Goal: Task Accomplishment & Management: Complete application form

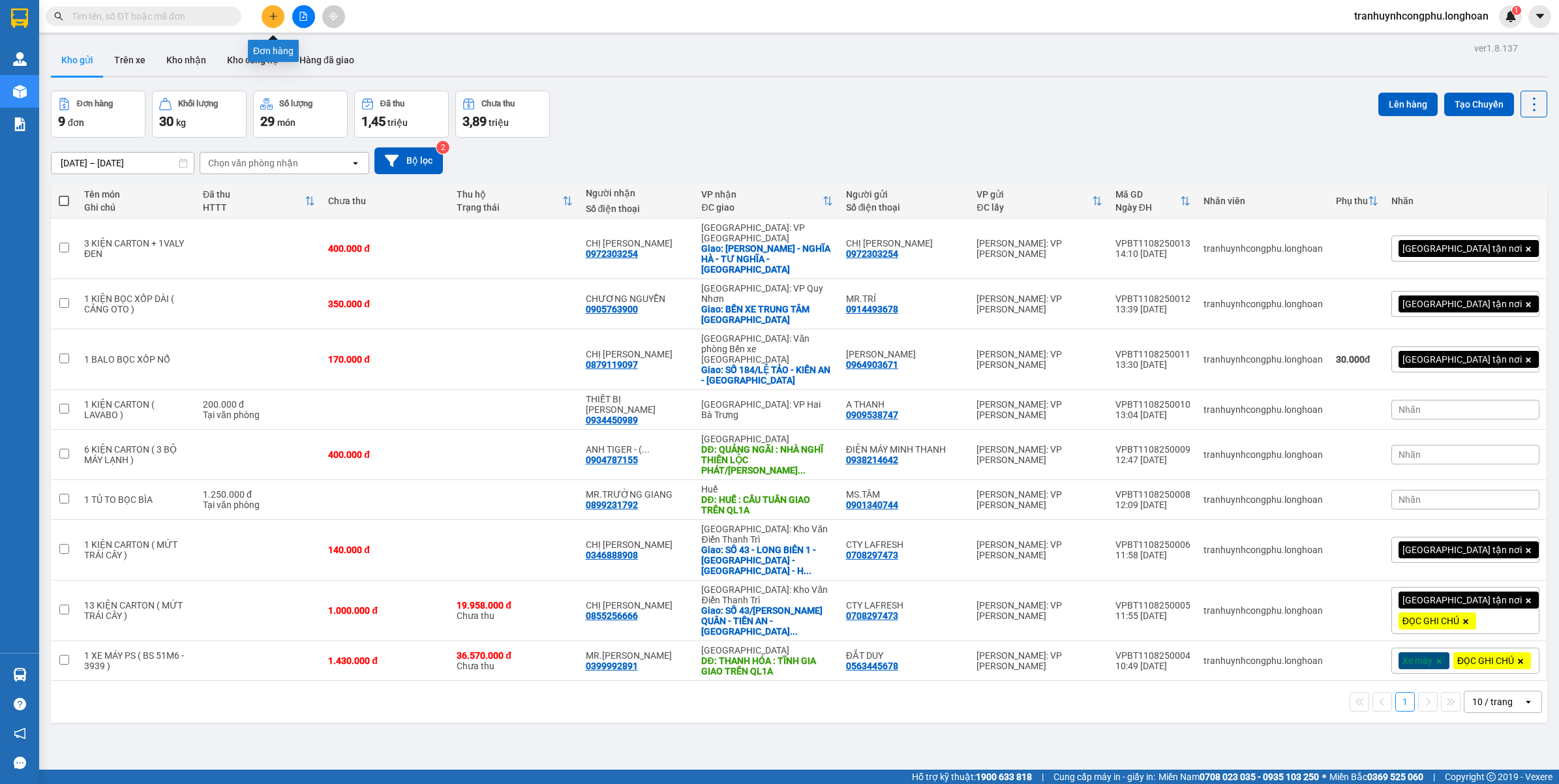
click at [268, 18] on button at bounding box center [272, 16] width 22 height 22
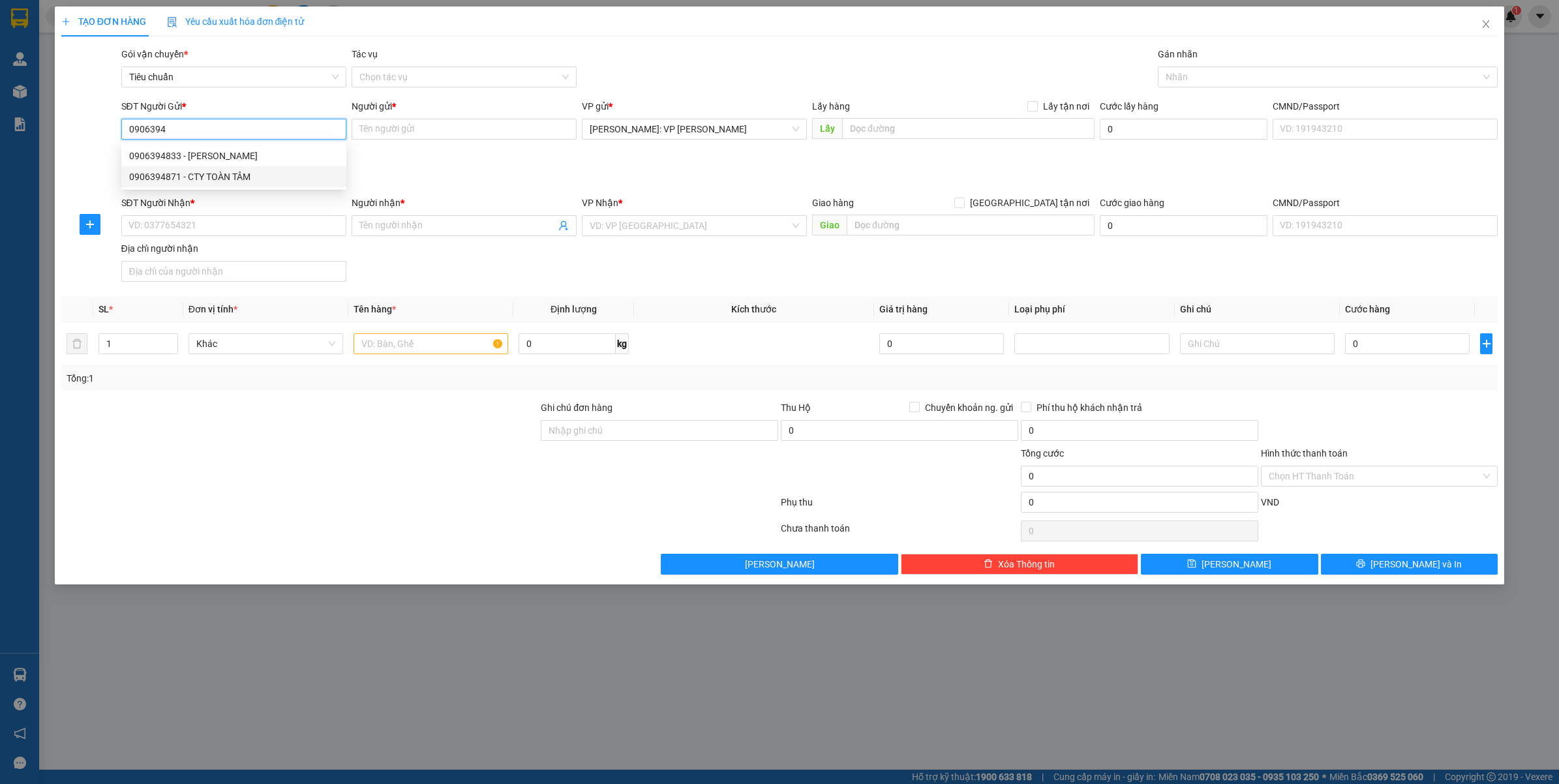
click at [233, 179] on div "0906394871 - CTY TOÀN TÂM" at bounding box center [234, 176] width 209 height 15
type input "0906394871"
type input "CTY TOÀN TÂM"
type input "0906394871"
click at [212, 231] on input "SĐT Người Nhận *" at bounding box center [234, 225] width 225 height 20
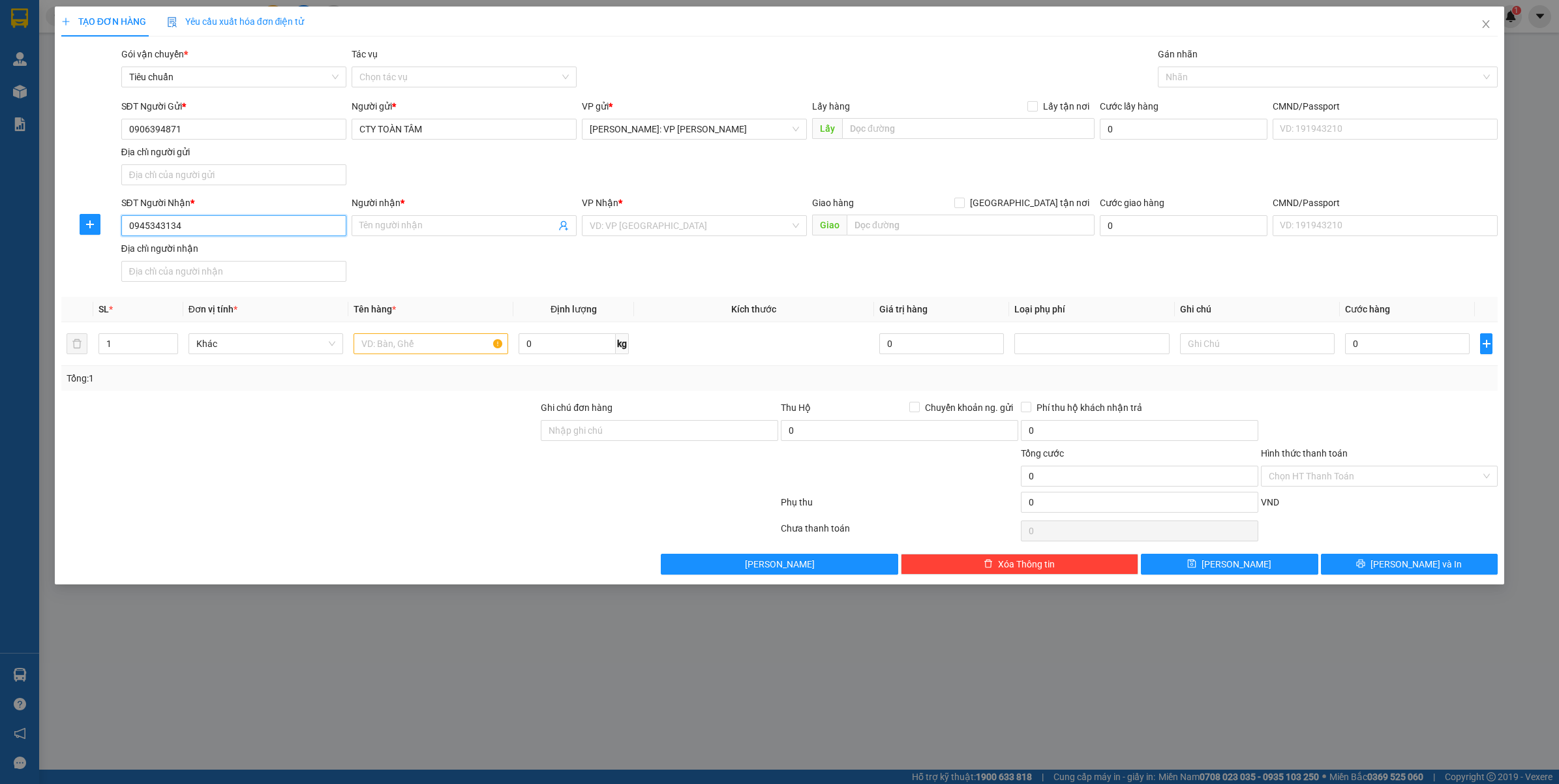
click at [212, 231] on input "0945343134" at bounding box center [234, 225] width 225 height 20
type input "0945343134"
click at [417, 227] on input "Người nhận *" at bounding box center [457, 226] width 197 height 15
type input "m"
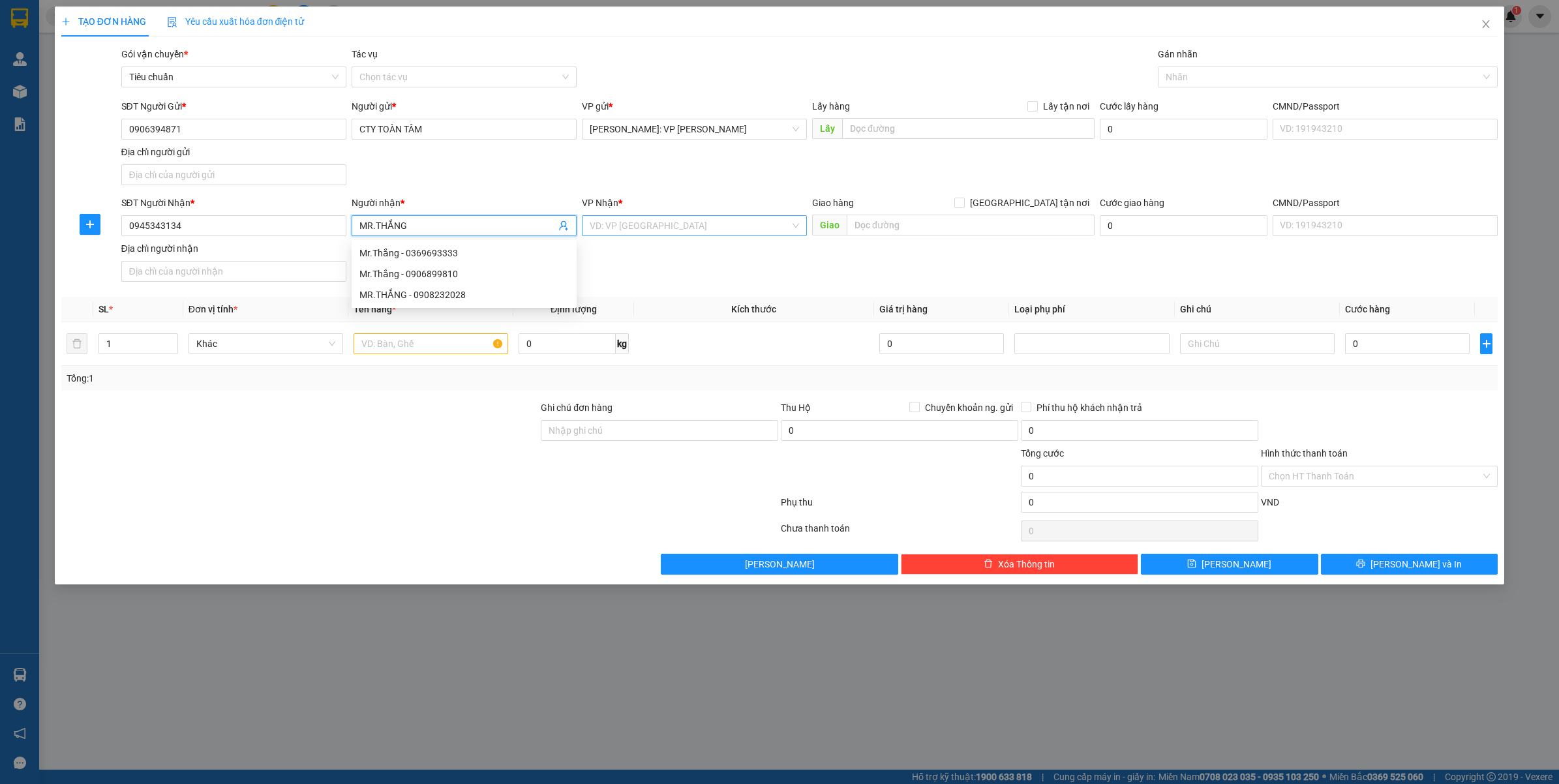
type input "MR.THẮNG"
click at [625, 219] on input "search" at bounding box center [690, 226] width 200 height 19
type input "K"
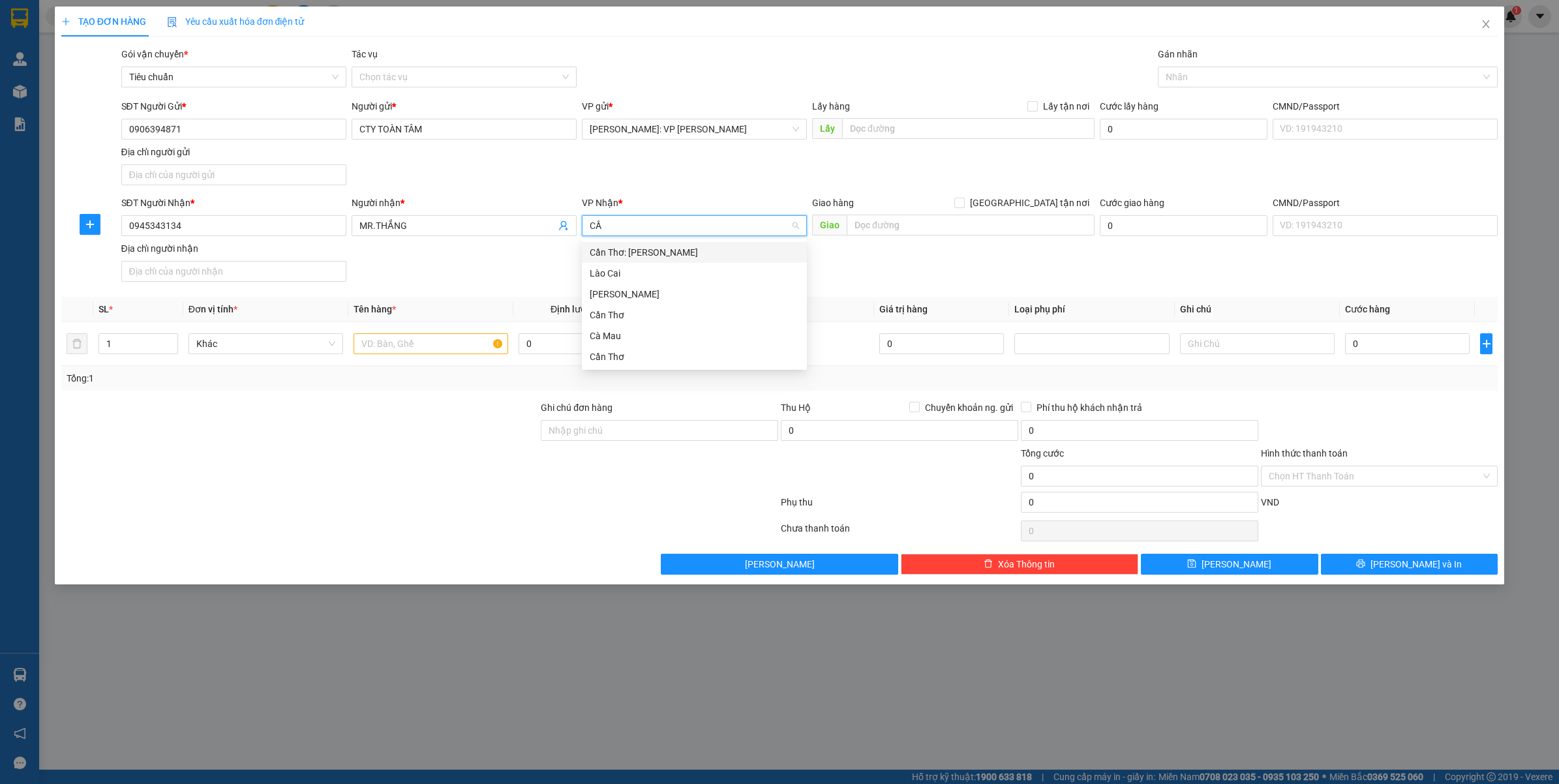
type input "CẦN"
drag, startPoint x: 1048, startPoint y: 202, endPoint x: 1105, endPoint y: 181, distance: 60.7
click at [1048, 200] on span "[GEOGRAPHIC_DATA] tận nơi" at bounding box center [1029, 202] width 129 height 15
click at [963, 200] on input "[GEOGRAPHIC_DATA] tận nơi" at bounding box center [959, 201] width 9 height 9
checkbox input "true"
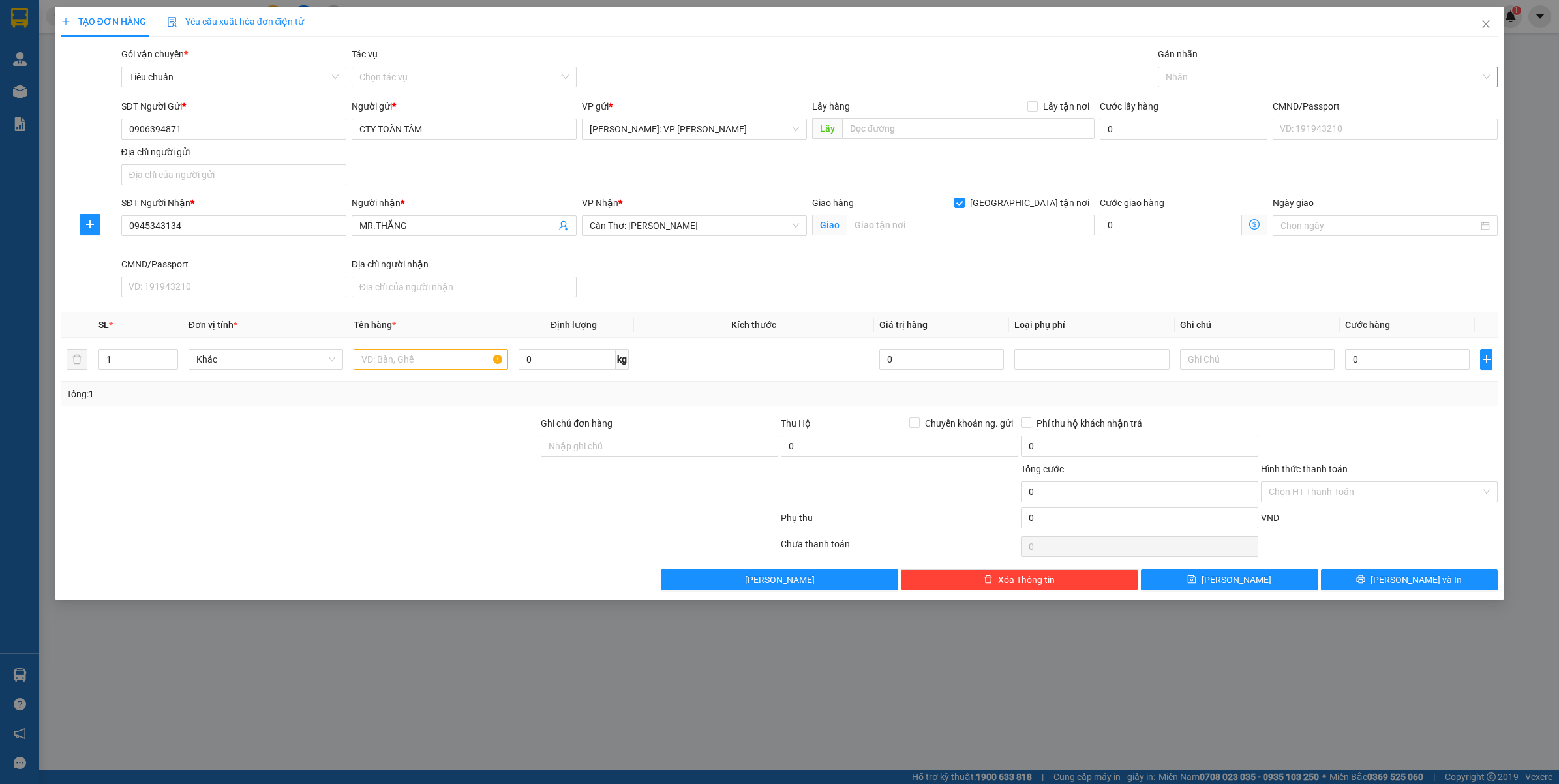
click at [1201, 79] on div at bounding box center [1322, 77] width 321 height 16
type input "GTN"
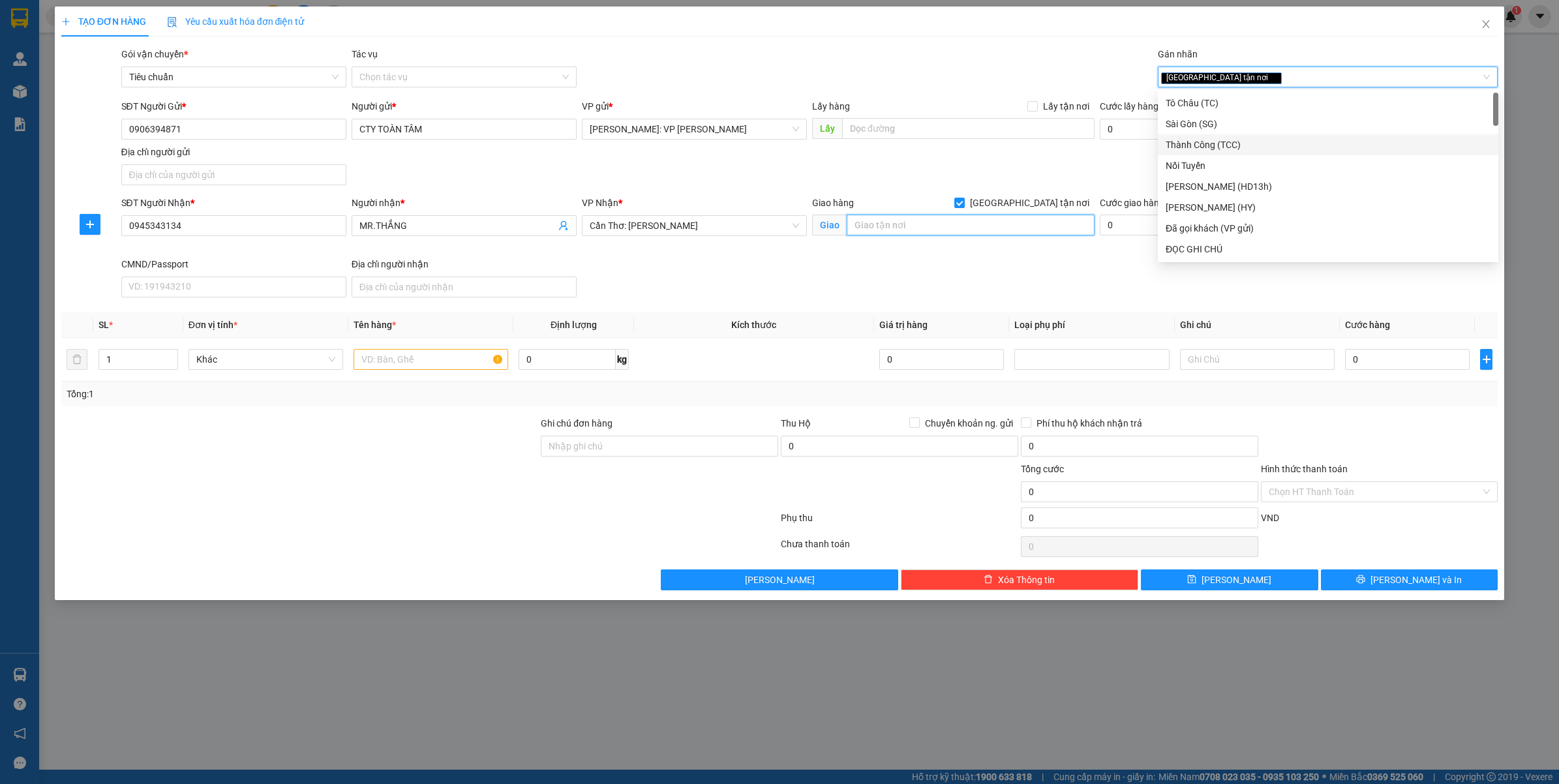
click at [977, 229] on input "text" at bounding box center [970, 225] width 248 height 20
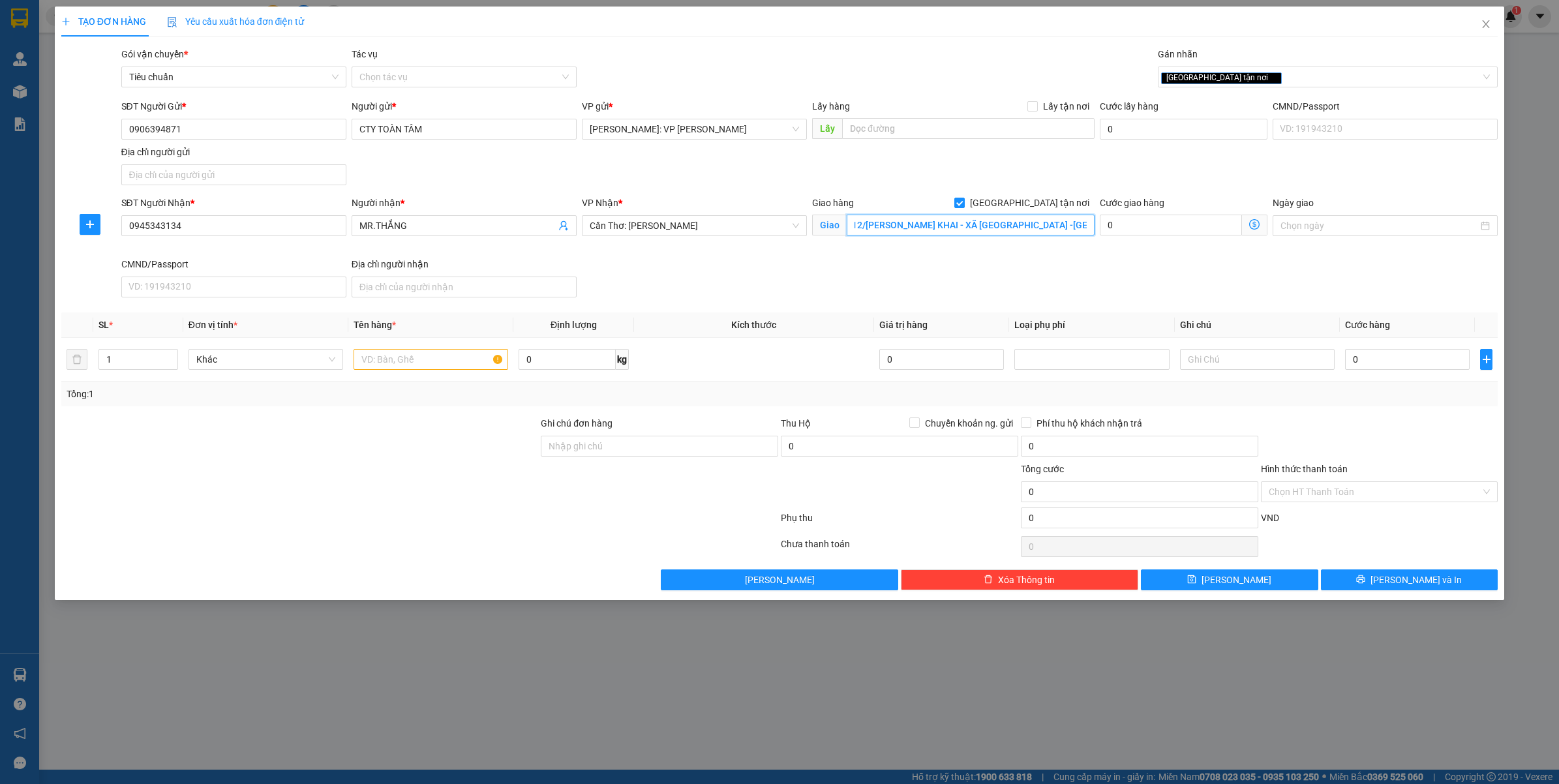
scroll to position [0, 47]
type input "ĐƯỜNG 12/NGUYỄN THỊMINH KHAI - XÃ LÝ VĂN LÂM -TP.CÀ MAU"
click at [409, 360] on input "text" at bounding box center [430, 359] width 155 height 20
type input "1 KIỆN BỌC PE ( BỘ LƯU ĐIỆN )"
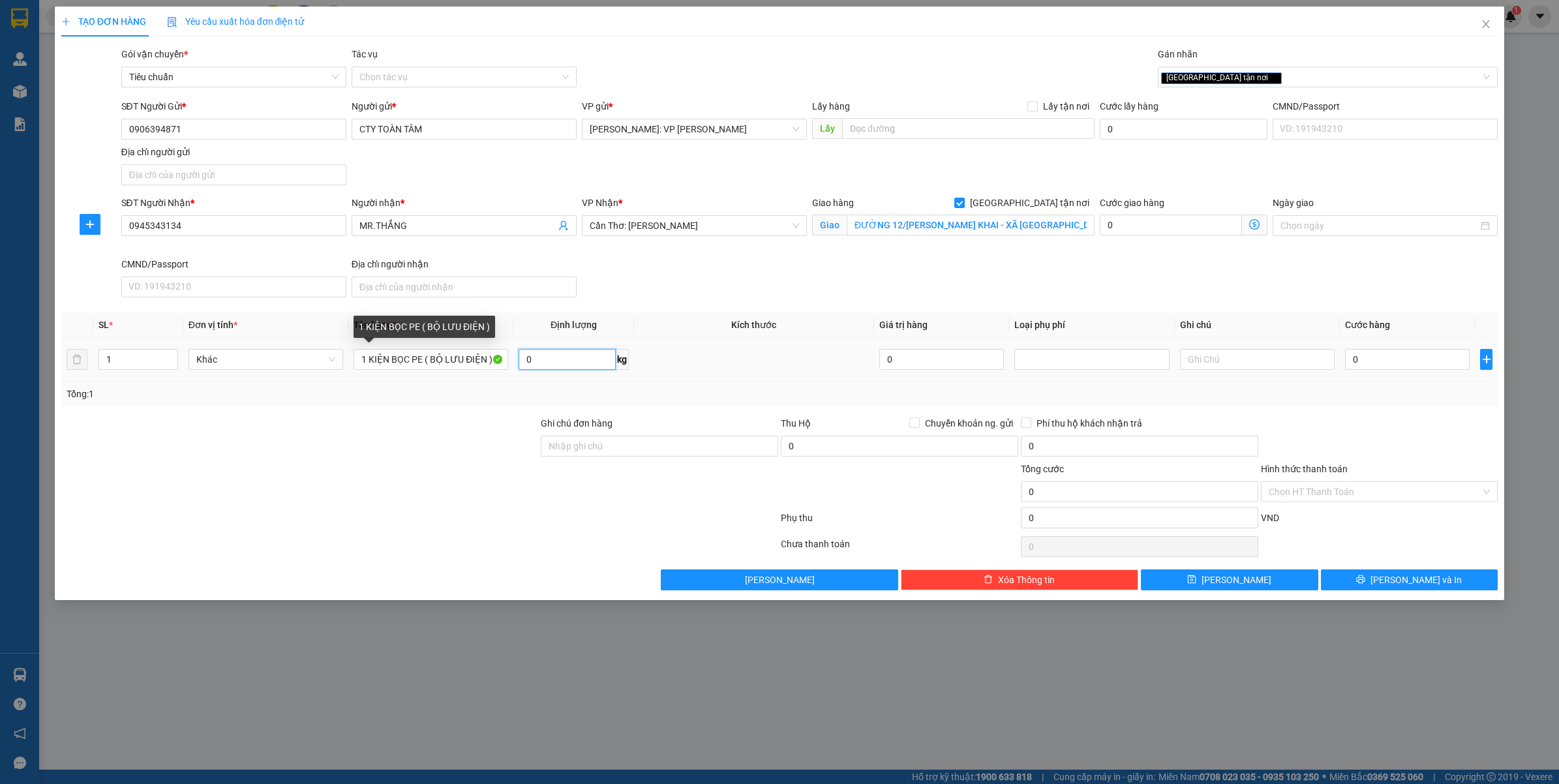
click at [555, 362] on input "0" at bounding box center [566, 359] width 96 height 20
click at [989, 692] on div "TẠO ĐƠN HÀNG Yêu cầu xuất hóa đơn điện tử Transit Pickup Surcharge Ids Transit …" at bounding box center [780, 392] width 1559 height 784
type input "82"
click at [1364, 355] on input "0" at bounding box center [1407, 359] width 125 height 20
type input "2"
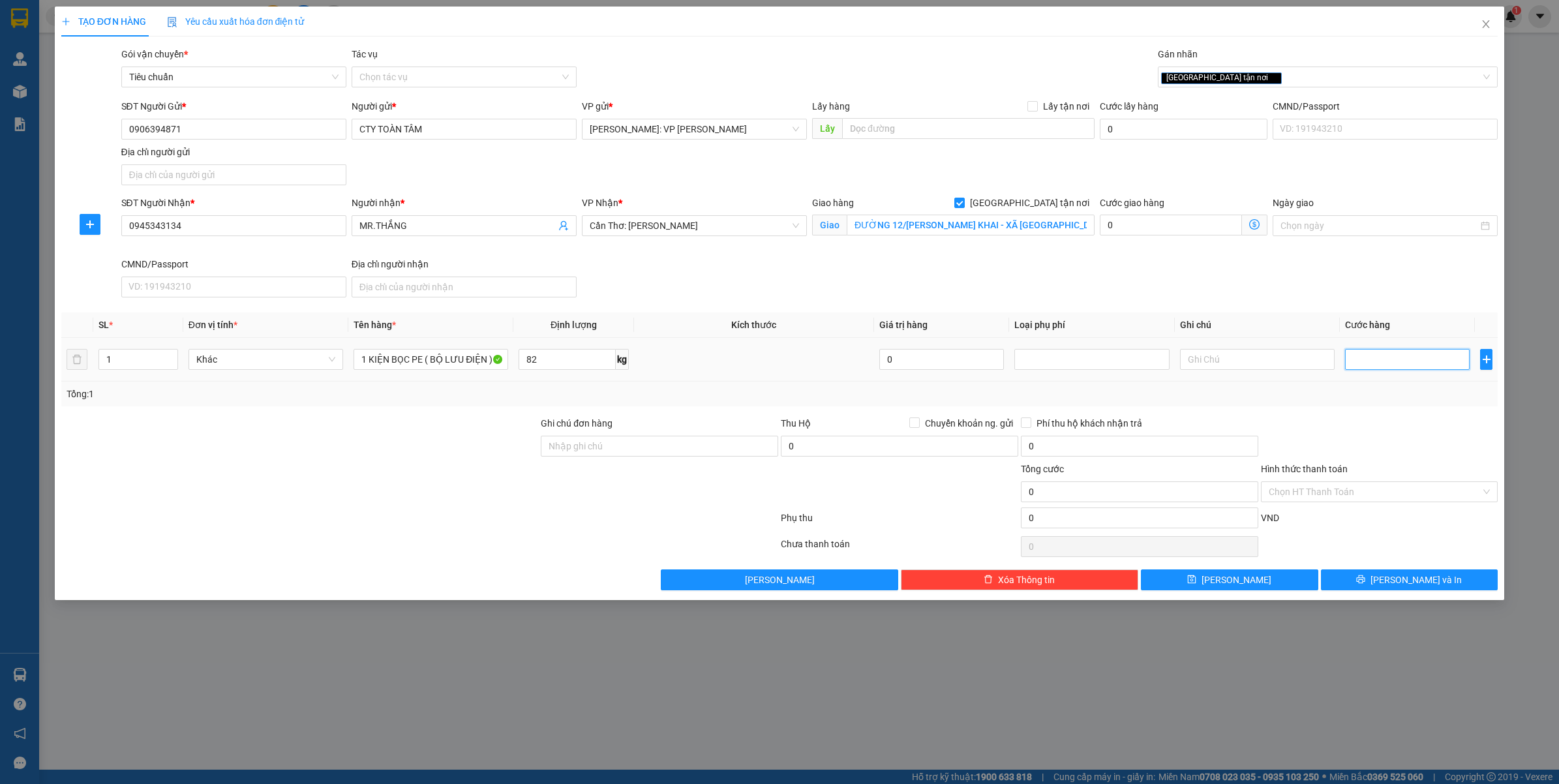
type input "2"
type input "25"
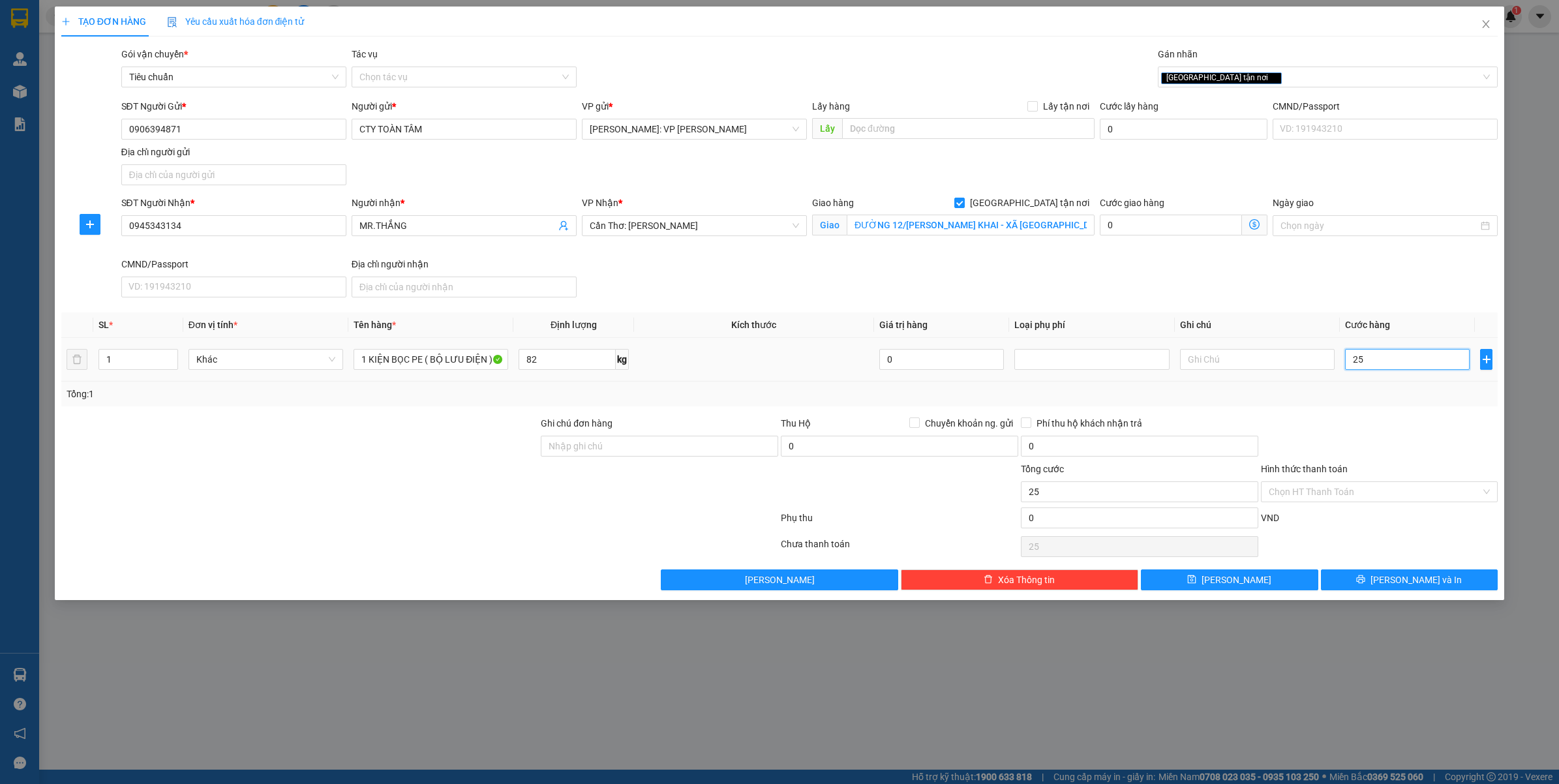
type input "250"
click at [1338, 438] on div at bounding box center [1379, 439] width 240 height 46
type input "250.000"
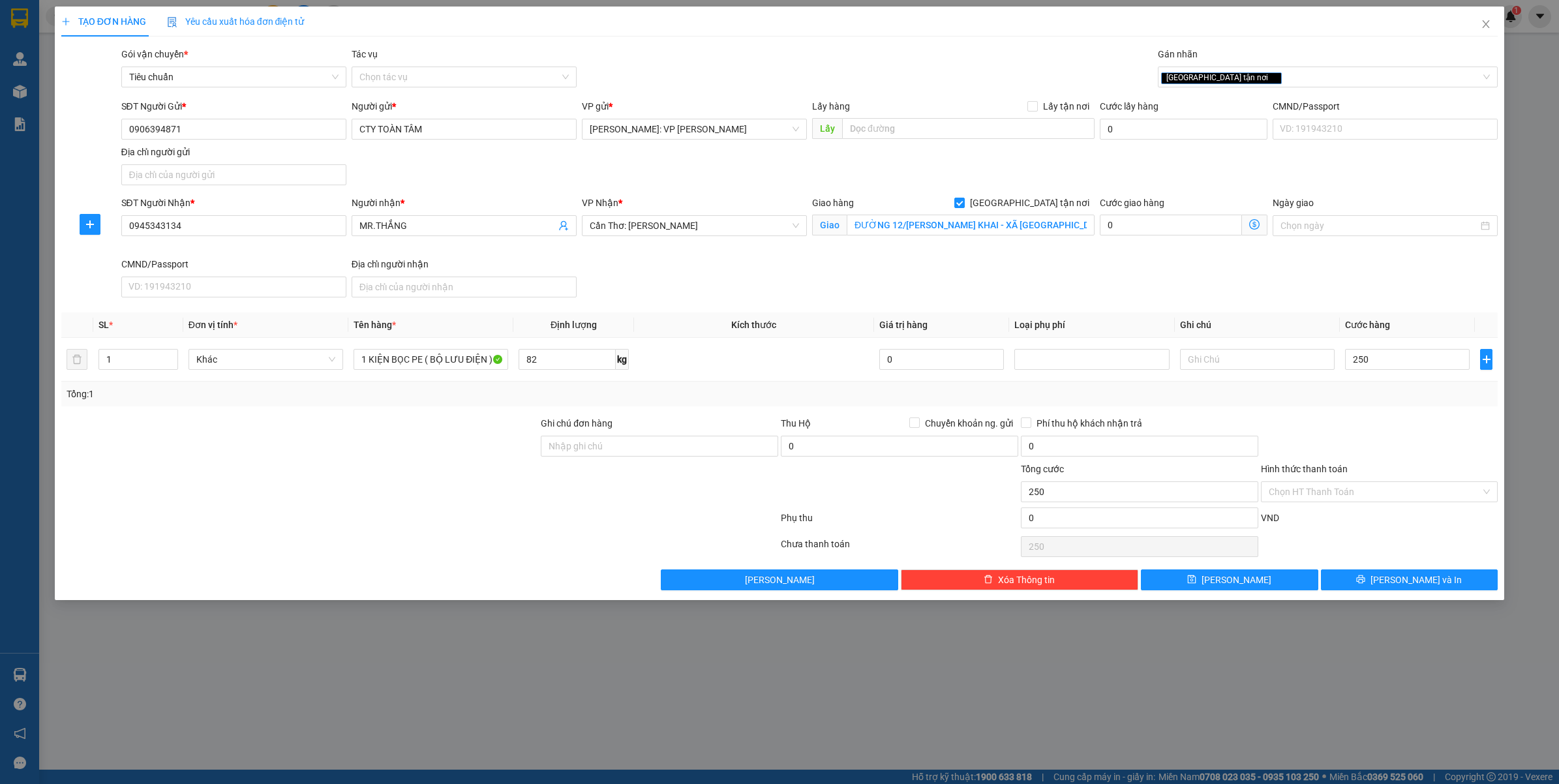
type input "250.000"
click at [1358, 491] on input "Hình thức thanh toán" at bounding box center [1375, 491] width 213 height 19
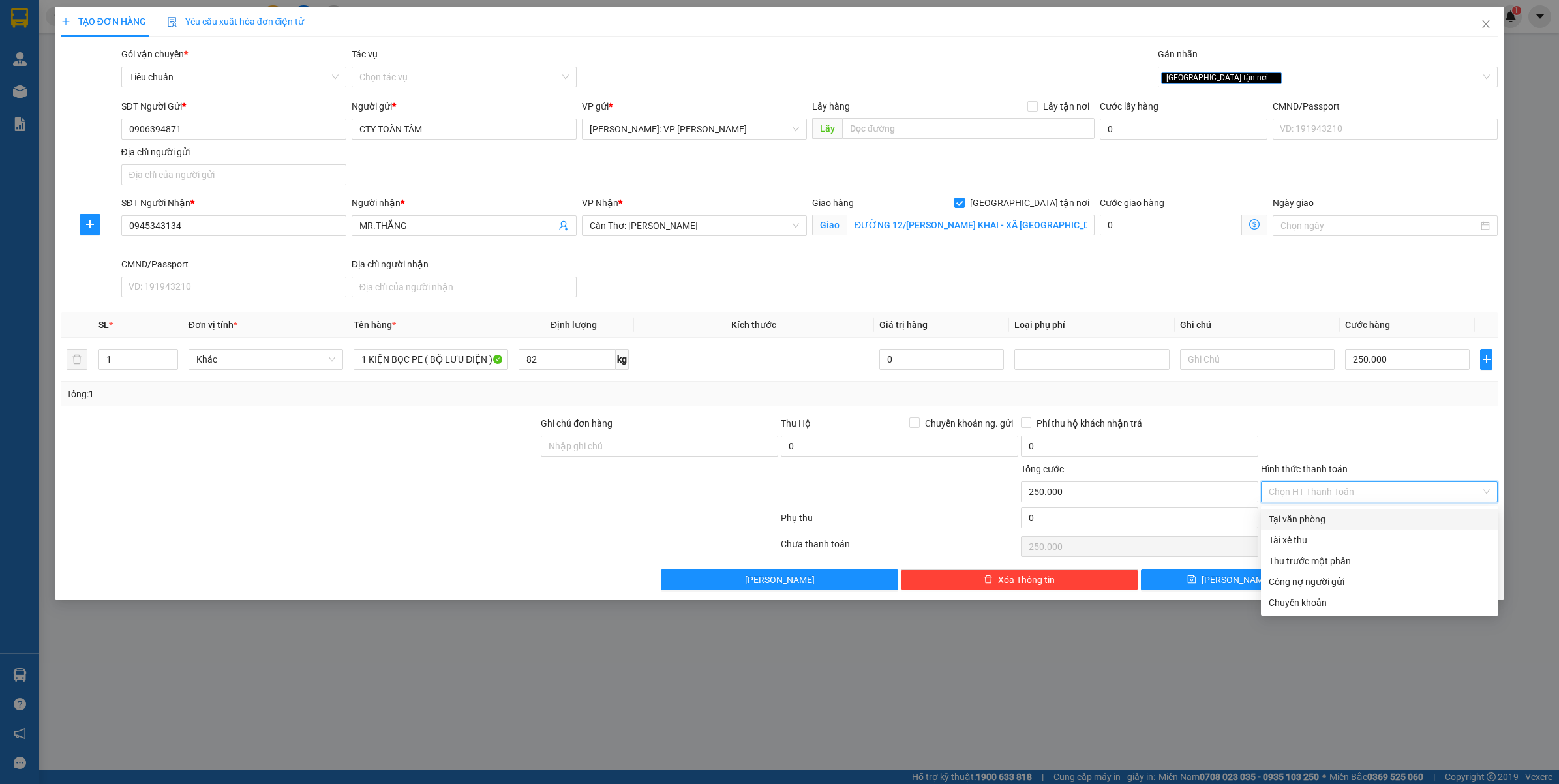
click at [1299, 517] on div "Tại văn phòng" at bounding box center [1380, 518] width 222 height 15
type input "0"
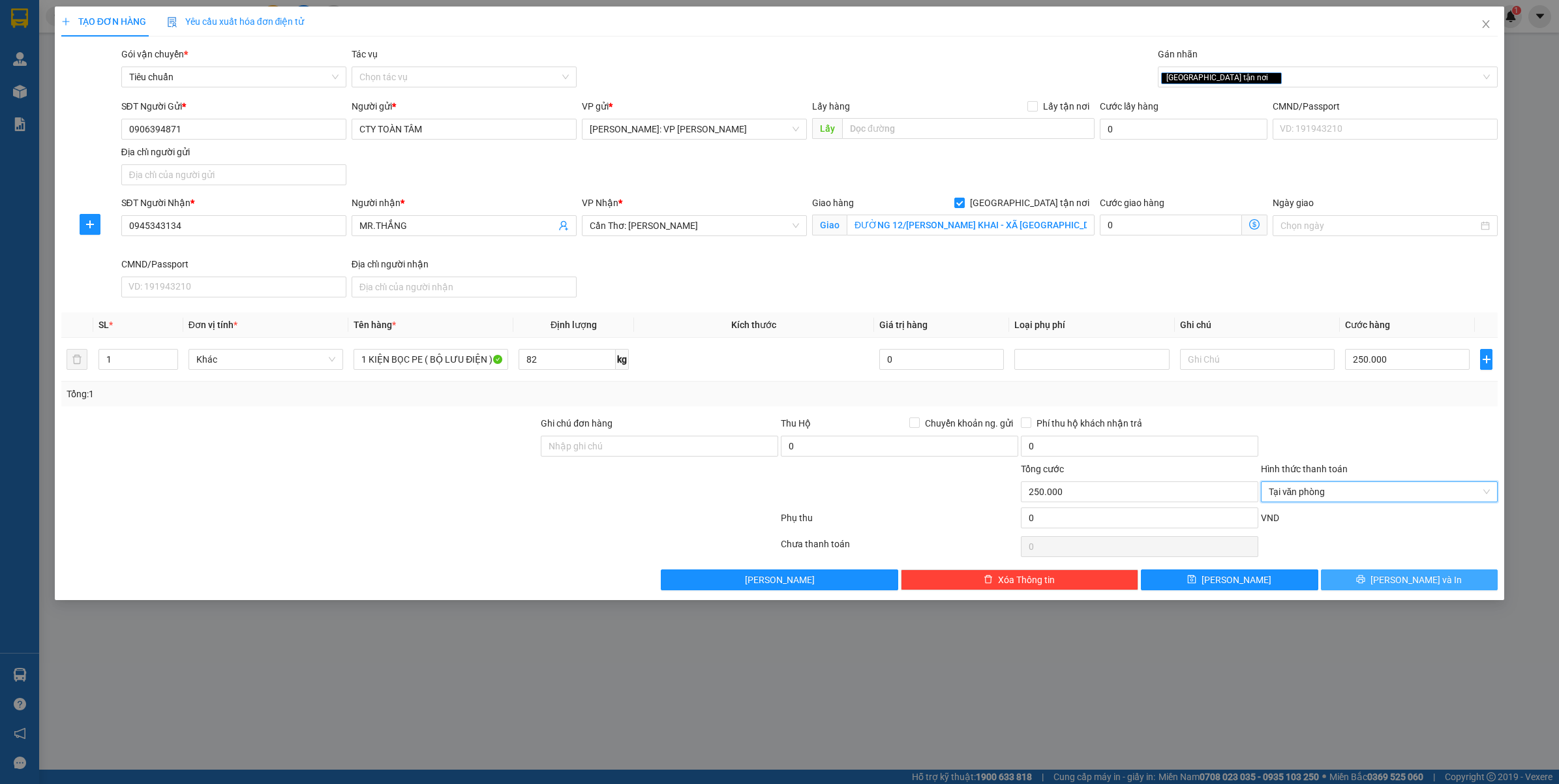
click at [1365, 584] on icon "printer" at bounding box center [1360, 579] width 9 height 9
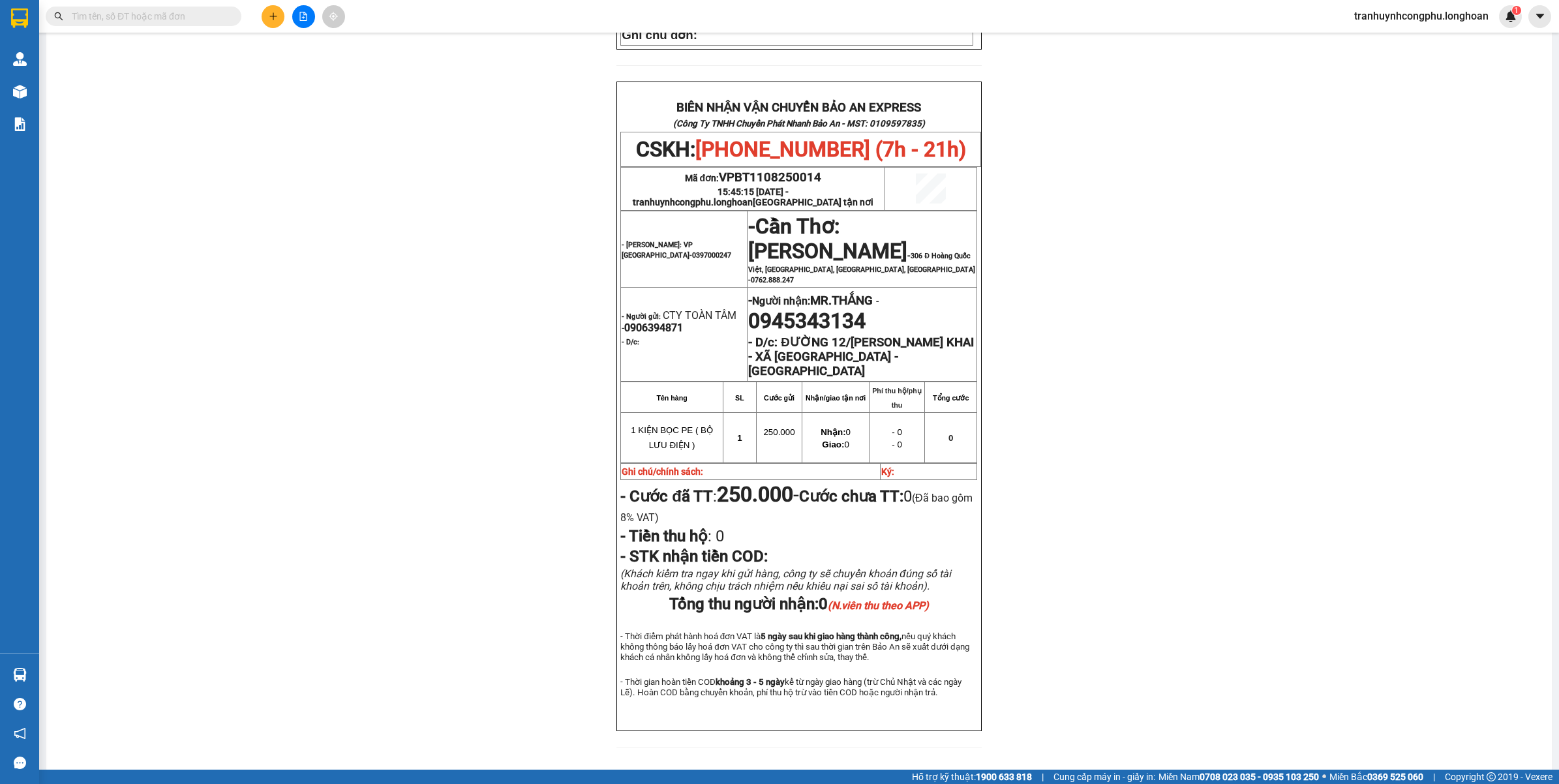
scroll to position [564, 0]
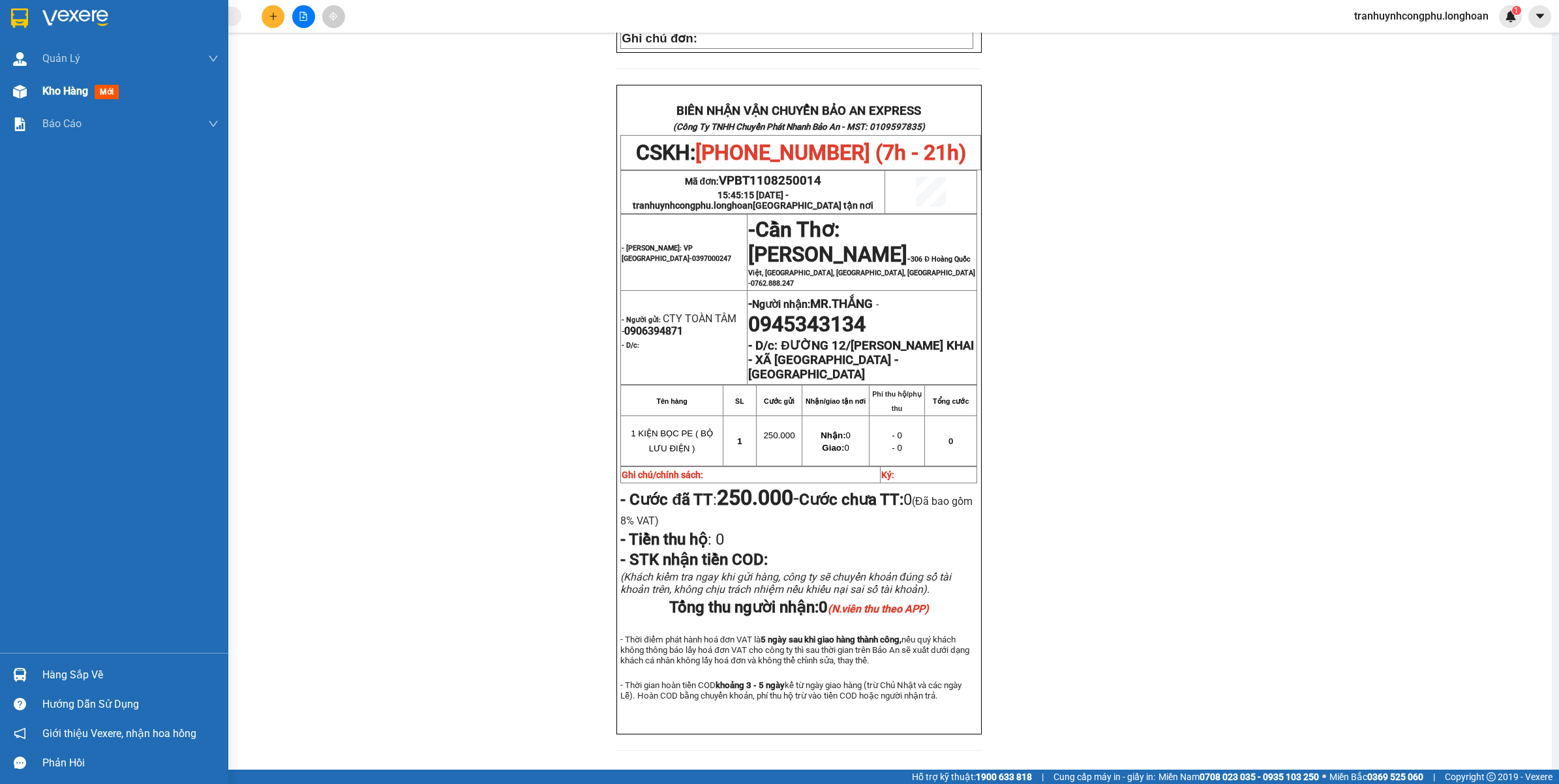
click at [28, 89] on div at bounding box center [19, 90] width 22 height 22
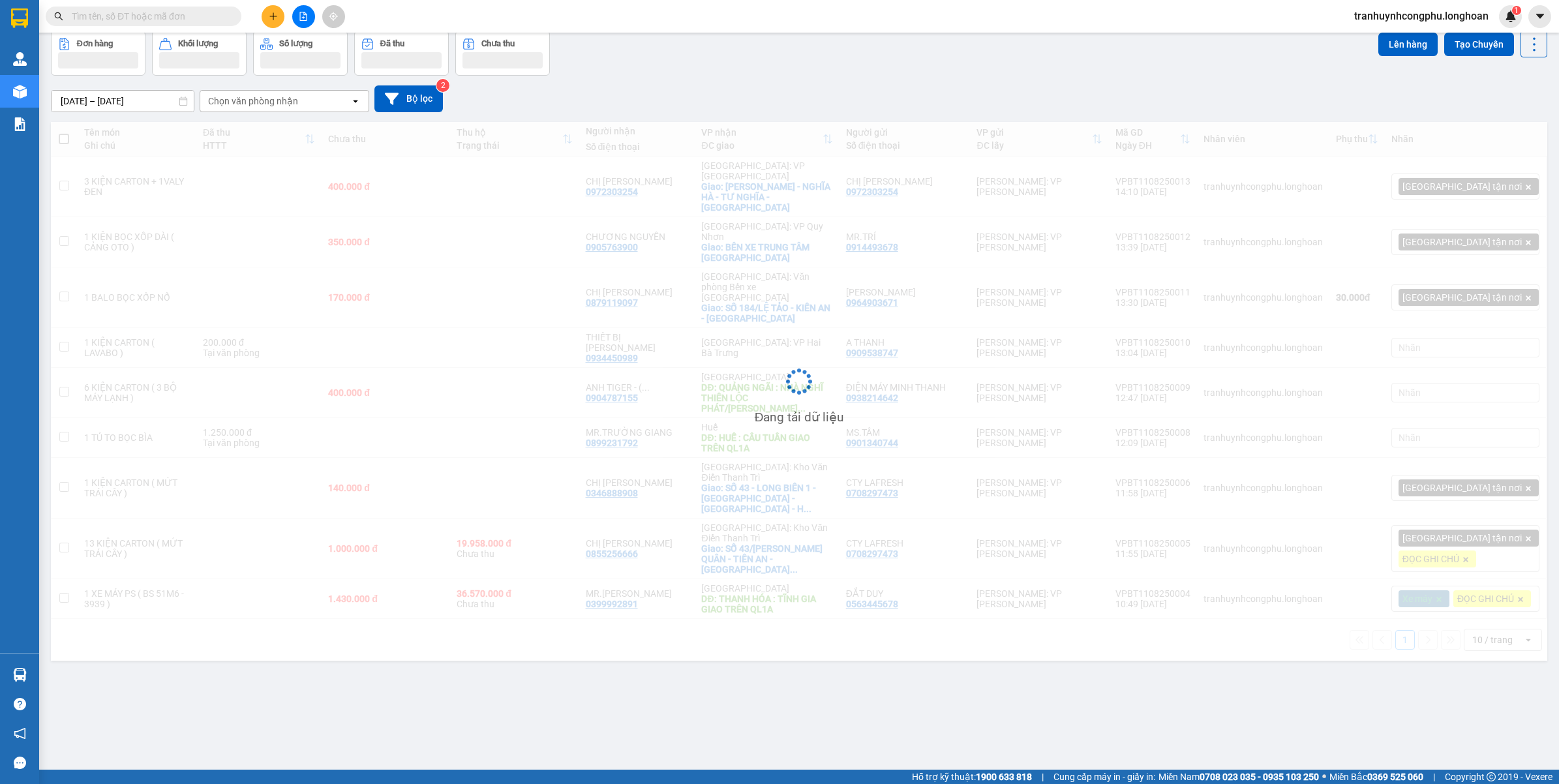
scroll to position [60, 0]
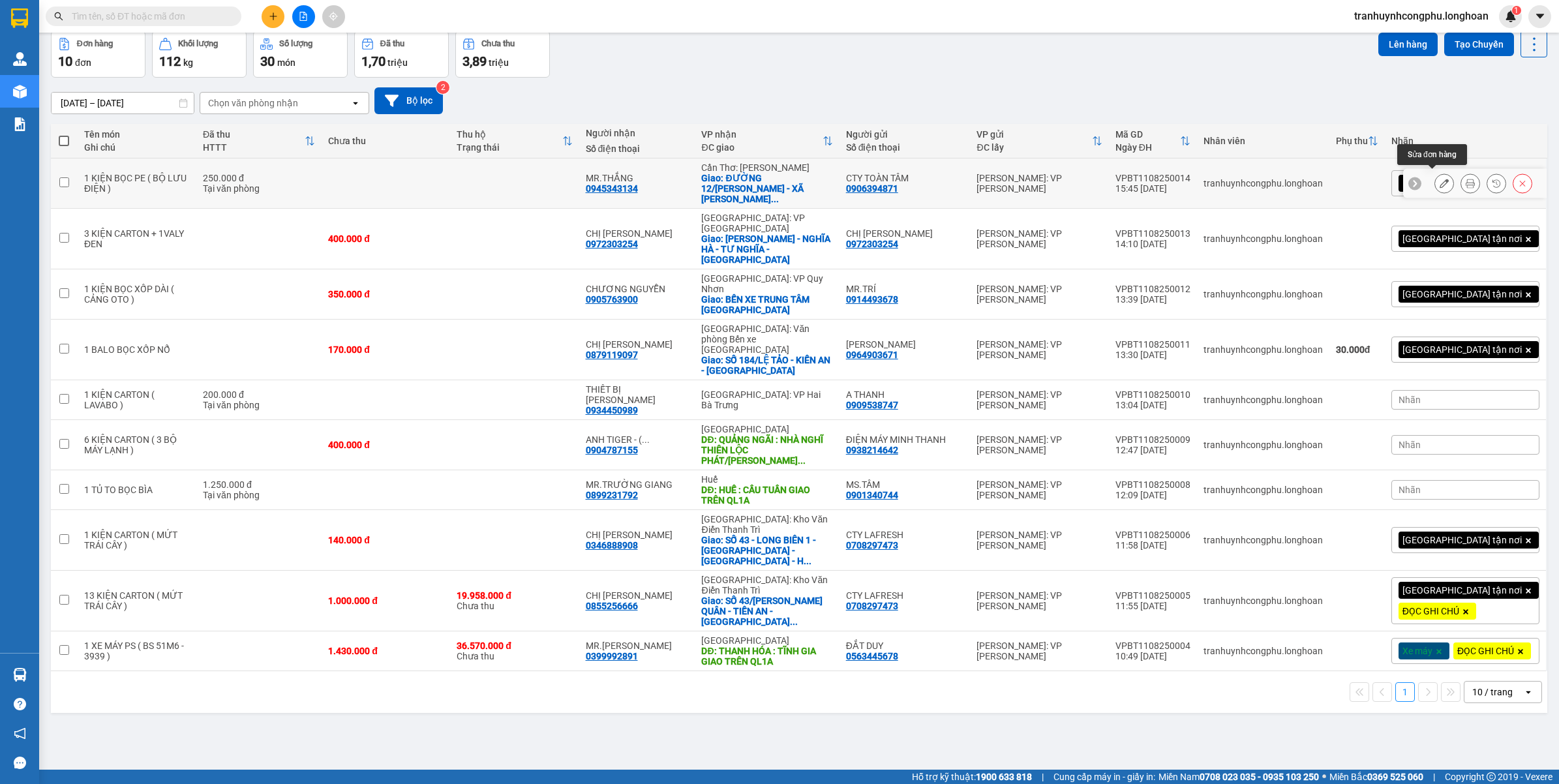
click at [1435, 177] on button at bounding box center [1444, 183] width 18 height 22
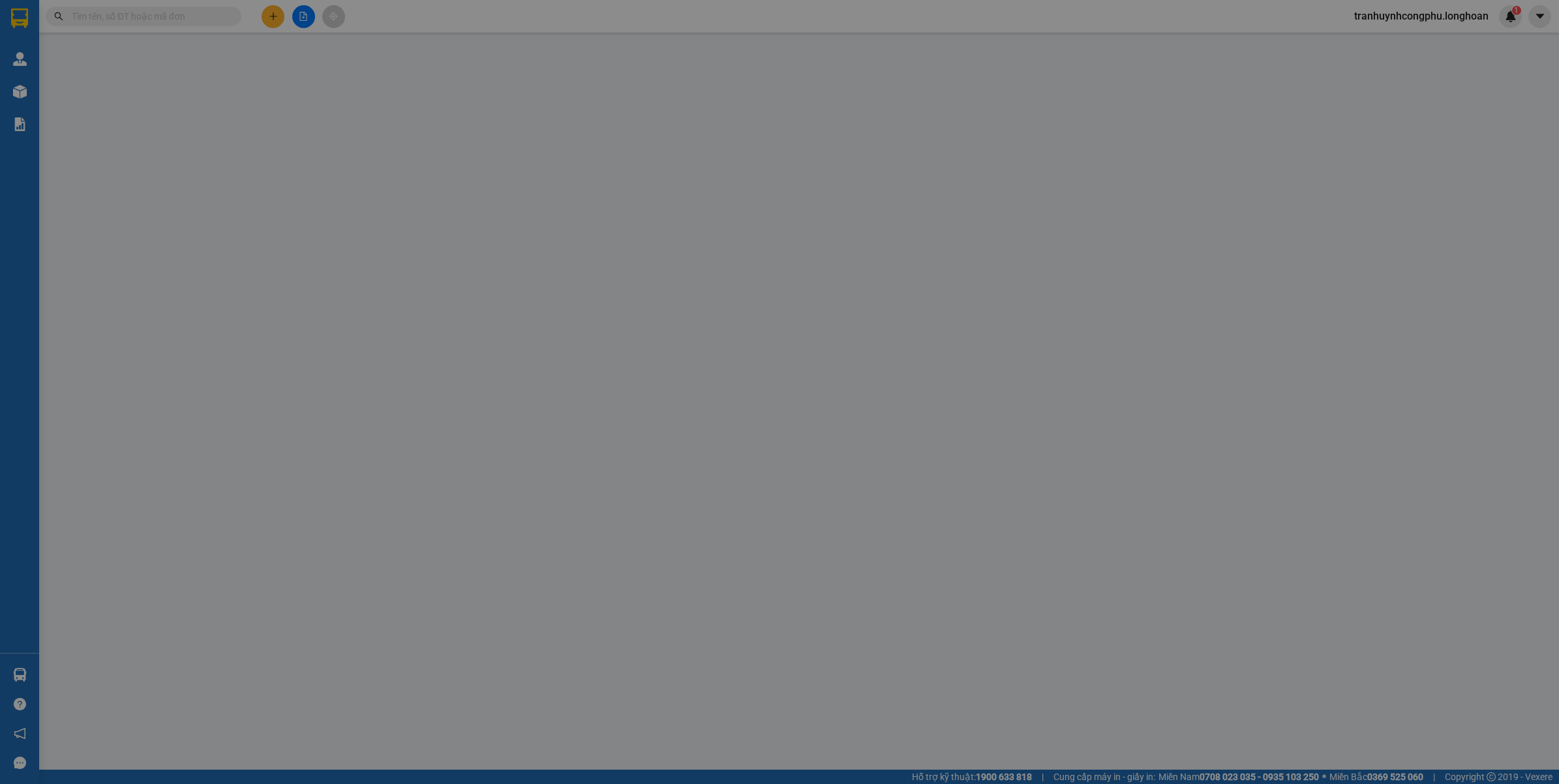
type input "0906394871"
type input "CTY TOÀN TÂM"
type input "0945343134"
type input "MR.THẮNG"
checkbox input "true"
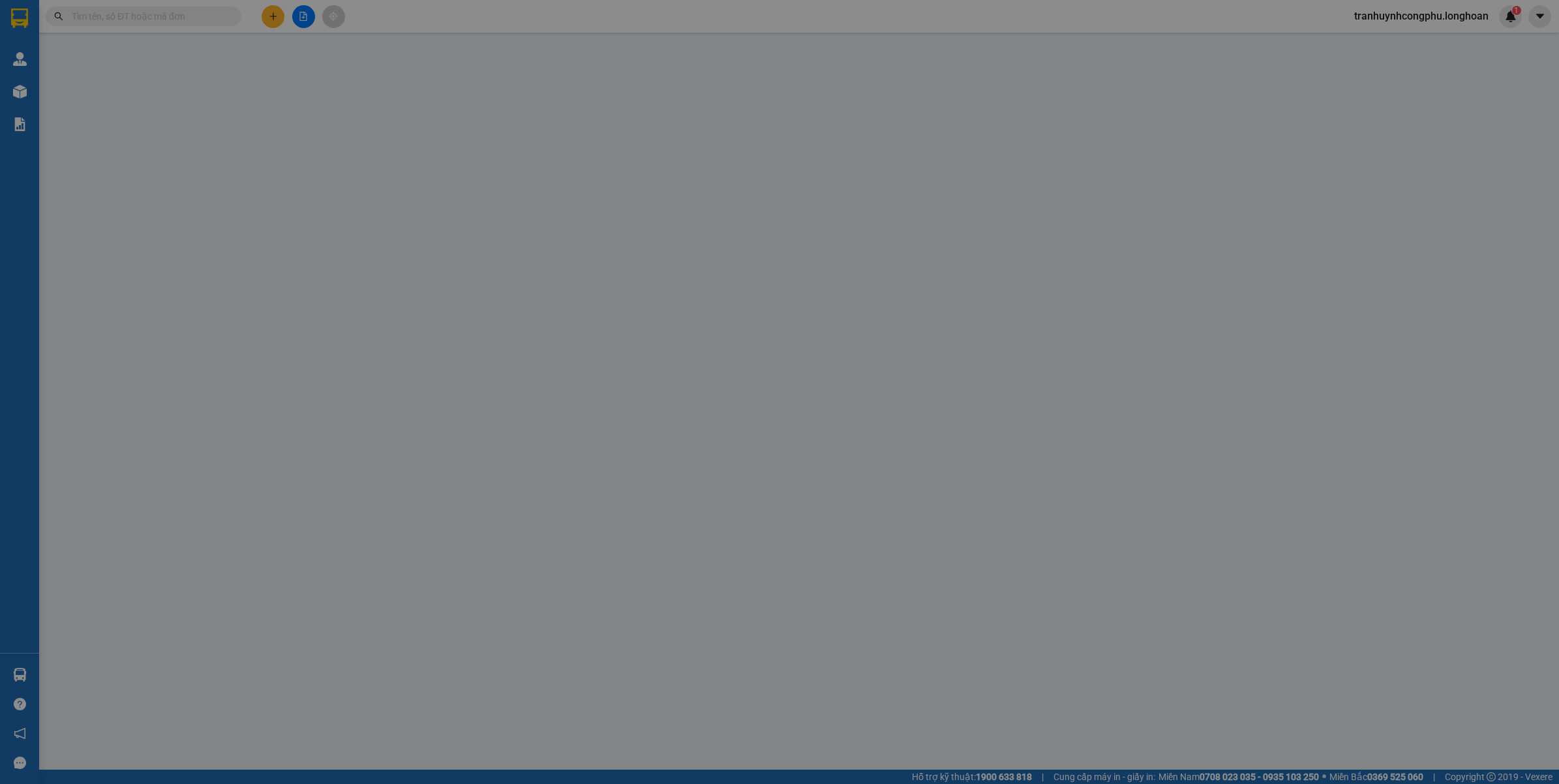
type input "ĐƯỜNG 12/NGUYỄN THỊMINH KHAI - XÃ LÝ VĂN LÂM -TP.CÀ MAU"
type input "250.000"
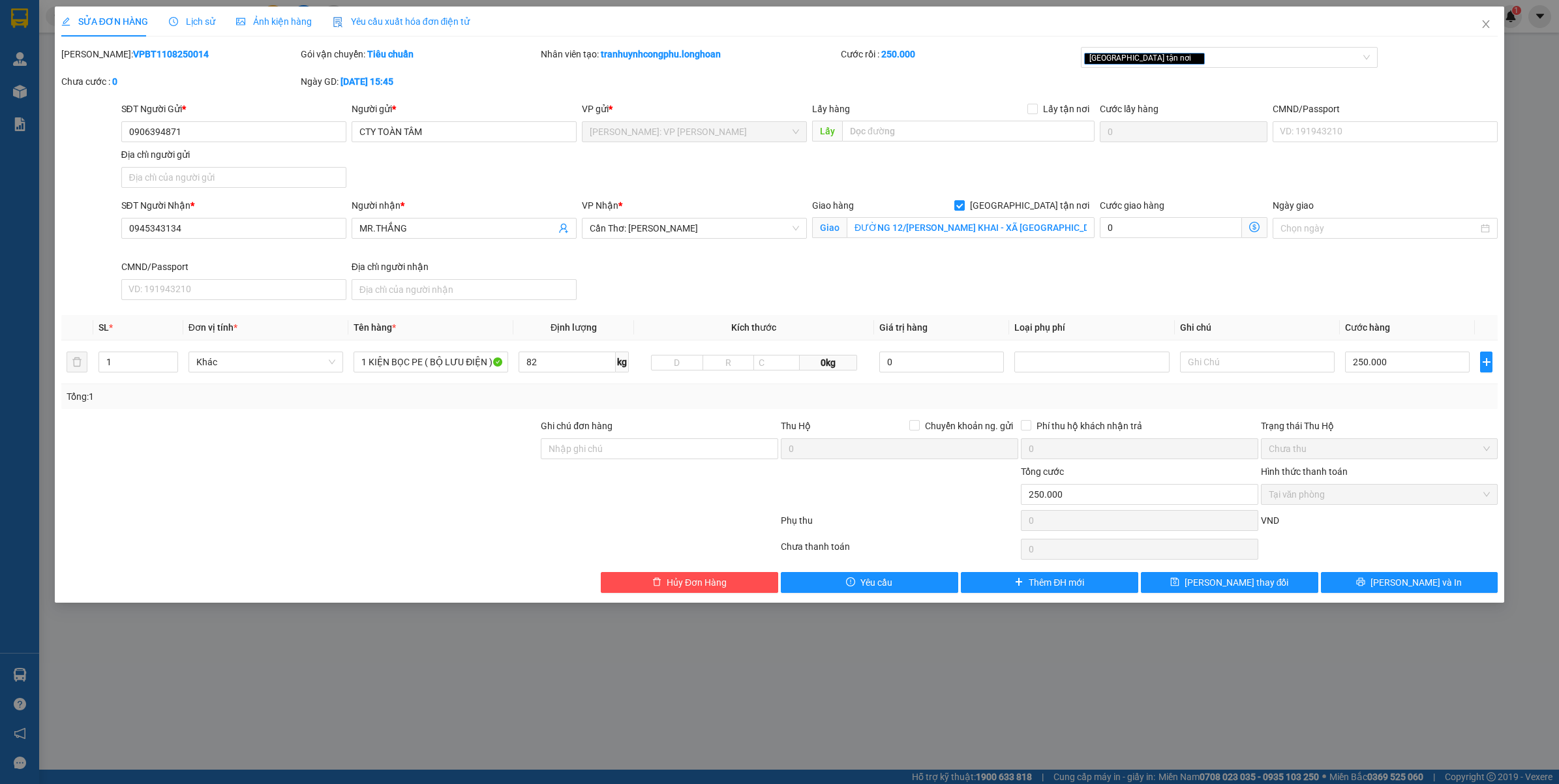
click at [594, 434] on div "Ghi chú đơn hàng" at bounding box center [660, 428] width 237 height 19
click at [598, 439] on input "Ghi chú đơn hàng" at bounding box center [660, 447] width 237 height 20
type input "GỌI KHÁCH NHẬN 30P TRƯỚC KHI GIAO GIÚP E"
click at [1430, 586] on span "Lưu và In" at bounding box center [1416, 582] width 91 height 15
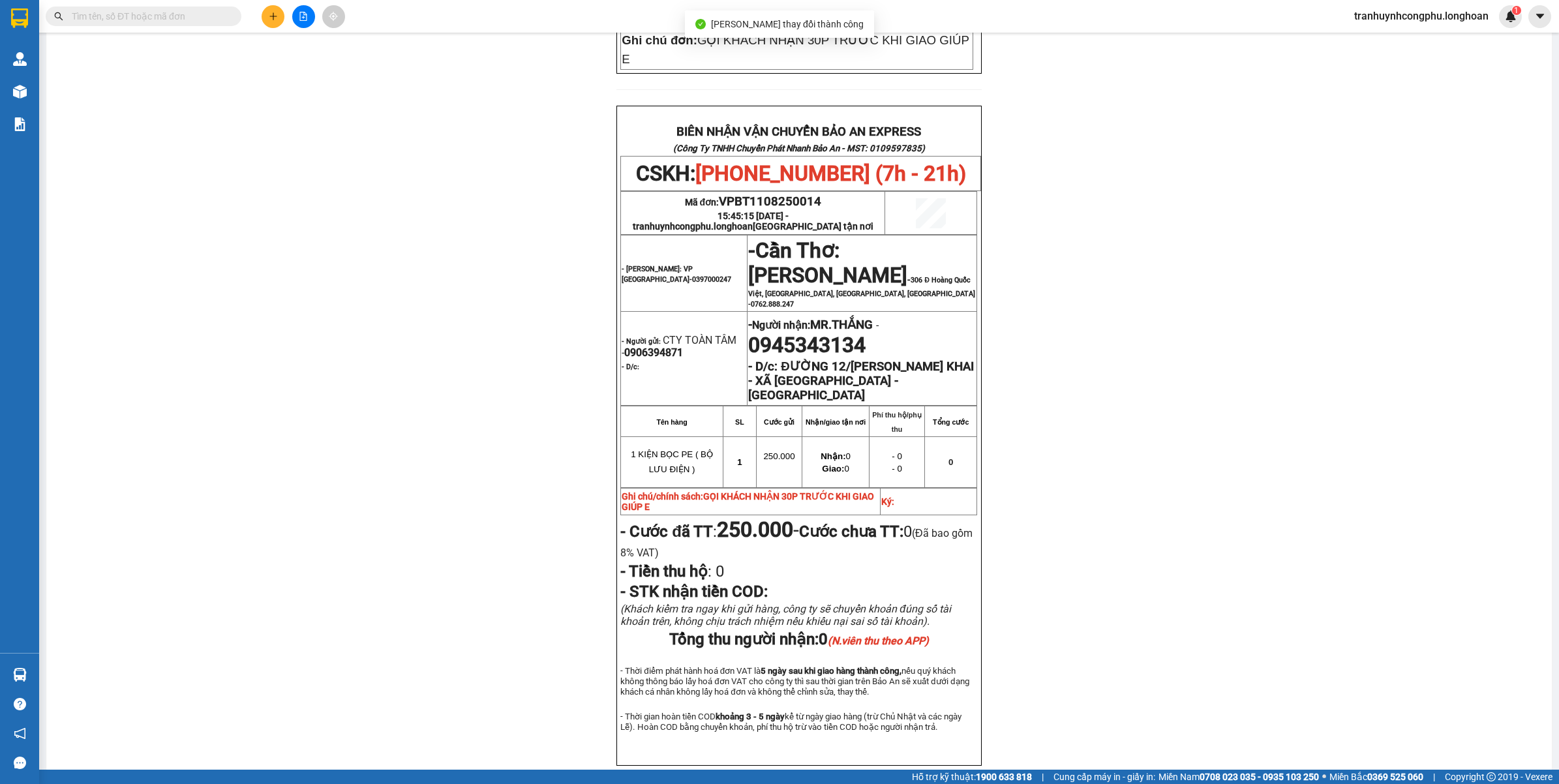
scroll to position [585, 0]
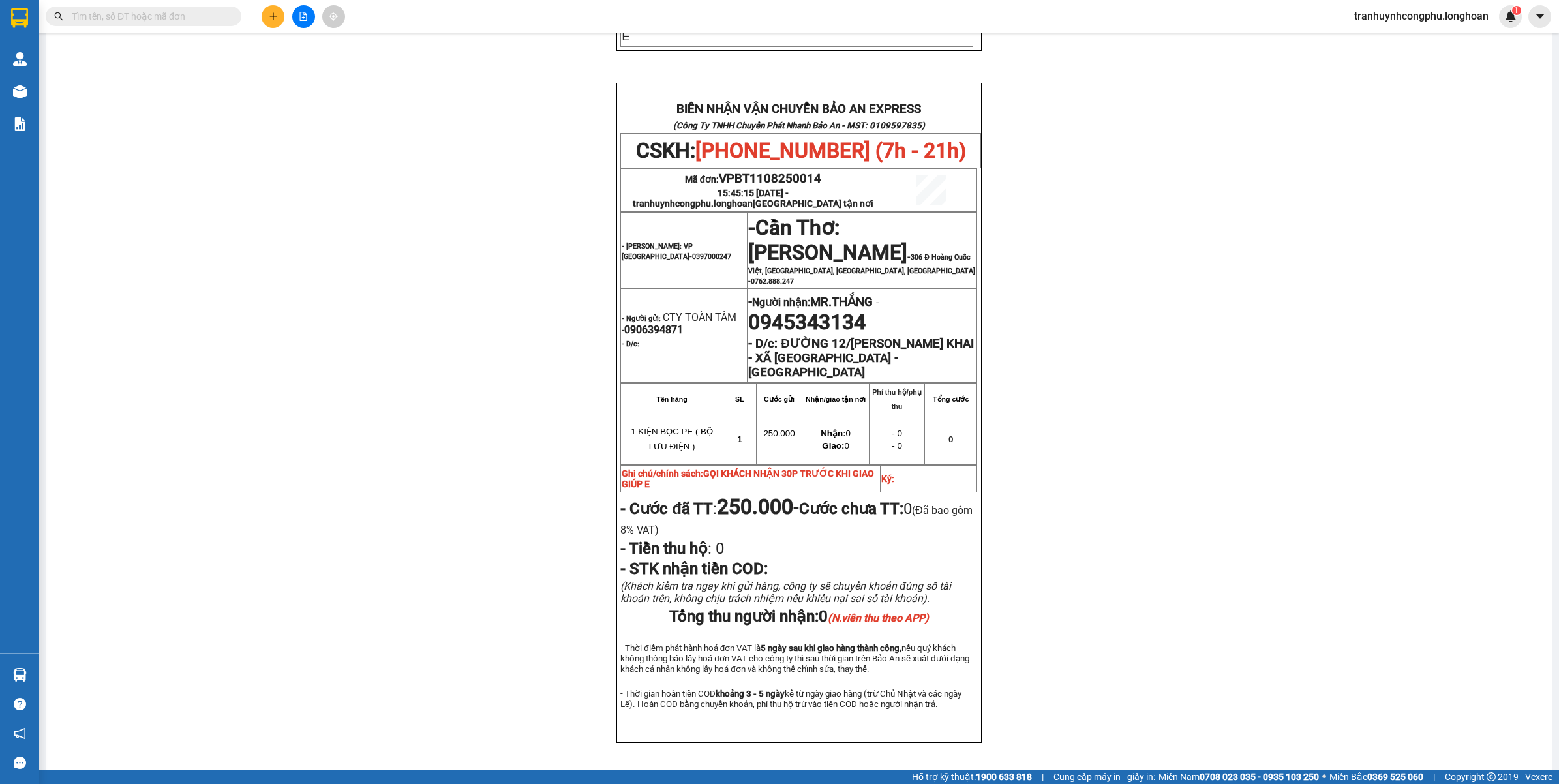
click at [1371, 464] on div "PHIẾU DÁN LÊN HÀNG CSKH: 1900.06.88.33 CÔNG TY TNHH CHUYỂN PHÁT NHANH BẢO AN MS…" at bounding box center [799, 151] width 1474 height 1246
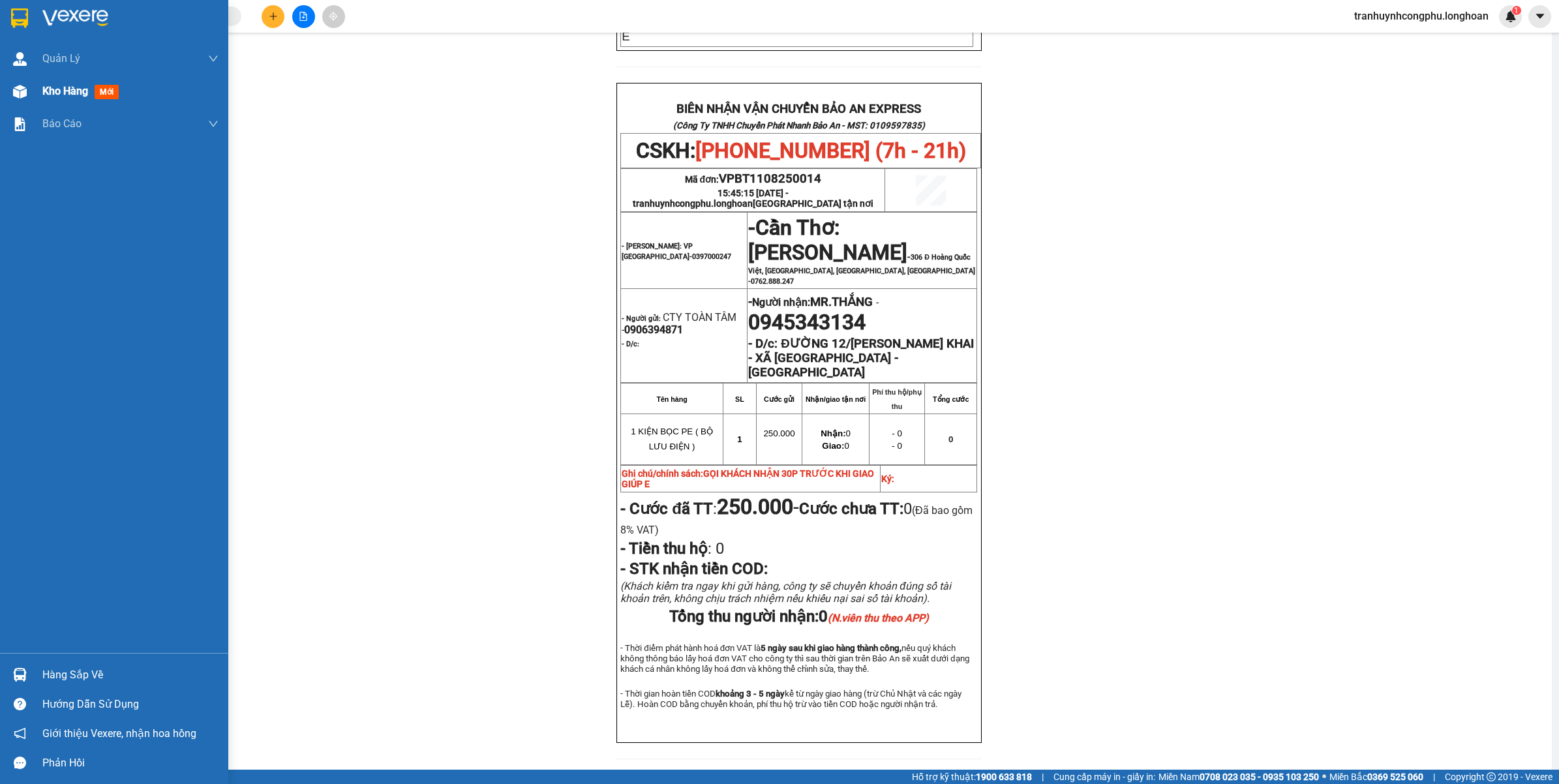
click at [0, 88] on html "Kết quả tìm kiếm ( 406 ) Bộ lọc Mã ĐH Trạng thái Món hàng Thu hộ Tổng cước Chưa…" at bounding box center [780, 392] width 1559 height 784
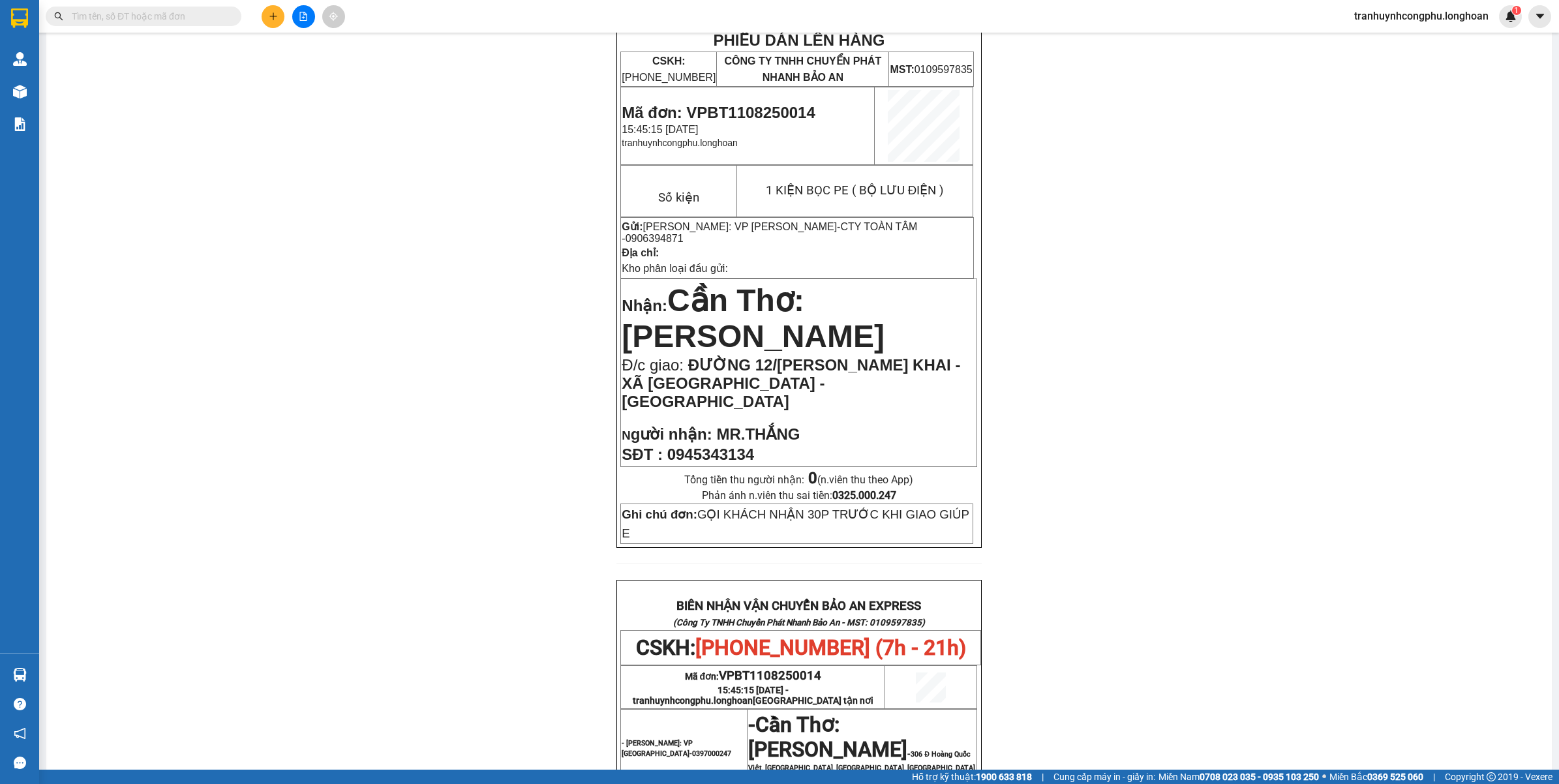
scroll to position [0, 0]
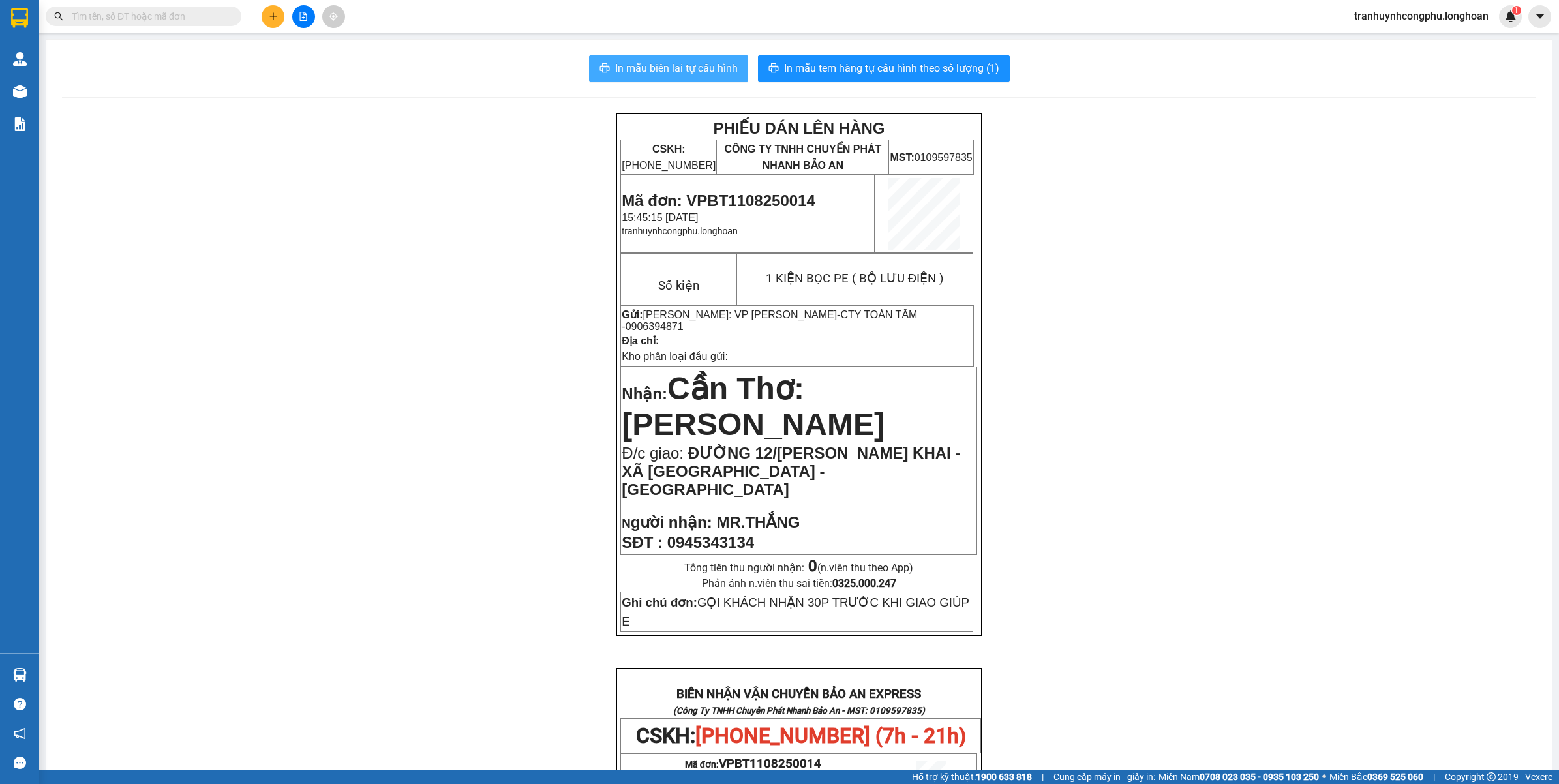
click at [668, 68] on span "In mẫu biên lai tự cấu hình" at bounding box center [676, 68] width 123 height 17
click at [894, 62] on span "In mẫu tem hàng tự cấu hình theo số lượng (1)" at bounding box center [891, 68] width 215 height 17
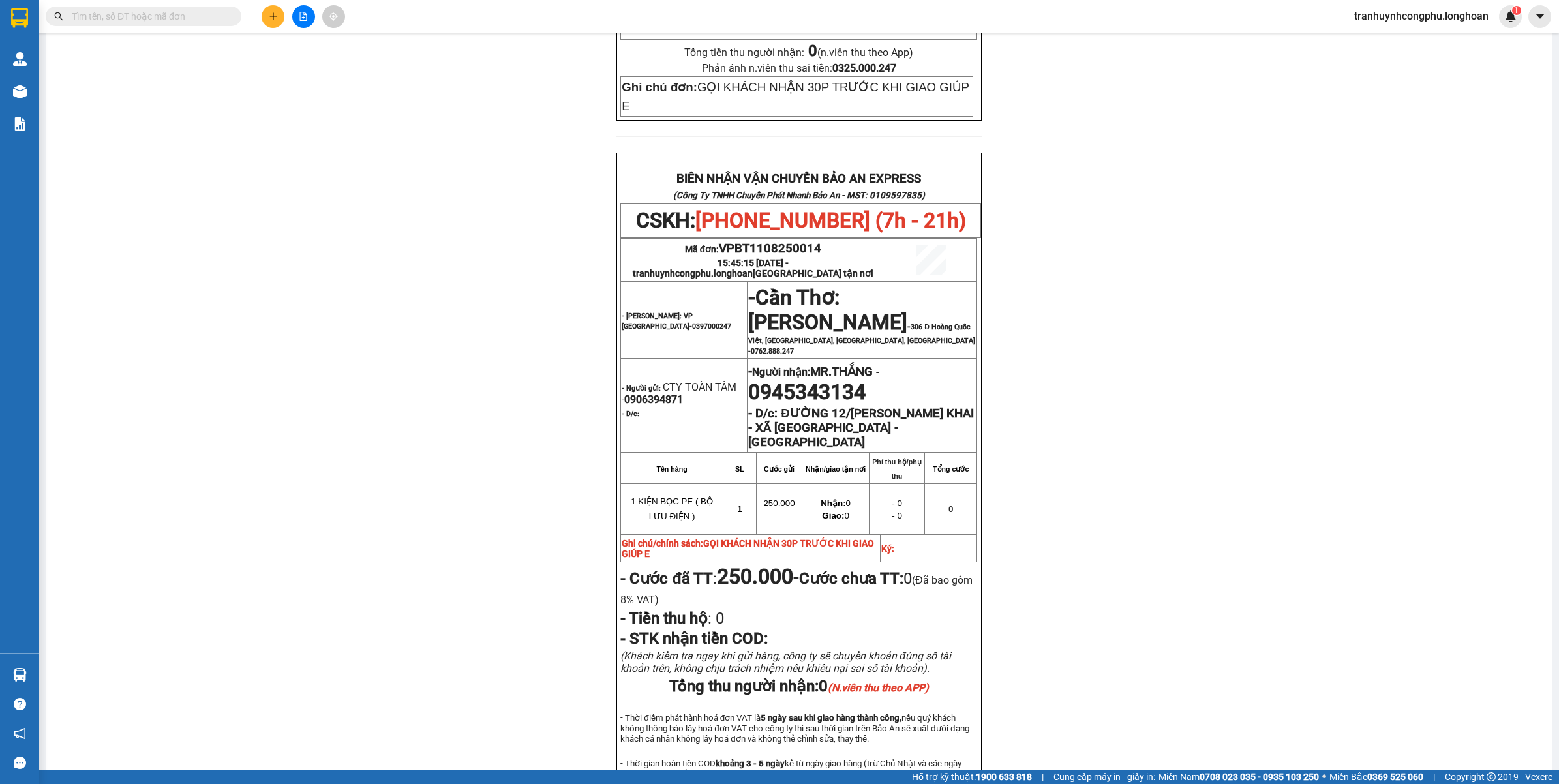
scroll to position [621, 0]
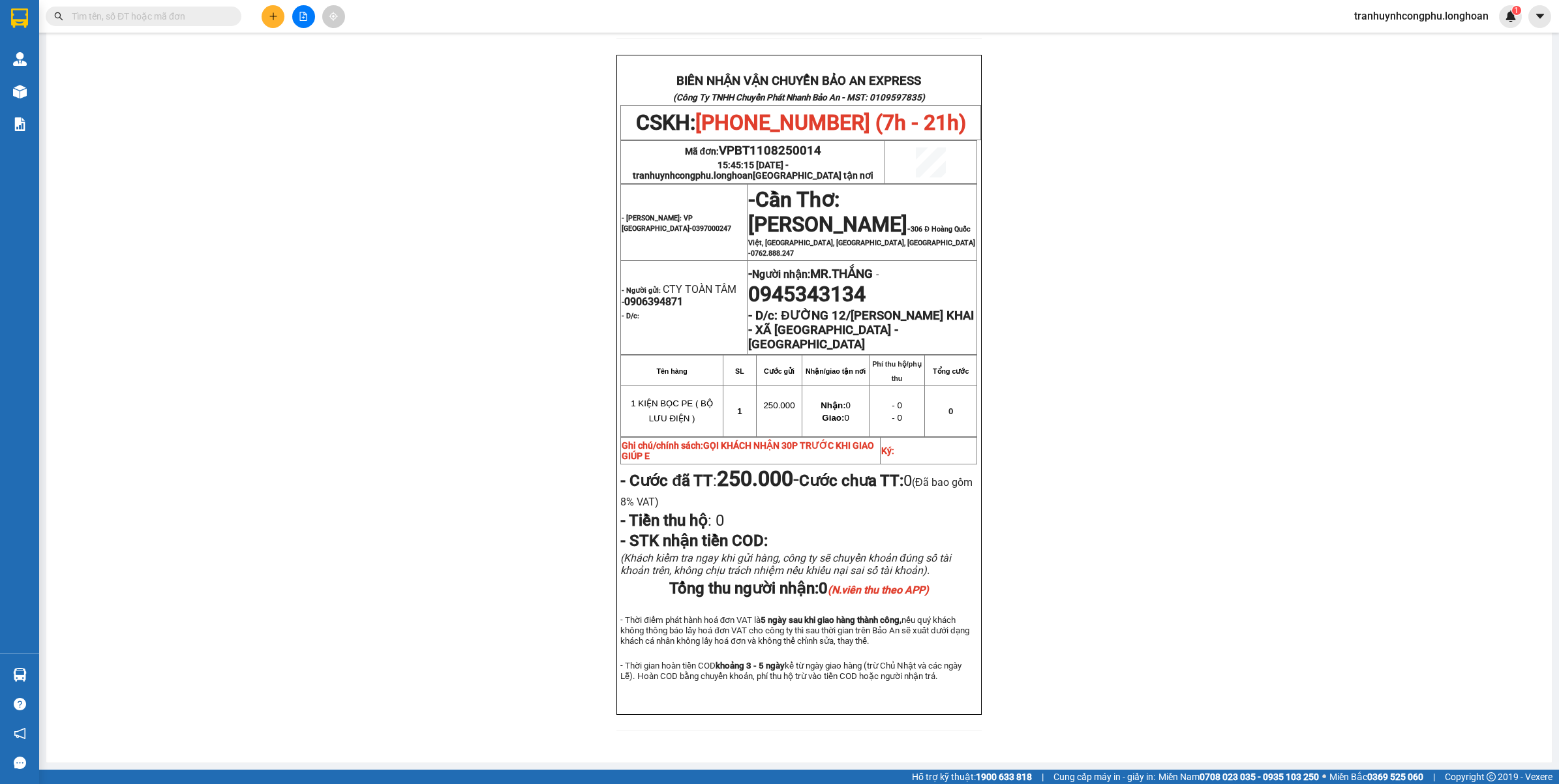
drag, startPoint x: 399, startPoint y: 235, endPoint x: 406, endPoint y: 234, distance: 7.1
click at [405, 234] on div "PHIẾU DÁN LÊN HÀNG CSKH: 1900.06.88.33 CÔNG TY TNHH CHUYỂN PHÁT NHANH BẢO AN MS…" at bounding box center [799, 123] width 1474 height 1246
click at [803, 143] on span "VPBT1108250014" at bounding box center [770, 150] width 102 height 15
copy span "VPBT1108250014"
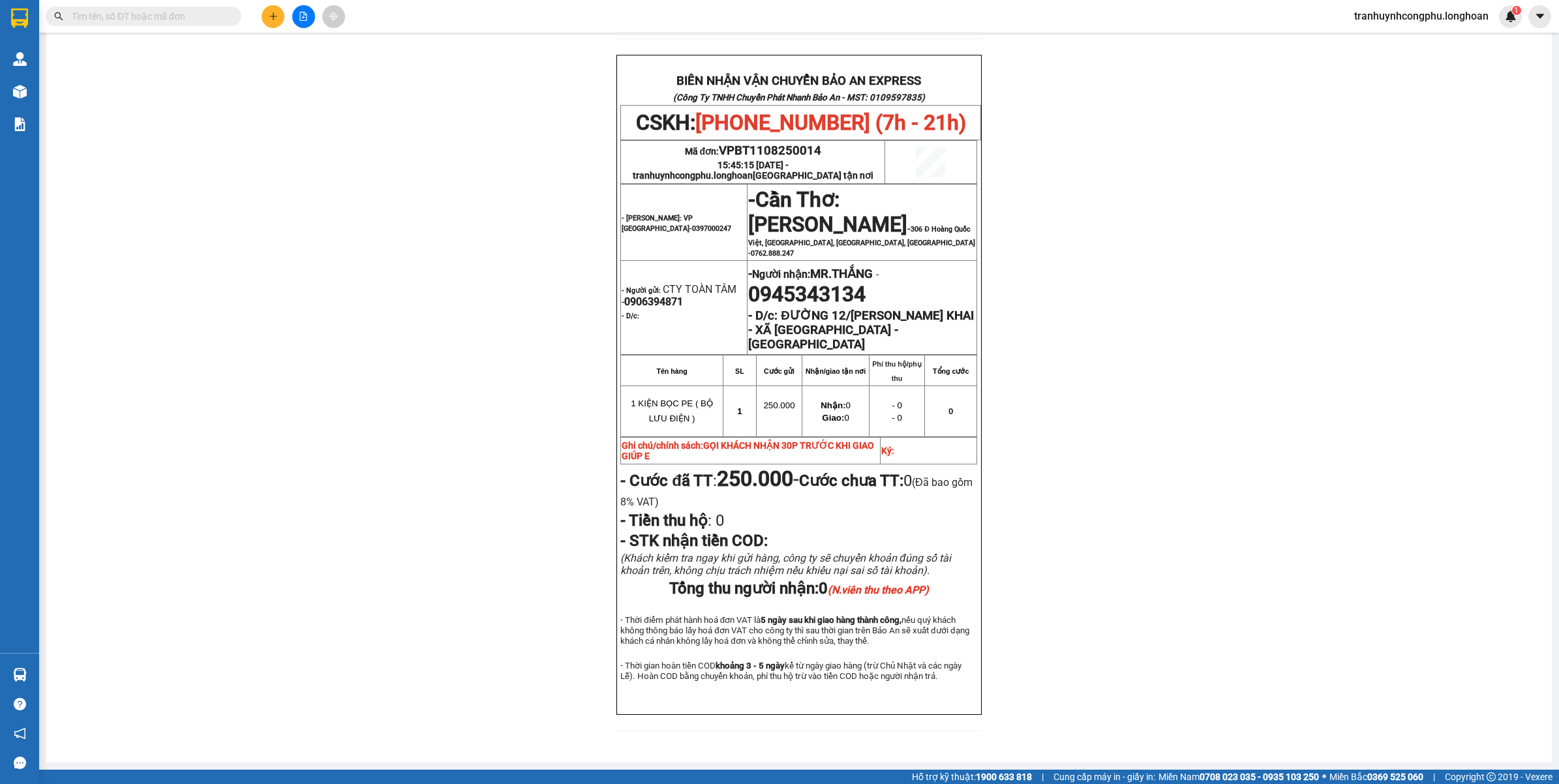
click at [284, 425] on div "PHIẾU DÁN LÊN HÀNG CSKH: 1900.06.88.33 CÔNG TY TNHH CHUYỂN PHÁT NHANH BẢO AN MS…" at bounding box center [799, 123] width 1474 height 1246
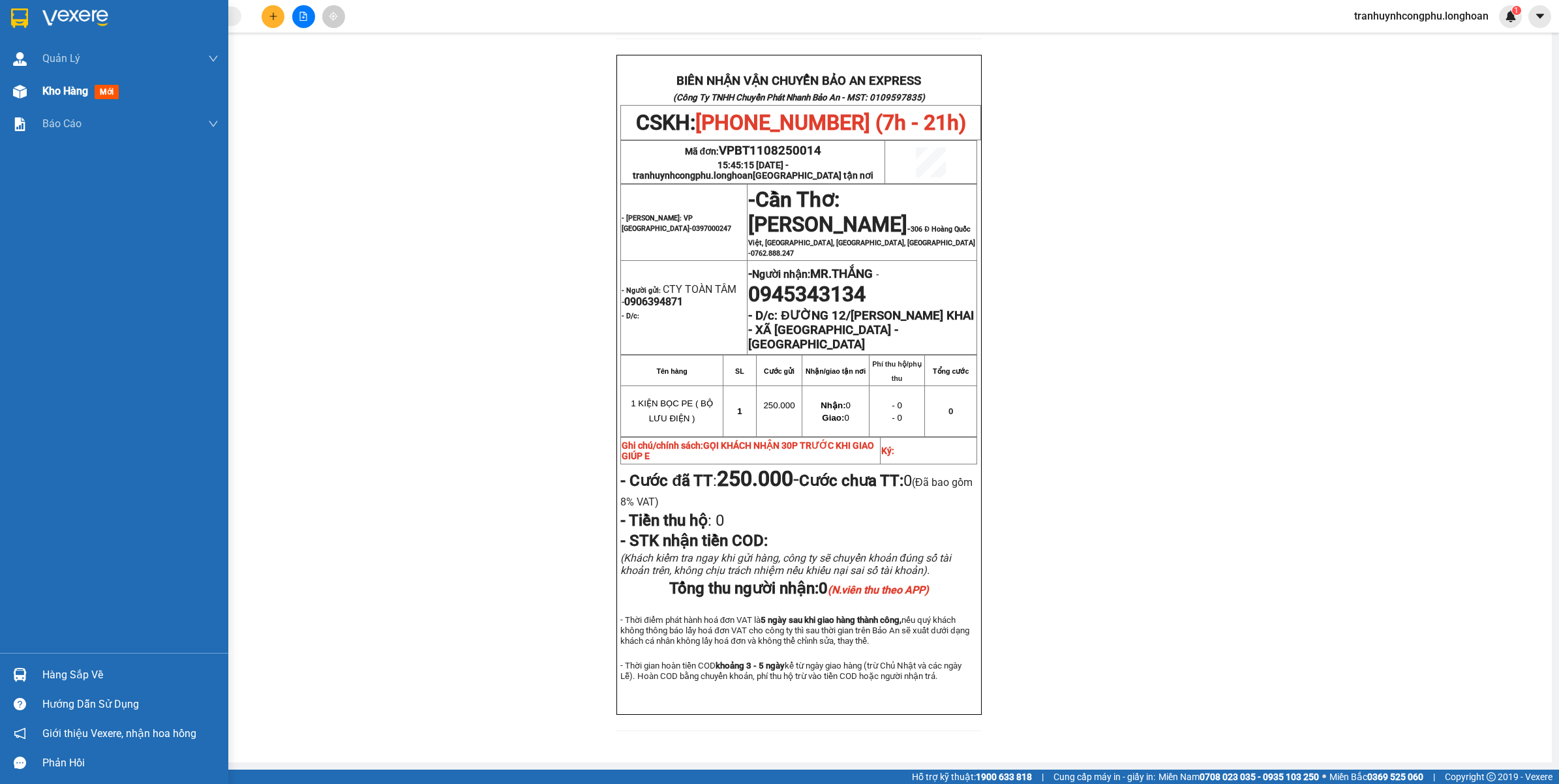
click at [29, 92] on div at bounding box center [19, 90] width 22 height 22
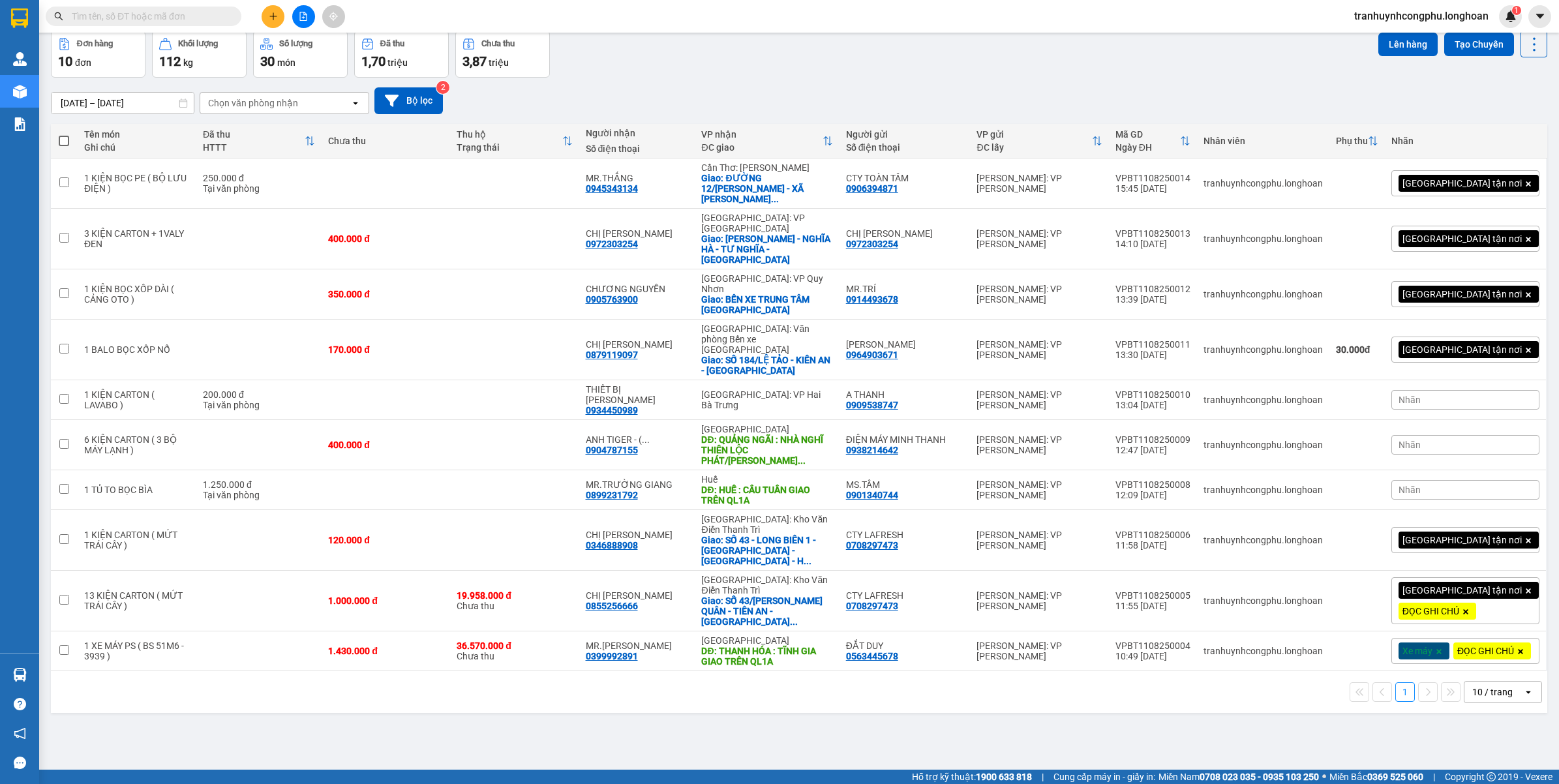
scroll to position [60, 0]
click at [270, 20] on icon "plus" at bounding box center [272, 16] width 9 height 9
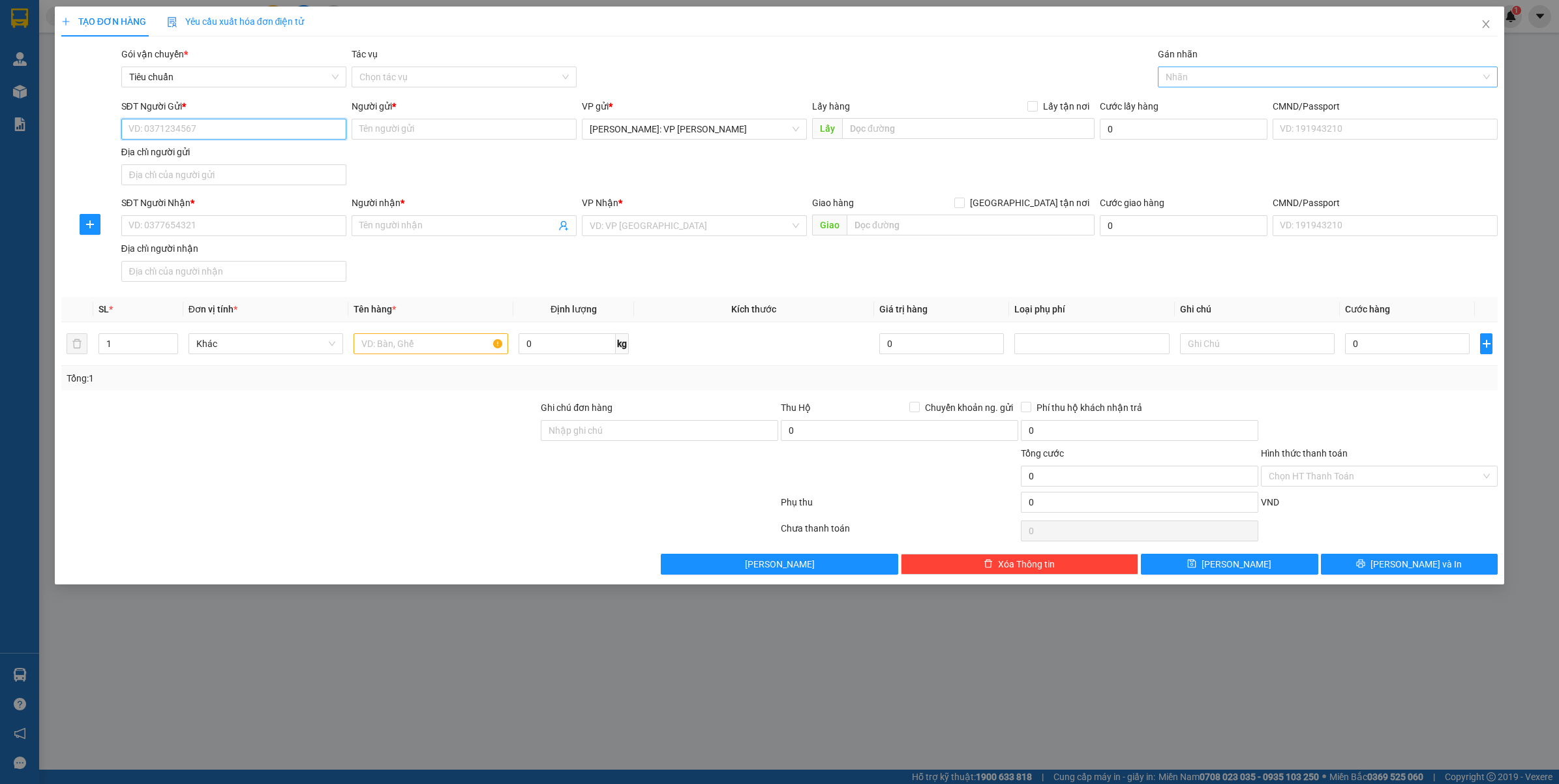
click at [1186, 69] on div at bounding box center [1322, 77] width 321 height 16
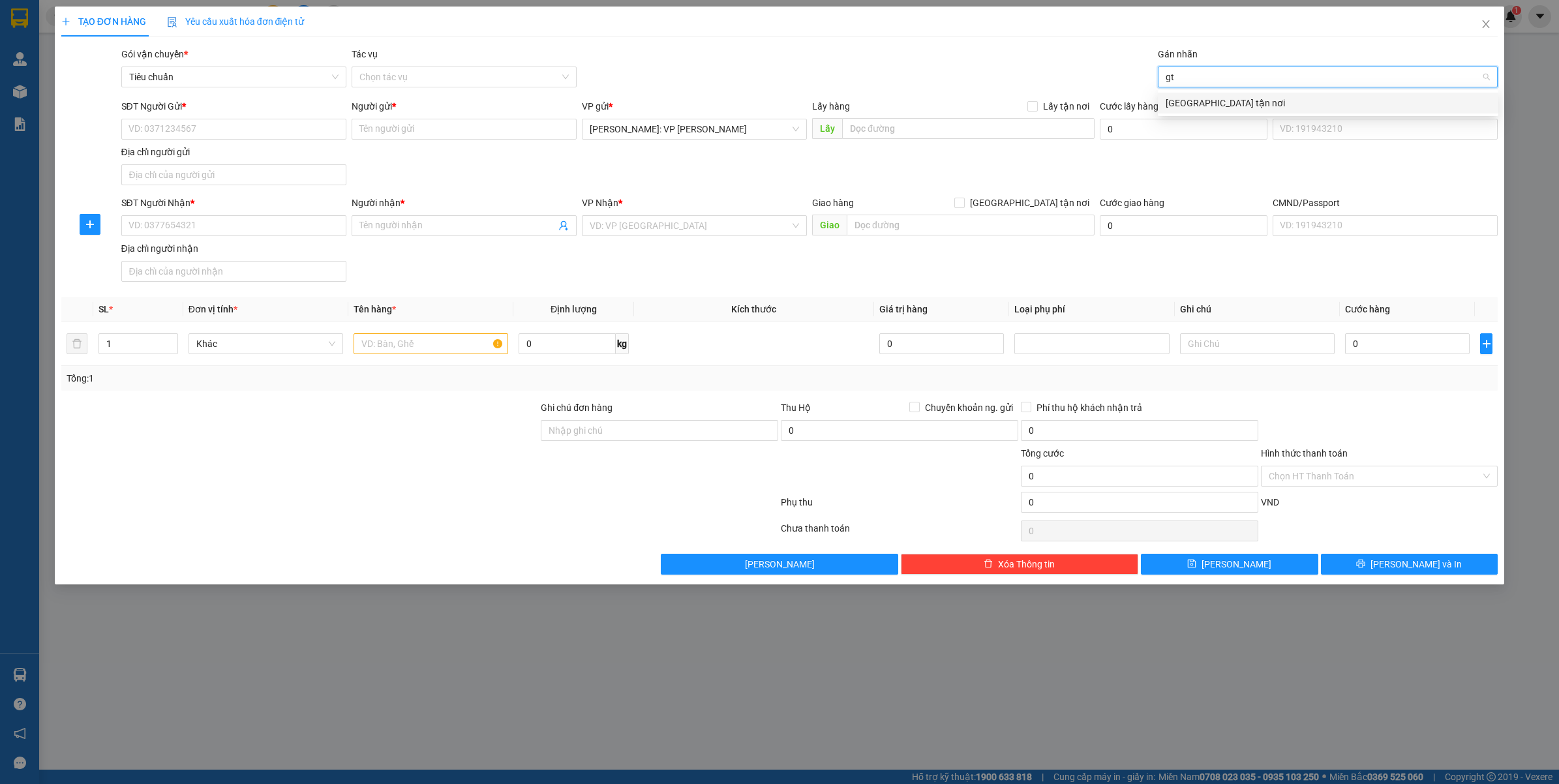
type input "gtn"
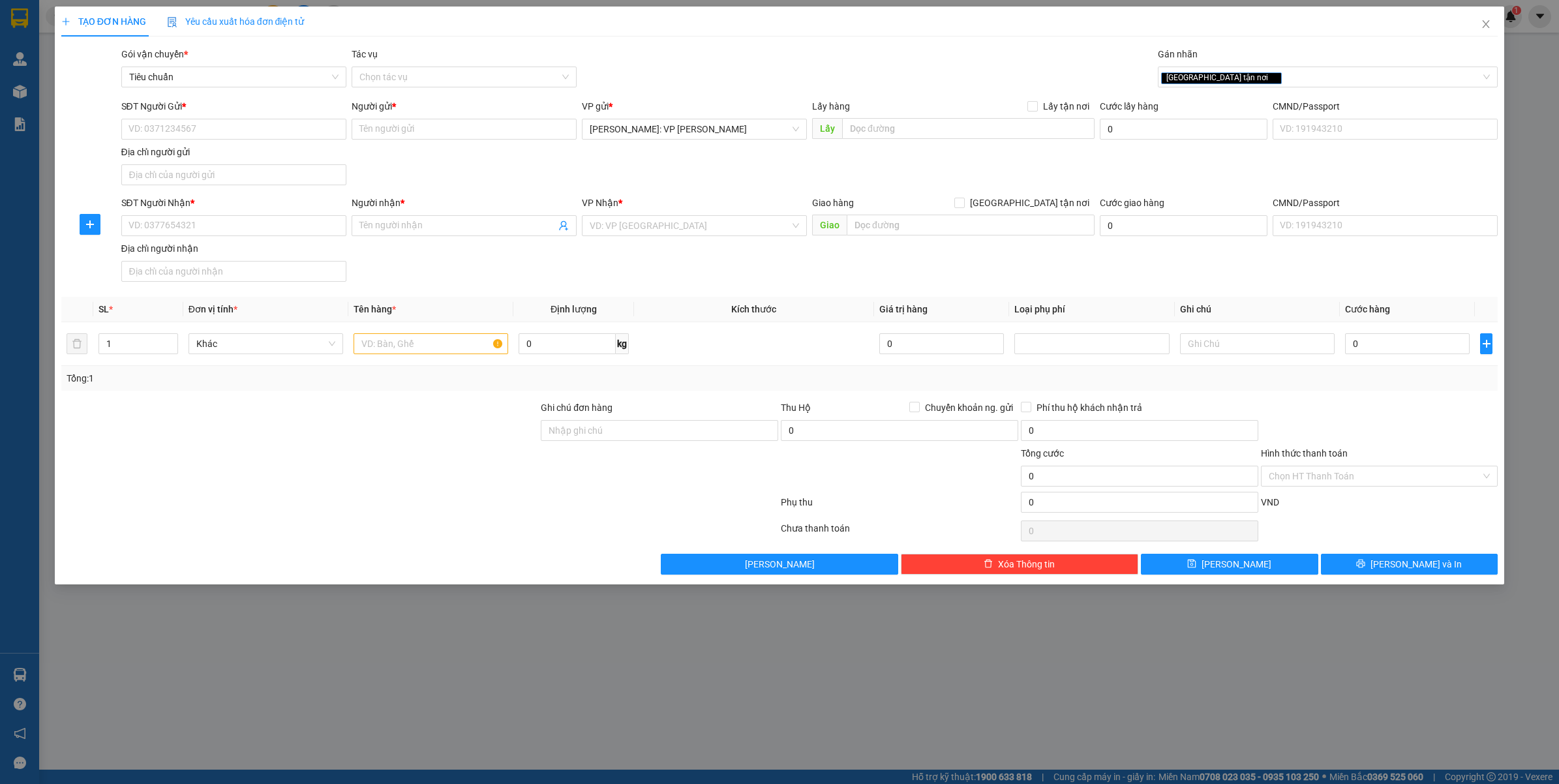
click at [1061, 214] on div "Giao hàng Giao tận nơi" at bounding box center [954, 205] width 282 height 19
click at [964, 207] on span at bounding box center [960, 202] width 11 height 11
click at [963, 207] on input "[GEOGRAPHIC_DATA][PERSON_NAME] nơi" at bounding box center [959, 201] width 9 height 9
checkbox input "true"
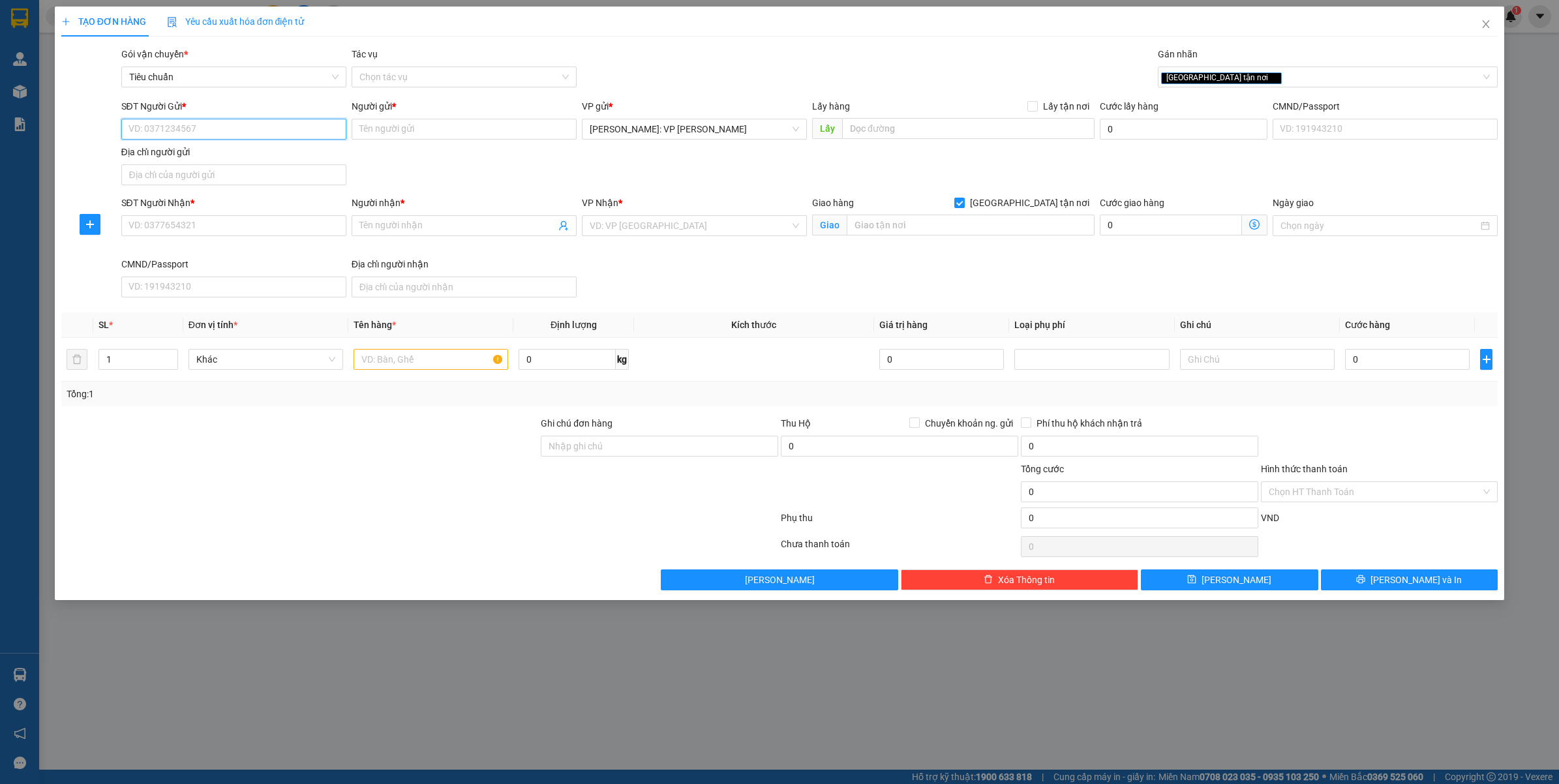
click at [187, 135] on input "SĐT Người Gửi *" at bounding box center [234, 128] width 225 height 20
paste input "0902603967"
type input "0902603967"
click at [213, 149] on div "0902603967 - CHỊ KIM CHI" at bounding box center [234, 156] width 209 height 15
type input "CHỊ KIM CHI"
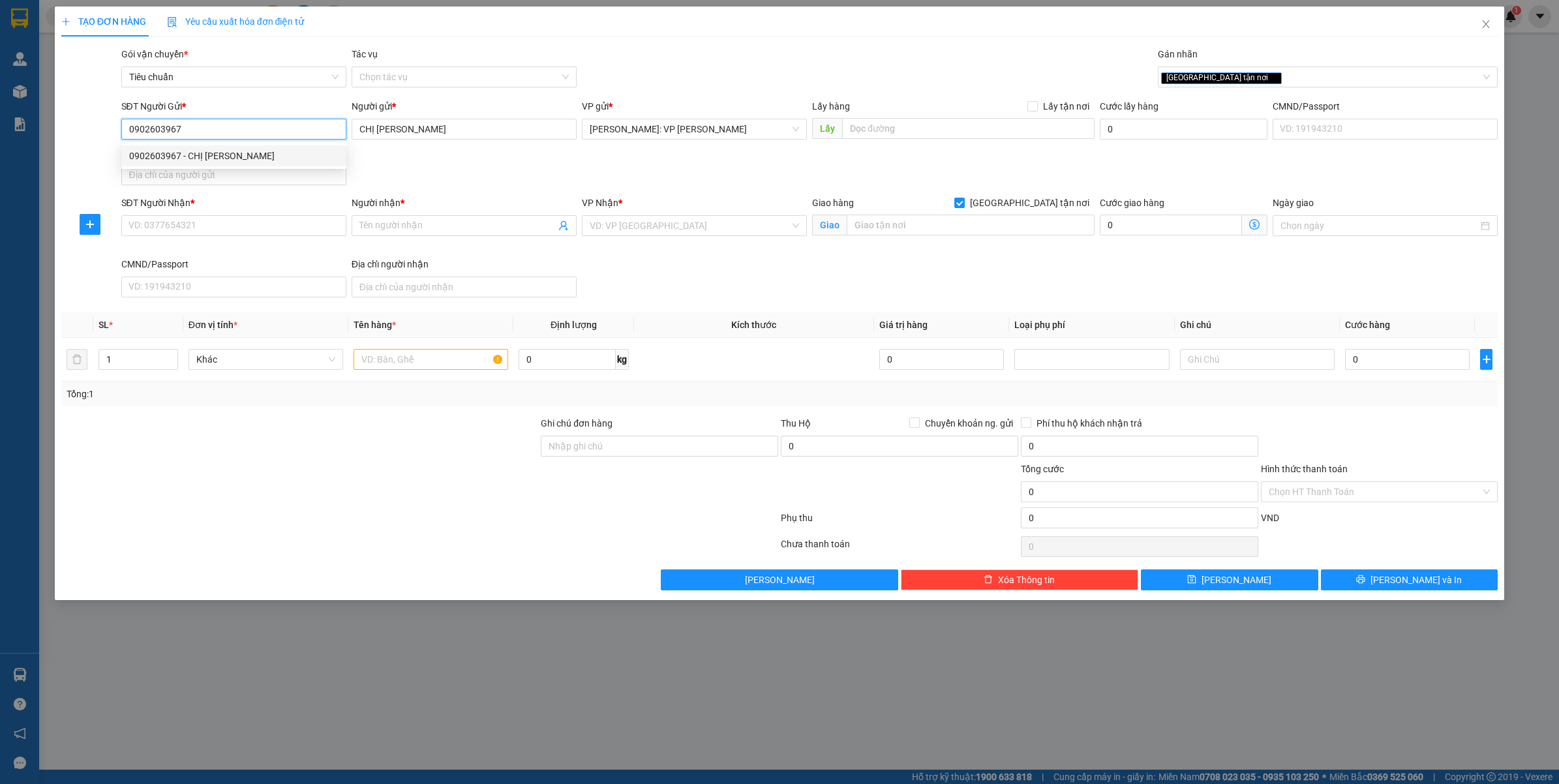
type input "0902603967"
click at [223, 214] on div "SĐT Người Nhận *" at bounding box center [234, 205] width 225 height 19
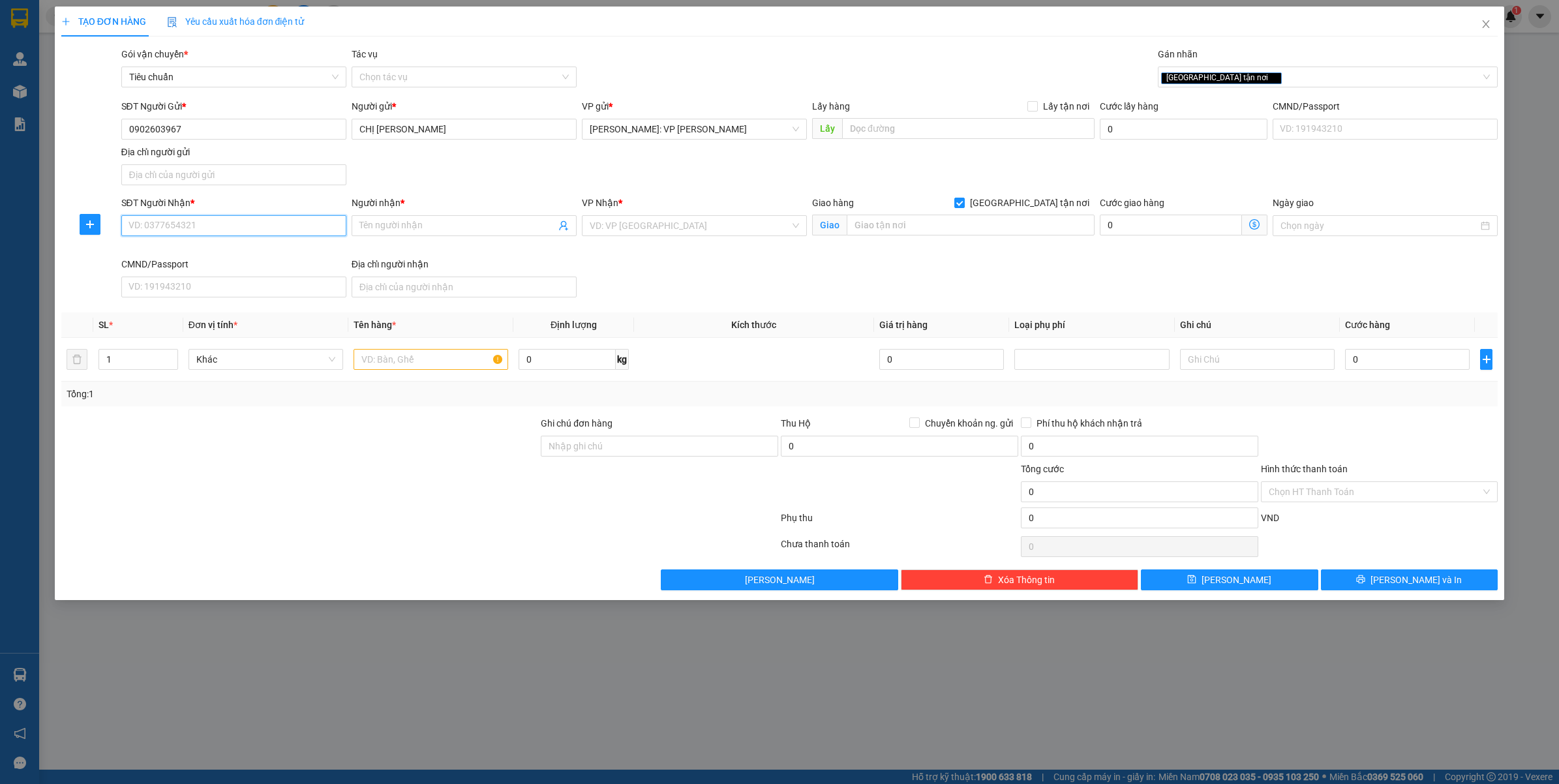
click at [220, 225] on input "SĐT Người Nhận *" at bounding box center [234, 225] width 225 height 20
click at [229, 261] on div "0987300228 - MS.LAN HƯƠNG" at bounding box center [234, 252] width 225 height 20
type input "0987300228"
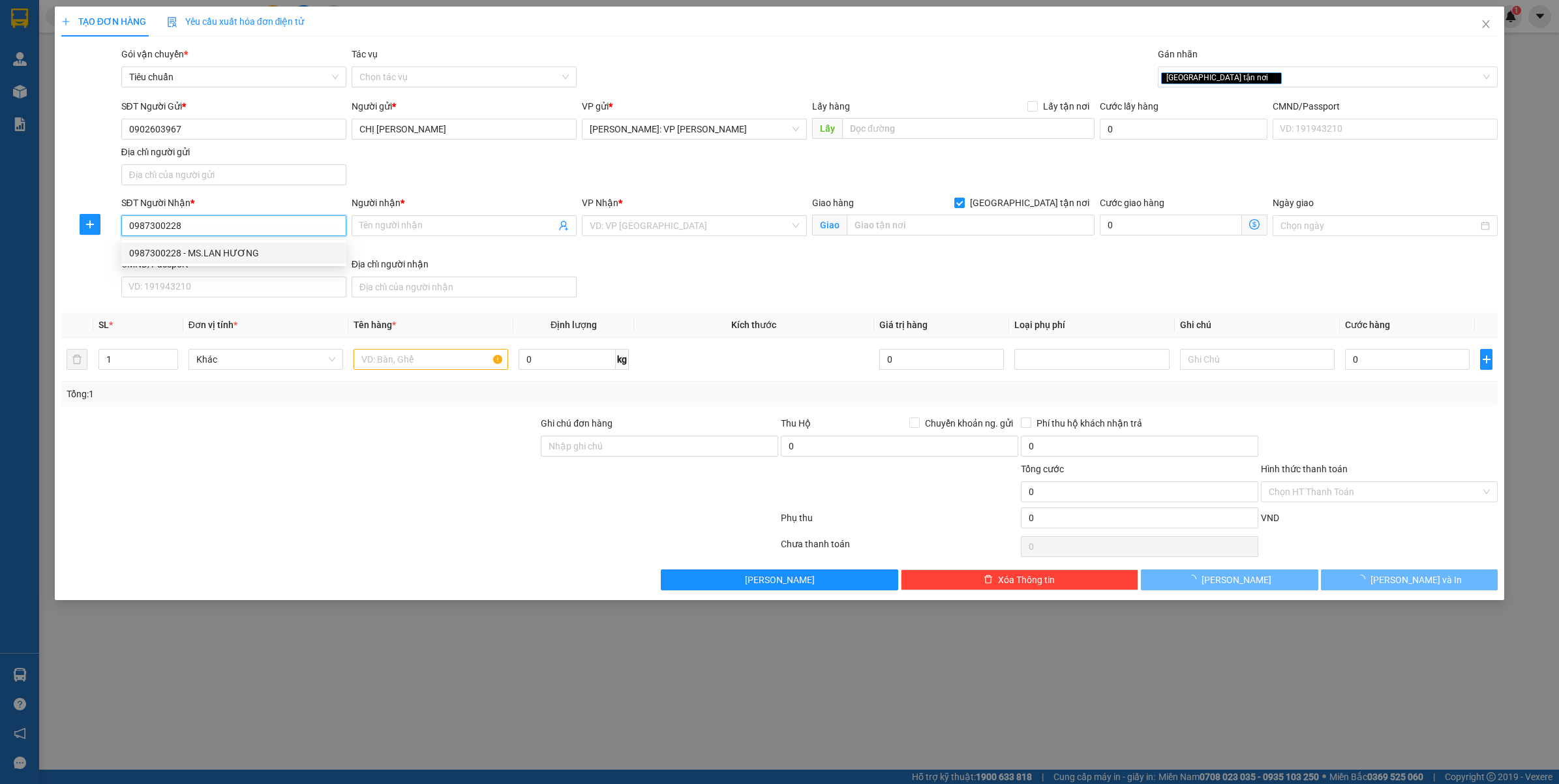
type input "MS.LAN HƯƠNG"
type input "CHÙA THƯ CƯU - THÔN THƯ CƯU - XÃ CỔ LOA - ĐÔNG ANH - HÀ NỘI"
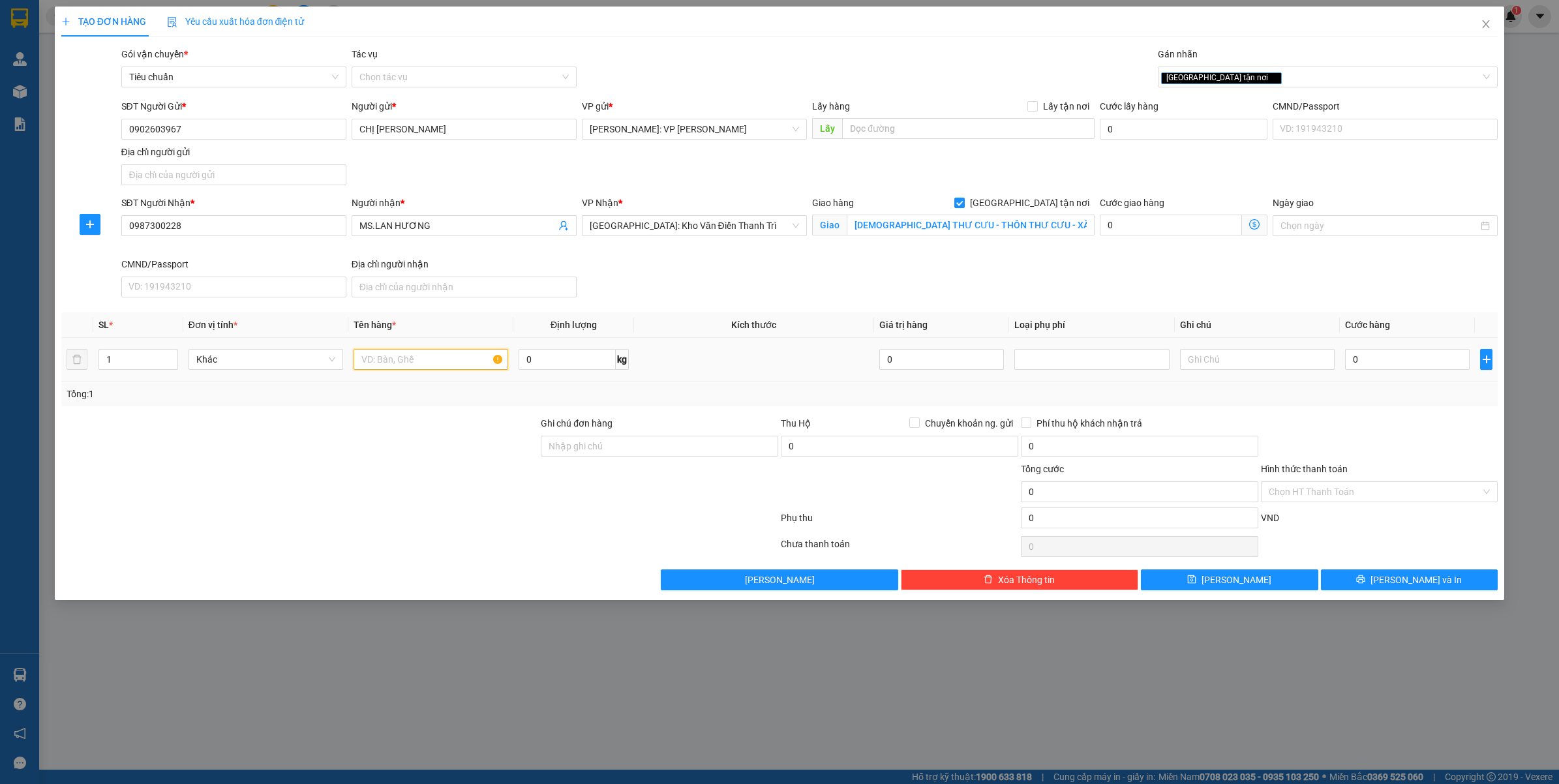
click at [427, 366] on input "text" at bounding box center [430, 359] width 155 height 20
type input "1 THÙNG XỐP VÀNG ( THỰC PHẨM KHÔ )"
click at [1387, 370] on input "0" at bounding box center [1407, 359] width 125 height 20
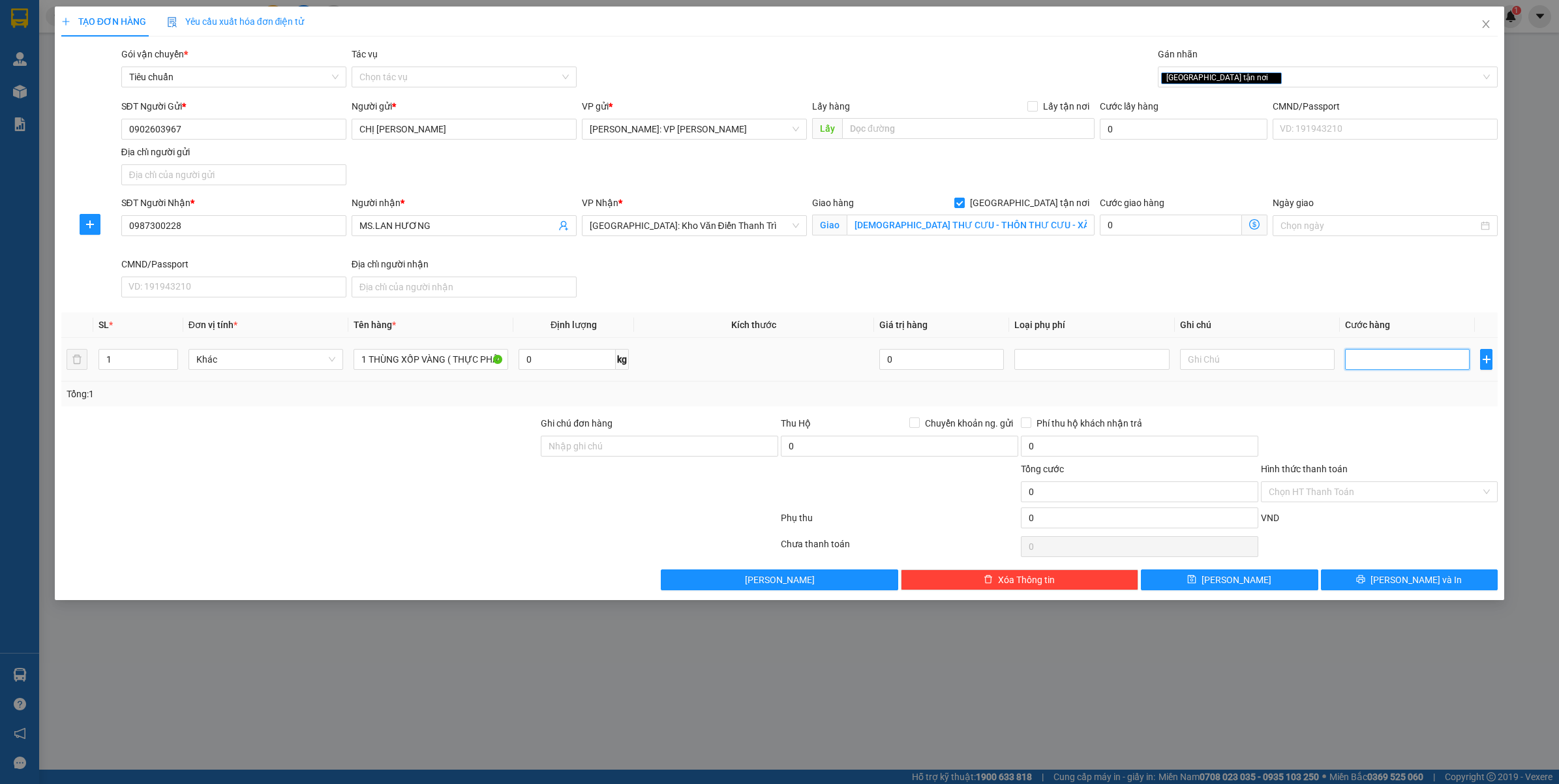
type input "1"
type input "18"
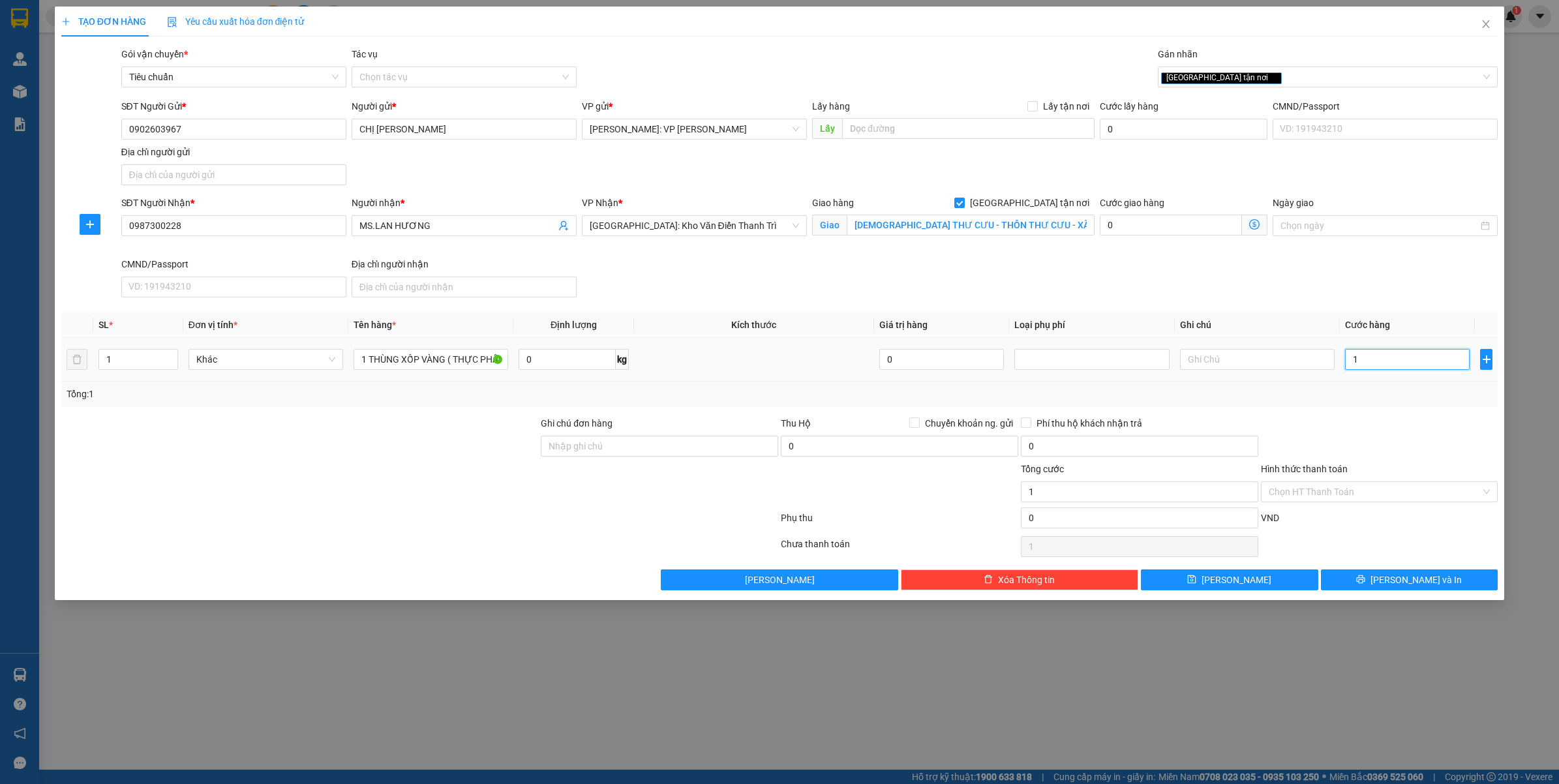
type input "18"
type input "180"
click at [1332, 409] on div "Transit Pickup Surcharge Ids Transit Deliver Surcharge Ids Transit Deliver Surc…" at bounding box center [780, 318] width 1437 height 543
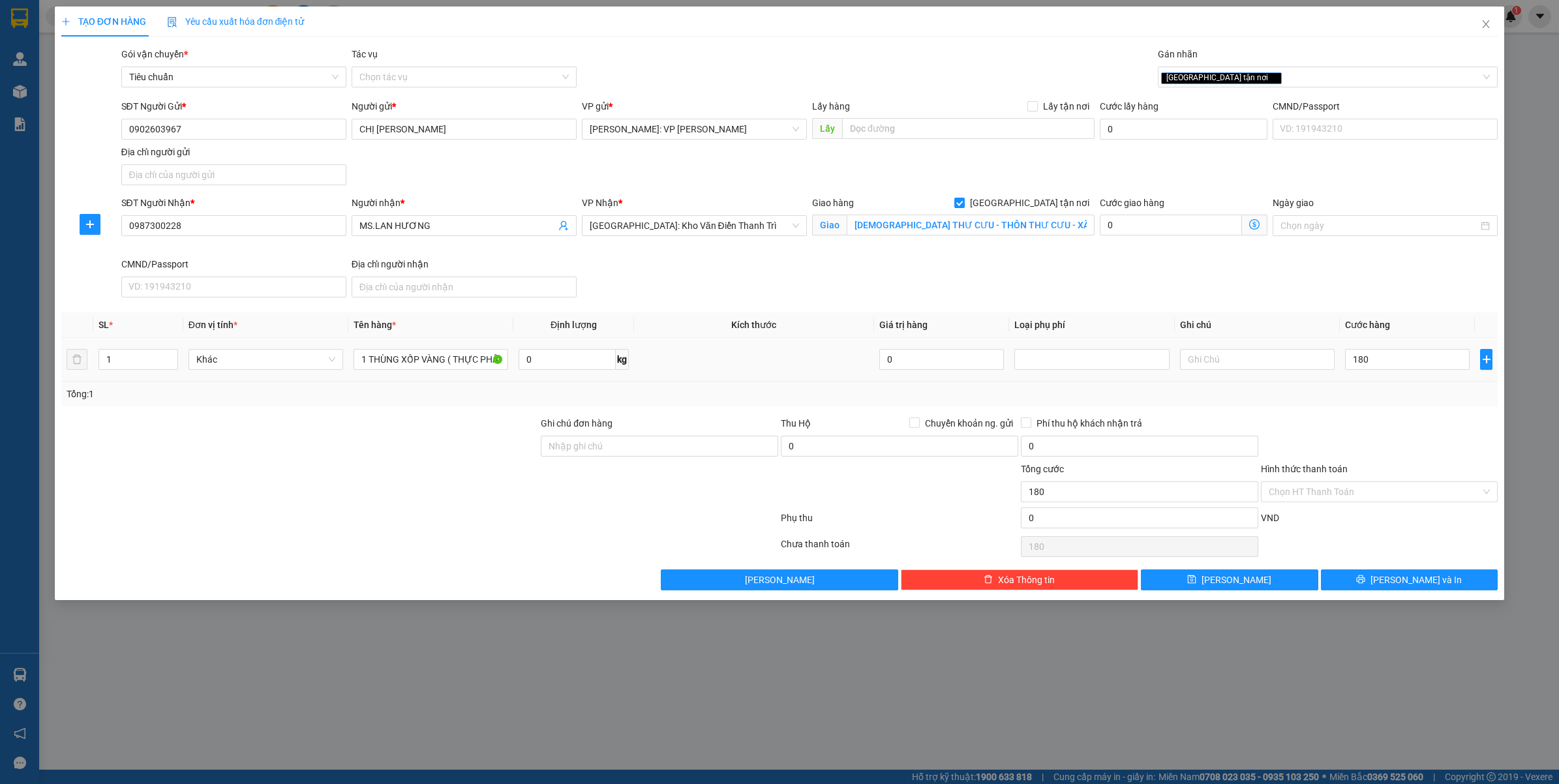
type input "180.000"
click at [1412, 581] on span "Lưu và In" at bounding box center [1416, 580] width 91 height 15
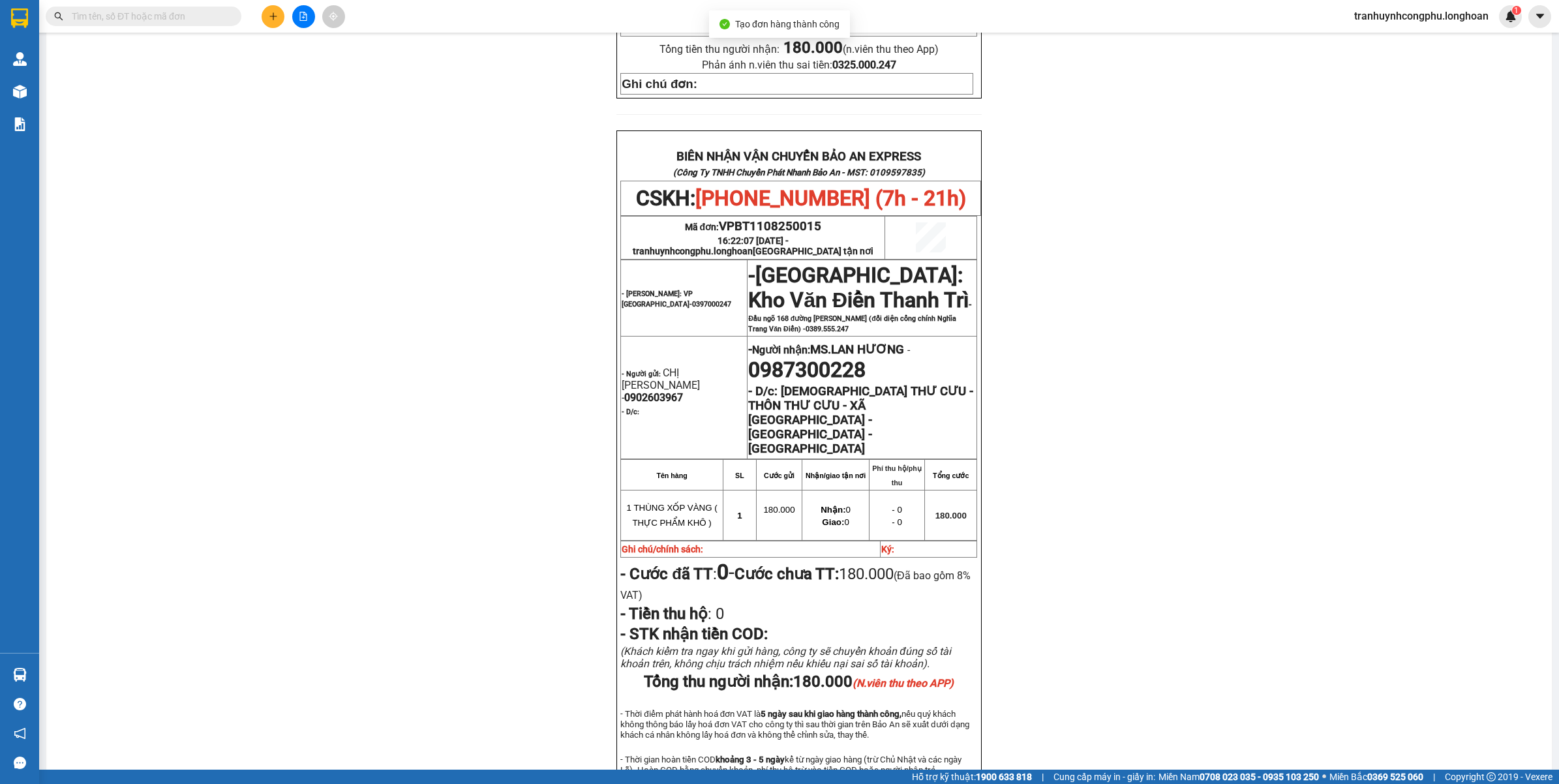
scroll to position [575, 0]
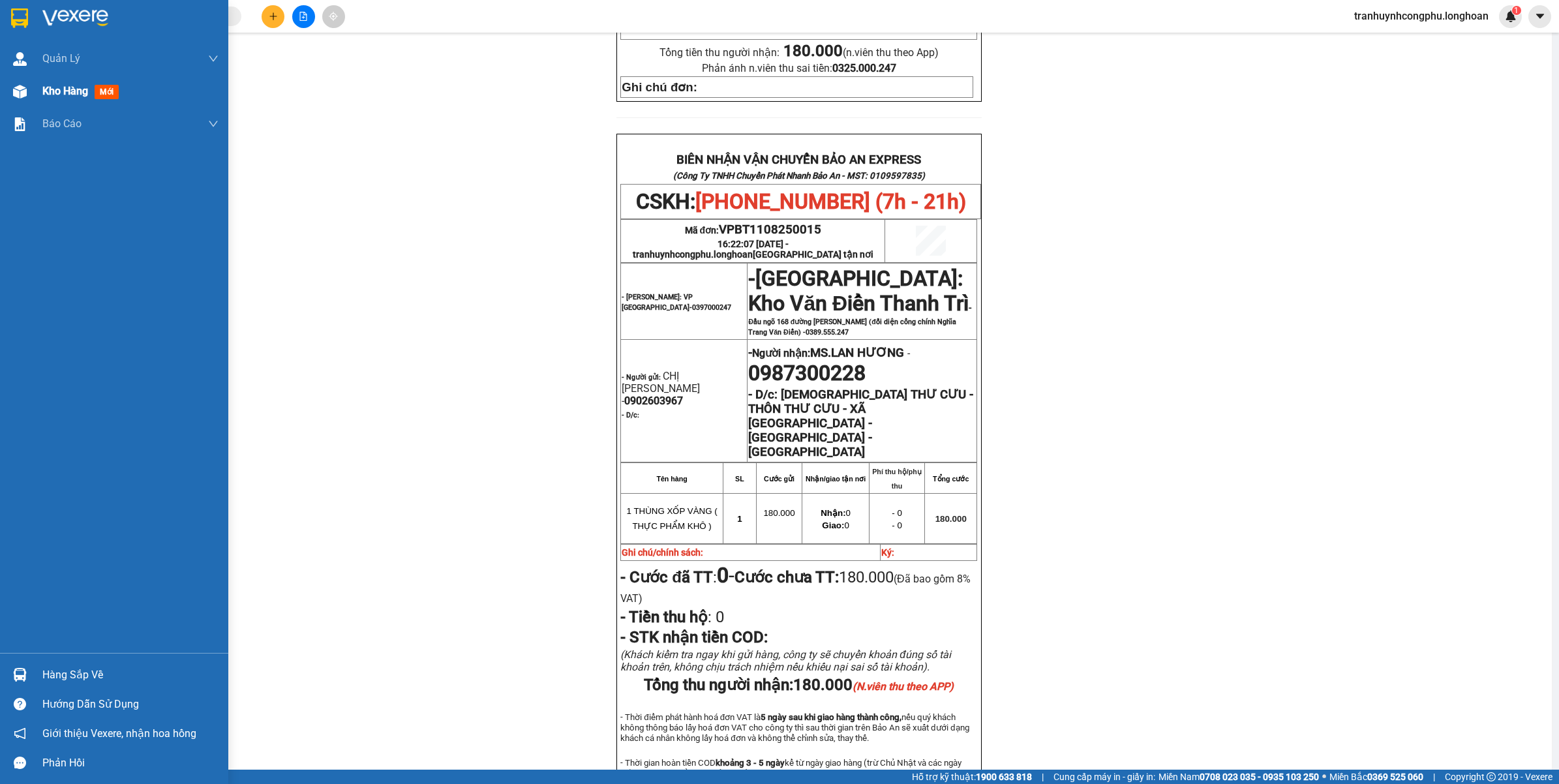
click at [21, 92] on img at bounding box center [19, 91] width 14 height 14
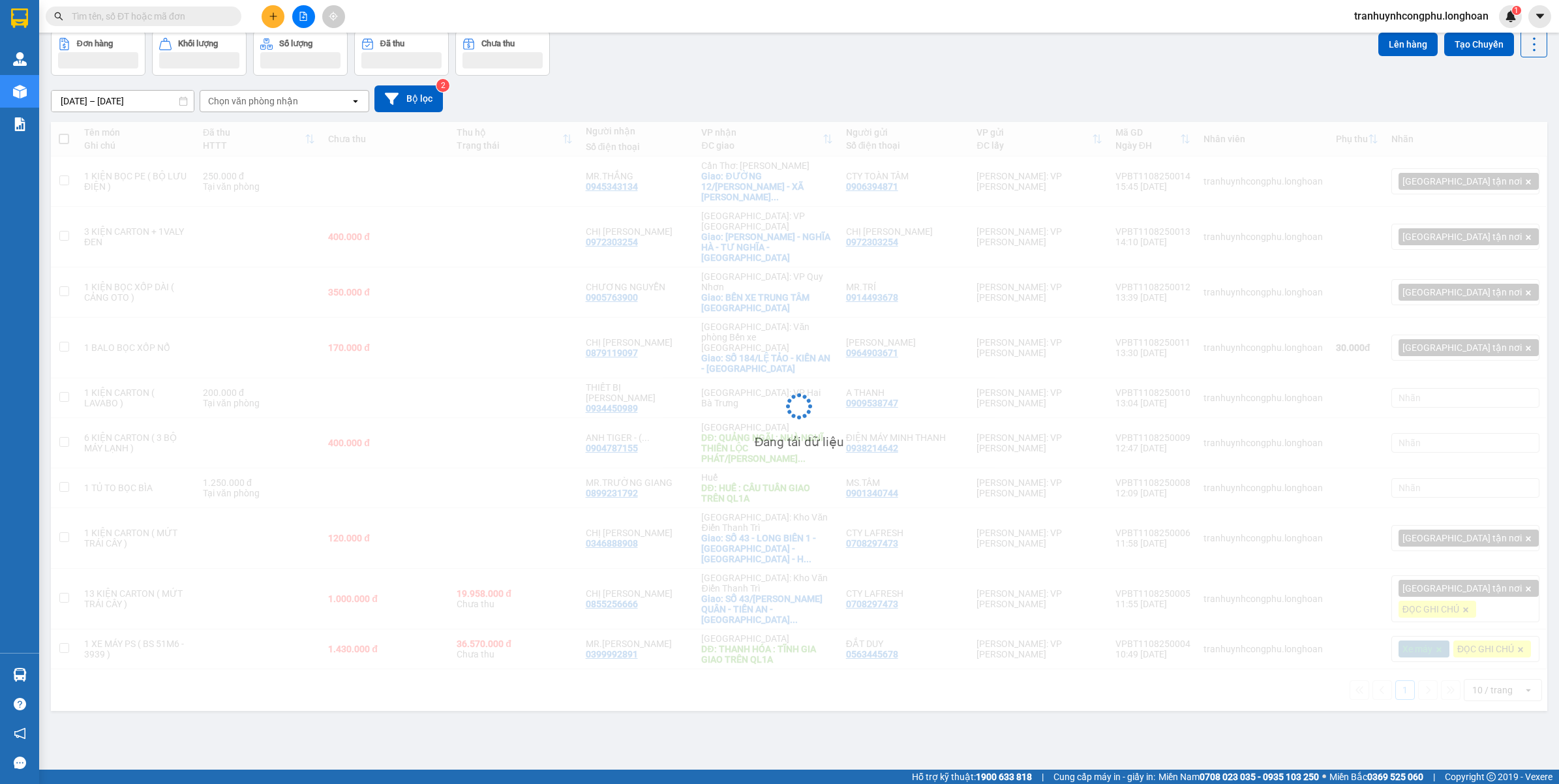
scroll to position [60, 0]
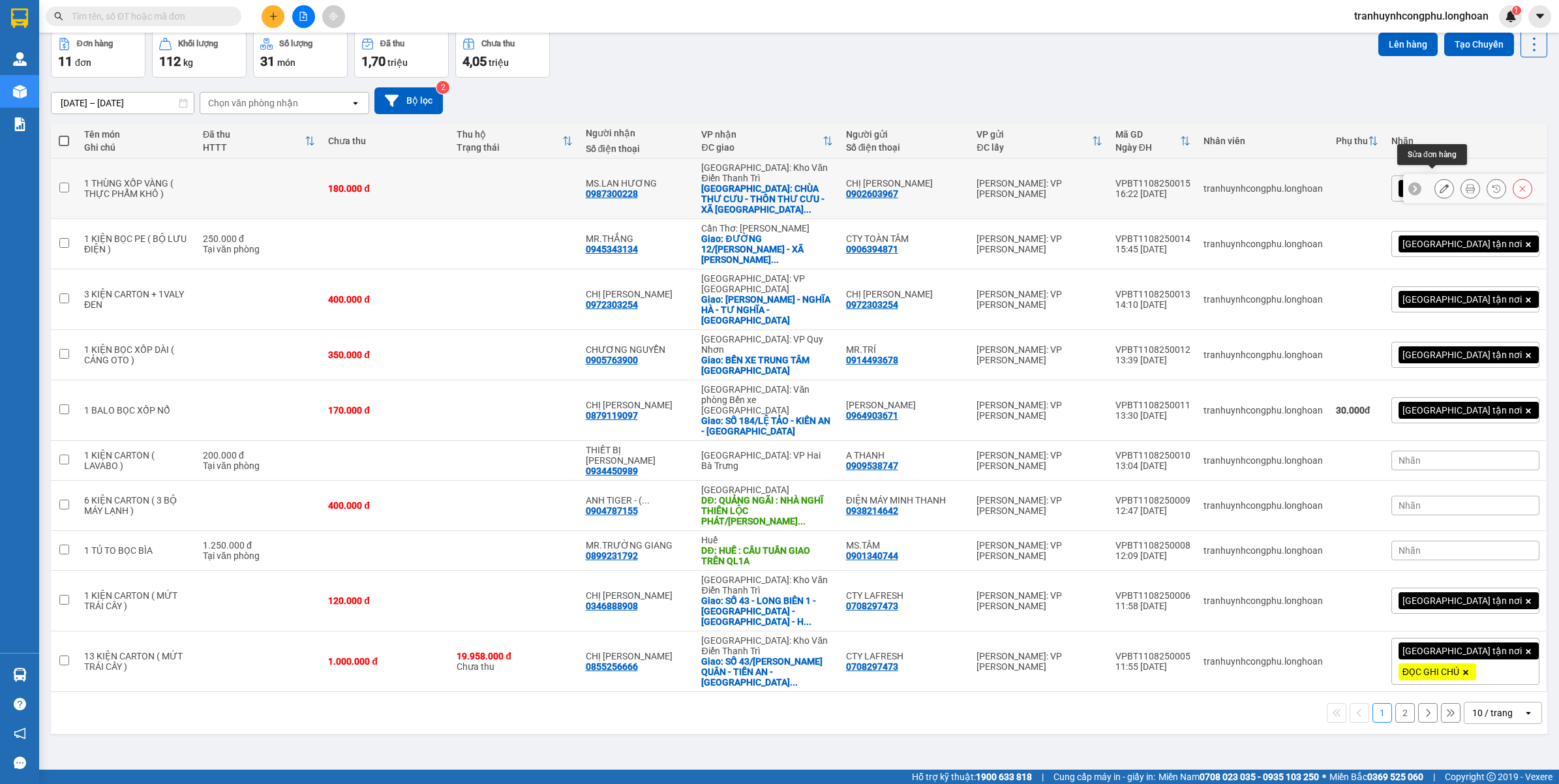
click at [1435, 177] on button at bounding box center [1444, 188] width 18 height 22
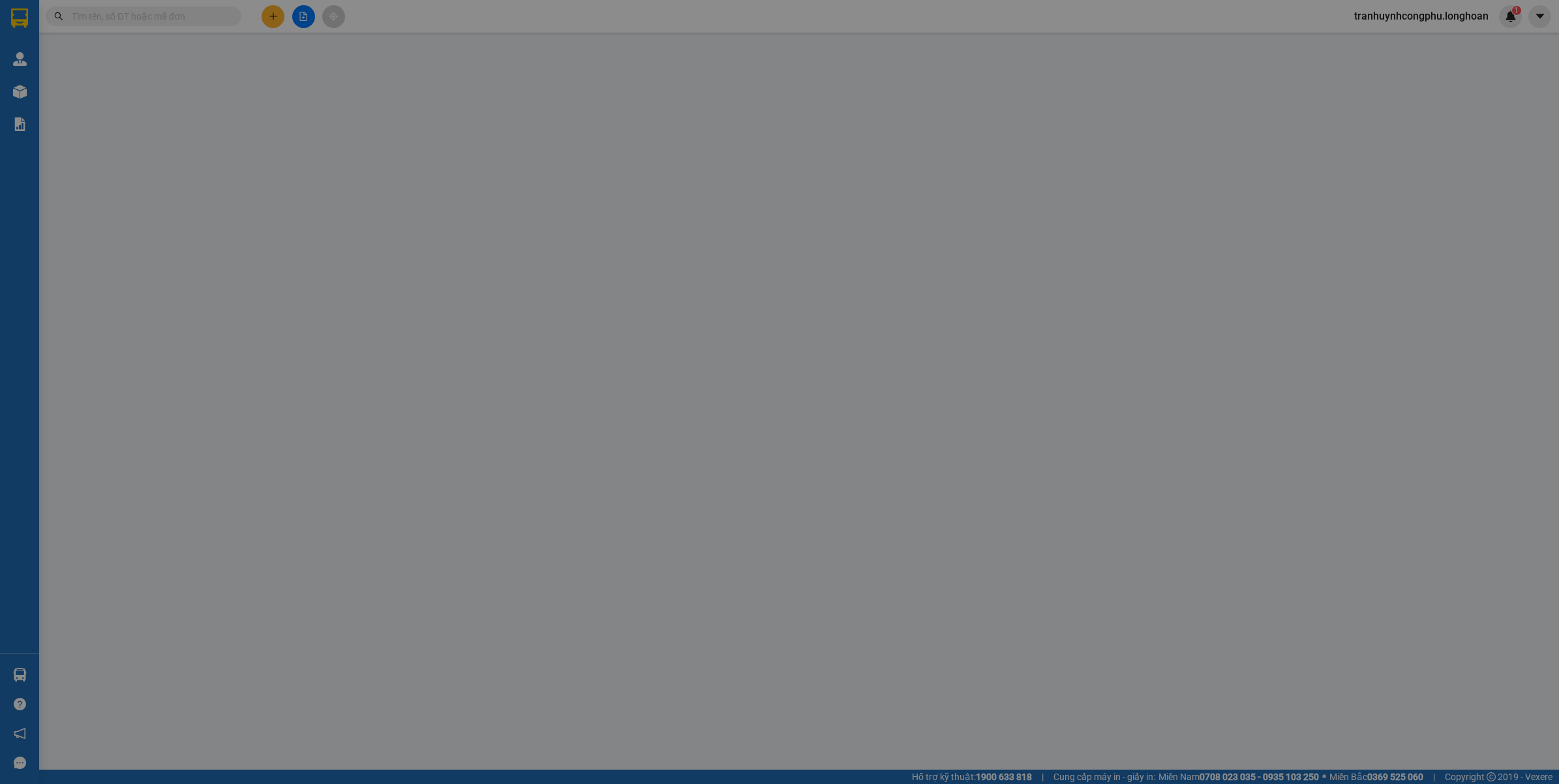
type input "0902603967"
type input "CHỊ KIM CHI"
type input "0987300228"
type input "MS.LAN HƯƠNG"
checkbox input "true"
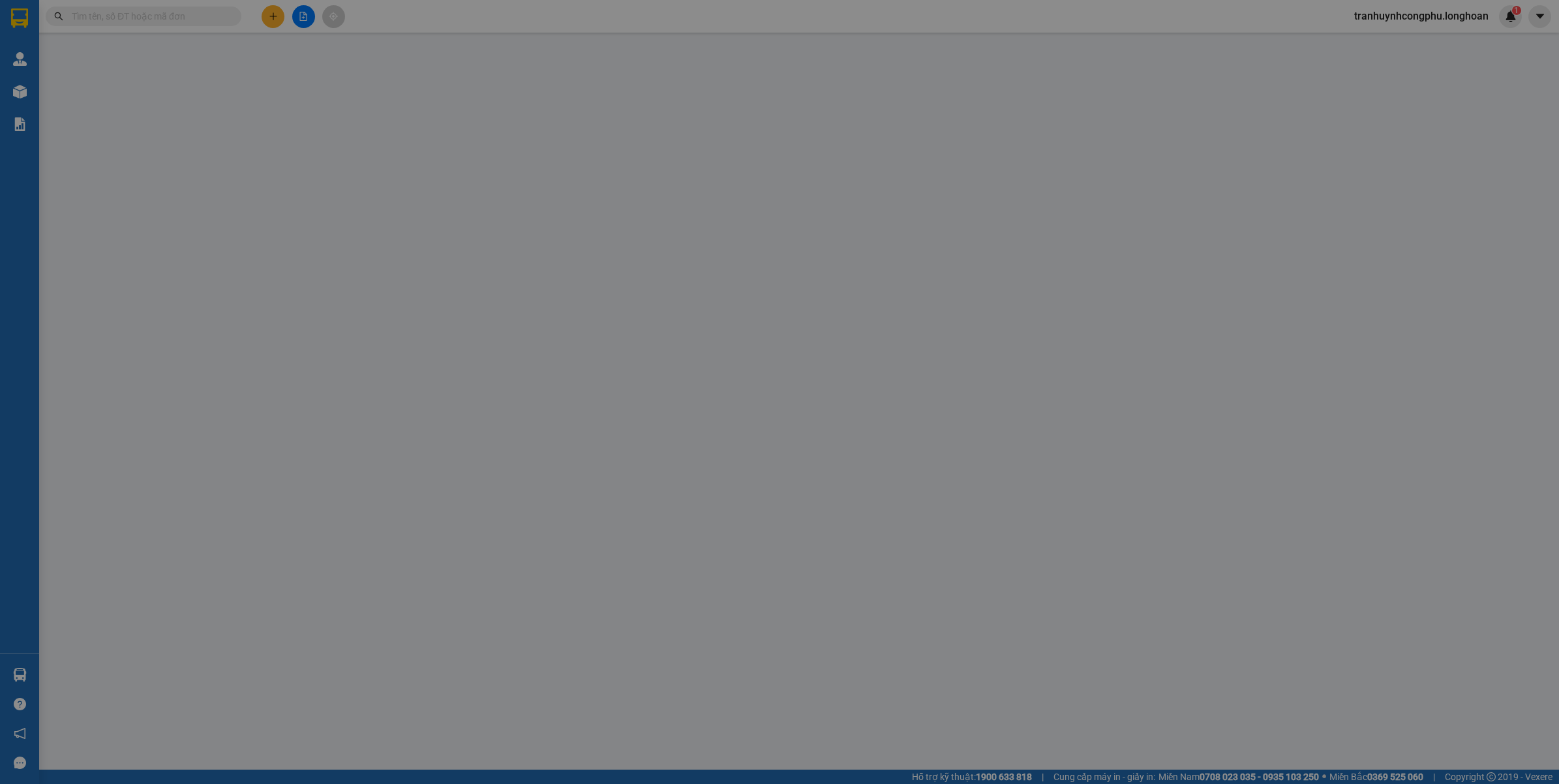
type input "CHÙA THƯ CƯU - THÔN THƯ CƯU - XÃ CỔ LOA - ĐÔNG ANH - HÀ NỘI"
type input "180.000"
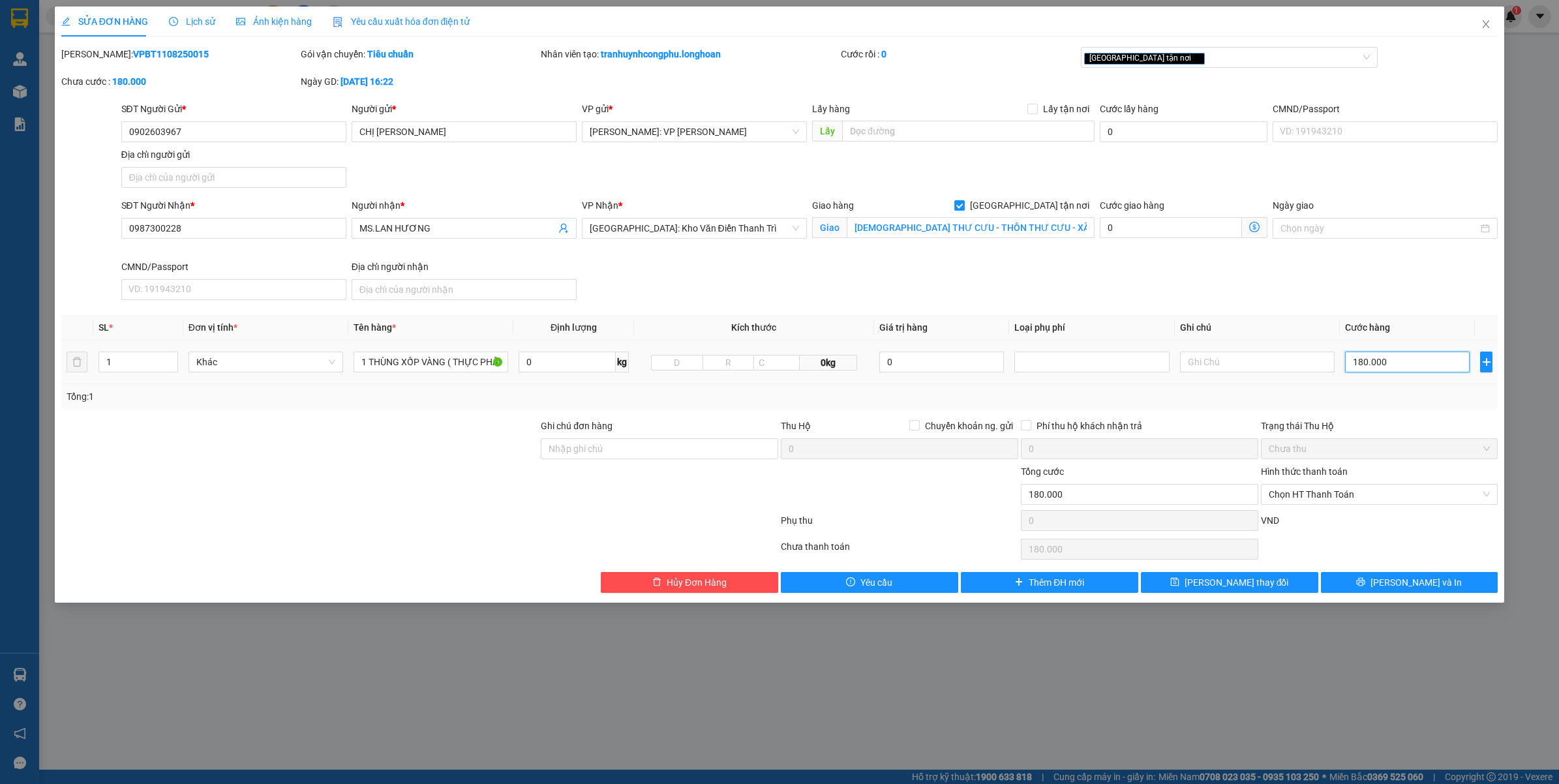
click at [1382, 360] on input "180.000" at bounding box center [1407, 361] width 125 height 20
type input "0"
type input "2"
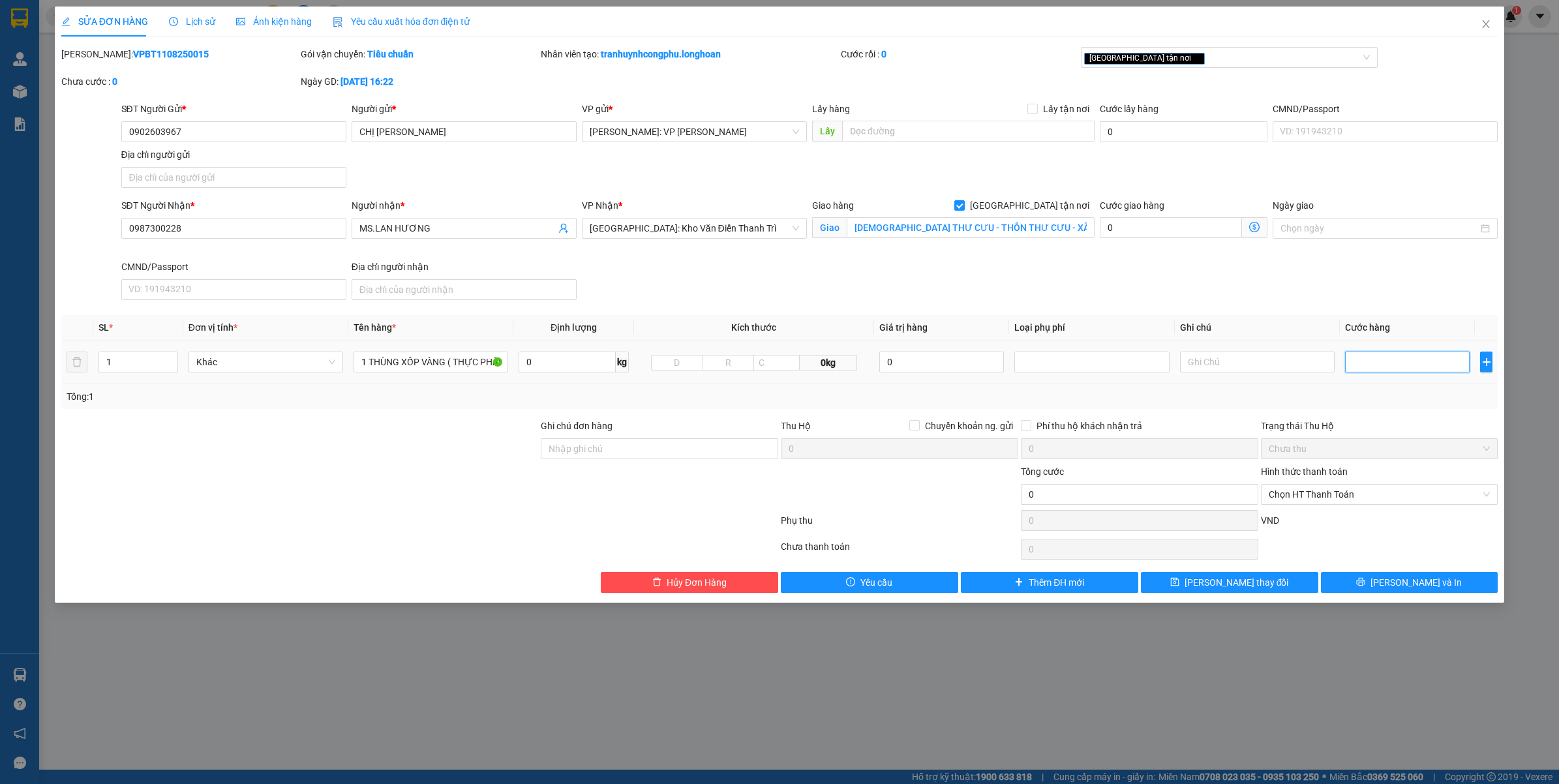
type input "2"
type input "22"
type input "220"
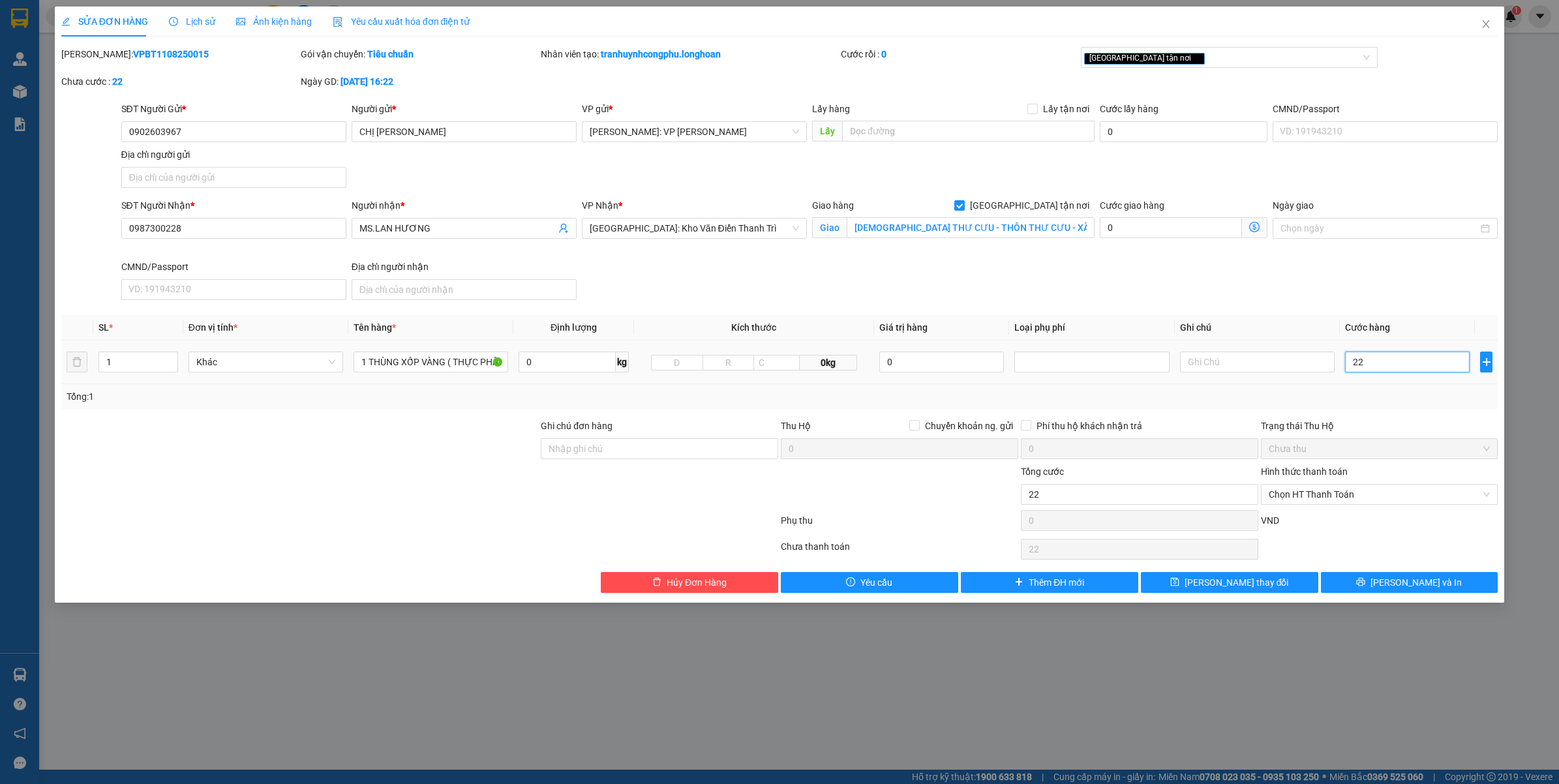
type input "220"
click at [1370, 396] on div "Tổng: 1" at bounding box center [780, 396] width 1427 height 15
type input "220.000"
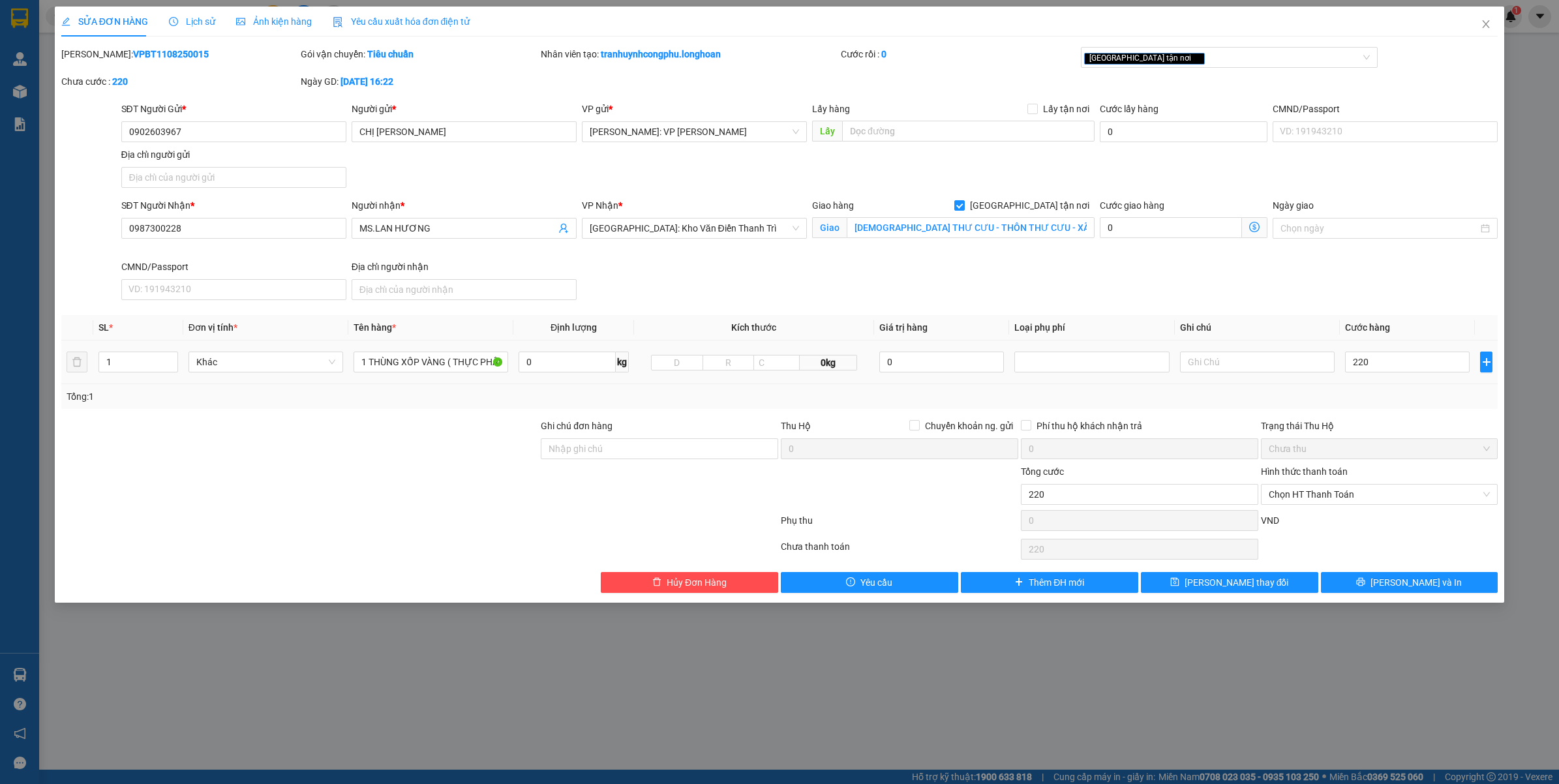
type input "220.000"
click at [1400, 591] on button "Lưu và In" at bounding box center [1409, 582] width 177 height 20
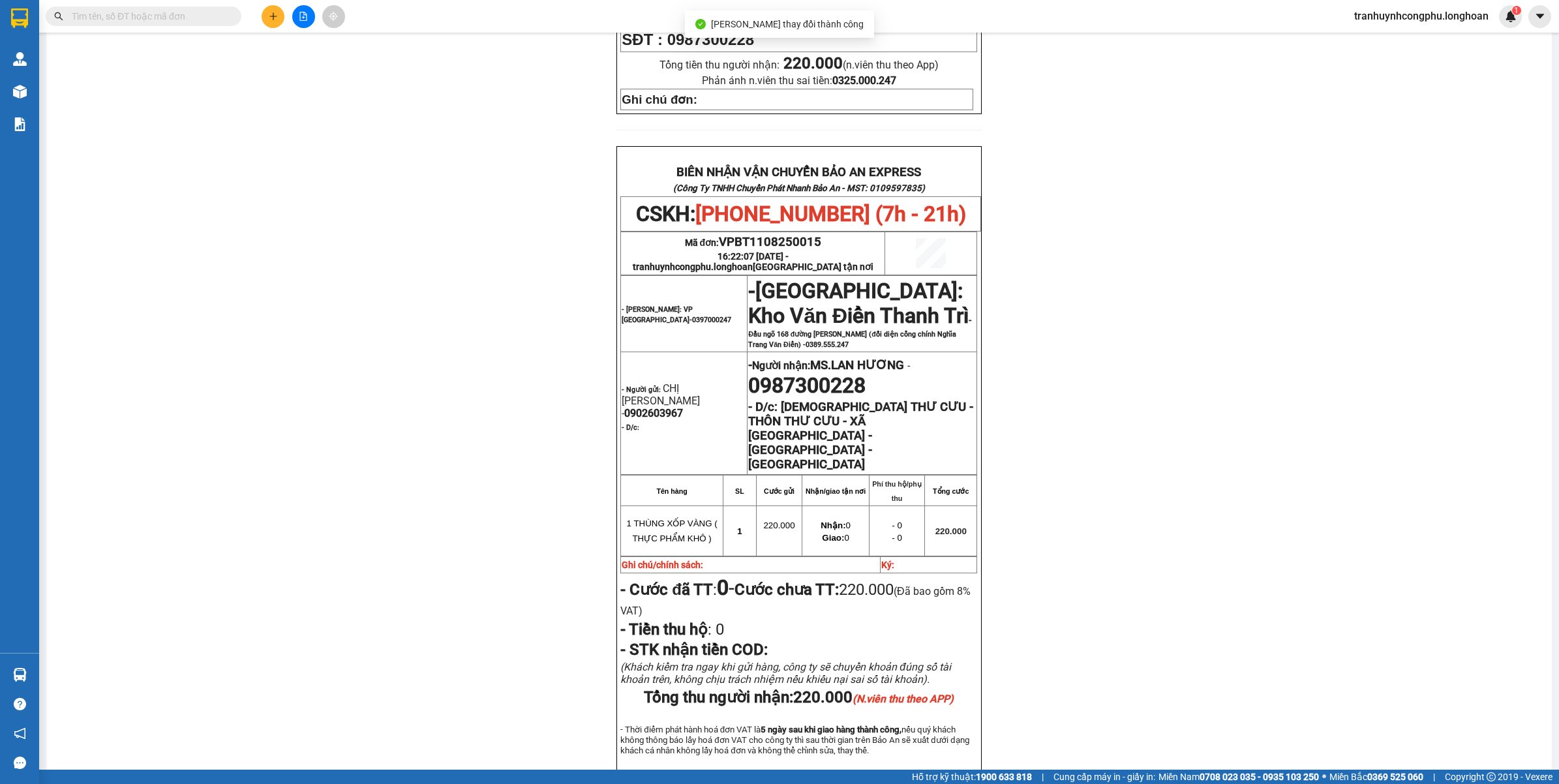
scroll to position [577, 0]
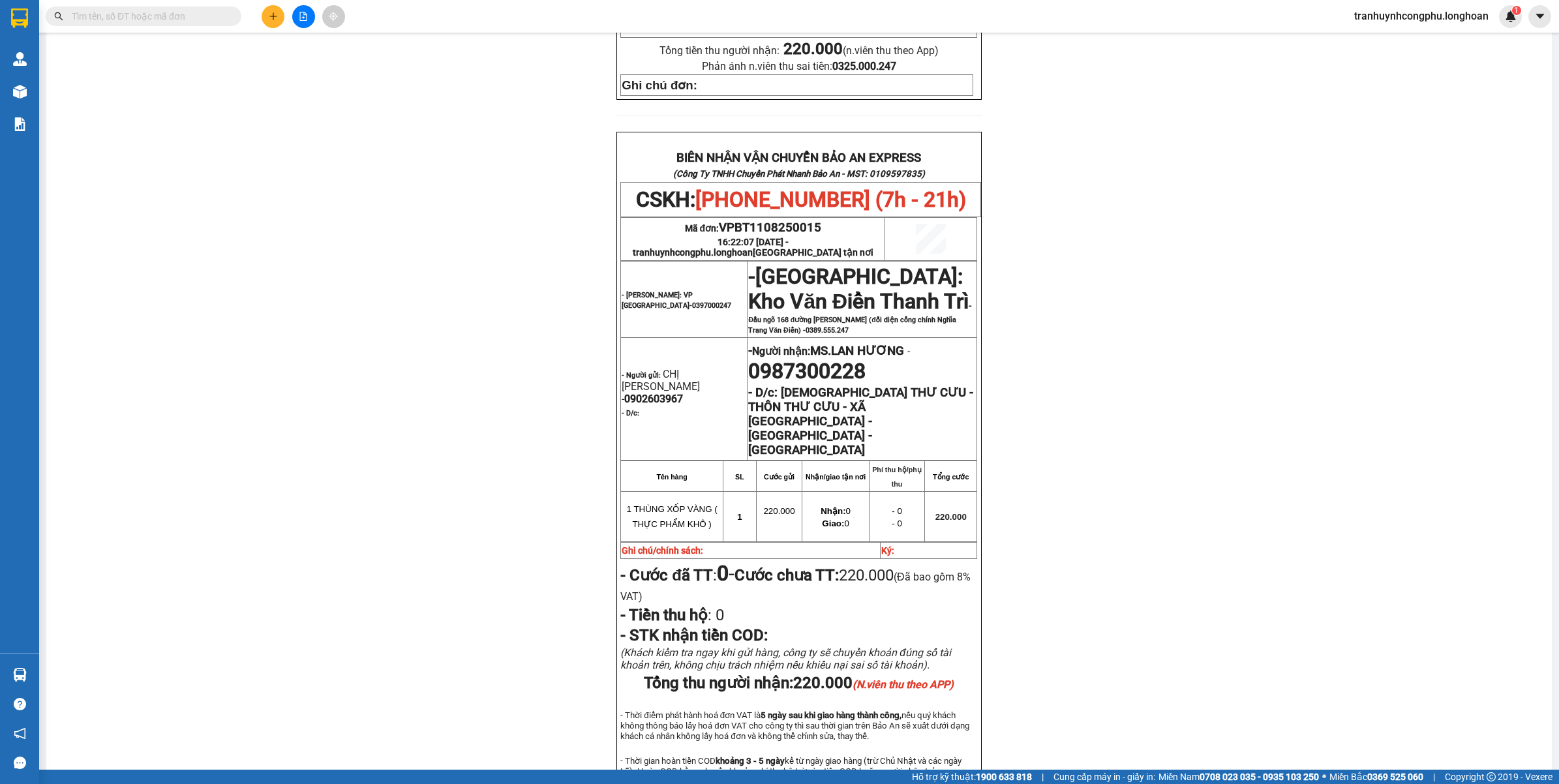
click at [1071, 390] on div "PHIẾU DÁN LÊN HÀNG CSKH: 1900.06.88.33 CÔNG TY TNHH CHUYỂN PHÁT NHANH BẢO AN MS…" at bounding box center [799, 189] width 1474 height 1305
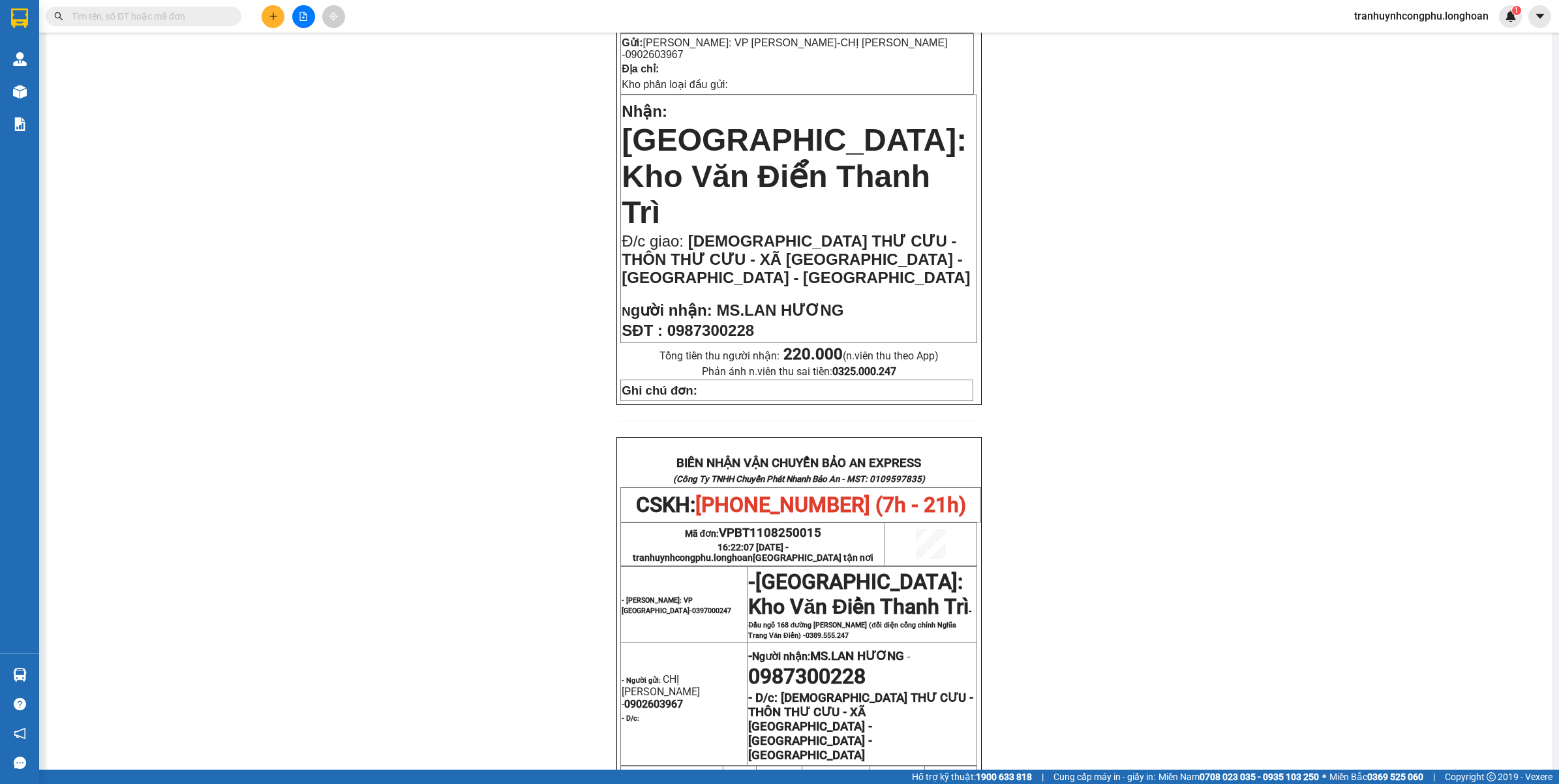
scroll to position [169, 0]
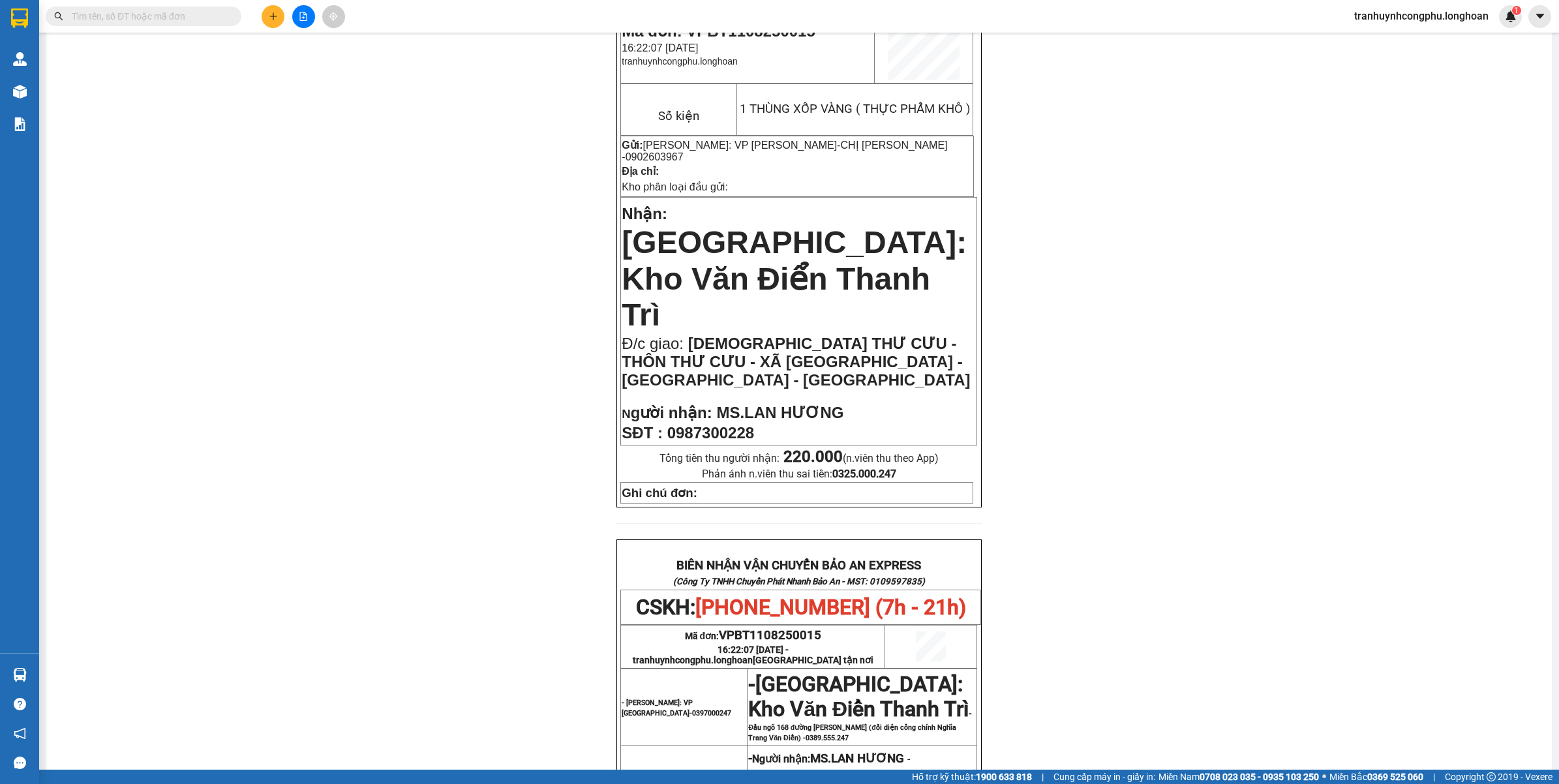
click at [462, 432] on div "PHIẾU DÁN LÊN HÀNG CSKH: 1900.06.88.33 CÔNG TY TNHH CHUYỂN PHÁT NHANH BẢO AN MS…" at bounding box center [799, 596] width 1474 height 1305
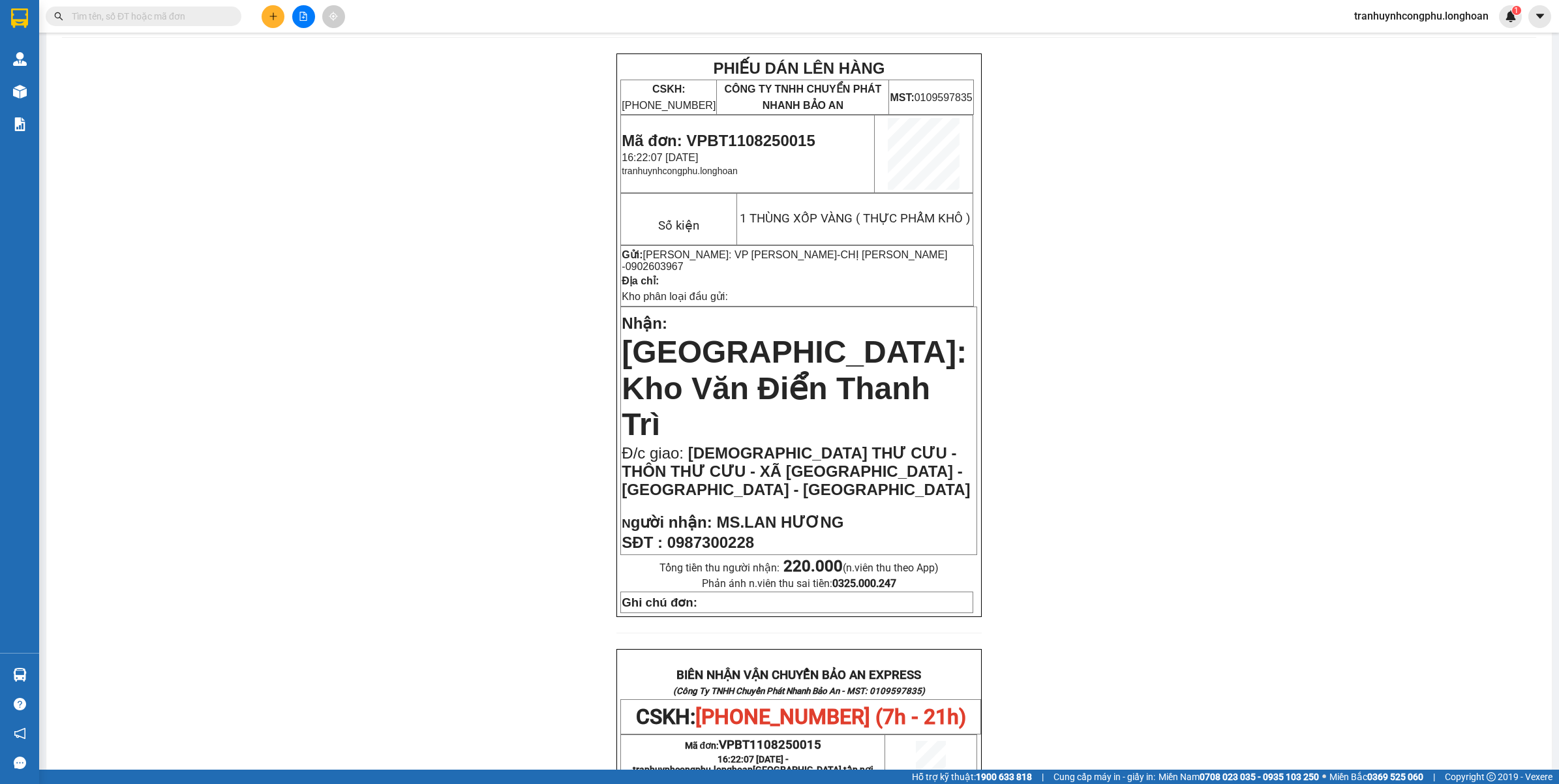
scroll to position [0, 0]
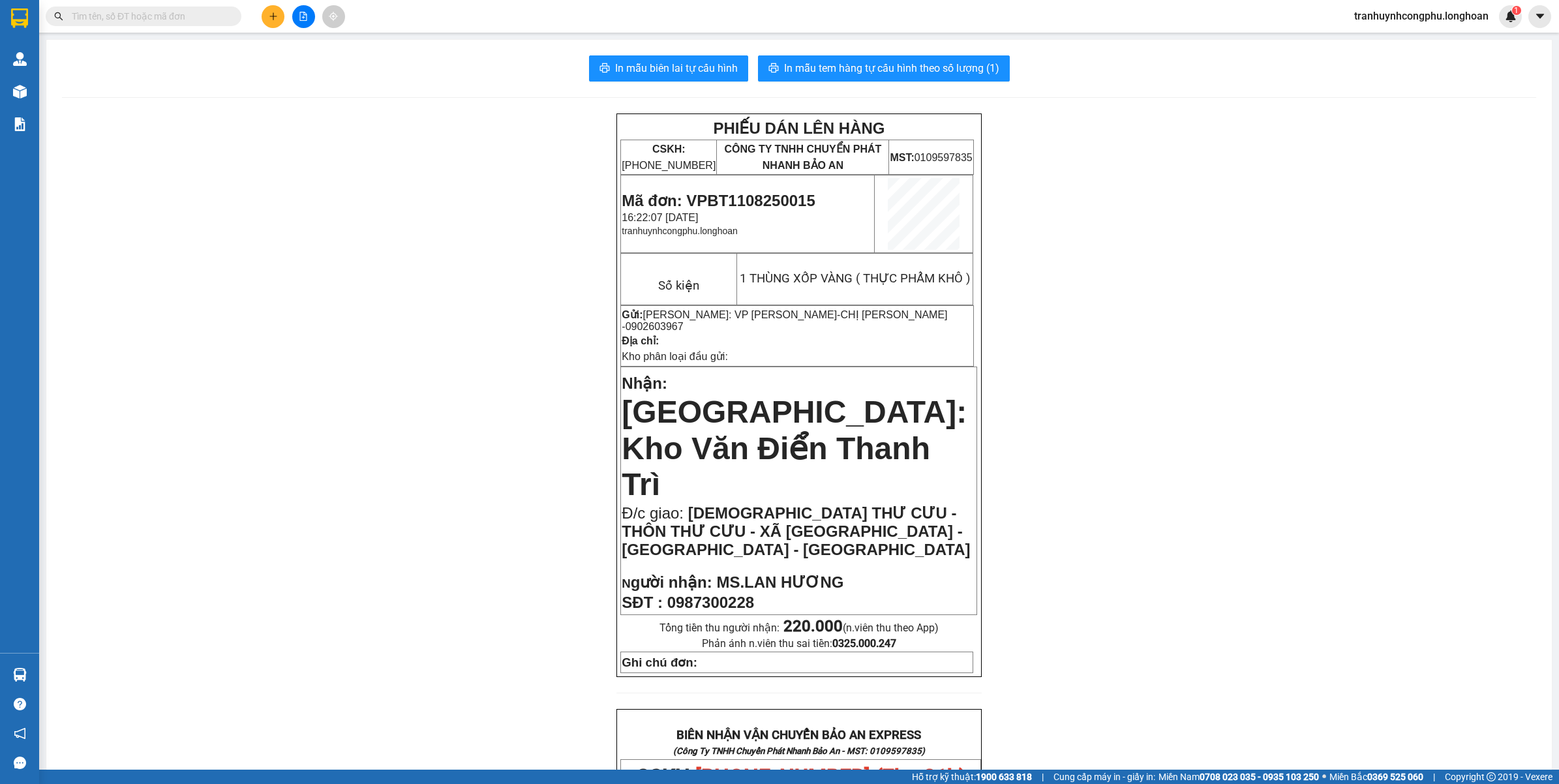
click at [744, 202] on span "Mã đơn: VPBT1108250015" at bounding box center [718, 200] width 193 height 18
copy span "VPBT1108250015"
click at [263, 364] on div "PHIẾU DÁN LÊN HÀNG CSKH: 1900.06.88.33 CÔNG TY TNHH CHUYỂN PHÁT NHANH BẢO AN MS…" at bounding box center [799, 766] width 1474 height 1305
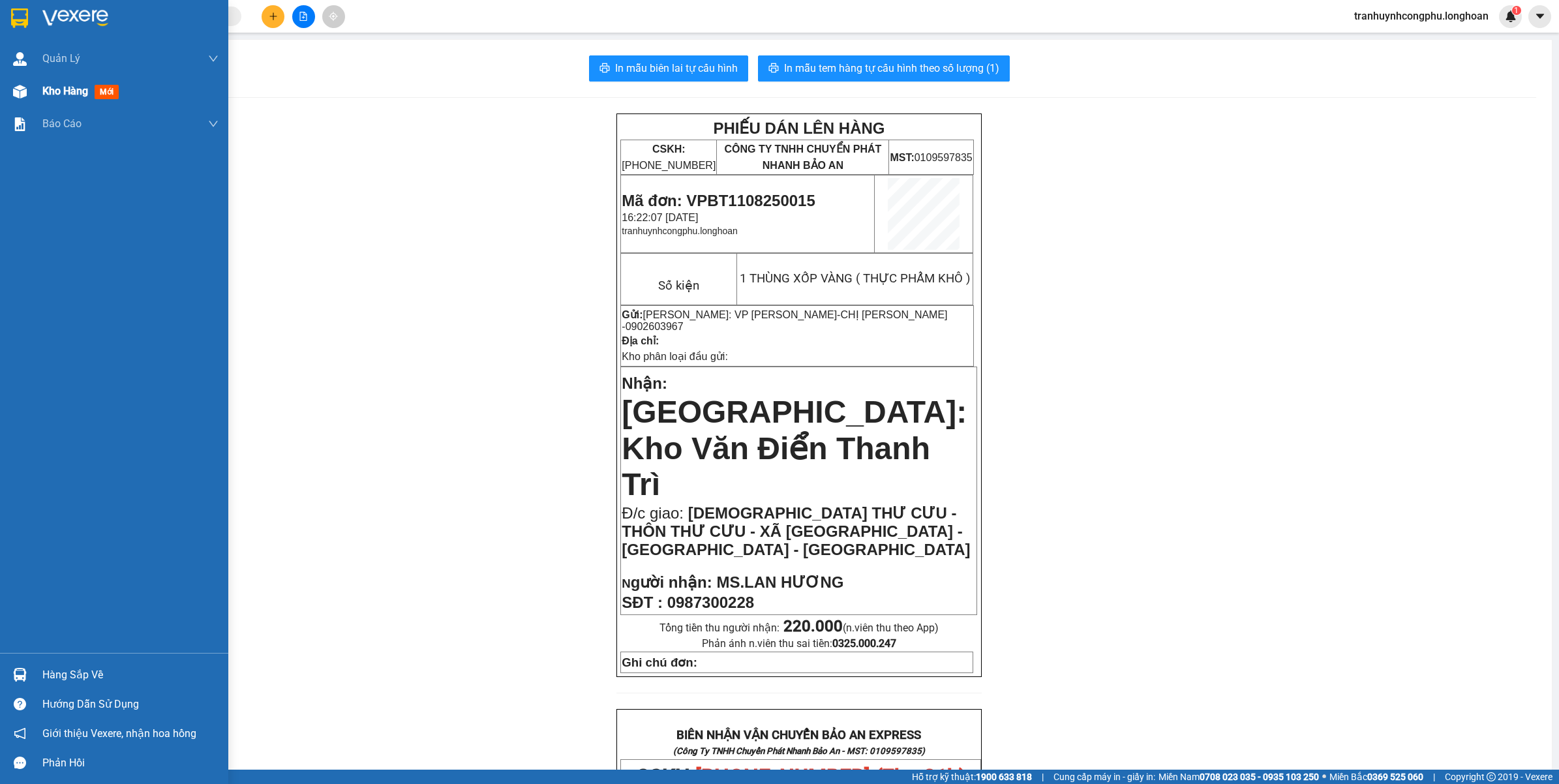
click at [26, 94] on img at bounding box center [19, 91] width 14 height 14
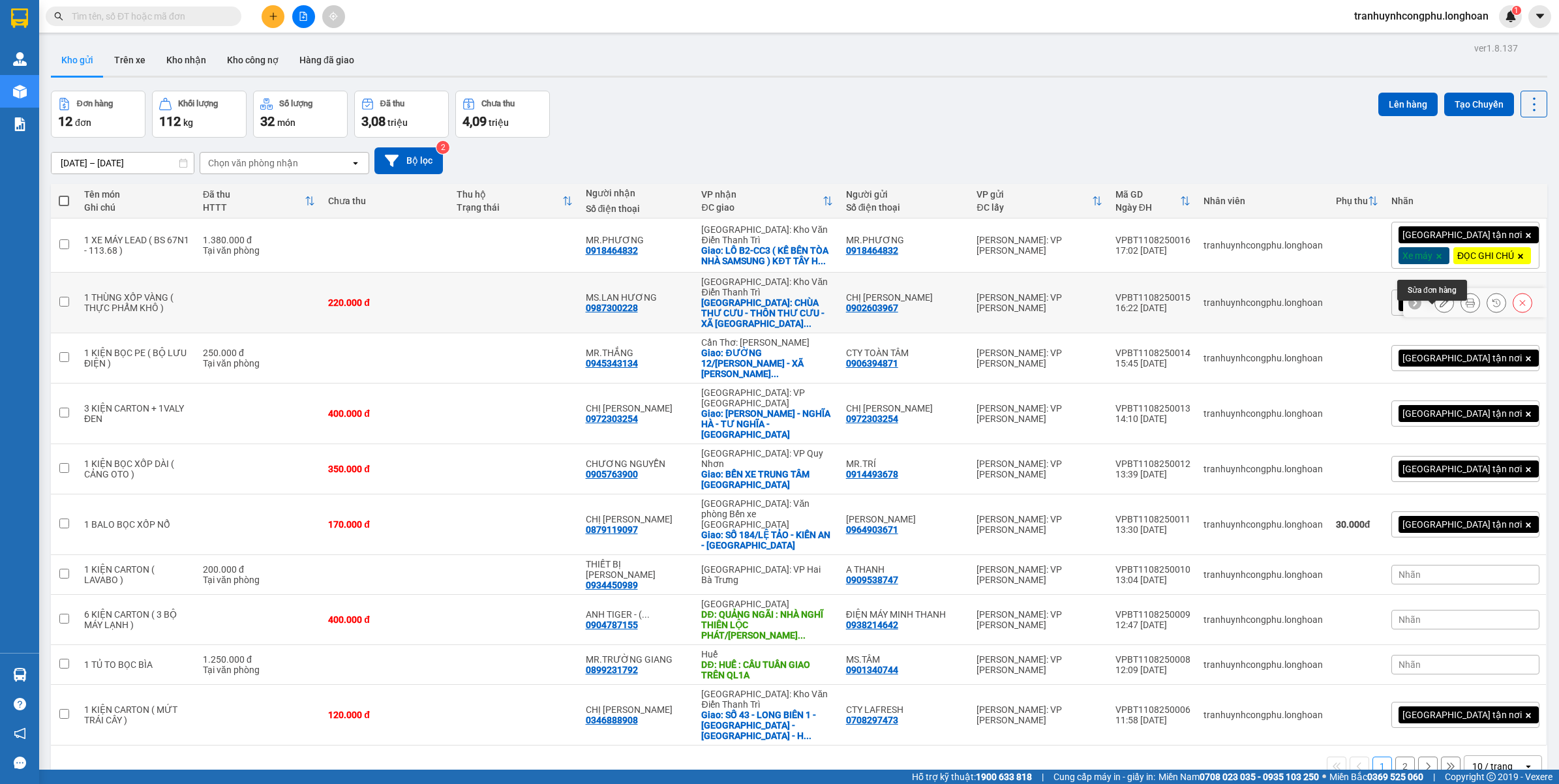
click at [1439, 307] on icon at bounding box center [1443, 302] width 9 height 9
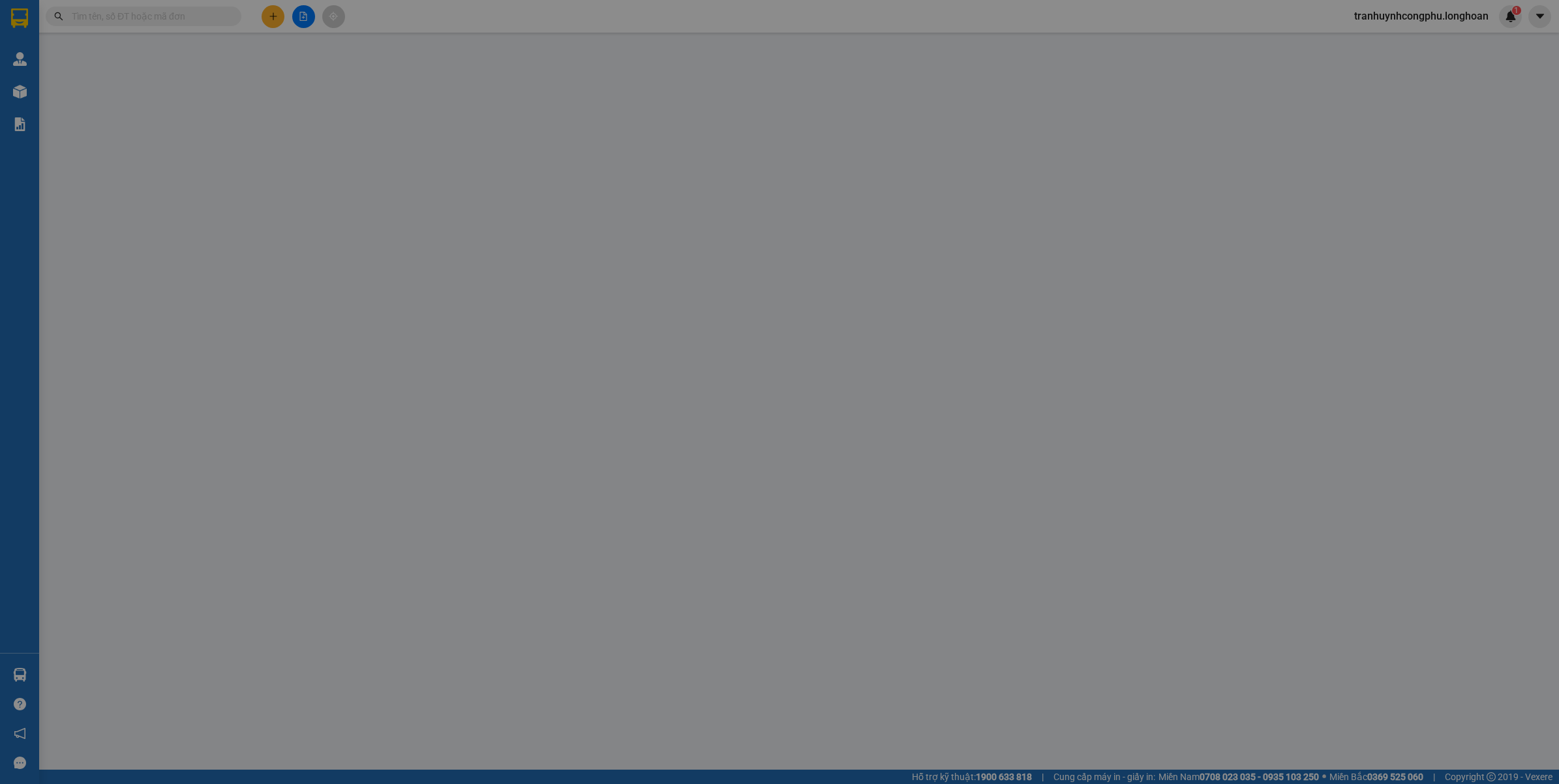
type input "0902603967"
type input "CHỊ KIM CHI"
type input "0987300228"
type input "MS.LAN HƯƠNG"
checkbox input "true"
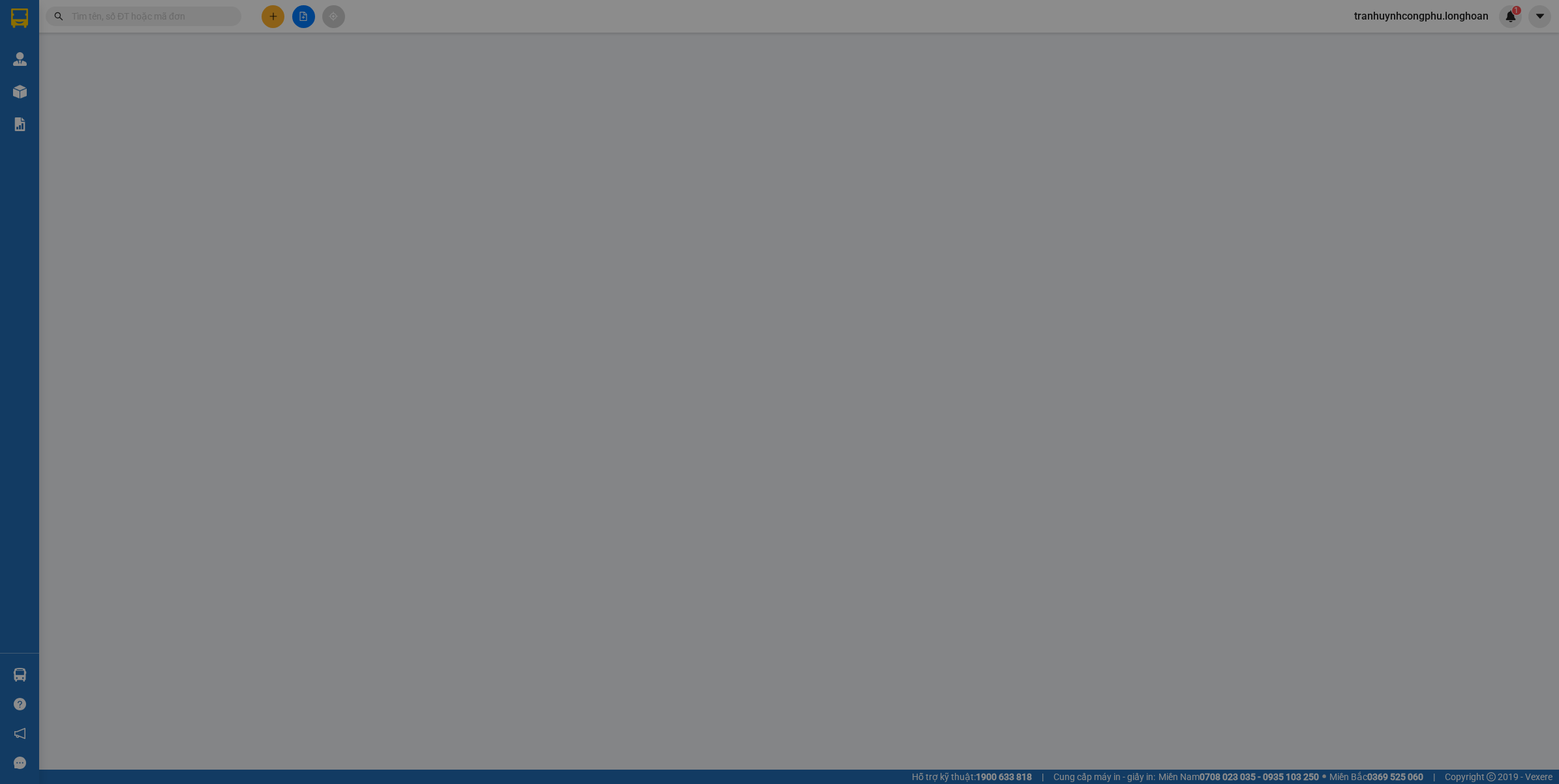
type input "CHÙA THƯ CƯU - THÔN THƯ CƯU - XÃ CỔ LOA - ĐÔNG ANH - HÀ NỘI"
type input "220.000"
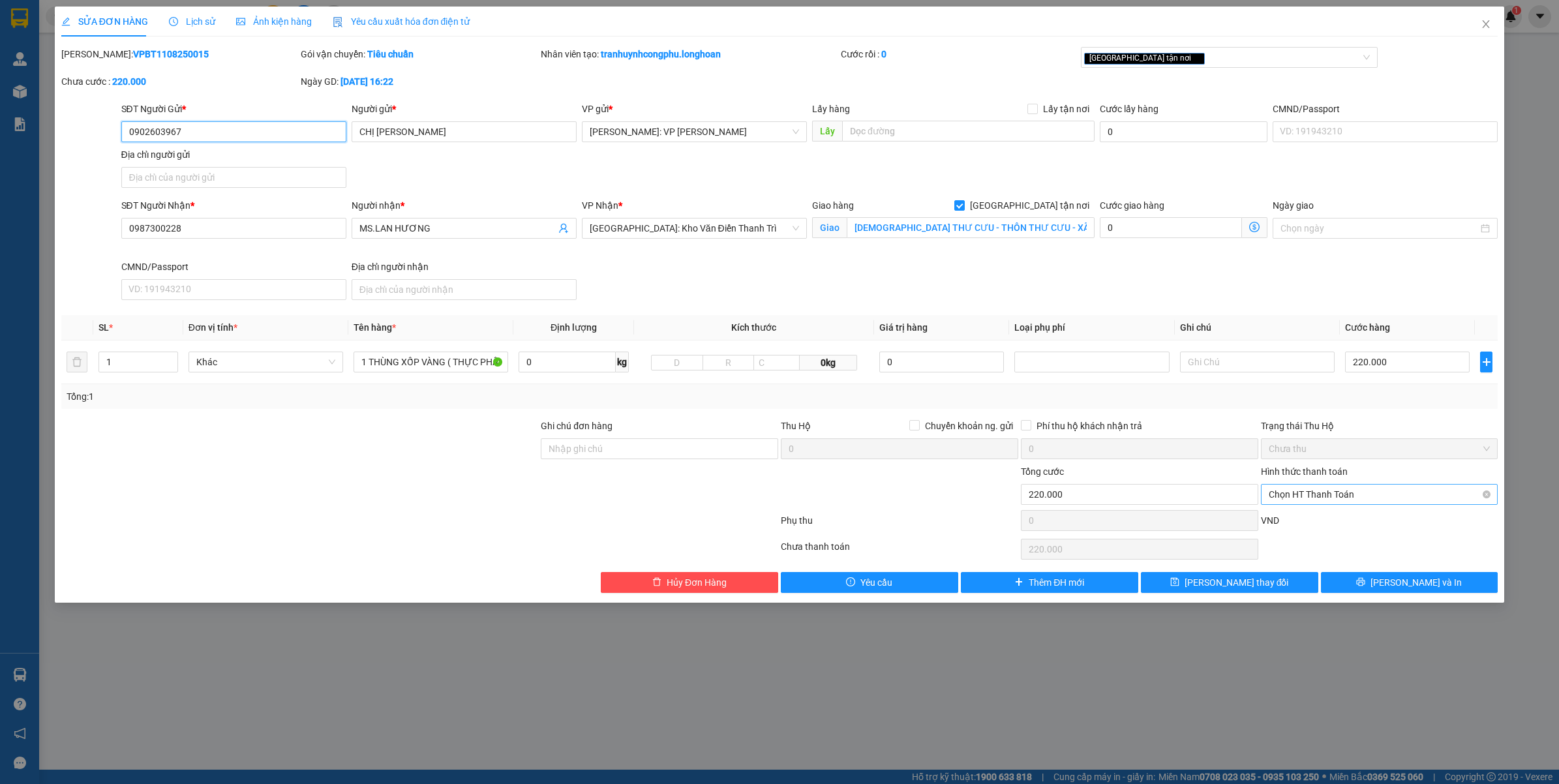
click at [1322, 492] on span "Chọn HT Thanh Toán" at bounding box center [1380, 494] width 222 height 19
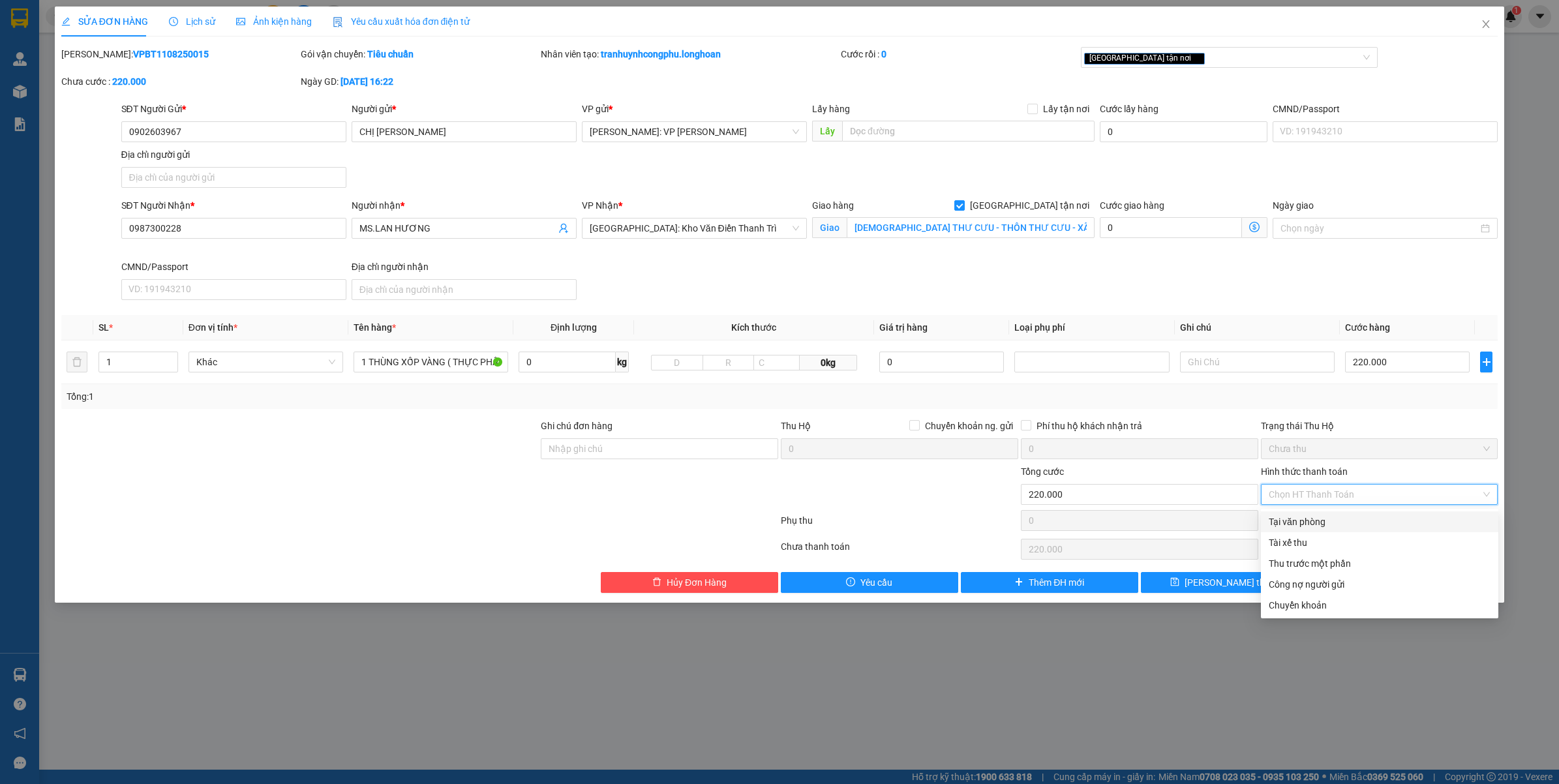
click at [1303, 526] on div "Tại văn phòng" at bounding box center [1380, 521] width 222 height 15
type input "0"
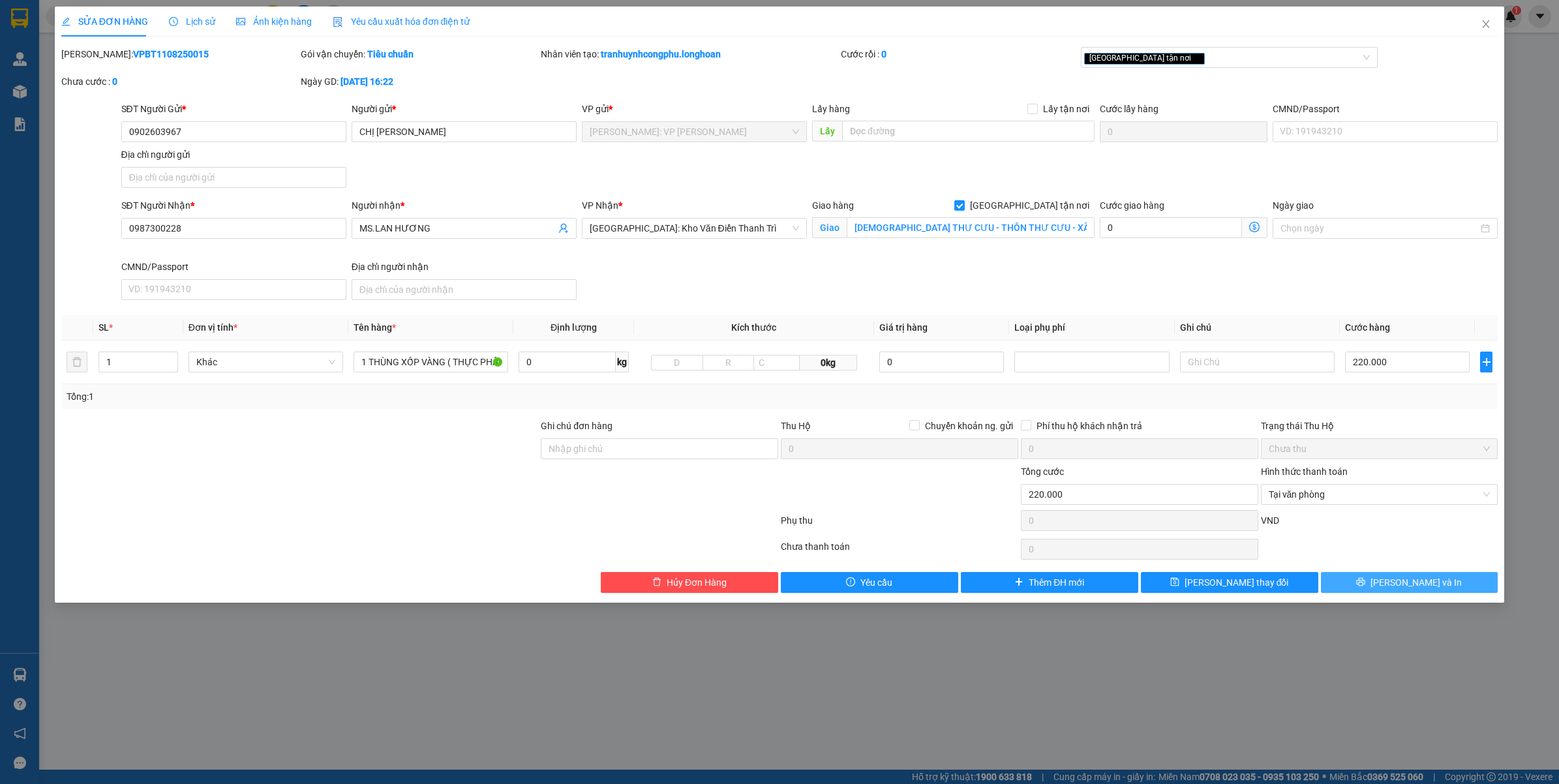
click at [1375, 579] on button "Lưu và In" at bounding box center [1409, 582] width 177 height 20
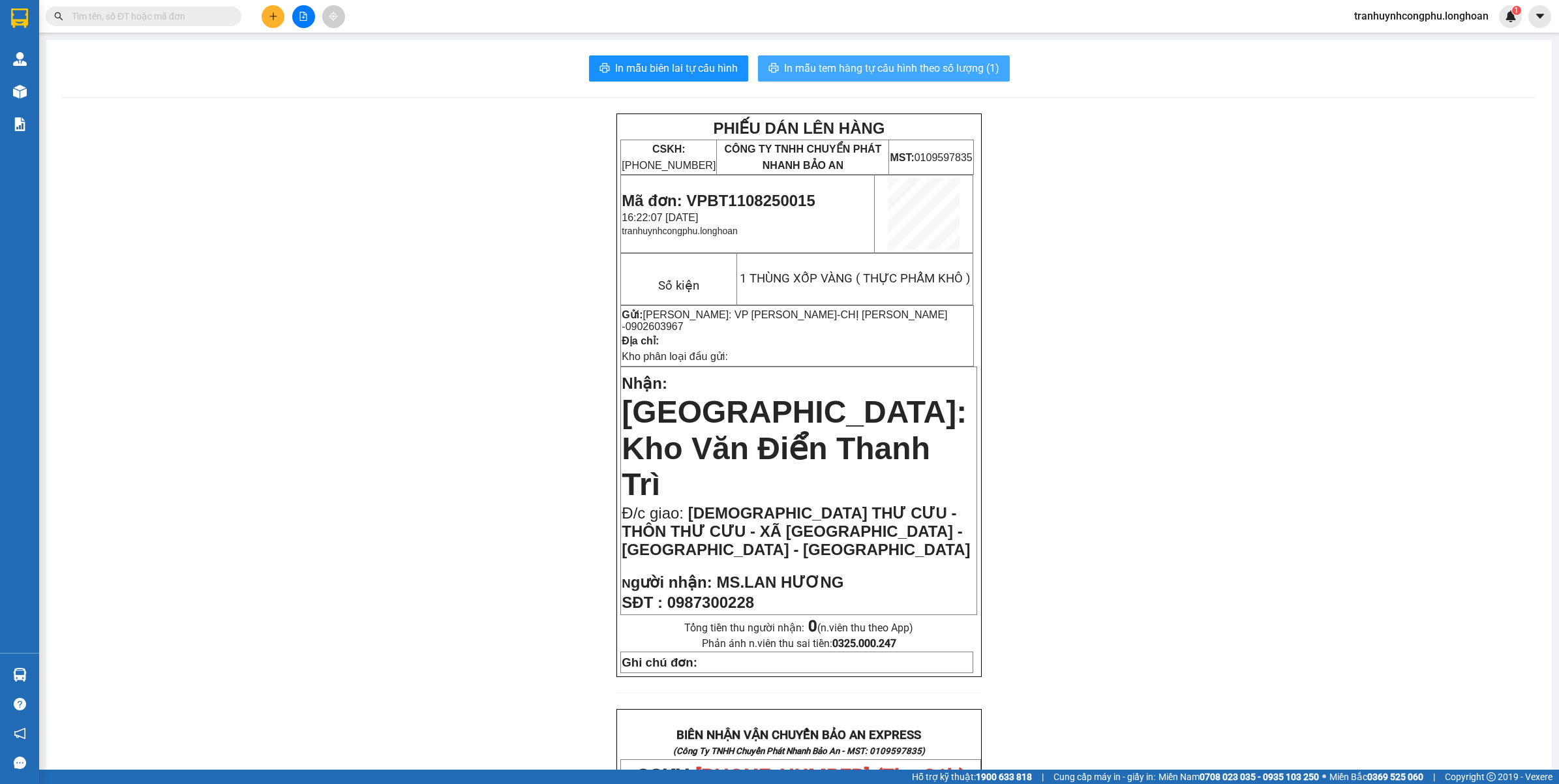
click at [933, 69] on span "In mẫu tem hàng tự cấu hình theo số lượng (1)" at bounding box center [891, 68] width 215 height 17
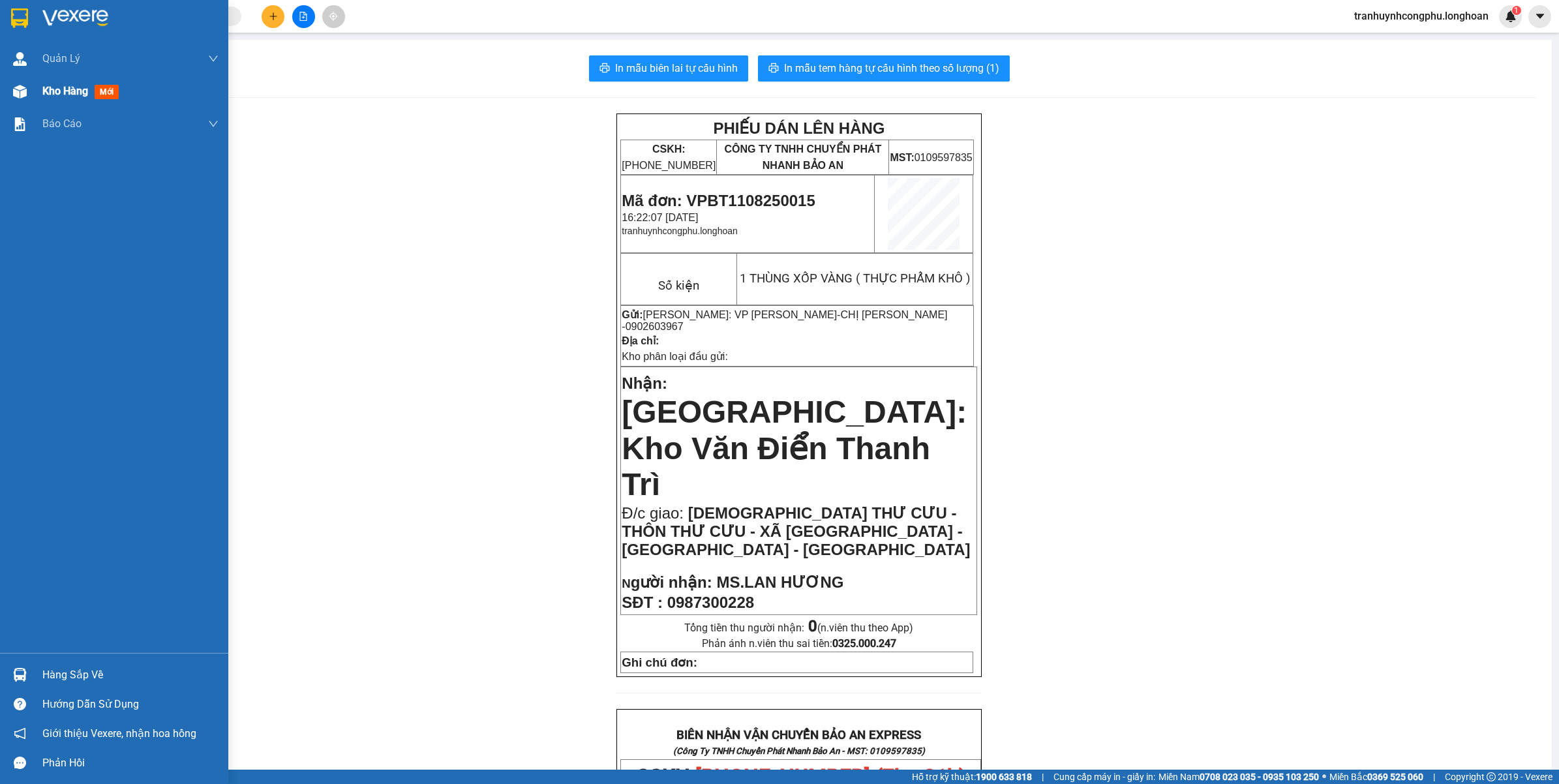
click at [9, 92] on div at bounding box center [19, 90] width 22 height 22
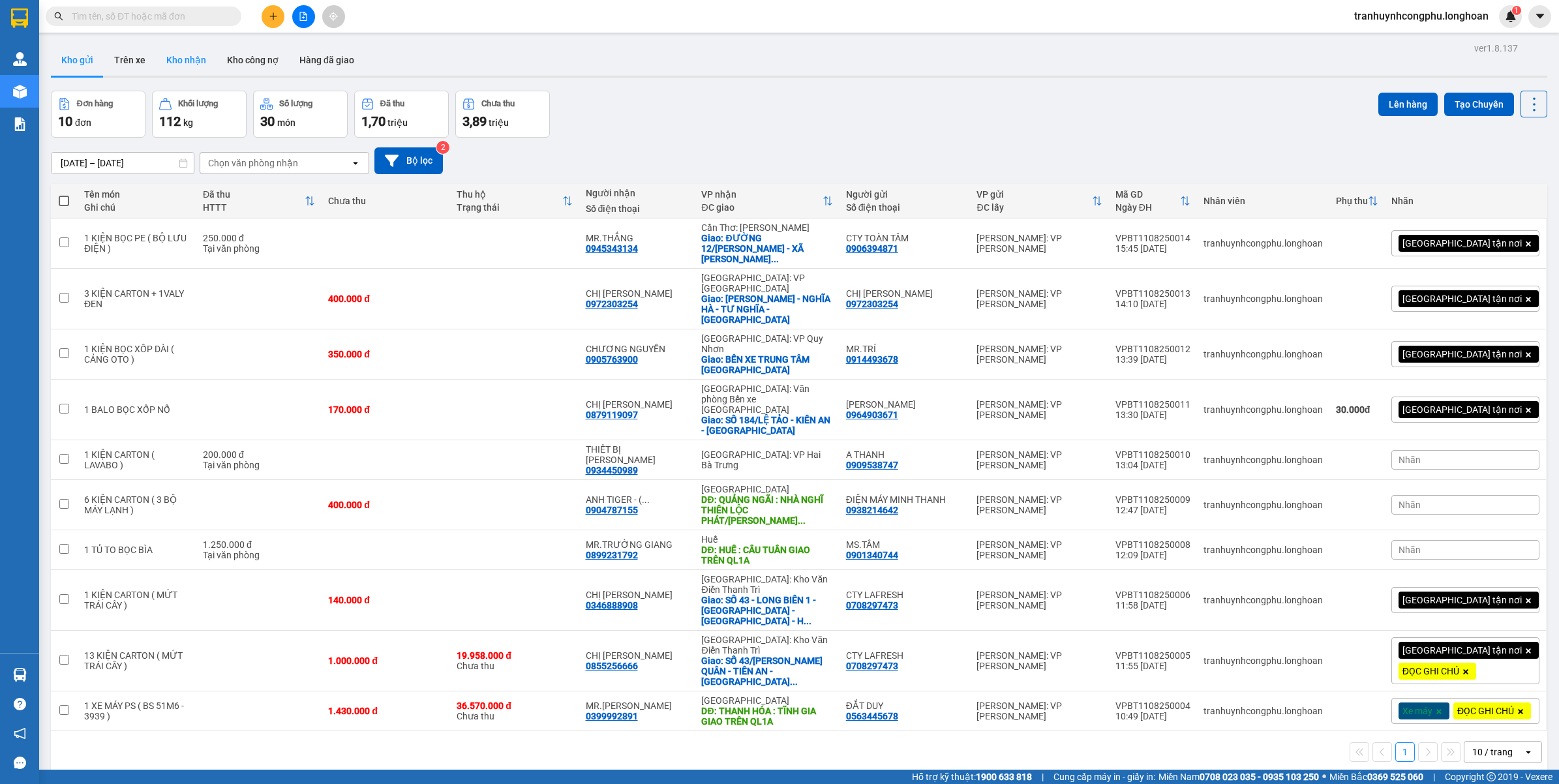
click at [171, 53] on button "Kho nhận" at bounding box center [186, 60] width 60 height 31
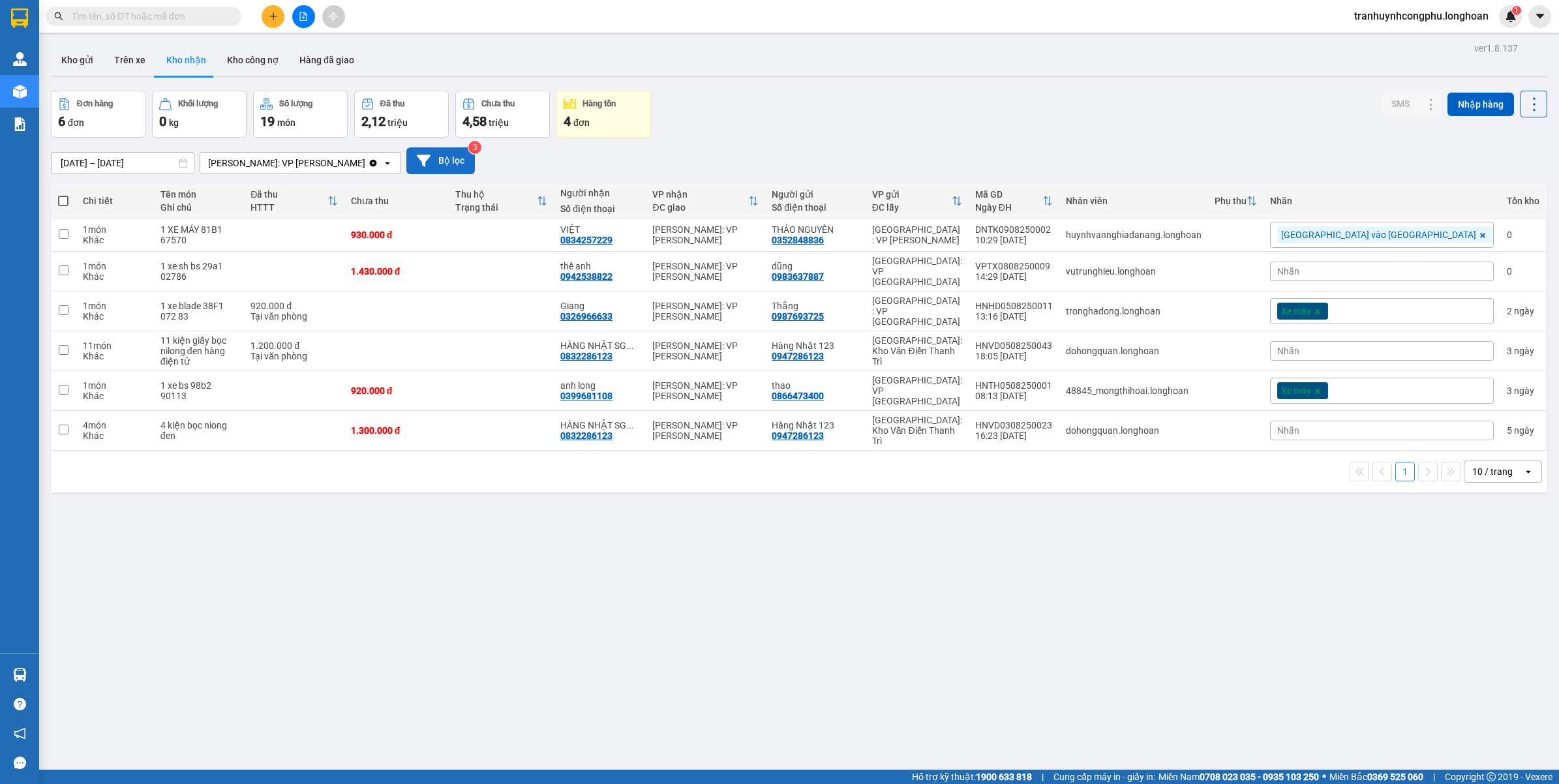
click at [92, 59] on button "Kho gửi" at bounding box center [77, 60] width 53 height 31
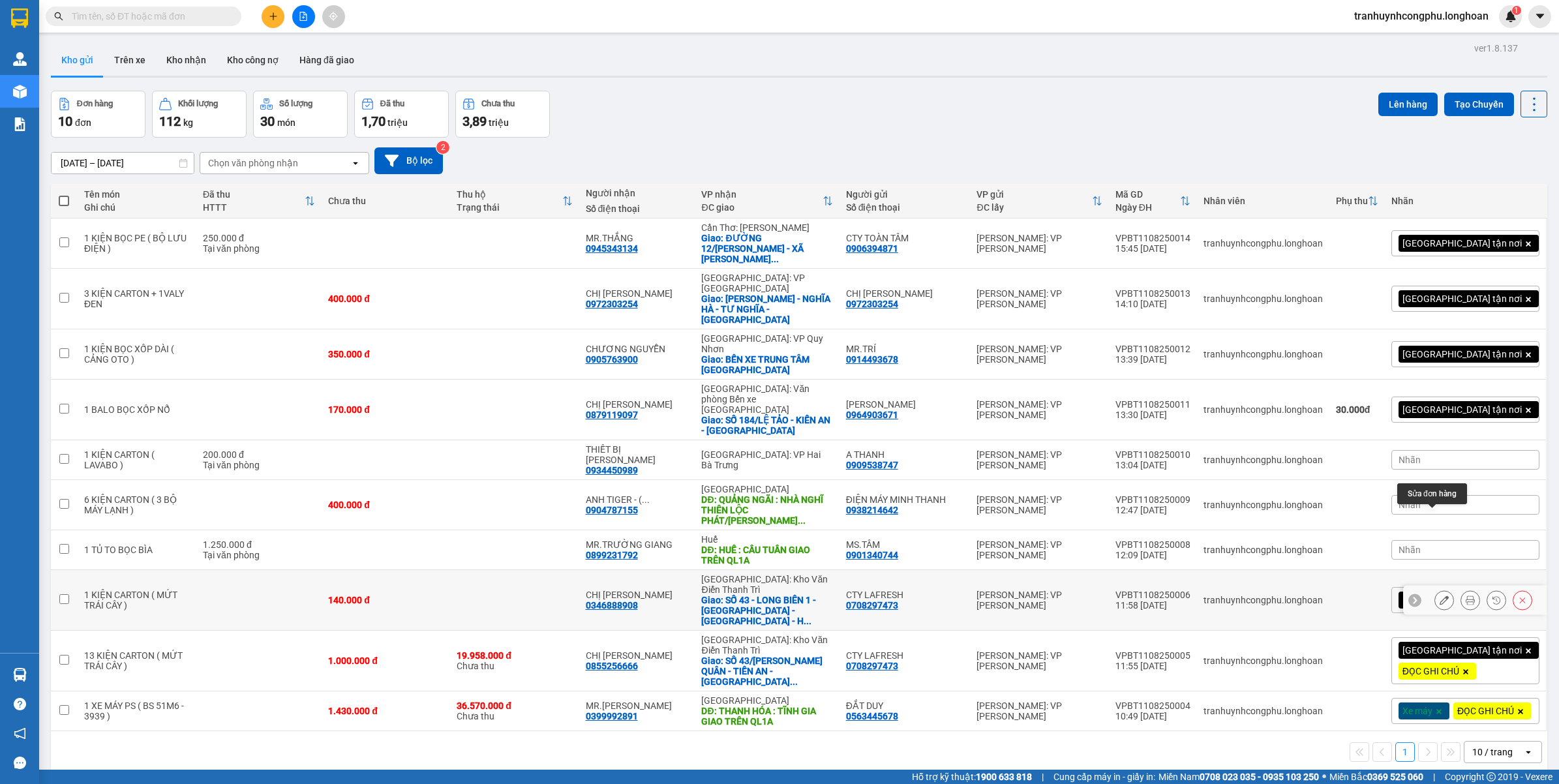
click at [1439, 595] on icon at bounding box center [1443, 599] width 9 height 9
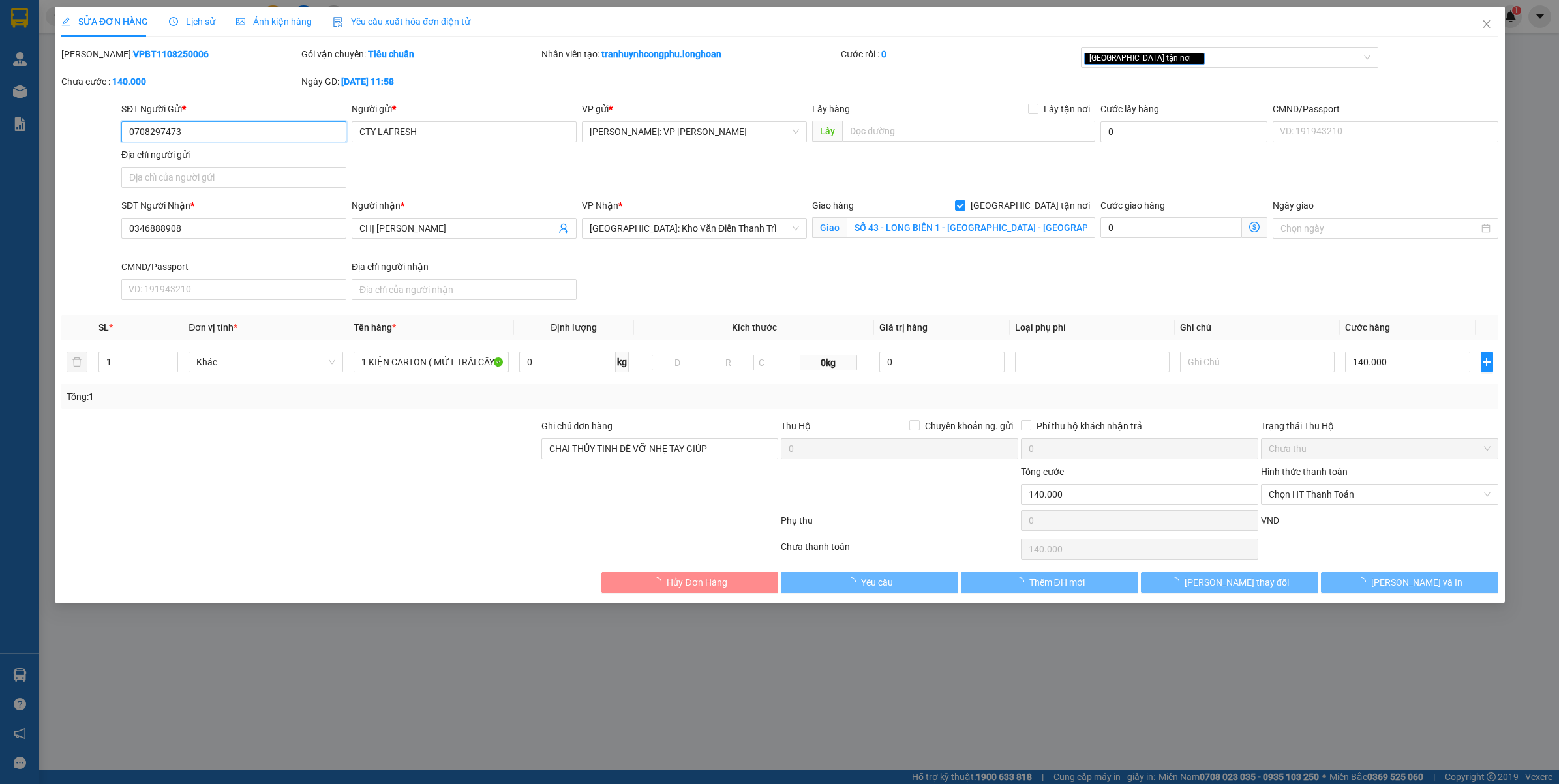
type input "0708297473"
type input "CTY LAFRESH"
type input "0346888908"
type input "CHỊ [PERSON_NAME]"
checkbox input "true"
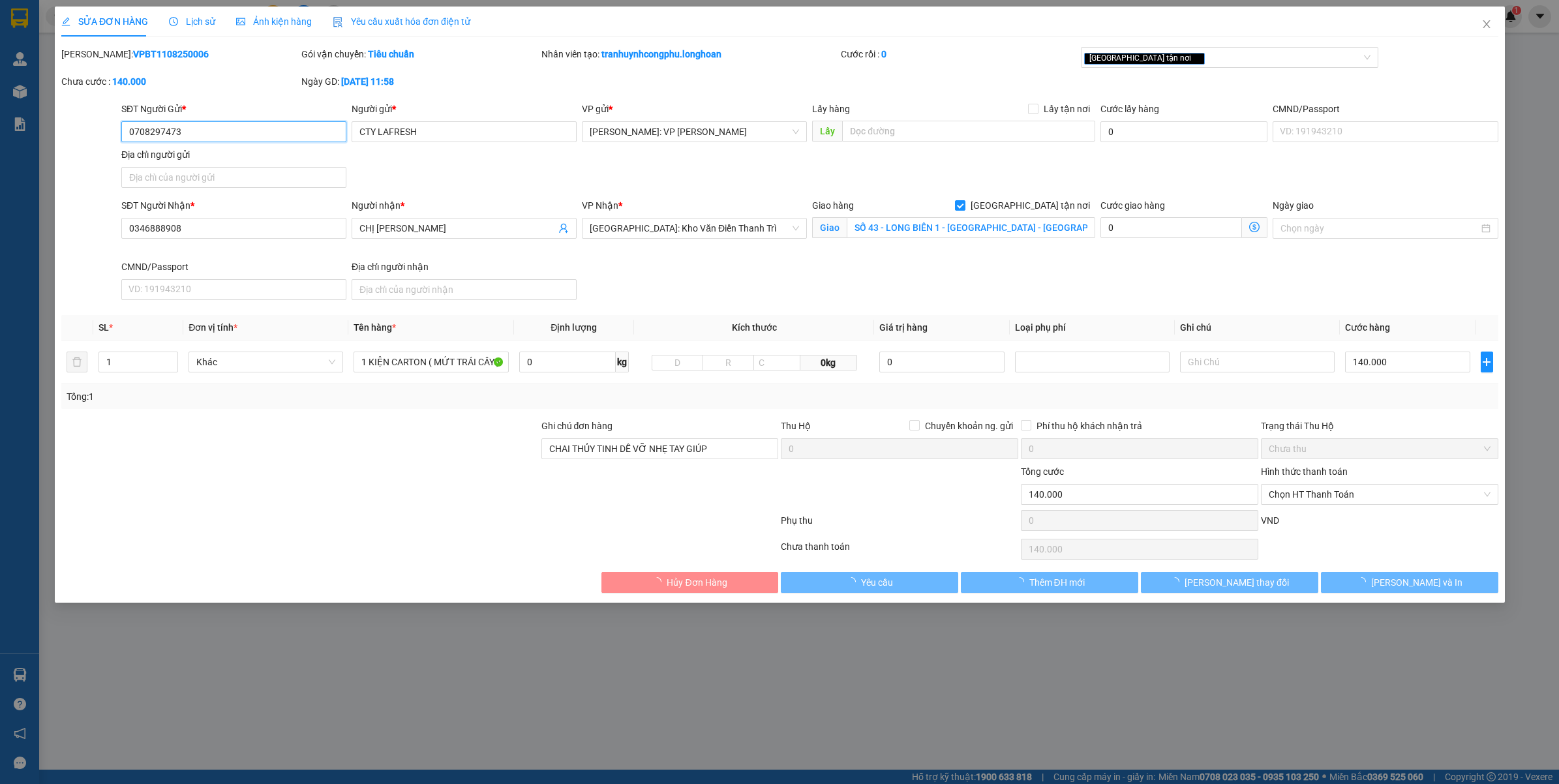
type input "SỐ 43 - LONG BIÊN 1 - NGỌC LÂM - LONG BIÊN - HÀ NỘI"
type input "CHAI THỦY TINH DỄ VỠ NHẸ TAY GIÚP"
type input "140.000"
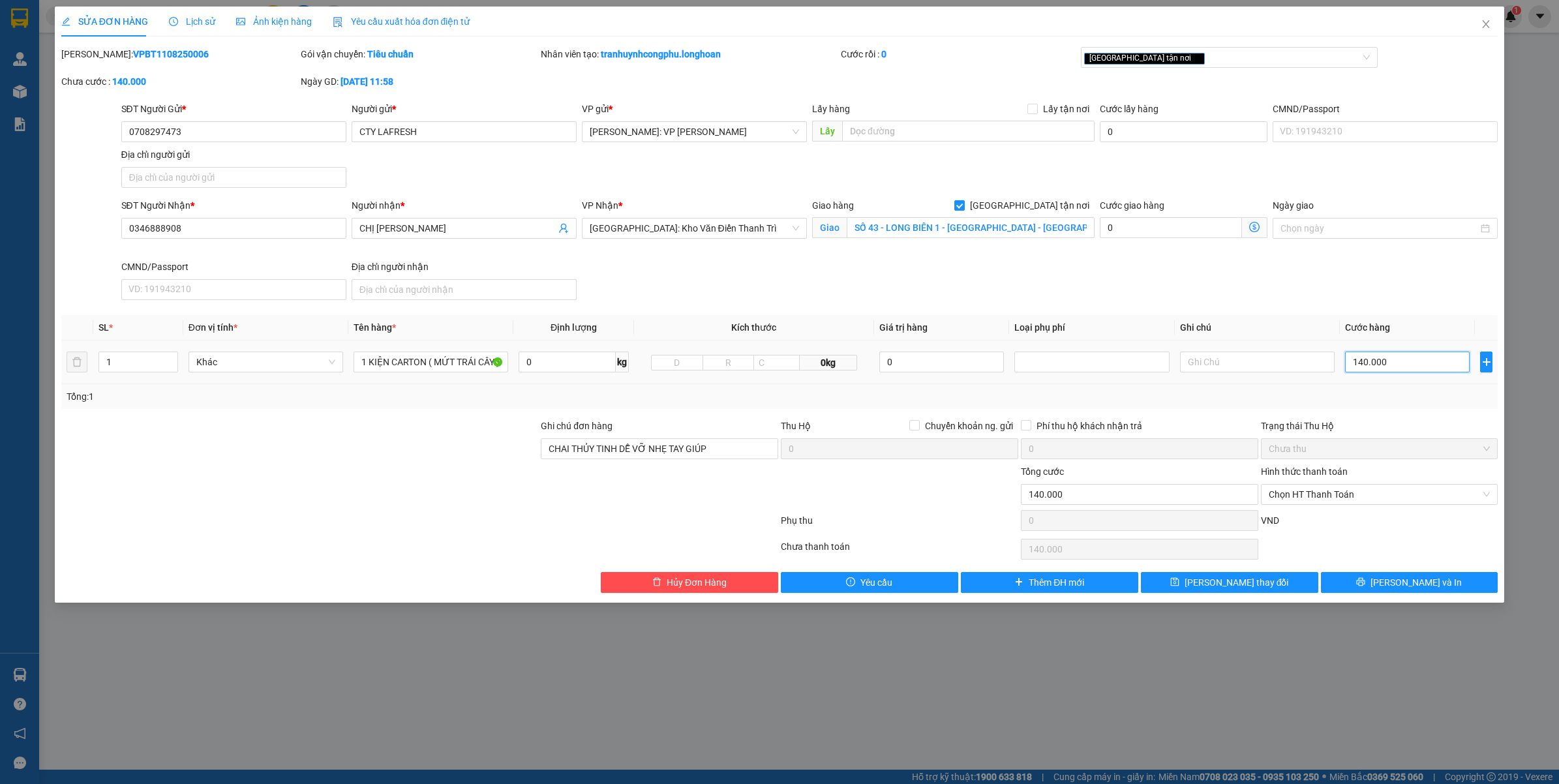
click at [1403, 371] on input "140.000" at bounding box center [1407, 361] width 125 height 20
type input "0"
type input "1"
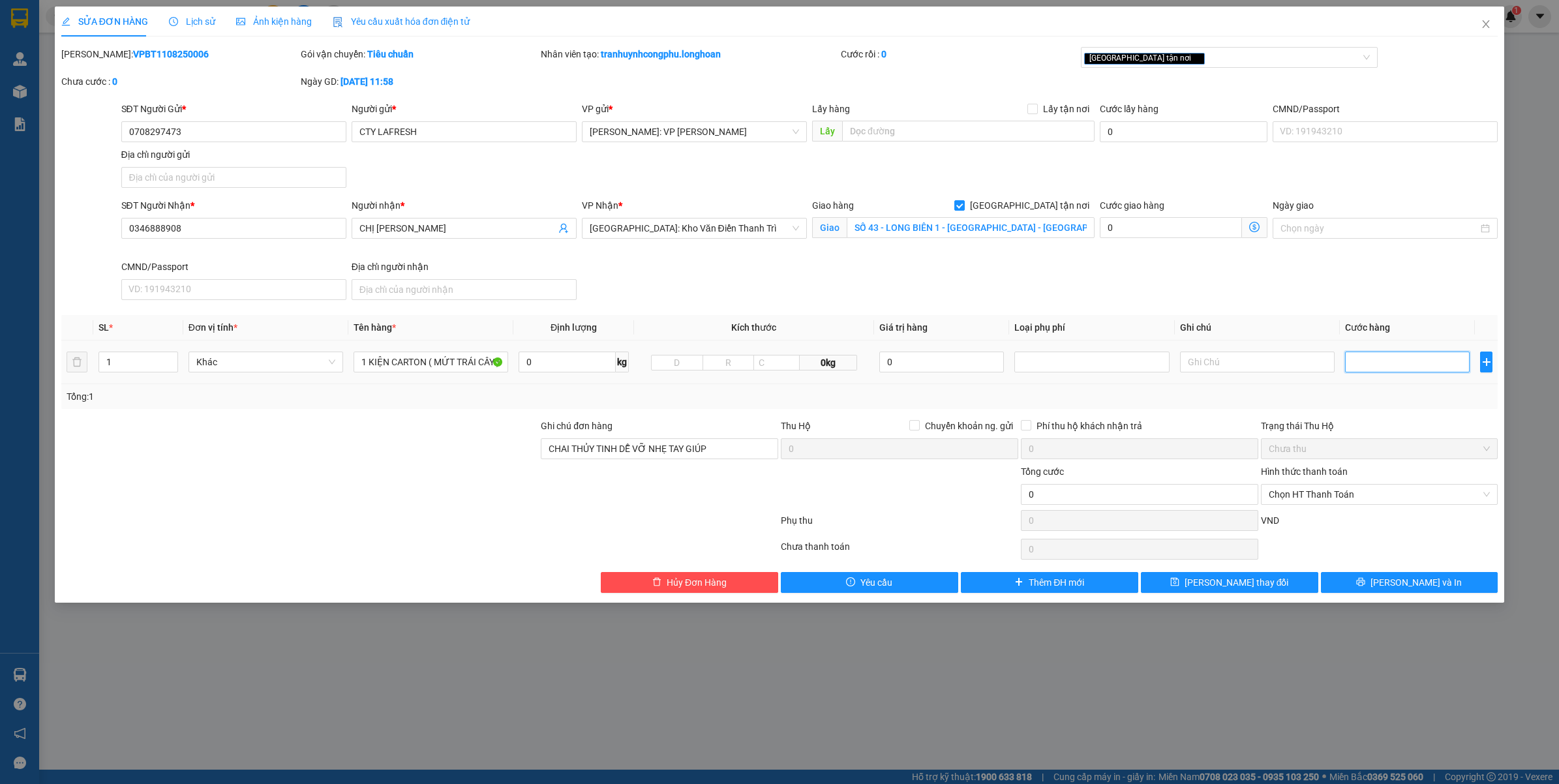
type input "1"
type input "12"
type input "120"
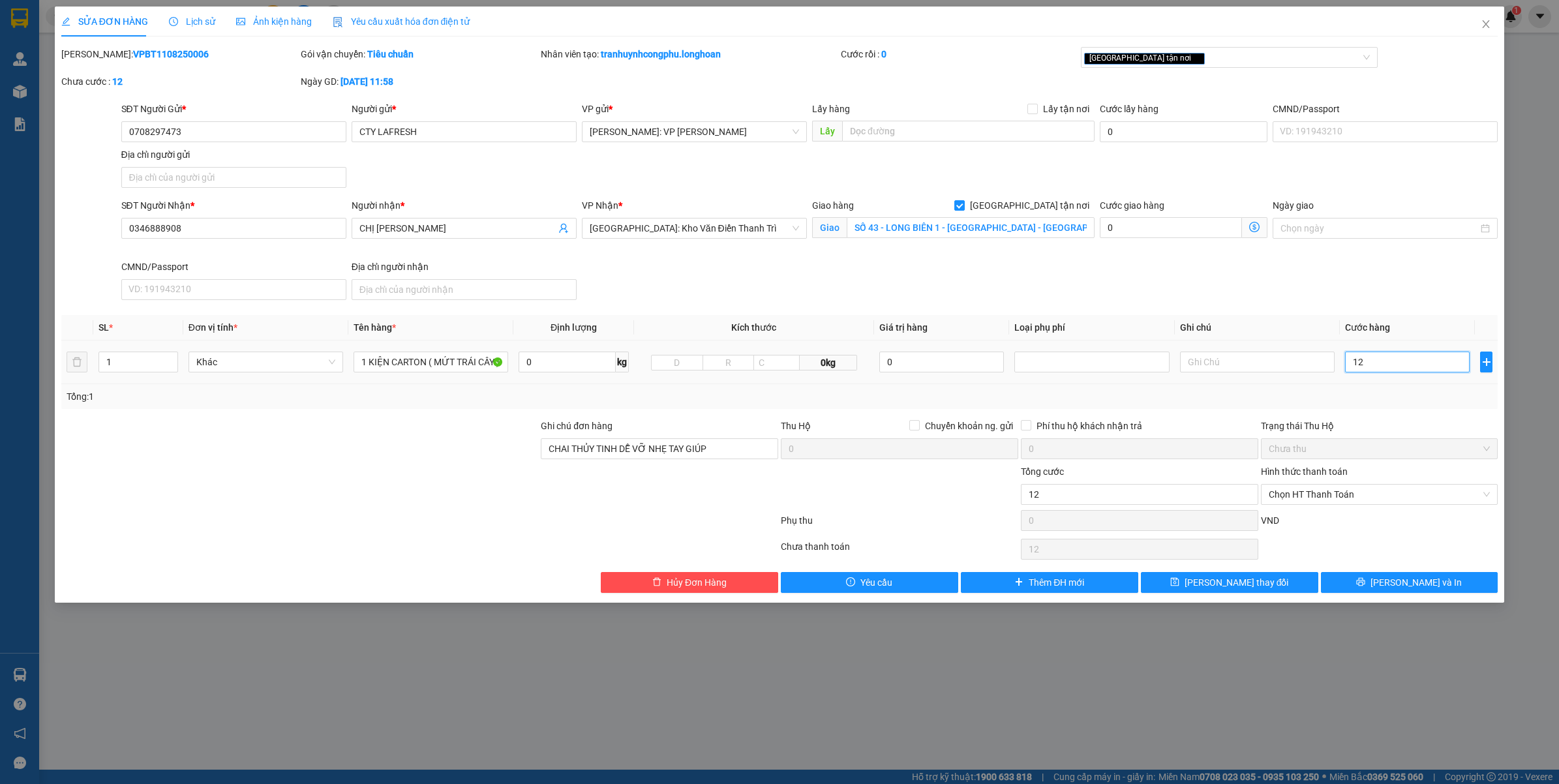
type input "120"
click at [1395, 419] on div "Trạng thái Thu Hộ" at bounding box center [1380, 425] width 237 height 15
type input "120.000"
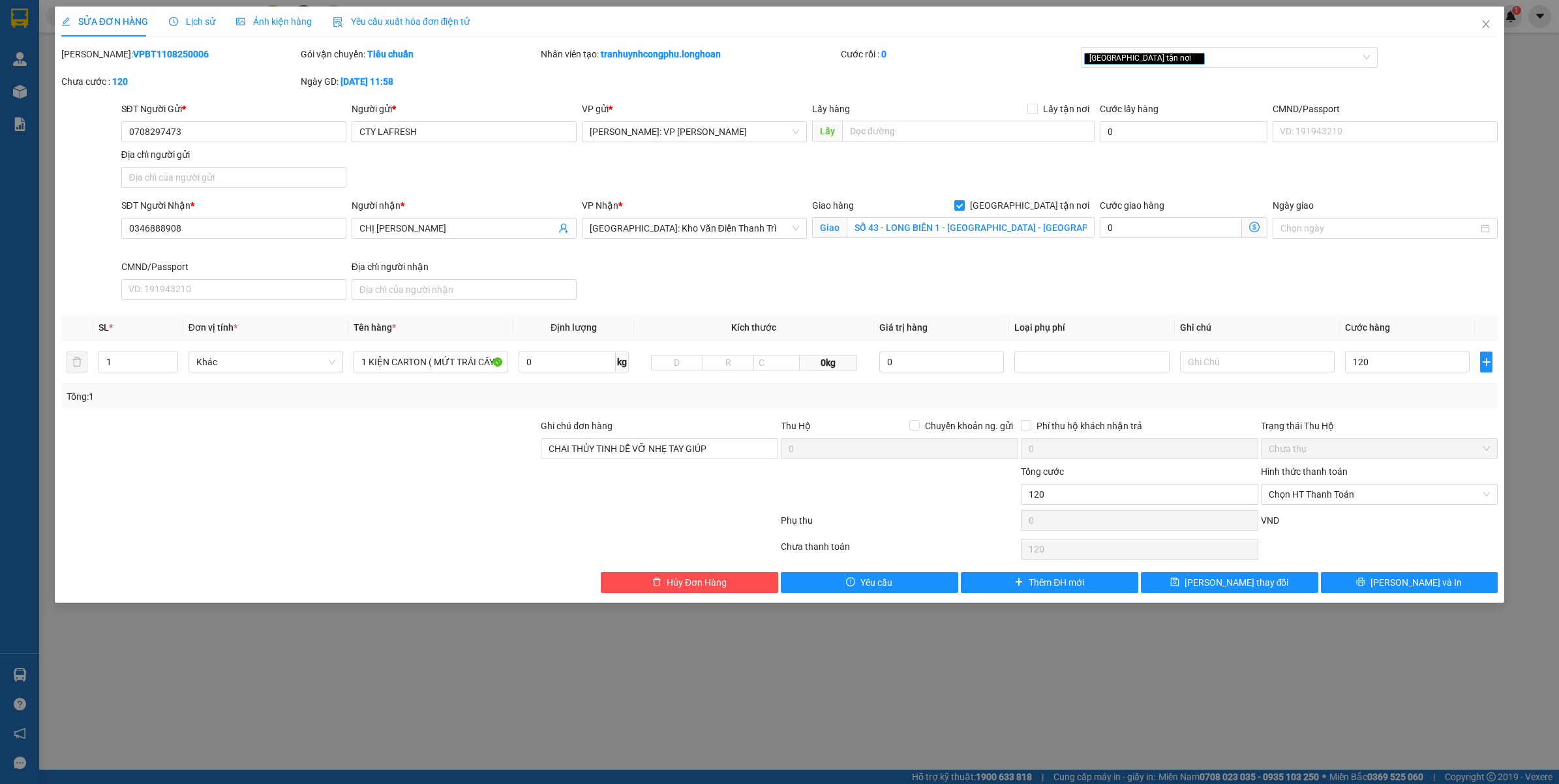
type input "120.000"
click at [1352, 582] on button "[PERSON_NAME] và In" at bounding box center [1409, 582] width 177 height 20
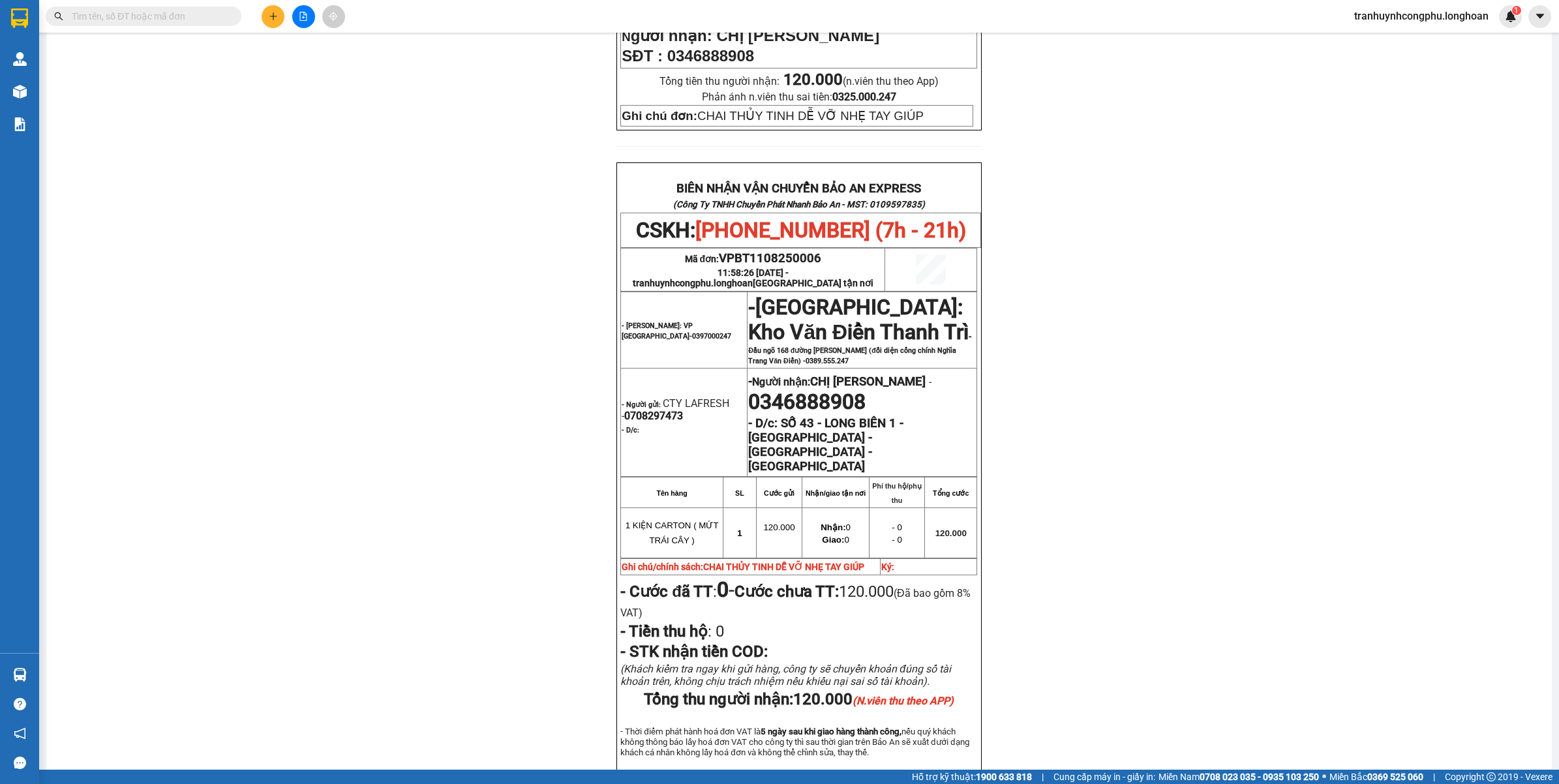
scroll to position [559, 0]
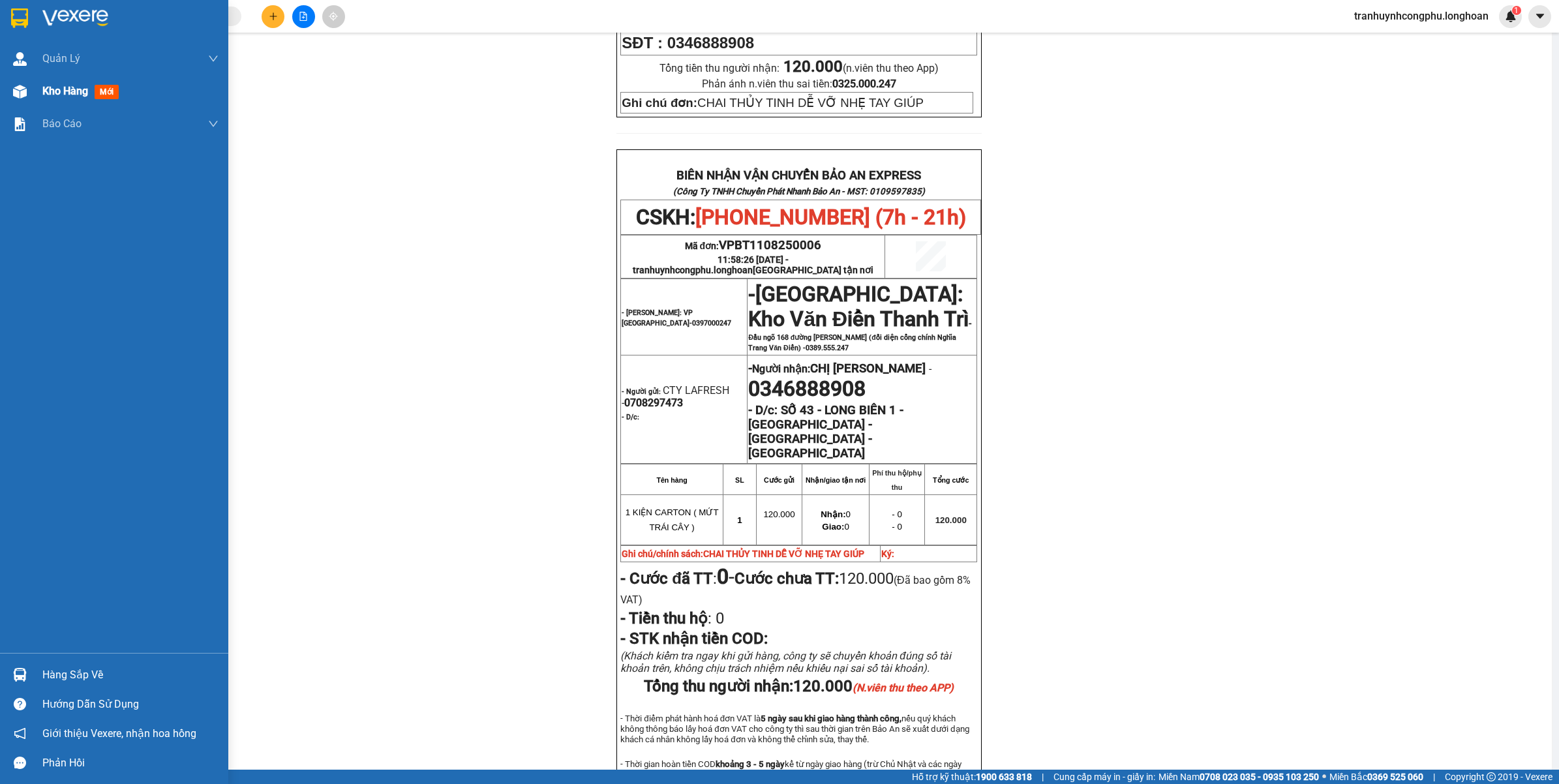
click at [40, 91] on div "Kho hàng mới" at bounding box center [114, 91] width 229 height 33
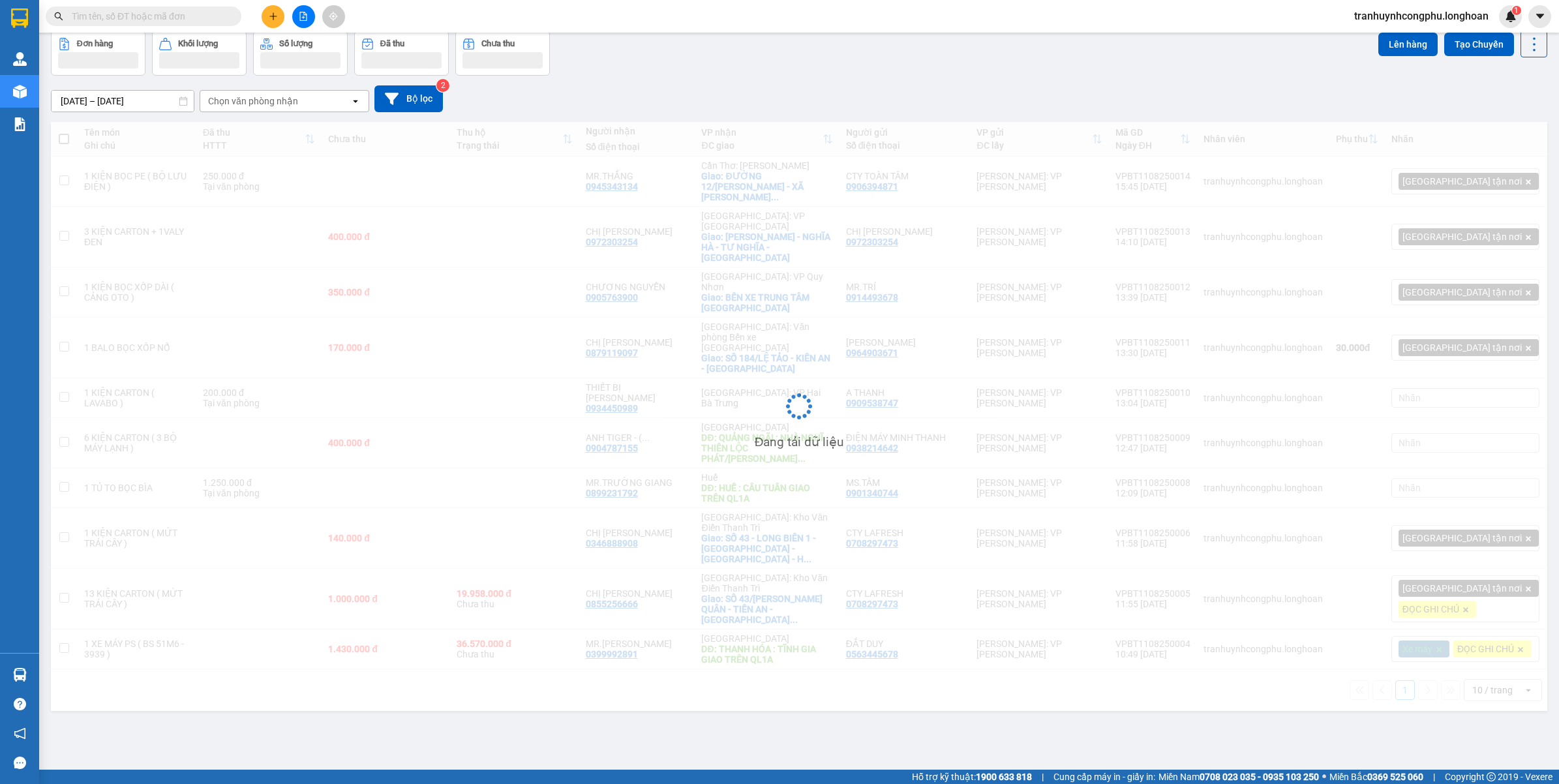
scroll to position [60, 0]
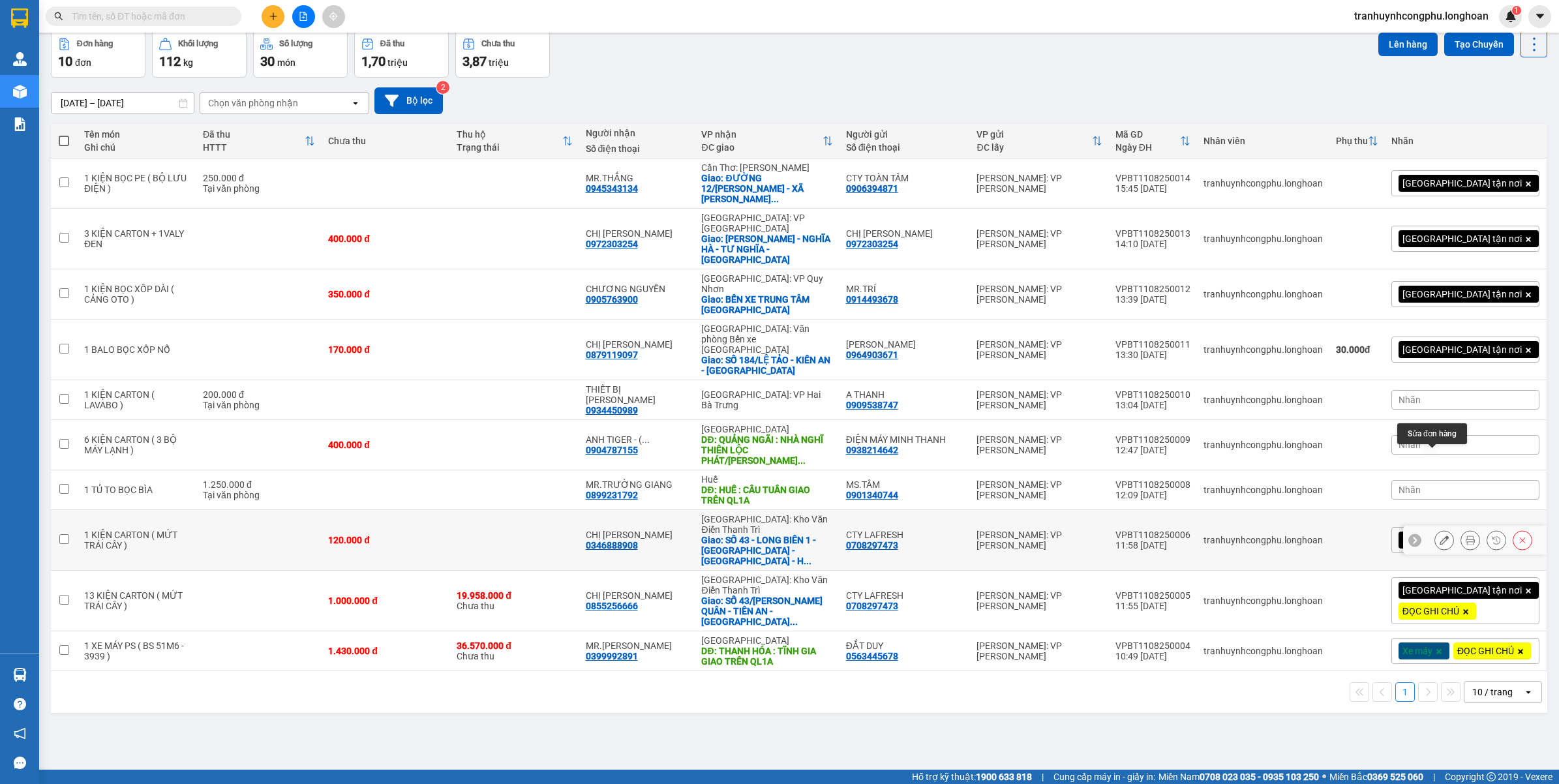
click at [1435, 529] on button at bounding box center [1444, 540] width 18 height 22
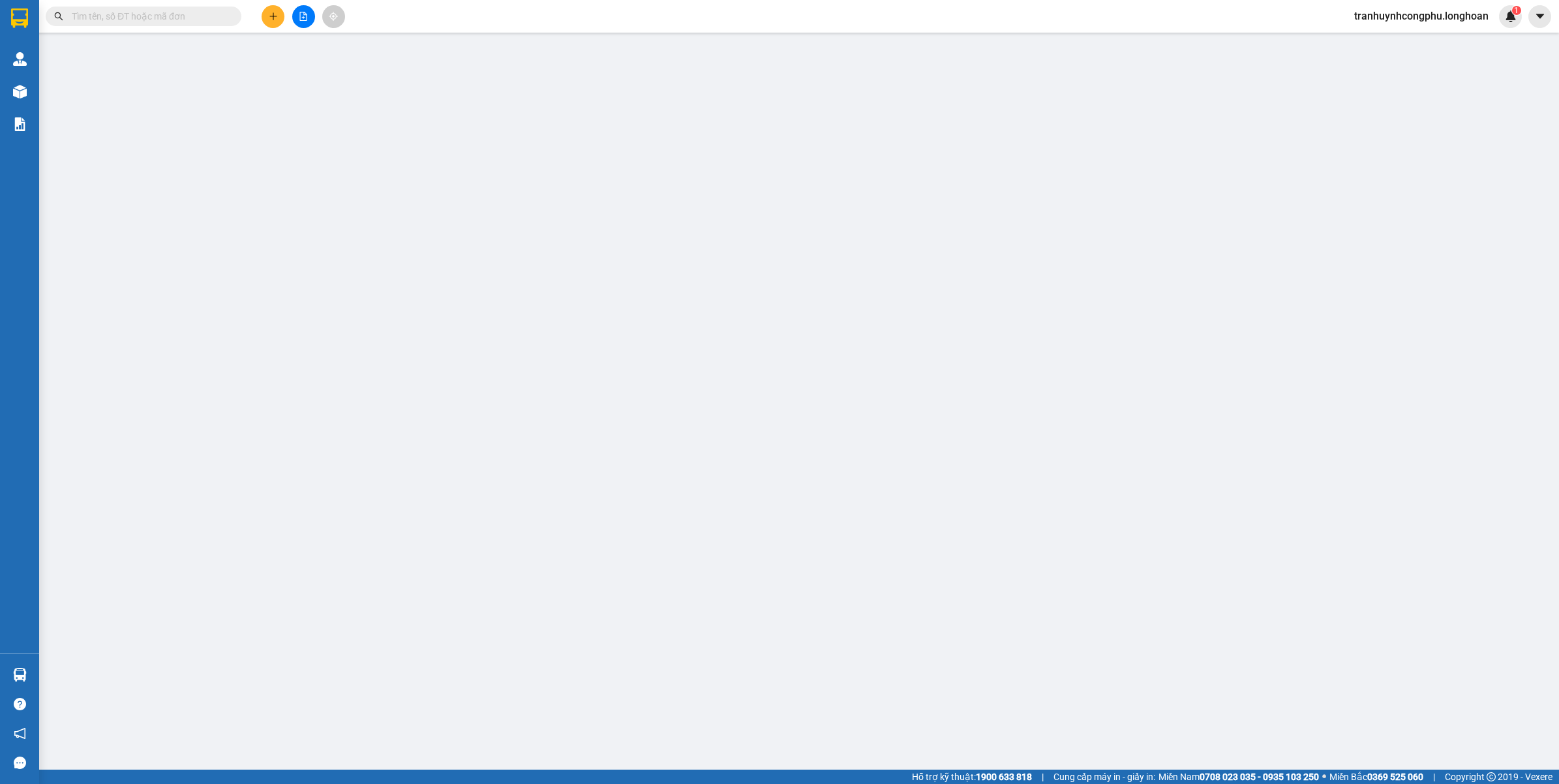
type input "0708297473"
type input "CTY LAFRESH"
type input "0346888908"
type input "CHỊ [PERSON_NAME]"
checkbox input "true"
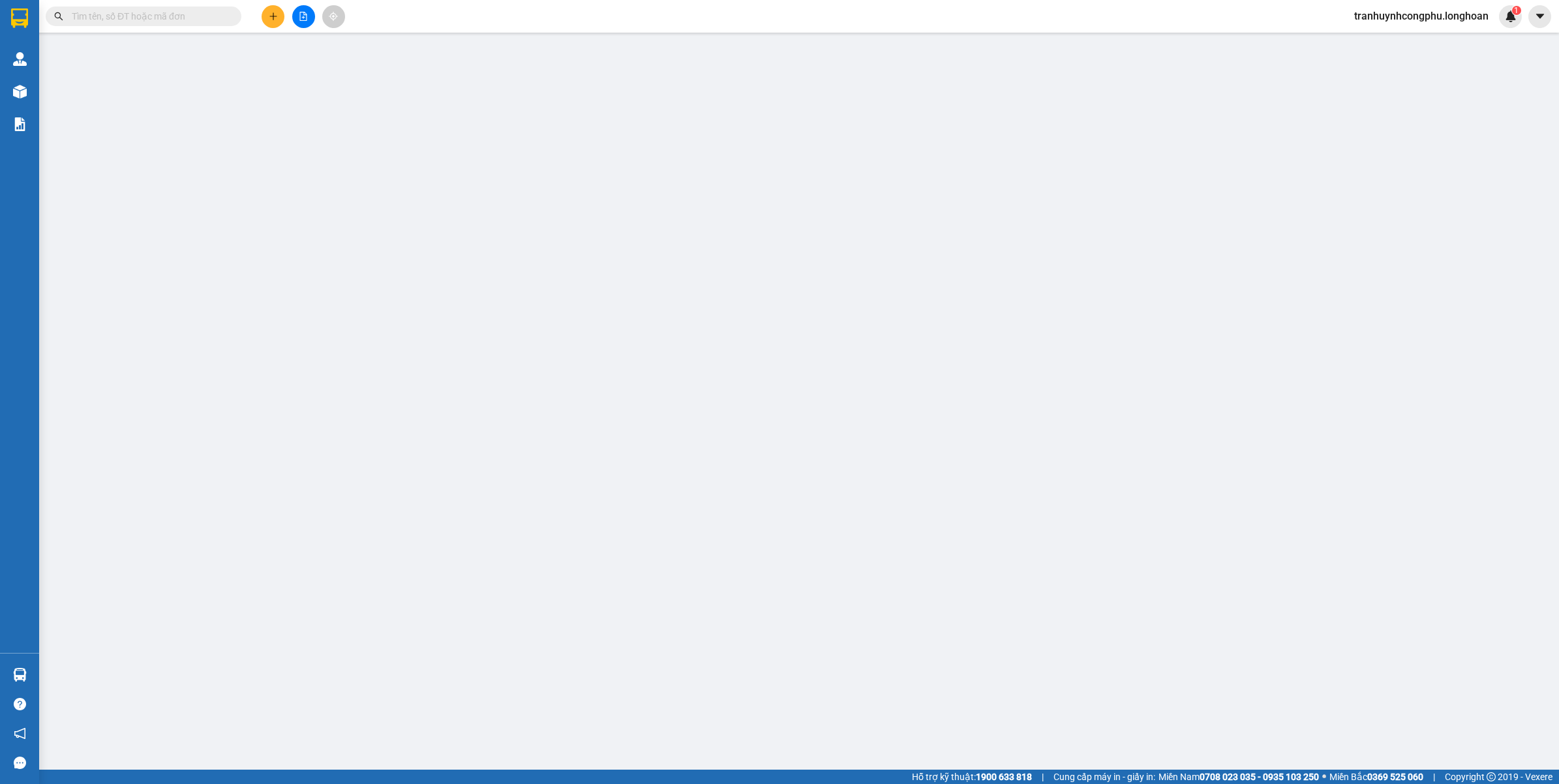
type input "SỐ 43 - LONG BIÊN 1 - NGỌC LÂM - LONG BIÊN - HÀ NỘI"
type input "CHAI THỦY TINH DỄ VỠ NHẸ TAY GIÚP"
type input "120.000"
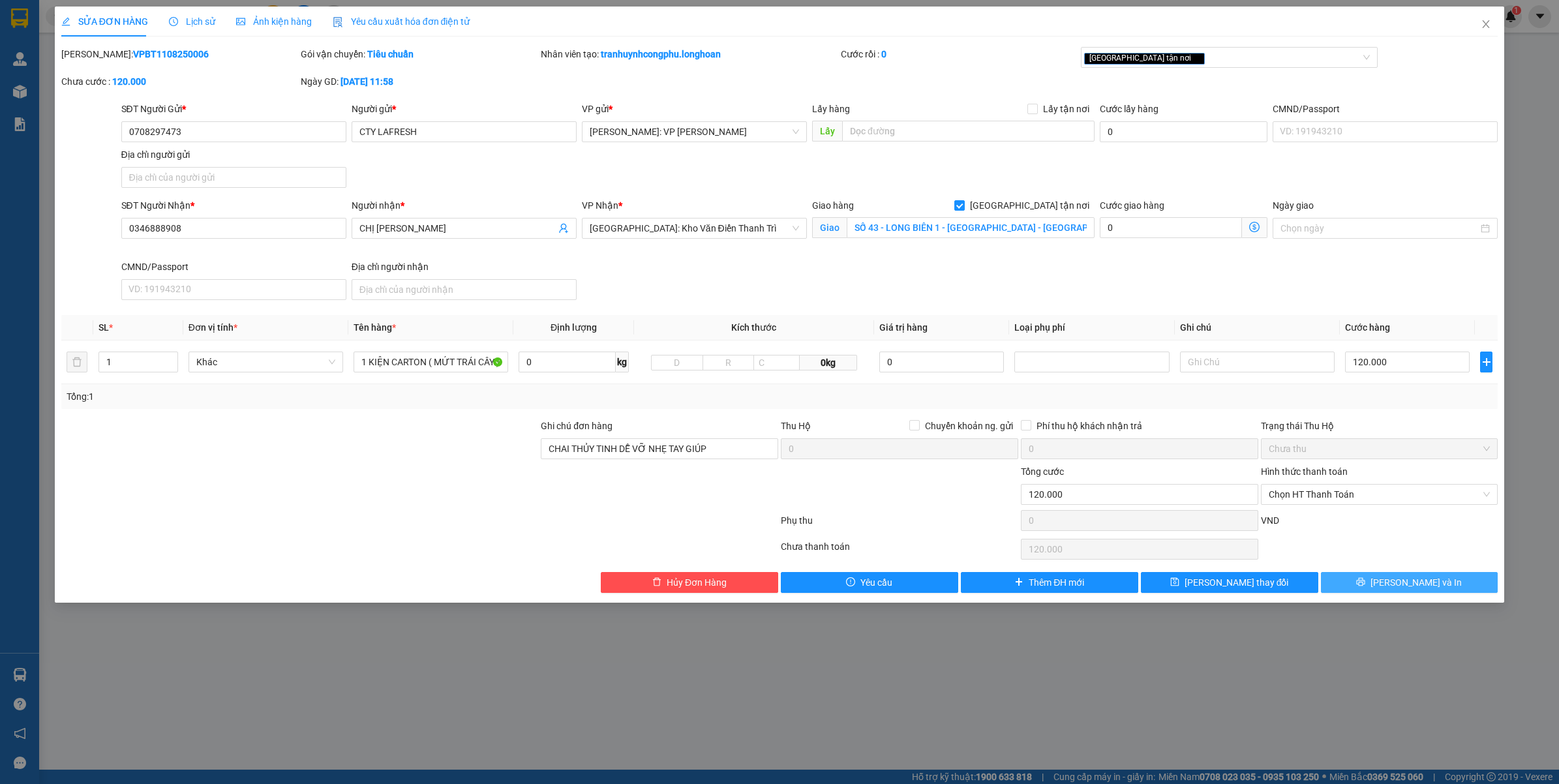
click at [1356, 588] on button "[PERSON_NAME] và In" at bounding box center [1409, 582] width 177 height 20
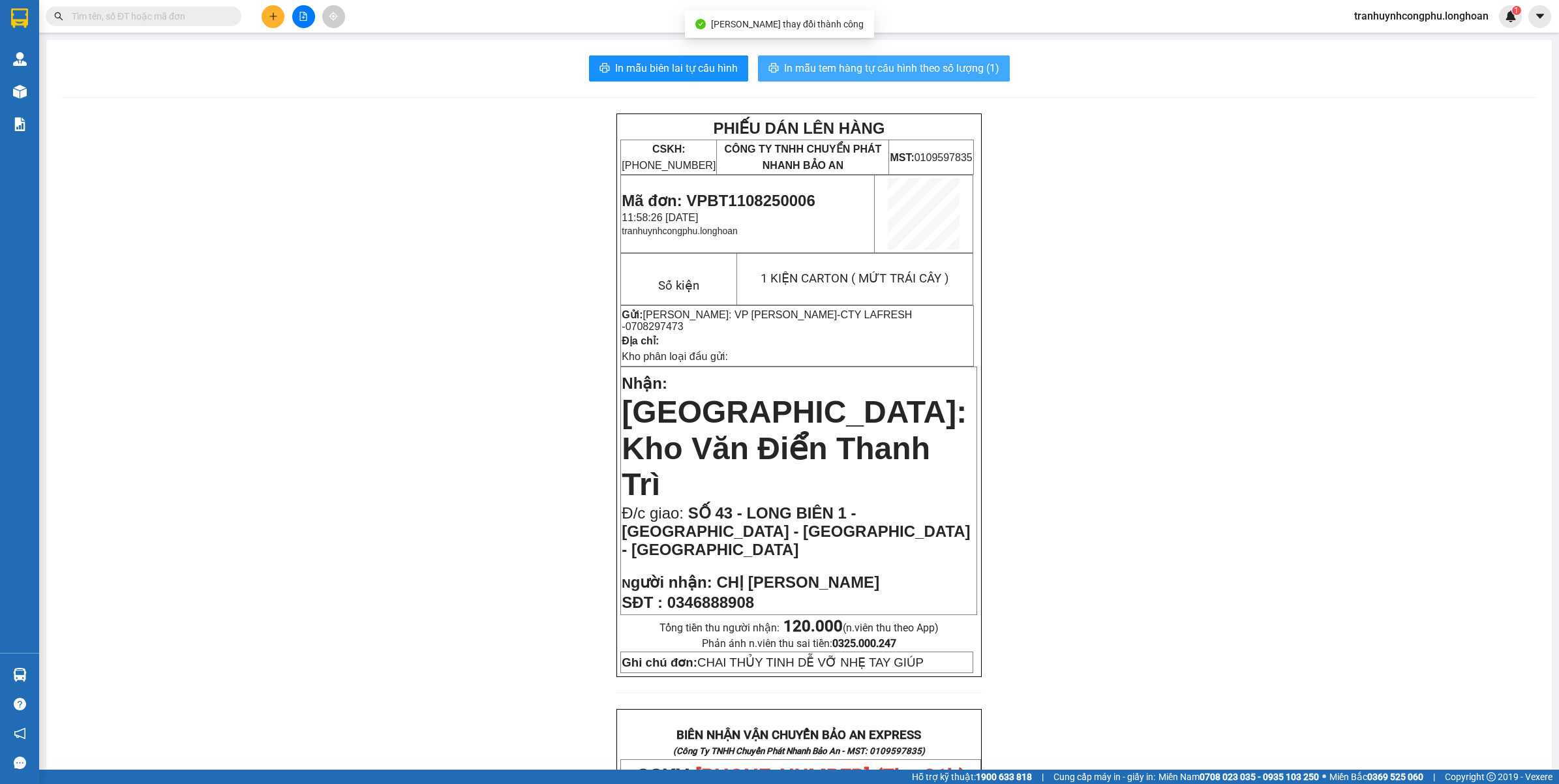
click at [897, 72] on span "In mẫu tem hàng tự cấu hình theo số lượng (1)" at bounding box center [891, 68] width 215 height 17
click at [277, 14] on icon "plus" at bounding box center [272, 16] width 9 height 9
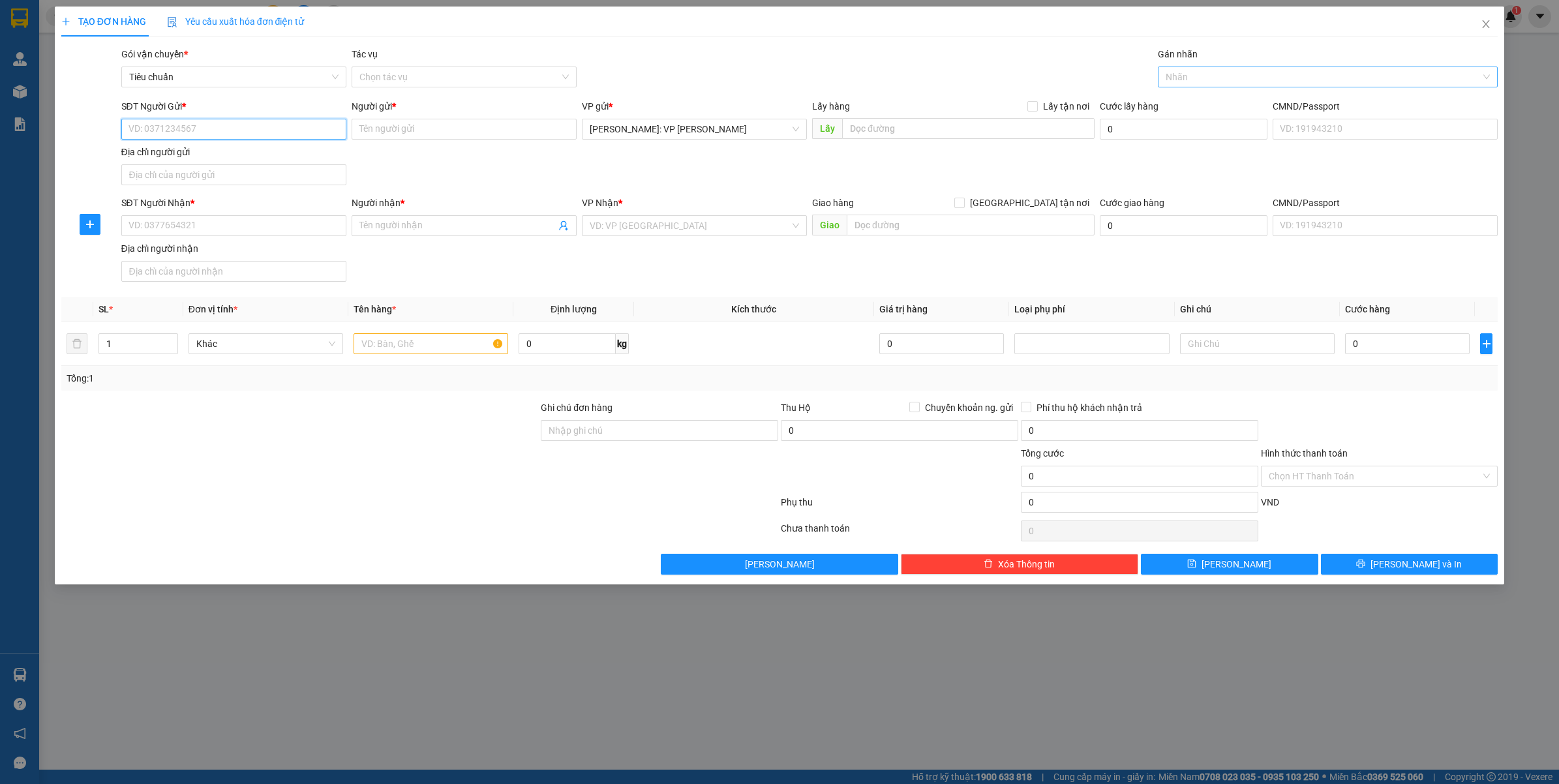
click at [1197, 74] on div at bounding box center [1322, 77] width 321 height 16
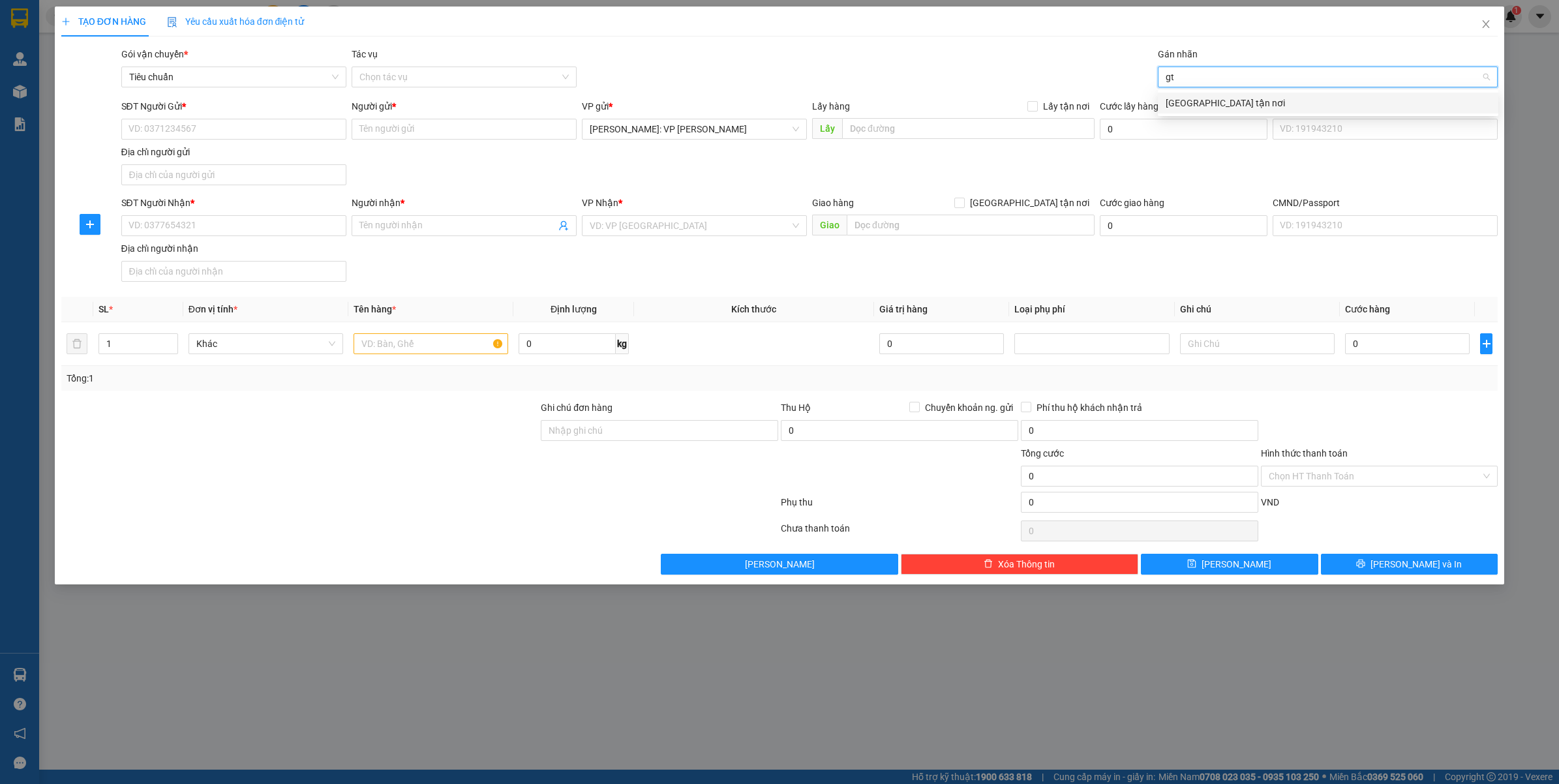
type input "gtn"
click at [1202, 103] on div "[GEOGRAPHIC_DATA] tận nơi" at bounding box center [1328, 103] width 325 height 15
type input "xe"
type input "đoc"
click at [1224, 102] on div "ĐỌC GHI CHÚ" at bounding box center [1328, 103] width 325 height 15
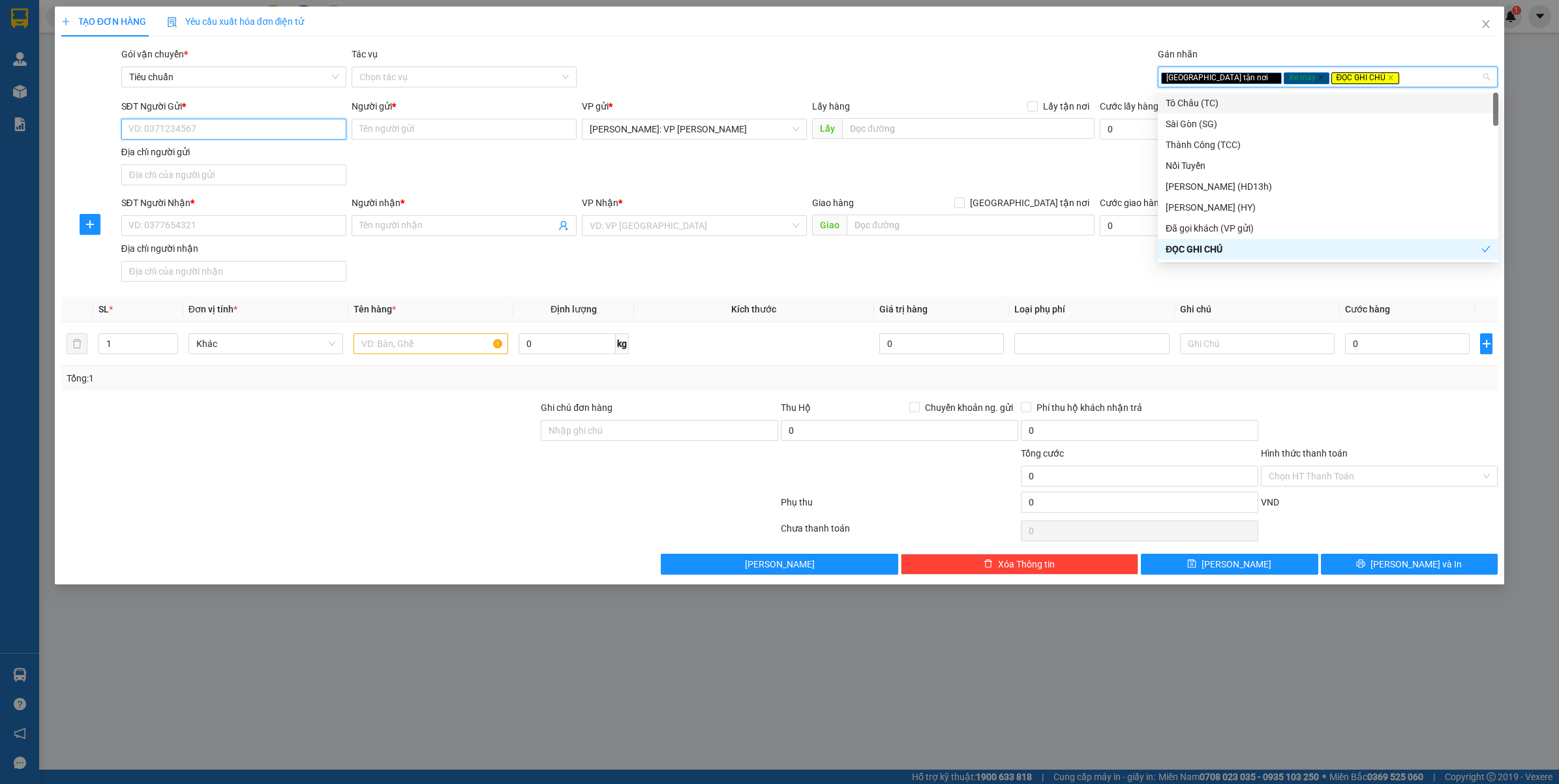
click at [176, 125] on input "SĐT Người Gửi *" at bounding box center [234, 128] width 225 height 20
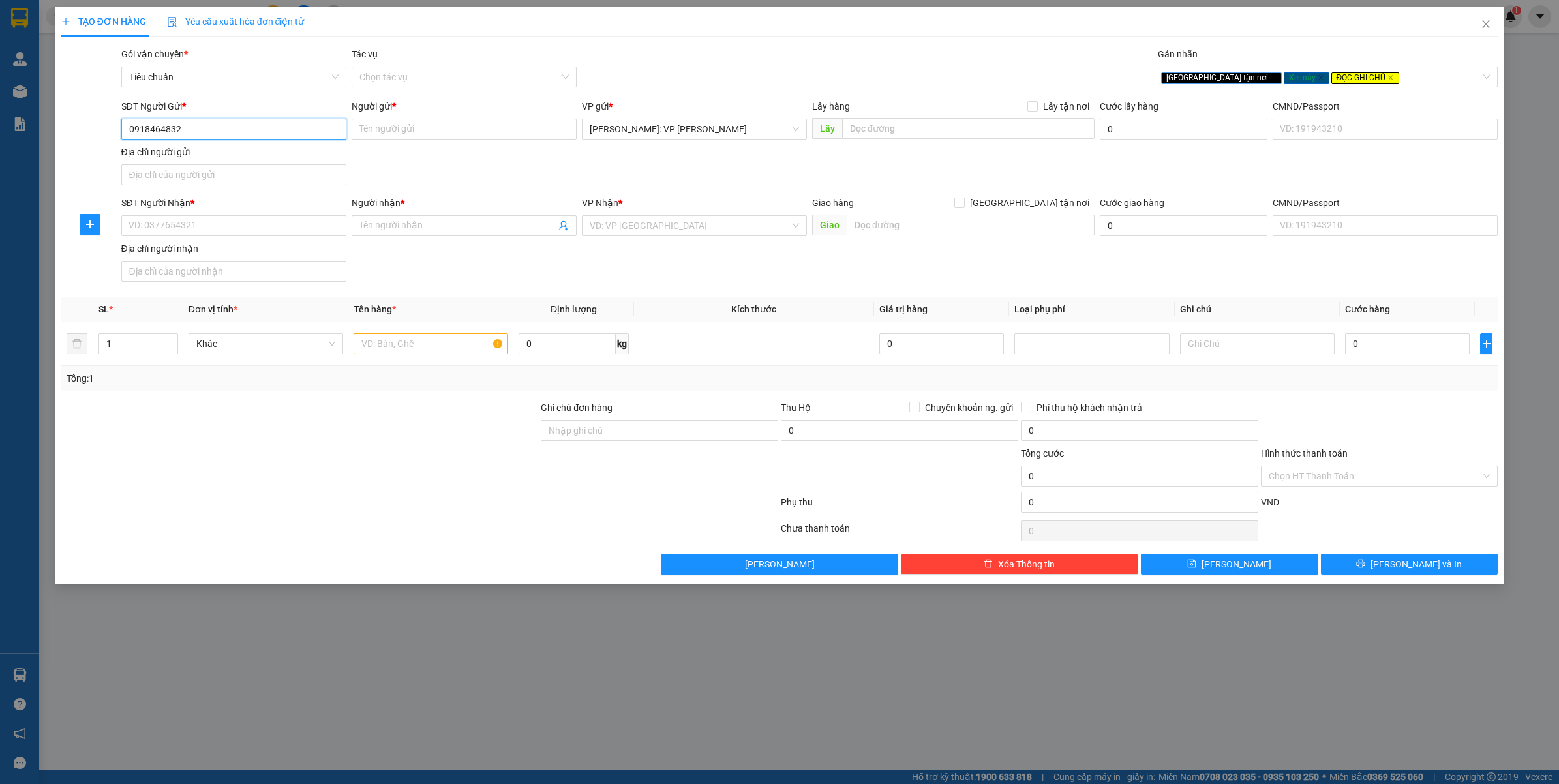
click at [252, 123] on input "0918464832" at bounding box center [234, 128] width 225 height 20
type input "0918464832"
click at [424, 132] on input "Người gửi *" at bounding box center [463, 128] width 225 height 20
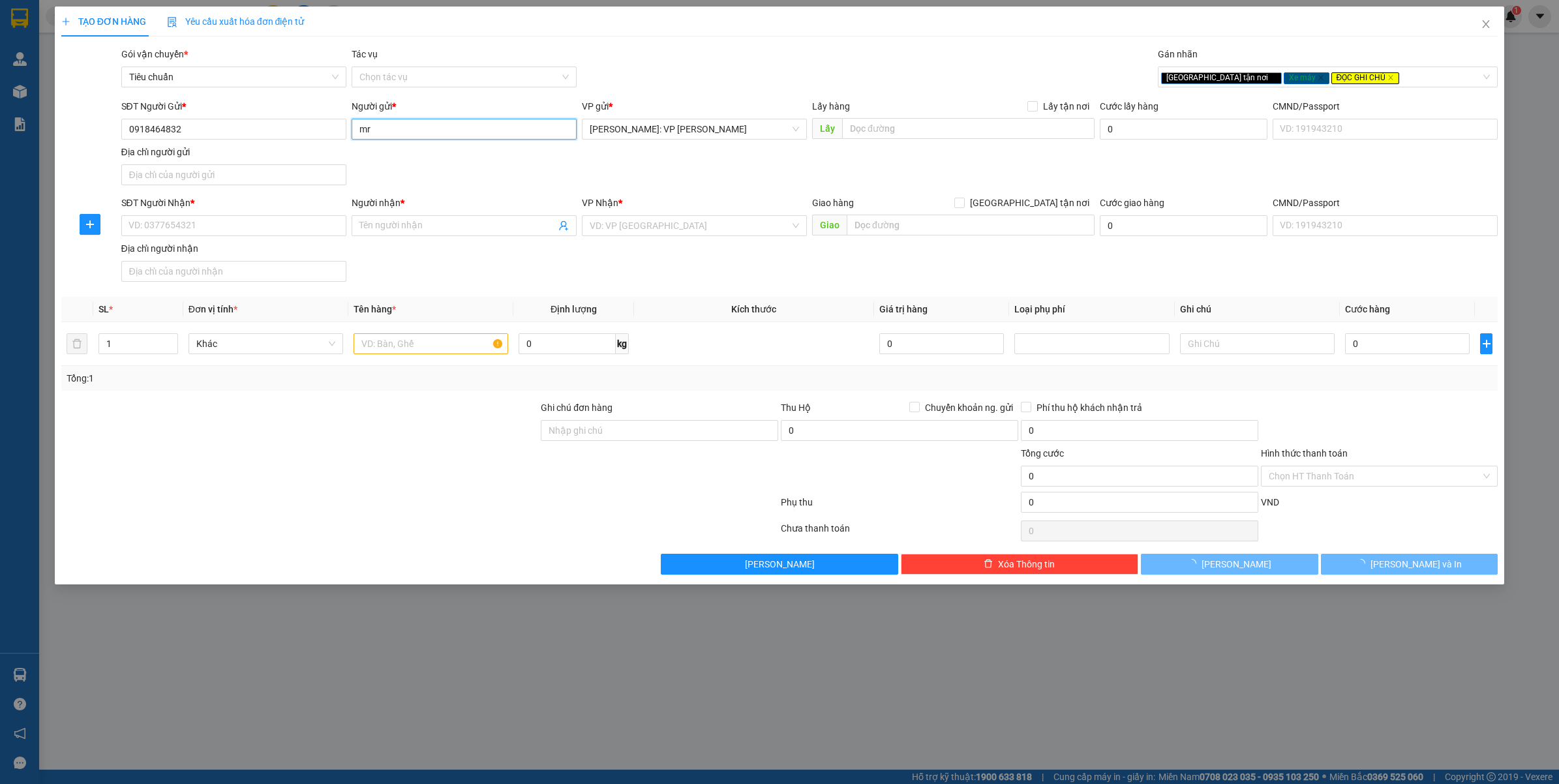
type input "m"
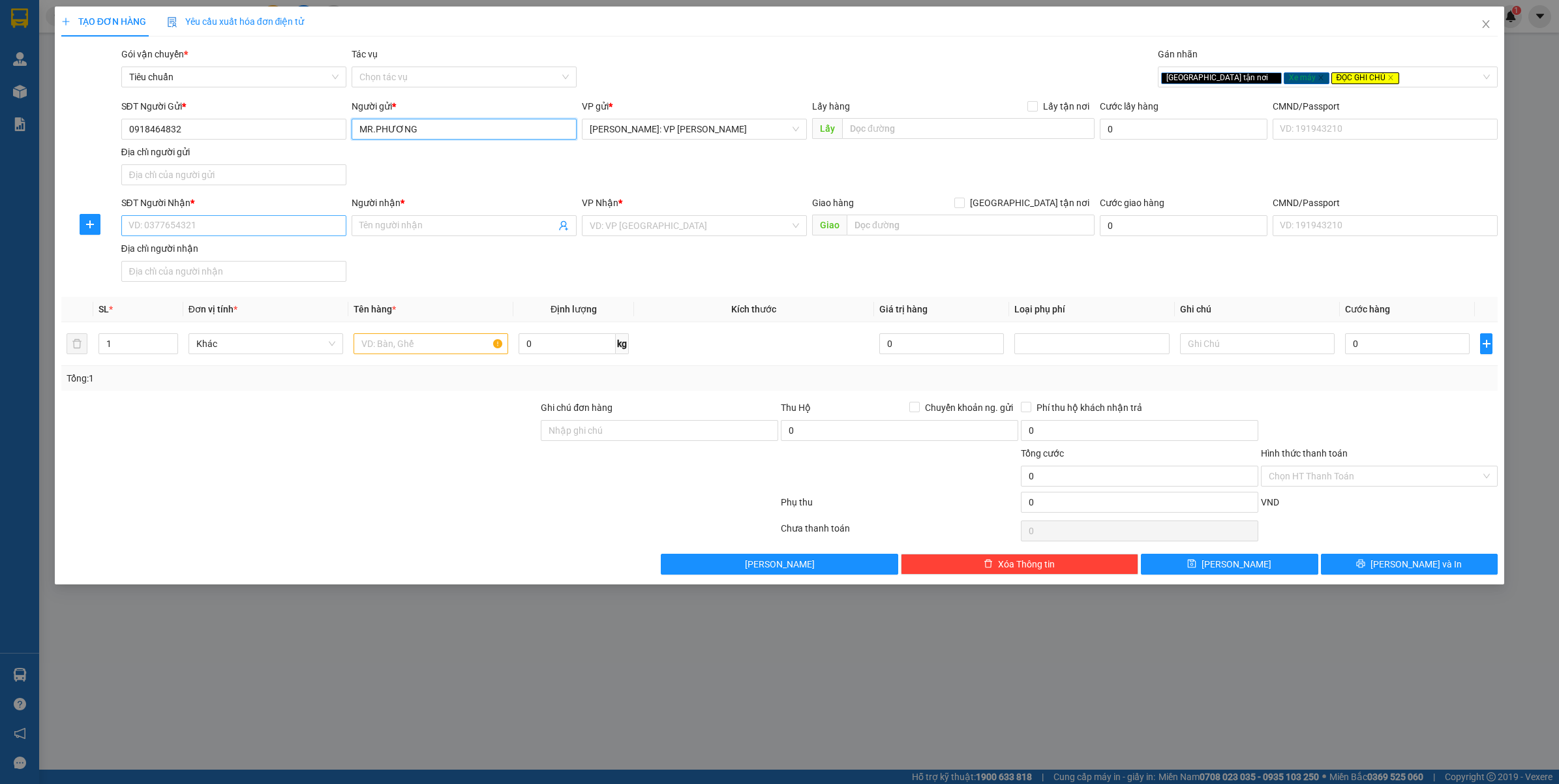
type input "MR.PHƯƠNG"
click at [229, 235] on input "SĐT Người Nhận *" at bounding box center [234, 225] width 225 height 20
click at [197, 129] on input "0918464832" at bounding box center [234, 128] width 225 height 20
click at [197, 219] on input "SĐT Người Nhận *" at bounding box center [234, 225] width 225 height 20
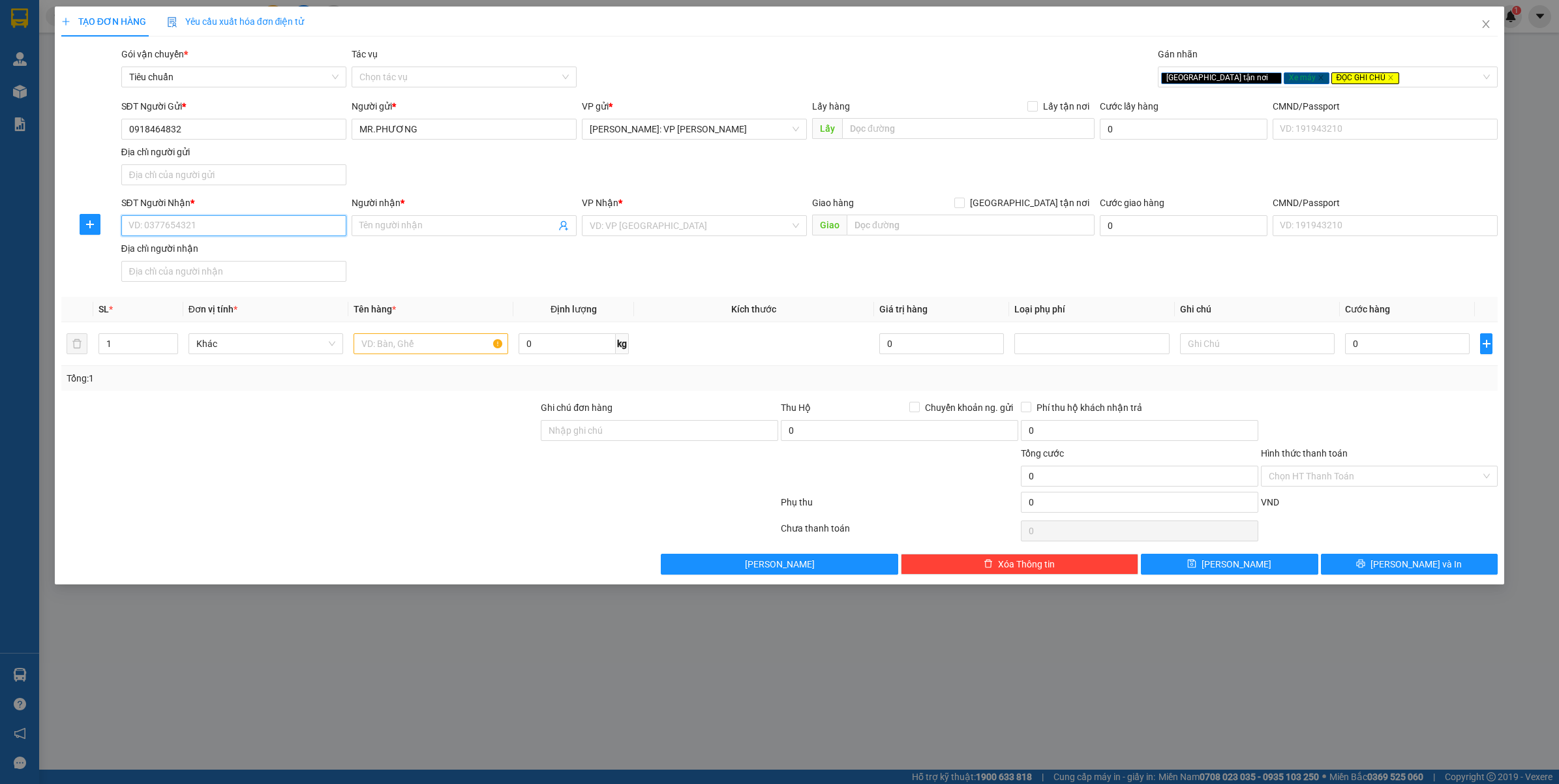
paste input "0918464832"
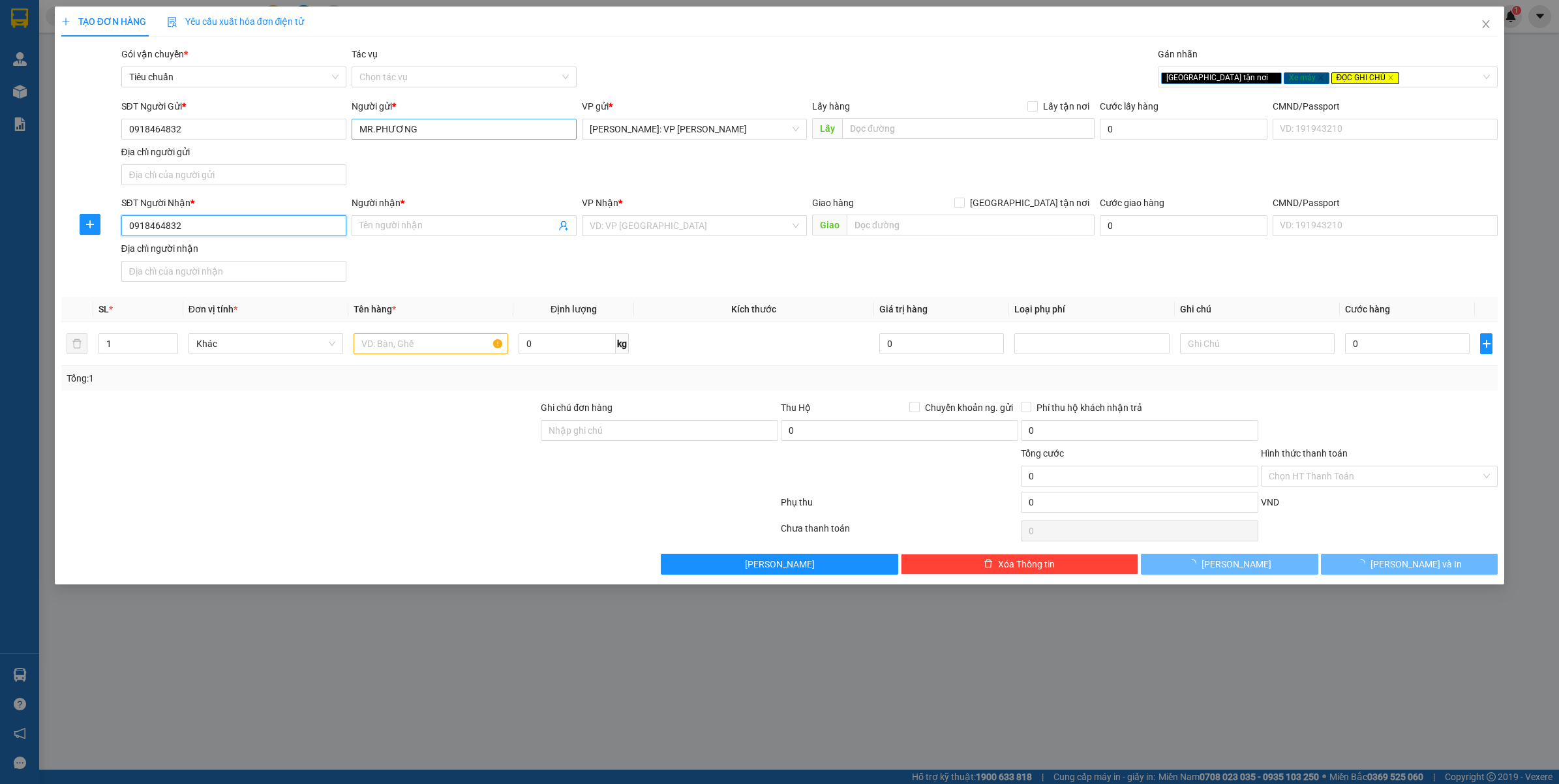
type input "0918464832"
click at [392, 125] on input "MR.PHƯƠNG" at bounding box center [463, 128] width 225 height 20
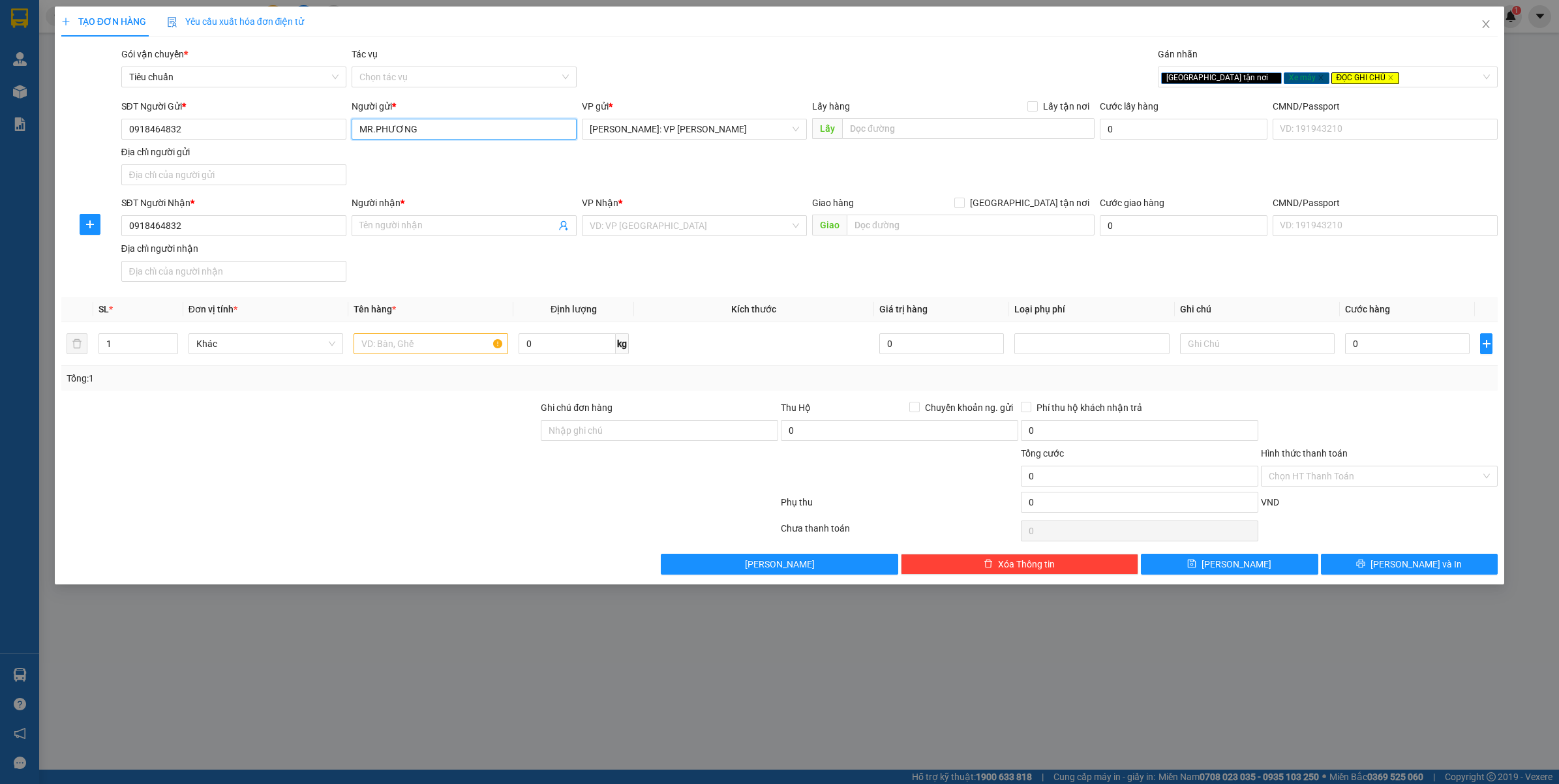
click at [392, 125] on input "MR.PHƯƠNG" at bounding box center [463, 128] width 225 height 20
click at [377, 222] on input "Người nhận *" at bounding box center [457, 226] width 197 height 15
paste input "MR.PHƯƠNG"
type input "MR.PHƯƠNG"
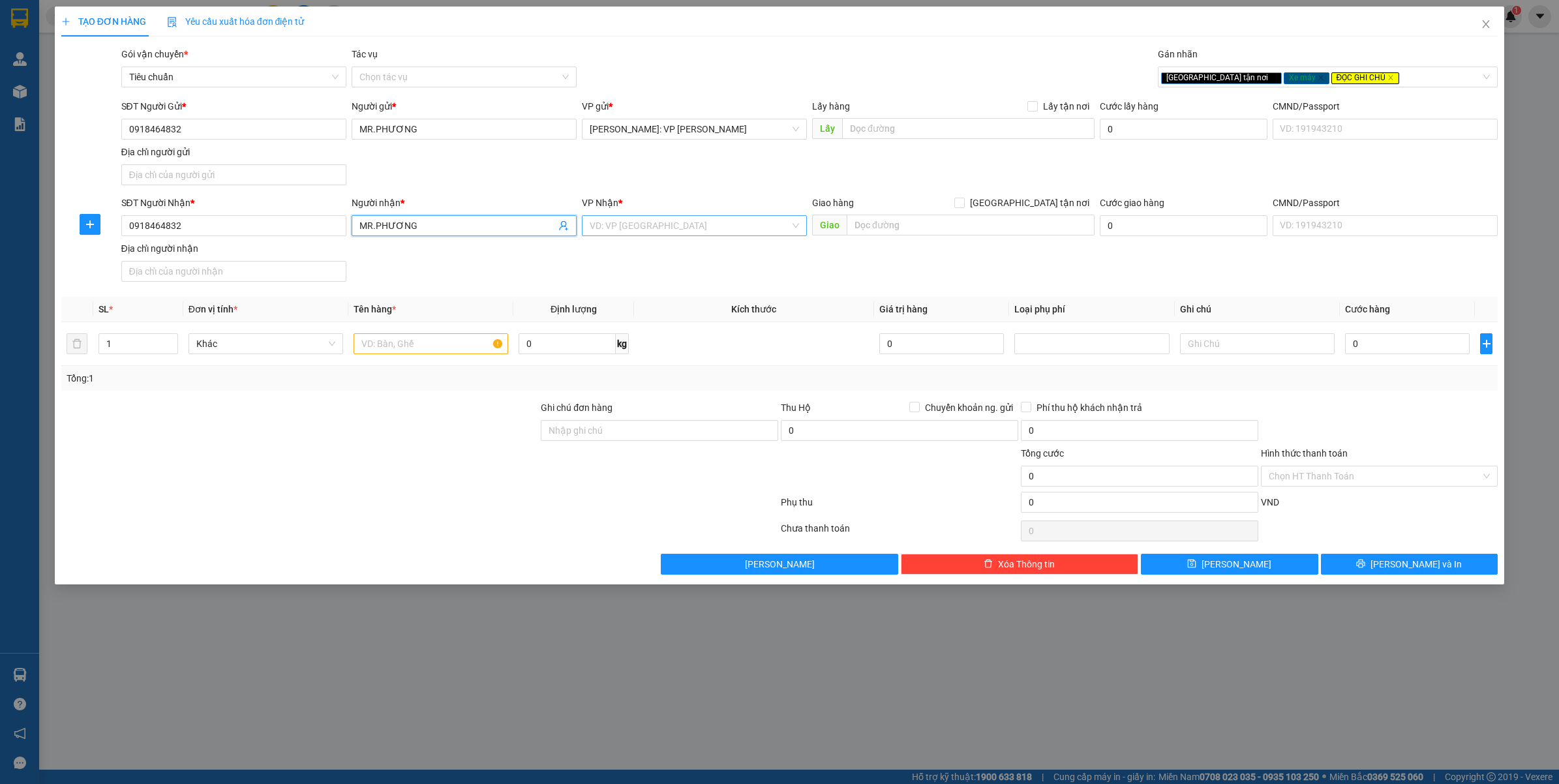
click at [634, 226] on input "search" at bounding box center [690, 226] width 200 height 19
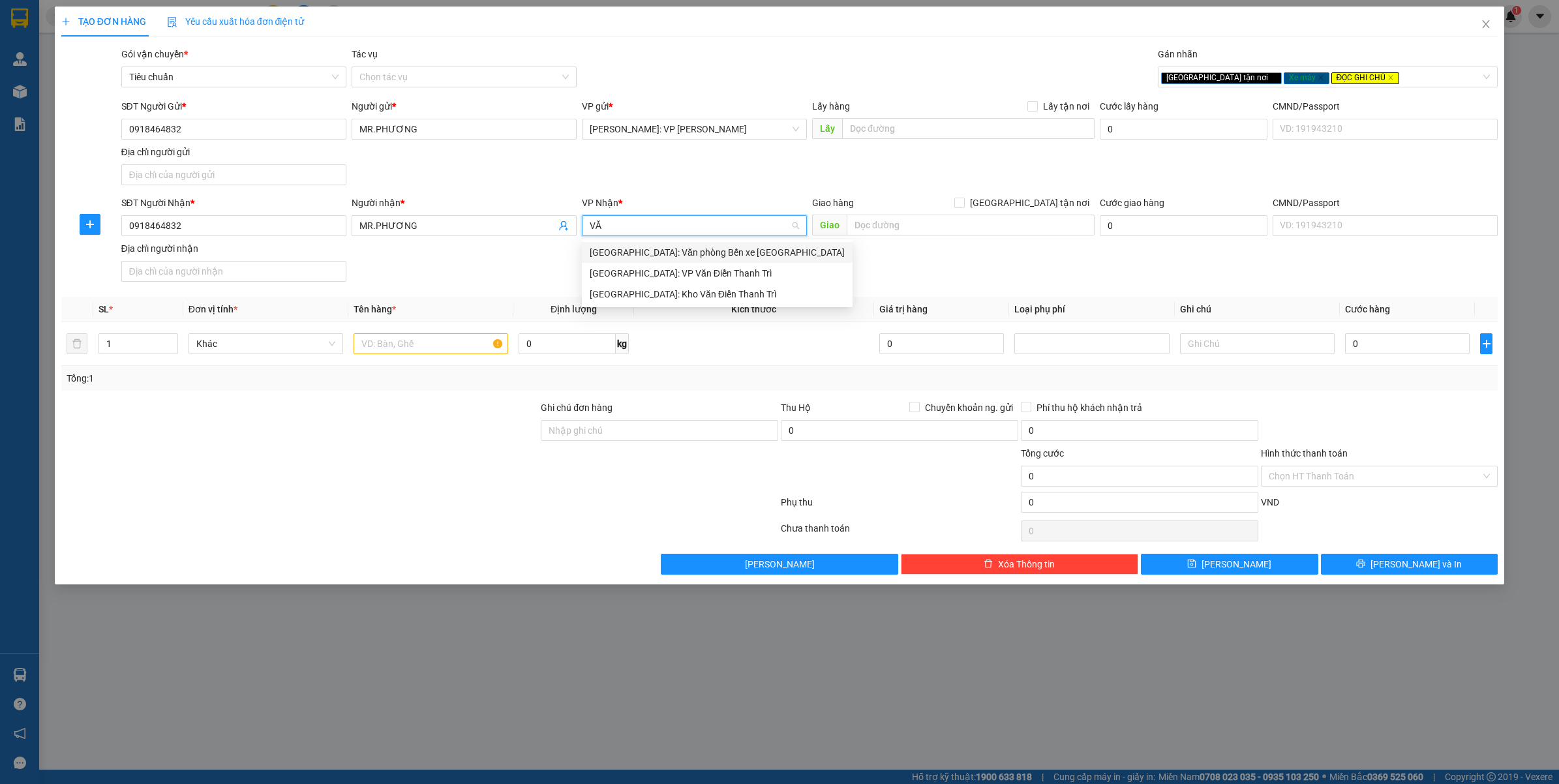
type input "VĂN"
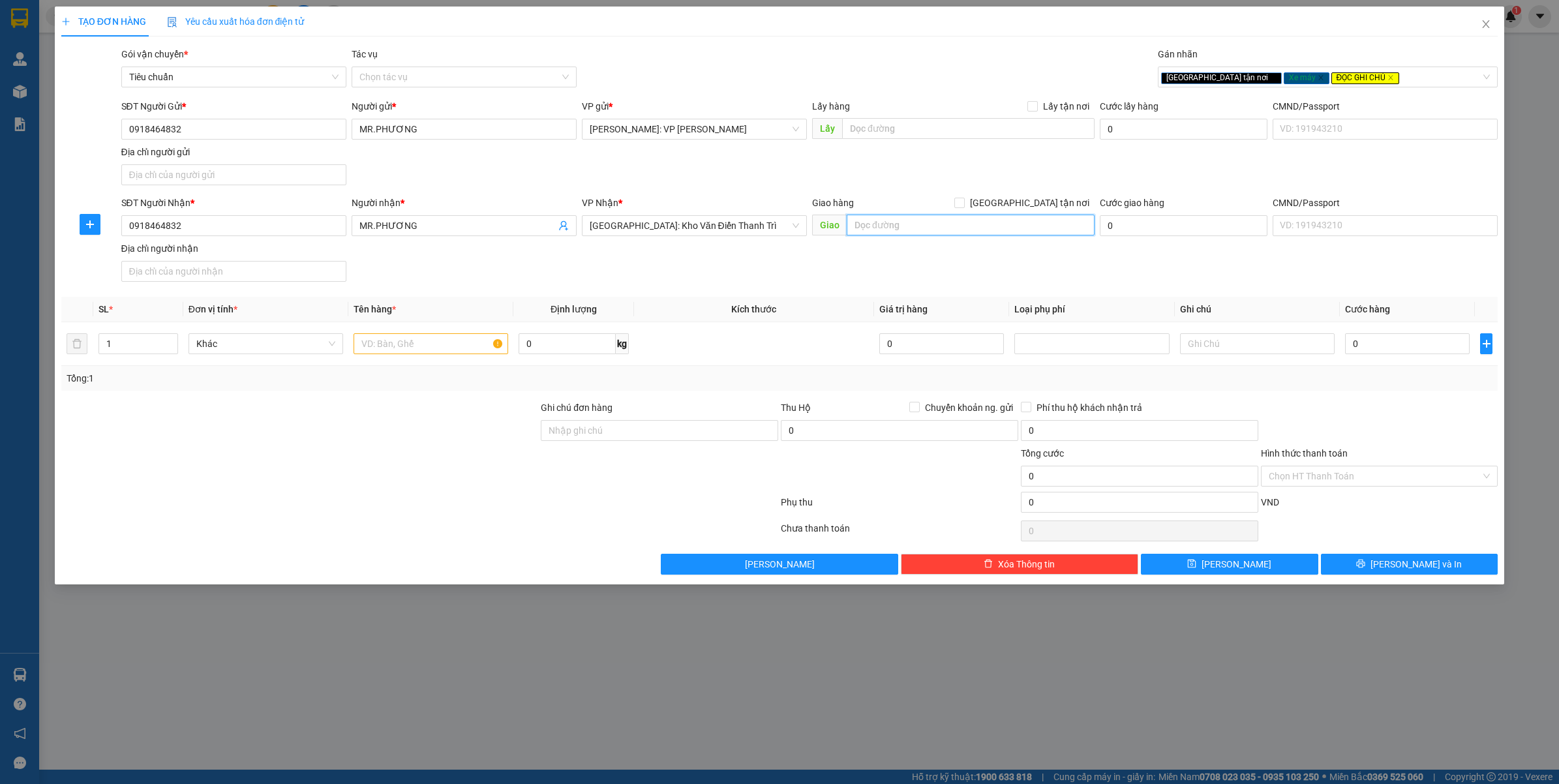
click at [912, 226] on input "text" at bounding box center [970, 225] width 248 height 20
click at [1038, 206] on span "[GEOGRAPHIC_DATA] tận nơi" at bounding box center [1029, 202] width 129 height 15
click at [963, 206] on input "[GEOGRAPHIC_DATA] tận nơi" at bounding box center [959, 201] width 9 height 9
checkbox input "true"
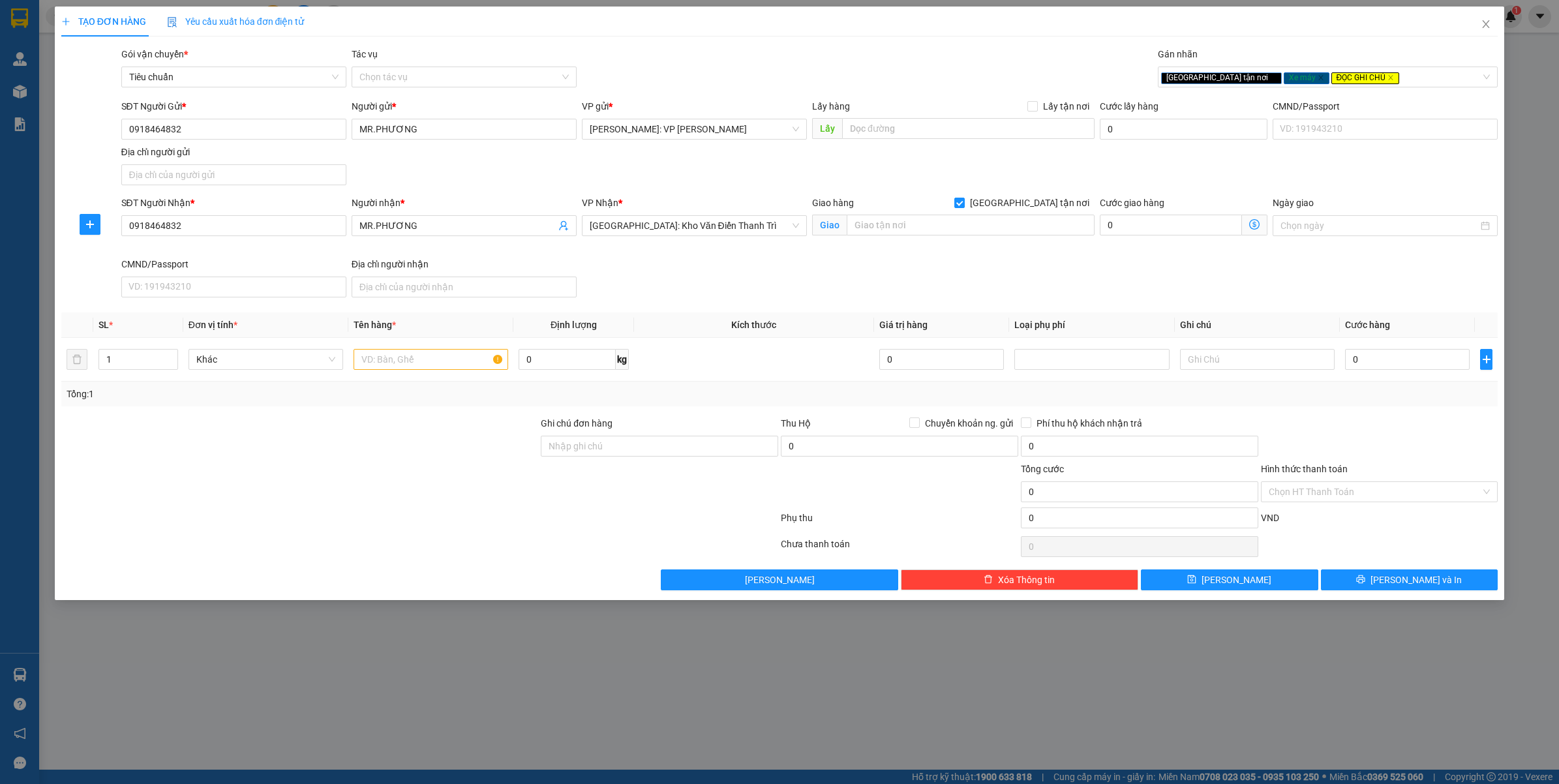
click at [976, 214] on div "Giao hàng Giao tận nơi" at bounding box center [954, 205] width 282 height 19
click at [959, 236] on div "Giao hàng Giao tận nơi Giao" at bounding box center [954, 218] width 282 height 46
click at [971, 232] on input "text" at bounding box center [970, 225] width 248 height 20
type input "LÔ B2-CC3 ( KẾ BÊN TÒA NHÀ SAMSUNG ) KĐT TÂY HỒ TÂY - F.XUÂN TẢO - BẮC TỪ LIÊM …"
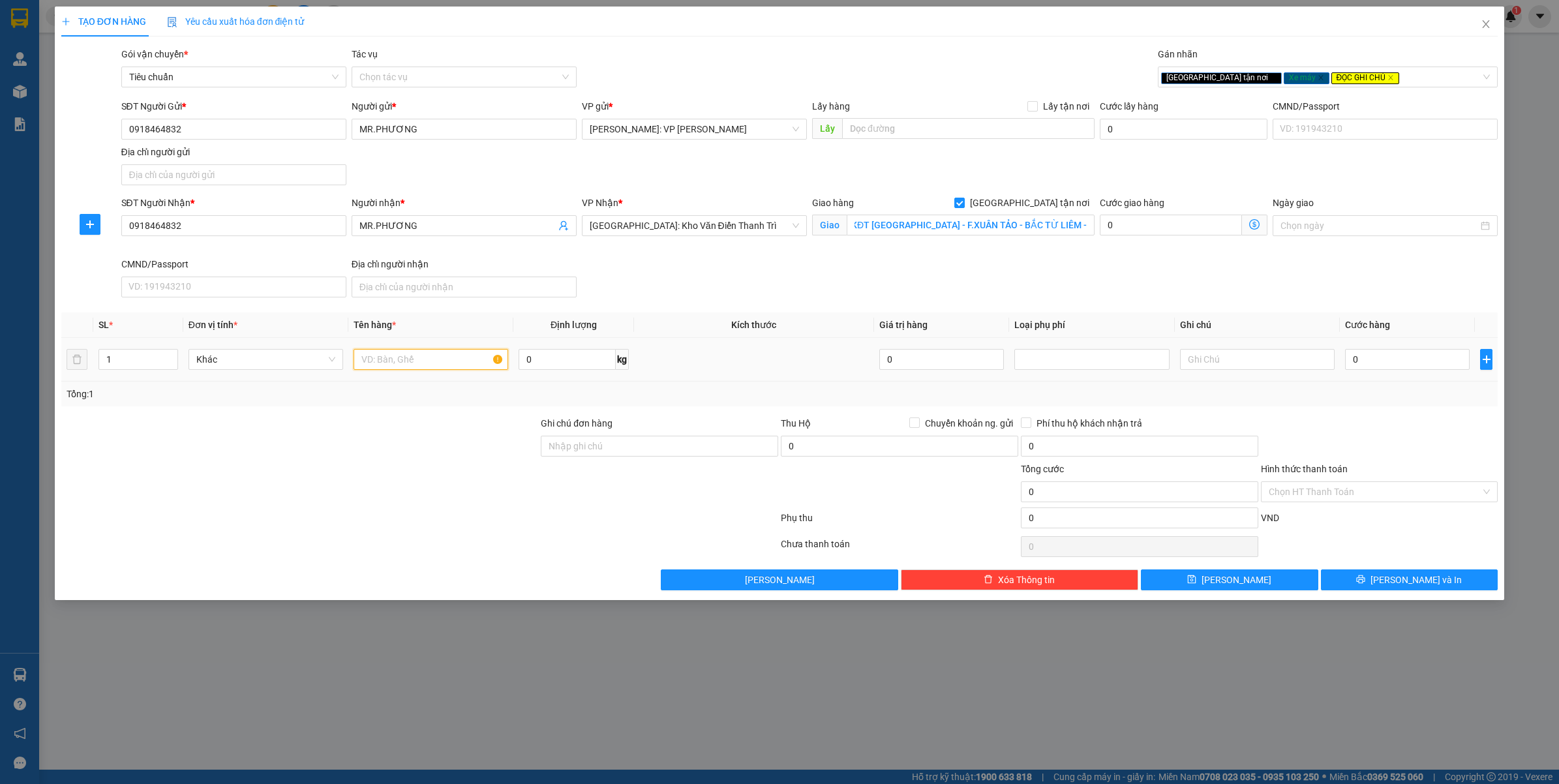
click at [421, 362] on input "text" at bounding box center [430, 359] width 155 height 20
type input "1 XE MÁY LEAD ( BS 67N1 - 113.68 )"
click at [629, 448] on input "Ghi chú đơn hàng" at bounding box center [660, 445] width 237 height 20
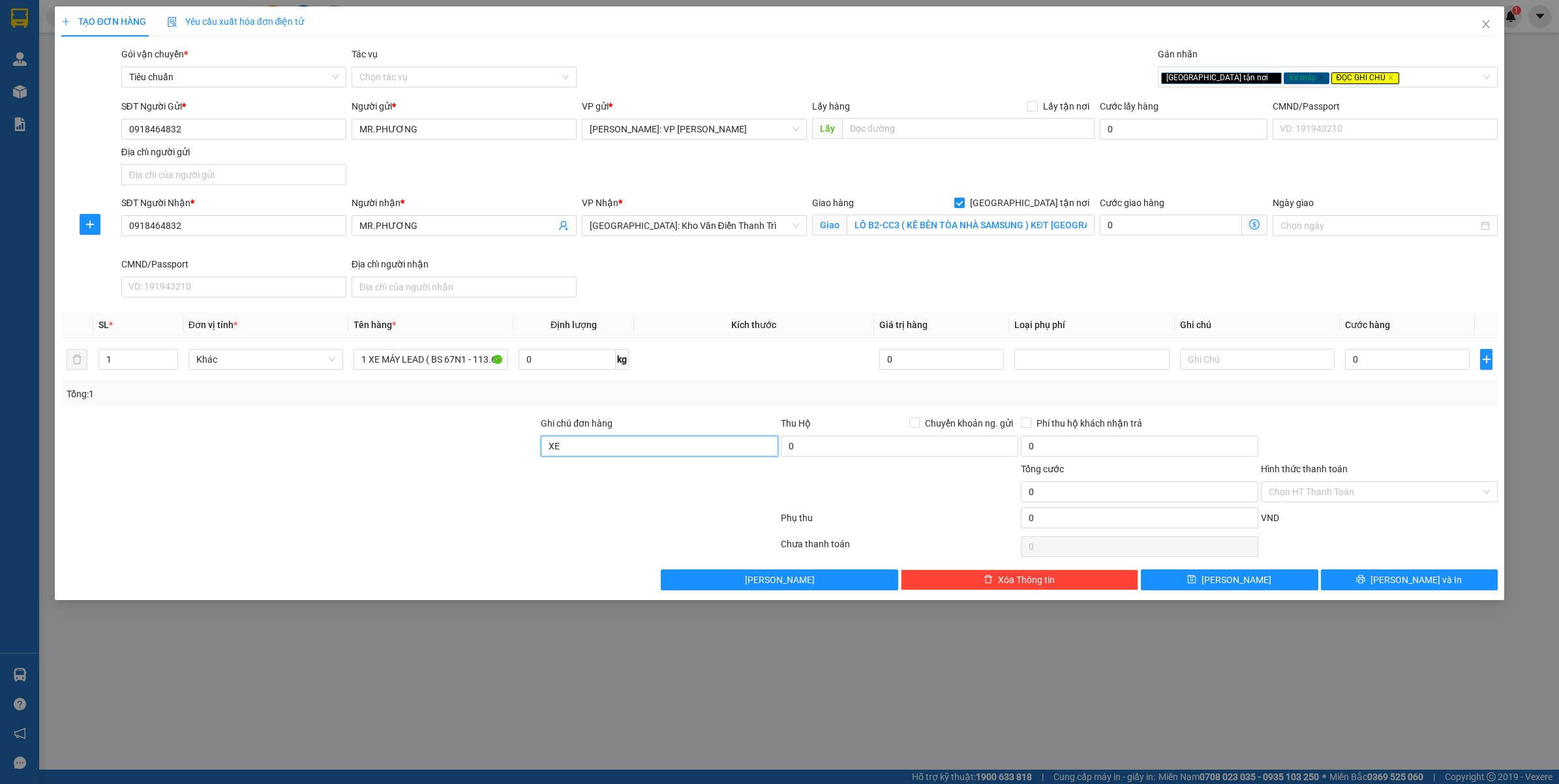
type input "X"
type input "CHÌA KHÓA + GIẤY TỜ XE KHÁCH GIỮ"
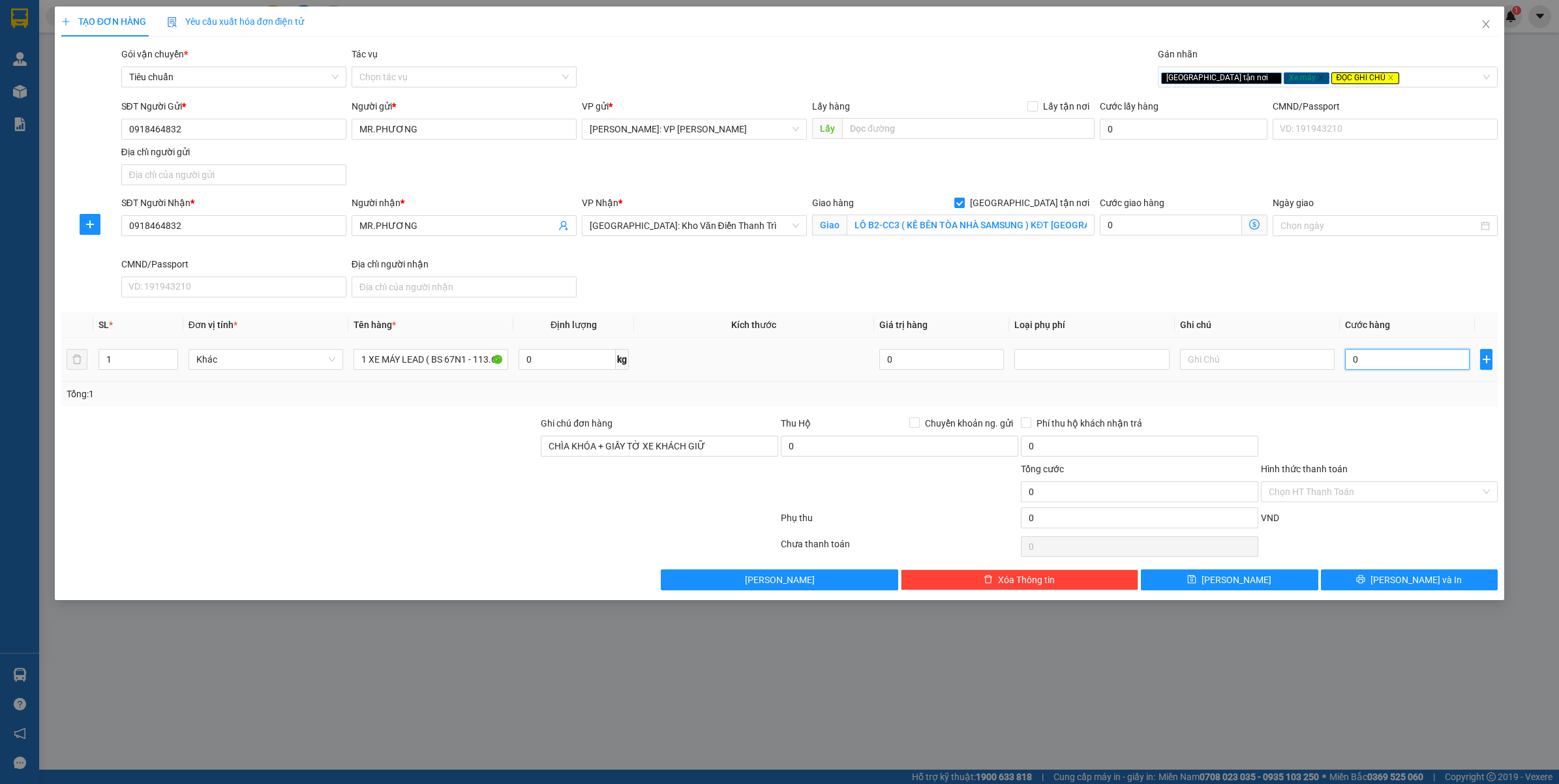
click at [1447, 359] on input "0" at bounding box center [1407, 359] width 125 height 20
type input "1"
type input "13"
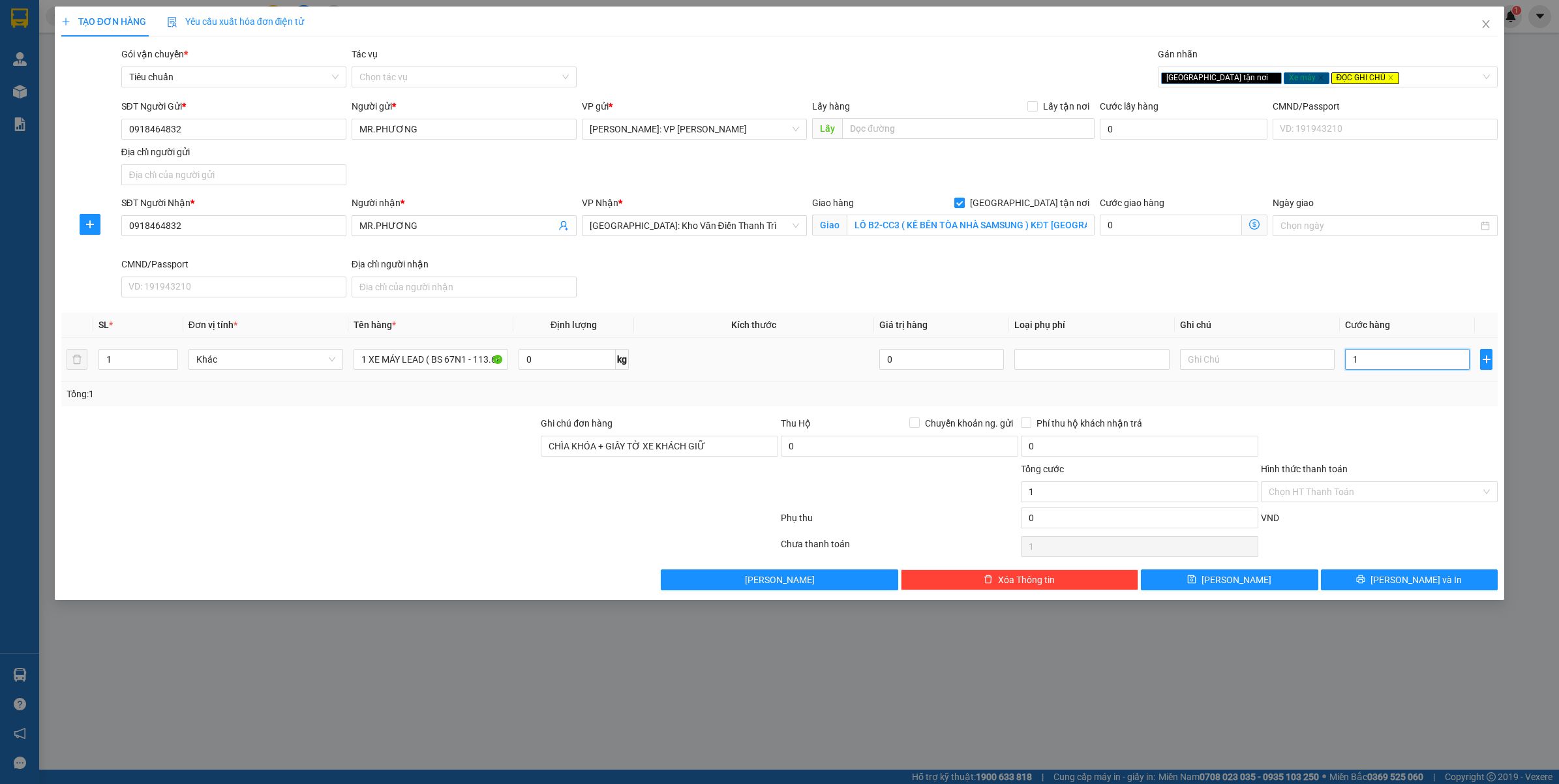
type input "13"
type input "138"
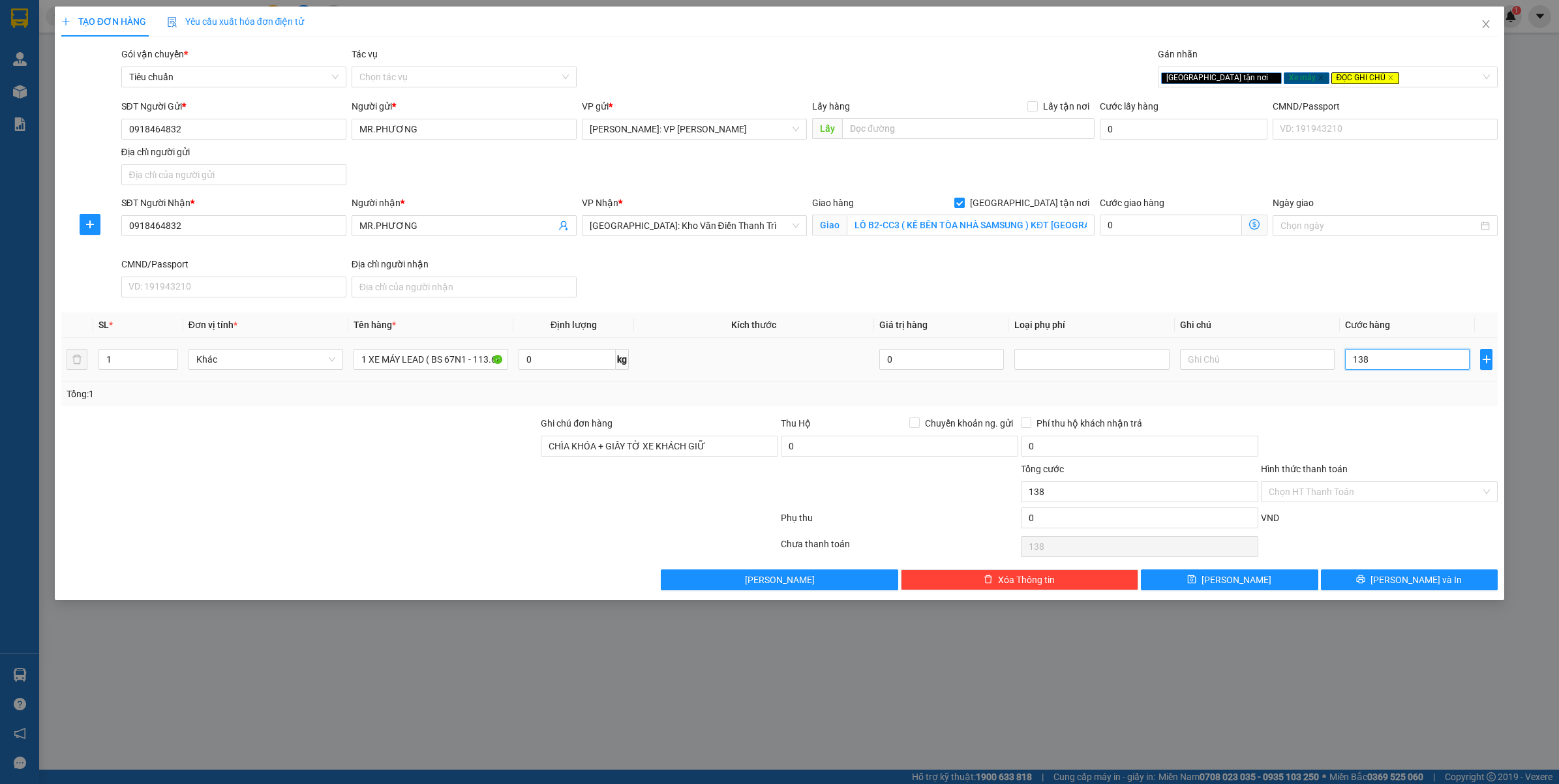
type input "1.380"
drag, startPoint x: 1333, startPoint y: 405, endPoint x: 1361, endPoint y: 422, distance: 32.8
click at [1335, 405] on div "Tổng: 1" at bounding box center [780, 393] width 1437 height 24
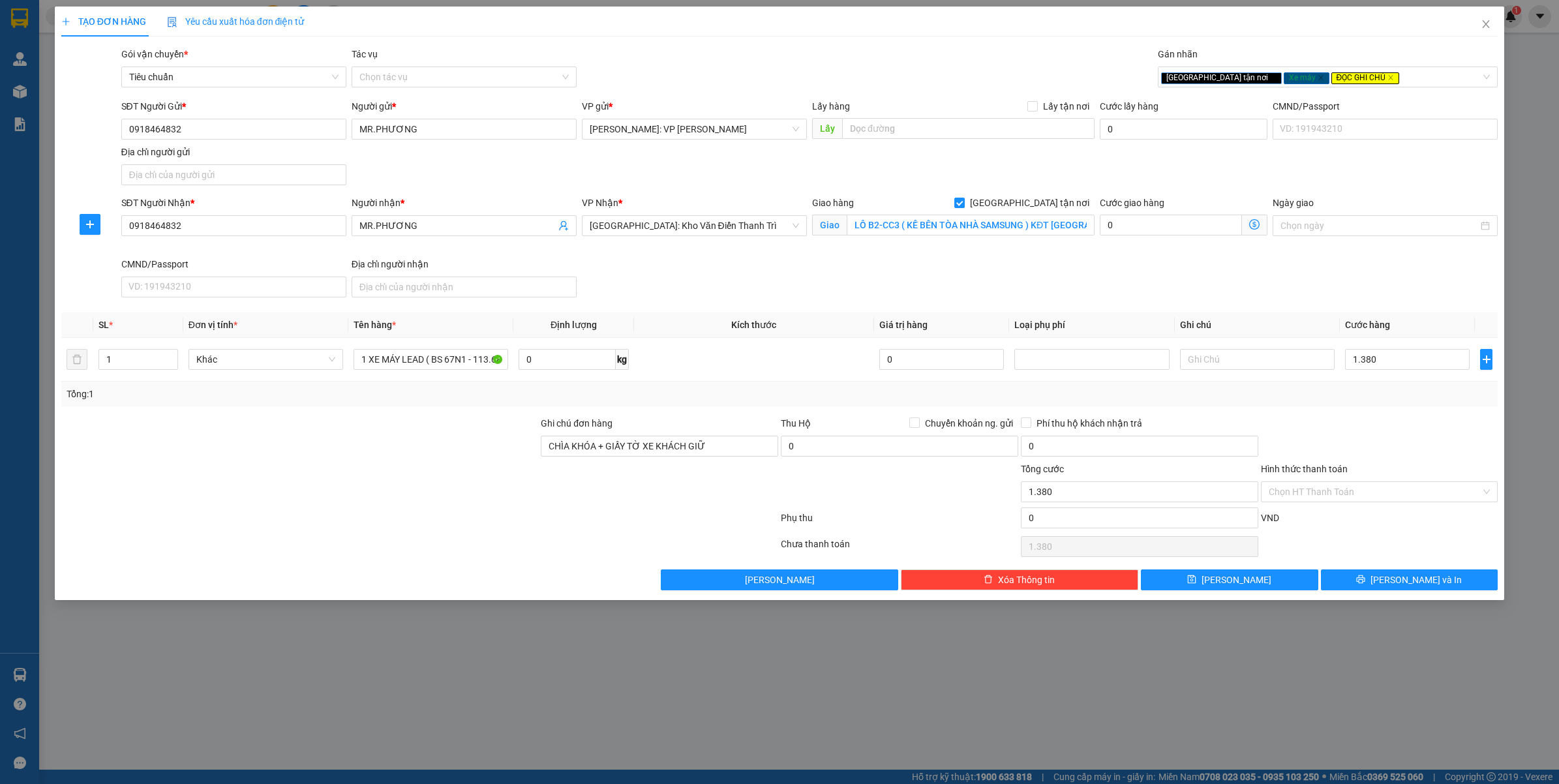
type input "1.380.000"
click at [1302, 492] on input "Hình thức thanh toán" at bounding box center [1375, 491] width 213 height 19
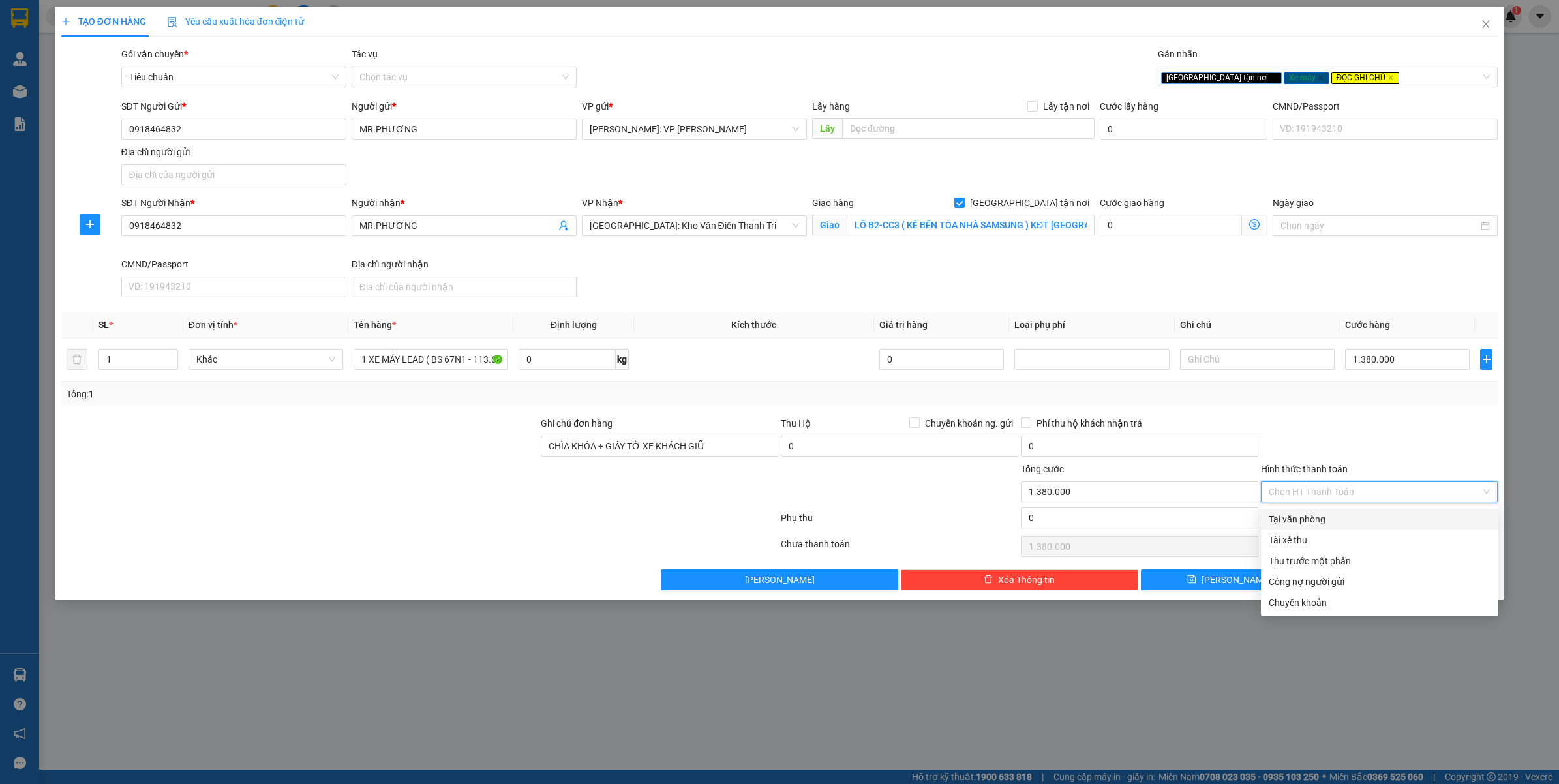
click at [1291, 517] on div "Tại văn phòng" at bounding box center [1380, 518] width 222 height 15
type input "0"
click at [1296, 516] on div "Tại văn phòng" at bounding box center [1380, 518] width 222 height 15
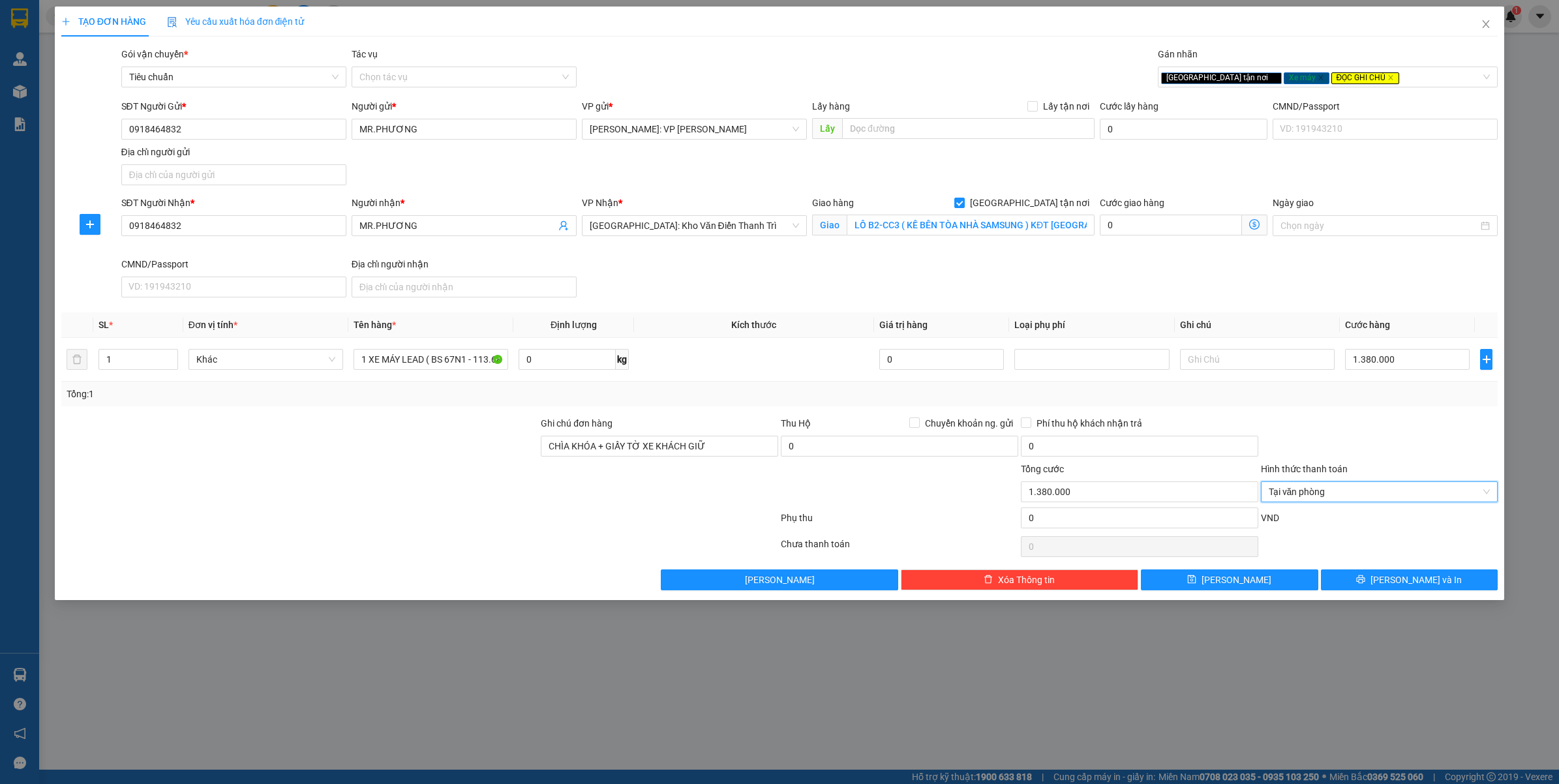
click at [1293, 424] on div at bounding box center [1379, 439] width 240 height 46
click at [1394, 588] on button "Lưu và In" at bounding box center [1409, 579] width 177 height 20
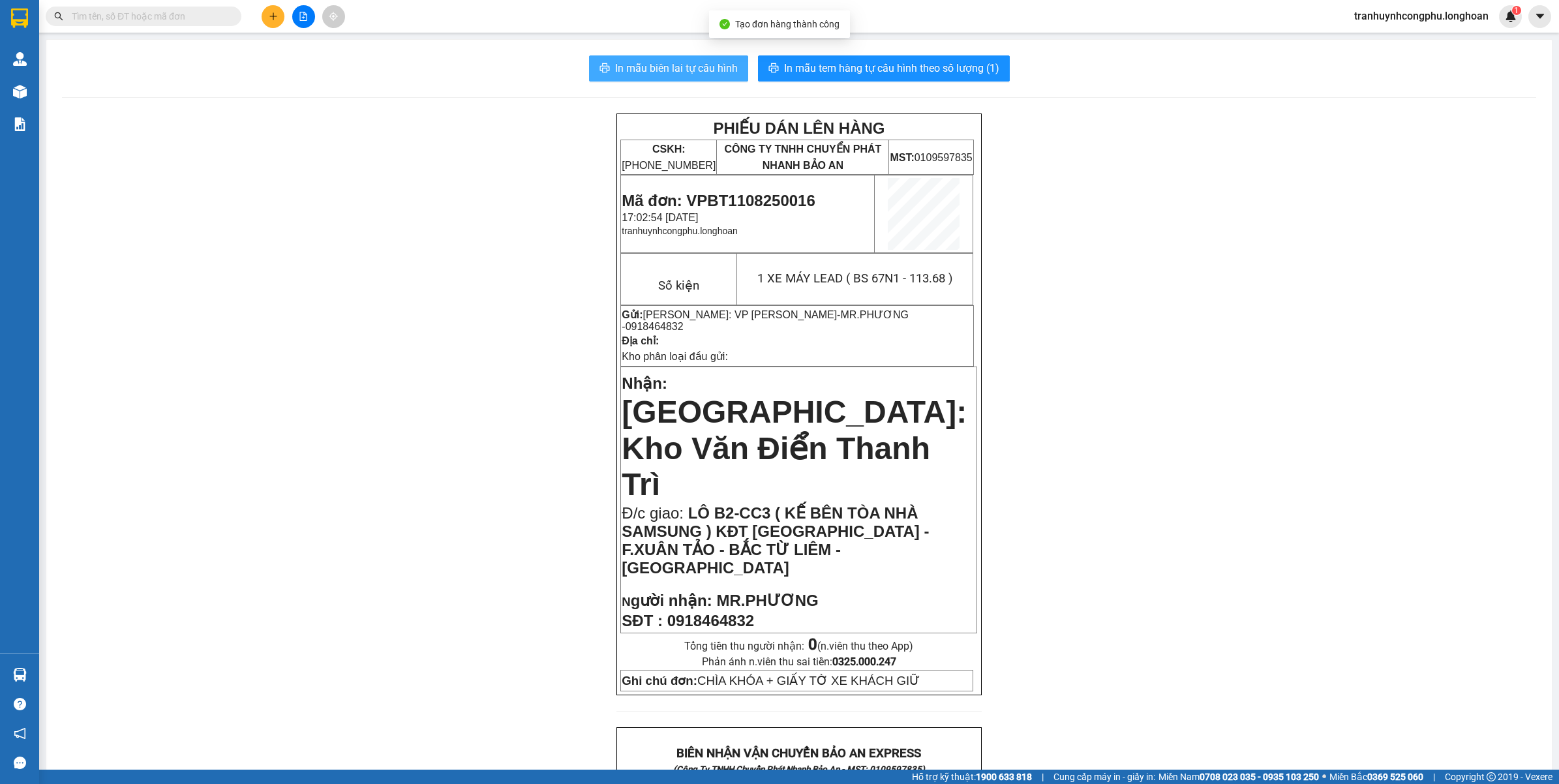
click at [634, 67] on span "In mẫu biên lai tự cấu hình" at bounding box center [676, 68] width 123 height 17
click at [755, 196] on span "Mã đơn: VPBT1108250016" at bounding box center [718, 200] width 193 height 18
copy span "VPBT1108250016"
click at [489, 572] on div "PHIẾU DÁN LÊN HÀNG CSKH: 1900.06.88.33 CÔNG TY TNHH CHUYỂN PHÁT NHANH BẢO AN MS…" at bounding box center [799, 773] width 1474 height 1320
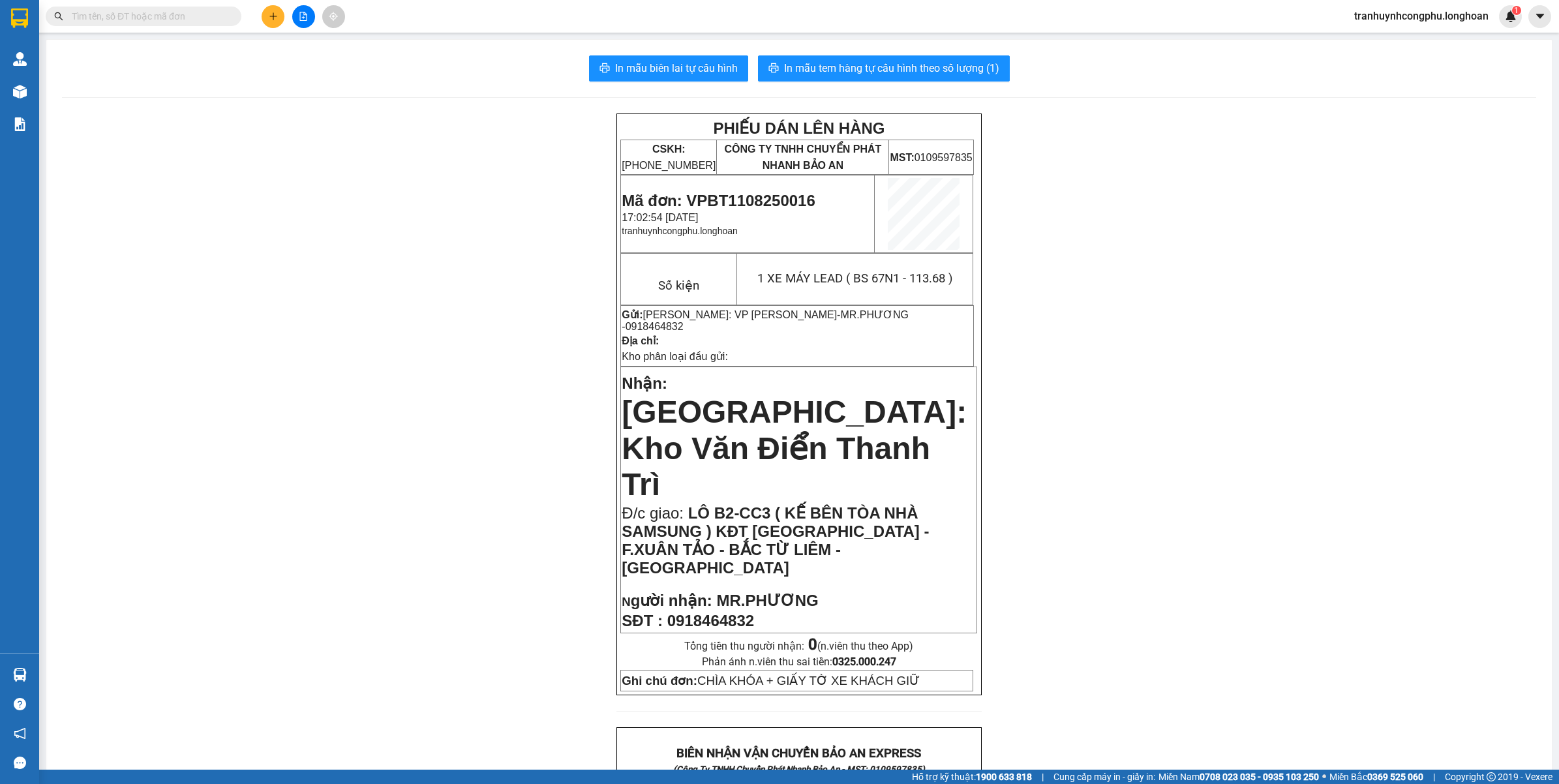
click at [497, 501] on div "PHIẾU DÁN LÊN HÀNG CSKH: 1900.06.88.33 CÔNG TY TNHH CHUYỂN PHÁT NHANH BẢO AN MS…" at bounding box center [799, 773] width 1474 height 1320
click at [795, 196] on span "Mã đơn: VPBT1108250016" at bounding box center [718, 200] width 193 height 18
copy span "VPBT1108250016"
drag, startPoint x: 184, startPoint y: 381, endPoint x: 238, endPoint y: 374, distance: 54.5
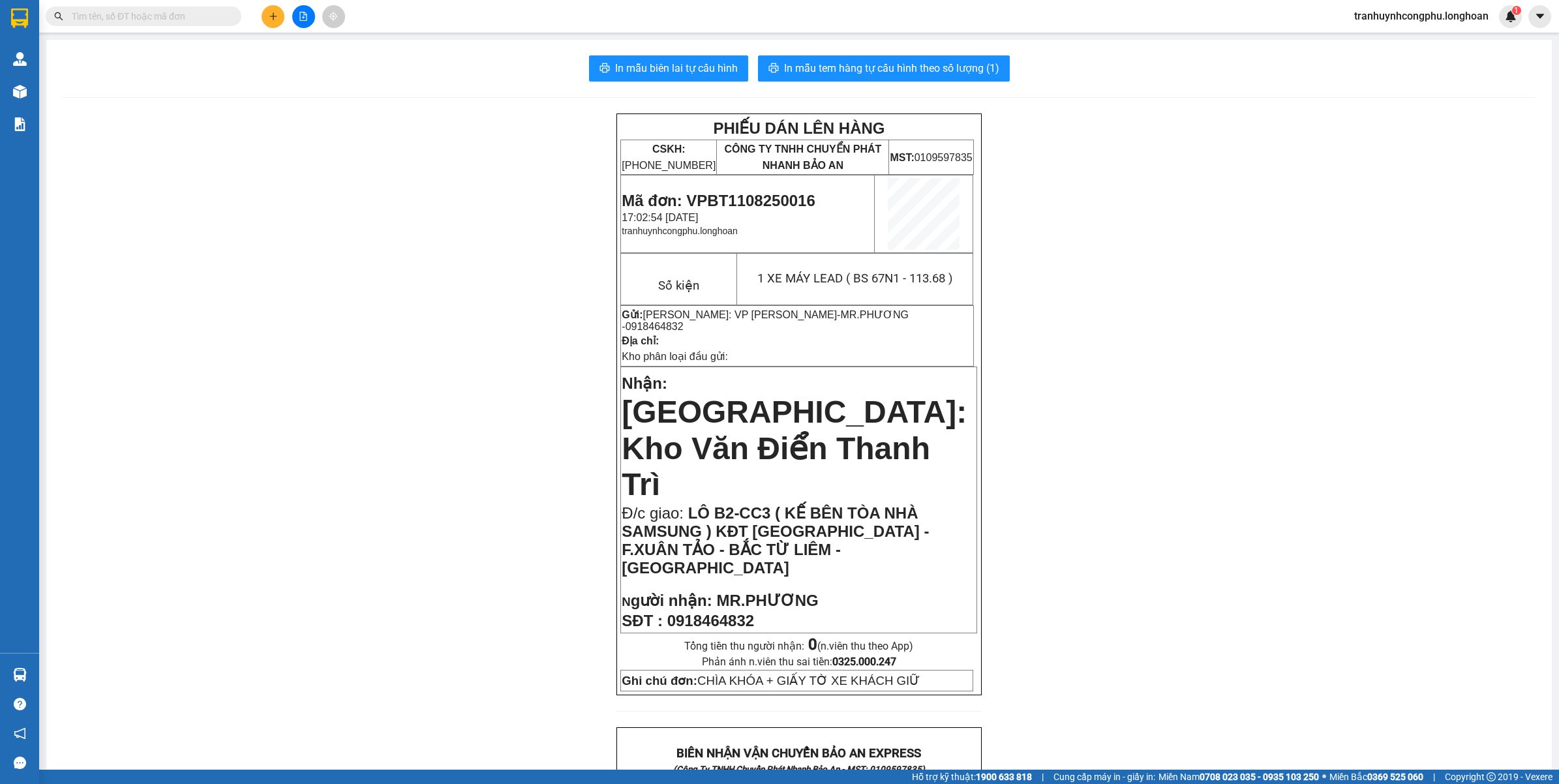
click at [185, 382] on div "PHIẾU DÁN LÊN HÀNG CSKH: 1900.06.88.33 CÔNG TY TNHH CHUYỂN PHÁT NHANH BẢO AN MS…" at bounding box center [799, 773] width 1474 height 1320
click at [1406, 497] on div "PHIẾU DÁN LÊN HÀNG CSKH: 1900.06.88.33 CÔNG TY TNHH CHUYỂN PHÁT NHANH BẢO AN MS…" at bounding box center [799, 773] width 1474 height 1320
click at [745, 193] on span "Mã đơn: VPBT1108250016" at bounding box center [718, 200] width 193 height 18
copy span "VPBT1108250016"
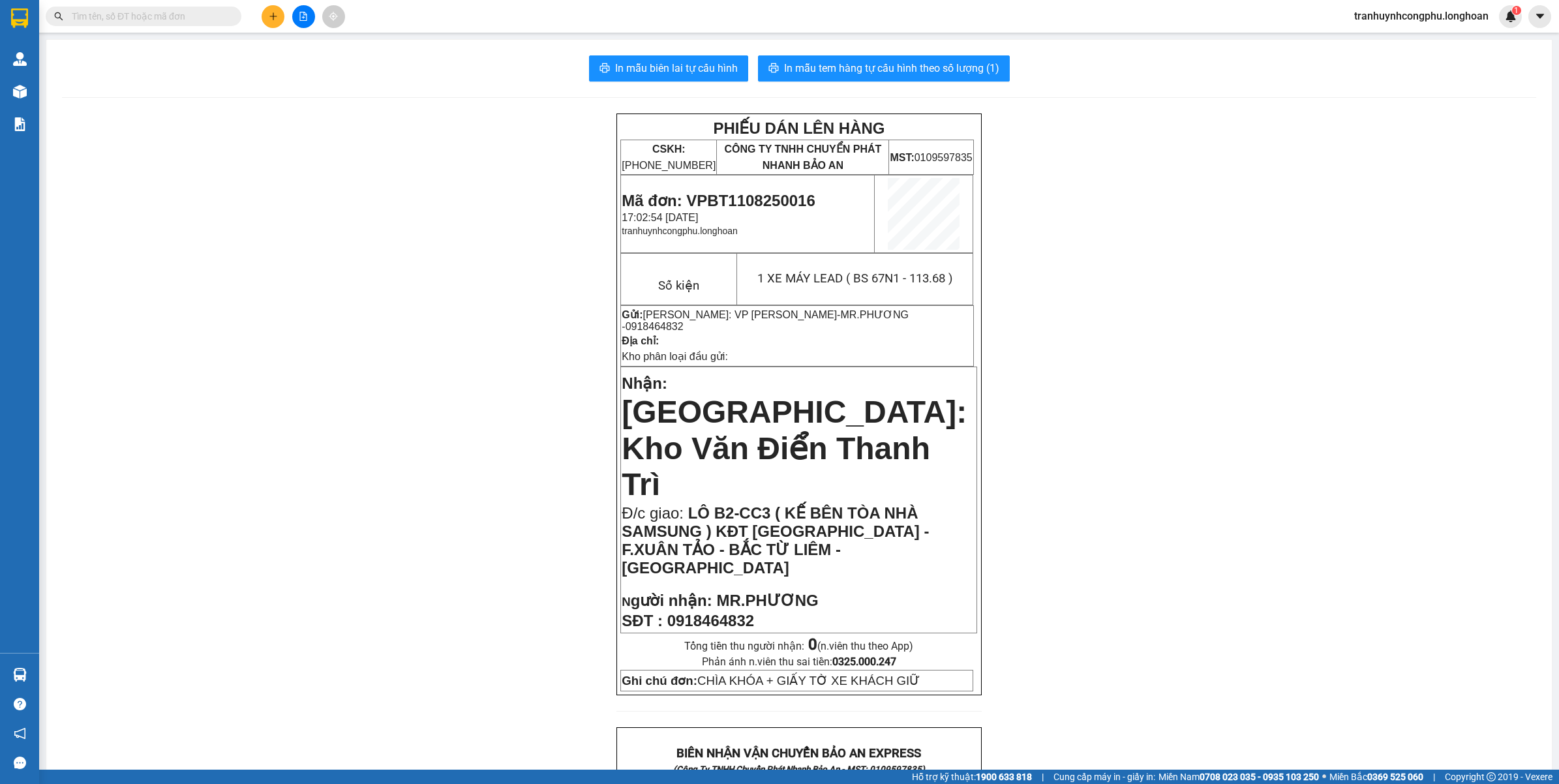
drag, startPoint x: 356, startPoint y: 282, endPoint x: 979, endPoint y: 94, distance: 650.7
click at [366, 284] on div "PHIẾU DÁN LÊN HÀNG CSKH: 1900.06.88.33 CÔNG TY TNHH CHUYỂN PHÁT NHANH BẢO AN MS…" at bounding box center [799, 773] width 1474 height 1320
click at [936, 58] on button "In mẫu tem hàng tự cấu hình theo số lượng (1)" at bounding box center [884, 68] width 252 height 26
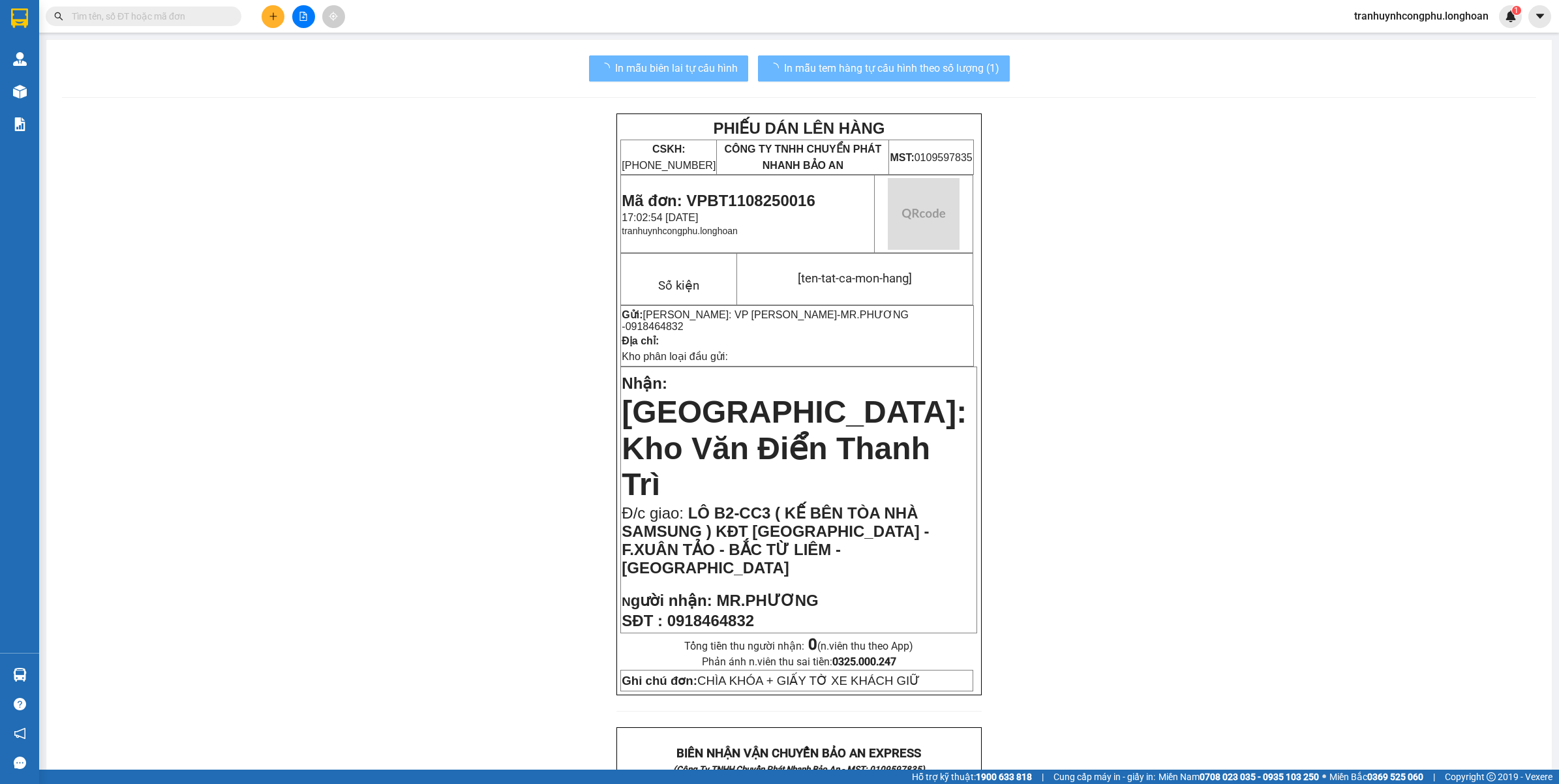
click at [1112, 525] on div "PHIẾU DÁN LÊN HÀNG CSKH: 1900.06.88.33 CÔNG TY TNHH CHUYỂN PHÁT NHANH BẢO AN MS…" at bounding box center [799, 773] width 1474 height 1320
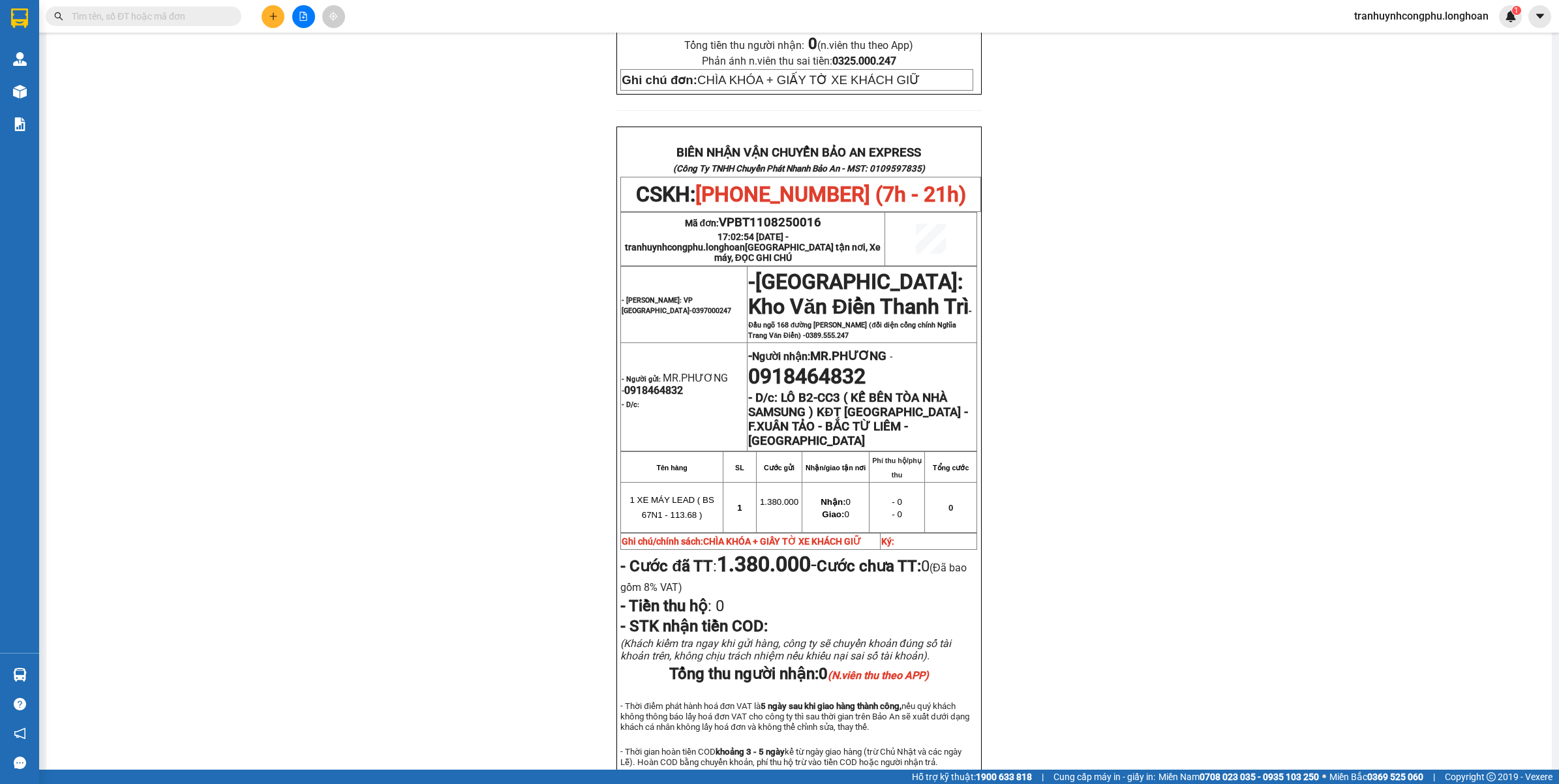
scroll to position [588, 0]
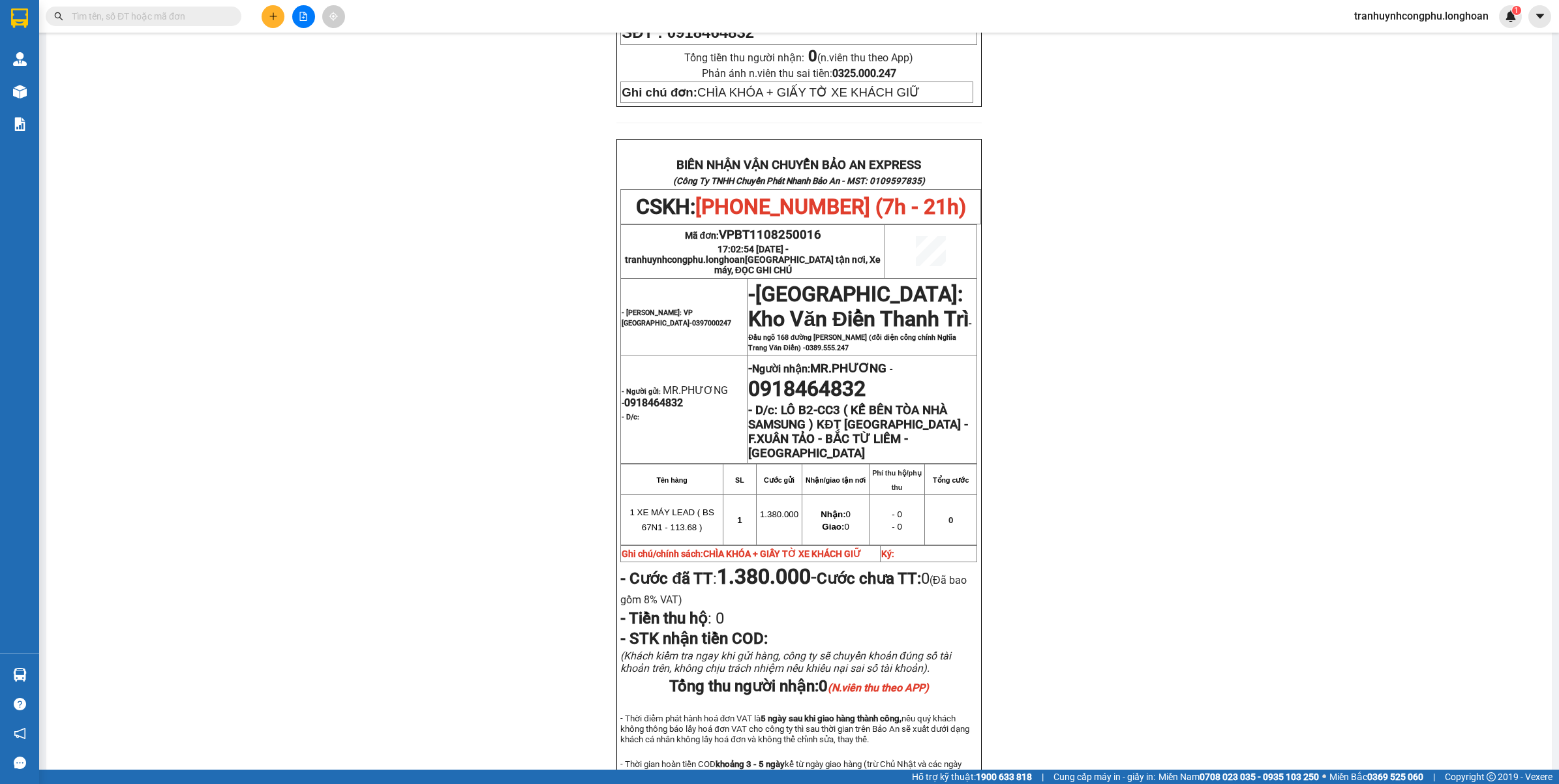
click at [173, 299] on div "PHIẾU DÁN LÊN HÀNG CSKH: 1900.06.88.33 CÔNG TY TNHH CHUYỂN PHÁT NHANH BẢO AN MS…" at bounding box center [799, 185] width 1474 height 1320
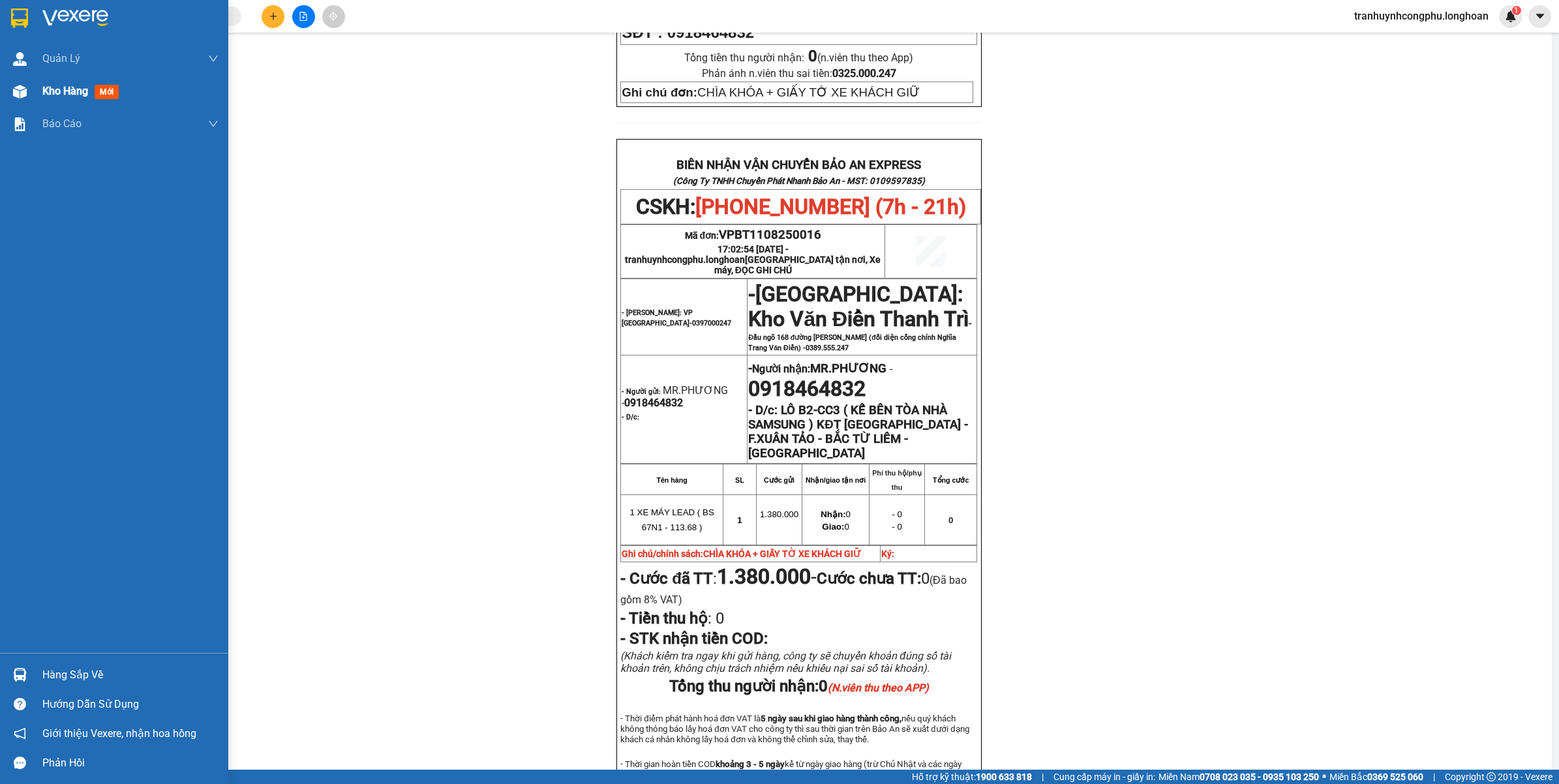
click at [19, 86] on img at bounding box center [19, 91] width 14 height 14
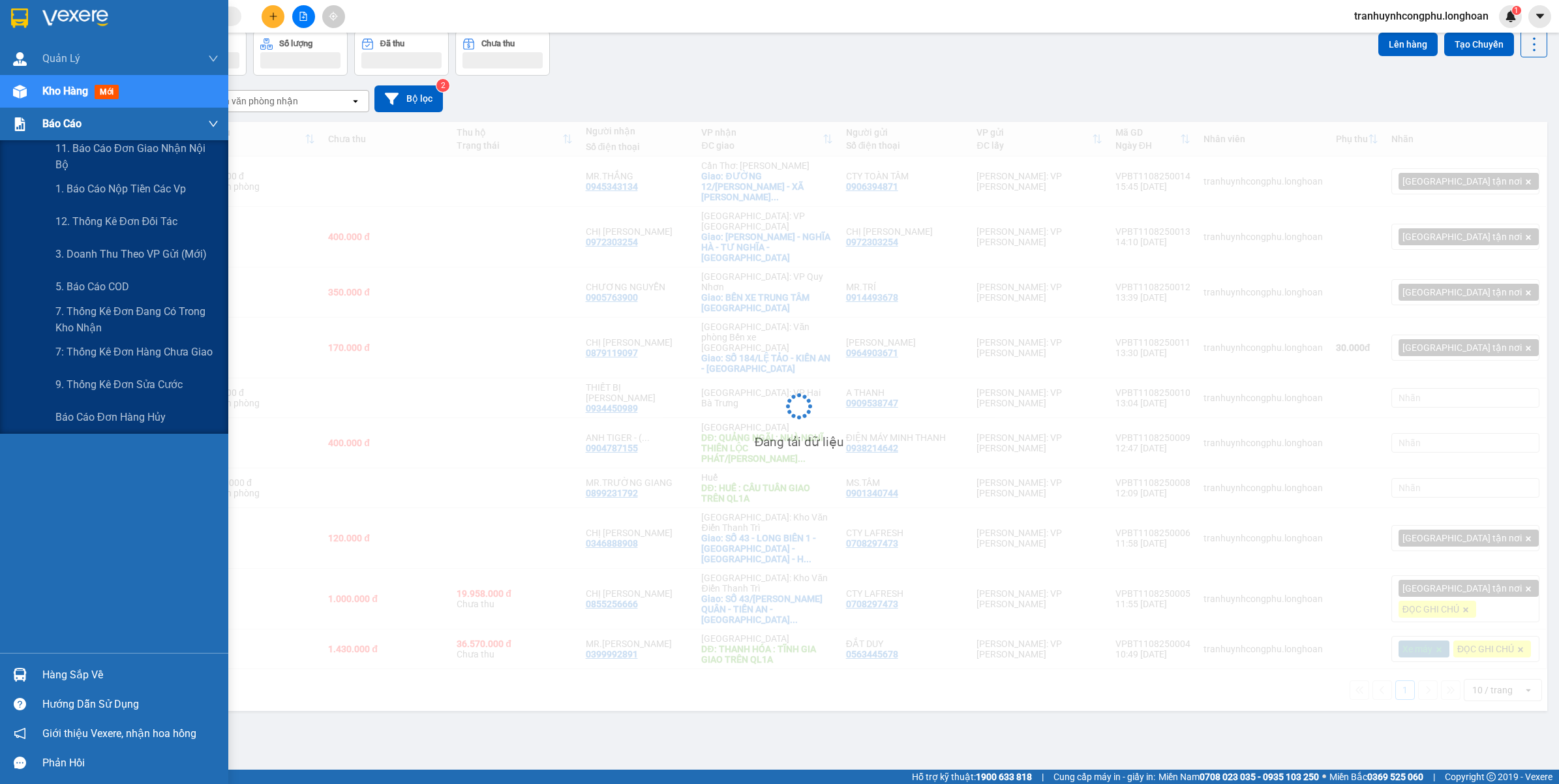
scroll to position [60, 0]
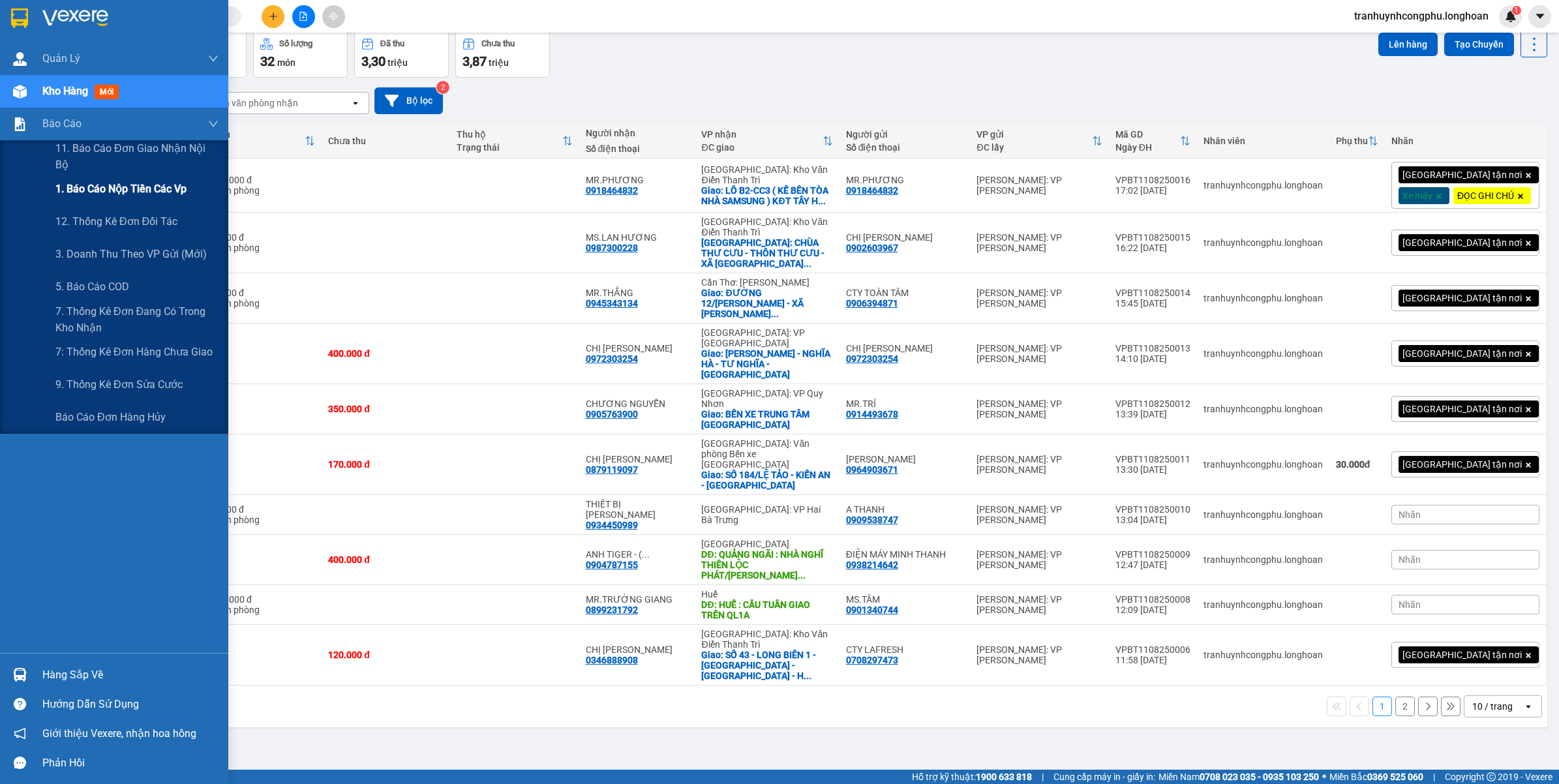
click at [83, 190] on span "1. Báo cáo nộp tiền các vp" at bounding box center [121, 189] width 131 height 17
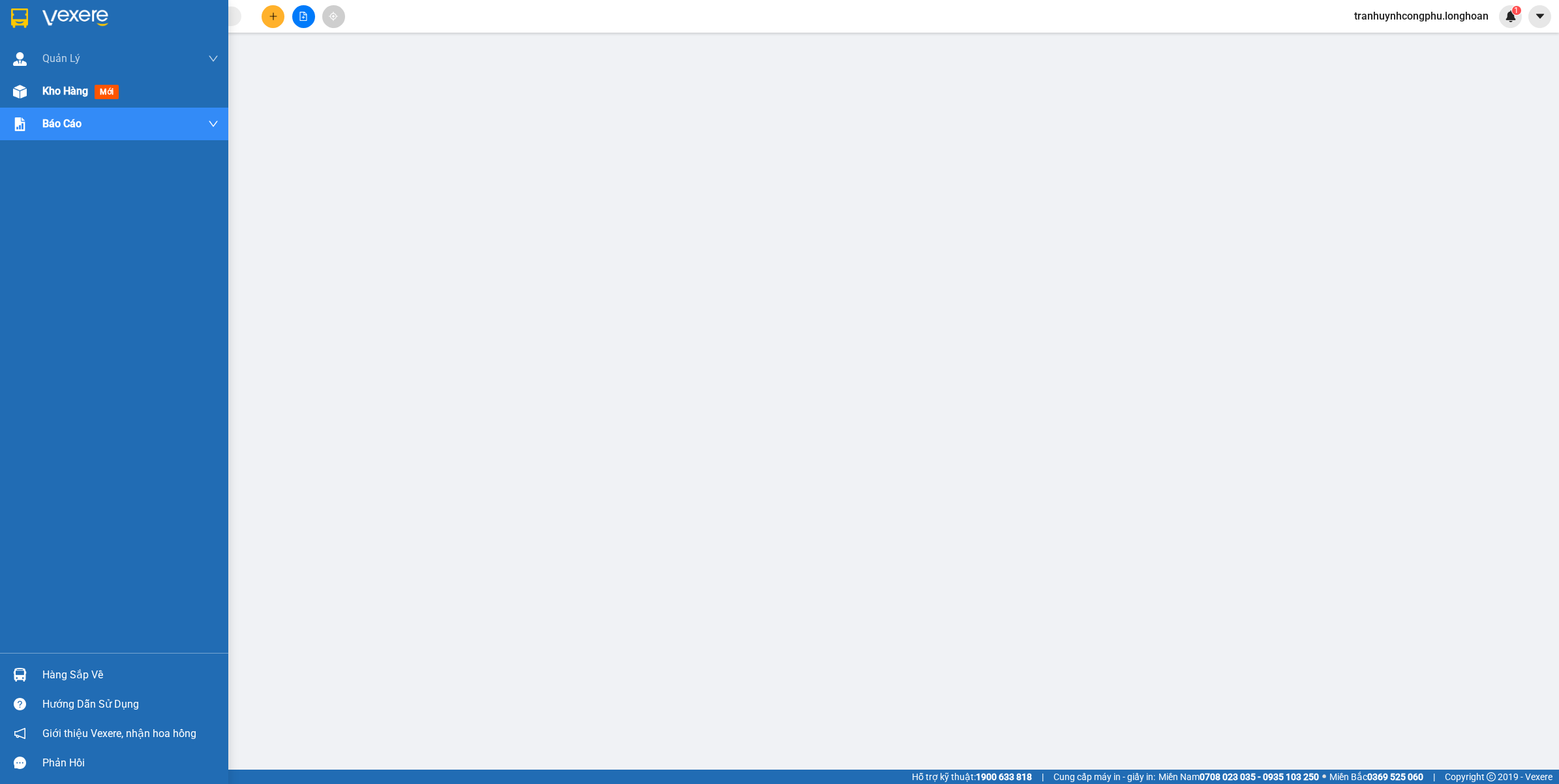
click at [62, 92] on span "Kho hàng" at bounding box center [65, 90] width 46 height 13
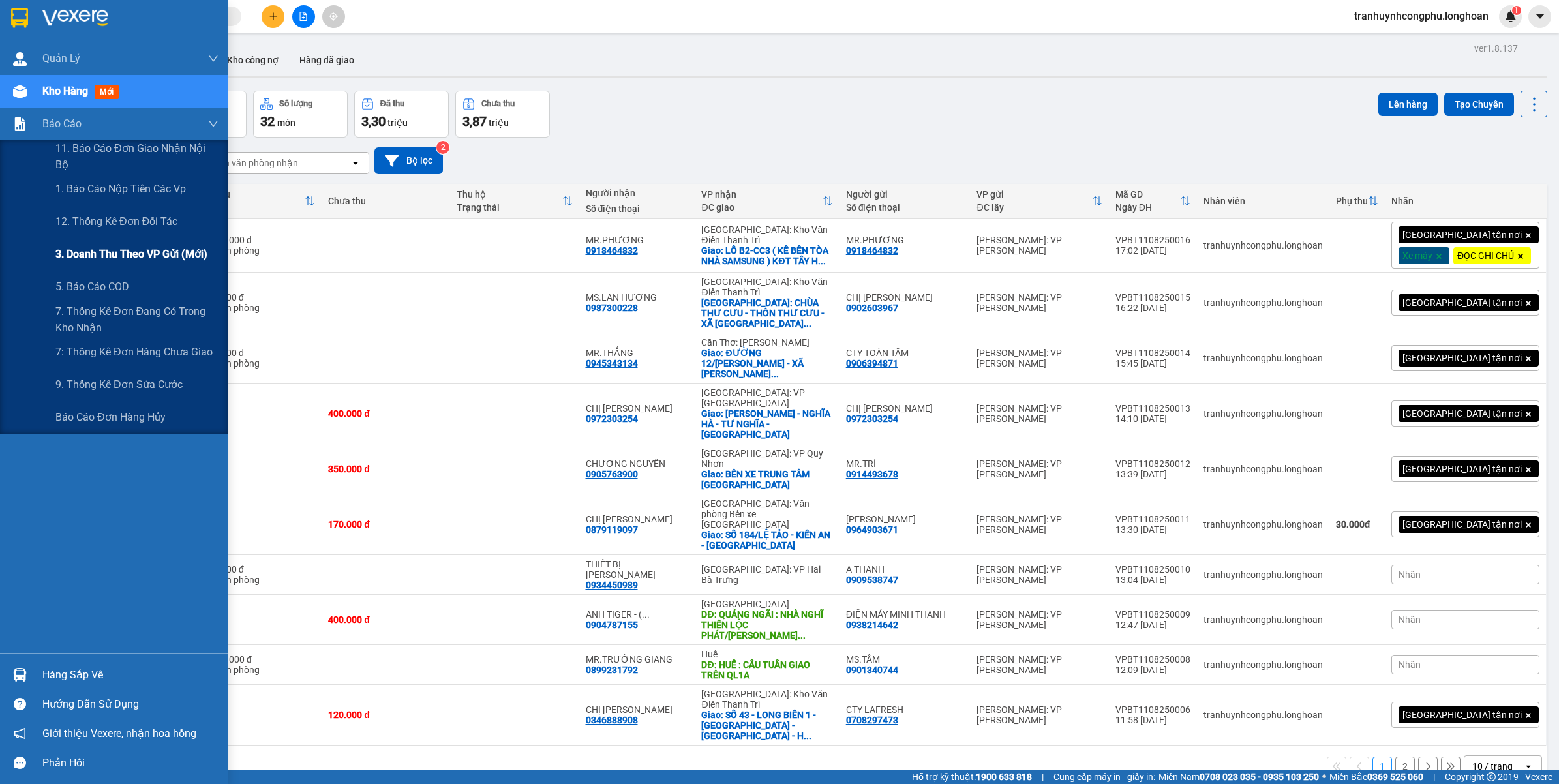
click at [108, 254] on span "3. Doanh Thu theo VP Gửi (mới)" at bounding box center [131, 254] width 152 height 17
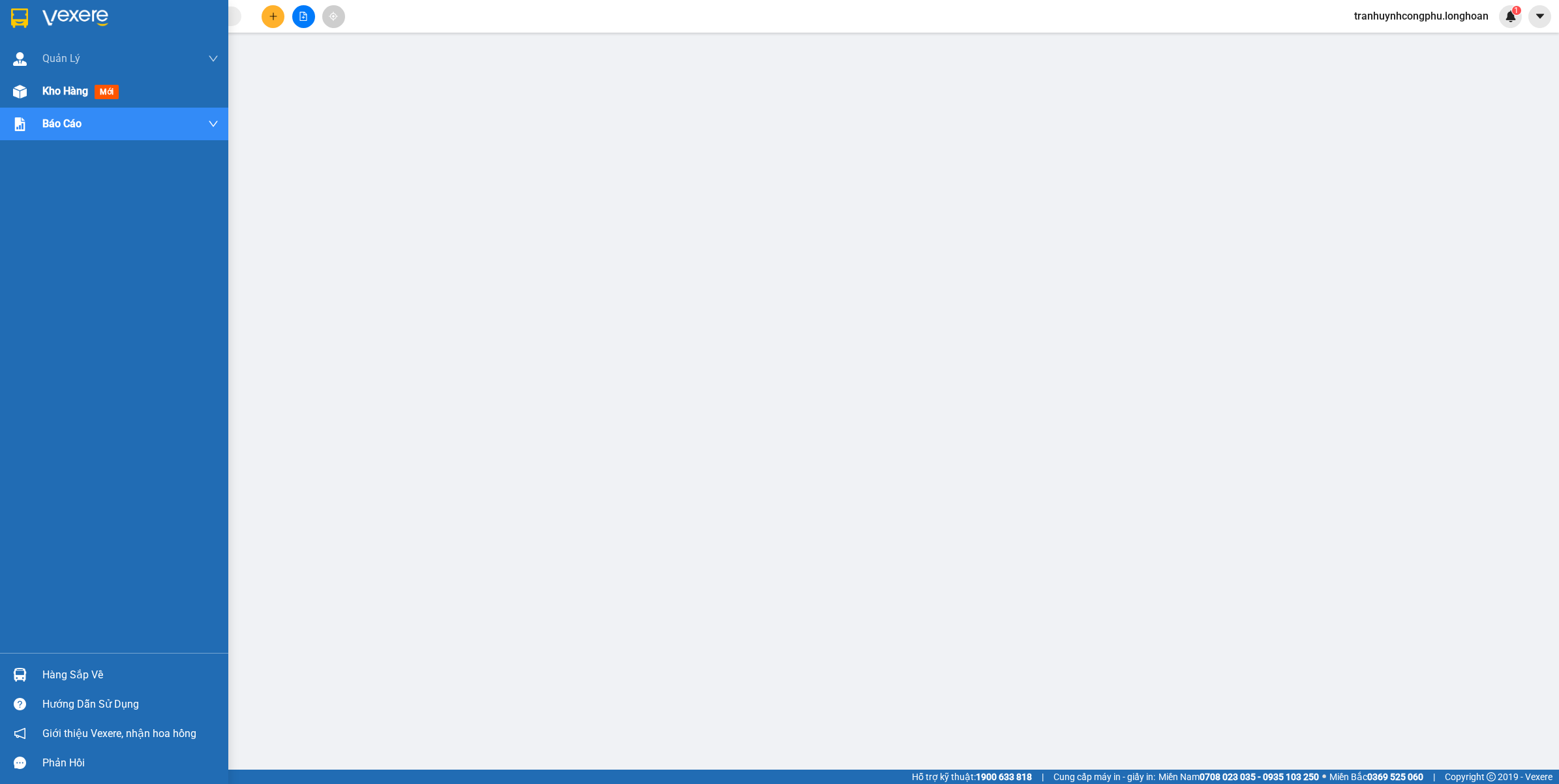
click at [70, 89] on span "Kho hàng" at bounding box center [65, 90] width 46 height 13
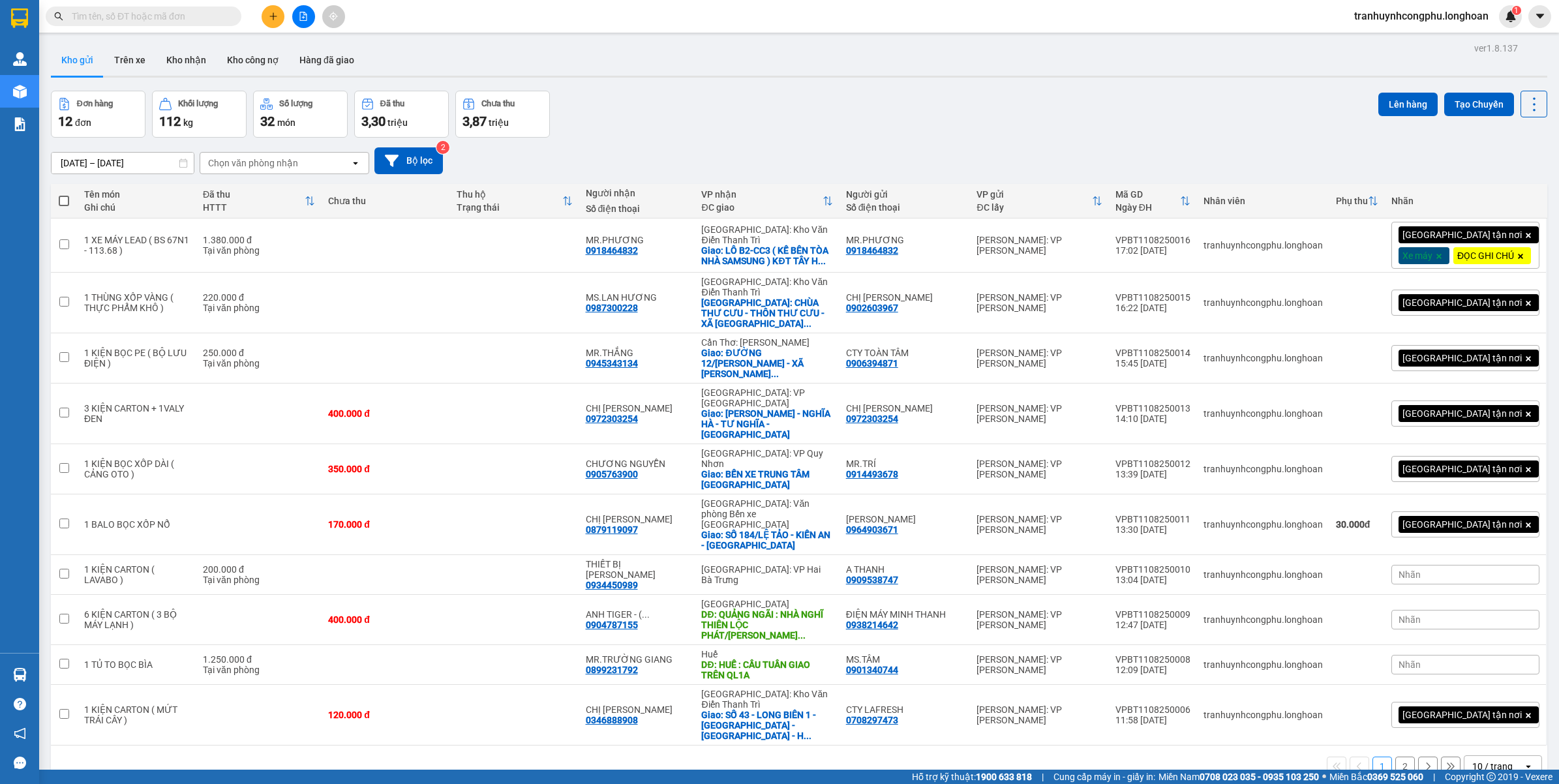
click at [1417, 20] on div "tranhuynhcongphu.longhoan 1" at bounding box center [1451, 16] width 215 height 22
click at [1098, 82] on div "ver 1.8.137 Kho gửi Trên xe Kho nhận Kho công nợ Hàng đã giao Đơn hàng 12 đơn K…" at bounding box center [799, 431] width 1507 height 784
click at [1042, 125] on div "Đơn hàng 12 đơn Khối lượng 112 kg Số lượng 32 món Đã thu 3,30 triệu Chưa thu 3,…" at bounding box center [799, 114] width 1497 height 47
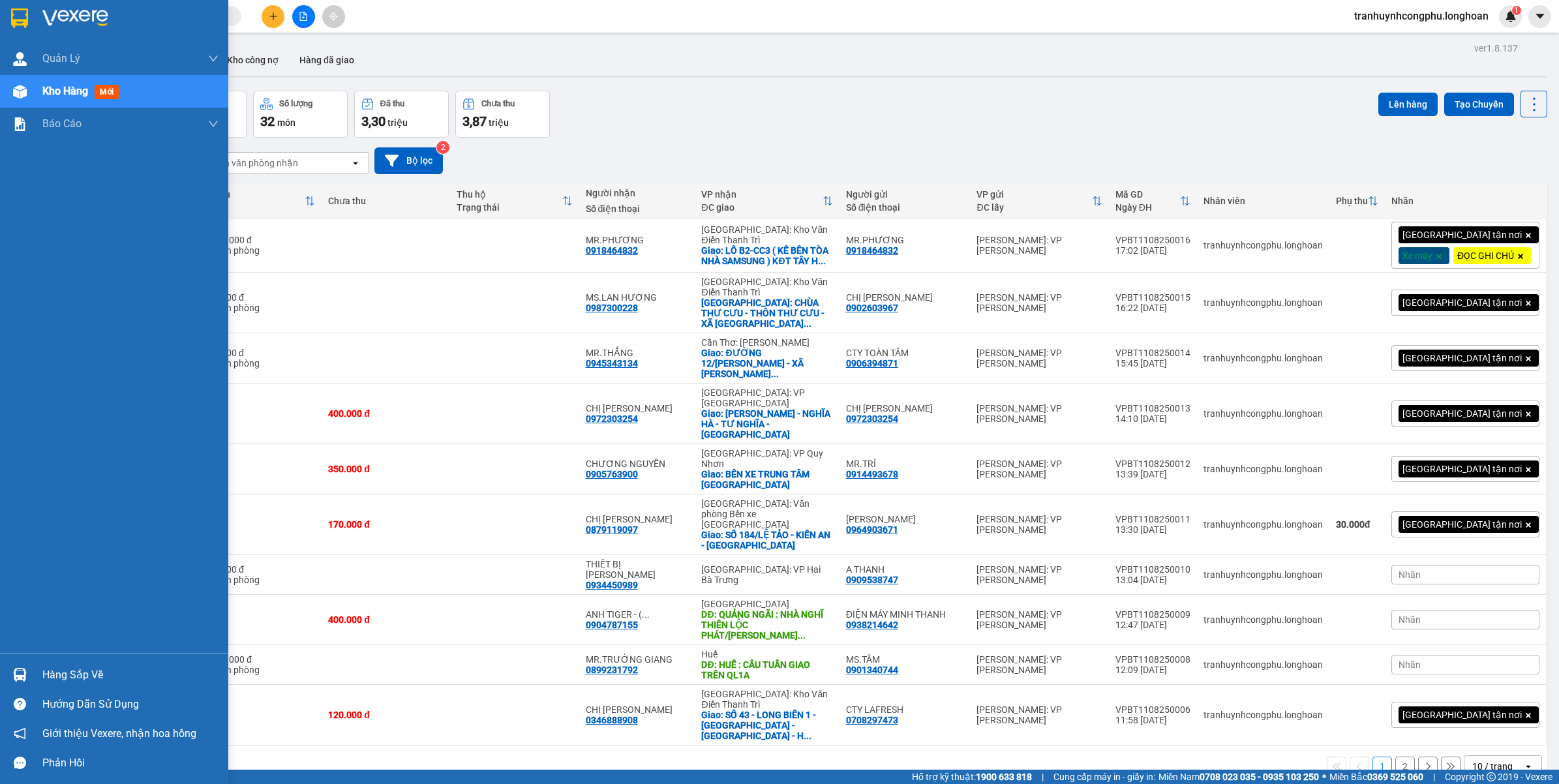
click at [0, 317] on html "Kết quả tìm kiếm ( 0 ) Bộ lọc No Data tranhuynhcongphu.longhoan 1 Quản Lý Quản …" at bounding box center [780, 392] width 1559 height 784
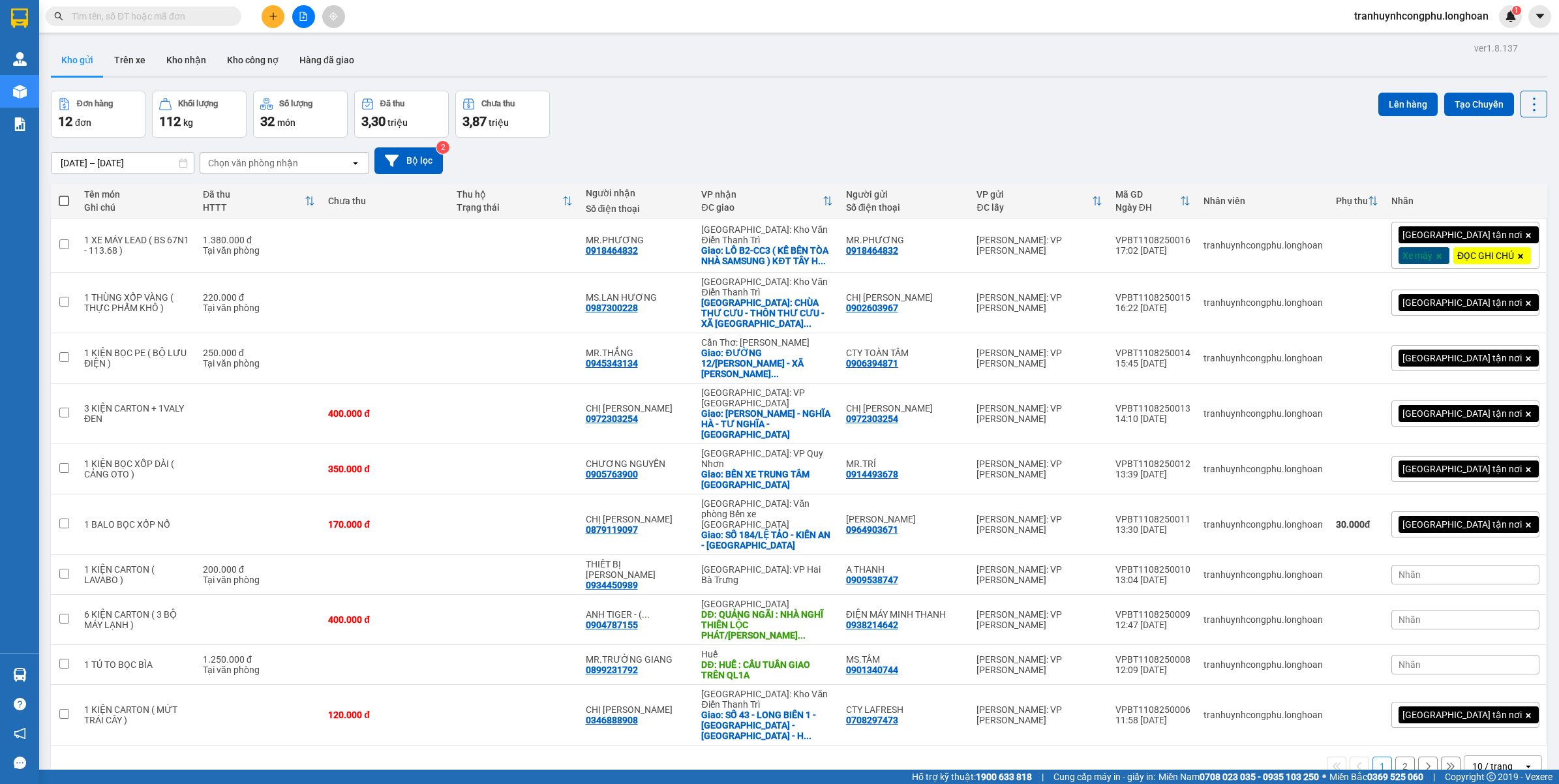
click at [1036, 122] on div "Đơn hàng 12 đơn Khối lượng 112 kg Số lượng 32 món Đã thu 3,30 triệu Chưa thu 3,…" at bounding box center [799, 114] width 1497 height 47
click at [1452, 108] on button "Tạo Chuyến" at bounding box center [1479, 104] width 70 height 23
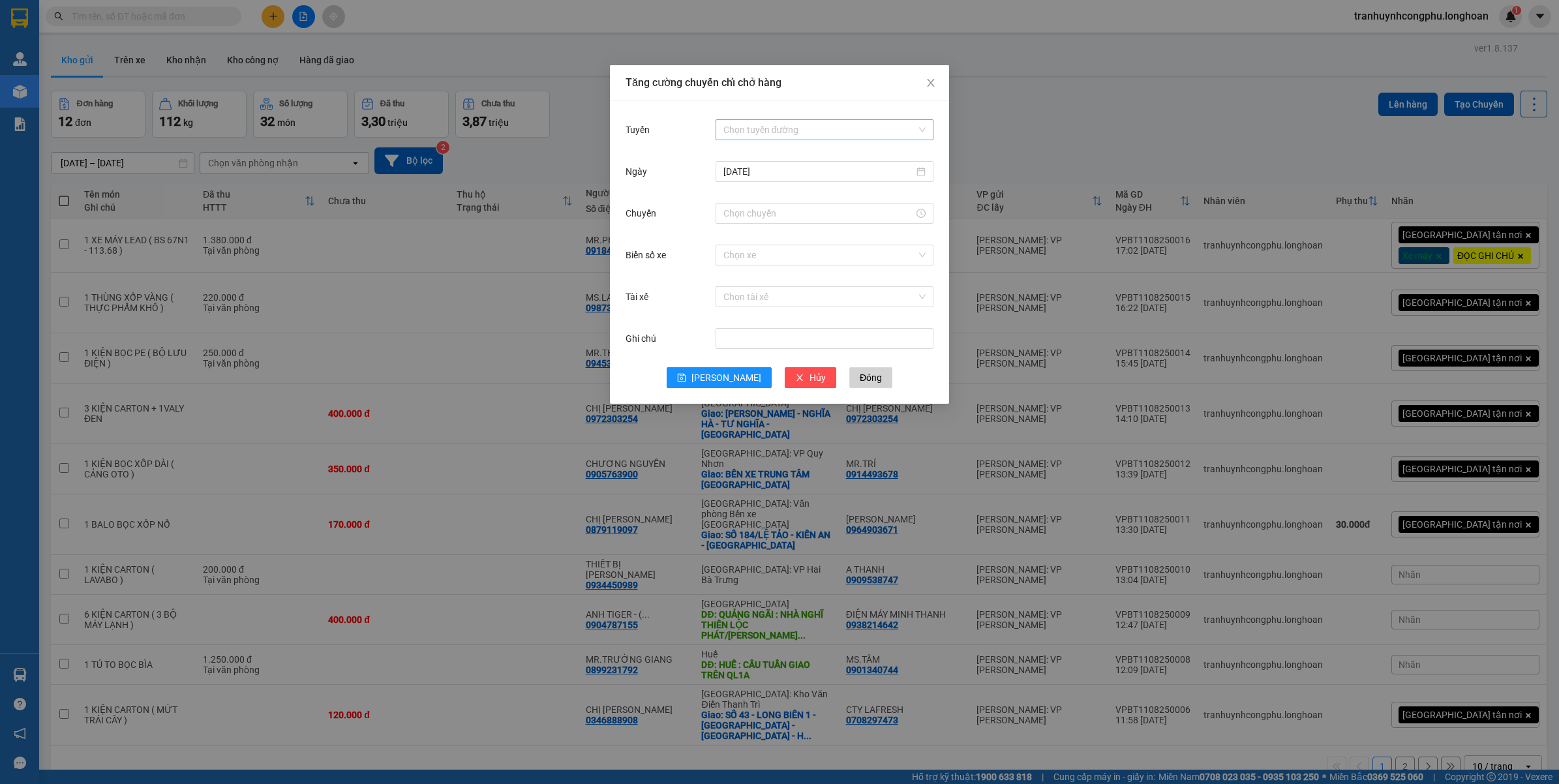
drag, startPoint x: 777, startPoint y: 128, endPoint x: 797, endPoint y: 210, distance: 84.4
click at [778, 128] on input "Tuyến" at bounding box center [819, 129] width 193 height 19
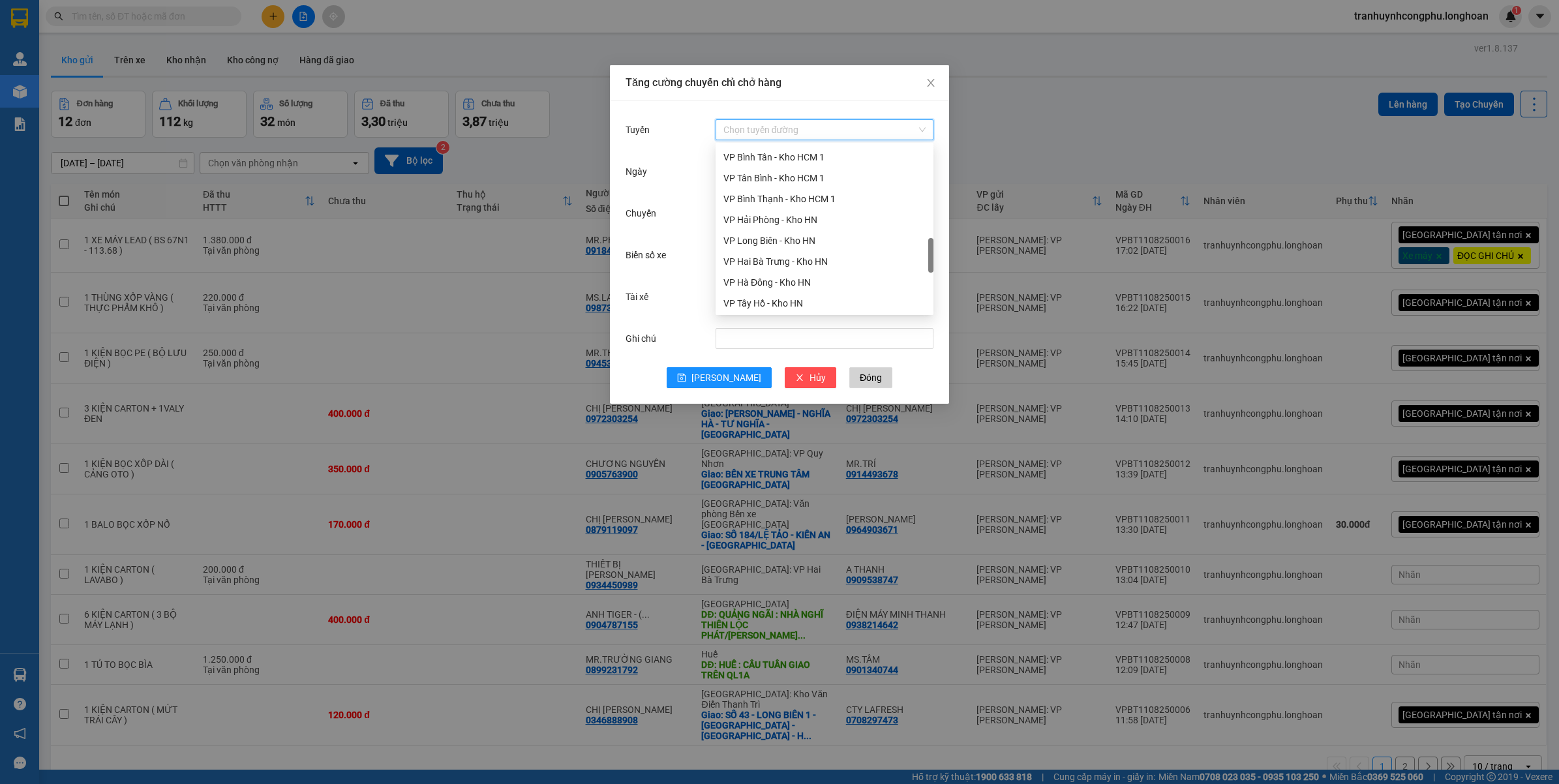
scroll to position [543, 0]
drag, startPoint x: 931, startPoint y: 170, endPoint x: 936, endPoint y: 260, distance: 90.1
click at [936, 260] on body "Kết quả tìm kiếm ( 0 ) Bộ lọc No Data tranhuynhcongphu.longhoan 1 Quản Lý Quản …" at bounding box center [780, 392] width 1559 height 784
click at [761, 222] on div "VP Bình Thạnh - Kho HCM 1" at bounding box center [824, 218] width 202 height 15
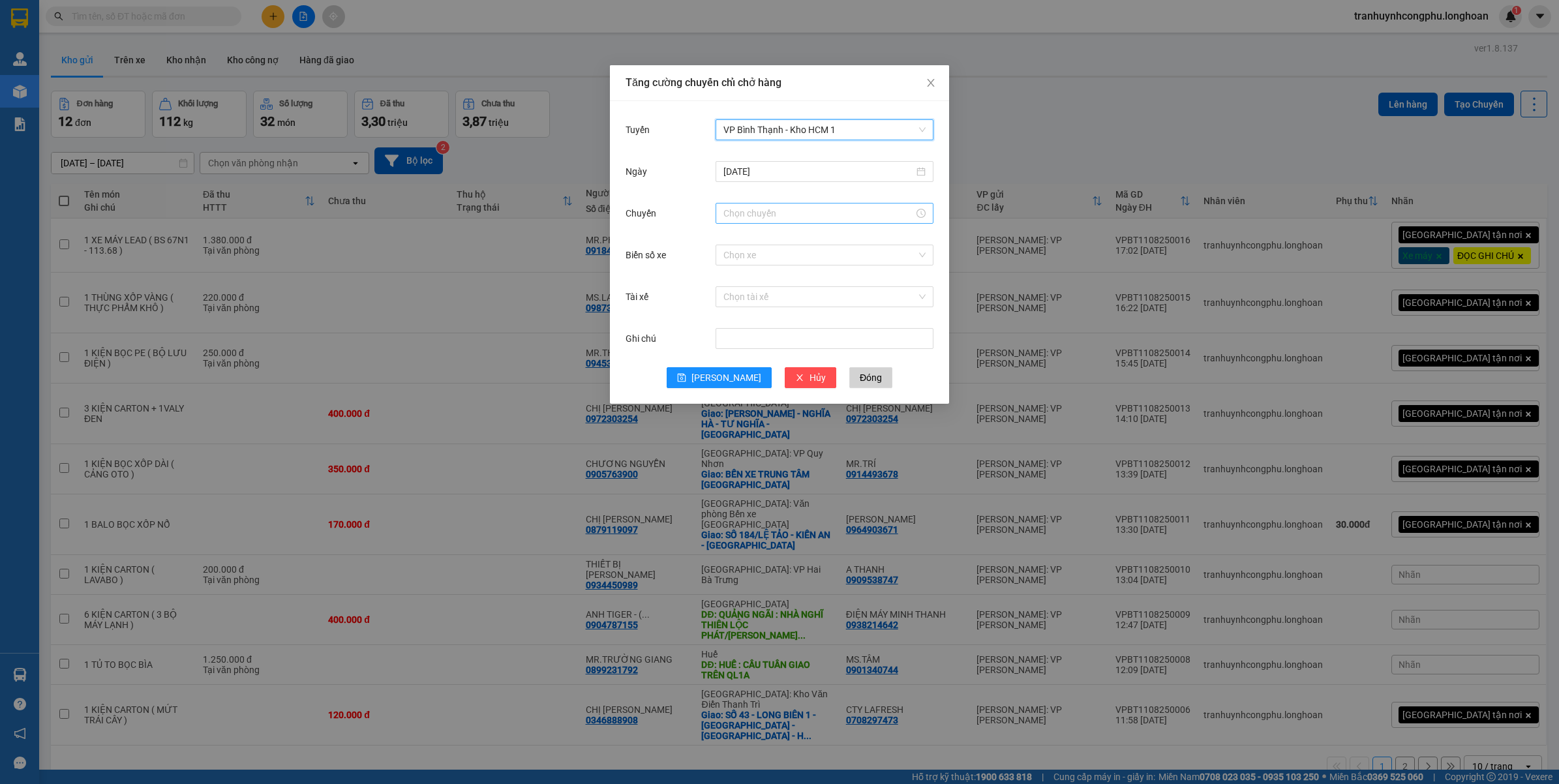
click at [779, 217] on input "Chuyến" at bounding box center [818, 213] width 191 height 15
click at [738, 339] on div "18" at bounding box center [734, 339] width 37 height 18
type input "18:00"
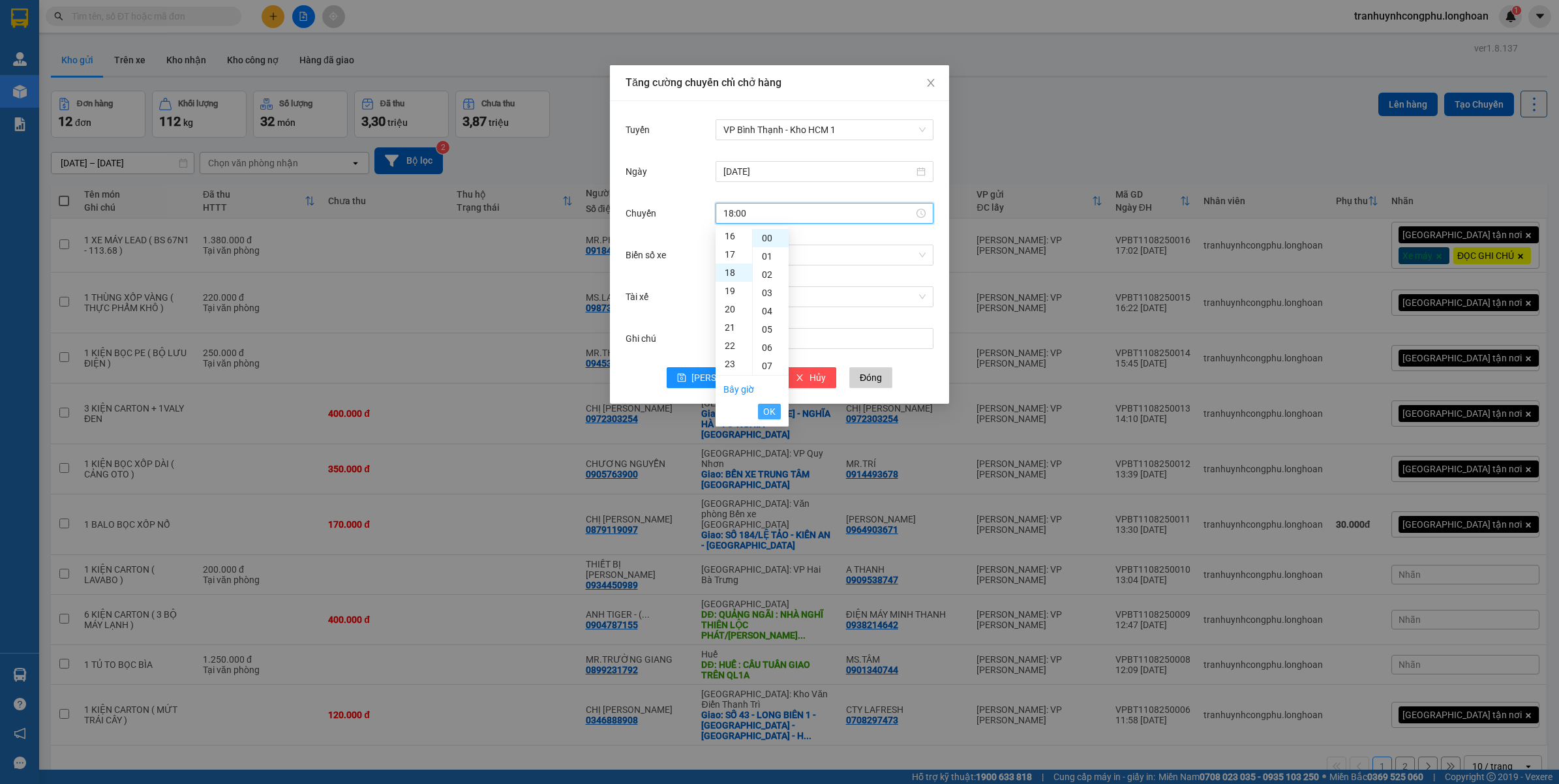
scroll to position [328, 0]
click at [771, 412] on span "OK" at bounding box center [769, 411] width 13 height 15
click at [686, 374] on icon "save" at bounding box center [681, 376] width 9 height 9
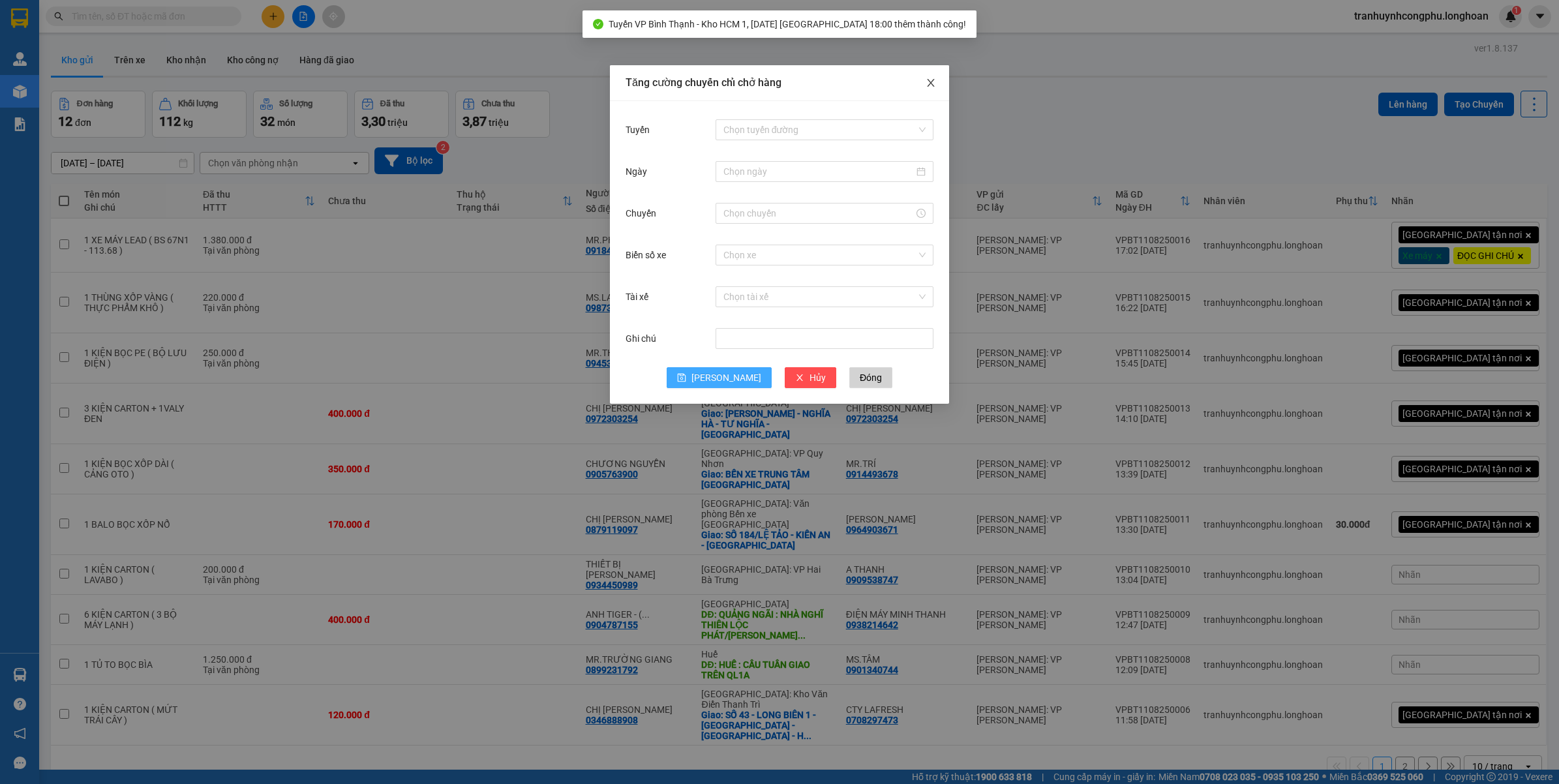
click at [927, 82] on icon "close" at bounding box center [930, 83] width 11 height 11
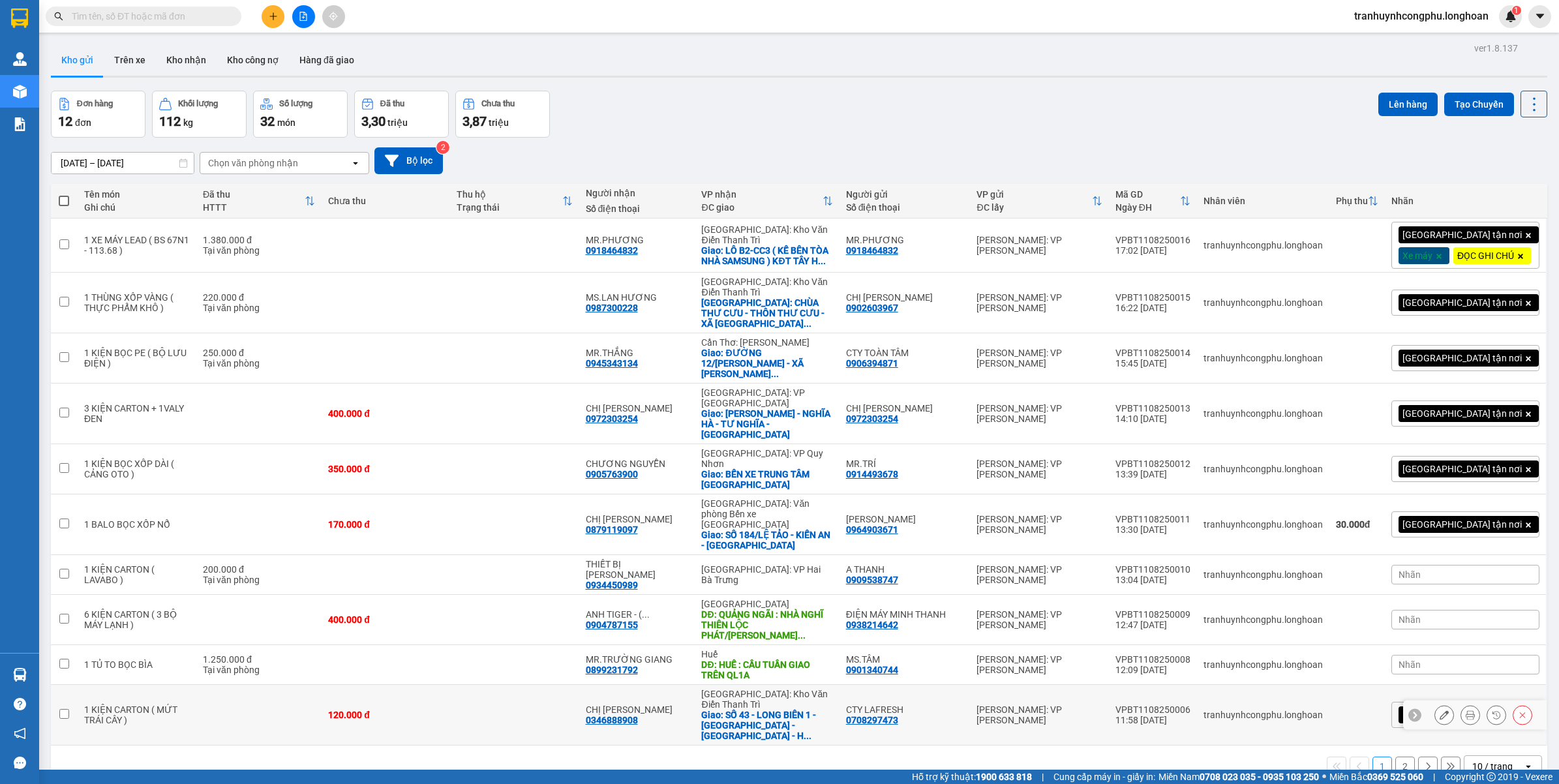
drag, startPoint x: 324, startPoint y: 640, endPoint x: 330, endPoint y: 634, distance: 8.5
click at [321, 685] on td at bounding box center [259, 715] width 126 height 60
checkbox input "true"
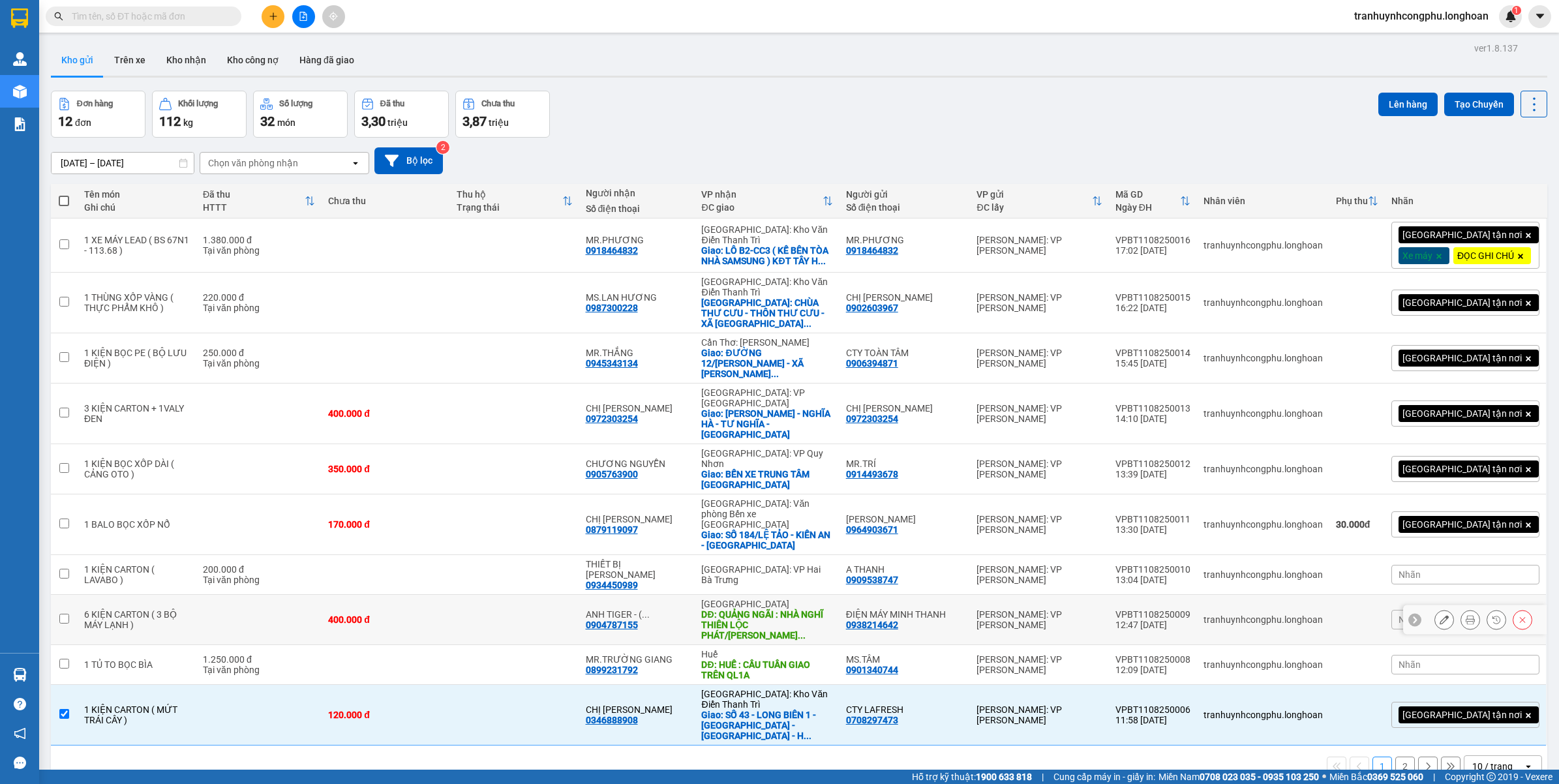
click at [399, 594] on td "400.000 đ" at bounding box center [385, 620] width 128 height 51
checkbox input "true"
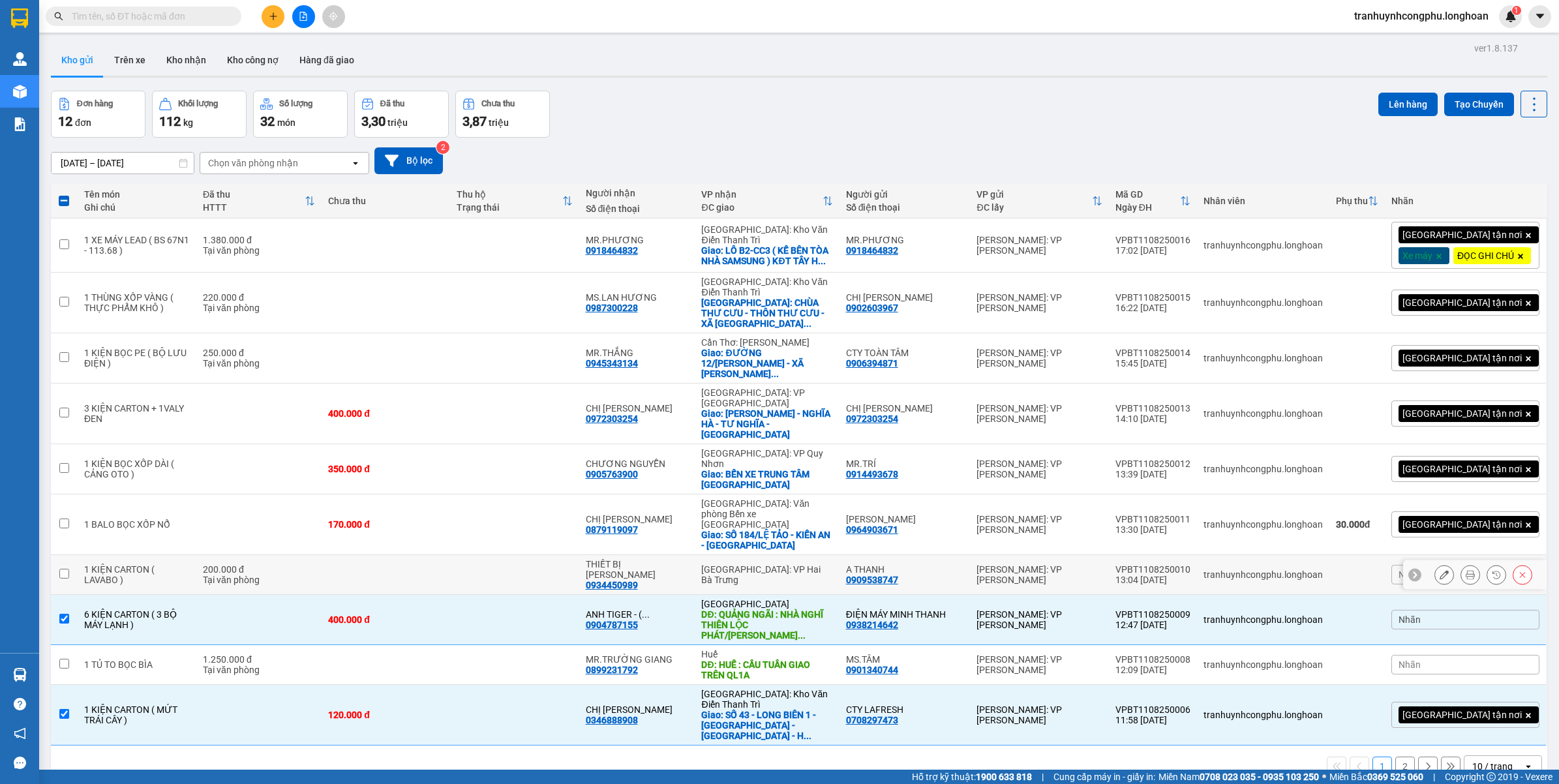
click at [393, 554] on td at bounding box center [385, 574] width 128 height 40
checkbox input "true"
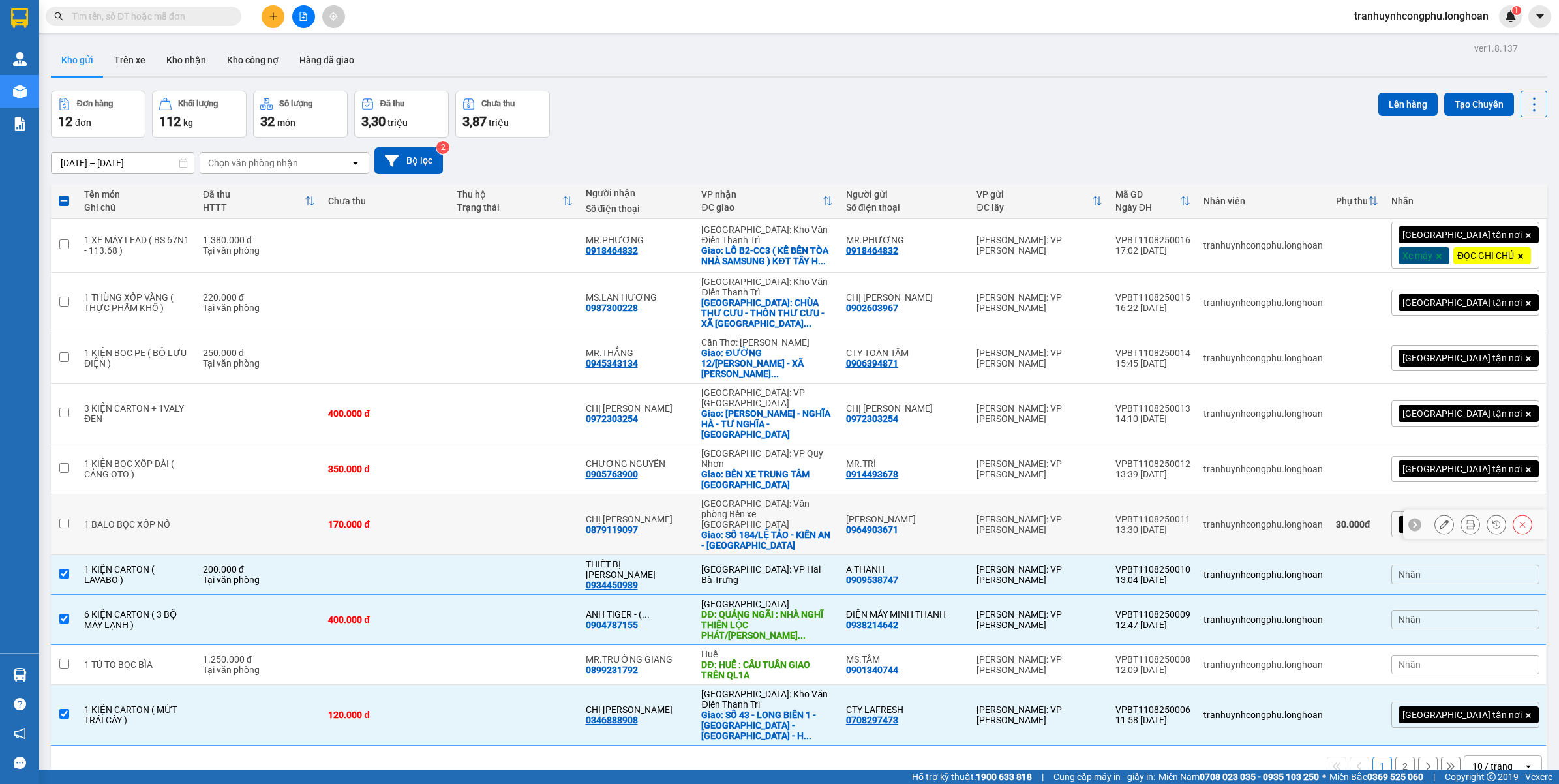
click at [403, 494] on td "170.000 đ" at bounding box center [385, 524] width 128 height 60
checkbox input "true"
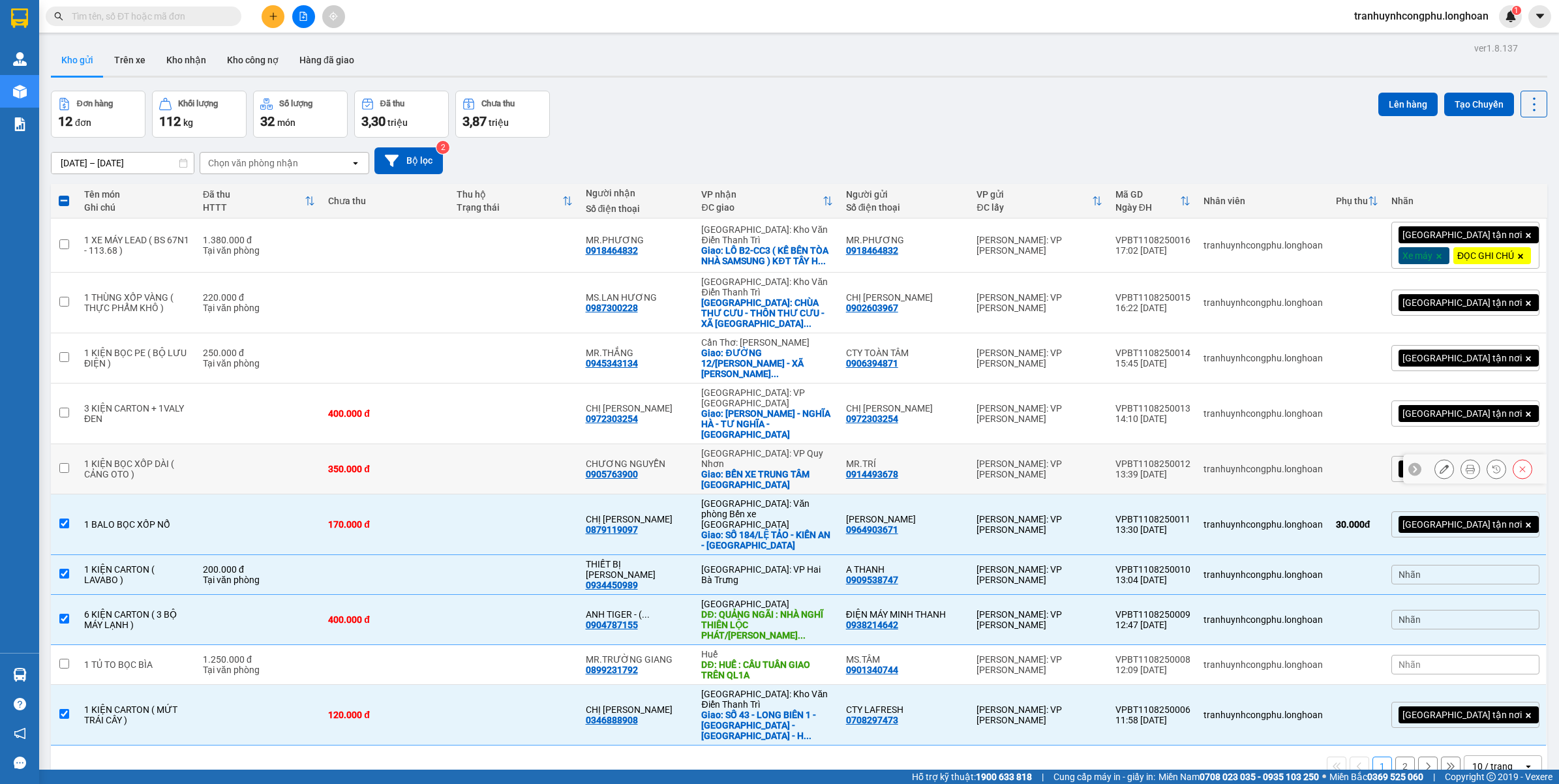
click at [409, 450] on td "350.000 đ" at bounding box center [385, 470] width 128 height 51
checkbox input "true"
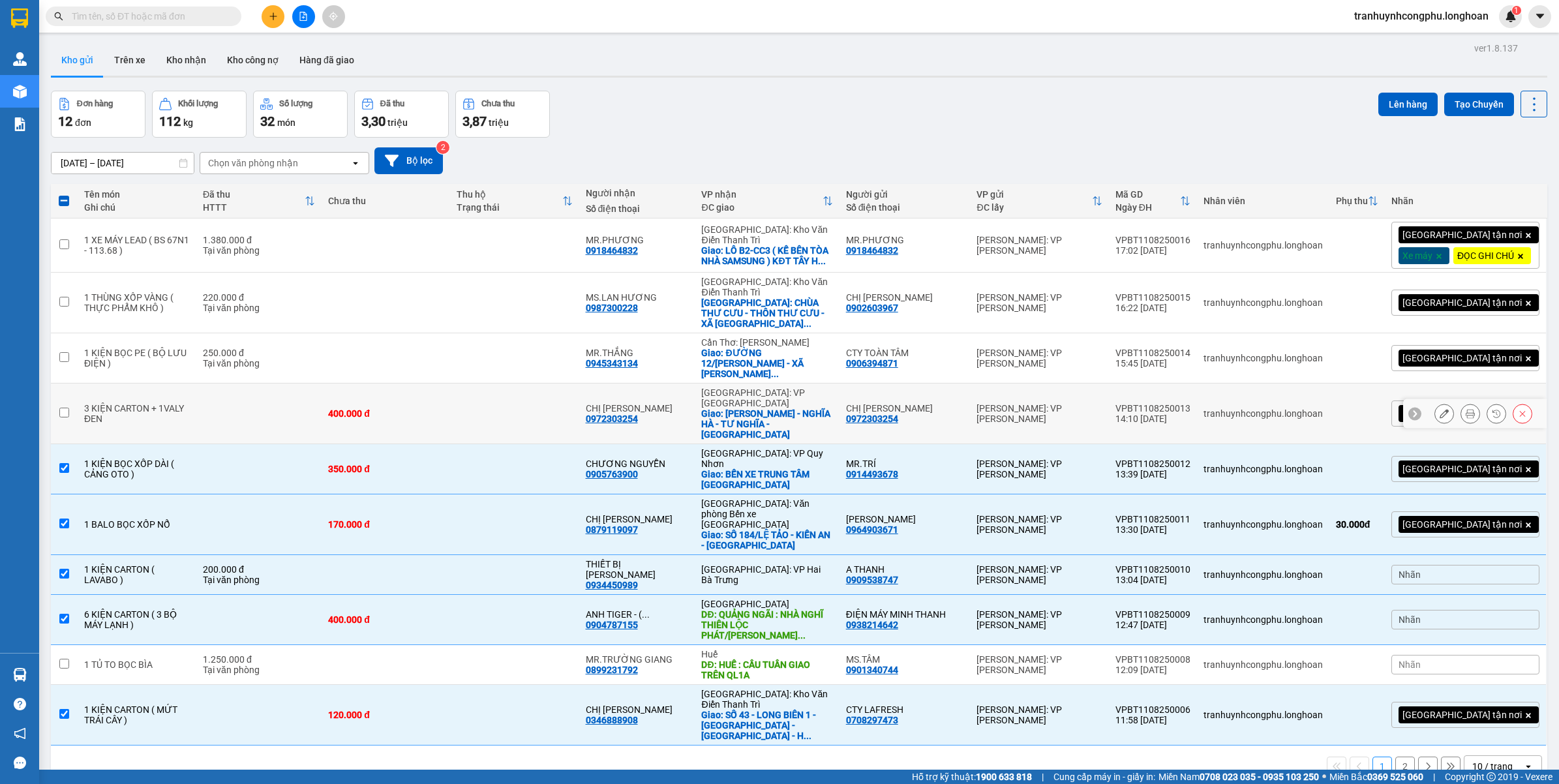
click at [416, 410] on td "400.000 đ" at bounding box center [385, 413] width 128 height 60
checkbox input "true"
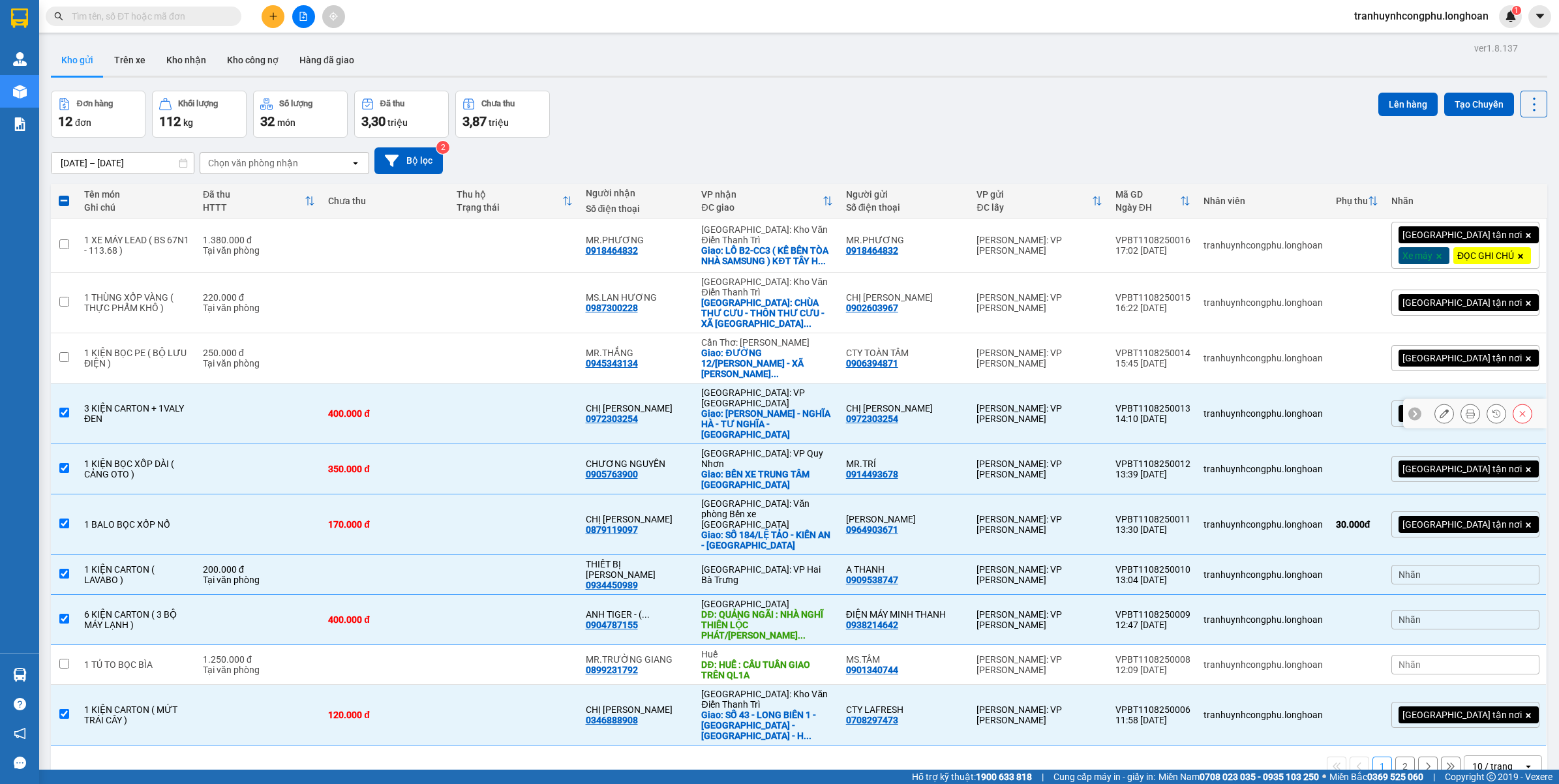
click at [405, 373] on td at bounding box center [385, 359] width 128 height 51
checkbox input "true"
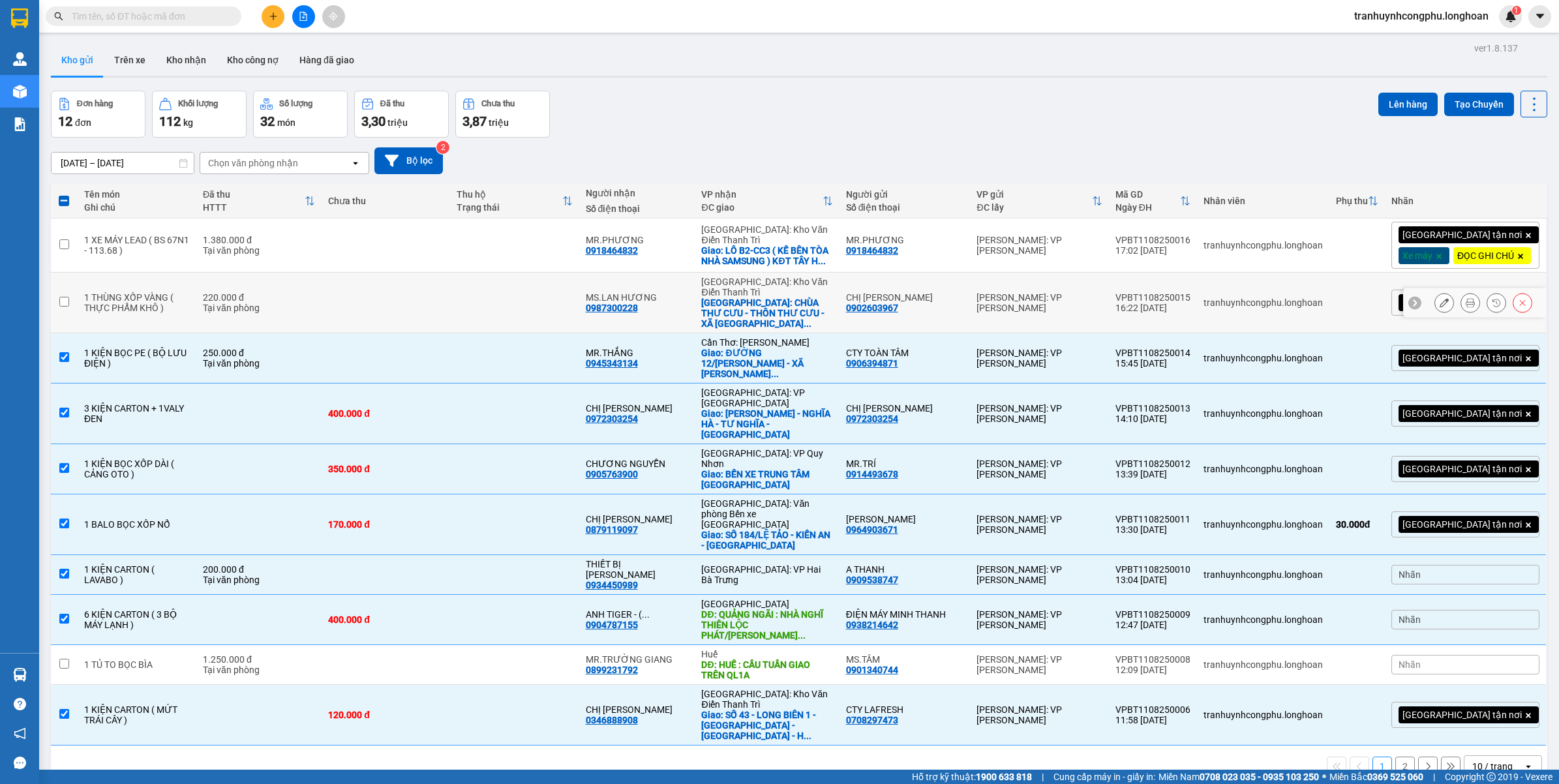
click at [374, 327] on td at bounding box center [385, 303] width 128 height 60
checkbox input "true"
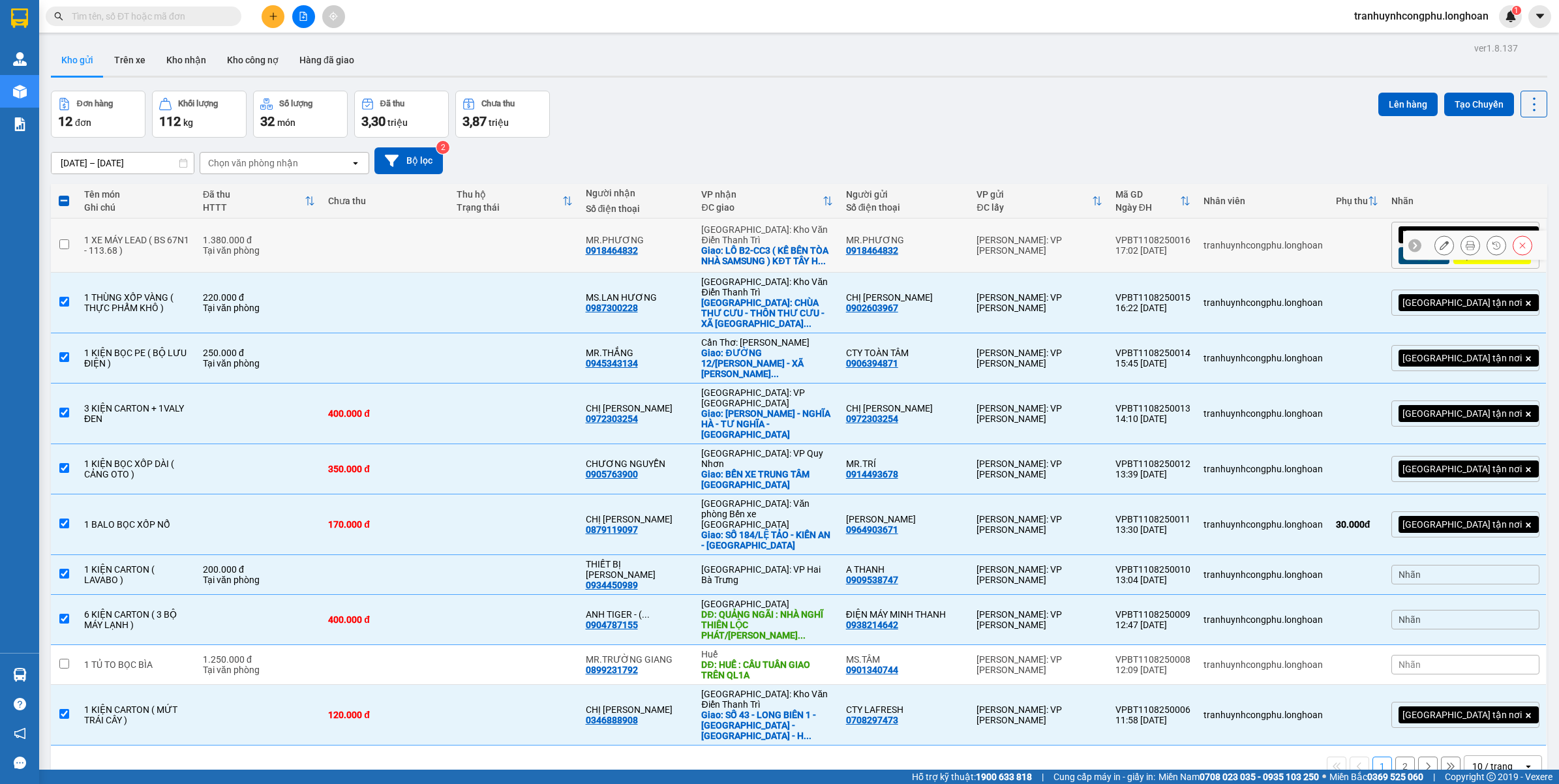
click at [377, 269] on td at bounding box center [385, 246] width 128 height 54
checkbox input "true"
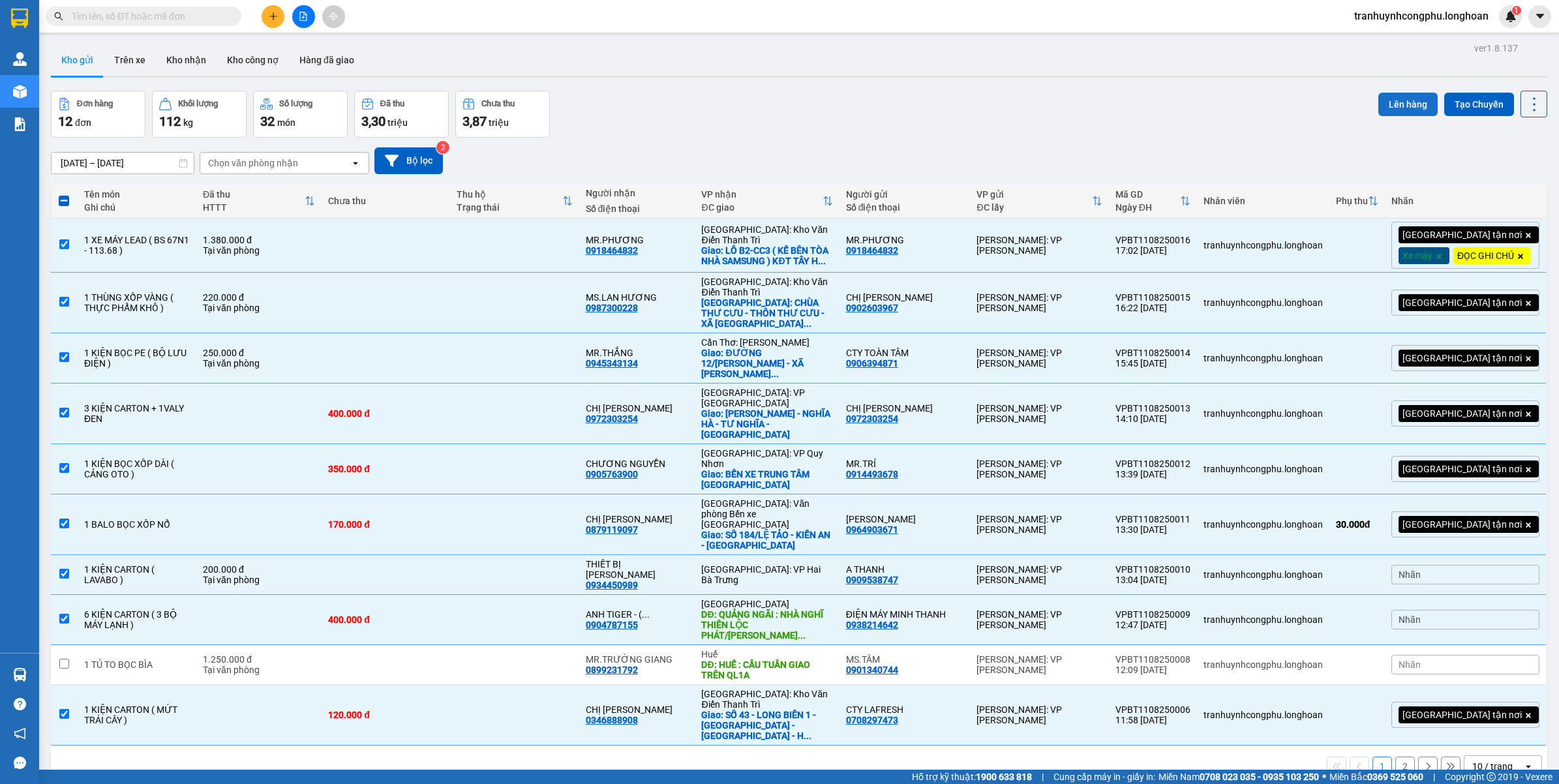
click at [1395, 94] on button "Lên hàng" at bounding box center [1407, 104] width 59 height 23
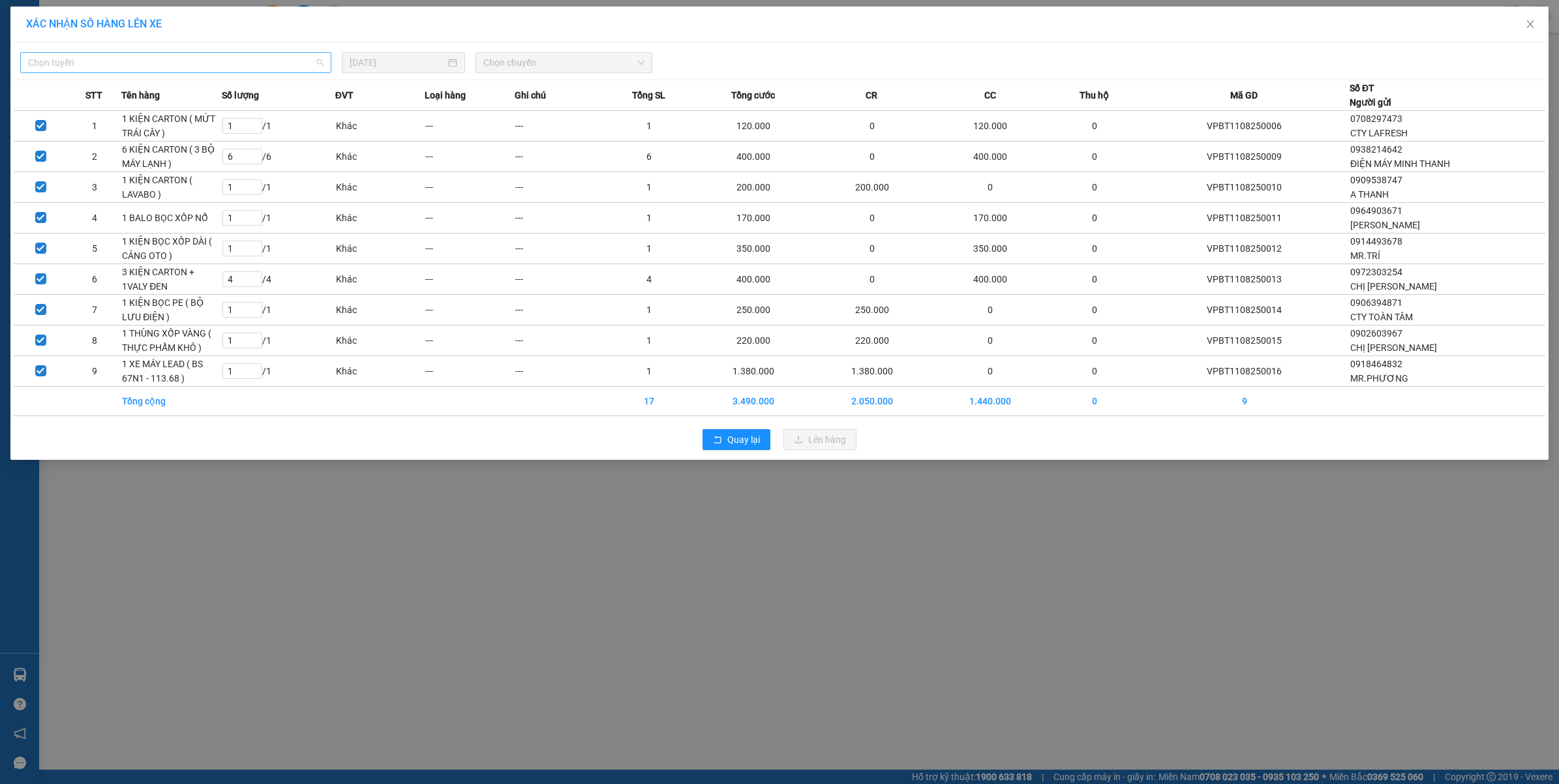
click at [233, 53] on span "Chọn tuyến" at bounding box center [176, 62] width 296 height 19
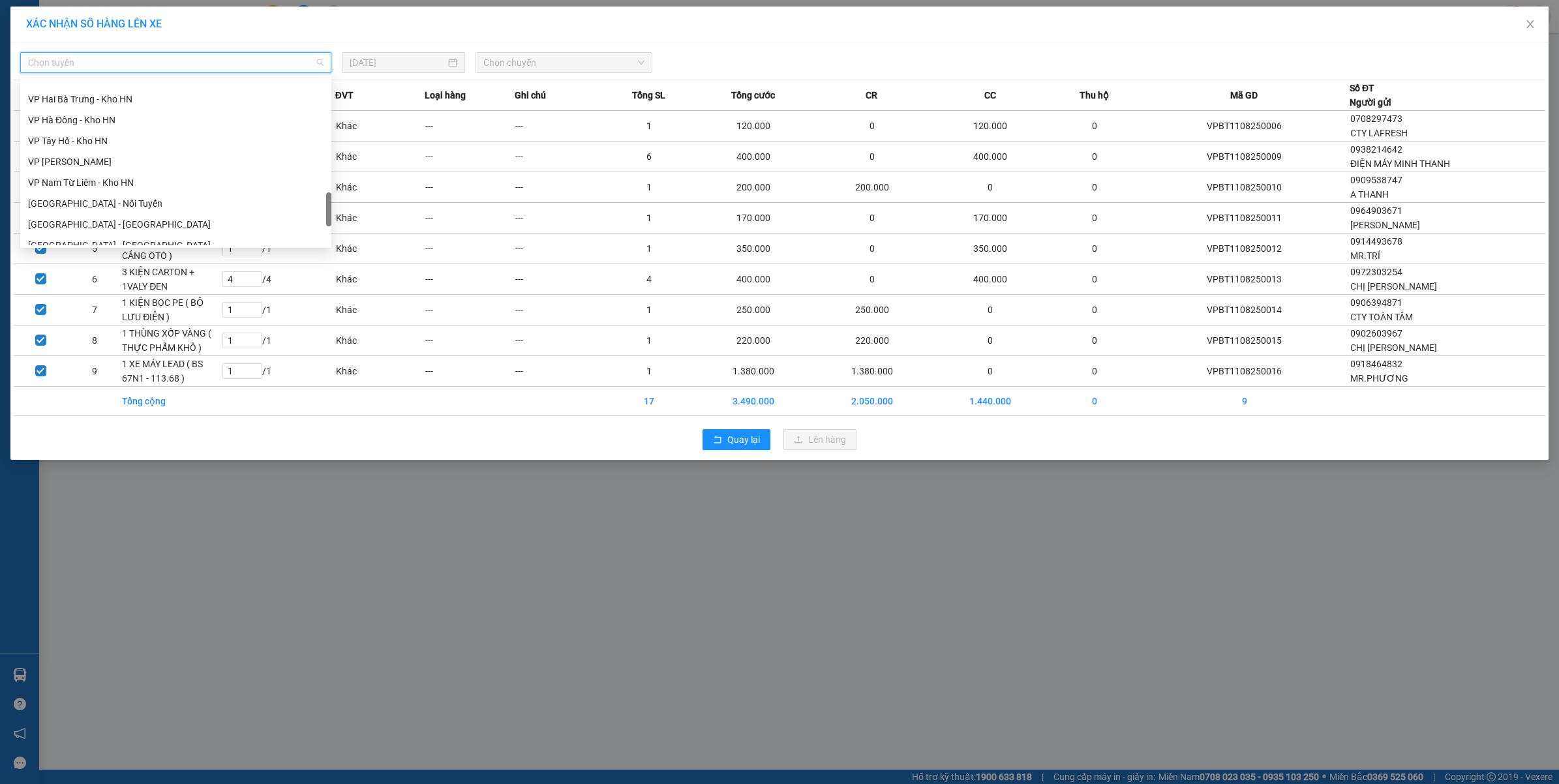
scroll to position [711, 0]
drag, startPoint x: 330, startPoint y: 91, endPoint x: 314, endPoint y: 206, distance: 116.1
click at [314, 206] on div "VP Hà Đông - Kho HN VP Tây Hồ - Kho HN VP Hoàng Mai - Kho HN VP Nam Từ Liêm - K…" at bounding box center [176, 161] width 311 height 167
drag, startPoint x: 330, startPoint y: 204, endPoint x: 128, endPoint y: 179, distance: 203.5
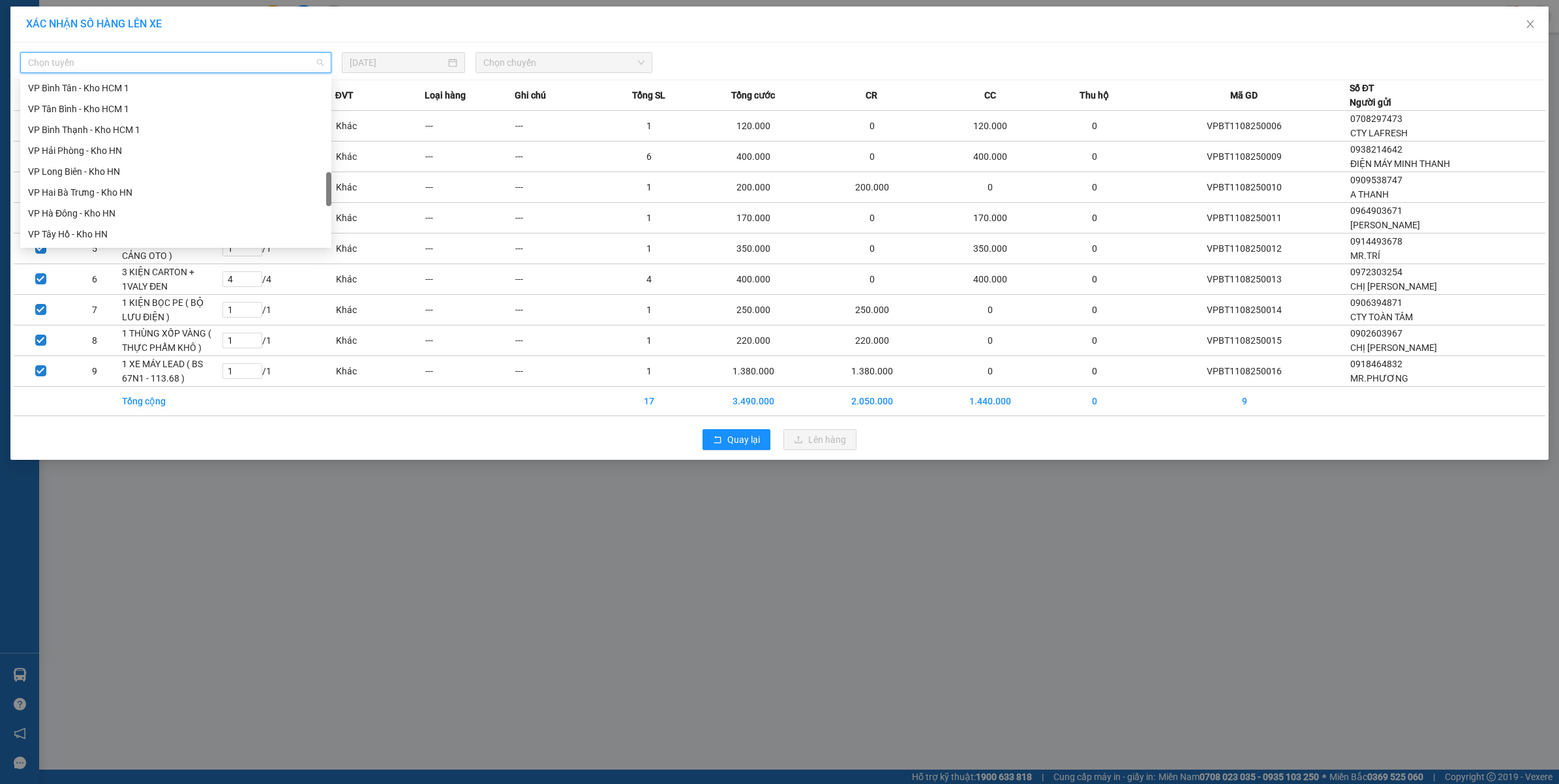
click at [327, 184] on div at bounding box center [328, 189] width 5 height 34
click at [77, 125] on div "VP Bình Thạnh - Kho HCM 1" at bounding box center [176, 129] width 296 height 15
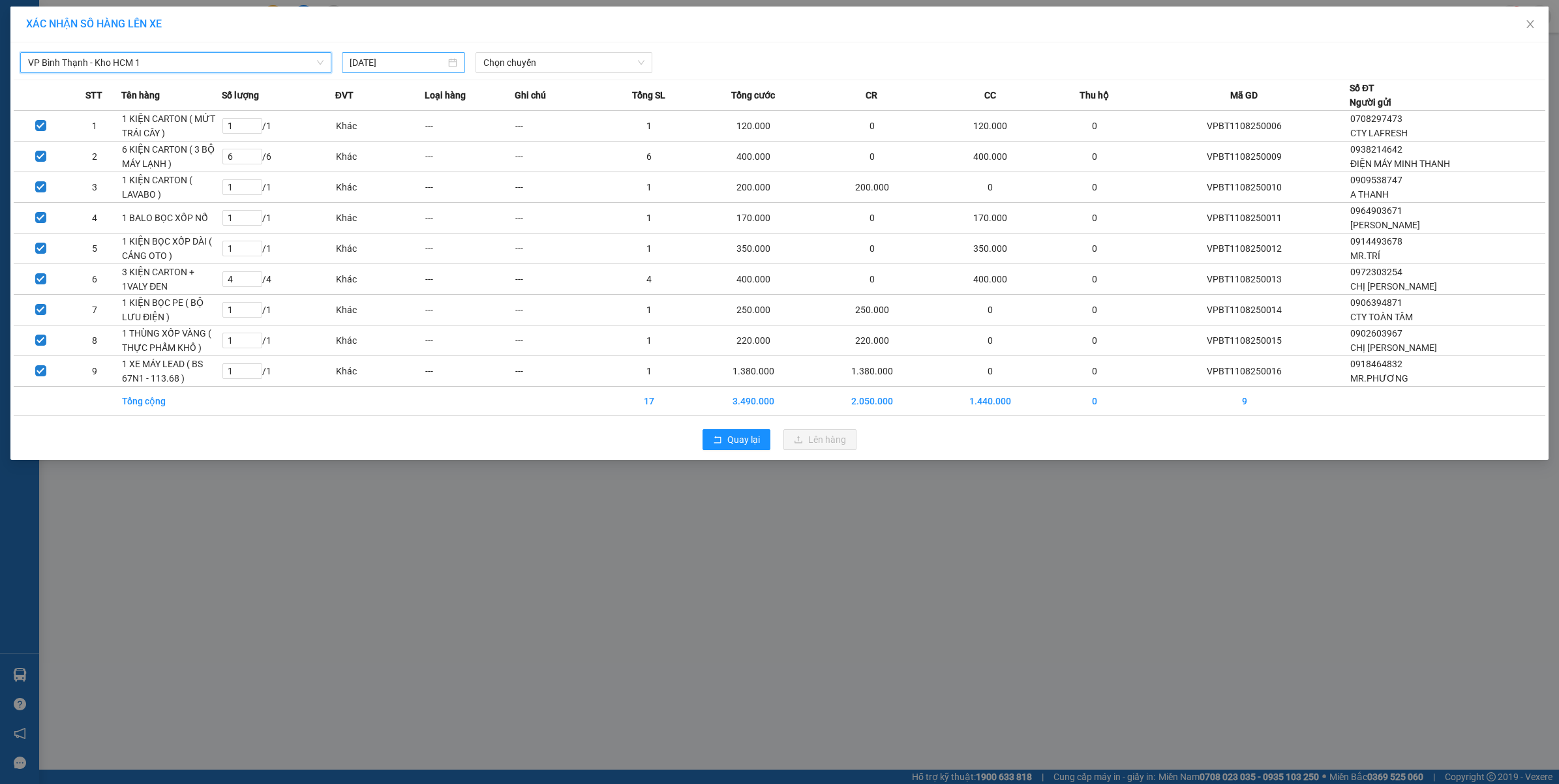
drag, startPoint x: 397, startPoint y: 66, endPoint x: 434, endPoint y: 66, distance: 37.0
click at [399, 66] on input "11/08/2025" at bounding box center [397, 62] width 96 height 15
click at [569, 54] on span "Chọn chuyến" at bounding box center [564, 62] width 162 height 19
click at [529, 132] on div "18:00 (TC)" at bounding box center [534, 130] width 102 height 15
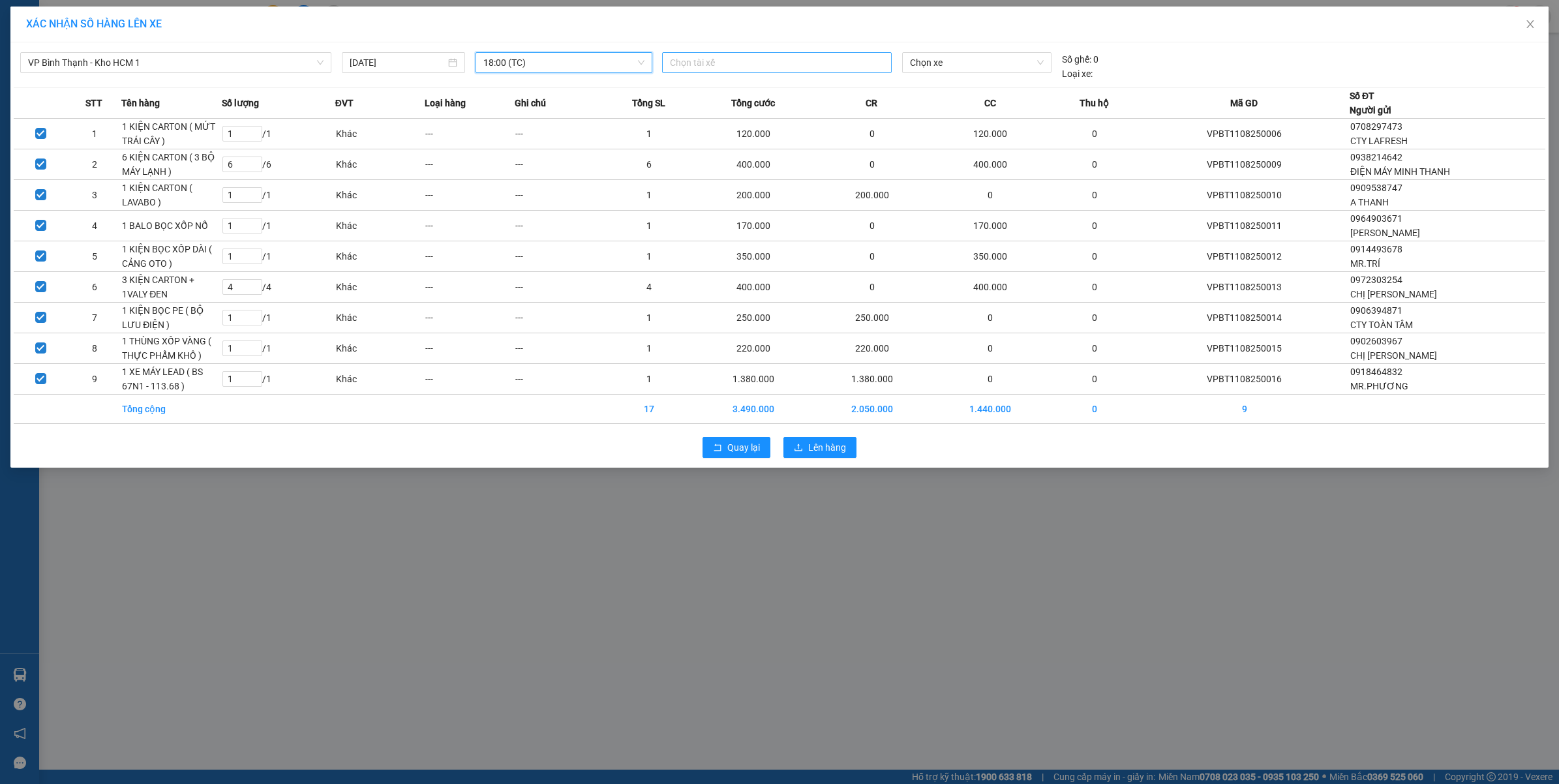
click at [775, 72] on div "Chọn tài xế" at bounding box center [777, 62] width 230 height 20
type input "tuyến"
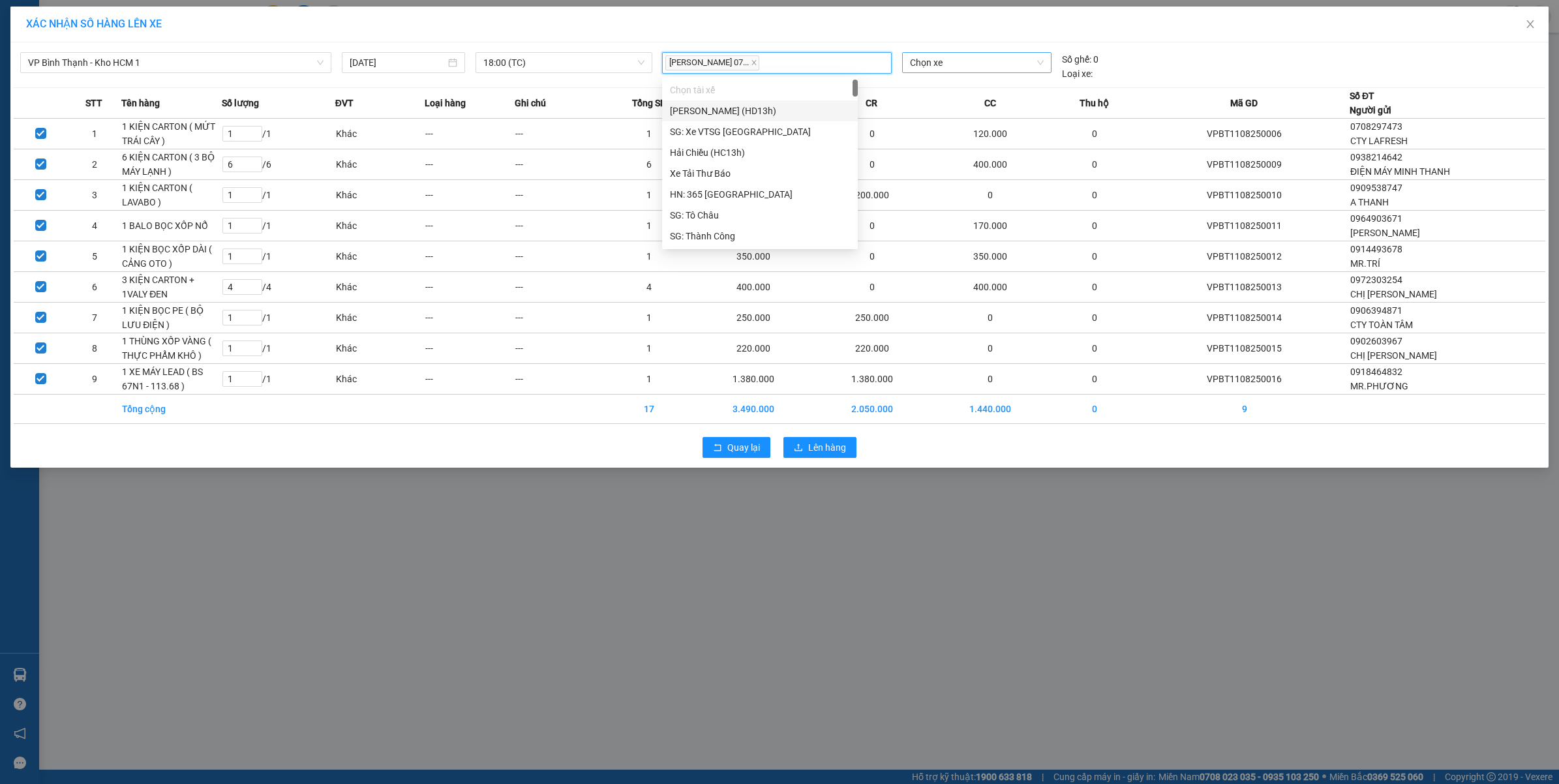
click at [962, 62] on span "Chọn xe" at bounding box center [976, 62] width 133 height 19
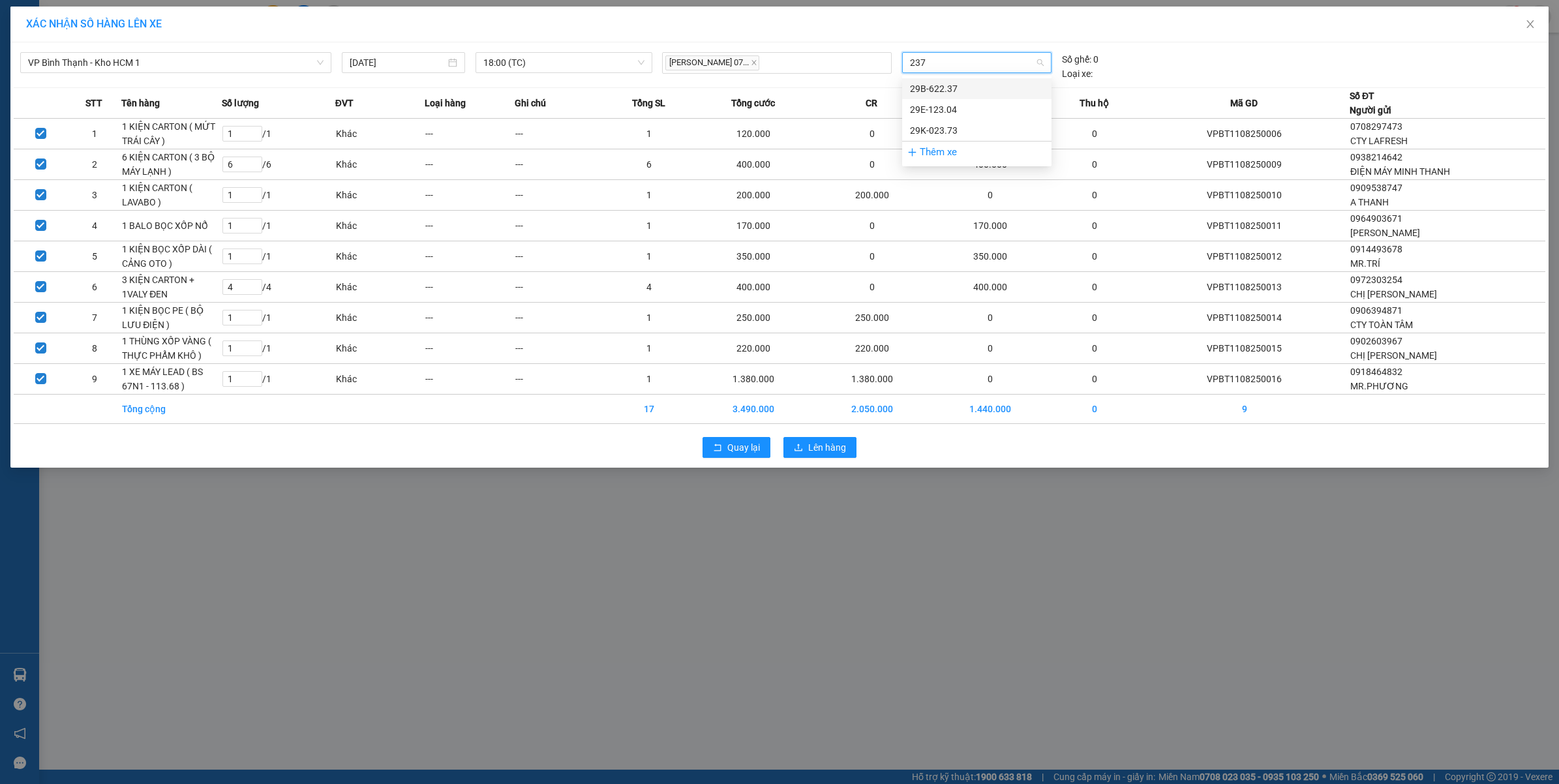
type input "2373"
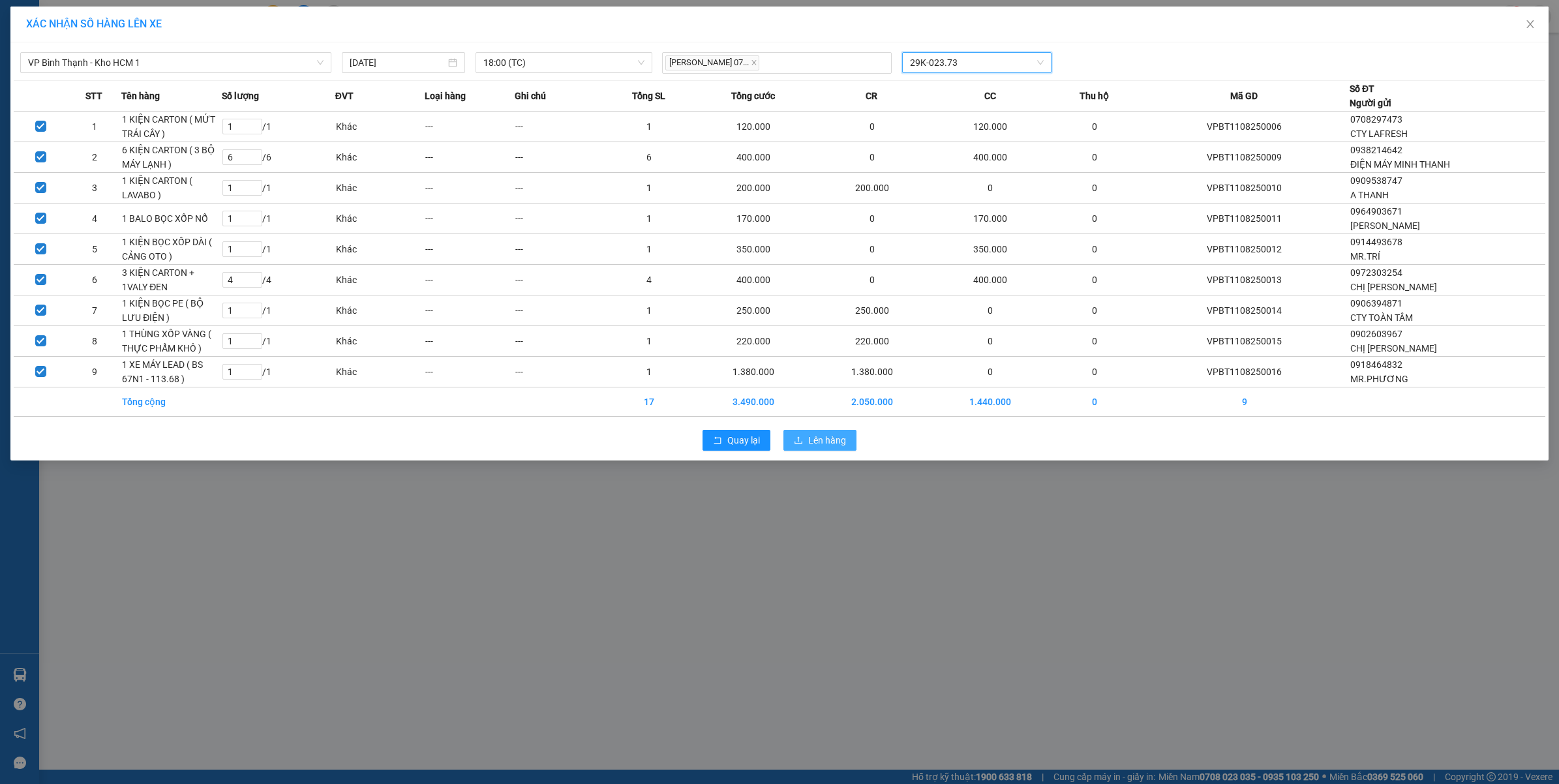
click at [833, 450] on button "Lên hàng" at bounding box center [819, 440] width 73 height 20
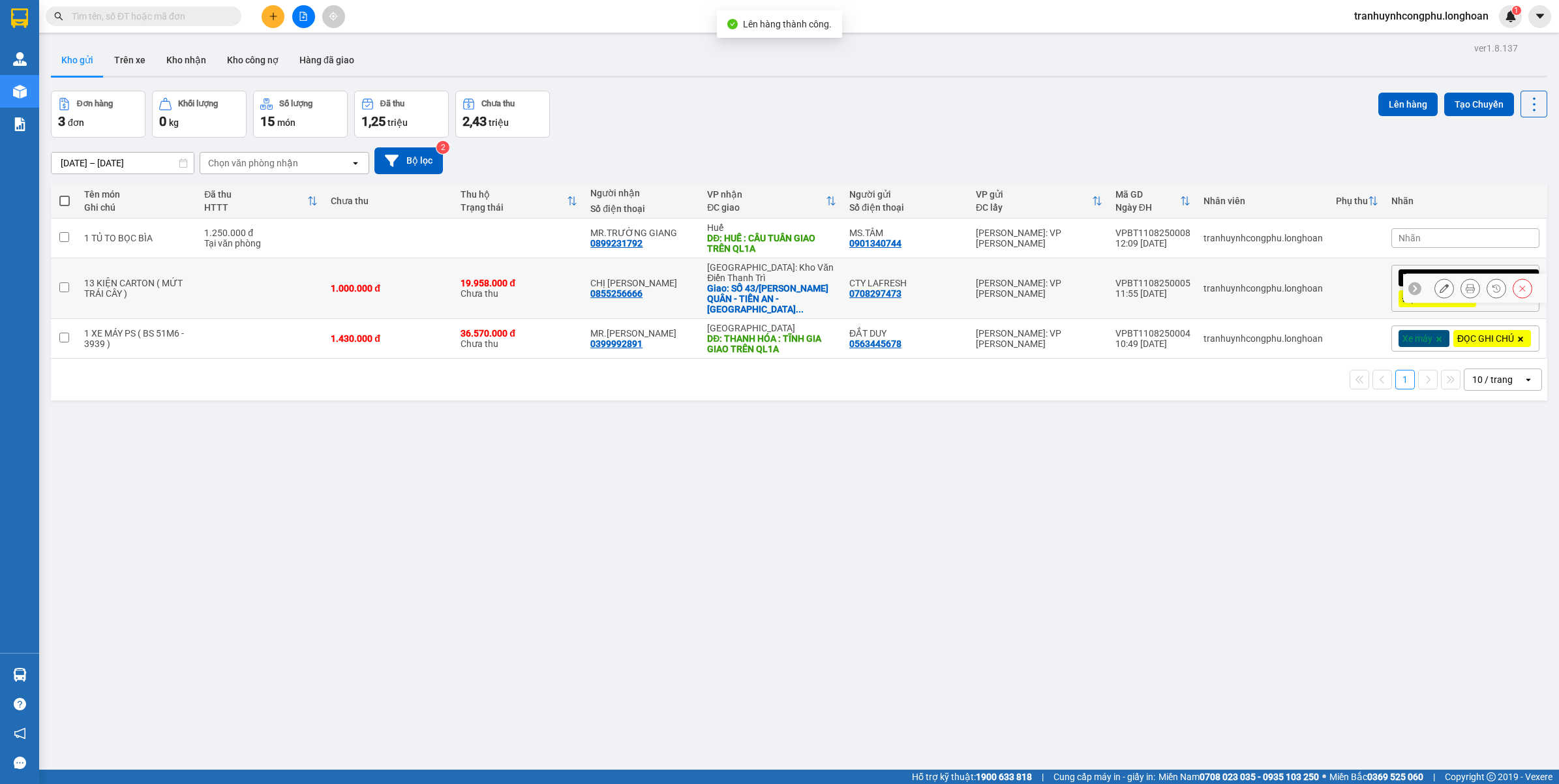
click at [365, 283] on div "1.000.000 đ" at bounding box center [389, 288] width 117 height 11
checkbox input "true"
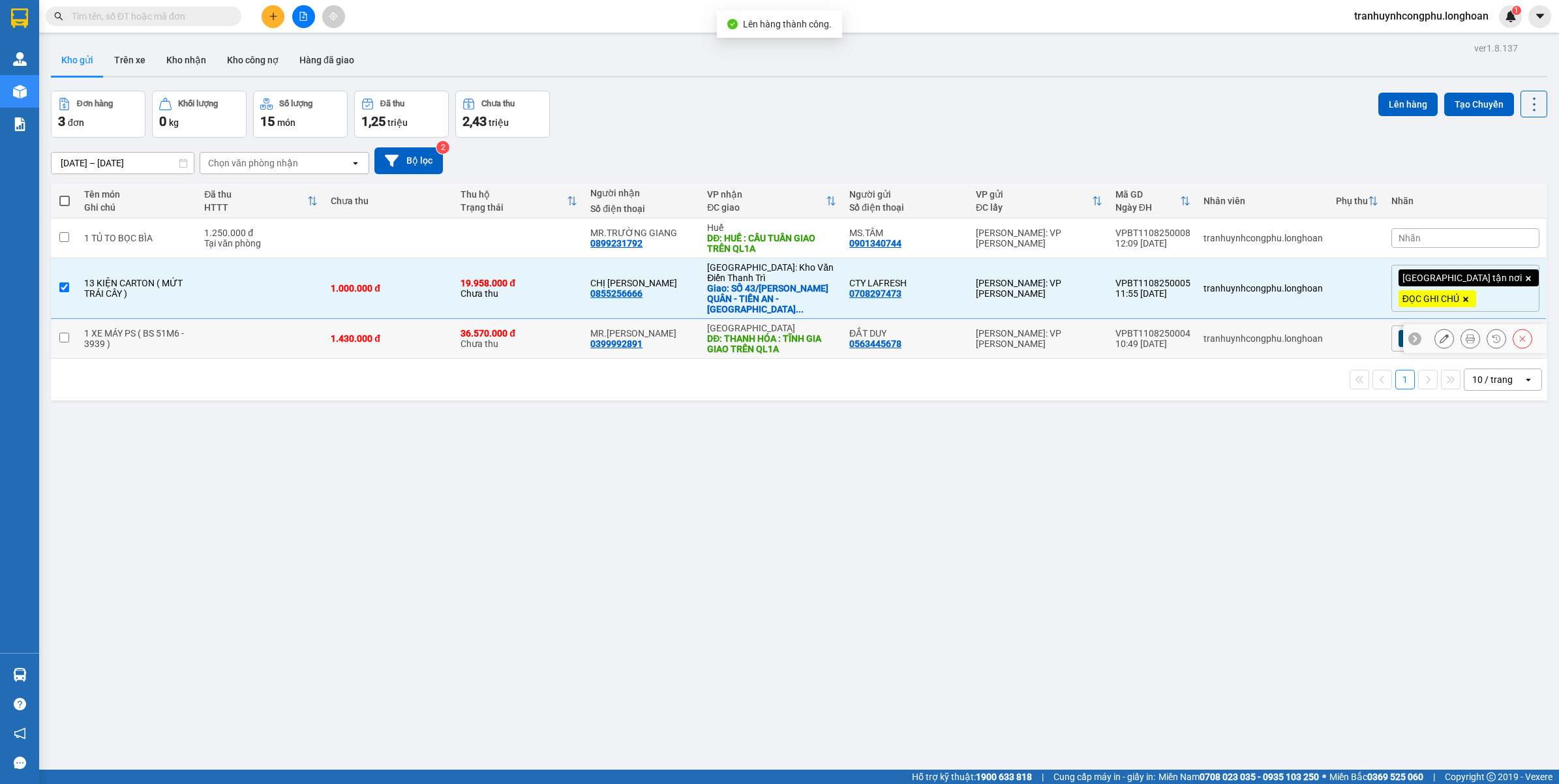
drag, startPoint x: 359, startPoint y: 347, endPoint x: 624, endPoint y: 343, distance: 265.0
click at [359, 349] on td "1.430.000 đ" at bounding box center [388, 339] width 129 height 40
checkbox input "true"
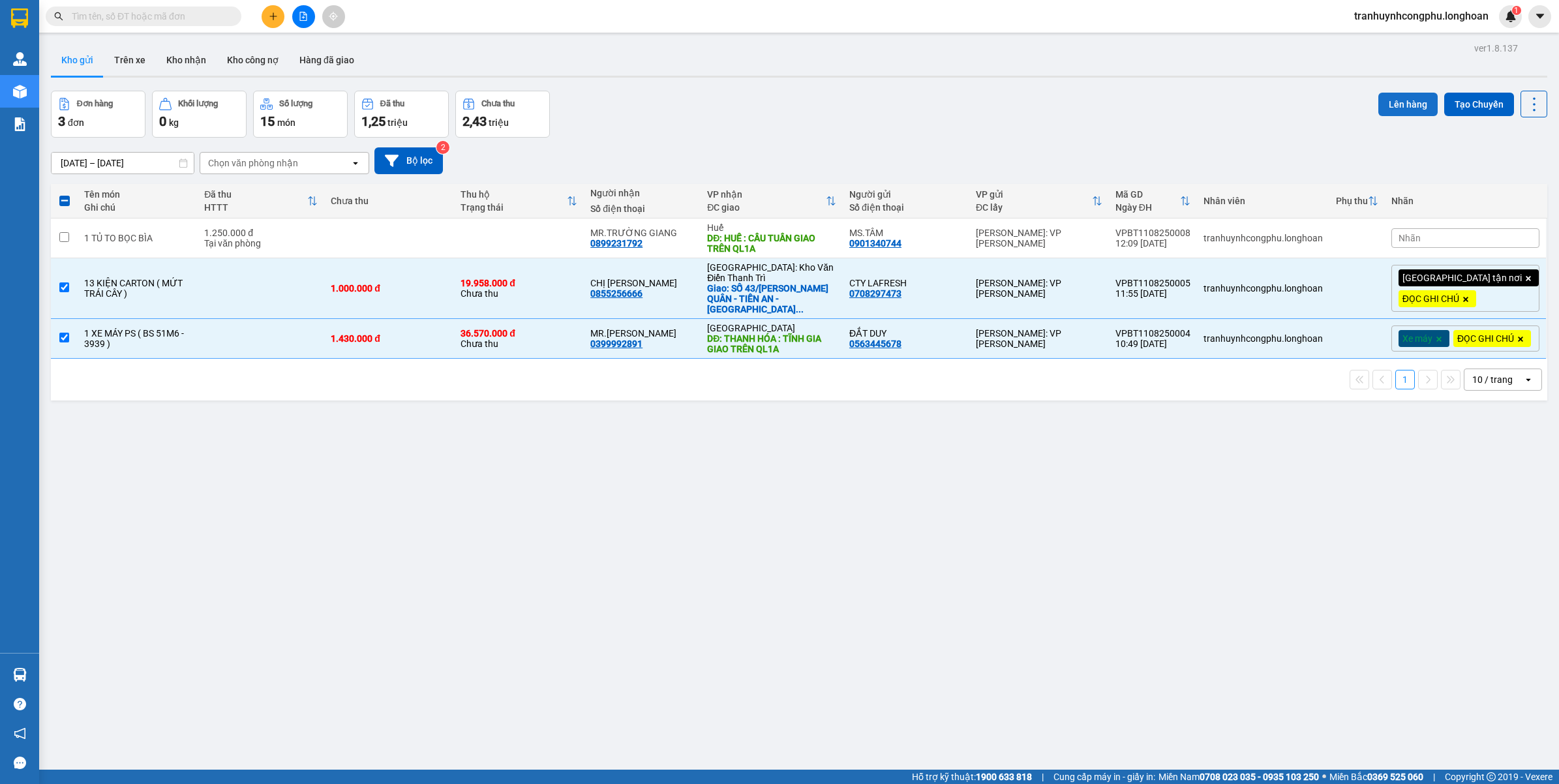
click at [1404, 99] on button "Lên hàng" at bounding box center [1407, 104] width 59 height 23
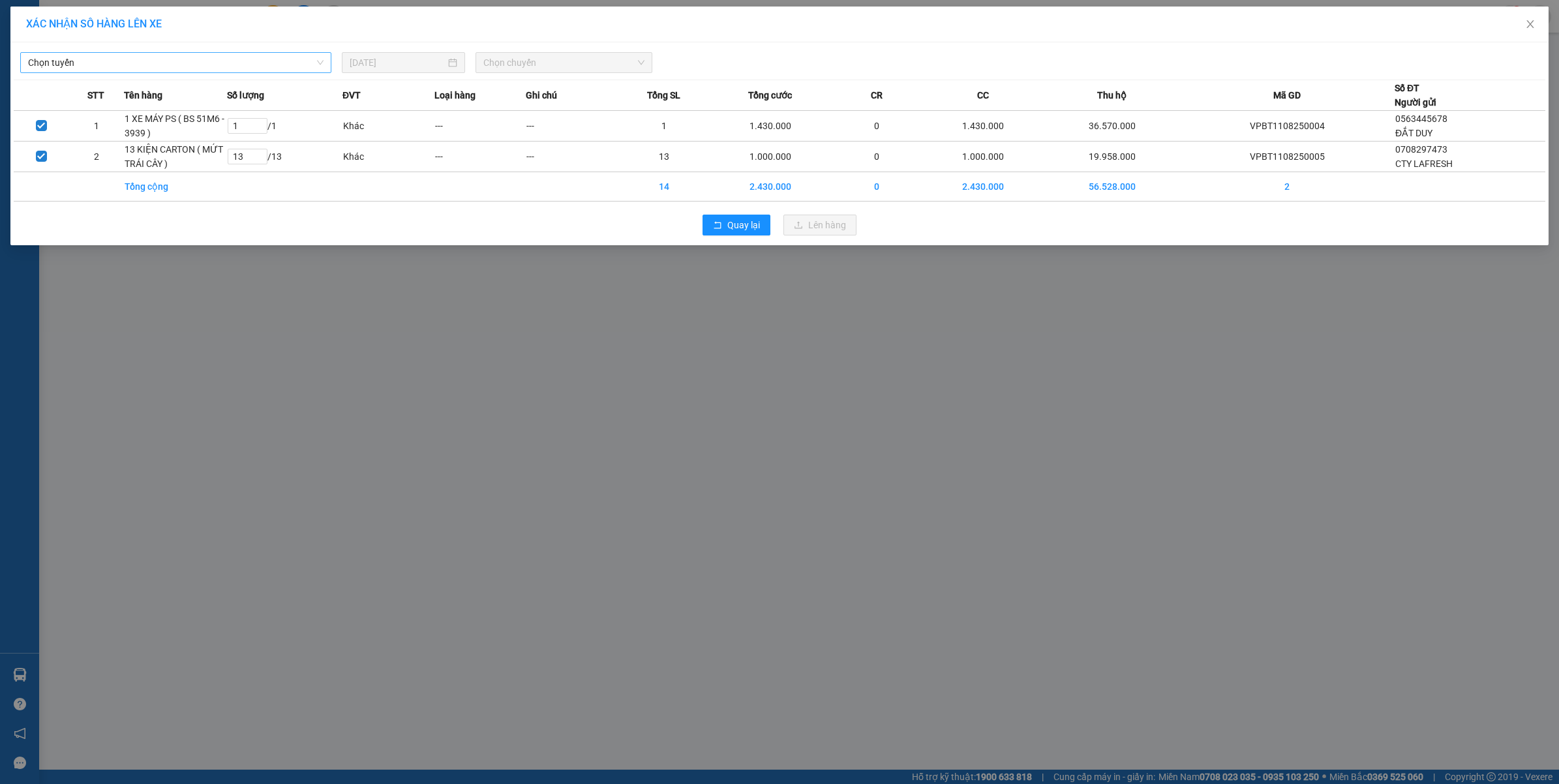
click at [63, 60] on span "Chọn tuyến" at bounding box center [176, 62] width 296 height 19
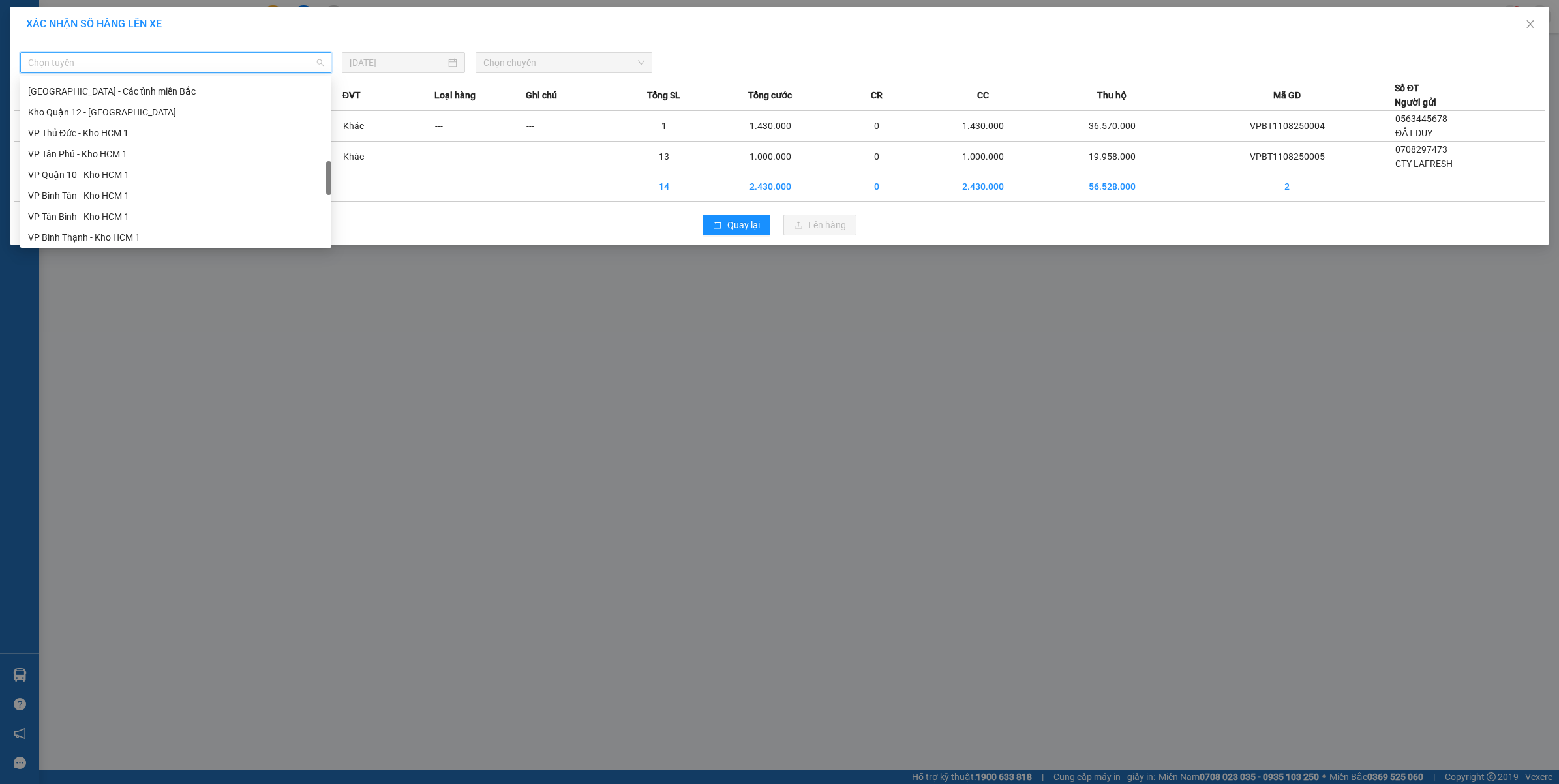
scroll to position [489, 0]
drag, startPoint x: 330, startPoint y: 103, endPoint x: 315, endPoint y: 188, distance: 86.3
click at [315, 188] on div "Hà Nội - Các tỉnh miền Bắc Kho Quận 12 - Kho Thủ Đức VP Thủ Đức - Kho HCM 1 VP …" at bounding box center [176, 161] width 311 height 167
click at [80, 230] on div "VP Bình Thạnh - Kho HCM 1" at bounding box center [176, 226] width 296 height 15
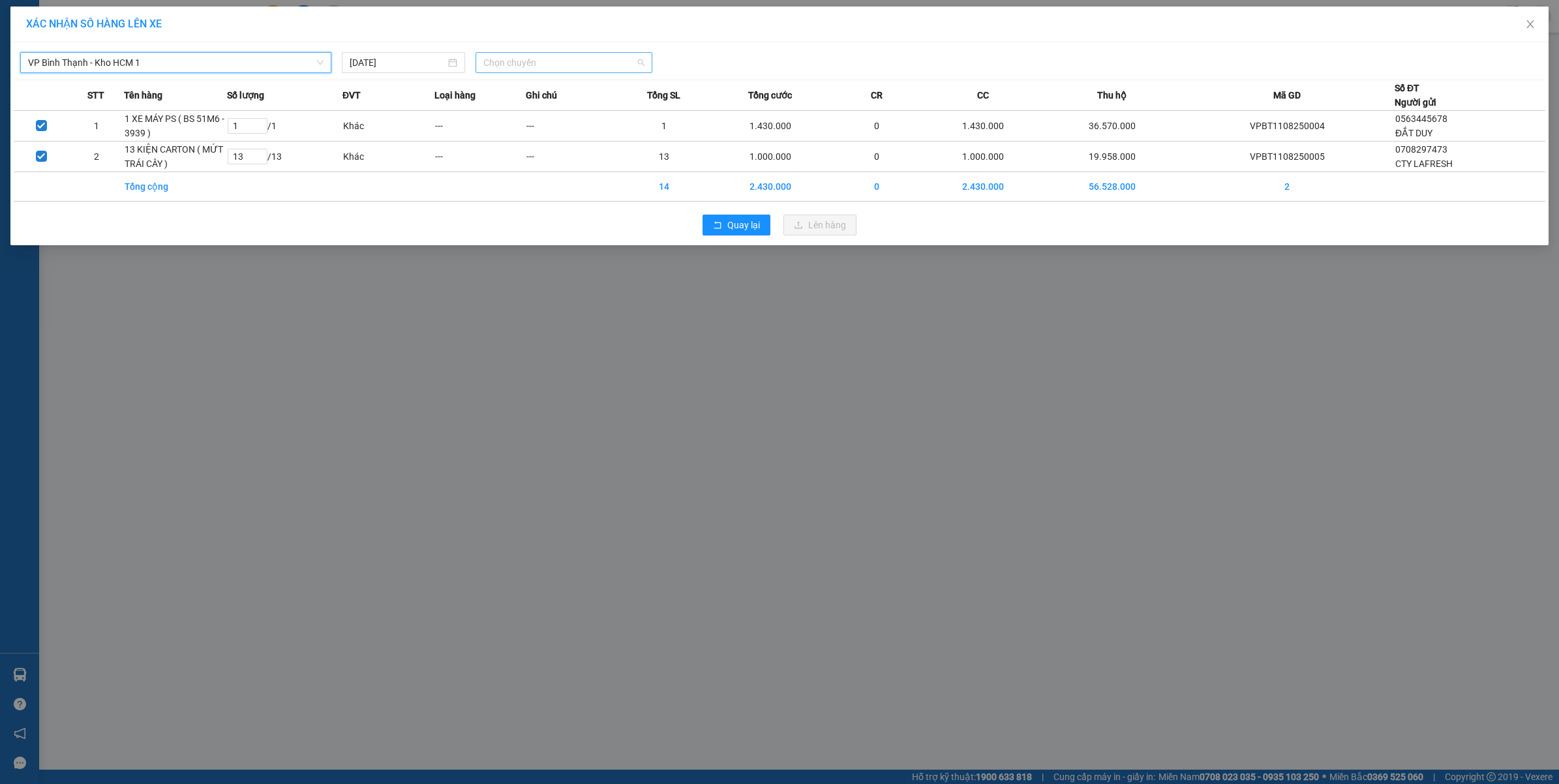
click at [531, 64] on span "Chọn chuyến" at bounding box center [564, 62] width 162 height 19
click at [531, 127] on div "18:00 (TC) - 29K-023.73" at bounding box center [534, 130] width 102 height 15
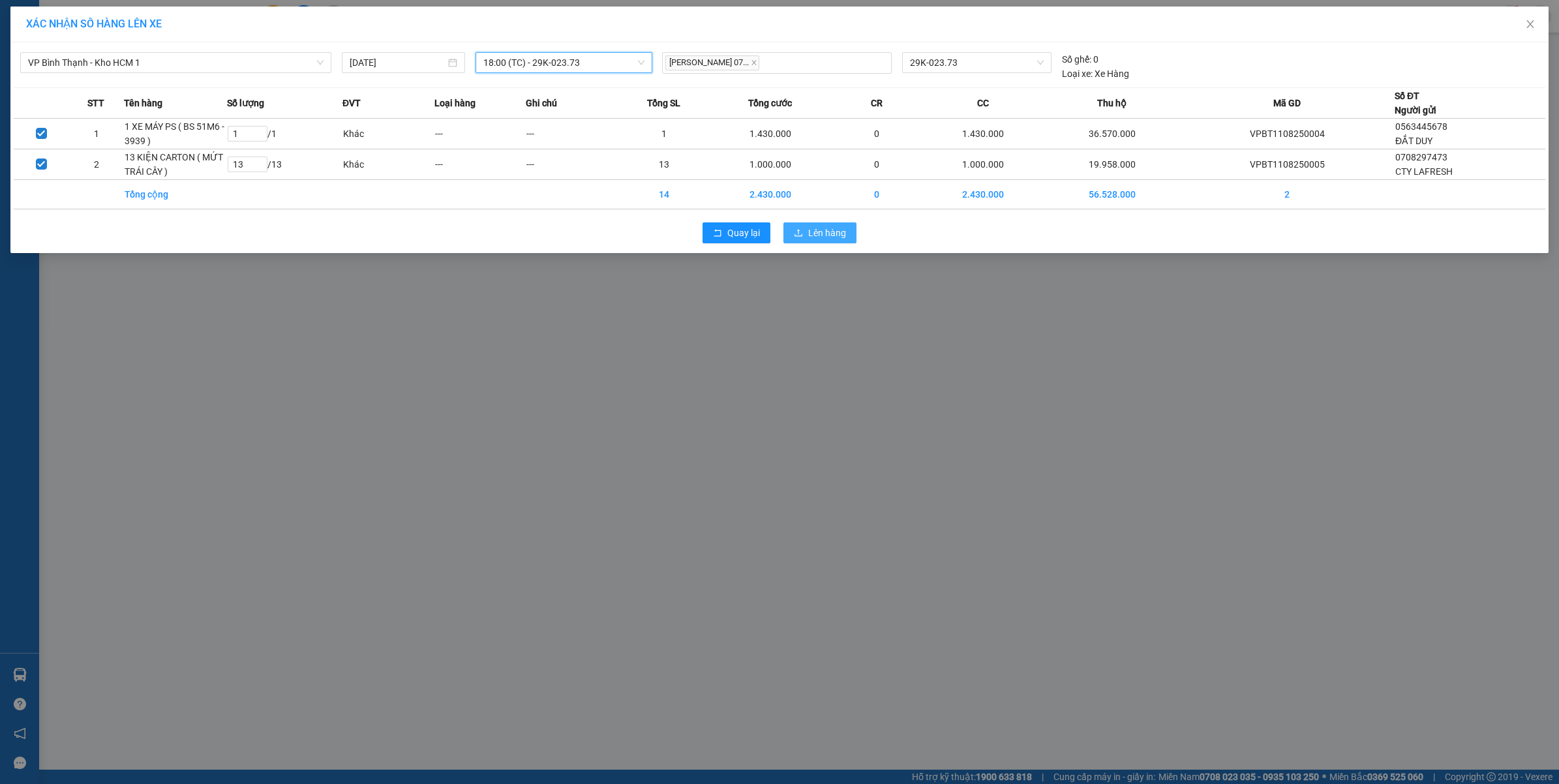
click at [830, 230] on span "Lên hàng" at bounding box center [827, 232] width 38 height 15
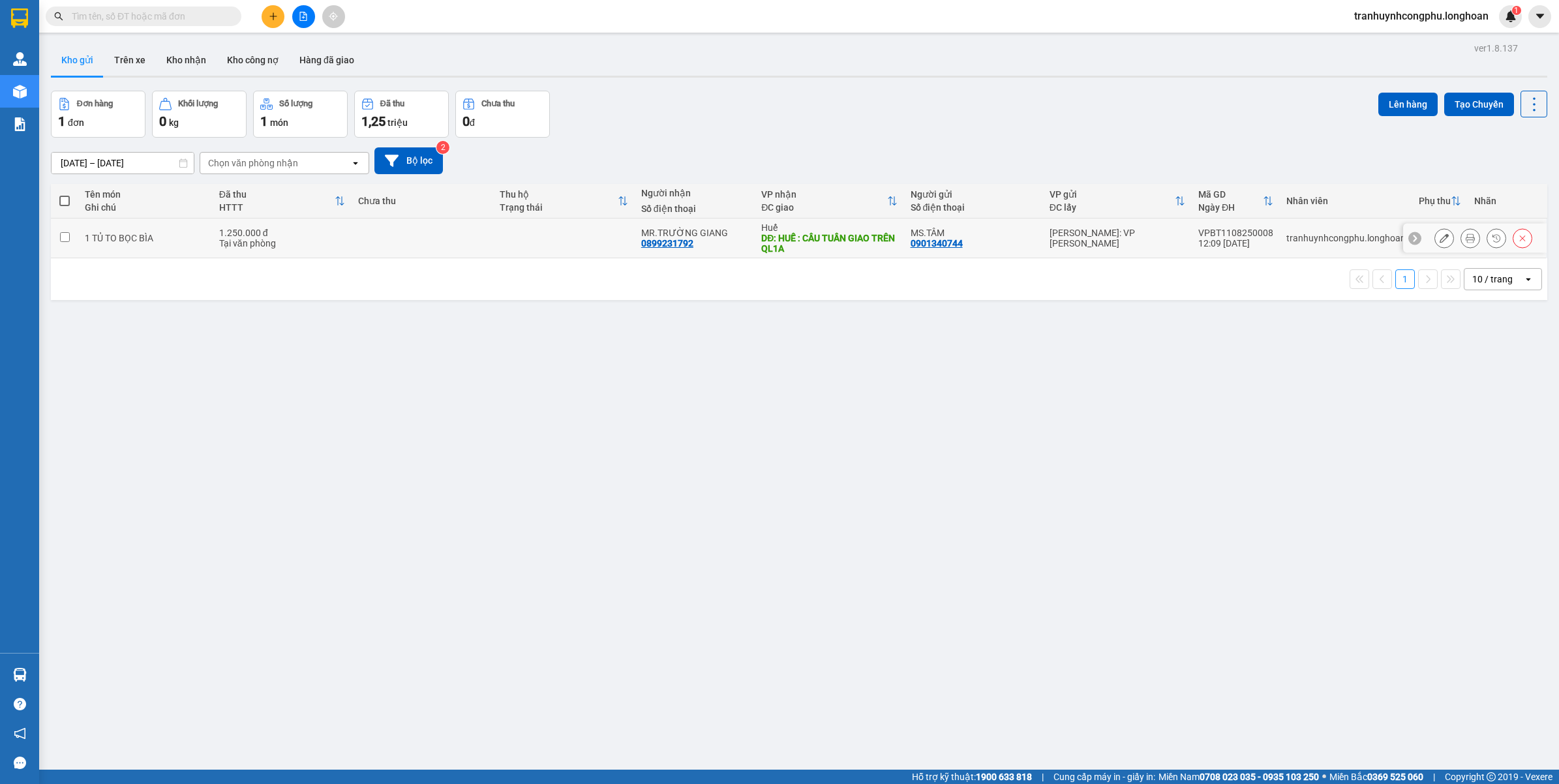
click at [999, 234] on div "MS.TÂM" at bounding box center [973, 232] width 126 height 11
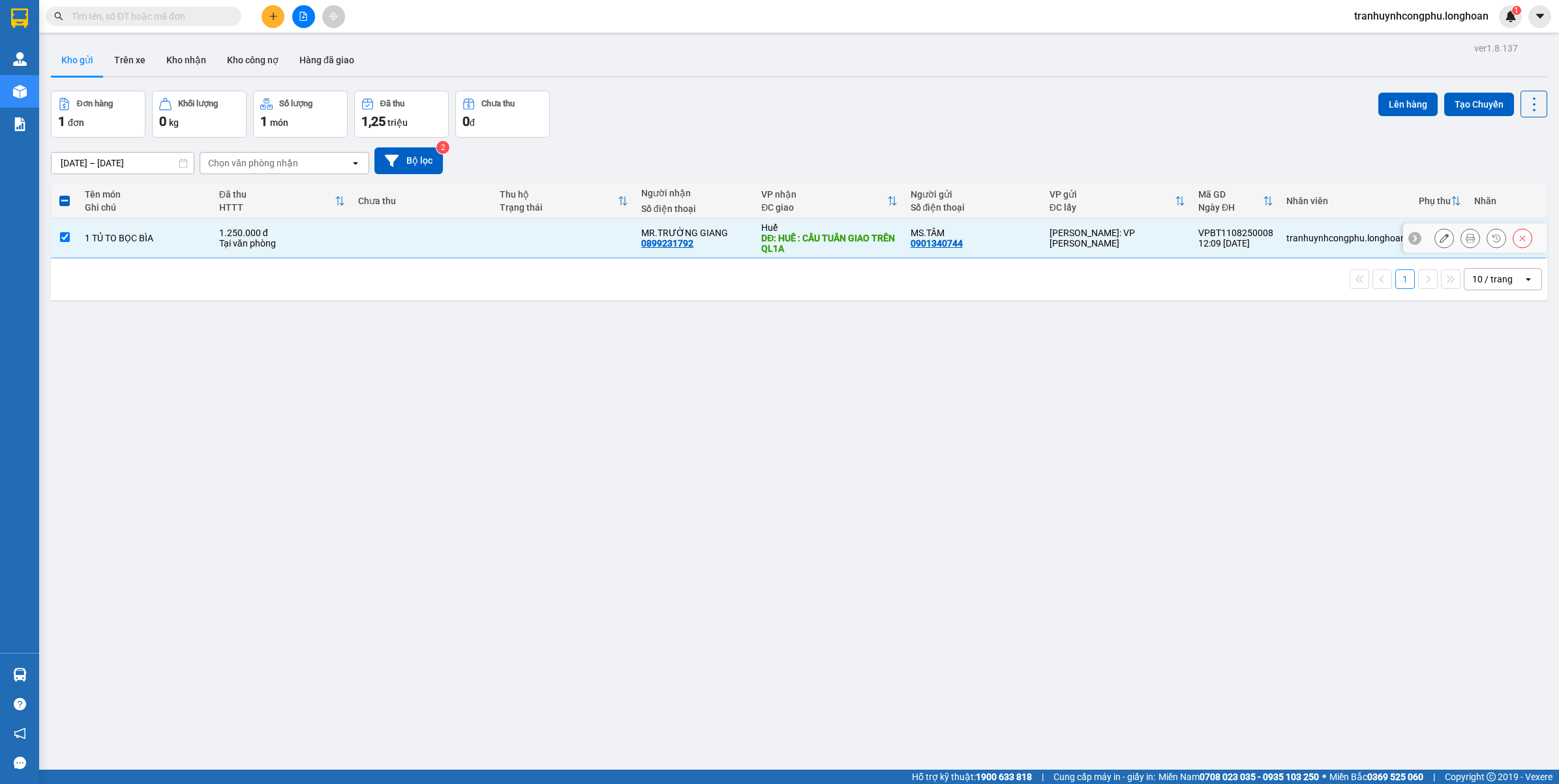
click at [1074, 235] on div "[PERSON_NAME]: VP [PERSON_NAME]" at bounding box center [1117, 237] width 135 height 20
checkbox input "false"
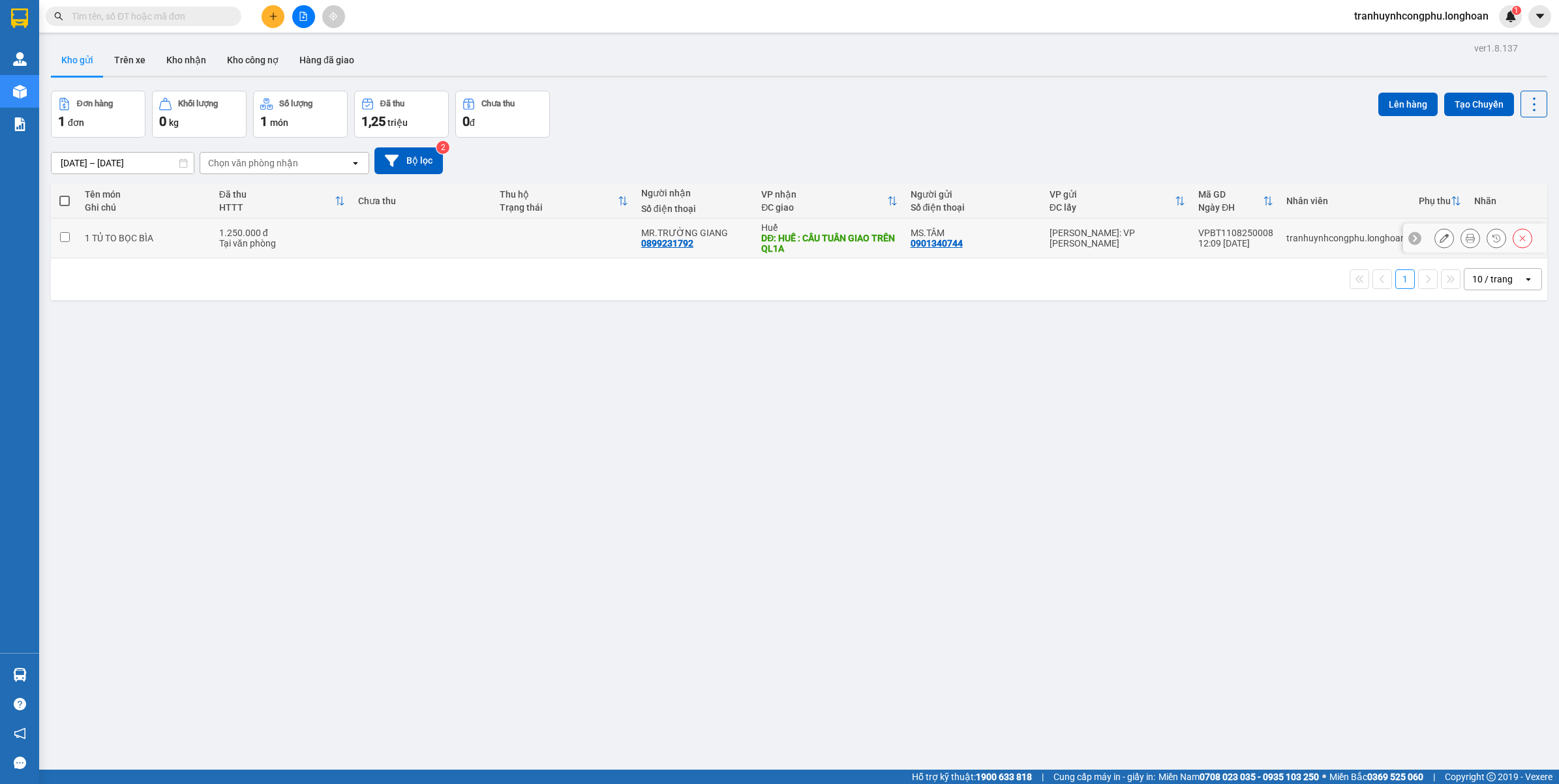
click at [1439, 238] on icon at bounding box center [1443, 237] width 9 height 9
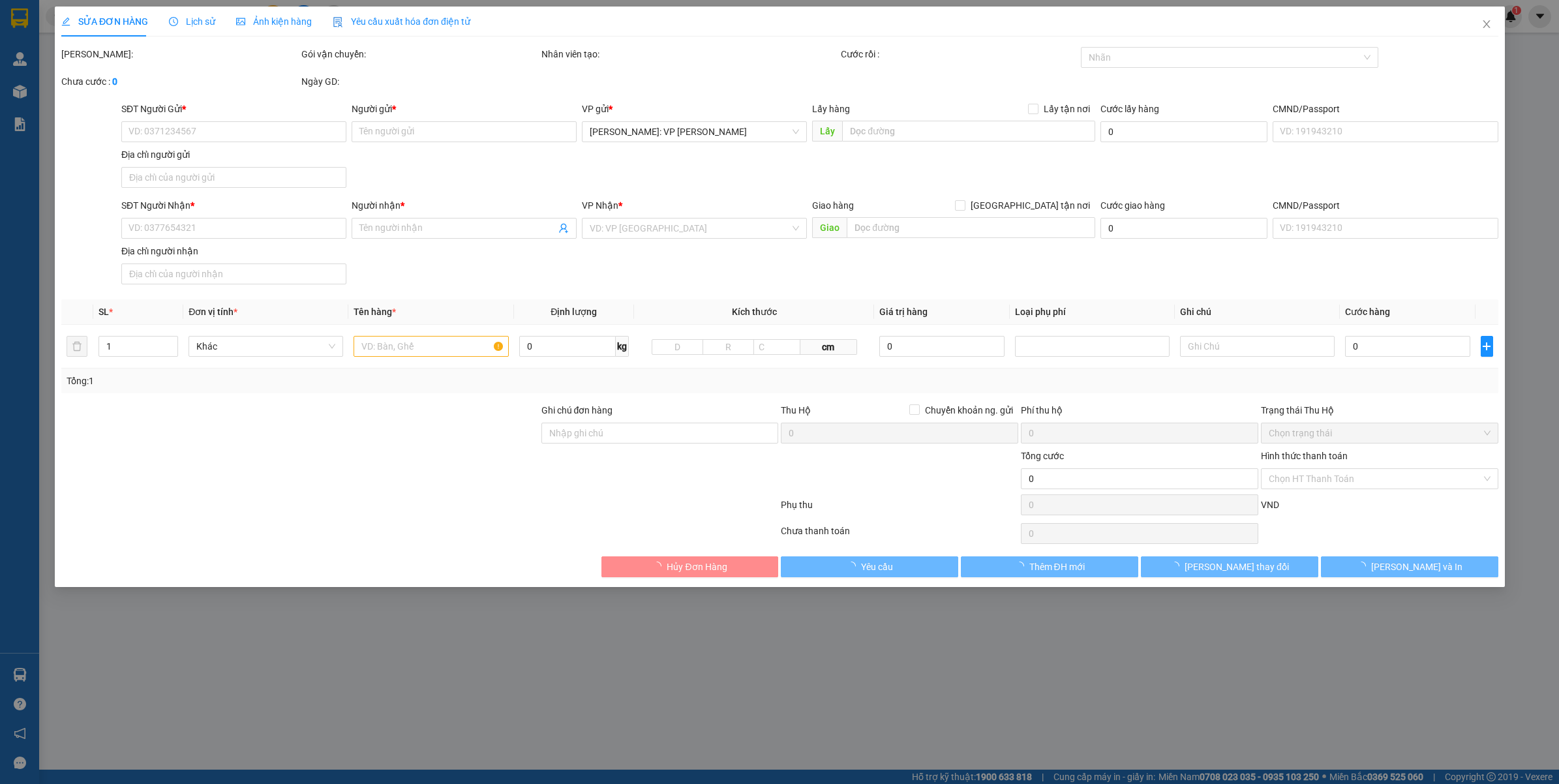
type input "0901340744"
type input "MS.TÂM"
type input "0899231792"
type input "MR.TRƯỜNG GIANG"
type input "HUẾ : CẦU TUẦN GIAO TRÊN QL1A"
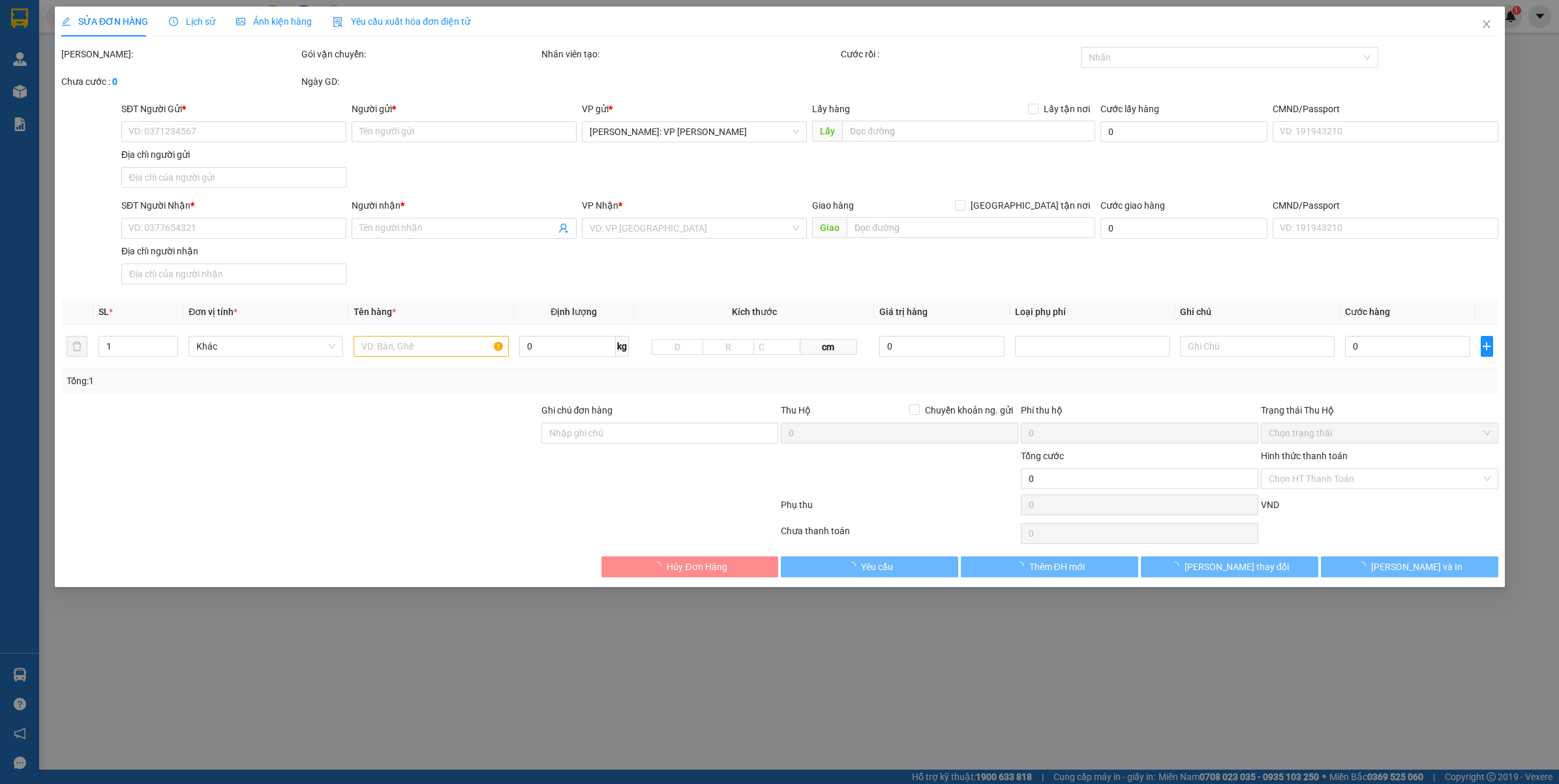
type input "4 MẶT KÍNH DỄ VỠ - BỂ VỠ KHÔNG ĐỀN GIÁ TRỊ HÀNG"
type input "1.250.000"
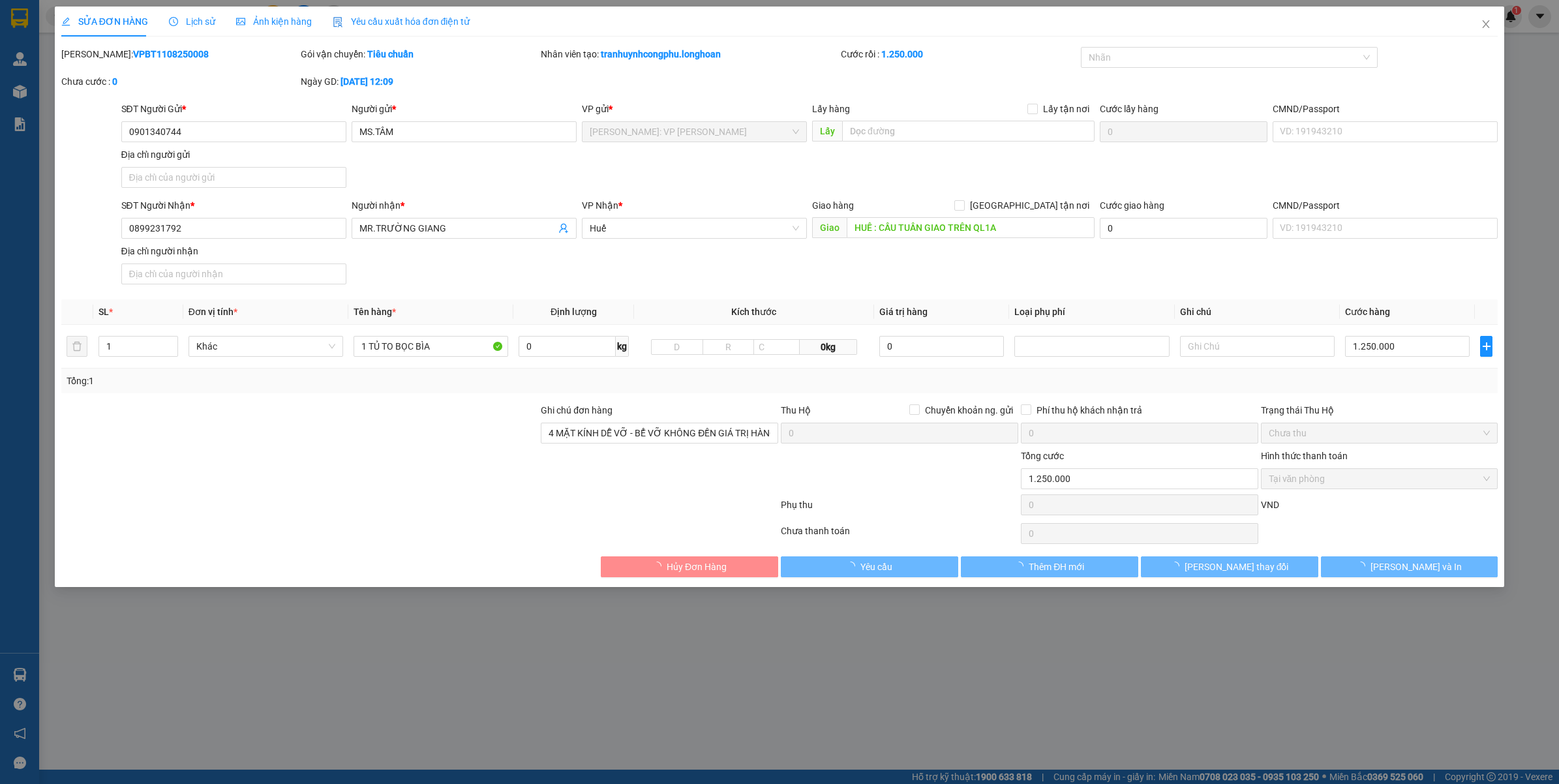
click at [133, 51] on b "VPBT1108250008" at bounding box center [171, 53] width 76 height 11
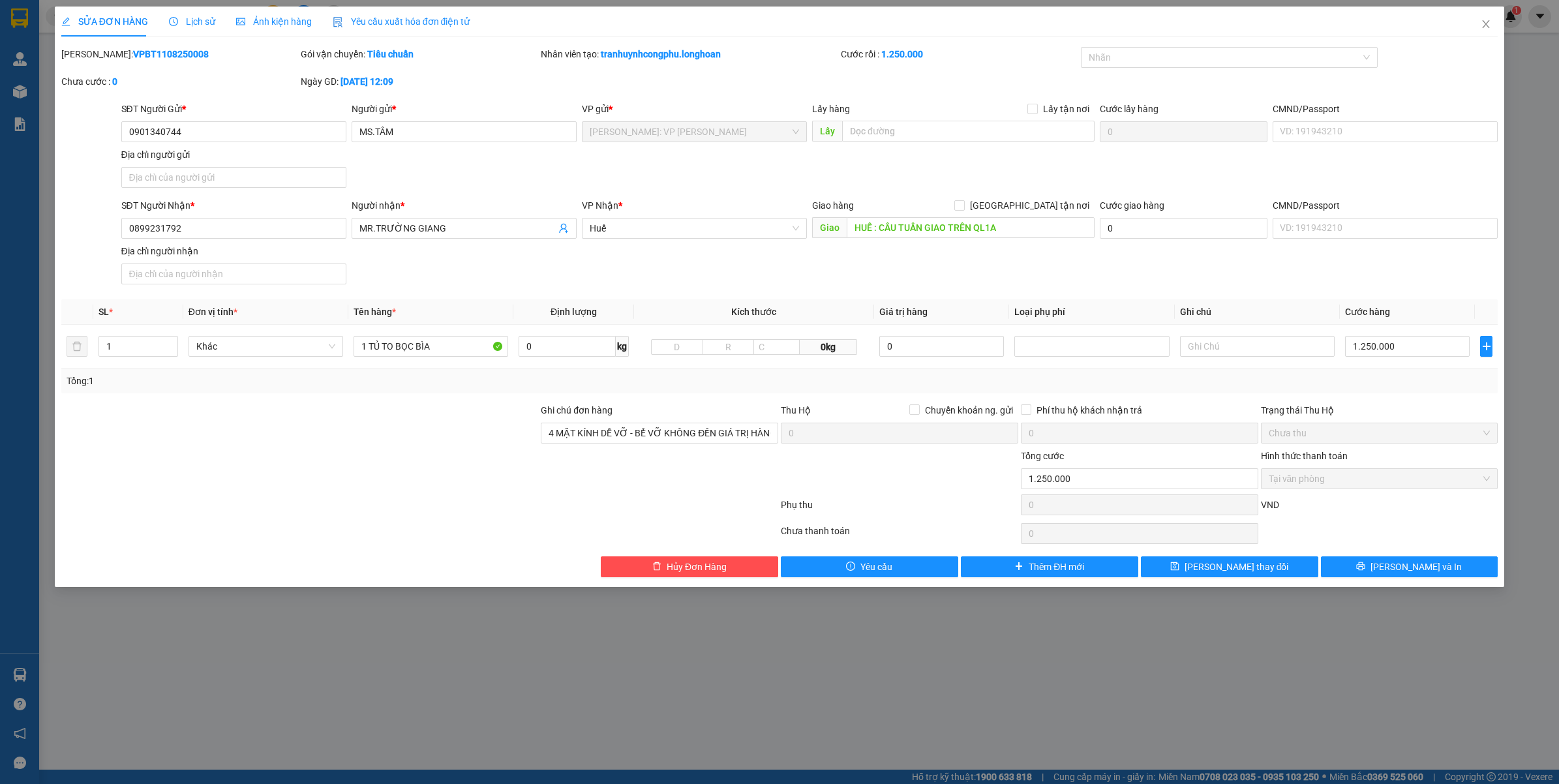
click at [133, 51] on b "VPBT1108250008" at bounding box center [171, 53] width 76 height 11
copy b "VPBT1108250008"
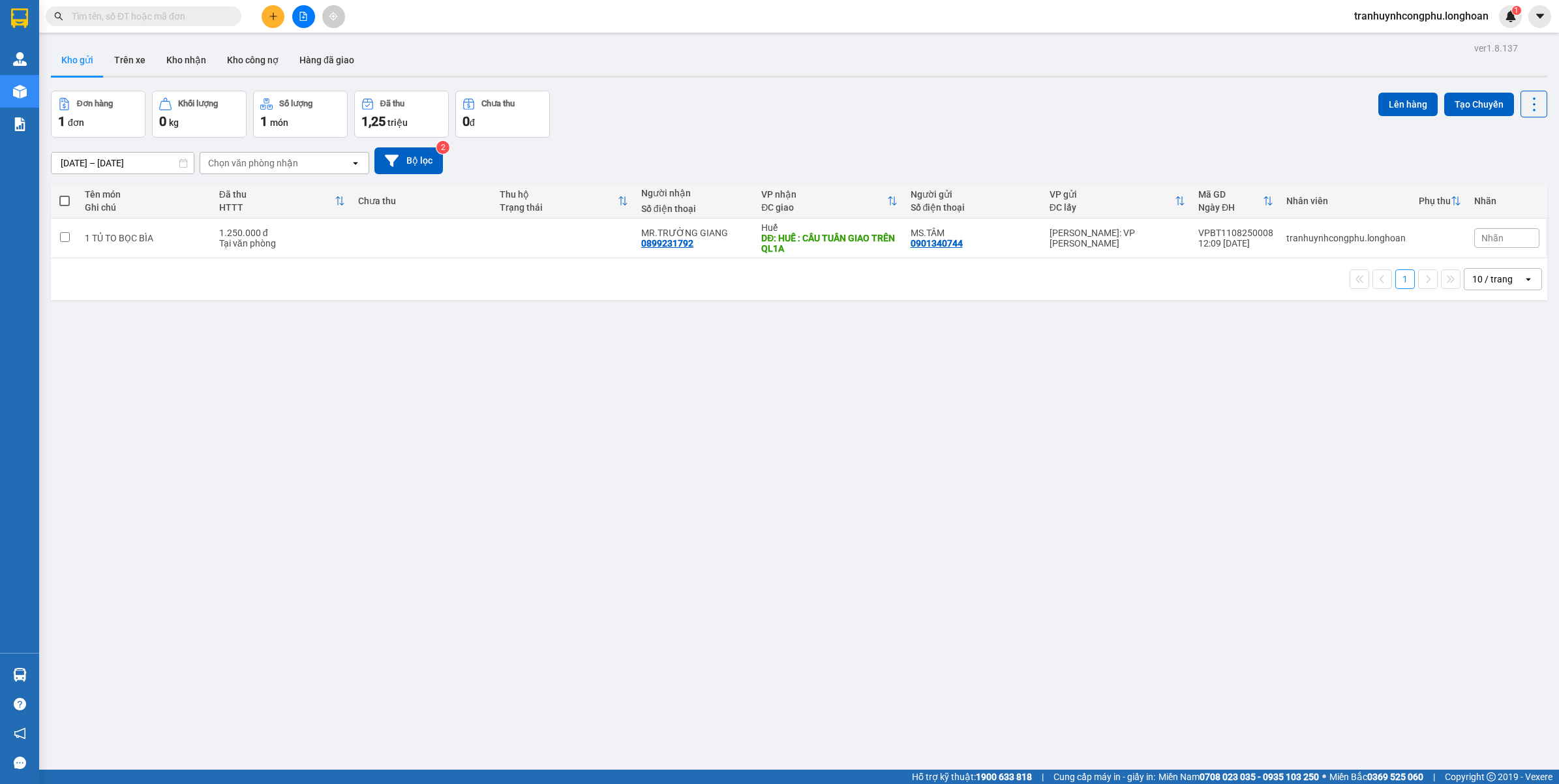
drag, startPoint x: 783, startPoint y: 470, endPoint x: 876, endPoint y: 519, distance: 105.1
click at [795, 471] on div "ver 1.8.137 Kho gửi Trên xe Kho nhận Kho công nợ Hàng đã giao Đơn hàng 1 đơn Kh…" at bounding box center [799, 431] width 1507 height 784
click at [529, 552] on div "ver 1.8.137 Kho gửi Trên xe Kho nhận Kho công nợ Hàng đã giao Đơn hàng 1 đơn Kh…" at bounding box center [799, 431] width 1507 height 784
click at [310, 597] on div "ver 1.8.137 Kho gửi Trên xe Kho nhận Kho công nợ Hàng đã giao Đơn hàng 1 đơn Kh…" at bounding box center [799, 431] width 1507 height 784
click at [270, 13] on icon "plus" at bounding box center [272, 16] width 9 height 9
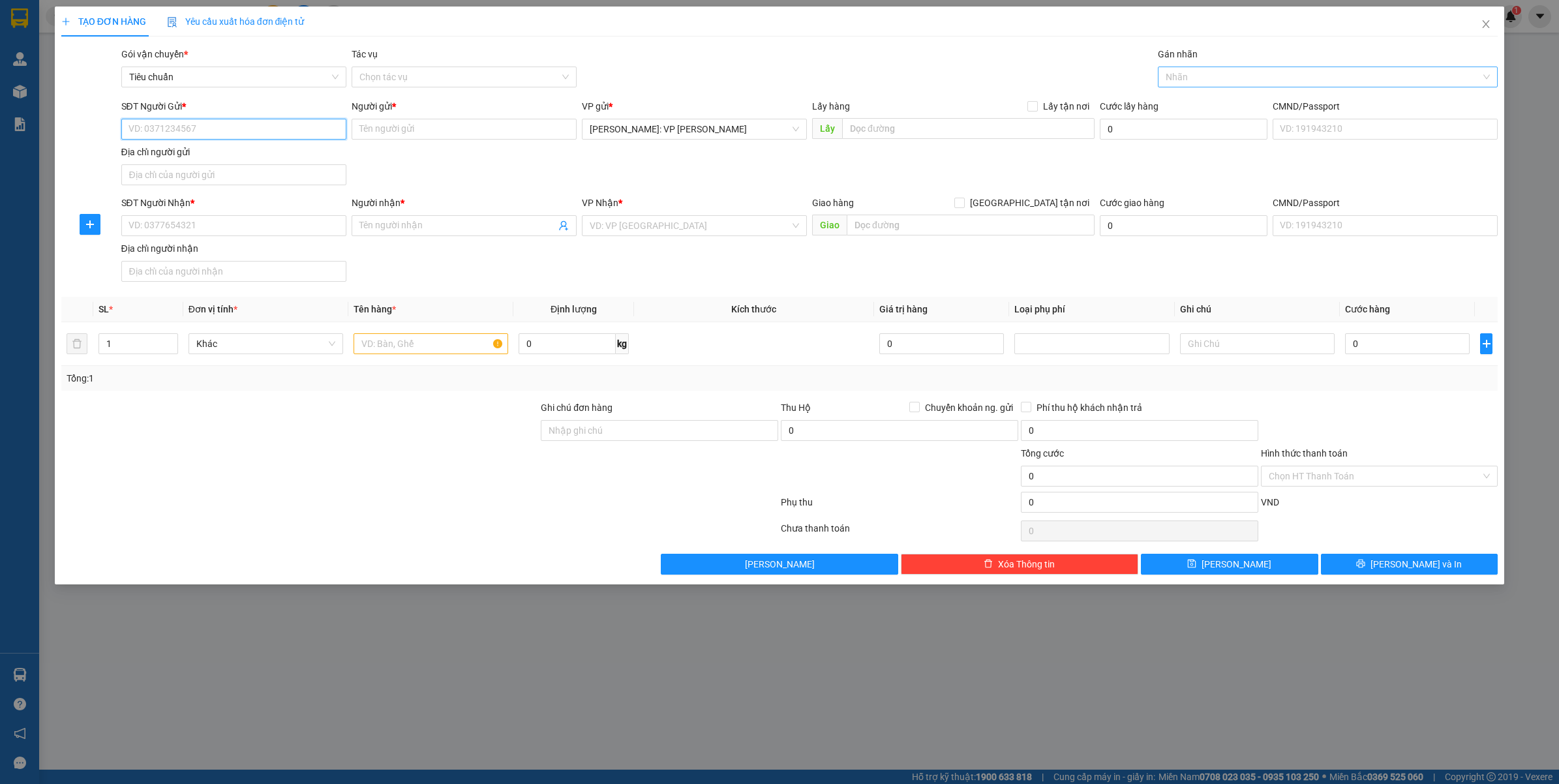
click at [1191, 73] on div at bounding box center [1322, 77] width 321 height 16
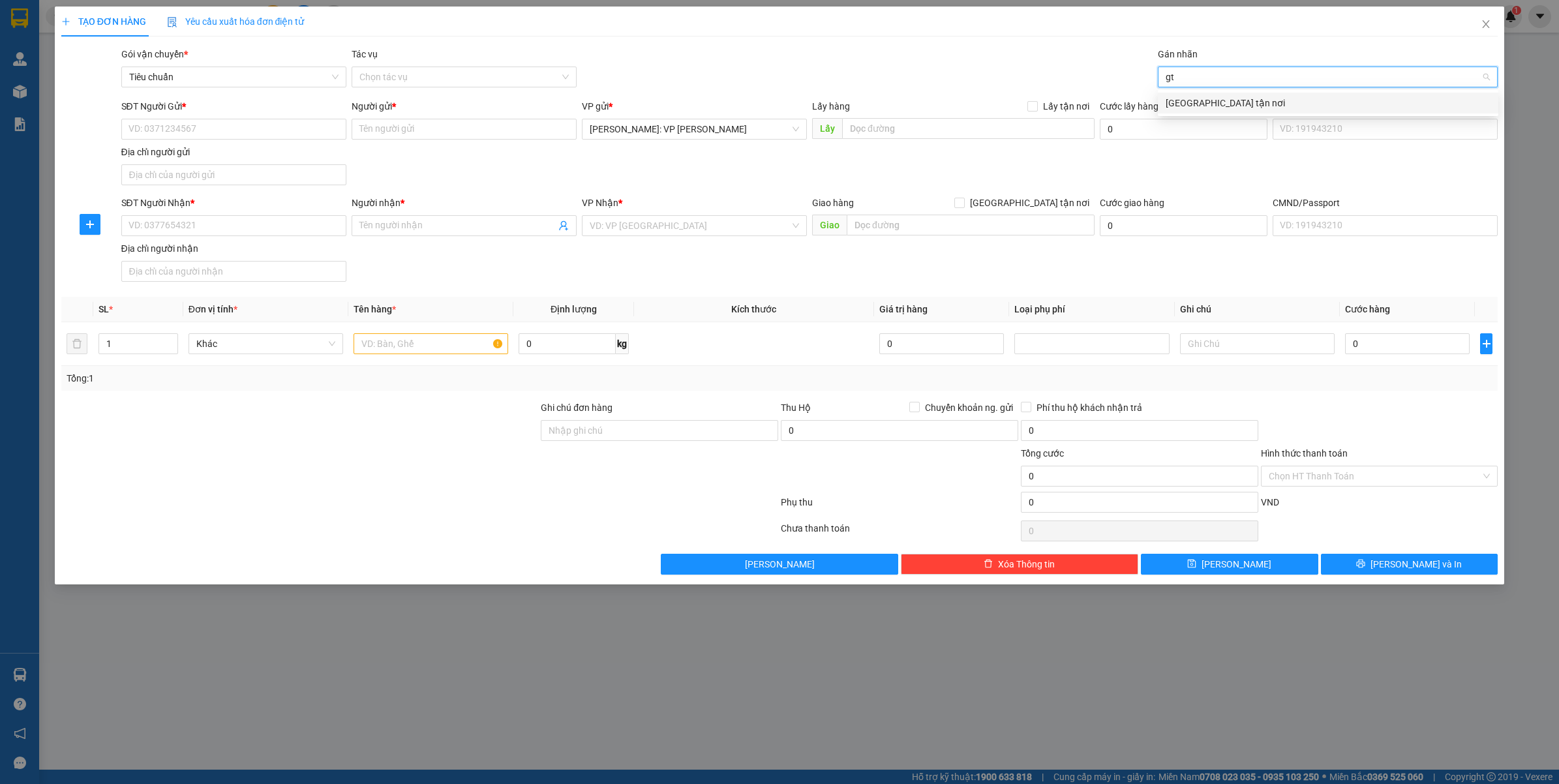
type input "gtn"
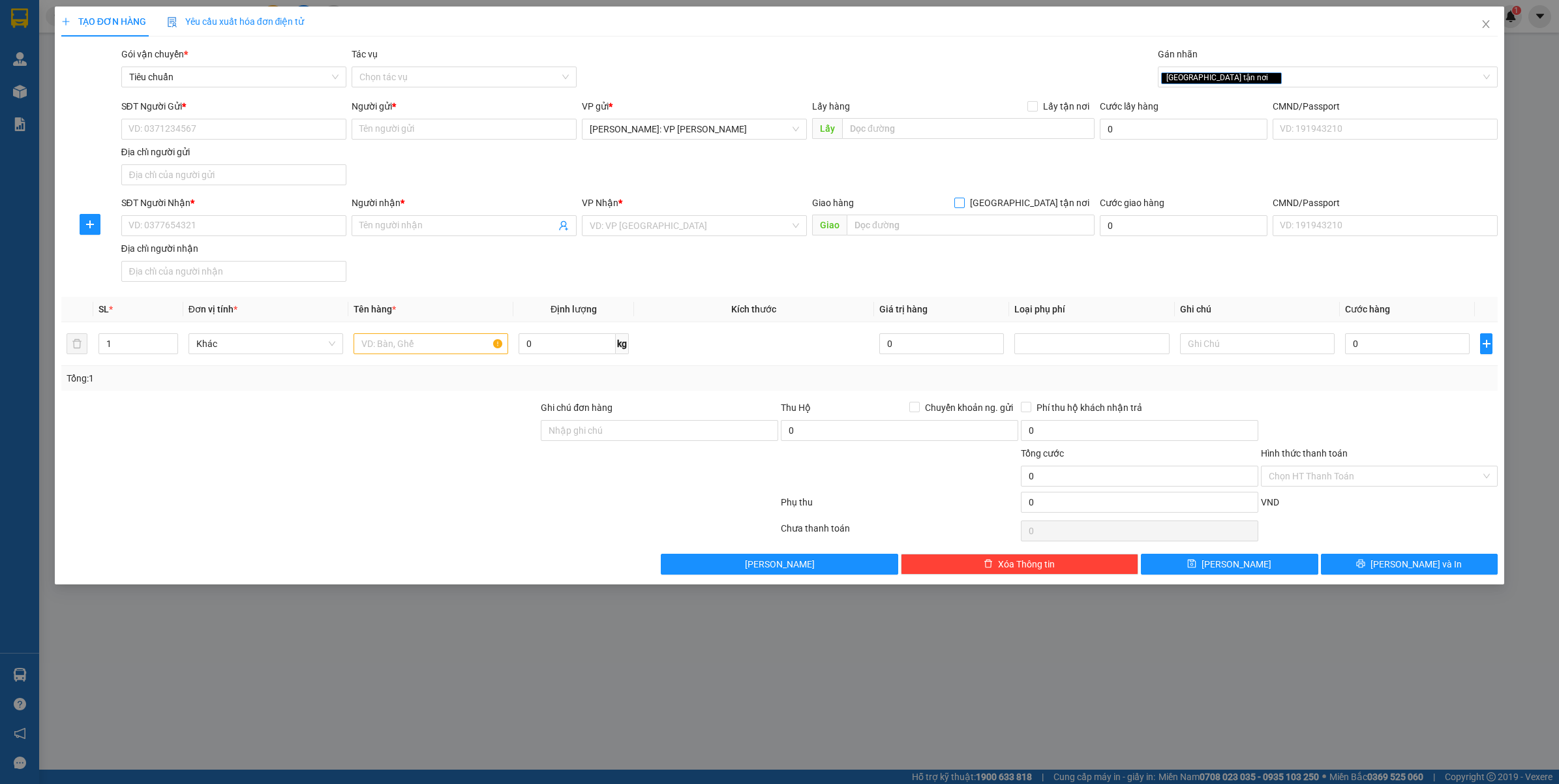
click at [1071, 207] on span "[GEOGRAPHIC_DATA][PERSON_NAME] nơi" at bounding box center [1029, 202] width 129 height 15
click at [963, 207] on input "[GEOGRAPHIC_DATA][PERSON_NAME] nơi" at bounding box center [959, 201] width 9 height 9
checkbox input "true"
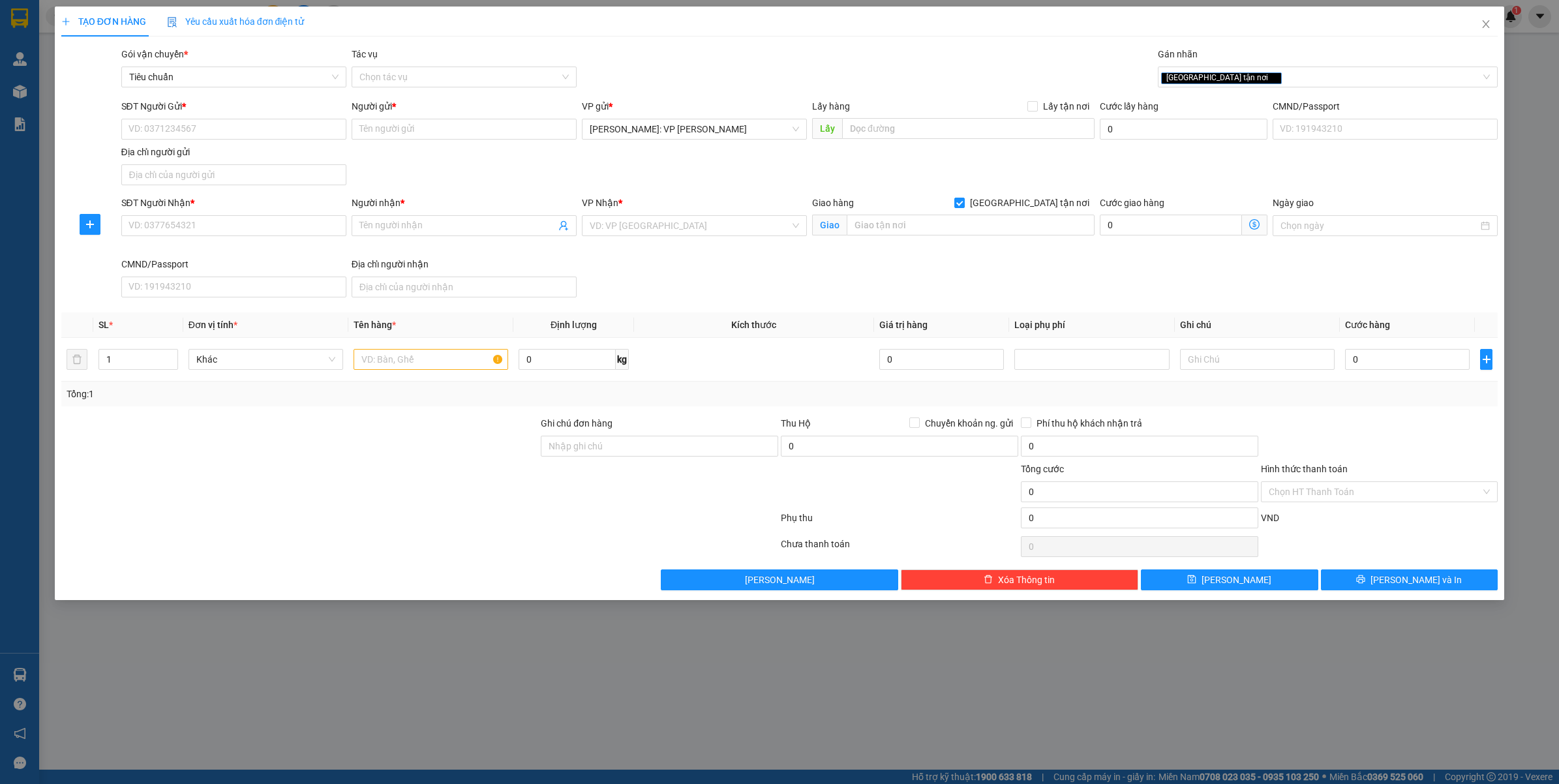
click at [225, 118] on div "SĐT Người Gửi *" at bounding box center [234, 109] width 225 height 19
click at [230, 120] on input "SĐT Người Gửi *" at bounding box center [234, 128] width 225 height 20
type input "0899677899"
click at [258, 151] on div "0899677899 - MS.THẢO/NÔNG SẢN GIỌT NẴNG" at bounding box center [234, 156] width 209 height 15
type input "MS.THẢO/NÔNG SẢN GIỌT NẴNG"
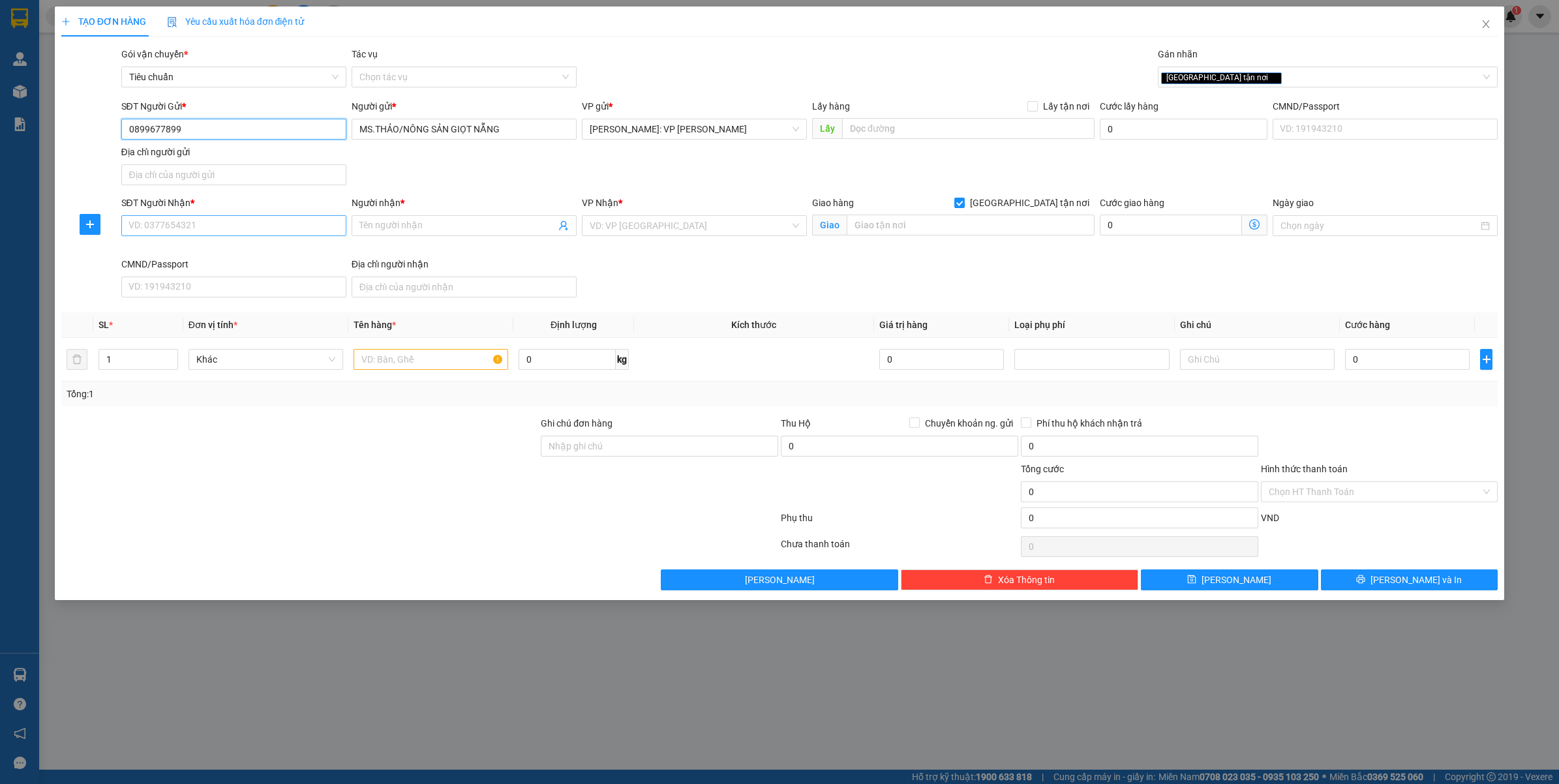
type input "0899677899"
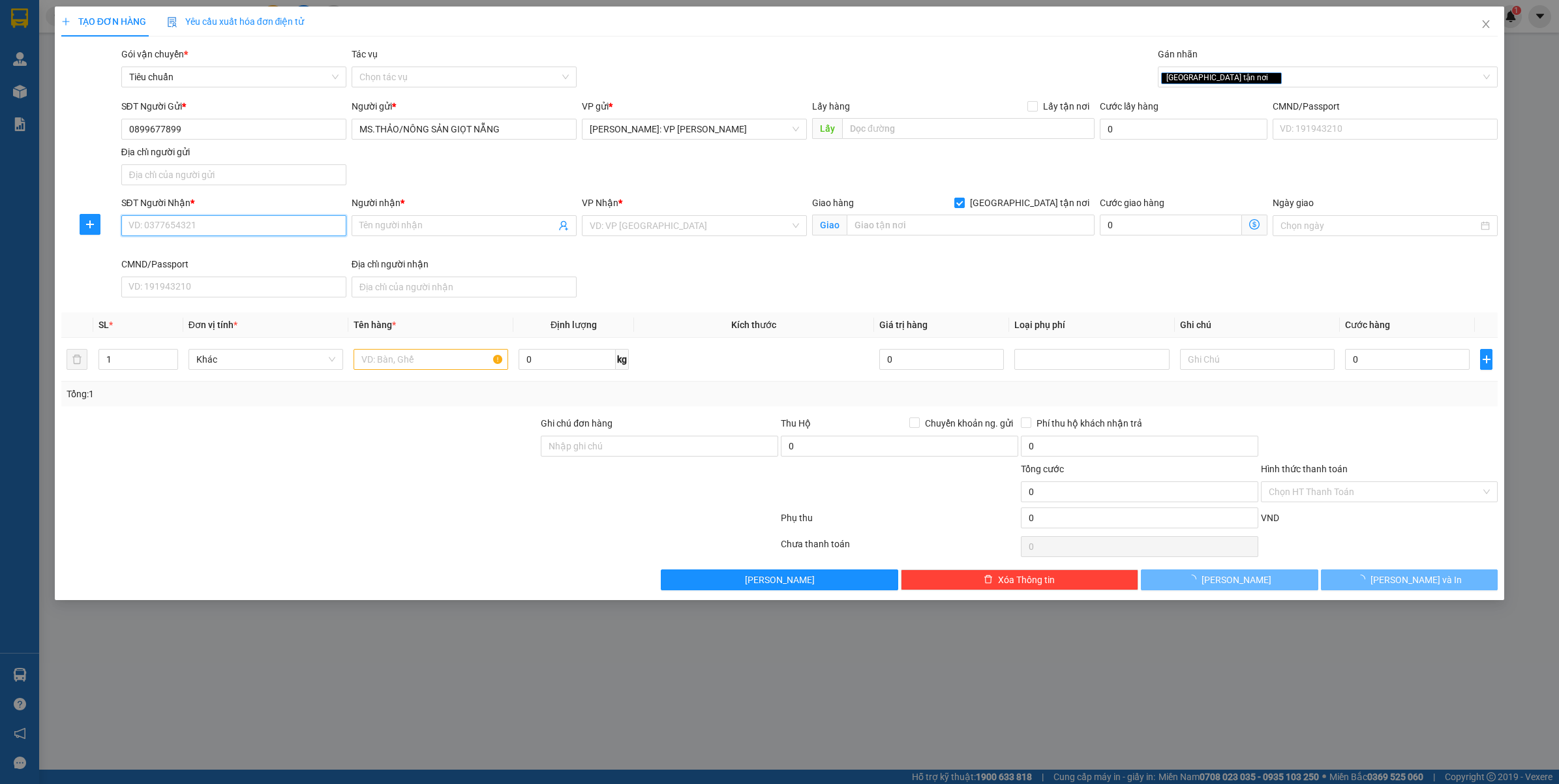
click at [251, 226] on input "SĐT Người Nhận *" at bounding box center [234, 225] width 225 height 20
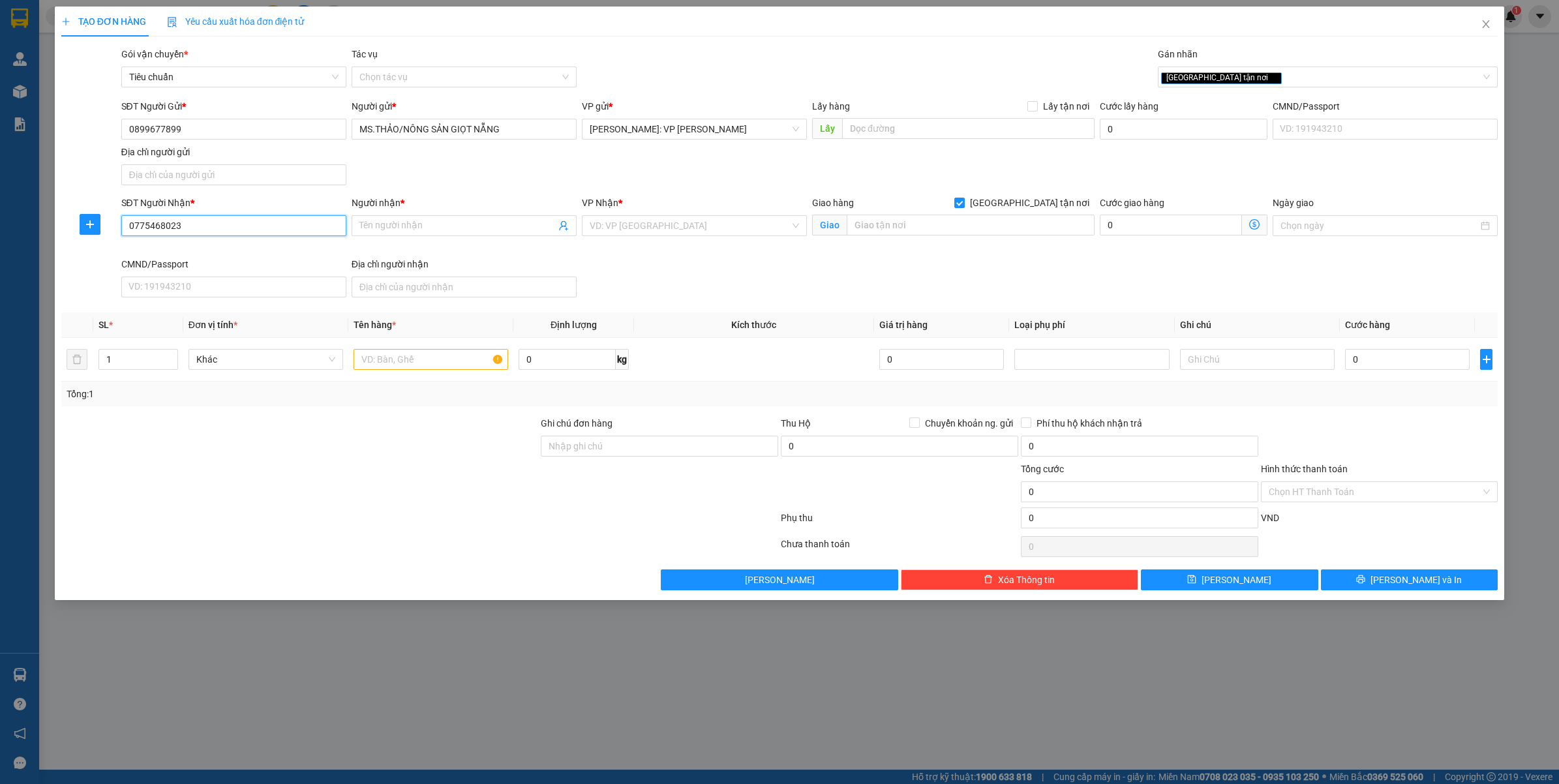
click at [241, 230] on input "0775468023" at bounding box center [234, 225] width 225 height 20
type input "0775468023"
click at [470, 232] on input "Người nhận *" at bounding box center [457, 226] width 197 height 15
type input "m"
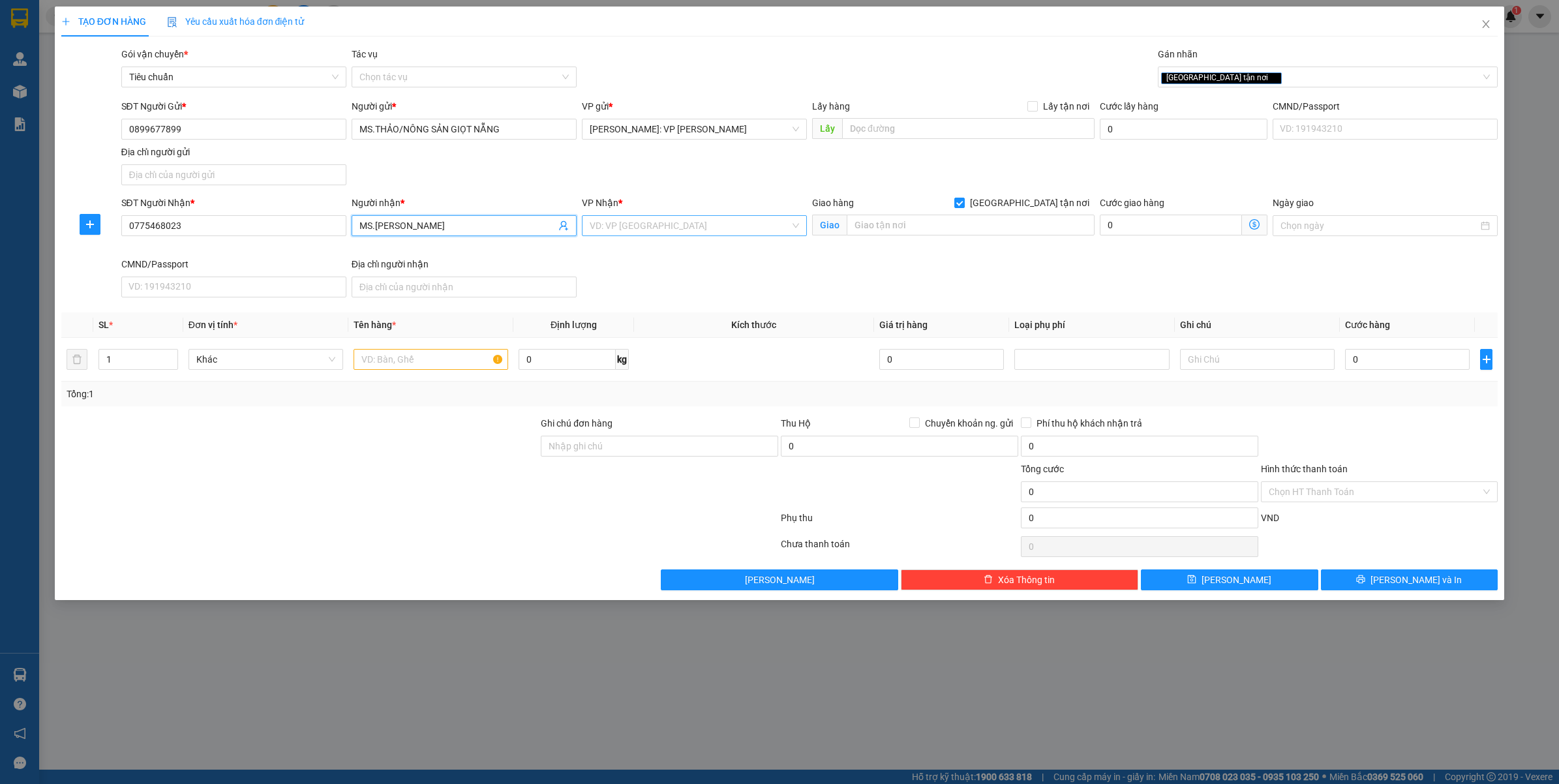
type input "[PERSON_NAME]"
click at [598, 223] on input "search" at bounding box center [690, 226] width 200 height 19
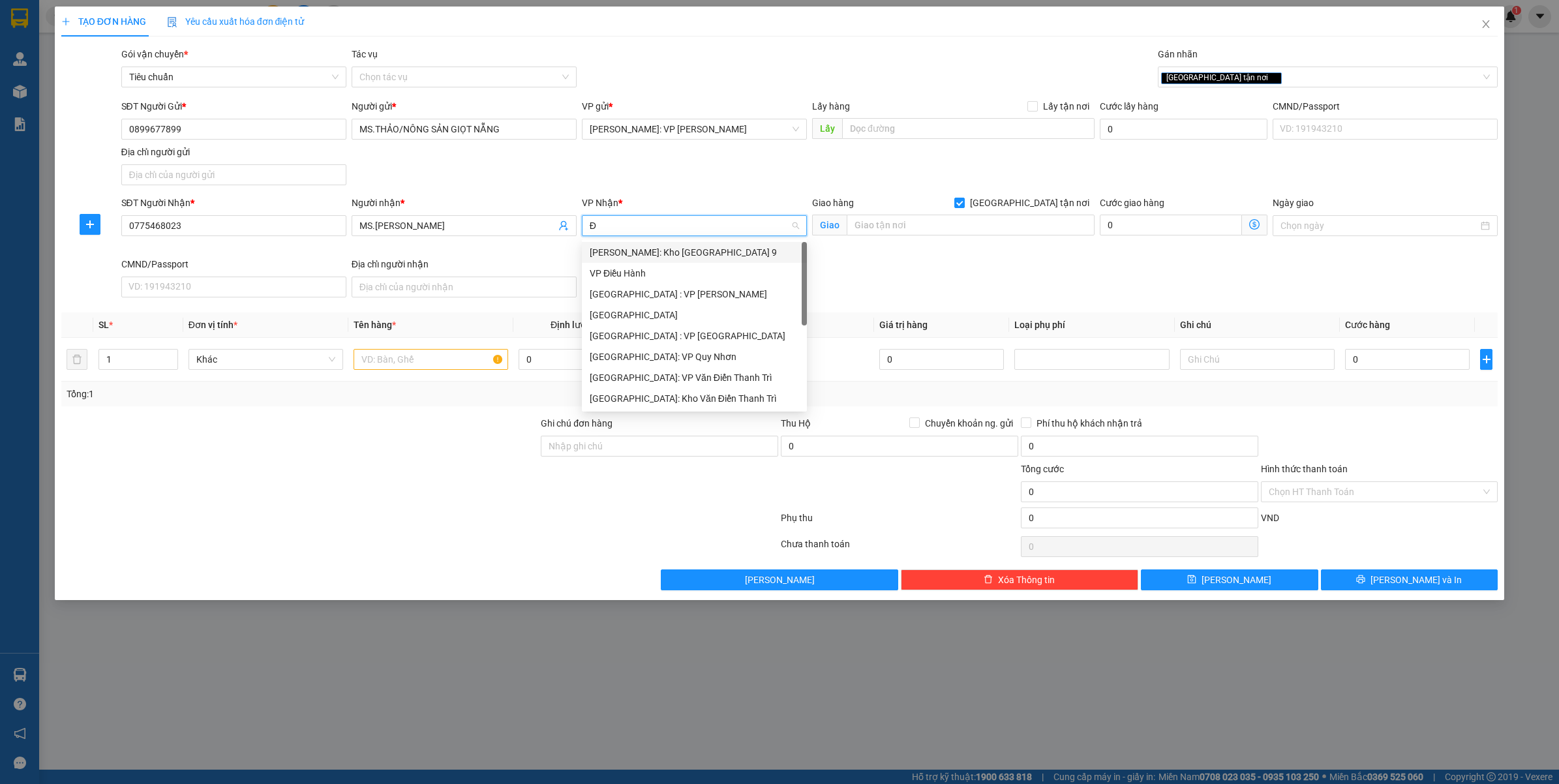
type input "ĐA"
drag, startPoint x: 640, startPoint y: 244, endPoint x: 874, endPoint y: 227, distance: 234.6
click at [640, 245] on div "[GEOGRAPHIC_DATA] : [PERSON_NAME]" at bounding box center [709, 252] width 240 height 15
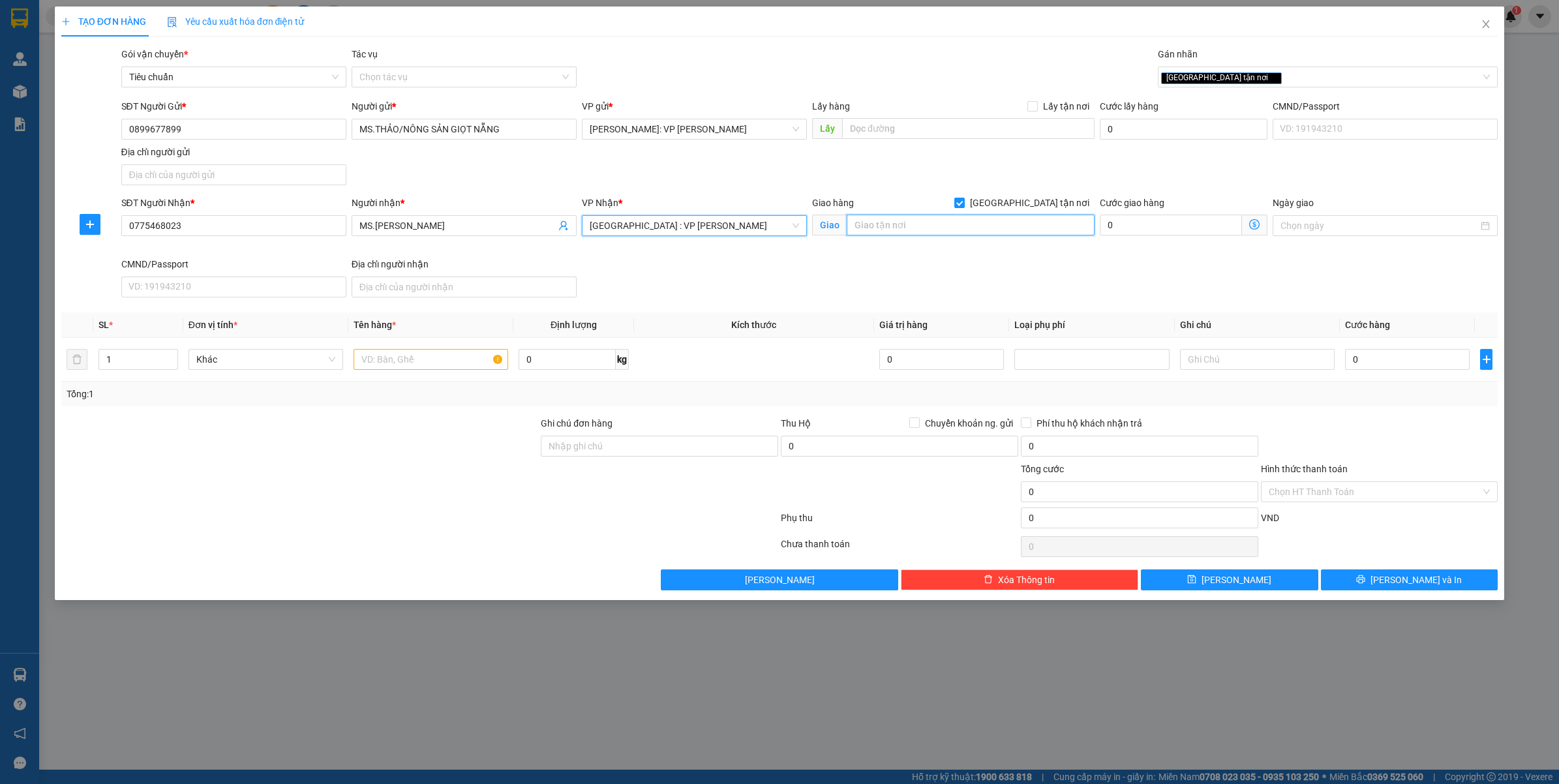
click at [941, 224] on input "text" at bounding box center [970, 225] width 248 height 20
type input "HOTEL SHERATON GRAND"
click at [996, 227] on input "HOTEL SHERATON GRAND" at bounding box center [970, 225] width 248 height 20
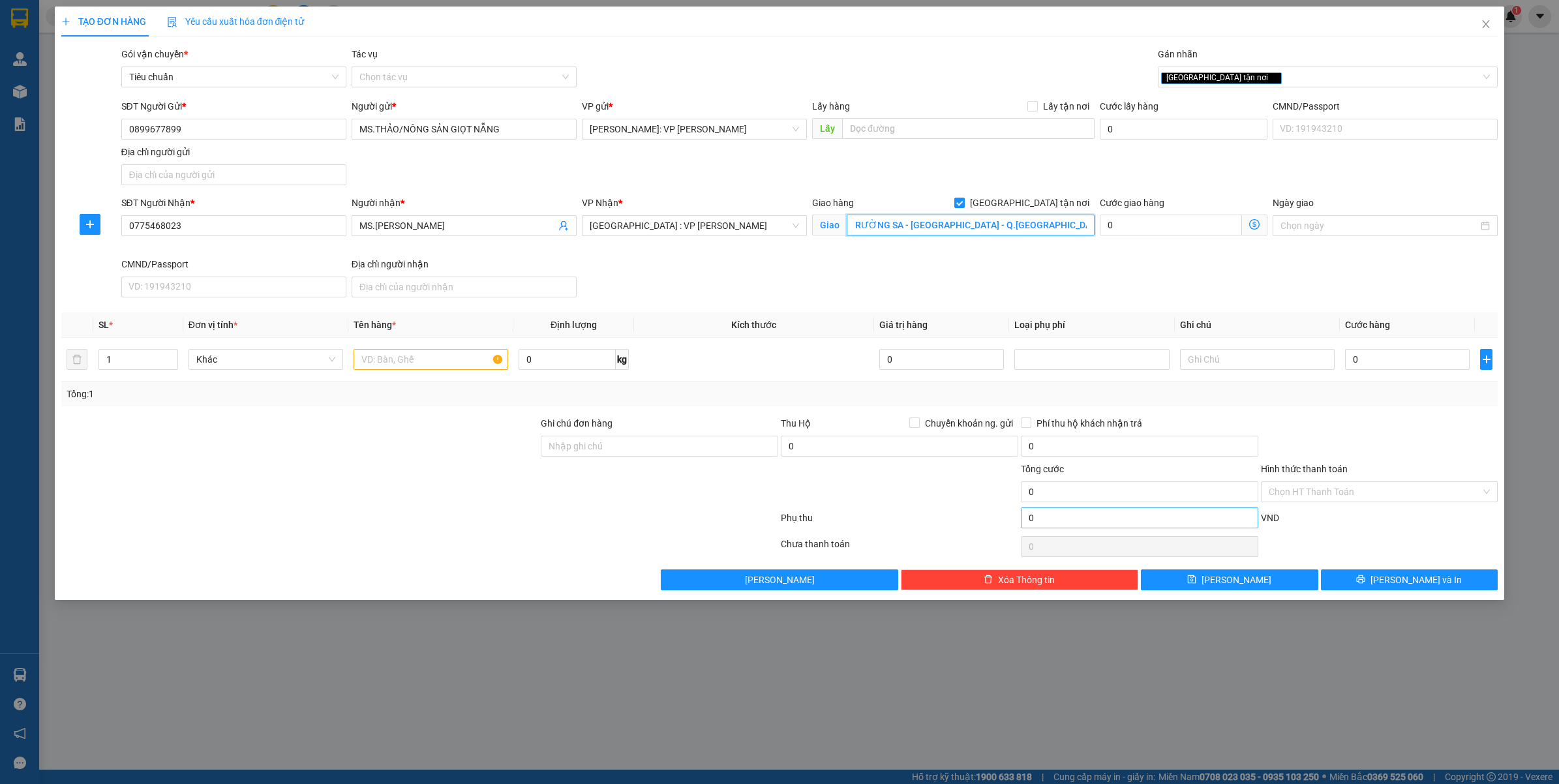
scroll to position [0, 140]
type input "KHÁCH SẠN SHERATON/SỐ 35 TRƯỜNG SA - F.HÒA HẢI - Q.NGŨ HÀNH SƠN - ĐÀ NẴNG"
click at [130, 356] on input "1" at bounding box center [138, 359] width 78 height 19
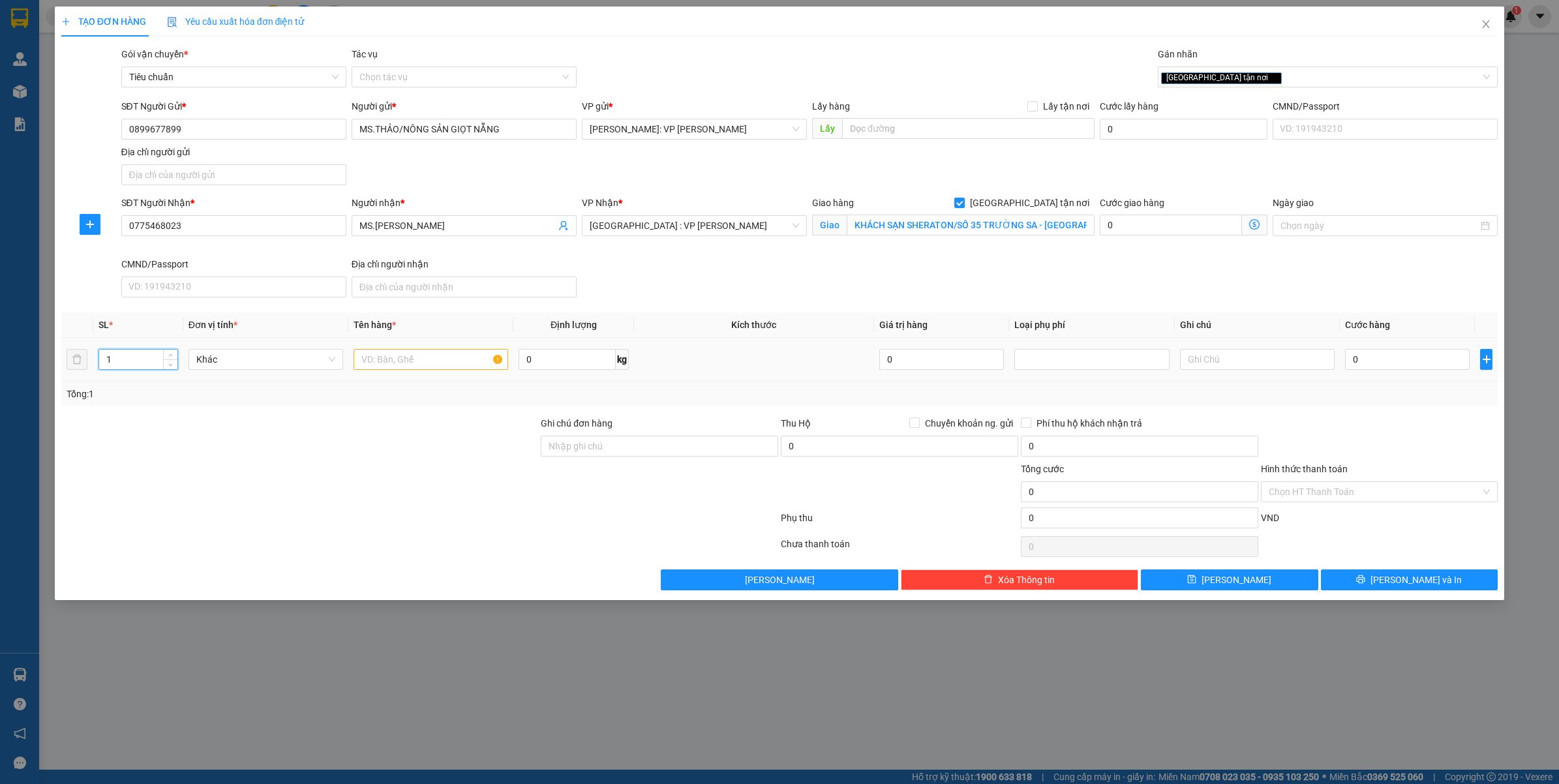
click at [130, 356] on input "1" at bounding box center [138, 359] width 78 height 19
type input "6"
click at [379, 353] on input "text" at bounding box center [430, 359] width 155 height 20
type input "6 KIỆN CARTON"
click at [558, 367] on input "0" at bounding box center [566, 359] width 96 height 20
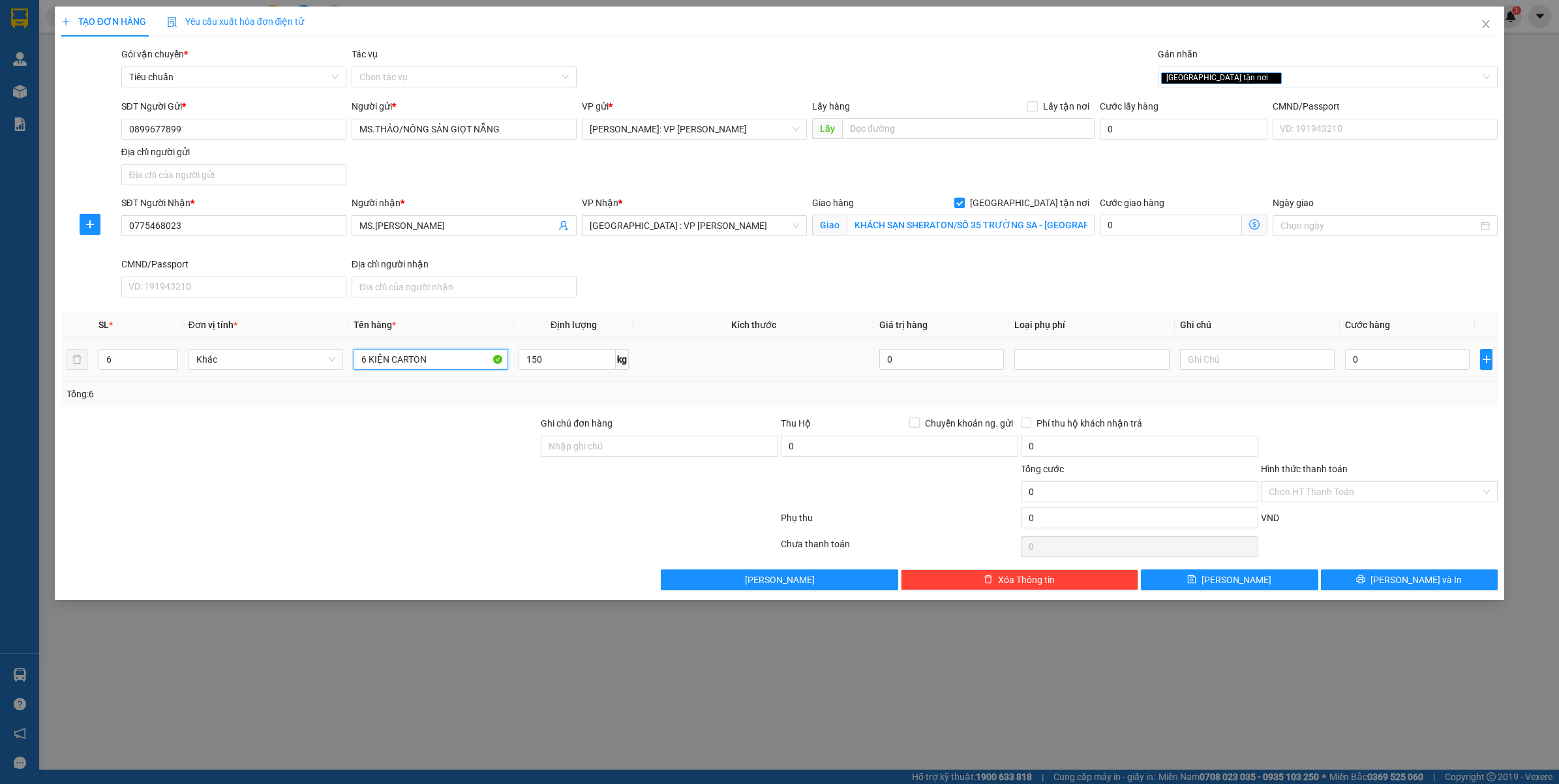
click at [451, 363] on input "6 KIỆN CARTON" at bounding box center [430, 359] width 155 height 20
type input "150"
type input "6 KIỆN CARTON DÁN KEO DỄ VỠ"
click at [567, 438] on input "Ghi chú đơn hàng" at bounding box center [660, 445] width 237 height 20
click at [410, 663] on div "TẠO ĐƠN HÀNG Yêu cầu xuất hóa đơn điện tử Transit Pickup Surcharge Ids Transit …" at bounding box center [780, 392] width 1559 height 784
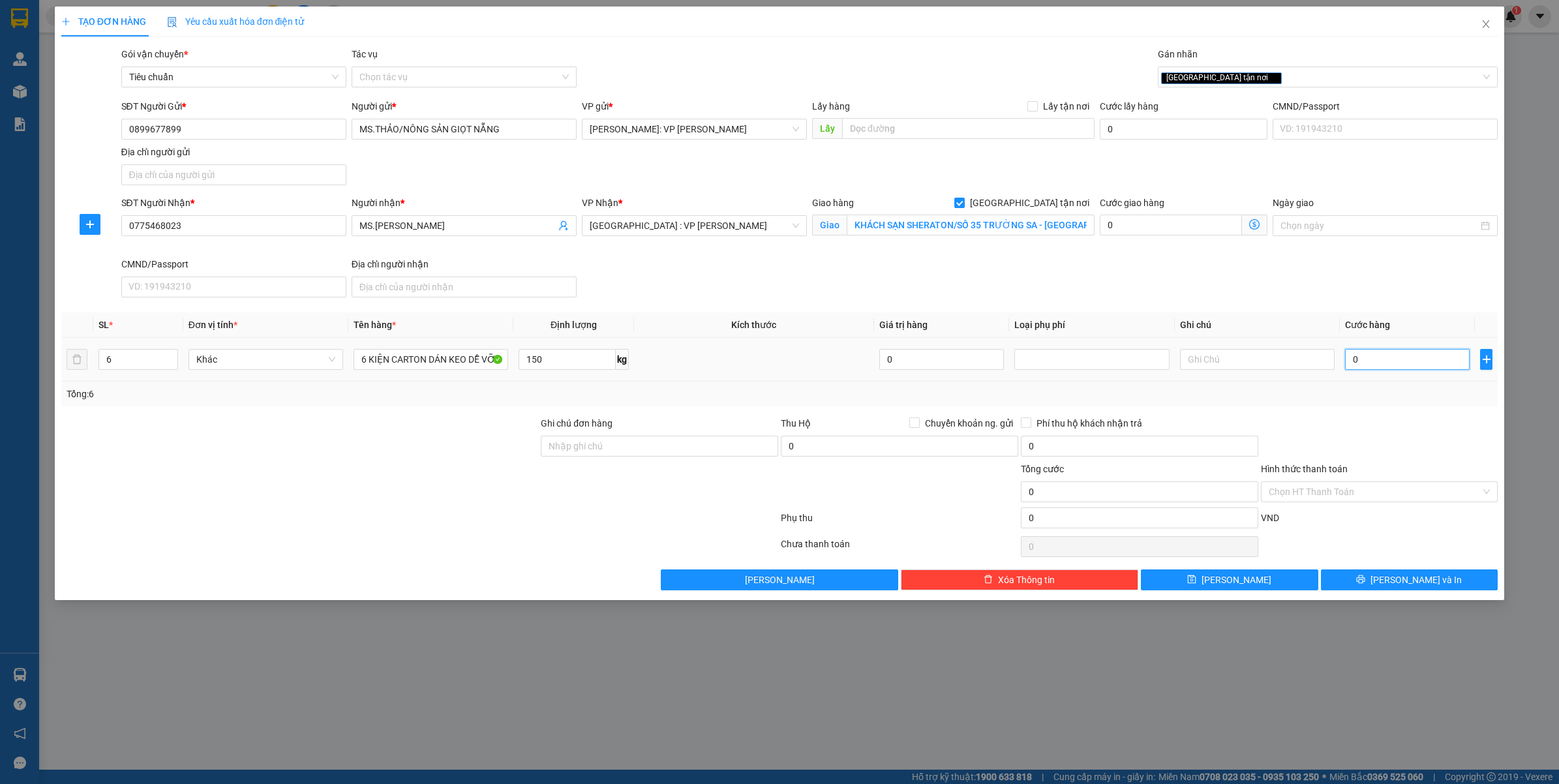
click at [1378, 363] on input "0" at bounding box center [1407, 359] width 125 height 20
type input "7"
type input "72"
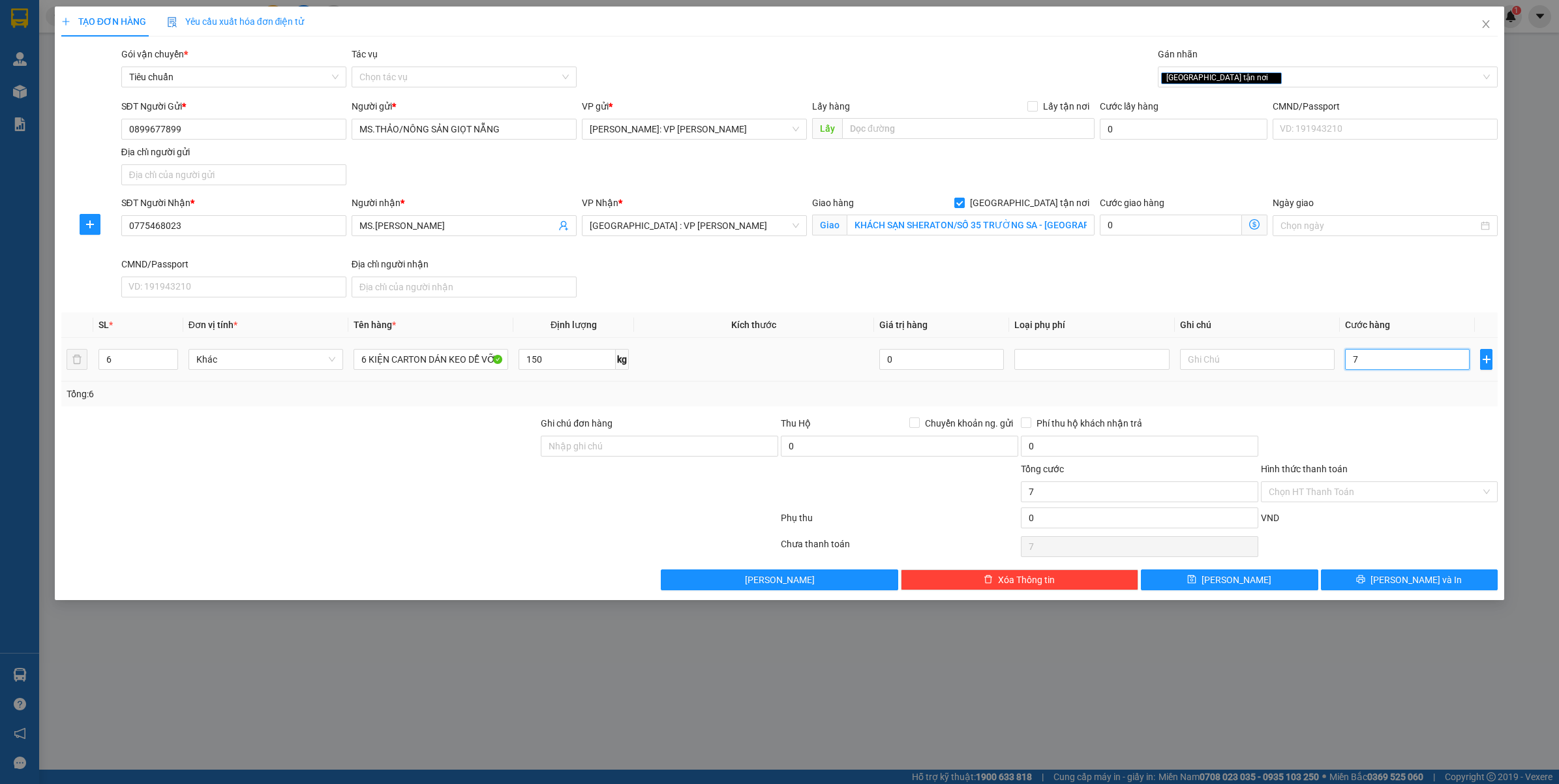
type input "72"
type input "720"
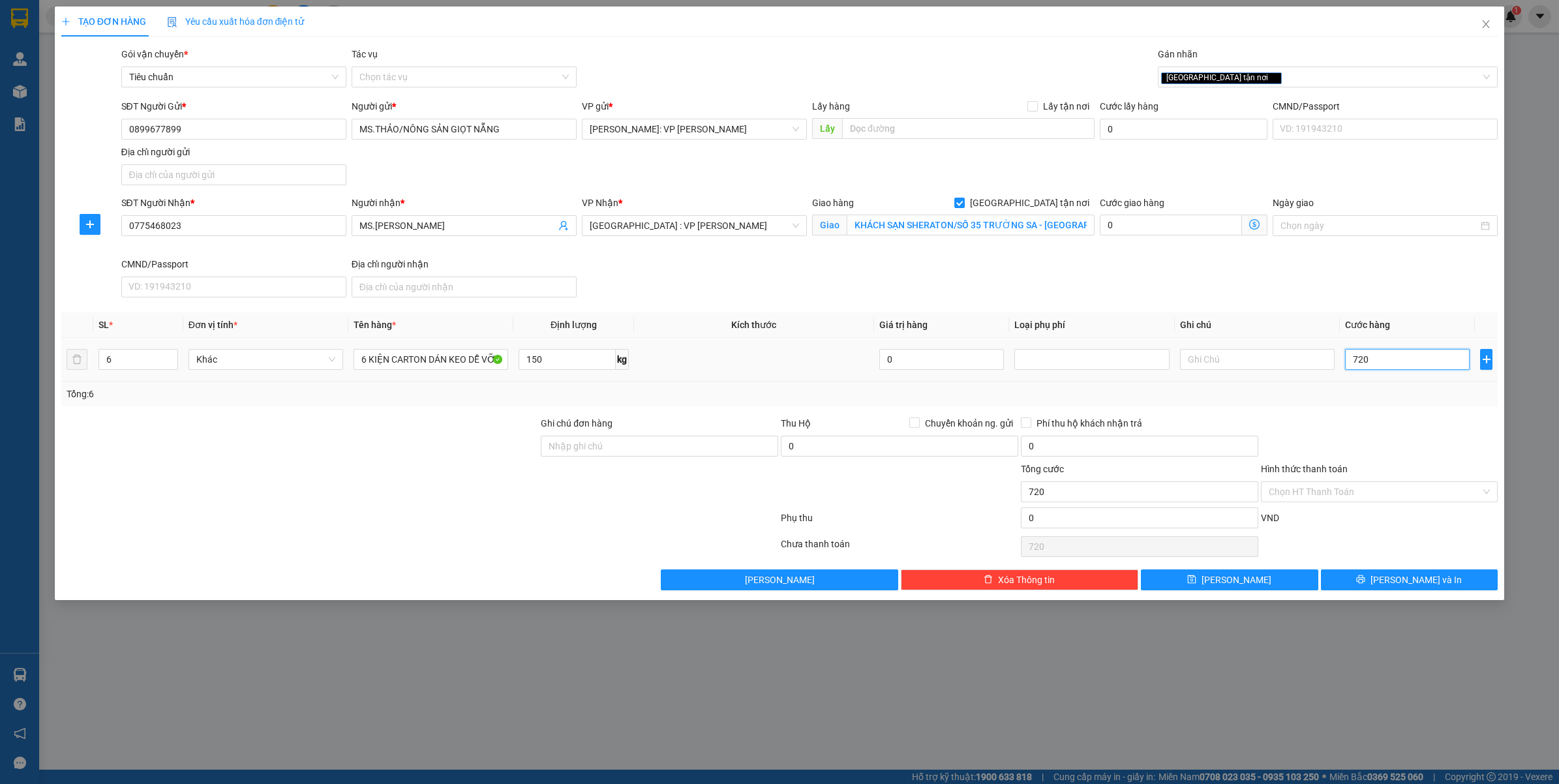
type input "7.200"
type input "7.720"
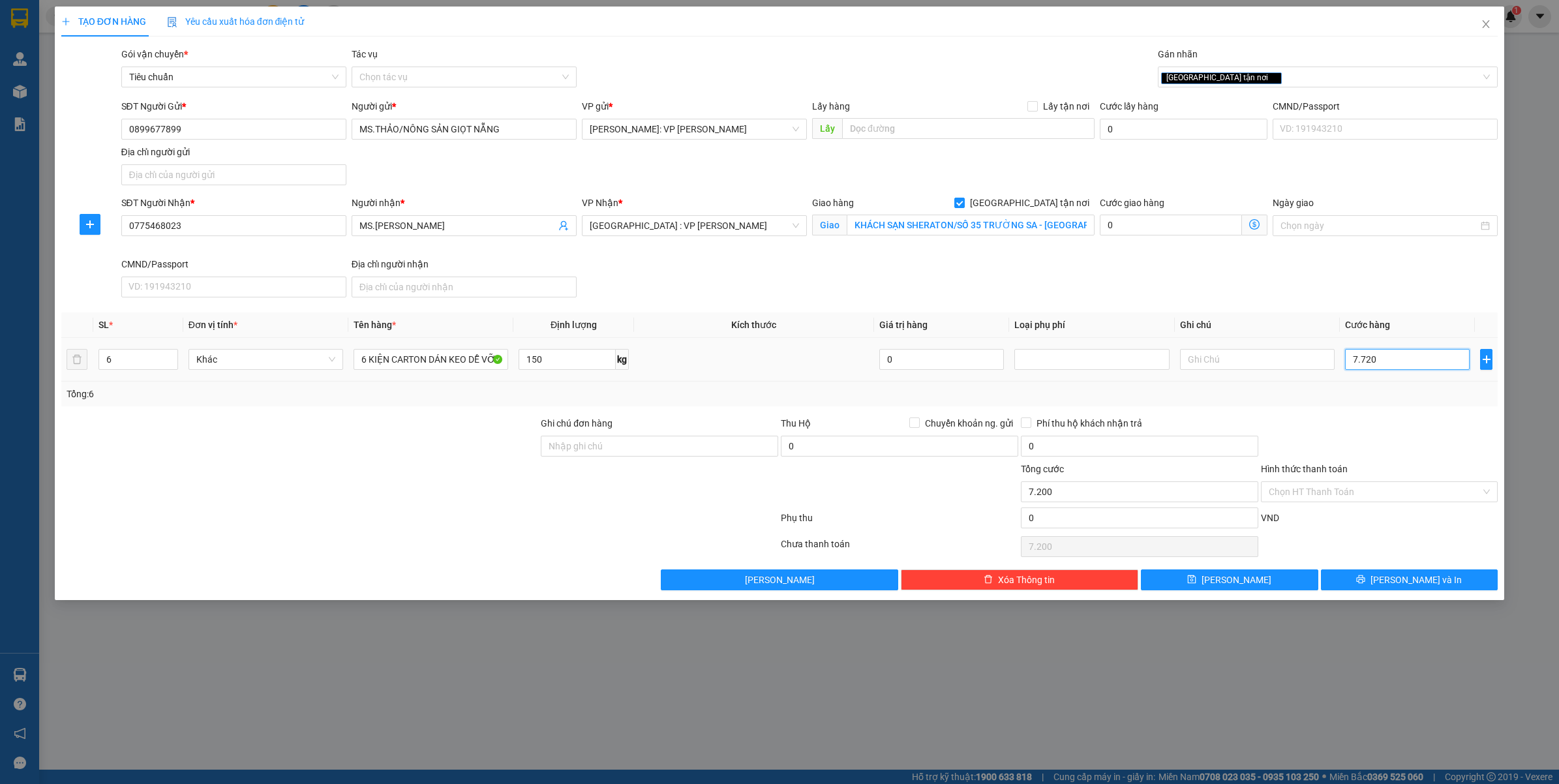
type input "7.720"
click at [1370, 352] on input "7.720" at bounding box center [1407, 359] width 125 height 20
type input "720"
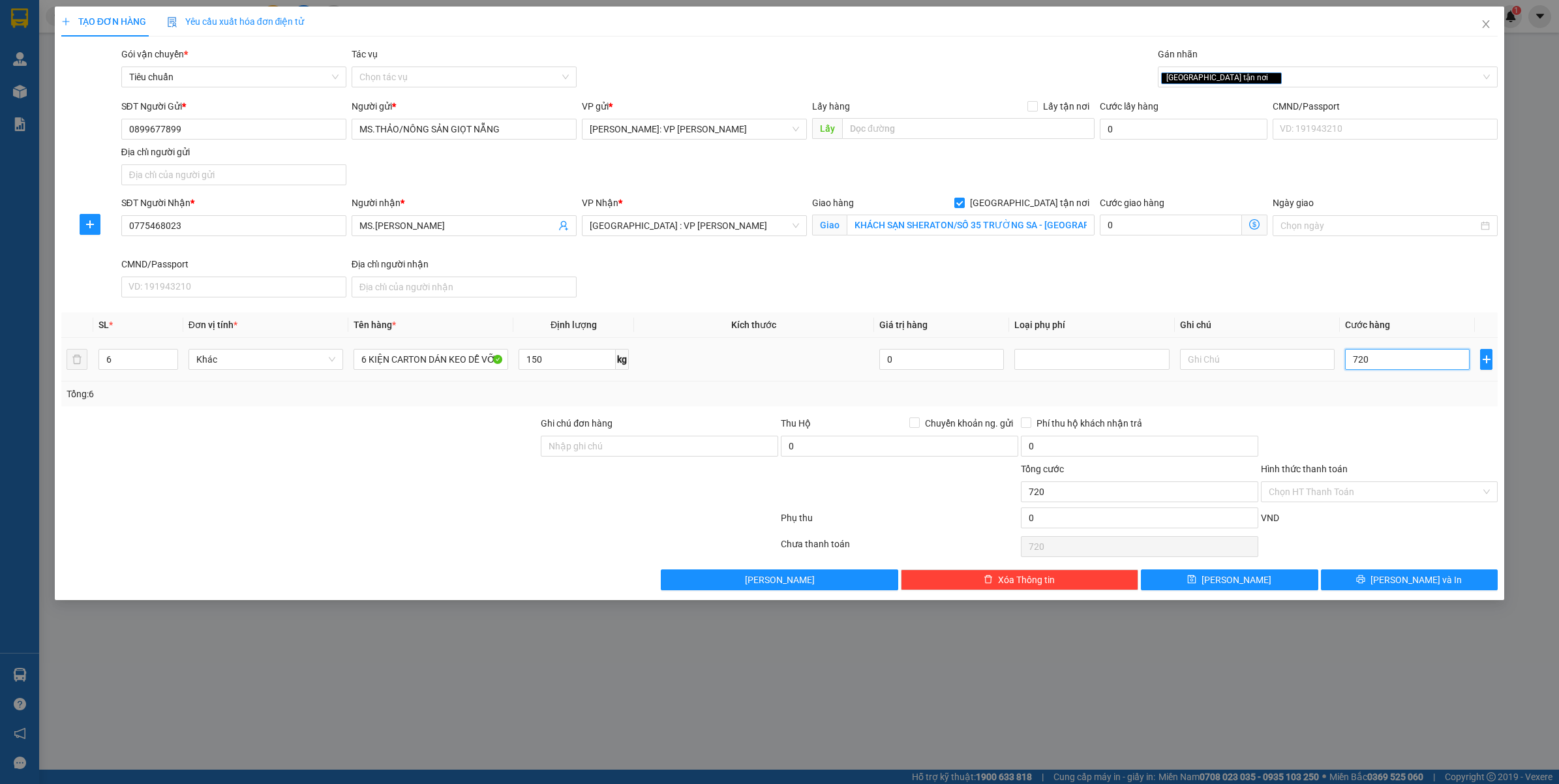
click at [1370, 352] on input "720" at bounding box center [1407, 359] width 125 height 20
type input "0"
type input "7"
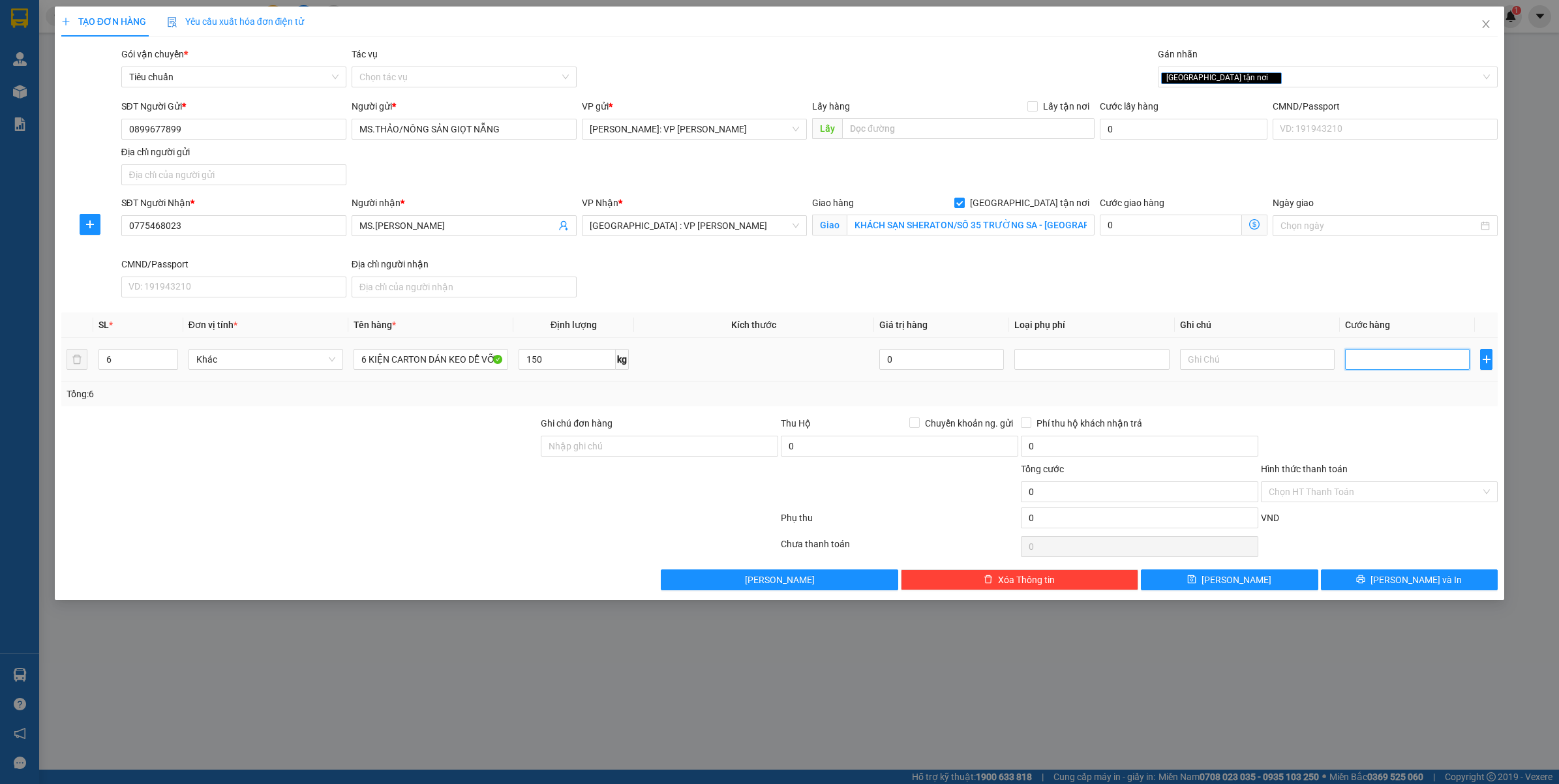
type input "7"
type input "72"
type input "720"
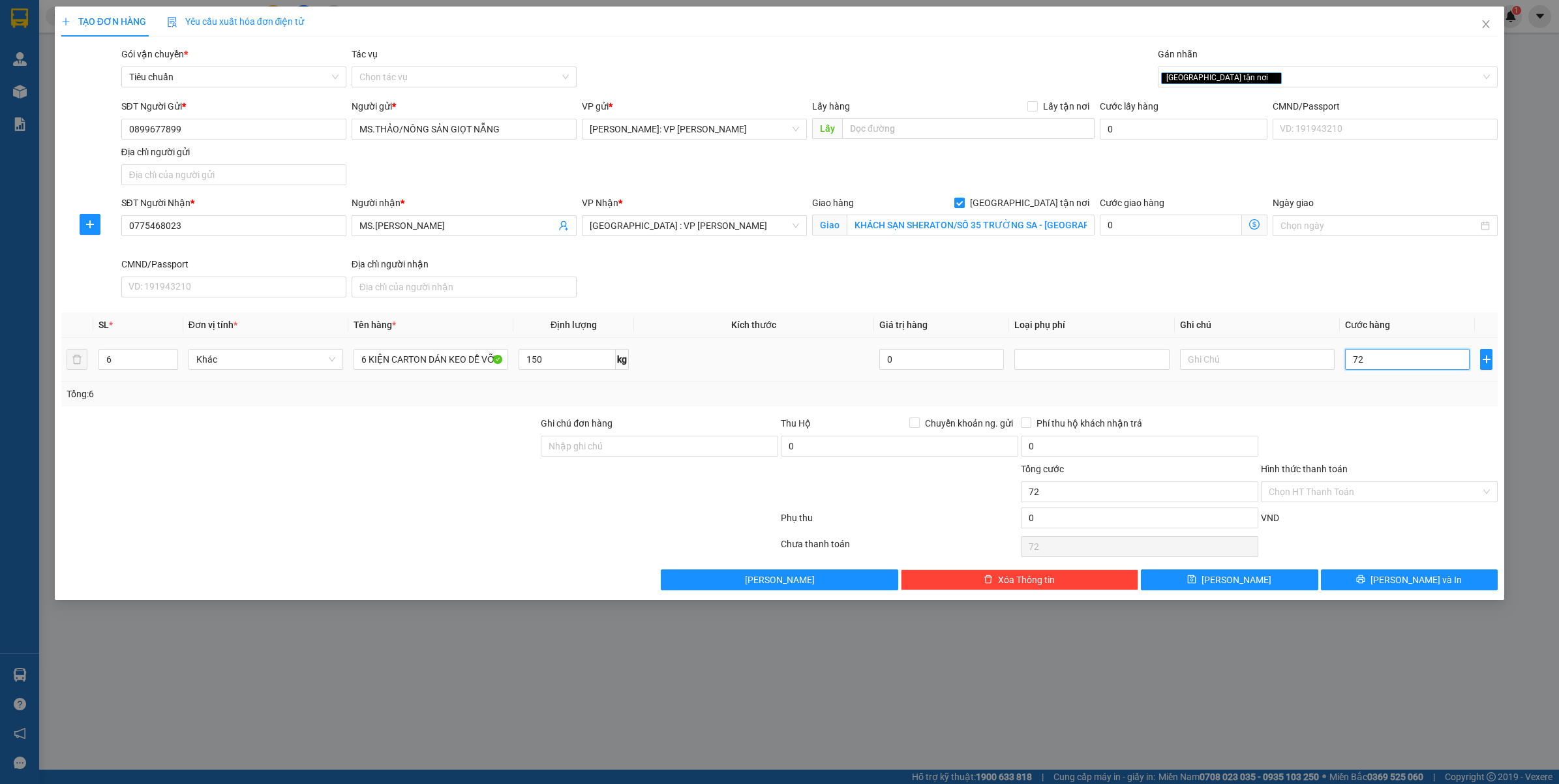
type input "720"
click at [1383, 412] on div "Transit Pickup Surcharge Ids Transit Deliver Surcharge Ids Transit Deliver Surc…" at bounding box center [780, 318] width 1437 height 543
type input "720.000"
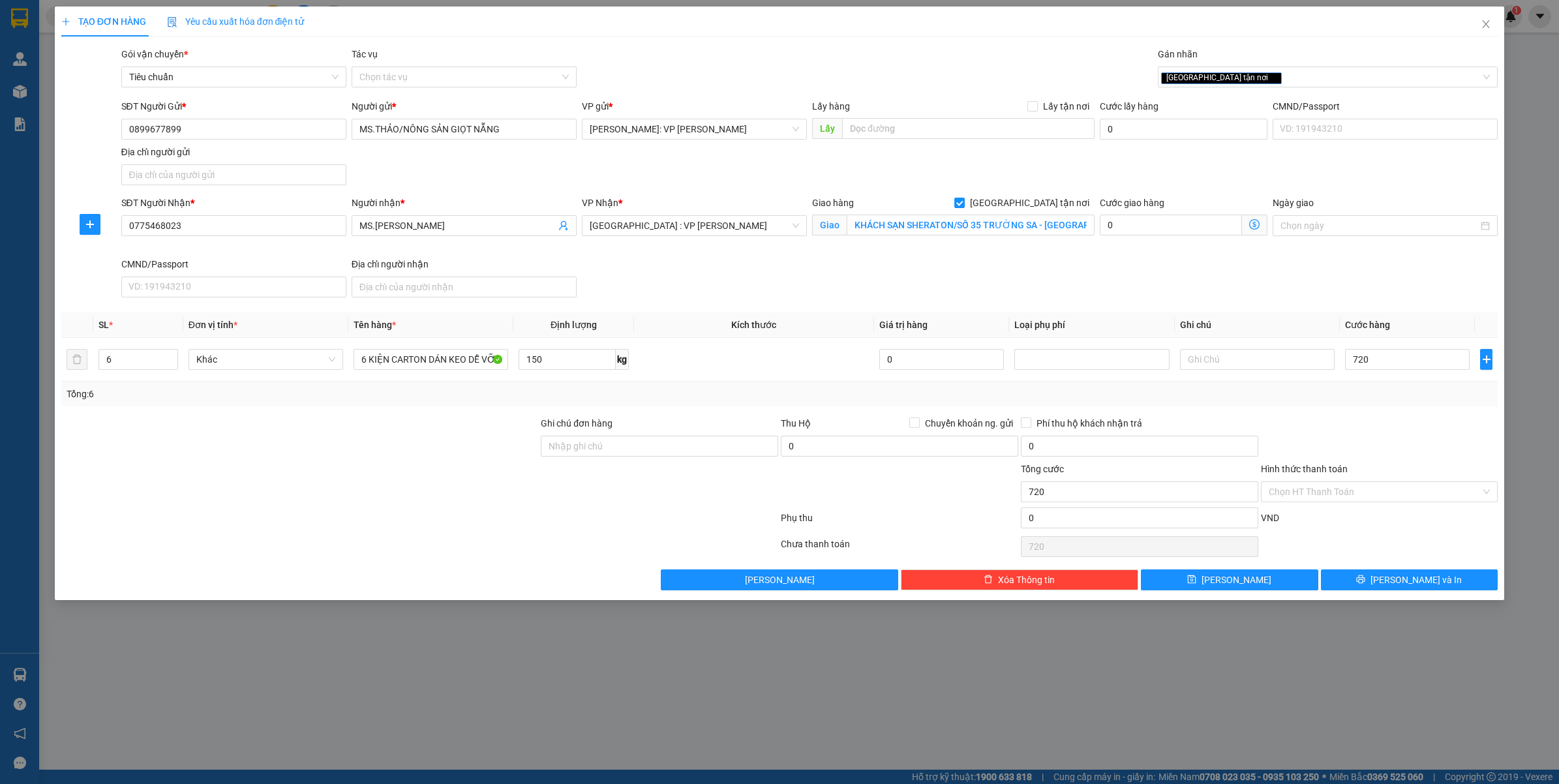
type input "720.000"
click at [555, 361] on input "150" at bounding box center [566, 359] width 96 height 20
type input "0"
click at [1311, 405] on div "Tổng: 6" at bounding box center [780, 393] width 1437 height 24
click at [474, 362] on input "6 KIỆN CARTON DÁN KEO DỄ VỠ" at bounding box center [430, 359] width 155 height 20
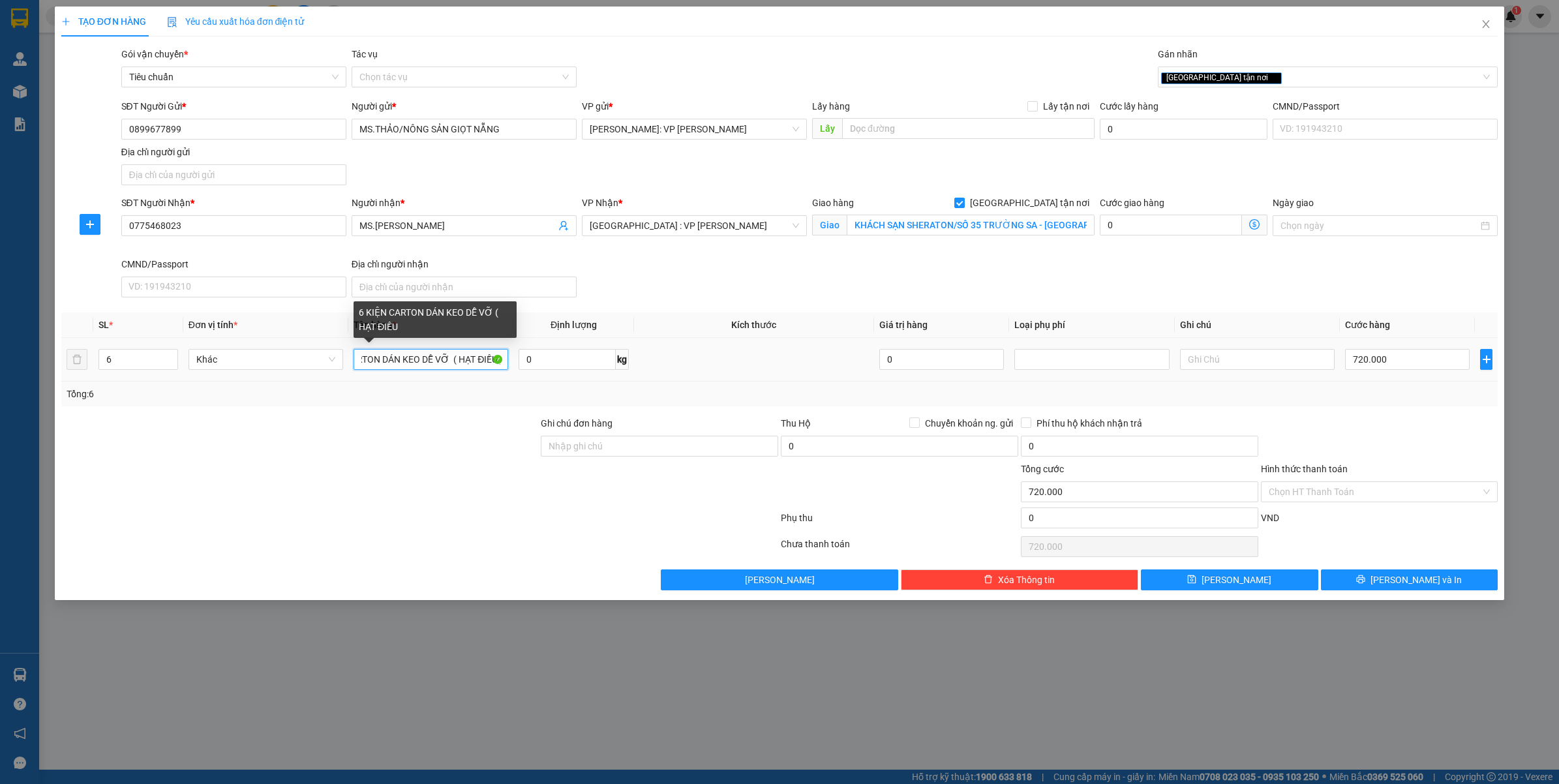
scroll to position [0, 49]
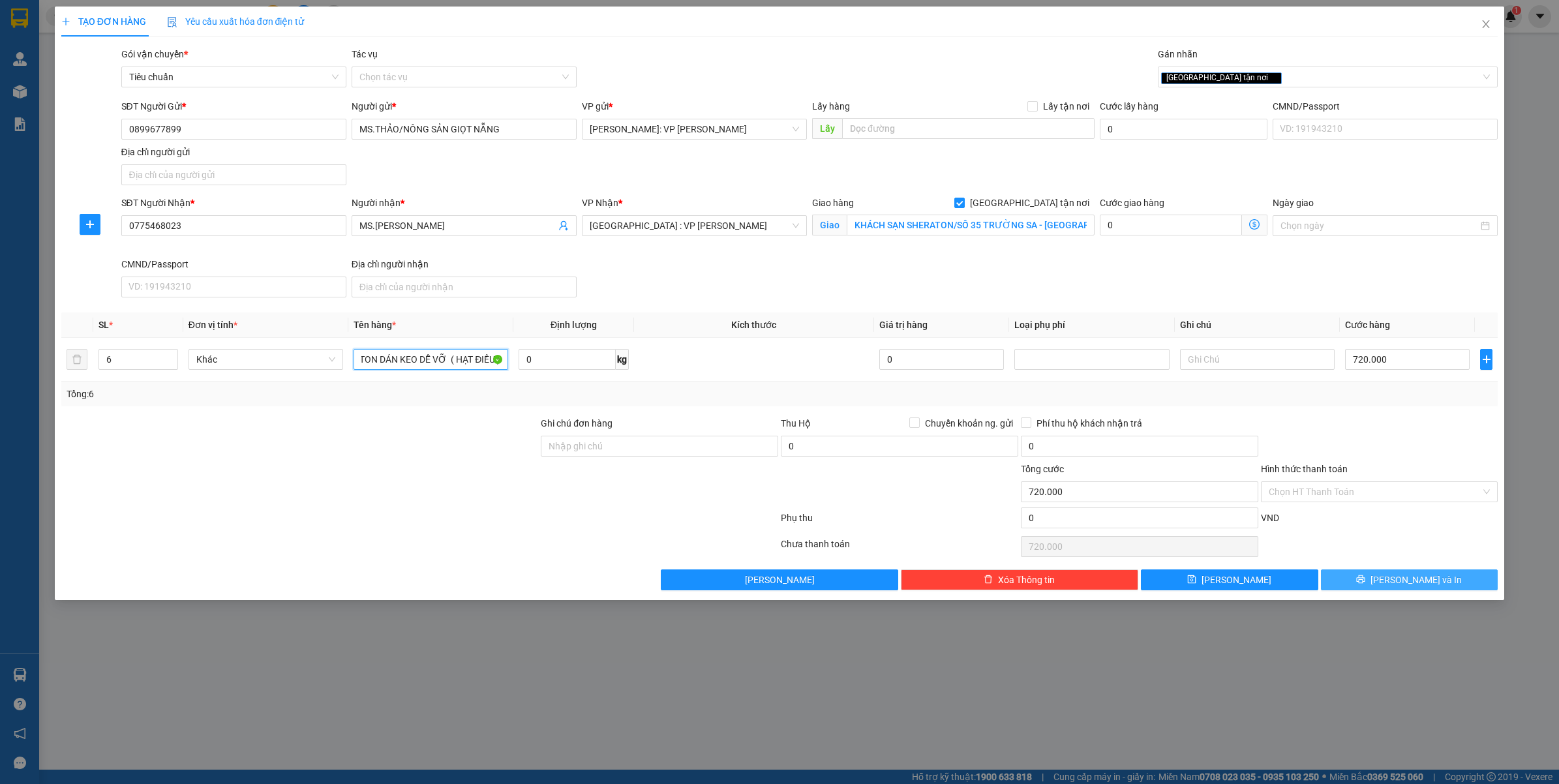
type input "6 KIỆN CARTON DÁN KEO DỄ VỠ ( HẠT ĐIỀU )"
click at [1365, 584] on icon "printer" at bounding box center [1360, 579] width 9 height 9
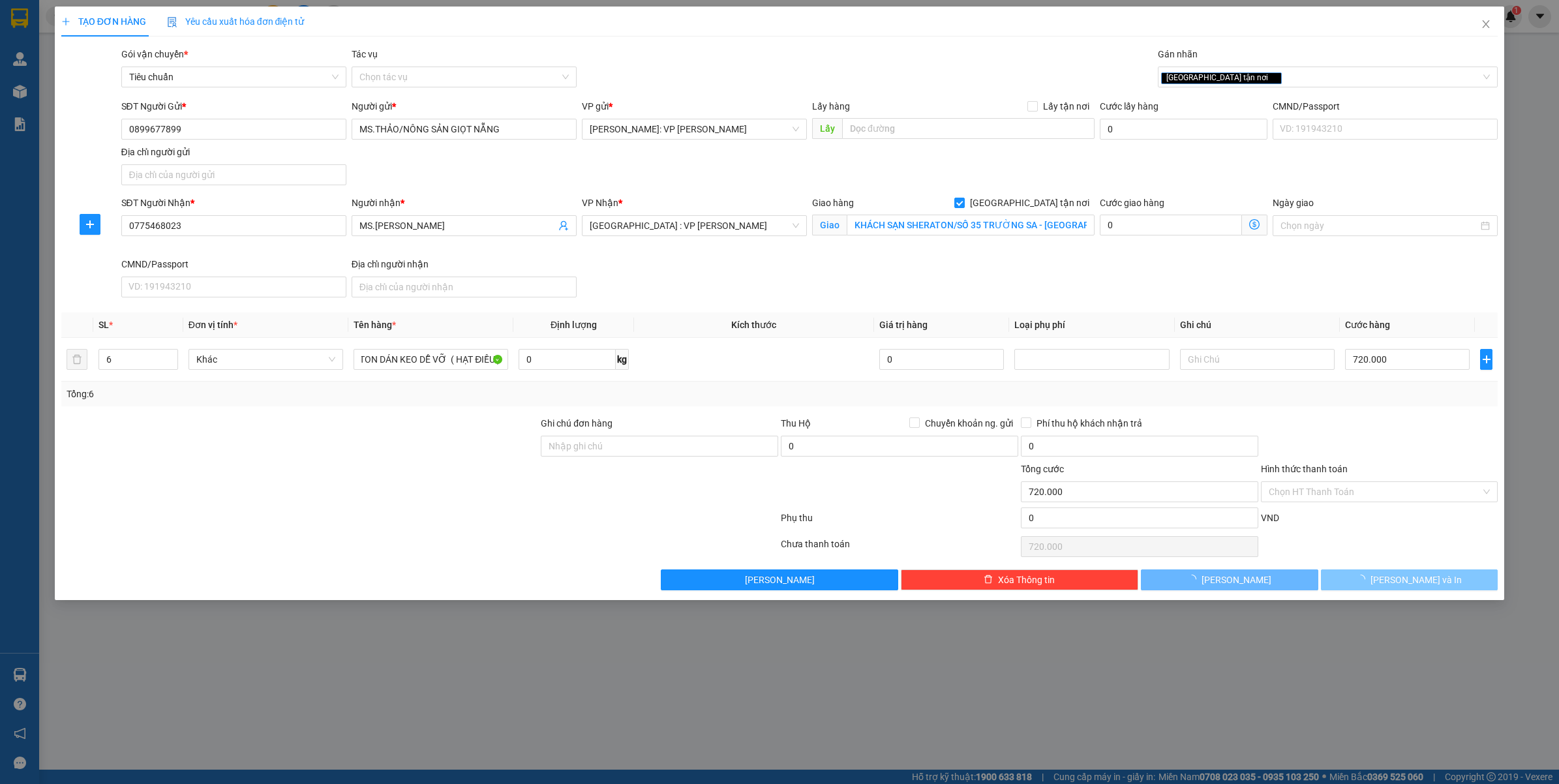
scroll to position [0, 0]
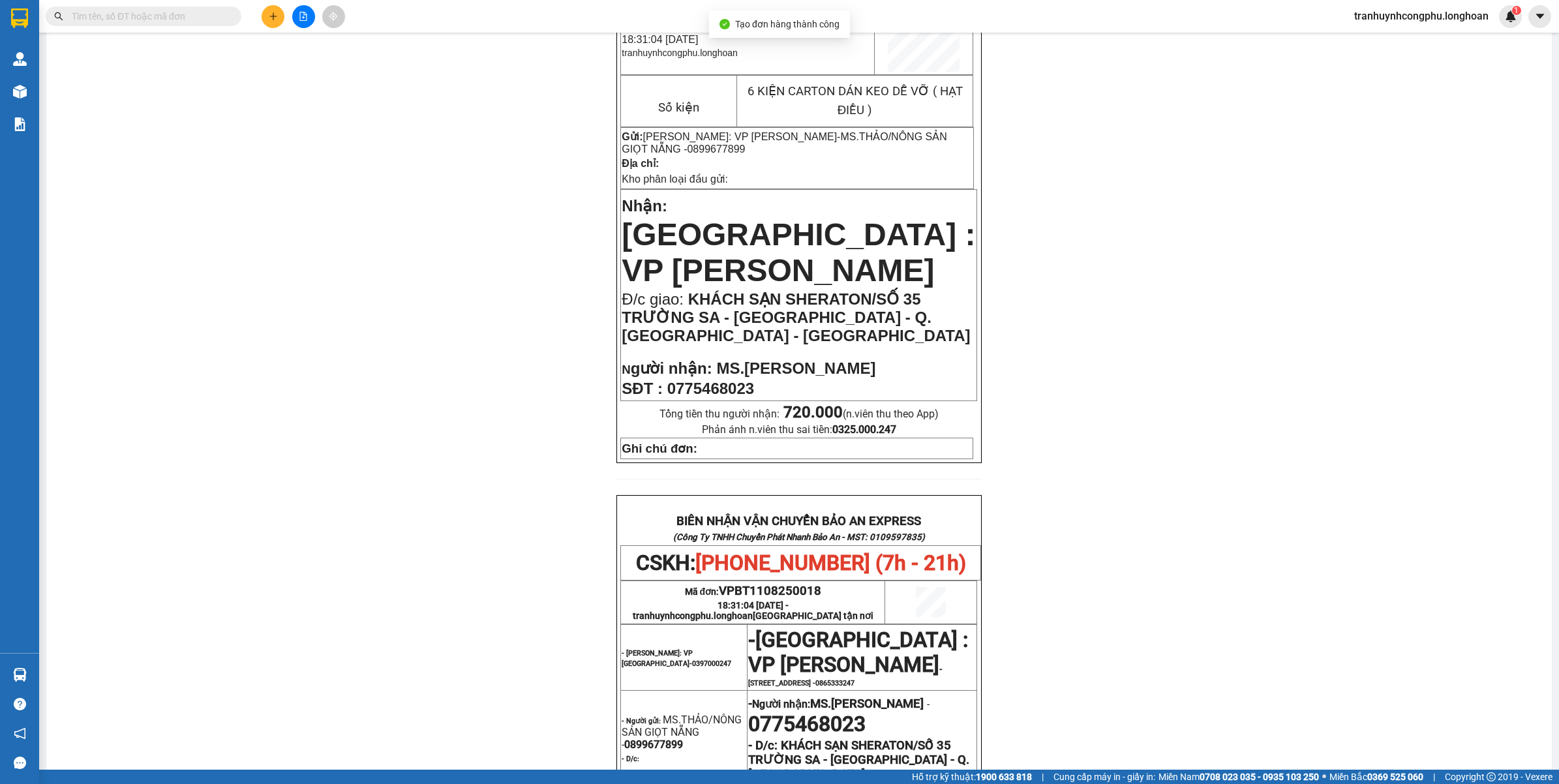
scroll to position [326, 0]
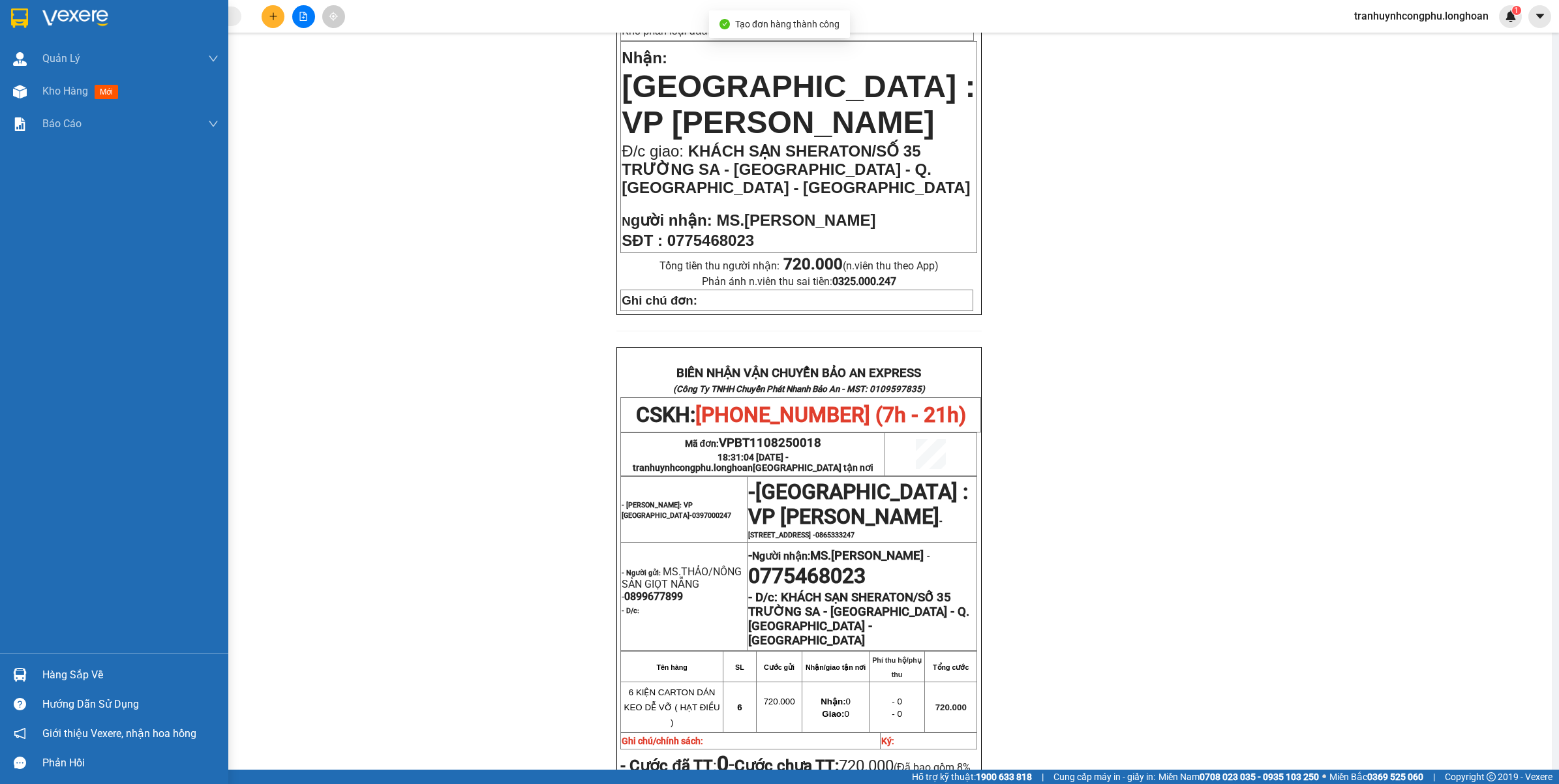
click at [20, 95] on img at bounding box center [19, 91] width 14 height 14
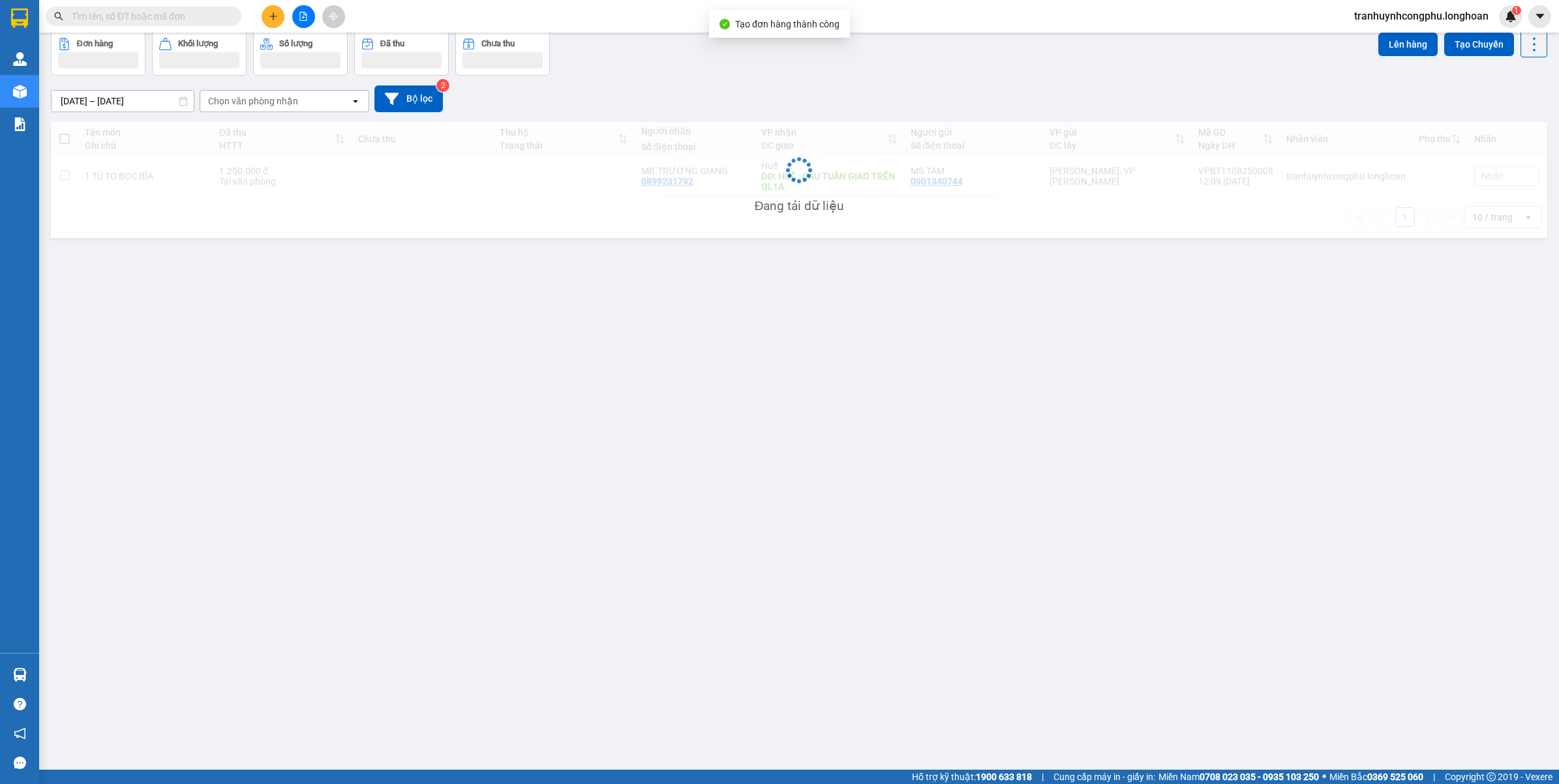
scroll to position [60, 0]
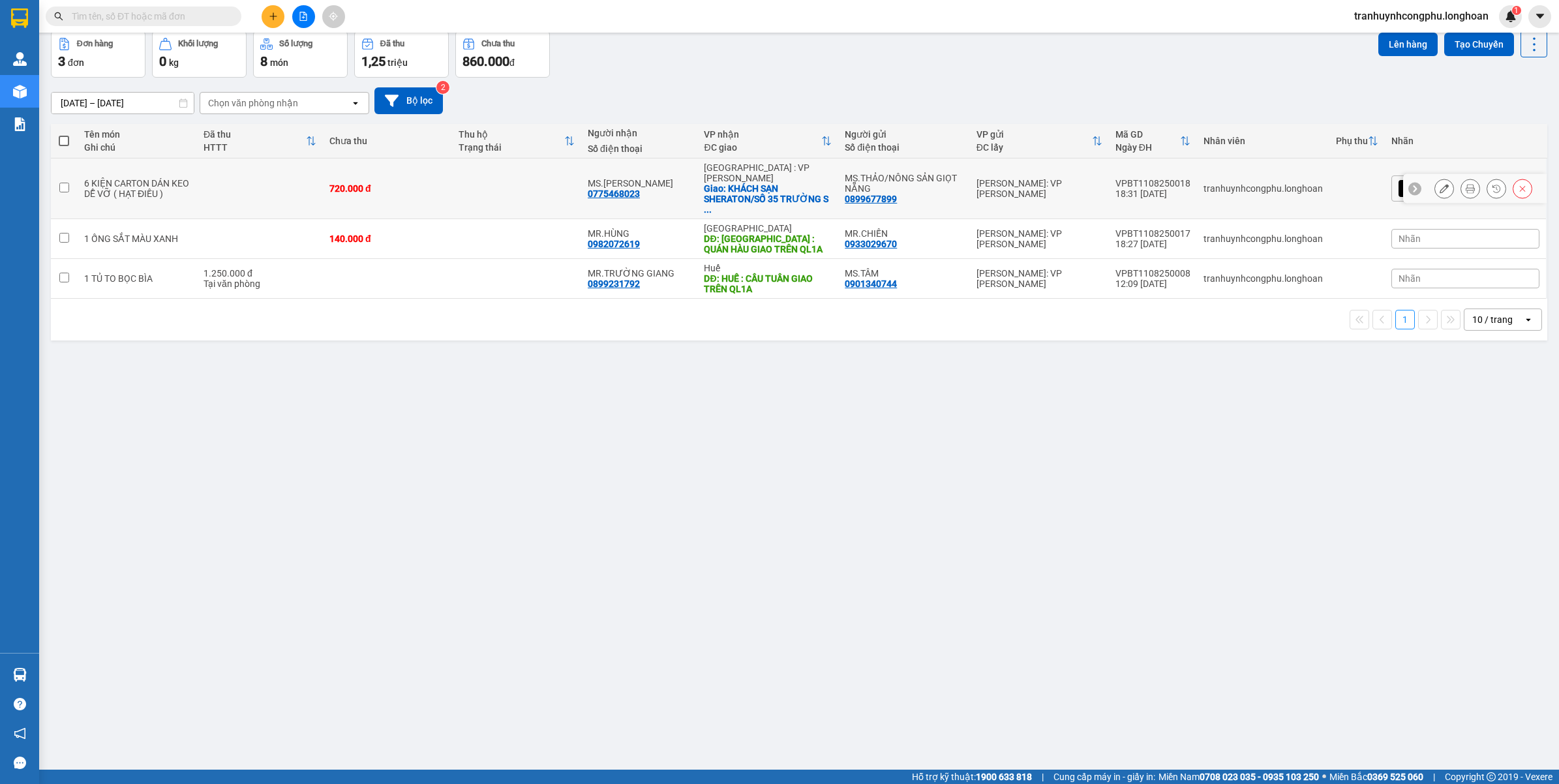
click at [1439, 184] on icon at bounding box center [1443, 188] width 9 height 9
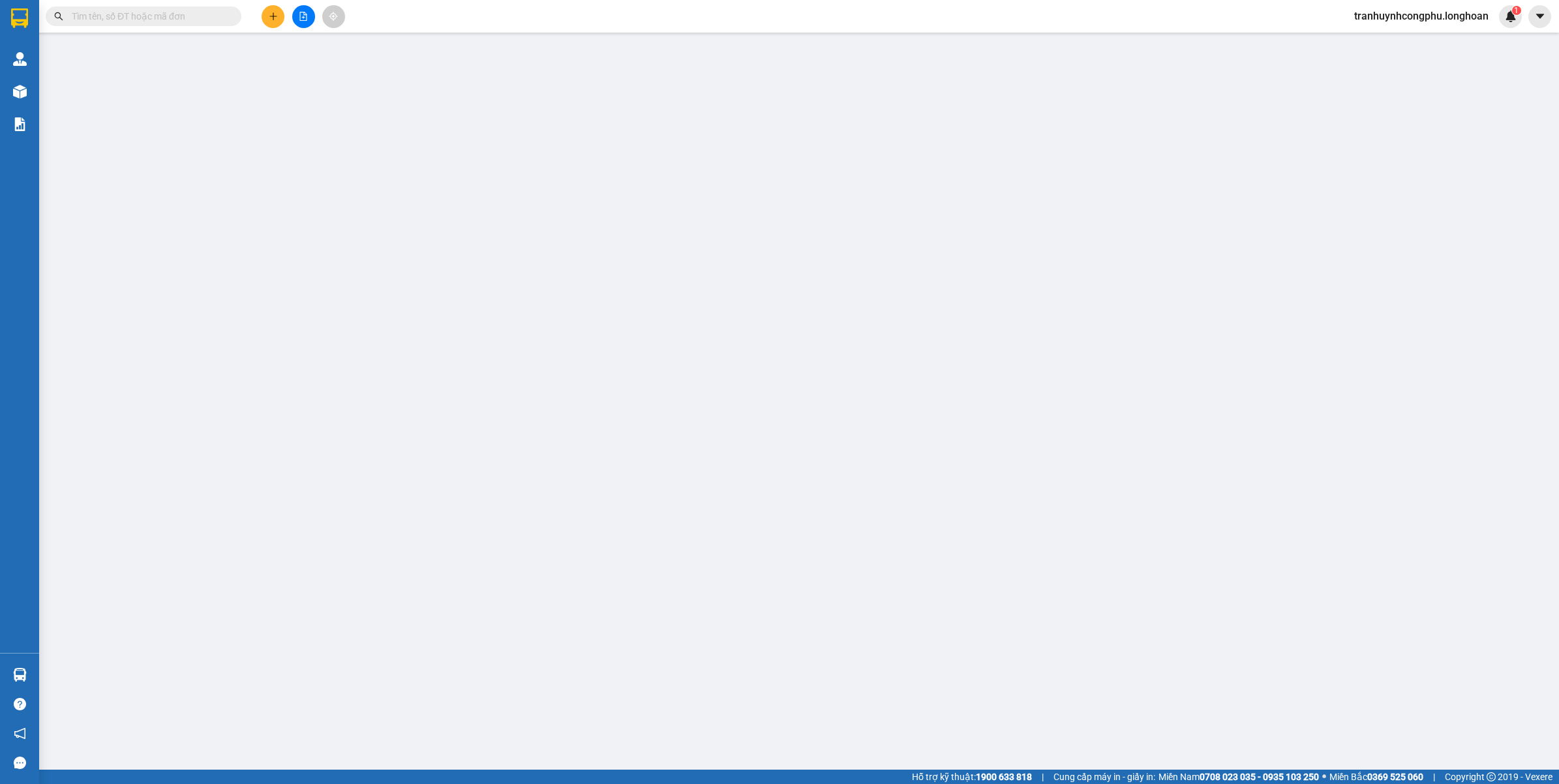
type input "0899677899"
type input "MS.THẢO/NÔNG SẢN GIỌT NẴNG"
type input "0775468023"
type input "[PERSON_NAME]"
checkbox input "true"
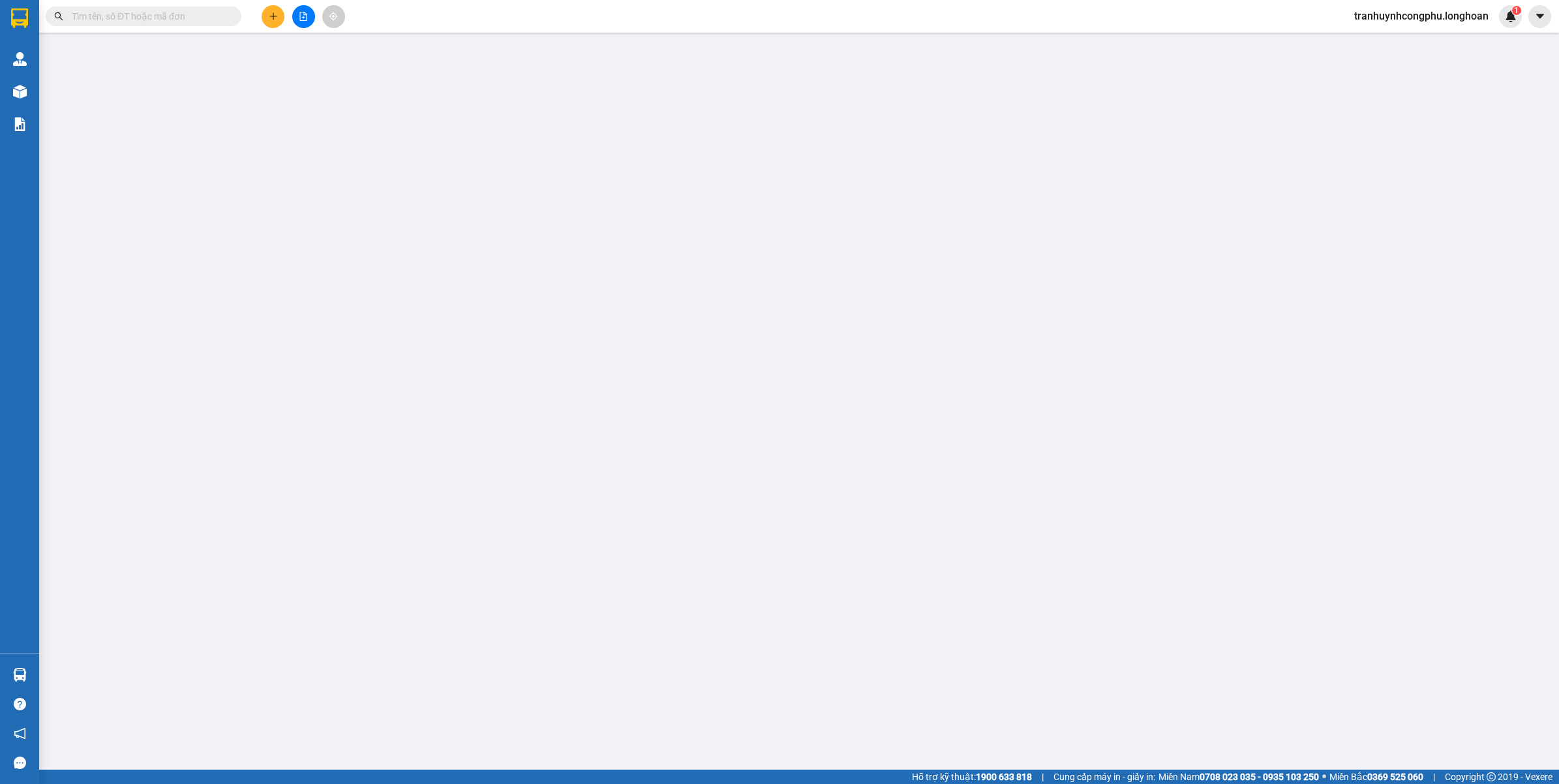
type input "KHÁCH SẠN SHERATON/SỐ 35 TRƯỜNG SA - F.HÒA HẢI - Q.NGŨ HÀNH SƠN - ĐÀ NẴNG"
type input "720.000"
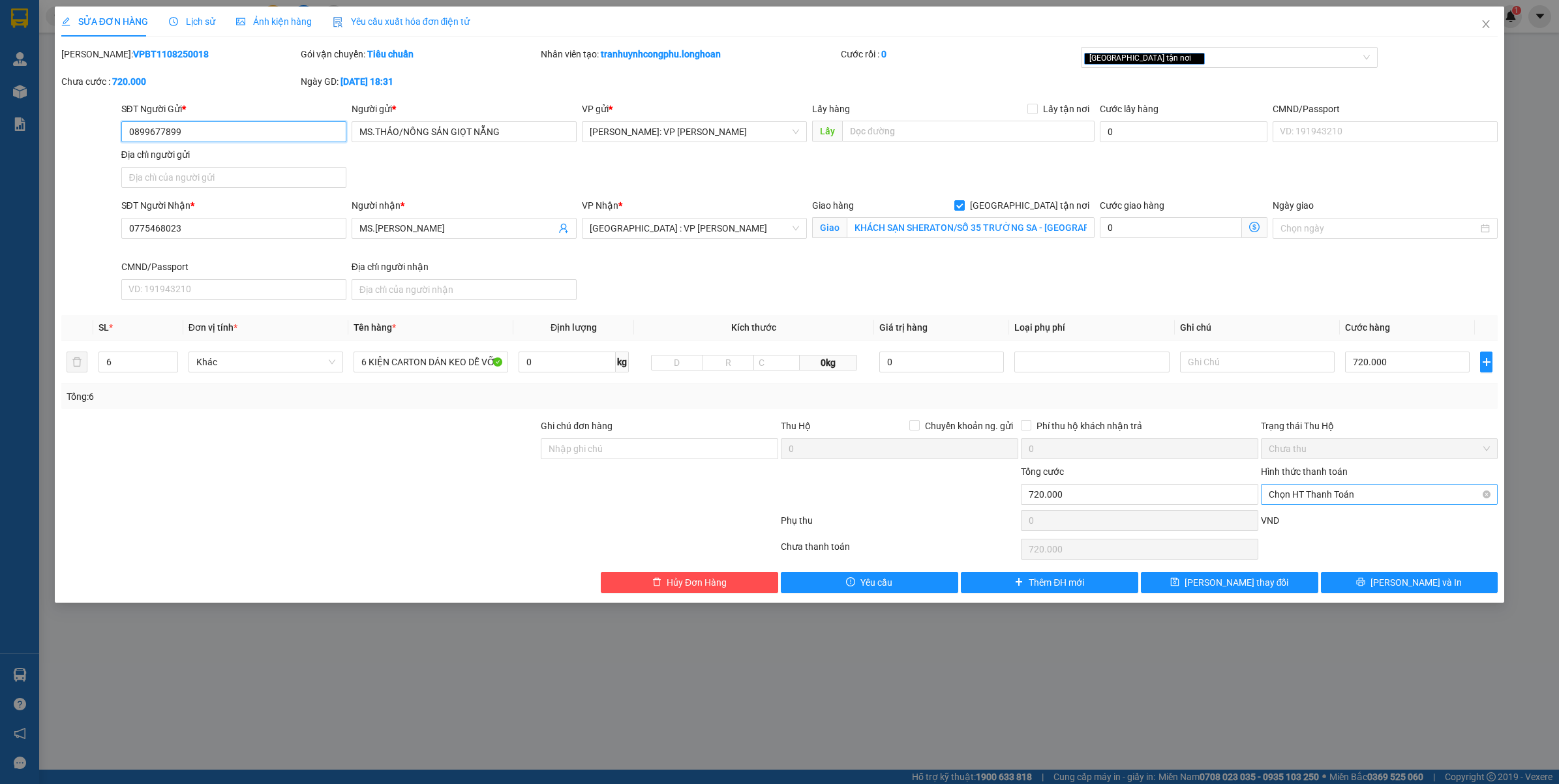
drag, startPoint x: 1327, startPoint y: 497, endPoint x: 1319, endPoint y: 507, distance: 12.8
click at [1327, 499] on span "Chọn HT Thanh Toán" at bounding box center [1380, 494] width 222 height 19
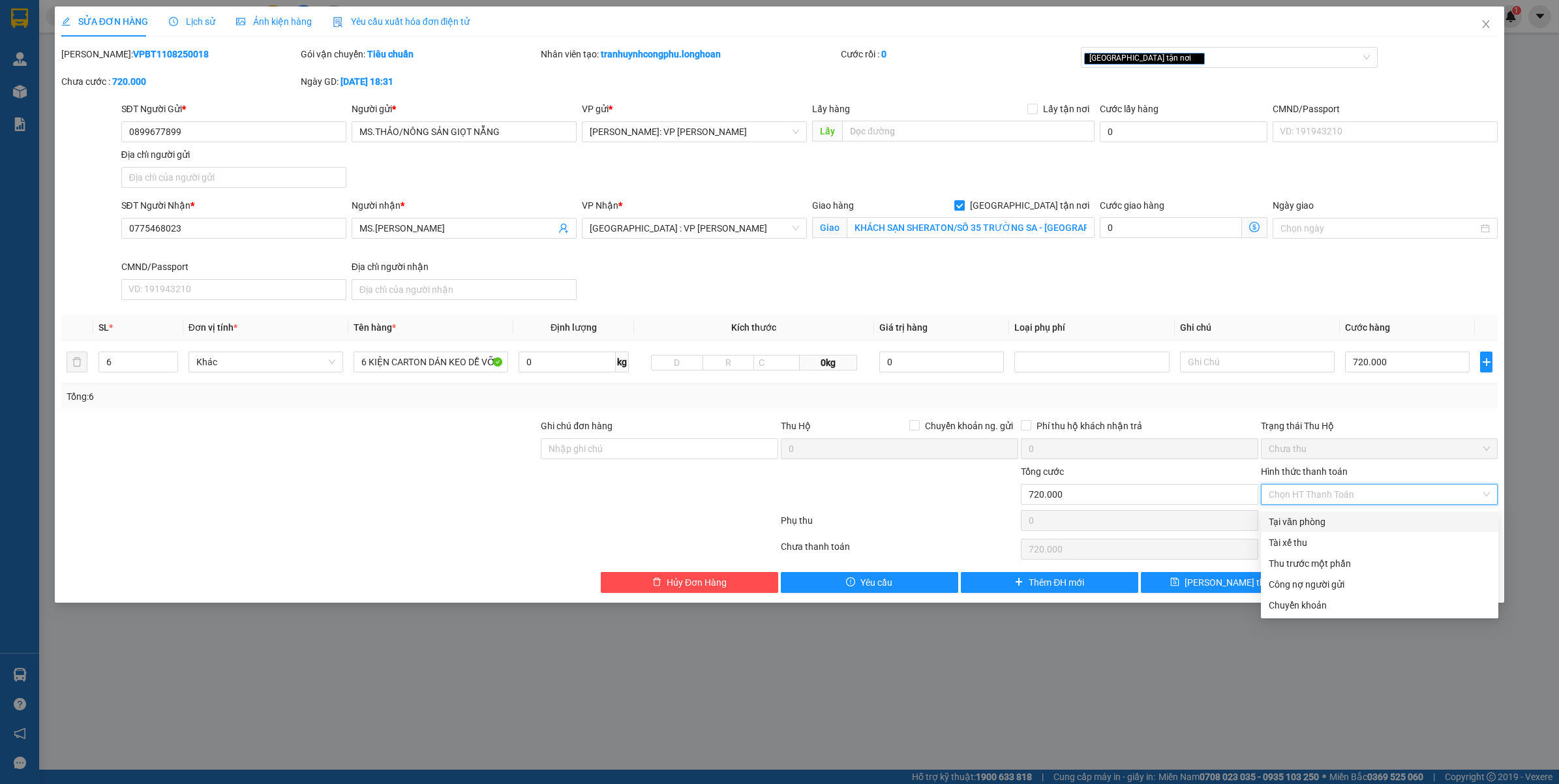
click at [1296, 523] on div "Tại văn phòng" at bounding box center [1380, 521] width 222 height 15
type input "0"
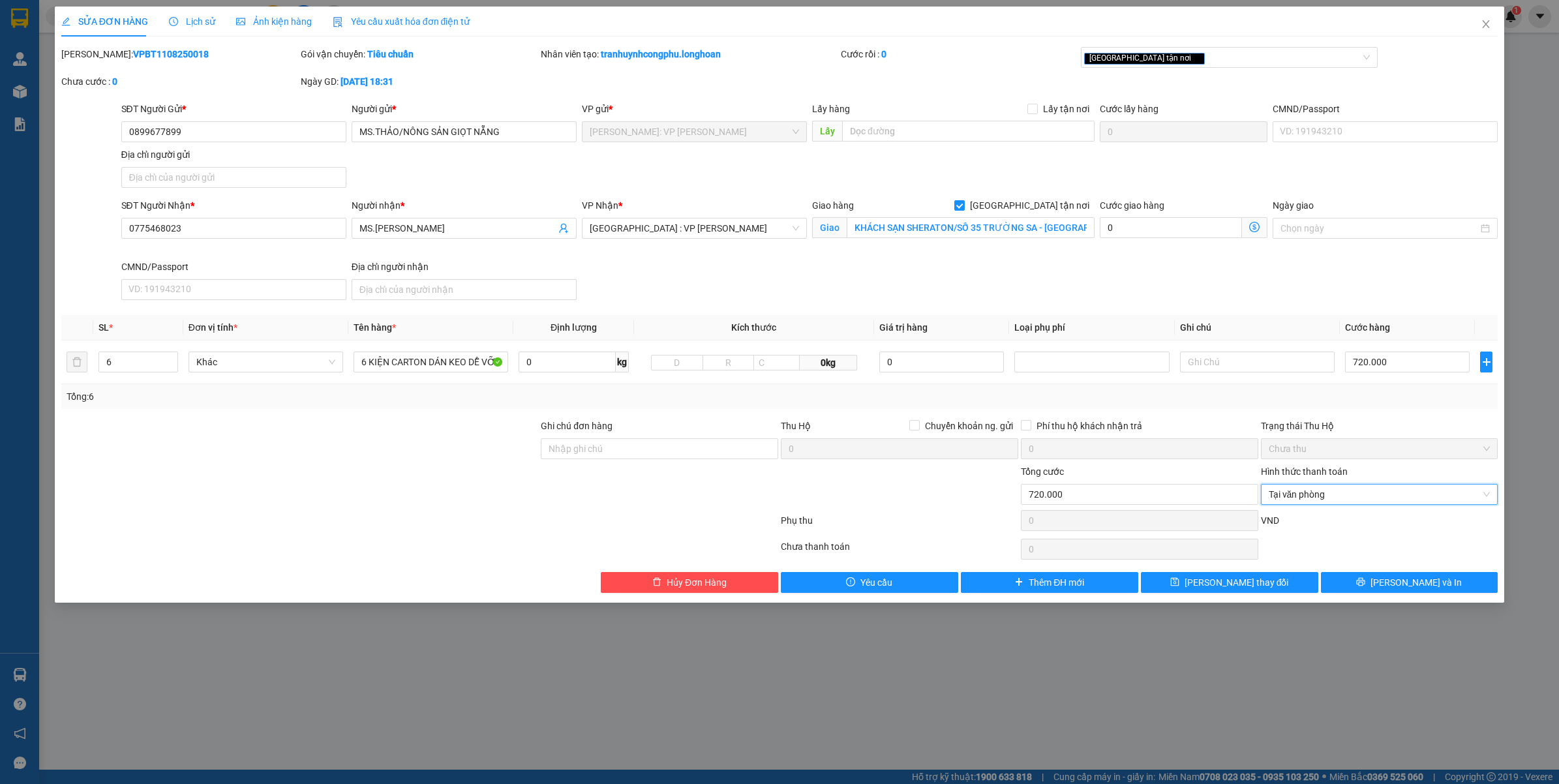
click at [1385, 597] on div "SỬA ĐƠN HÀNG Lịch sử Ảnh kiện hàng Yêu cầu xuất hóa đơn điện tử Total Paid Fee …" at bounding box center [780, 304] width 1450 height 596
click at [1393, 574] on button "Lưu và In" at bounding box center [1409, 582] width 177 height 20
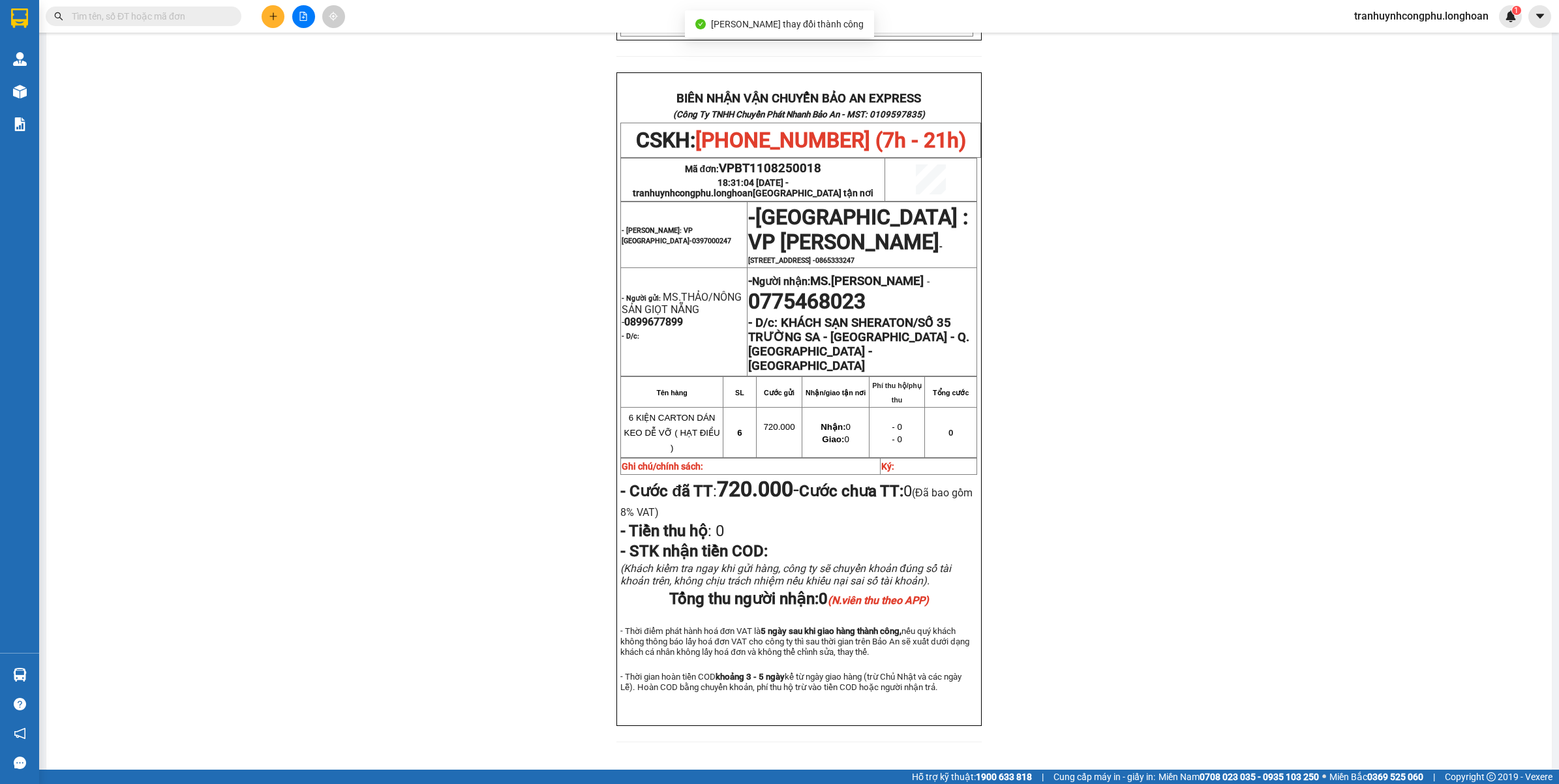
scroll to position [596, 0]
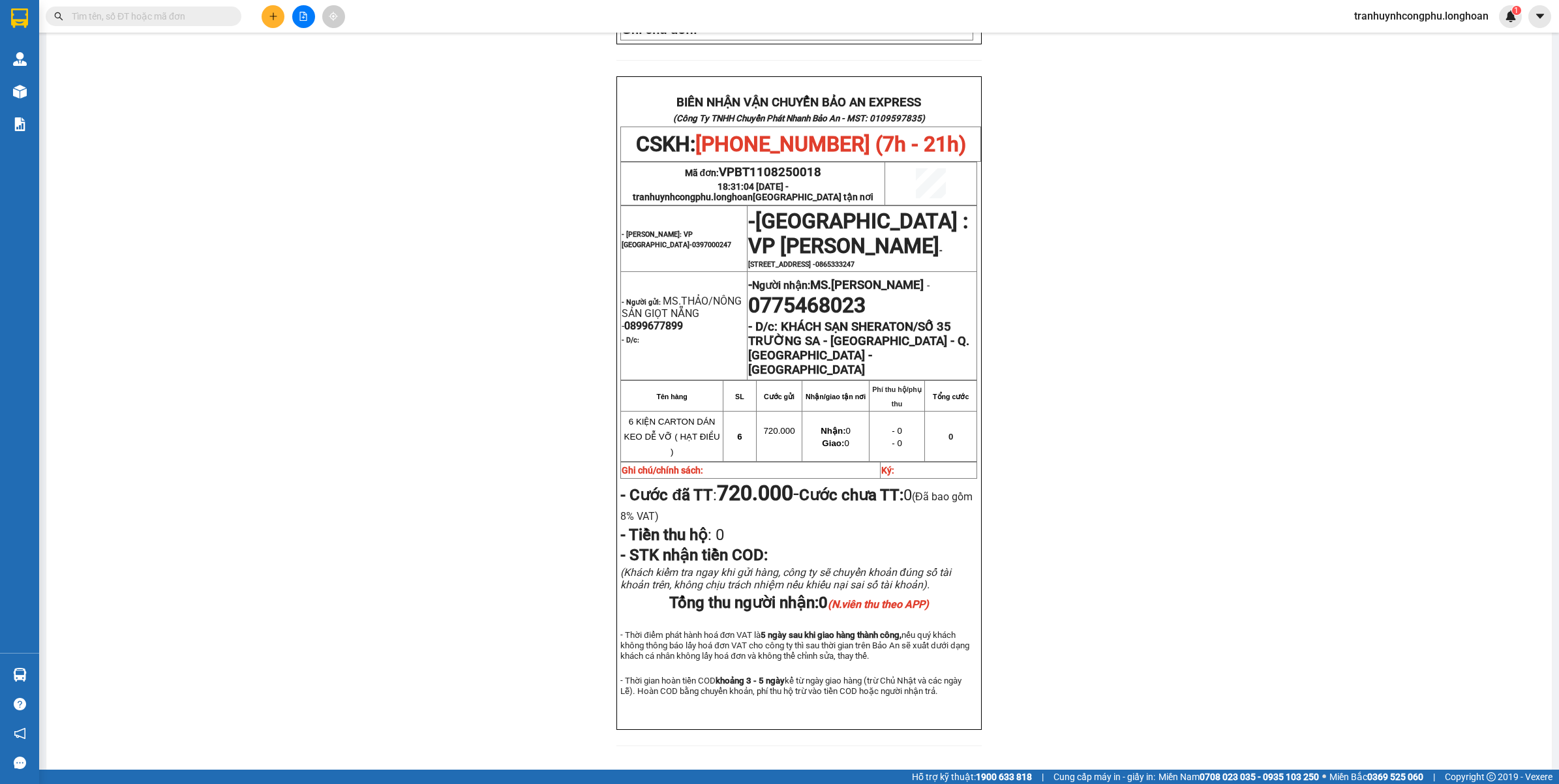
click at [529, 593] on div "PHIẾU DÁN LÊN HÀNG CSKH: 1900.06.88.33 CÔNG TY TNHH CHUYỂN PHÁT NHANH BẢO AN MS…" at bounding box center [799, 139] width 1474 height 1245
click at [1109, 476] on div "PHIẾU DÁN LÊN HÀNG CSKH: 1900.06.88.33 CÔNG TY TNHH CHUYỂN PHÁT NHANH BẢO AN MS…" at bounding box center [799, 139] width 1474 height 1245
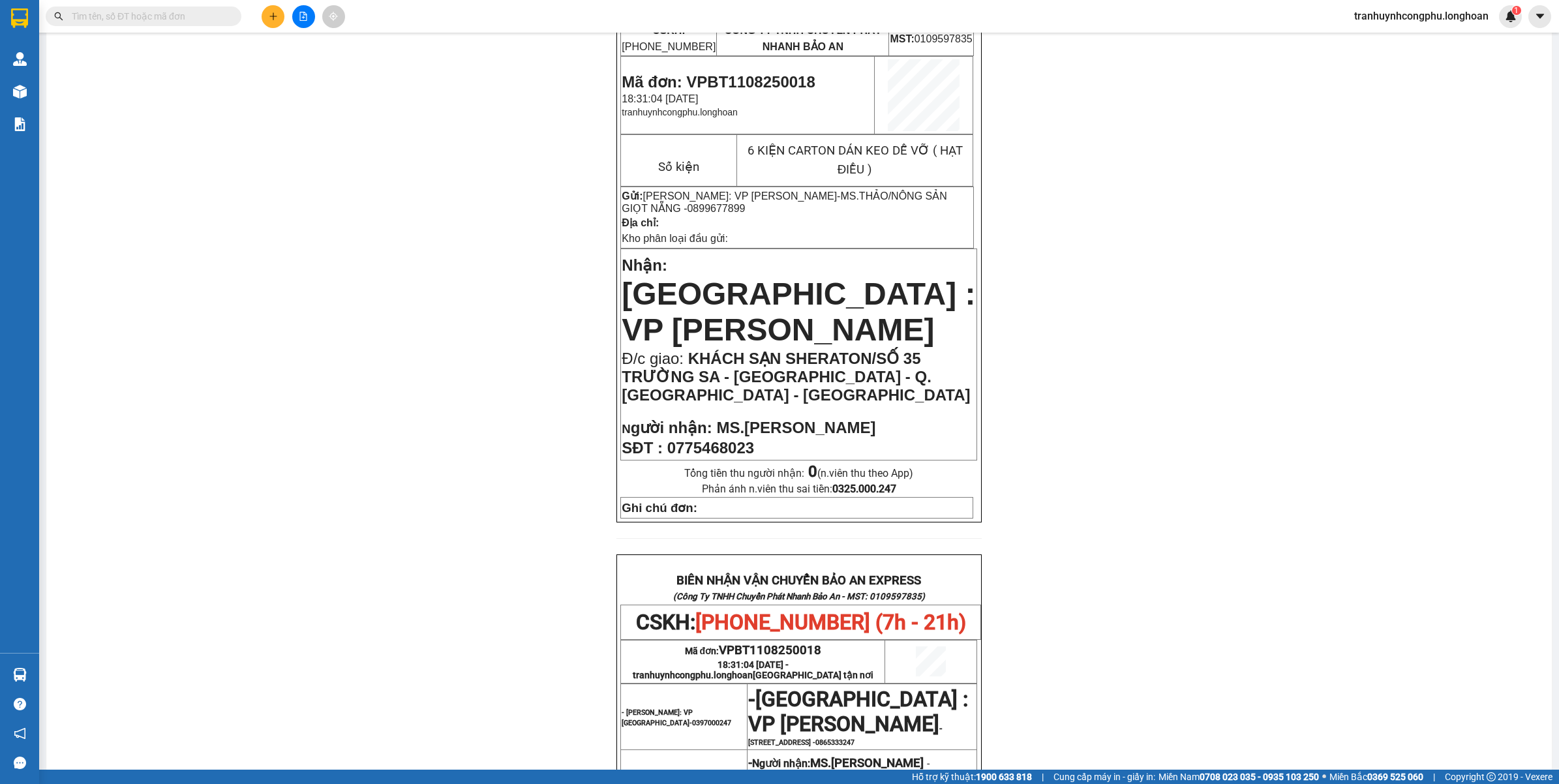
scroll to position [0, 0]
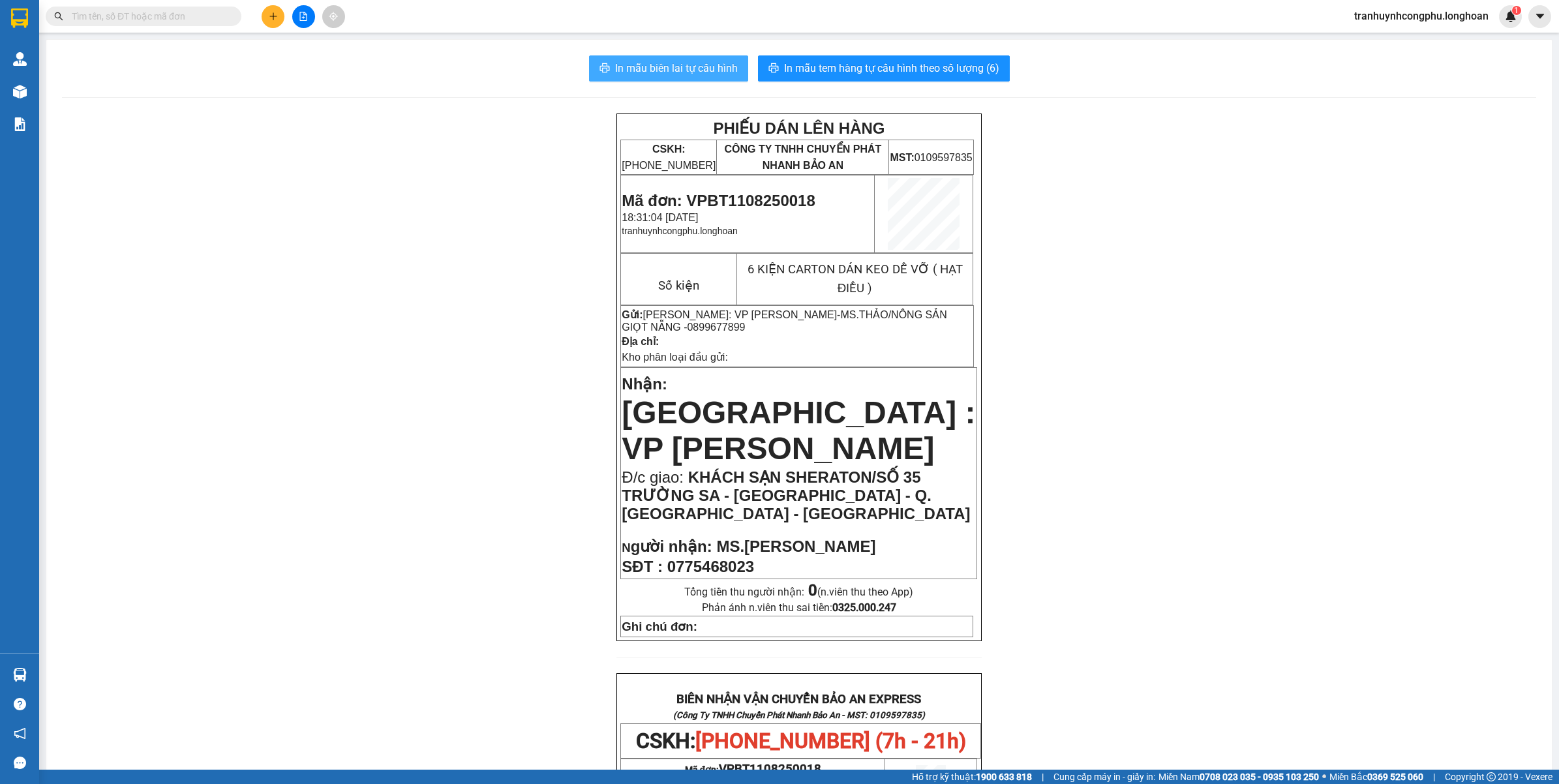
click at [671, 76] on span "In mẫu biên lai tự cấu hình" at bounding box center [676, 68] width 123 height 17
click at [800, 70] on span "In mẫu tem hàng tự cấu hình theo số lượng (6)" at bounding box center [891, 68] width 215 height 17
click at [905, 73] on span "In mẫu tem hàng tự cấu hình theo số lượng (6)" at bounding box center [891, 68] width 215 height 17
click at [363, 291] on div "PHIẾU DÁN LÊN HÀNG CSKH: 1900.06.88.33 CÔNG TY TNHH CHUYỂN PHÁT NHANH BẢO AN MS…" at bounding box center [799, 736] width 1474 height 1245
click at [330, 407] on div "PHIẾU DÁN LÊN HÀNG CSKH: 1900.06.88.33 CÔNG TY TNHH CHUYỂN PHÁT NHANH BẢO AN MS…" at bounding box center [799, 736] width 1474 height 1245
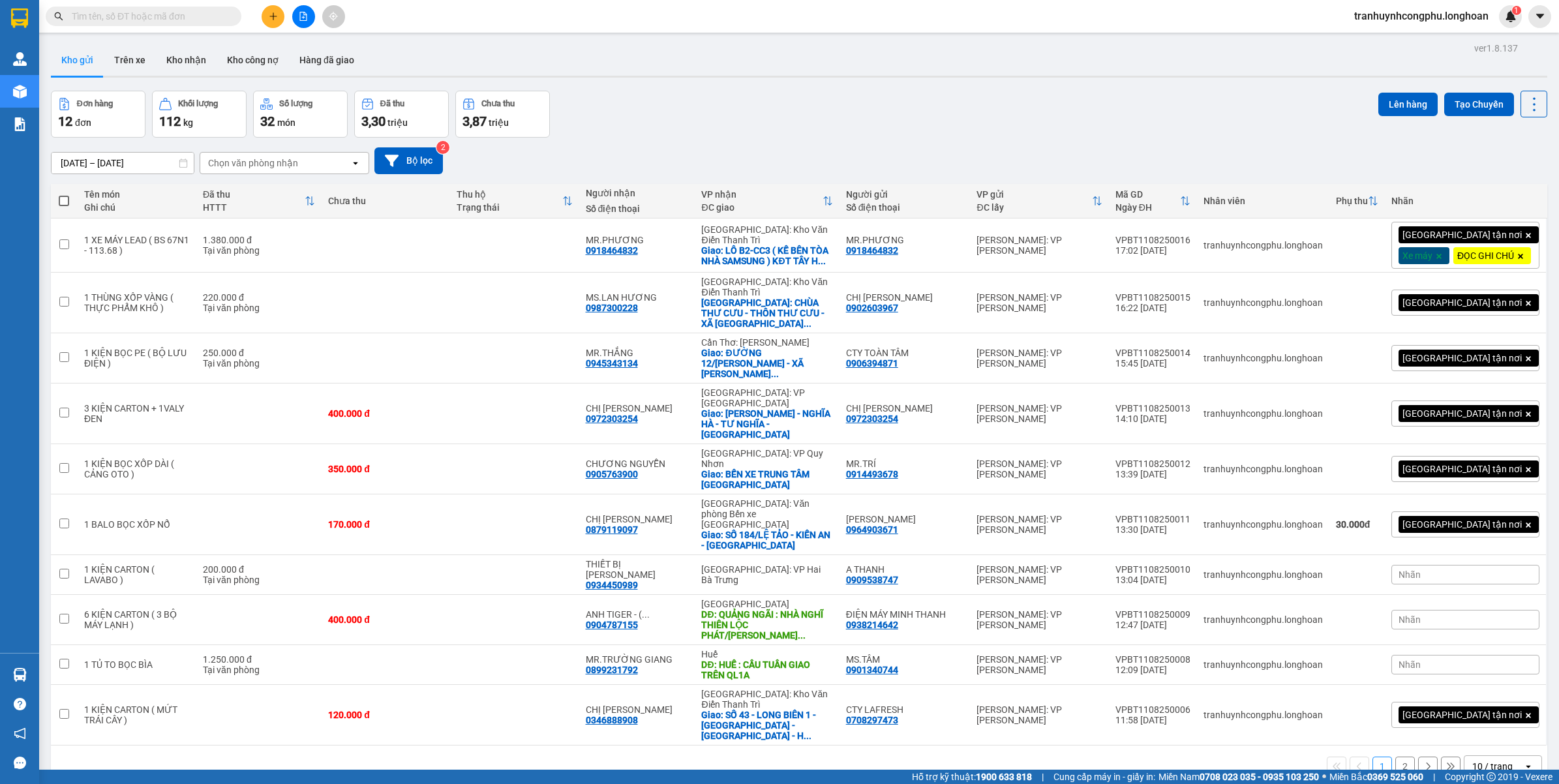
click at [270, 15] on button at bounding box center [272, 16] width 22 height 22
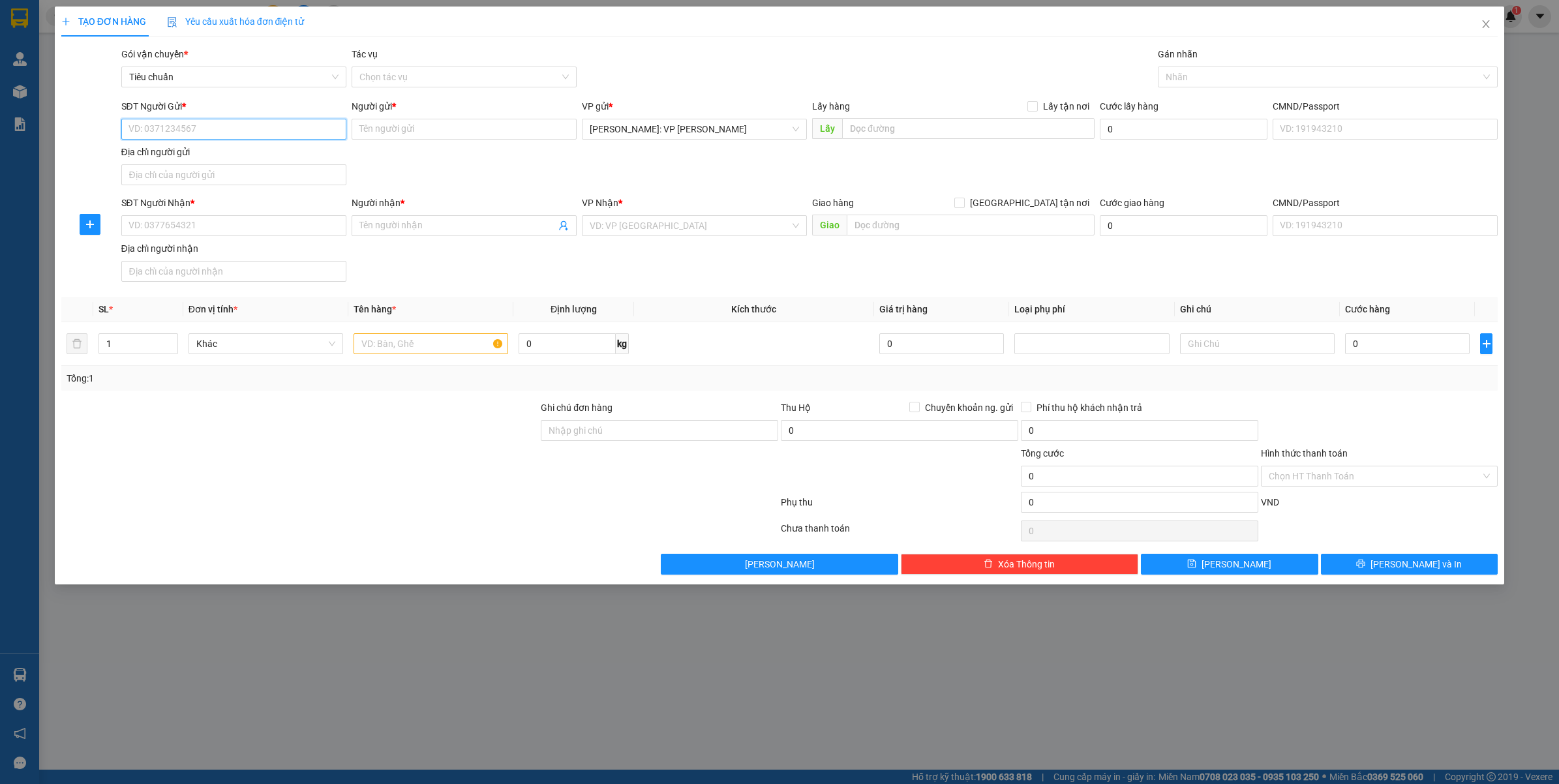
click at [176, 123] on input "SĐT Người Gửi *" at bounding box center [234, 128] width 225 height 20
type input "0933029670"
click at [438, 123] on input "Người gửi *" at bounding box center [463, 128] width 225 height 20
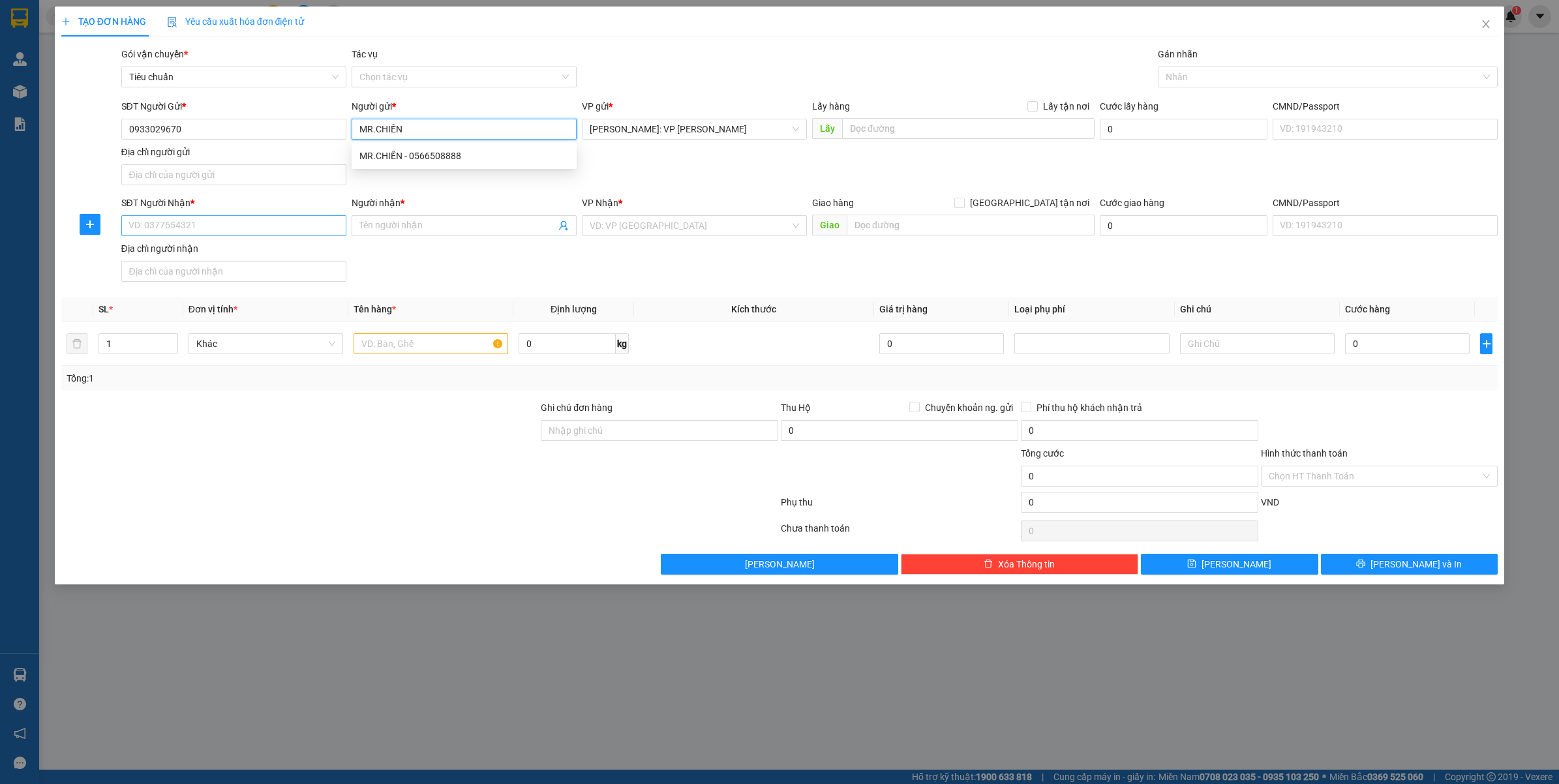
type input "MR.CHIẾN"
click at [241, 235] on input "SĐT Người Nhận *" at bounding box center [234, 225] width 225 height 20
click at [241, 235] on input "0982072619" at bounding box center [234, 225] width 225 height 20
type input "0982072619"
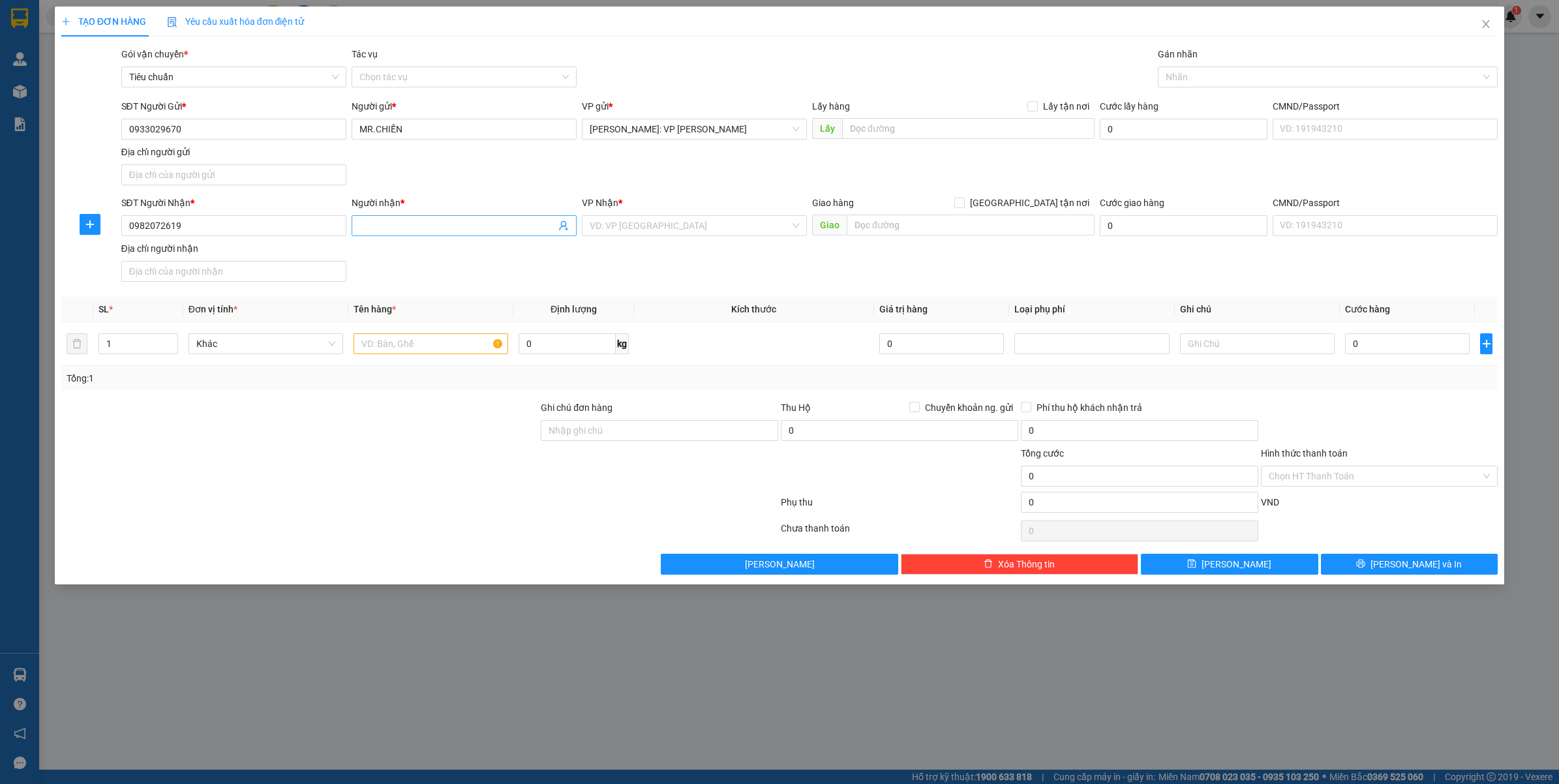
click at [413, 232] on input "Người nhận *" at bounding box center [457, 226] width 197 height 15
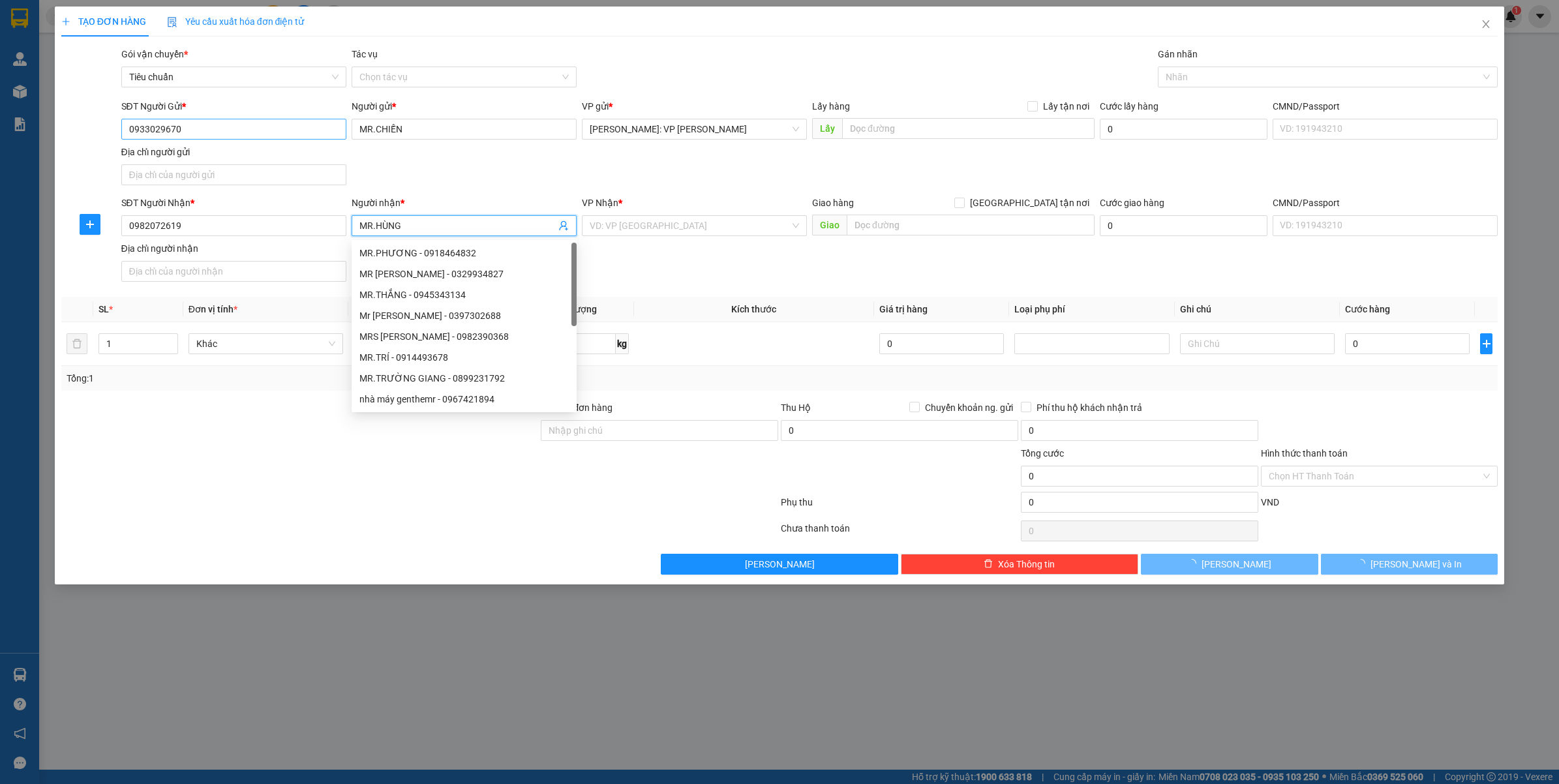
type input "MR.HÙNG"
click at [233, 137] on input "0933029670" at bounding box center [234, 128] width 225 height 20
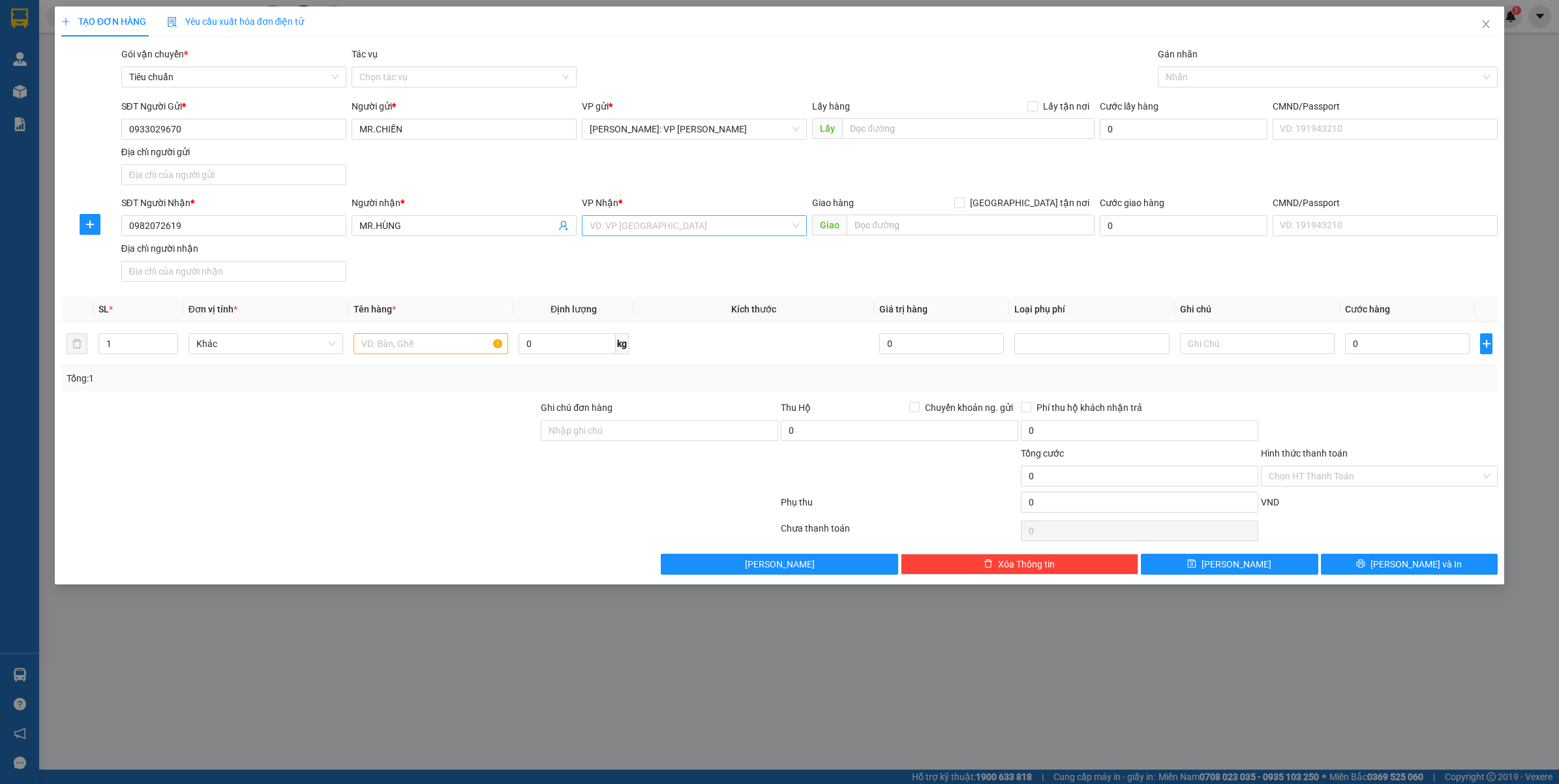
click at [627, 219] on input "search" at bounding box center [690, 226] width 200 height 19
type input "QUẢNG BÌNH"
click at [633, 255] on div "[PERSON_NAME]" at bounding box center [694, 252] width 209 height 15
click at [1000, 219] on input "text" at bounding box center [970, 225] width 248 height 20
type input "QUẢNG BÌNH : QUÁN HÀU GIAO TRÊN QL1A"
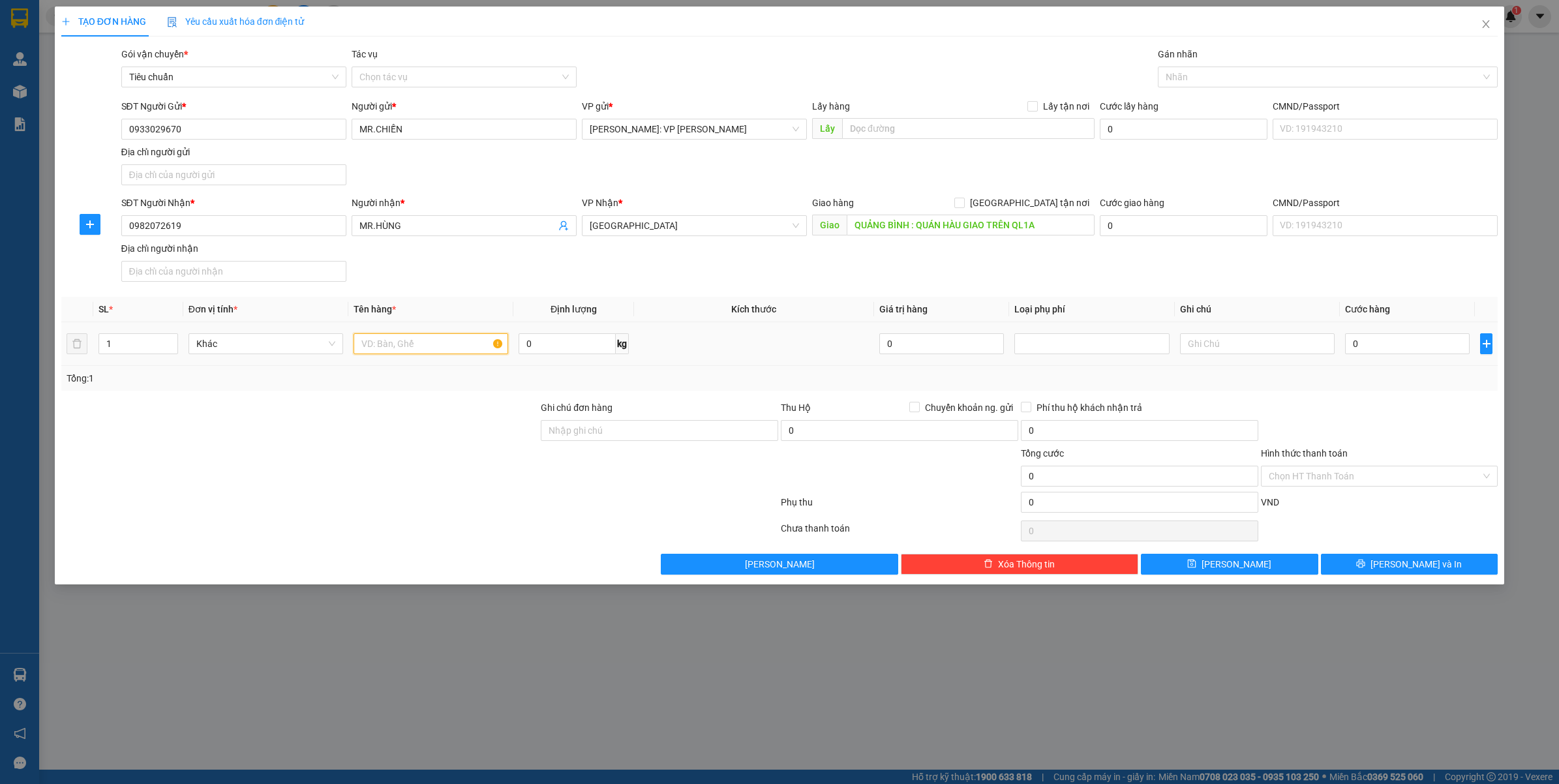
click at [419, 343] on input "text" at bounding box center [430, 343] width 155 height 20
type input "1 ỐNG SẮT MÀU"
click at [1373, 341] on input "0" at bounding box center [1407, 343] width 125 height 20
type input "1"
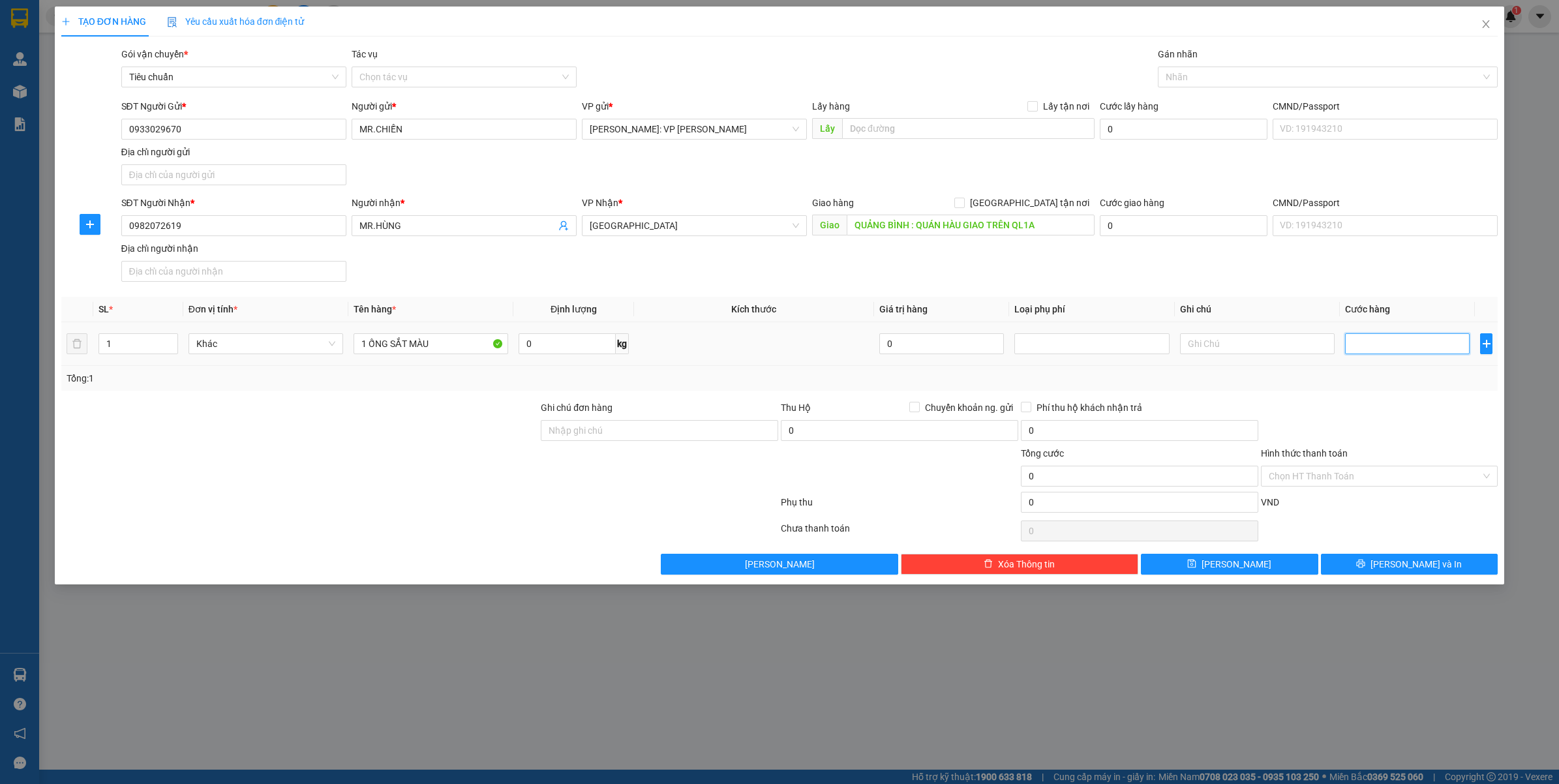
type input "1"
type input "14"
type input "140"
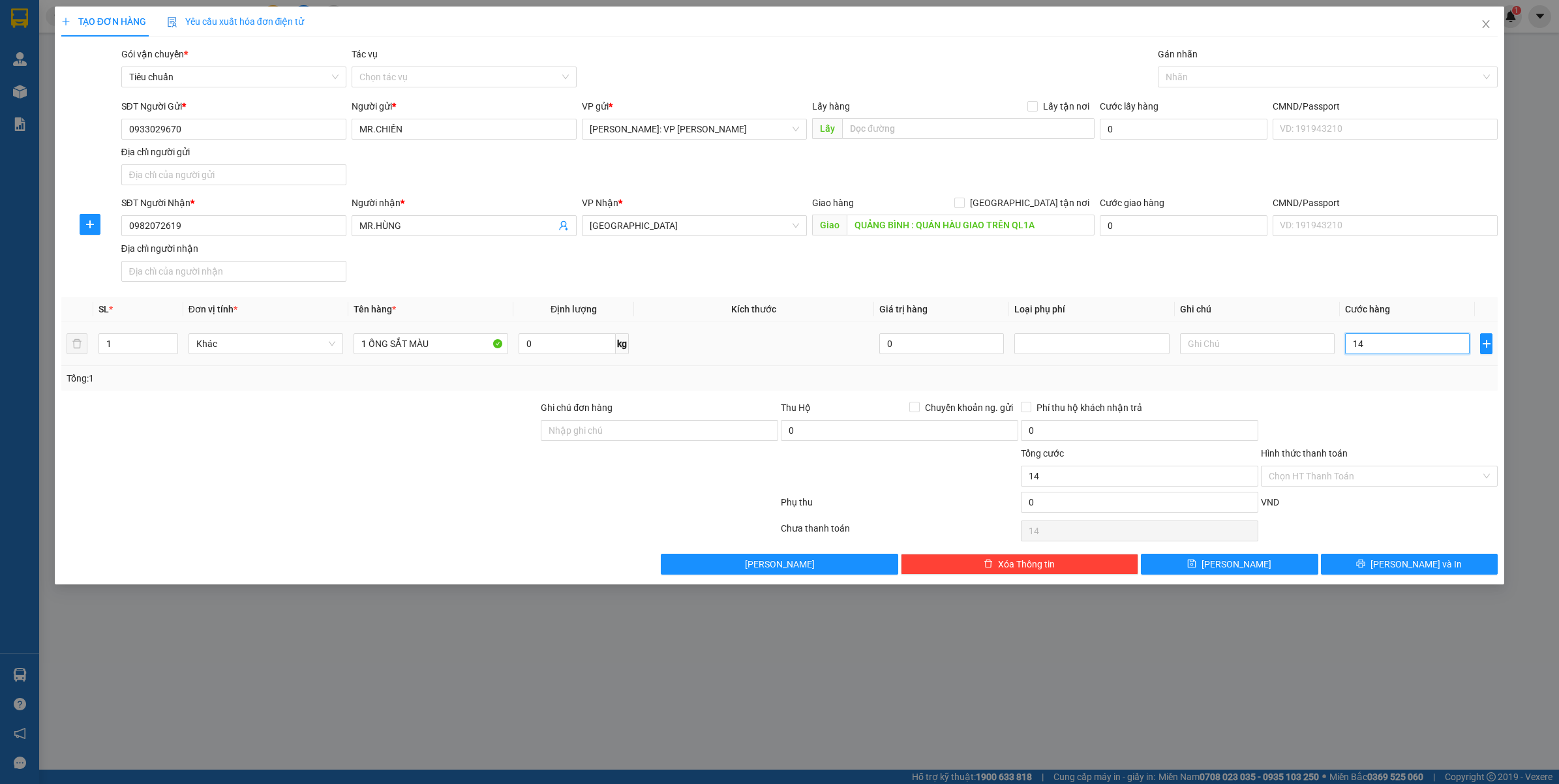
type input "140"
click at [1355, 415] on div at bounding box center [1379, 423] width 240 height 46
type input "140.000"
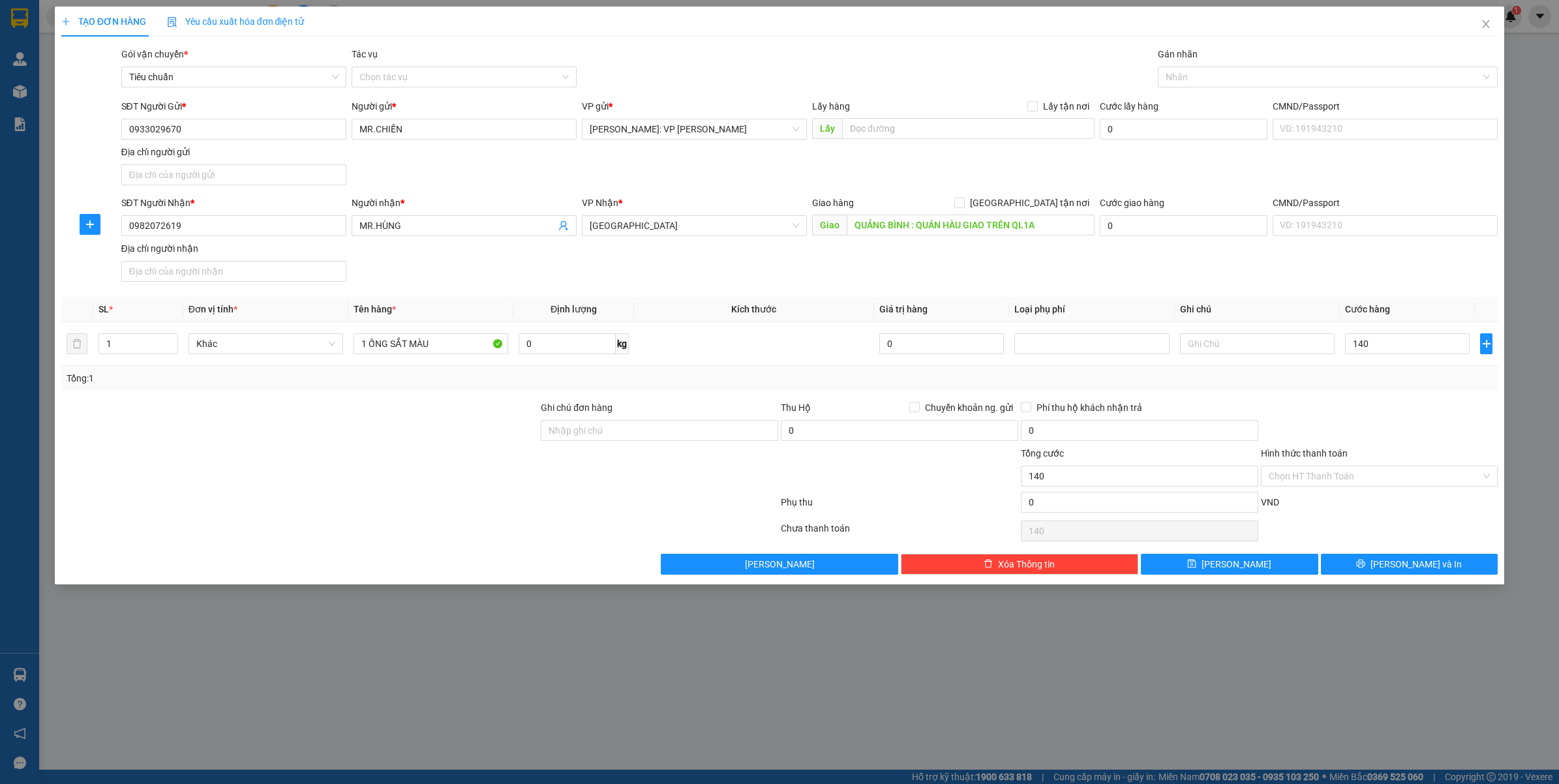
type input "140.000"
click at [1363, 565] on button "Lưu và In" at bounding box center [1409, 563] width 177 height 20
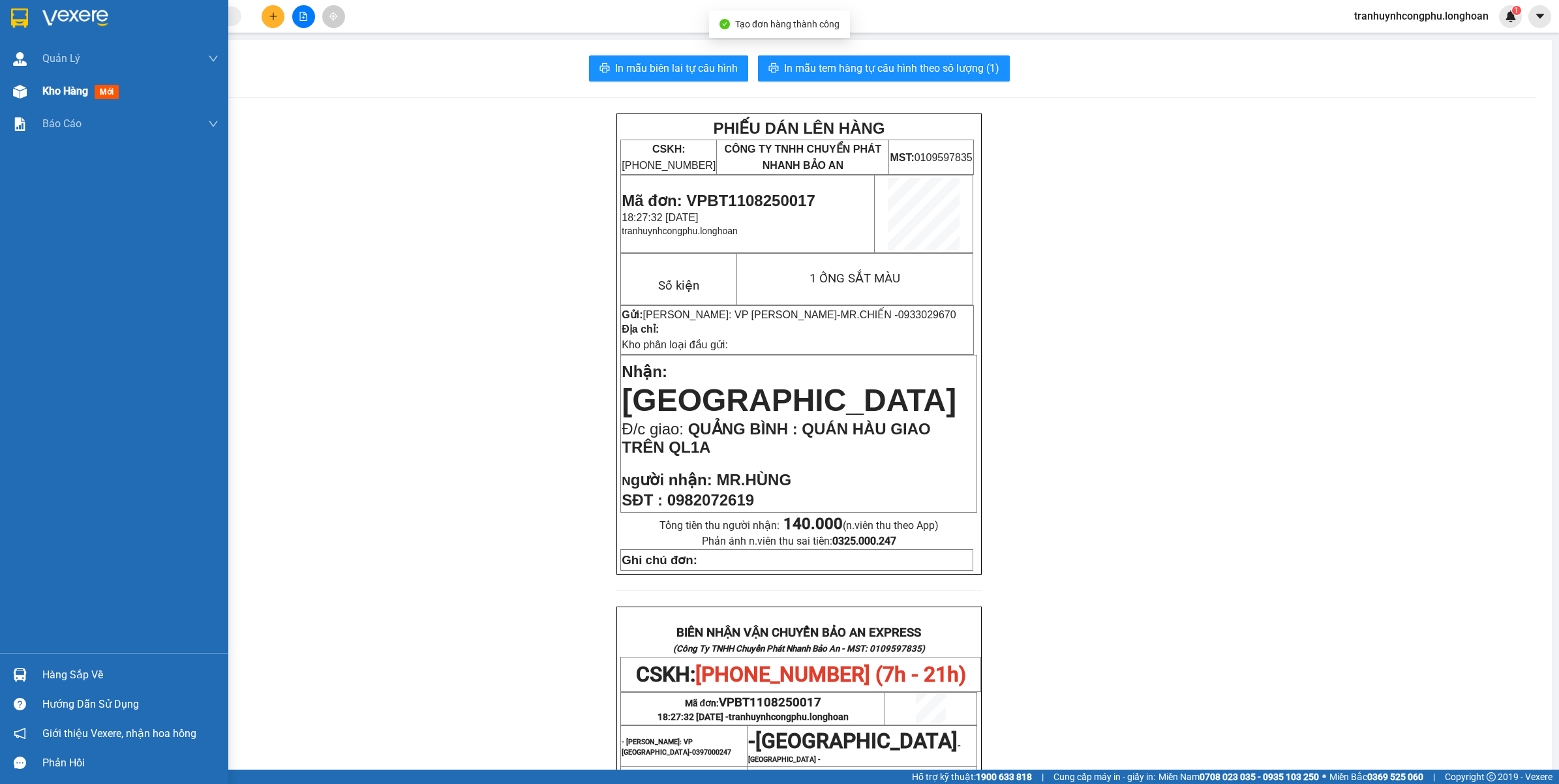
click at [37, 102] on div "Kho hàng mới" at bounding box center [114, 91] width 229 height 33
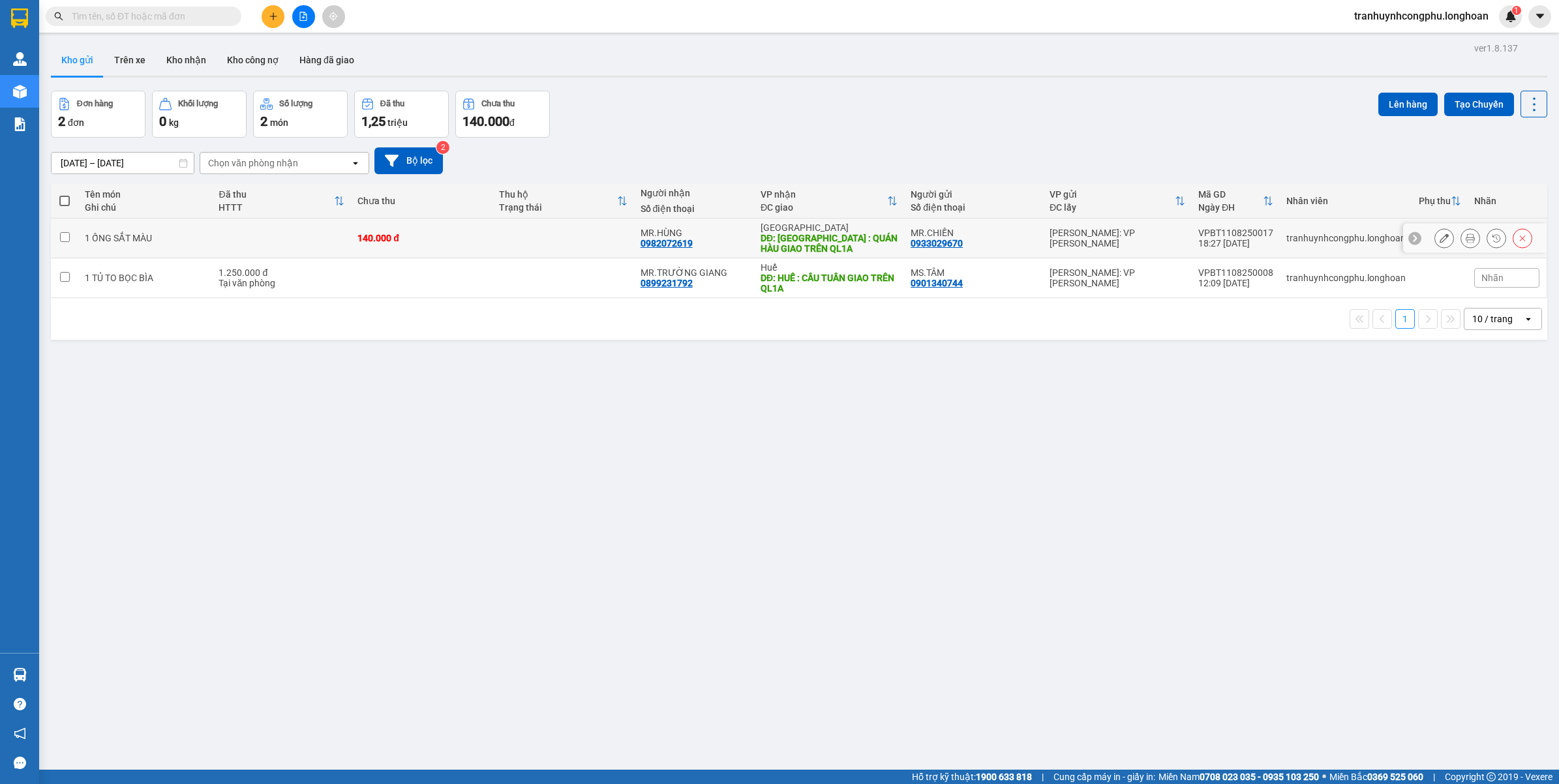
click at [1439, 238] on icon at bounding box center [1443, 237] width 9 height 9
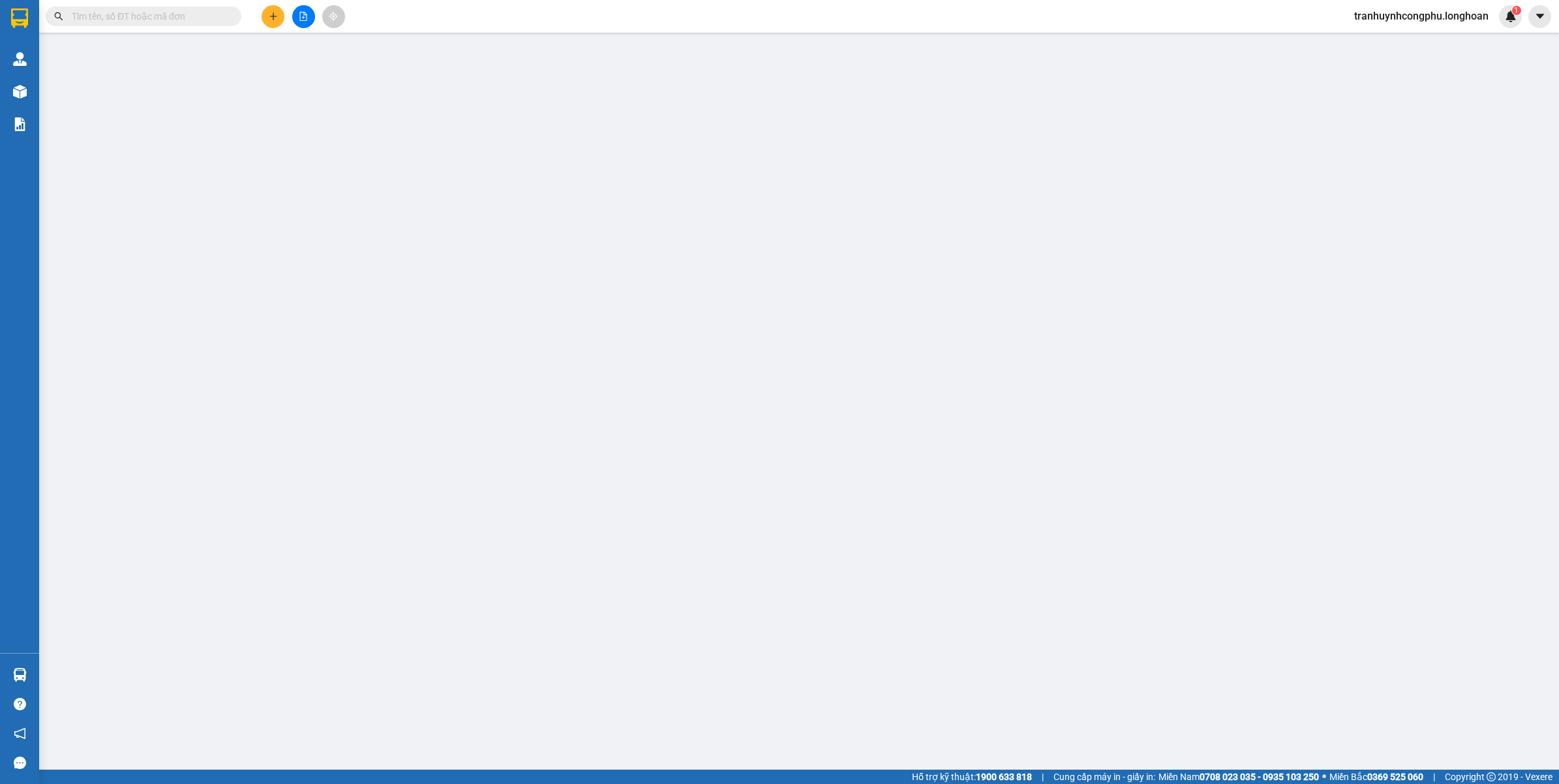
type input "0933029670"
type input "MR.CHIẾN"
type input "0982072619"
type input "MR.HÙNG"
type input "QUẢNG BÌNH : QUÁN HÀU GIAO TRÊN QL1A"
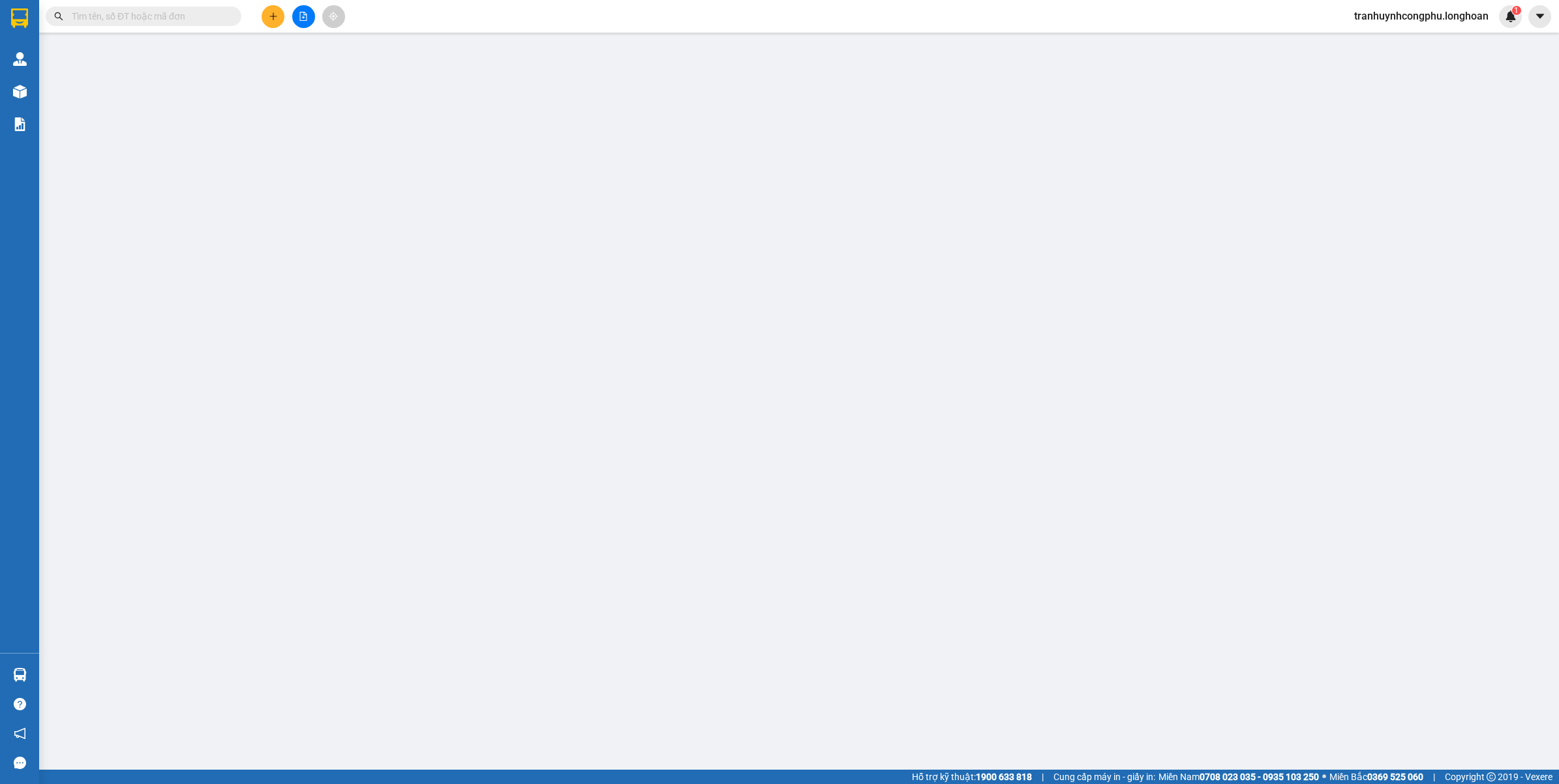
type input "140.000"
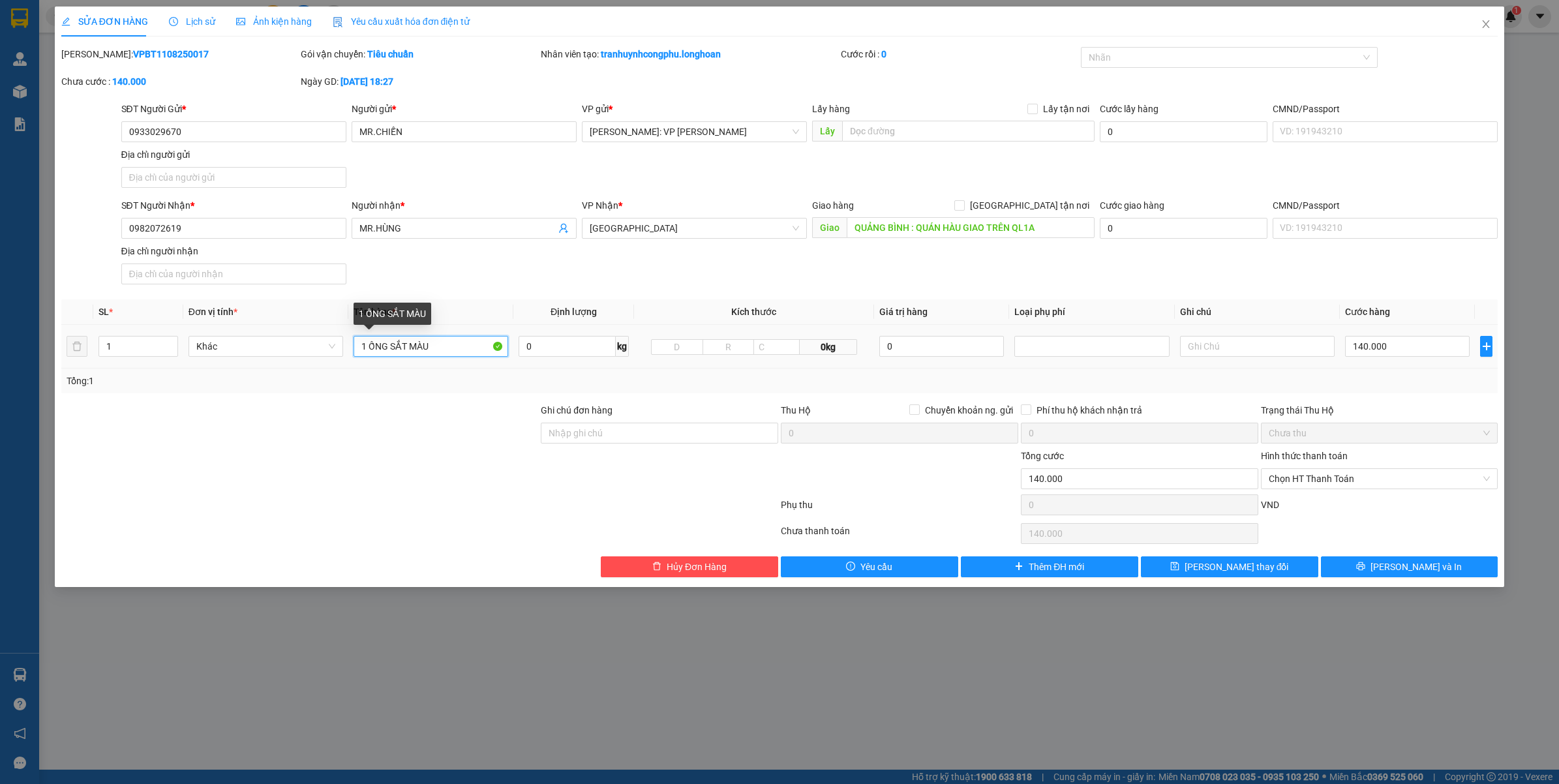
click at [457, 347] on input "1 ỐNG SẮT MÀU" at bounding box center [430, 345] width 155 height 20
type input "1 ỐNG SẮT MÀU XANH"
click at [1395, 574] on button "Lưu và In" at bounding box center [1409, 566] width 177 height 20
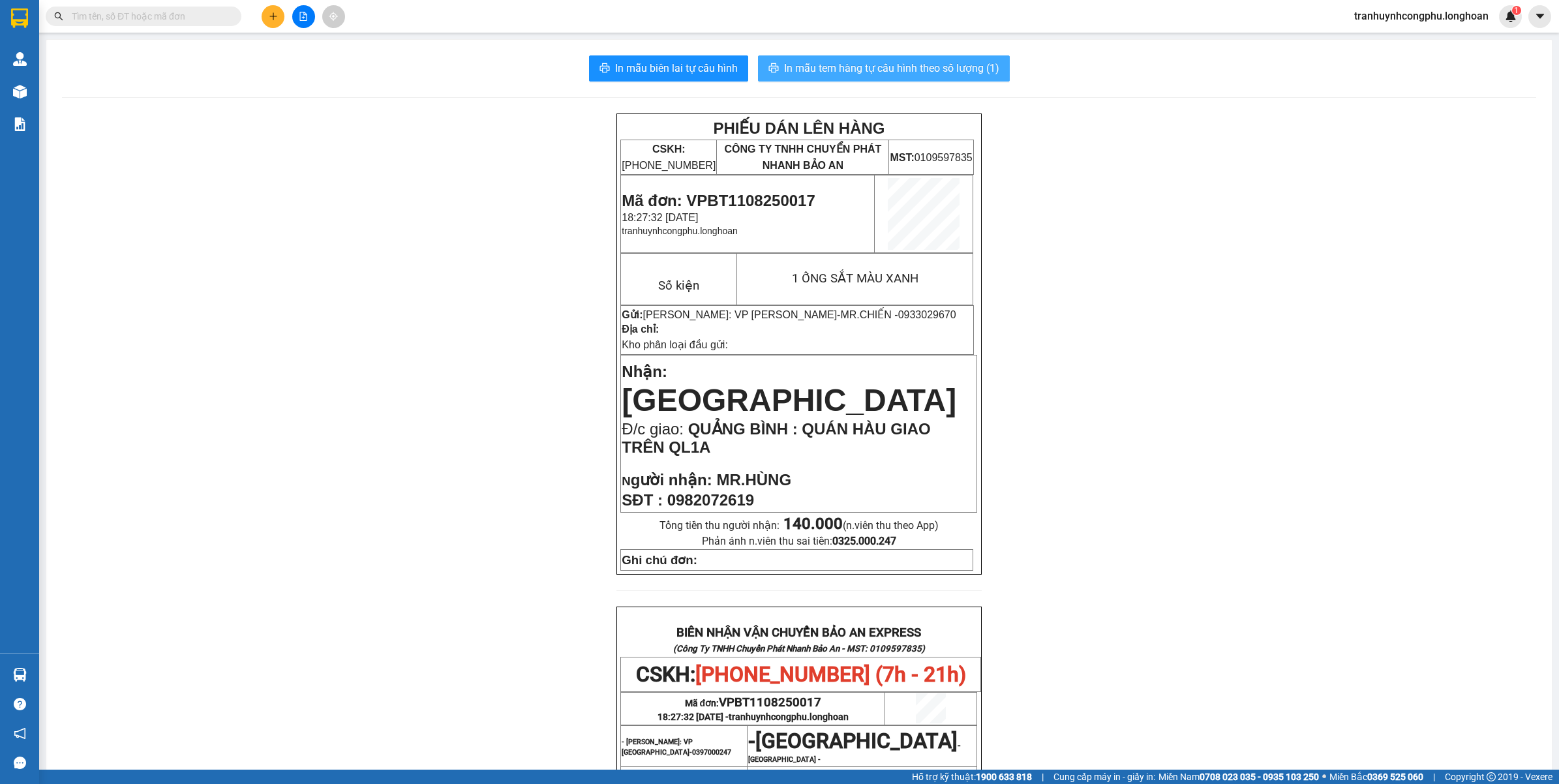
click at [842, 70] on span "In mẫu tem hàng tự cấu hình theo số lượng (1)" at bounding box center [891, 68] width 215 height 17
click at [722, 491] on span "0982072619" at bounding box center [710, 500] width 87 height 18
click at [1098, 507] on div "PHIẾU DÁN LÊN HÀNG CSKH: 1900.06.88.33 CÔNG TY TNHH CHUYỂN PHÁT NHANH BẢO AN MS…" at bounding box center [799, 671] width 1474 height 1115
click at [728, 200] on span "Mã đơn: VPBT1108250017" at bounding box center [718, 200] width 193 height 18
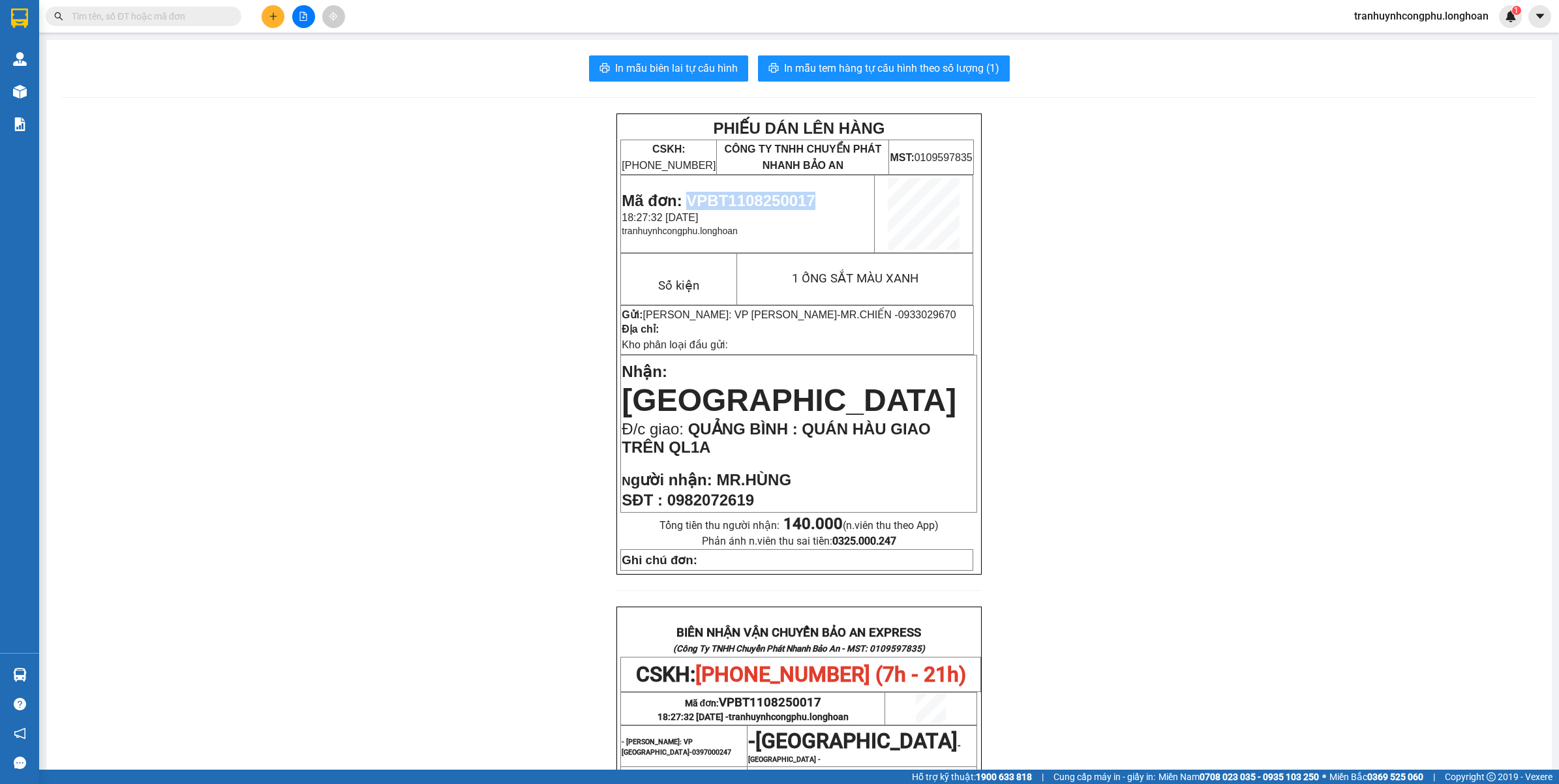
click at [728, 200] on span "Mã đơn: VPBT1108250017" at bounding box center [718, 200] width 193 height 18
copy span "VPBT1108250017"
click at [300, 160] on div "PHIẾU DÁN LÊN HÀNG CSKH: 1900.06.88.33 CÔNG TY TNHH CHUYỂN PHÁT NHANH BẢO AN MS…" at bounding box center [799, 671] width 1474 height 1115
click at [278, 7] on button at bounding box center [272, 16] width 22 height 22
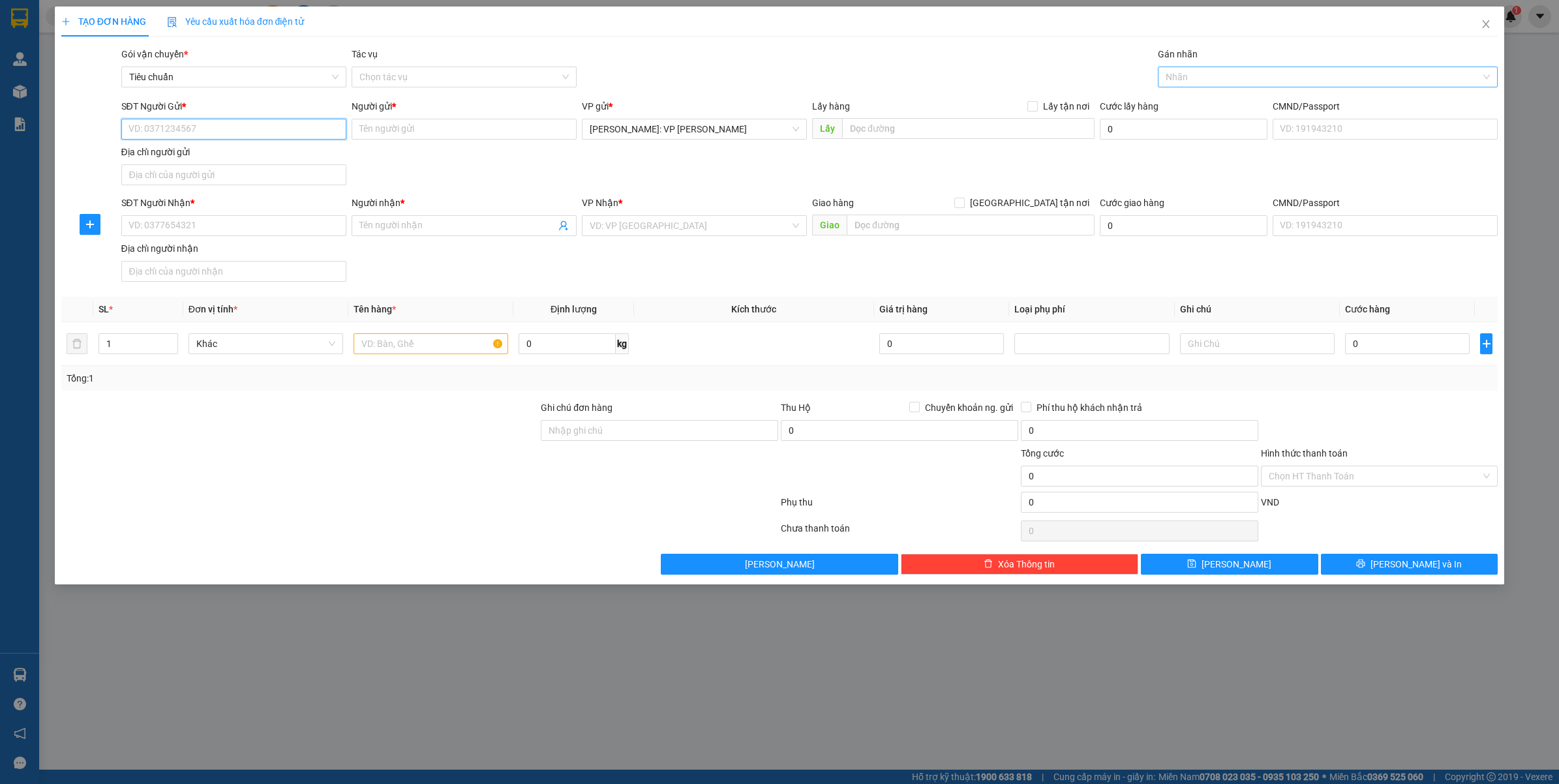
click at [1248, 75] on div at bounding box center [1322, 77] width 321 height 16
type input "XE"
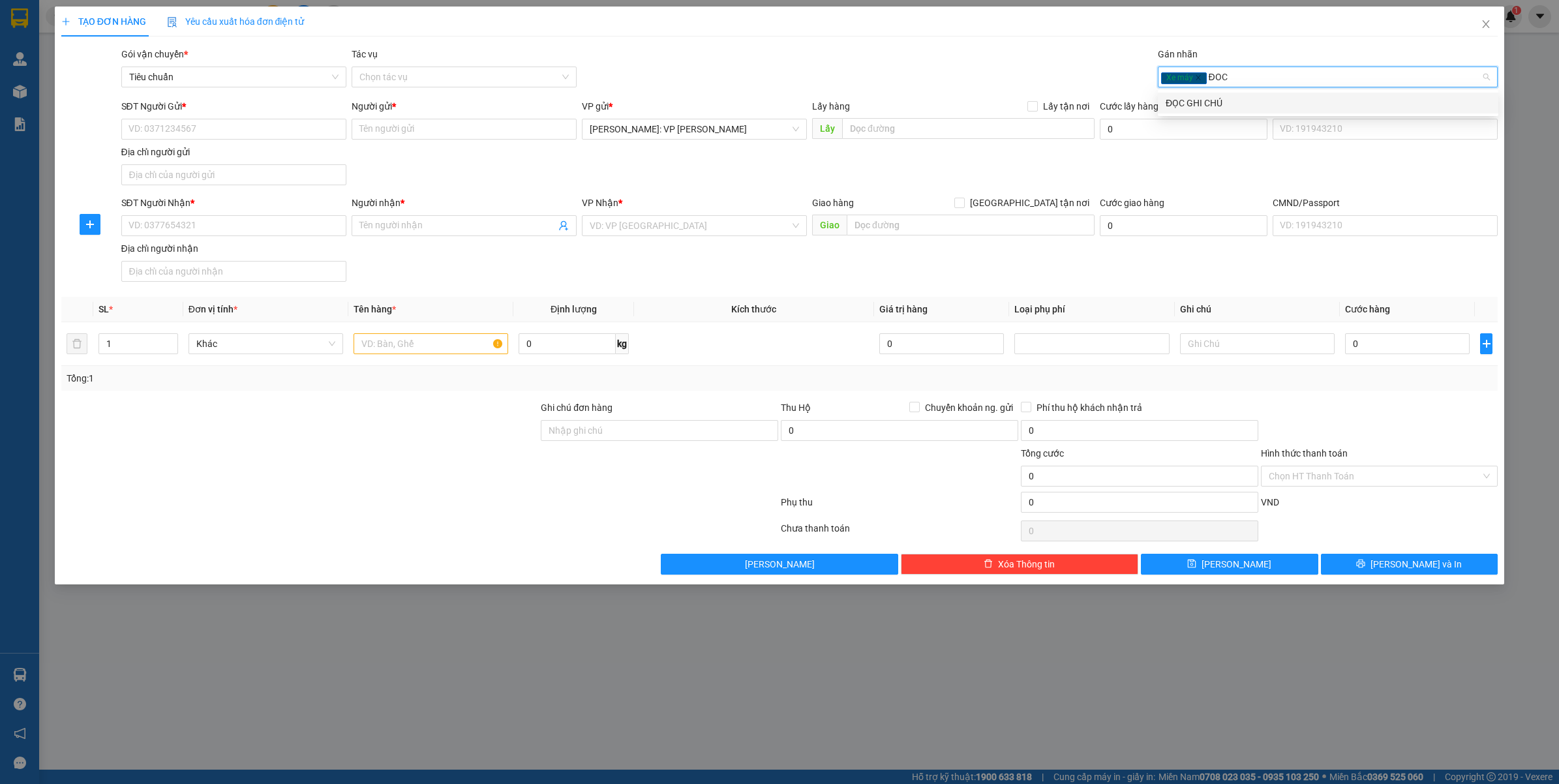
type input "ĐỌC"
click at [1218, 102] on div "ĐỌC GHI CHÚ" at bounding box center [1328, 103] width 325 height 15
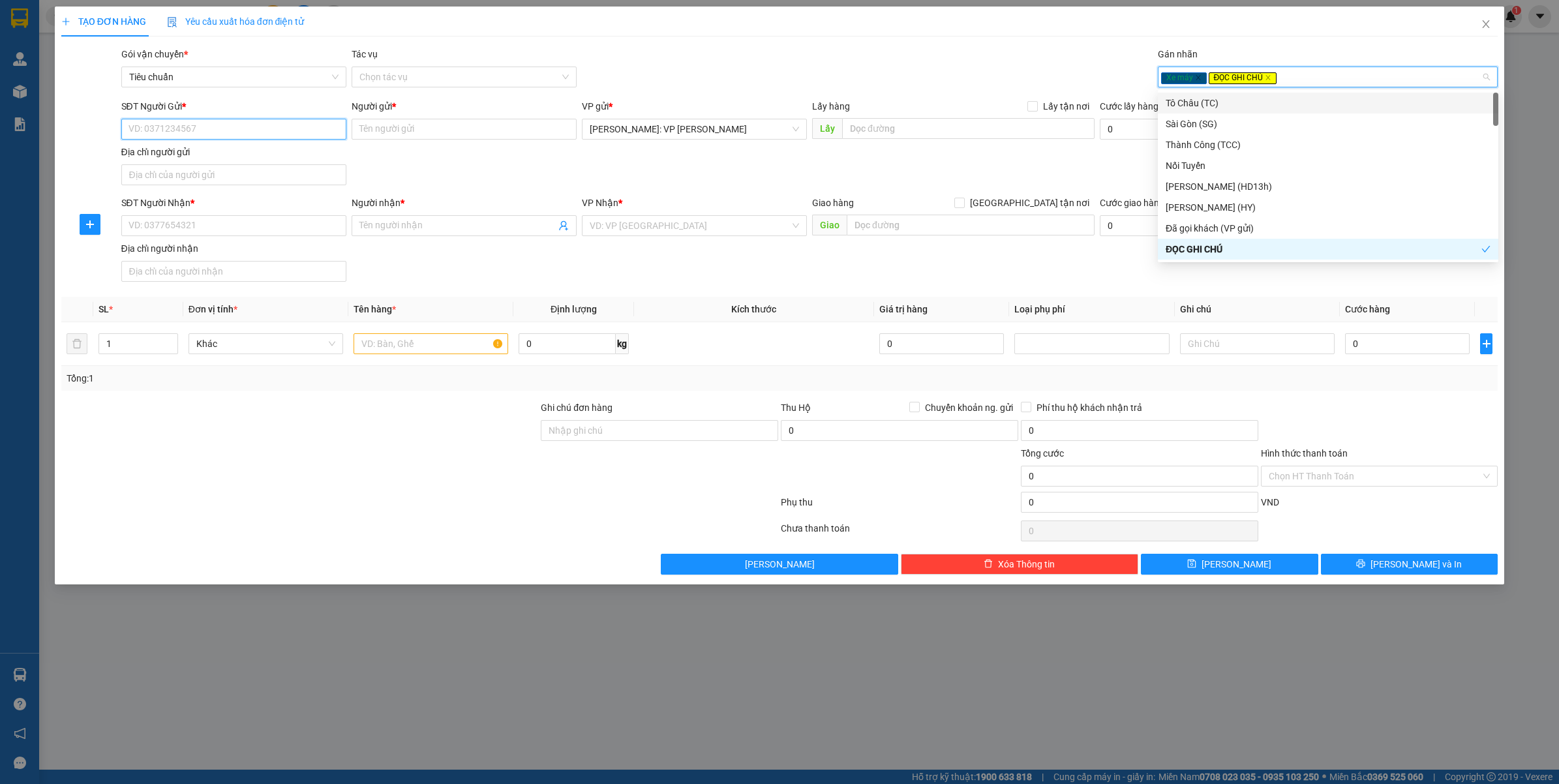
click at [169, 127] on input "SĐT Người Gửi *" at bounding box center [234, 128] width 225 height 20
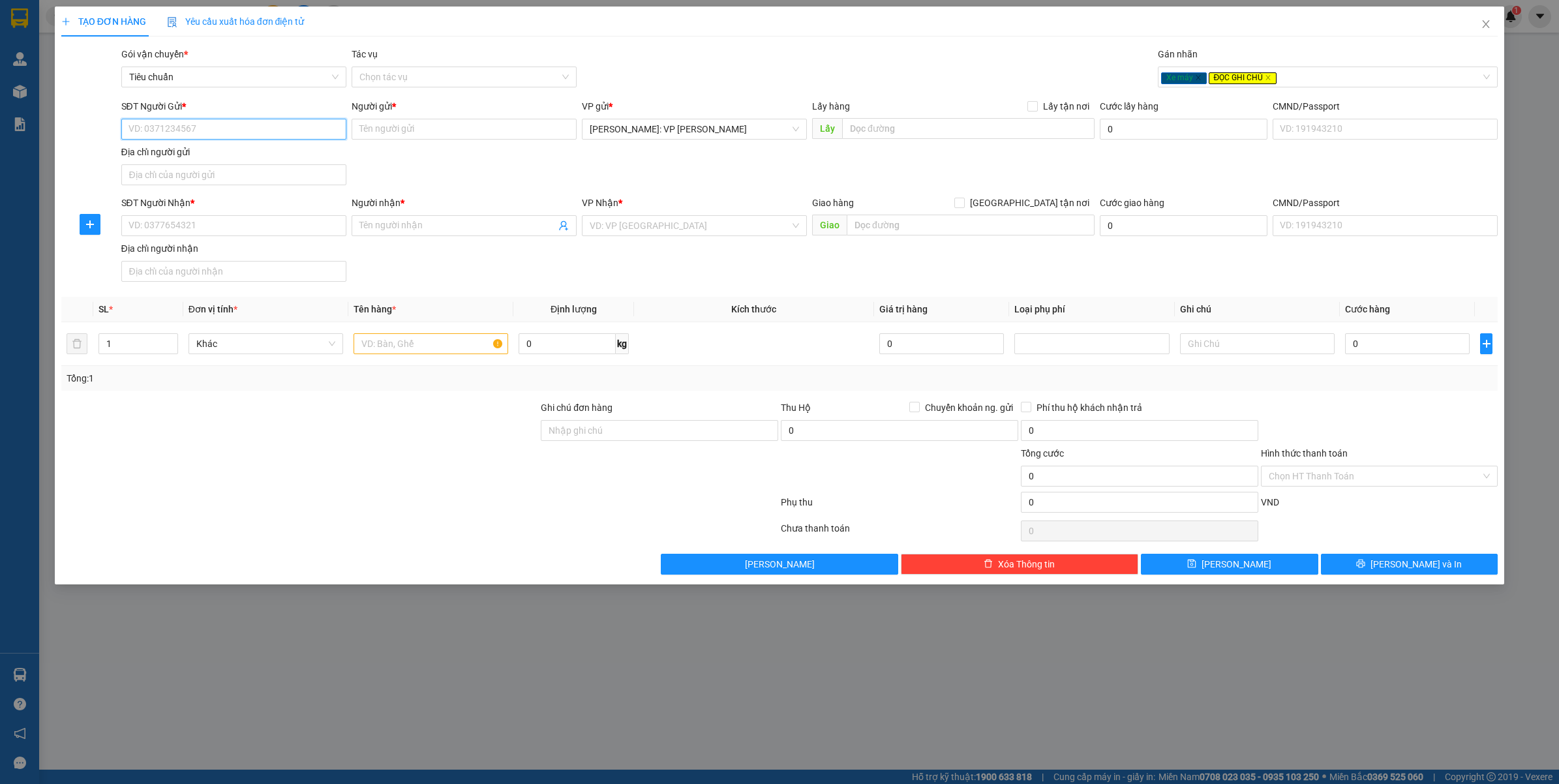
paste input "0799991023"
type input "0799991023"
click at [272, 156] on div "0799991023 - ANH QUÝ" at bounding box center [234, 156] width 209 height 15
type input "ANH QUÝ"
checkbox input "true"
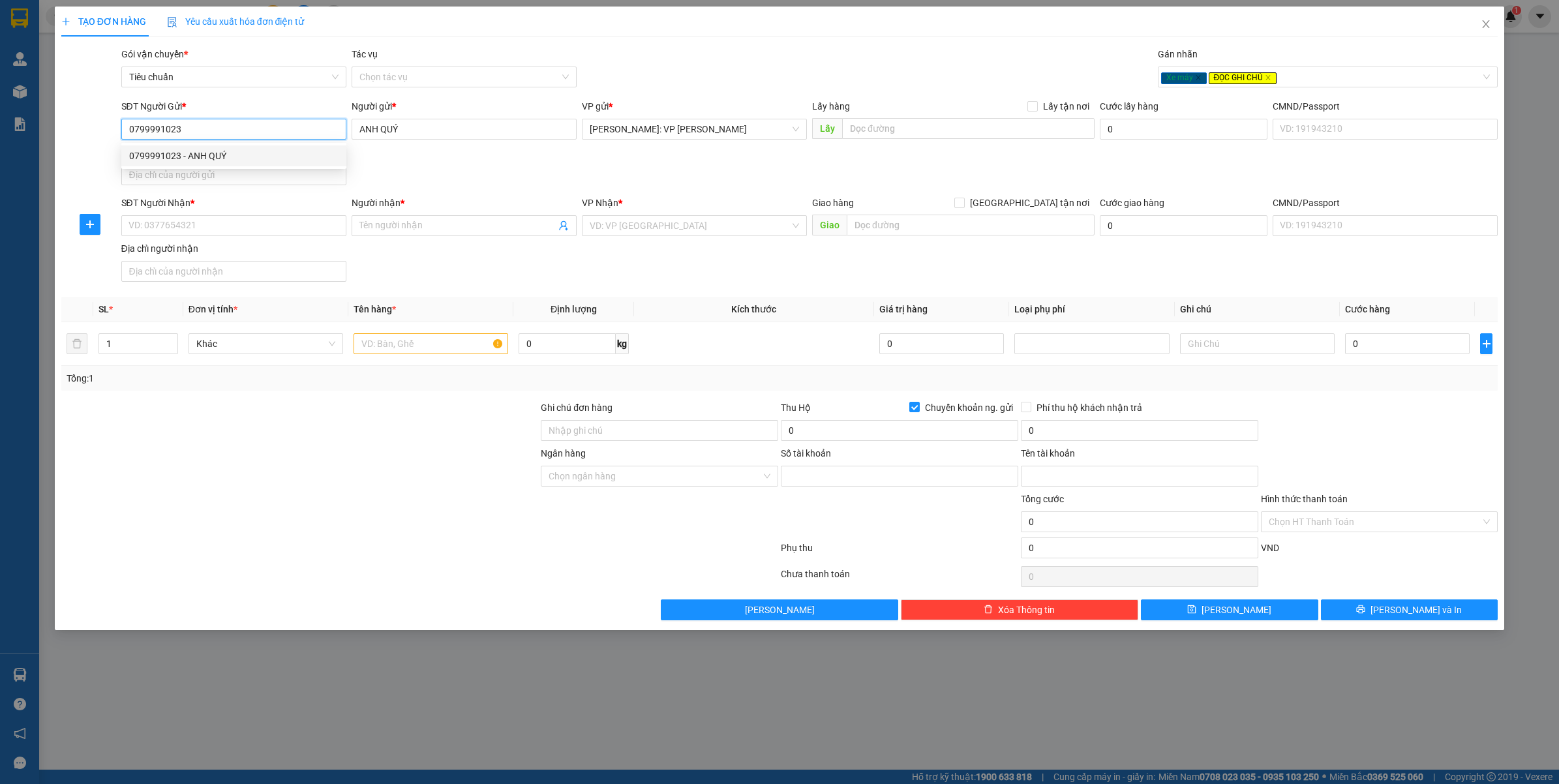
type input "11368786789"
type input "LÊ NGUYỄN QUÝ"
type input "0799991023"
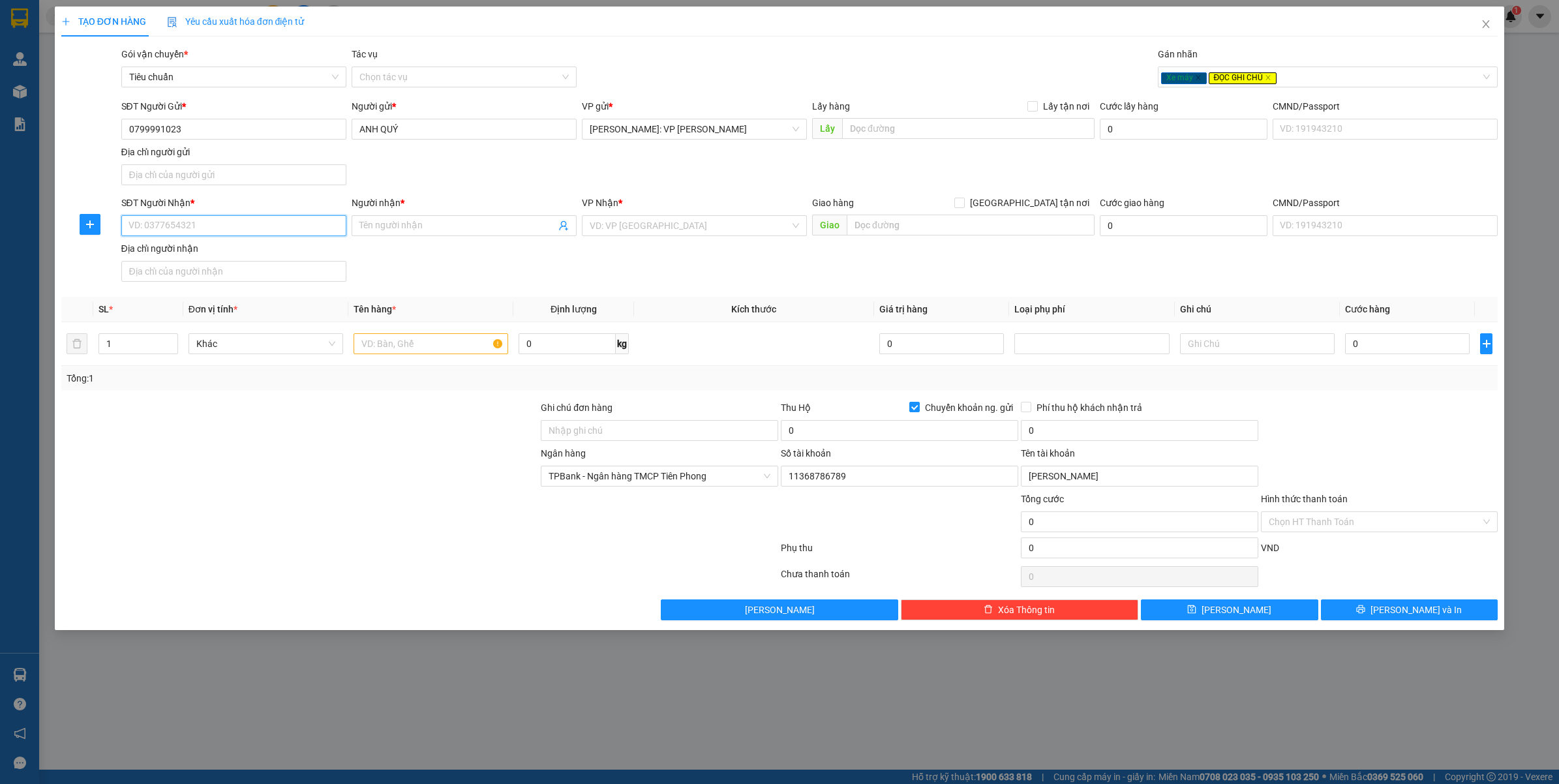
click at [222, 223] on input "SĐT Người Nhận *" at bounding box center [234, 225] width 225 height 20
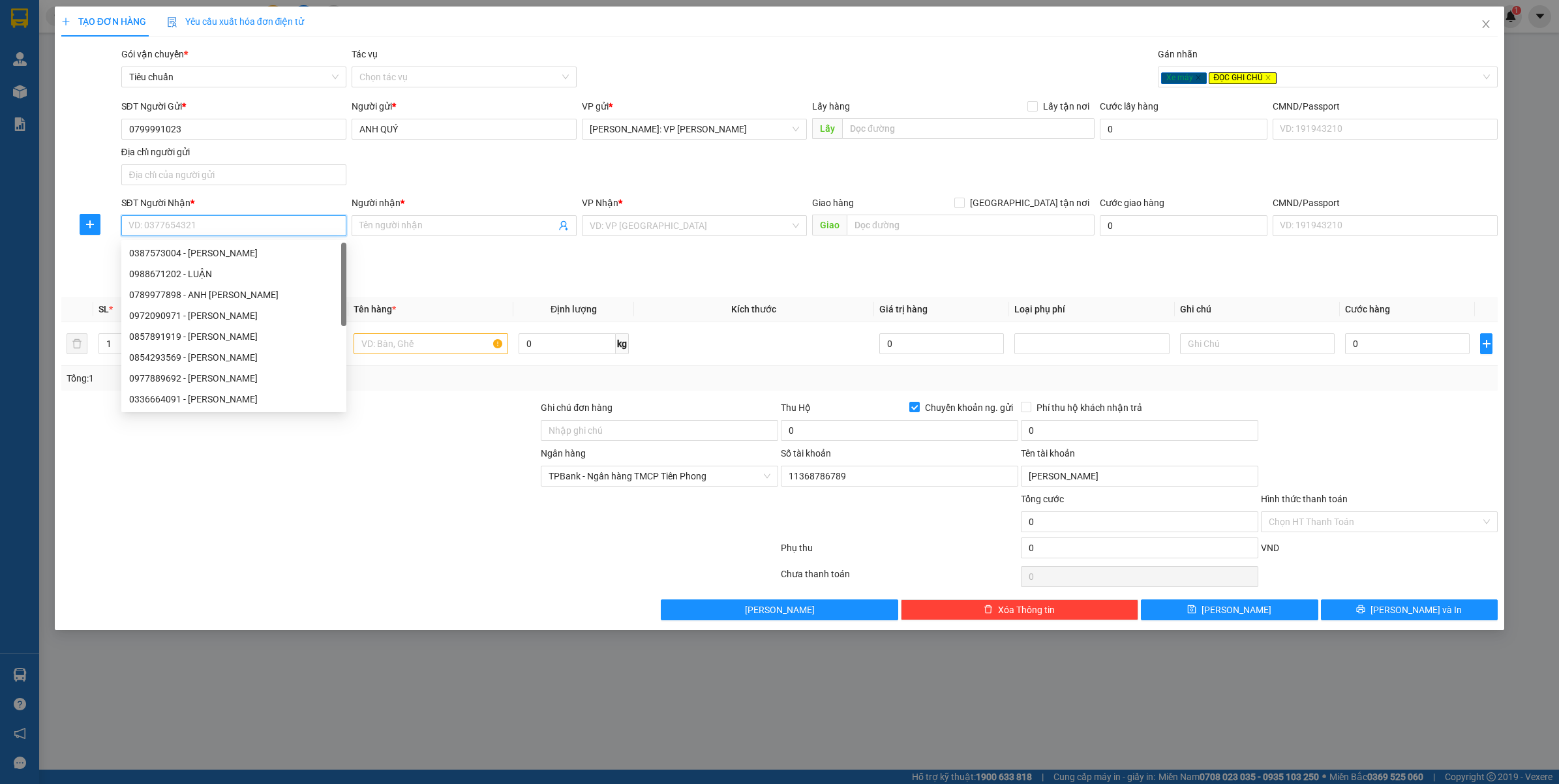
paste input "0787168703"
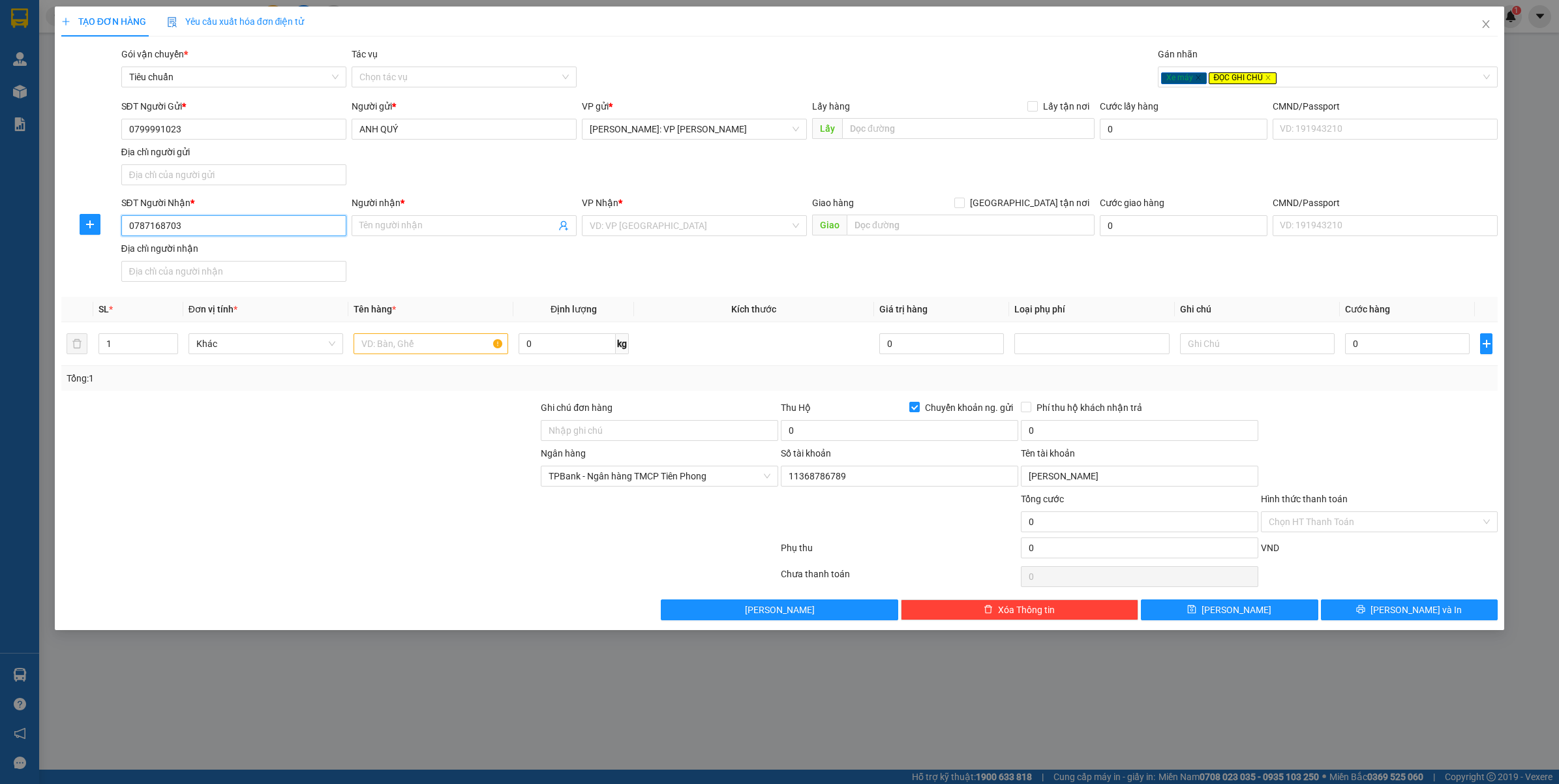
click at [221, 227] on input "0787168703" at bounding box center [234, 225] width 225 height 20
type input "0787168703"
click at [393, 229] on input "Người nhận *" at bounding box center [457, 226] width 197 height 15
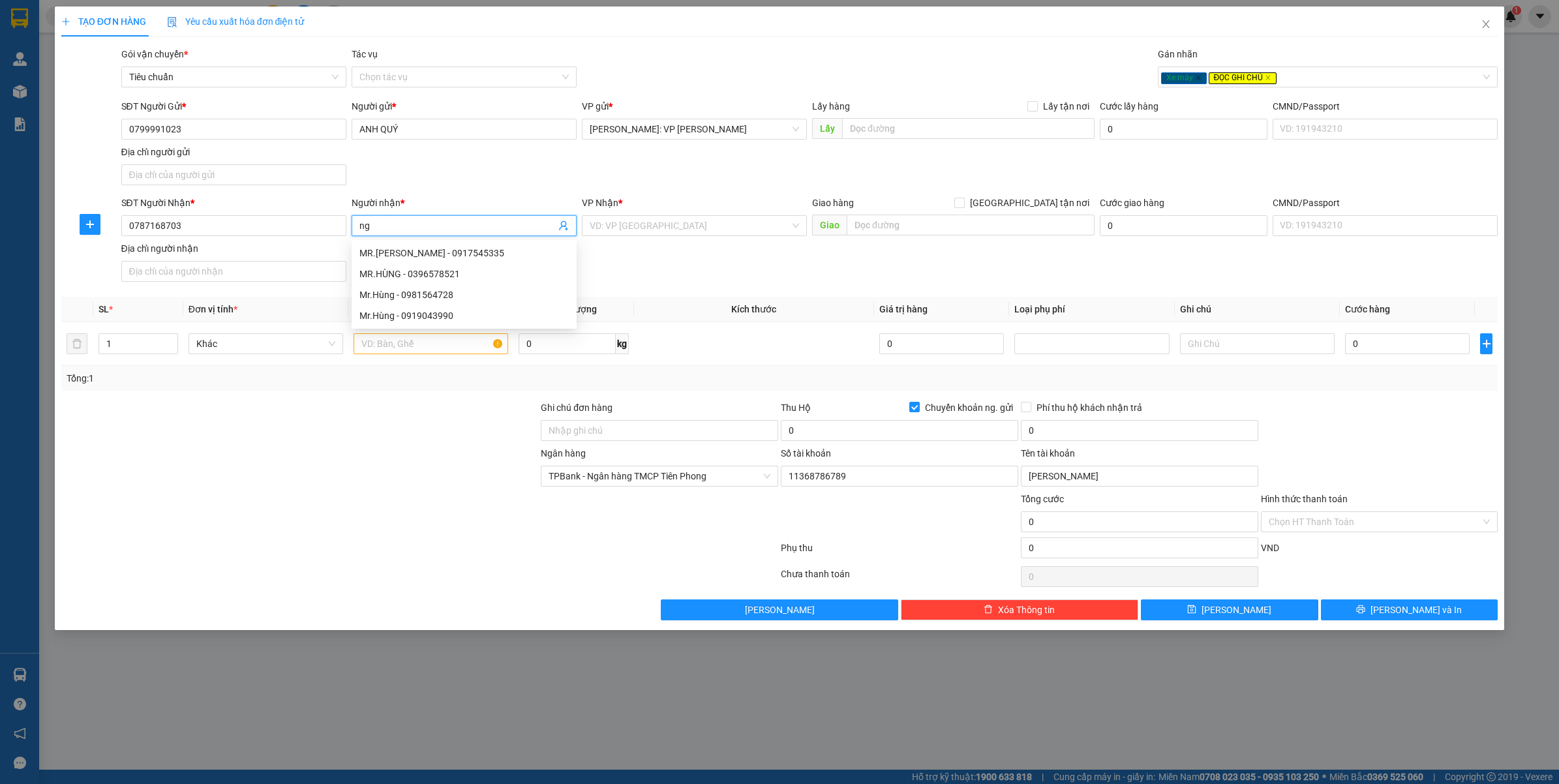
type input "n"
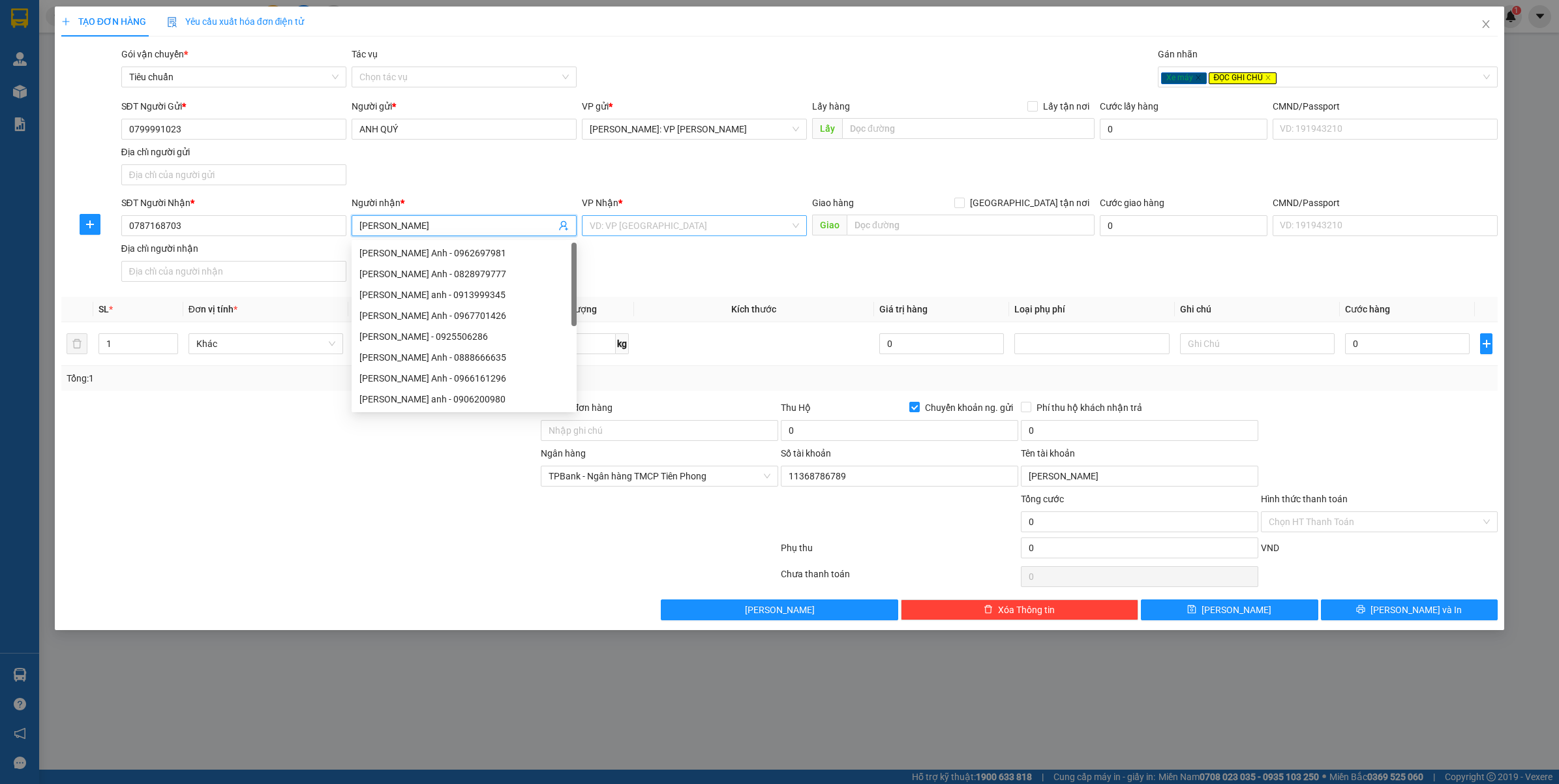
type input "NGUYỄN VIỆT ANH"
click at [636, 223] on input "search" at bounding box center [690, 226] width 200 height 19
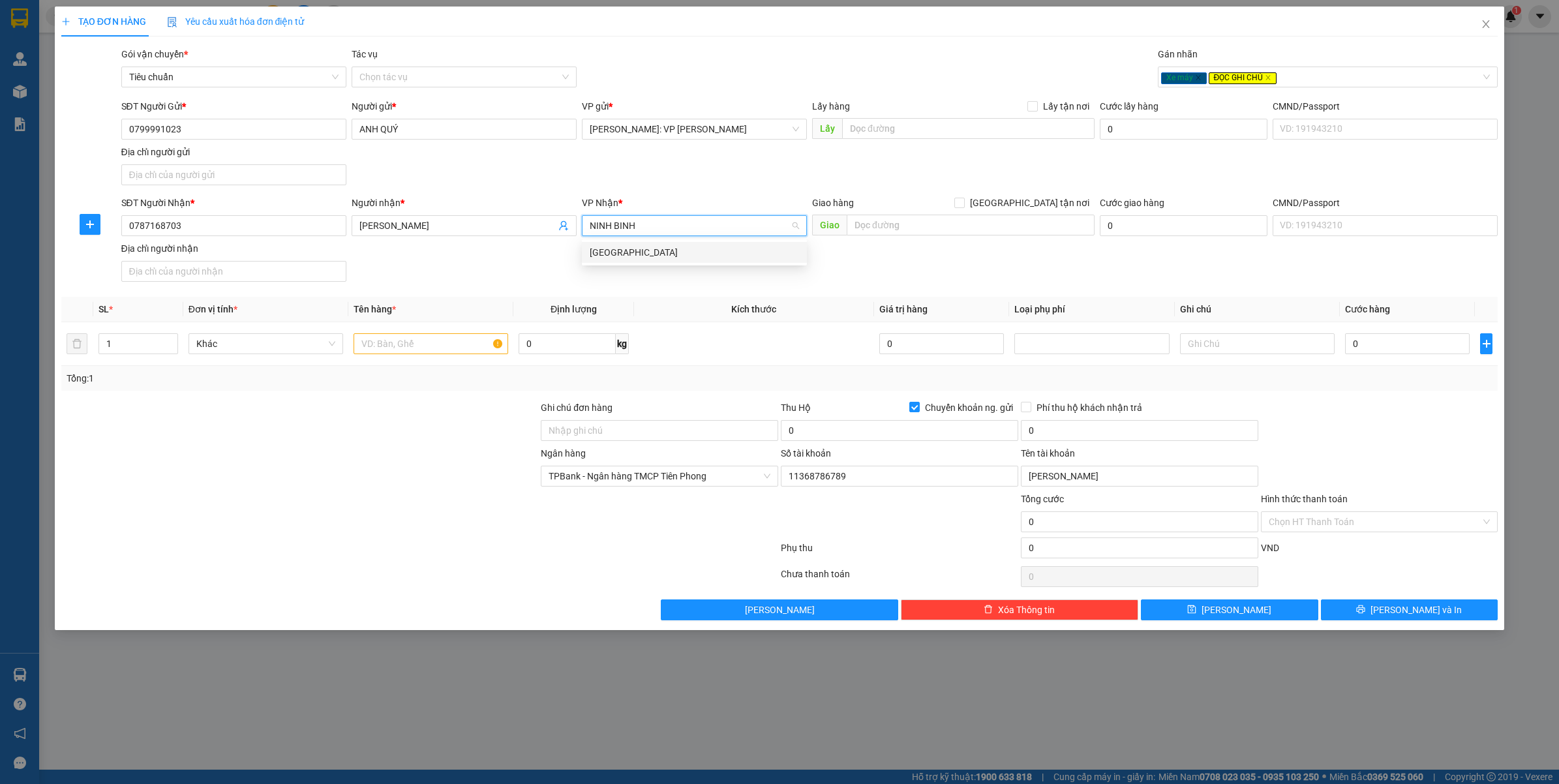
type input "NINH BÌNH"
drag, startPoint x: 633, startPoint y: 253, endPoint x: 998, endPoint y: 217, distance: 366.8
click at [634, 254] on div "Ninh Bình" at bounding box center [694, 252] width 209 height 15
click at [998, 217] on input "text" at bounding box center [970, 225] width 248 height 20
type input "N"
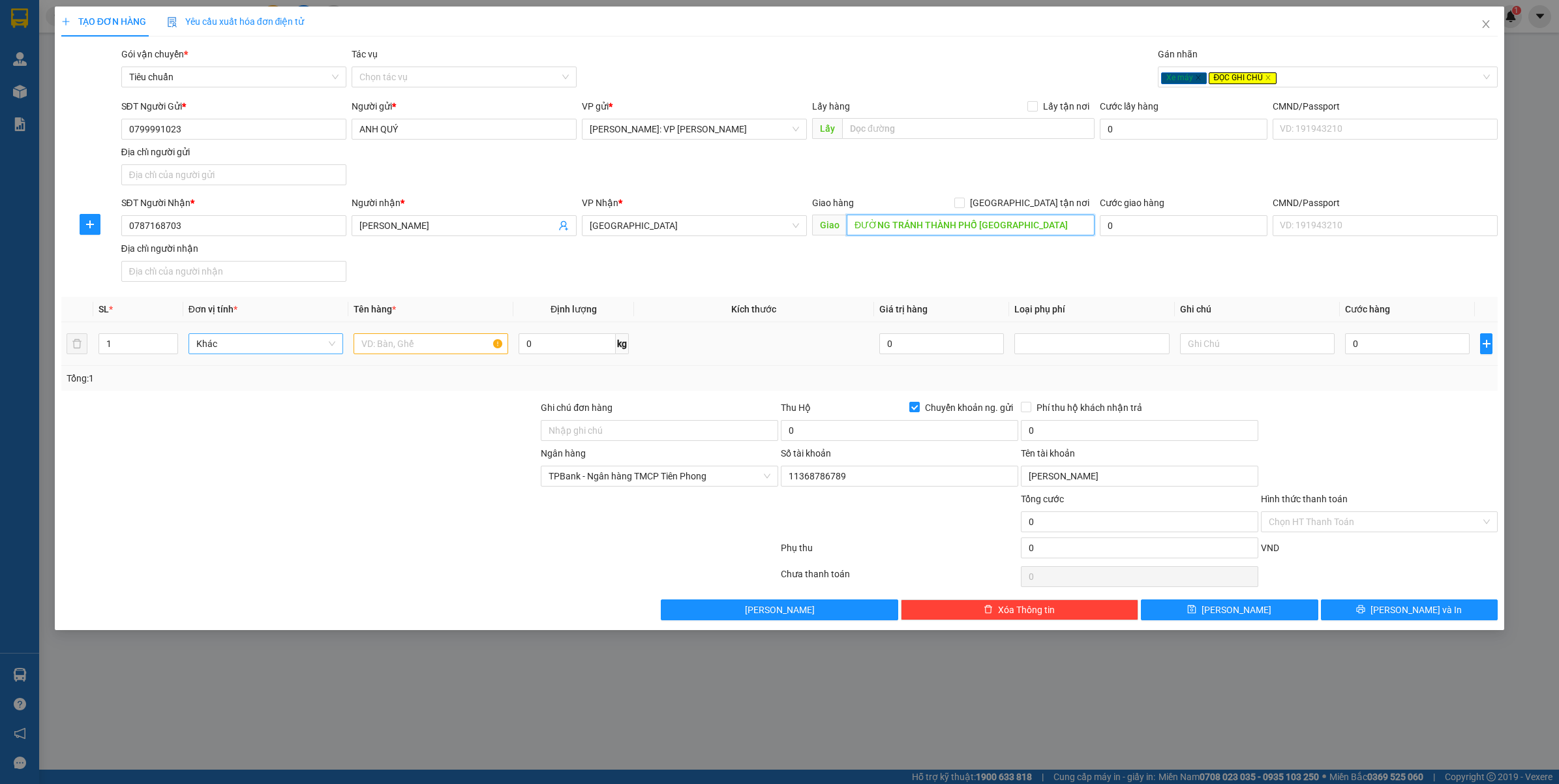
type input "ĐƯỜNG TRÁNH THÀNH PHỐ NINH BÌNH"
click at [164, 339] on span "Increase Value" at bounding box center [170, 339] width 15 height 10
type input "2"
drag, startPoint x: 396, startPoint y: 349, endPoint x: 387, endPoint y: 327, distance: 23.8
click at [395, 349] on input "text" at bounding box center [430, 343] width 155 height 20
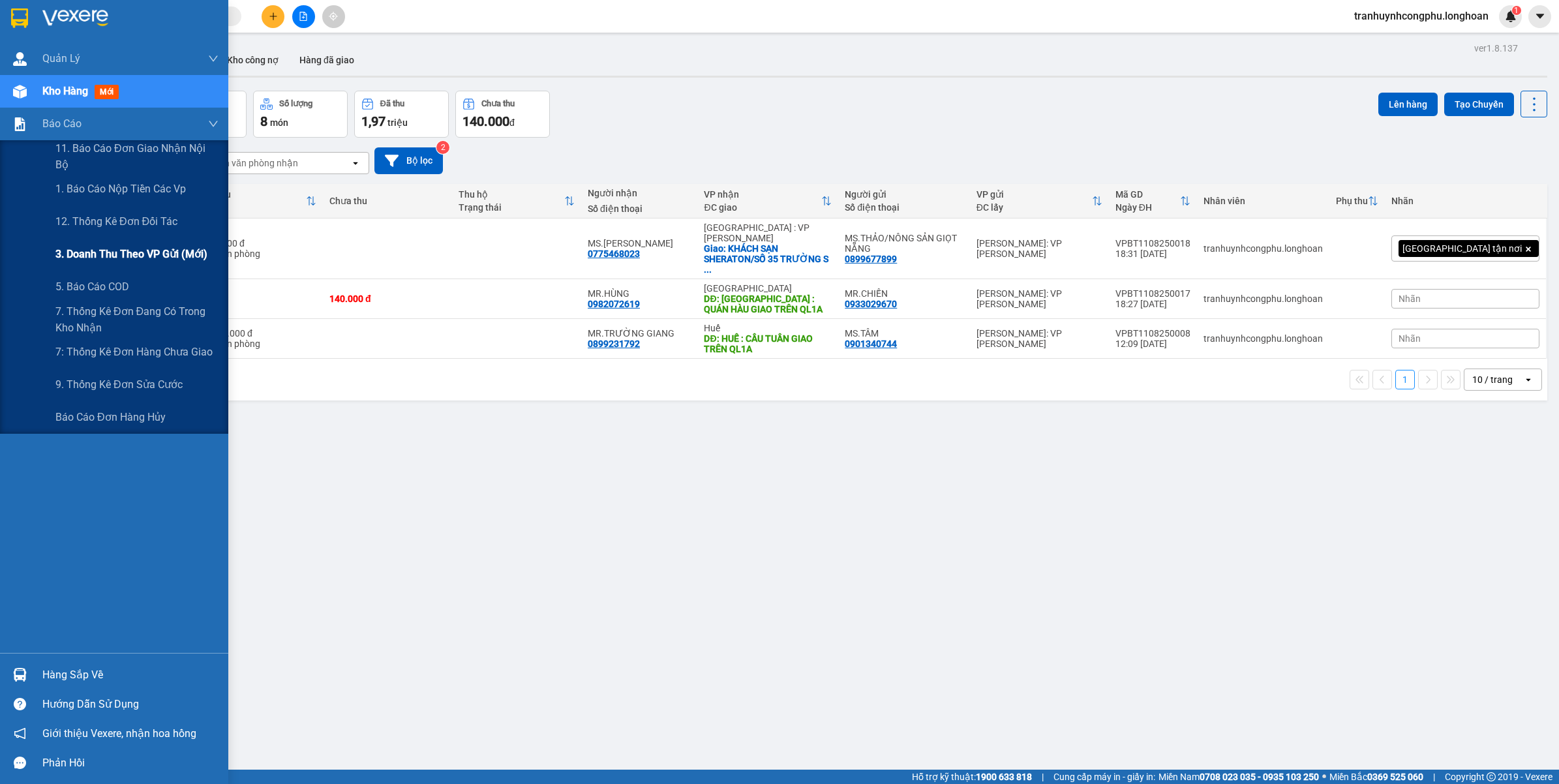
click at [99, 246] on span "3. Doanh Thu theo VP Gửi (mới)" at bounding box center [131, 254] width 152 height 17
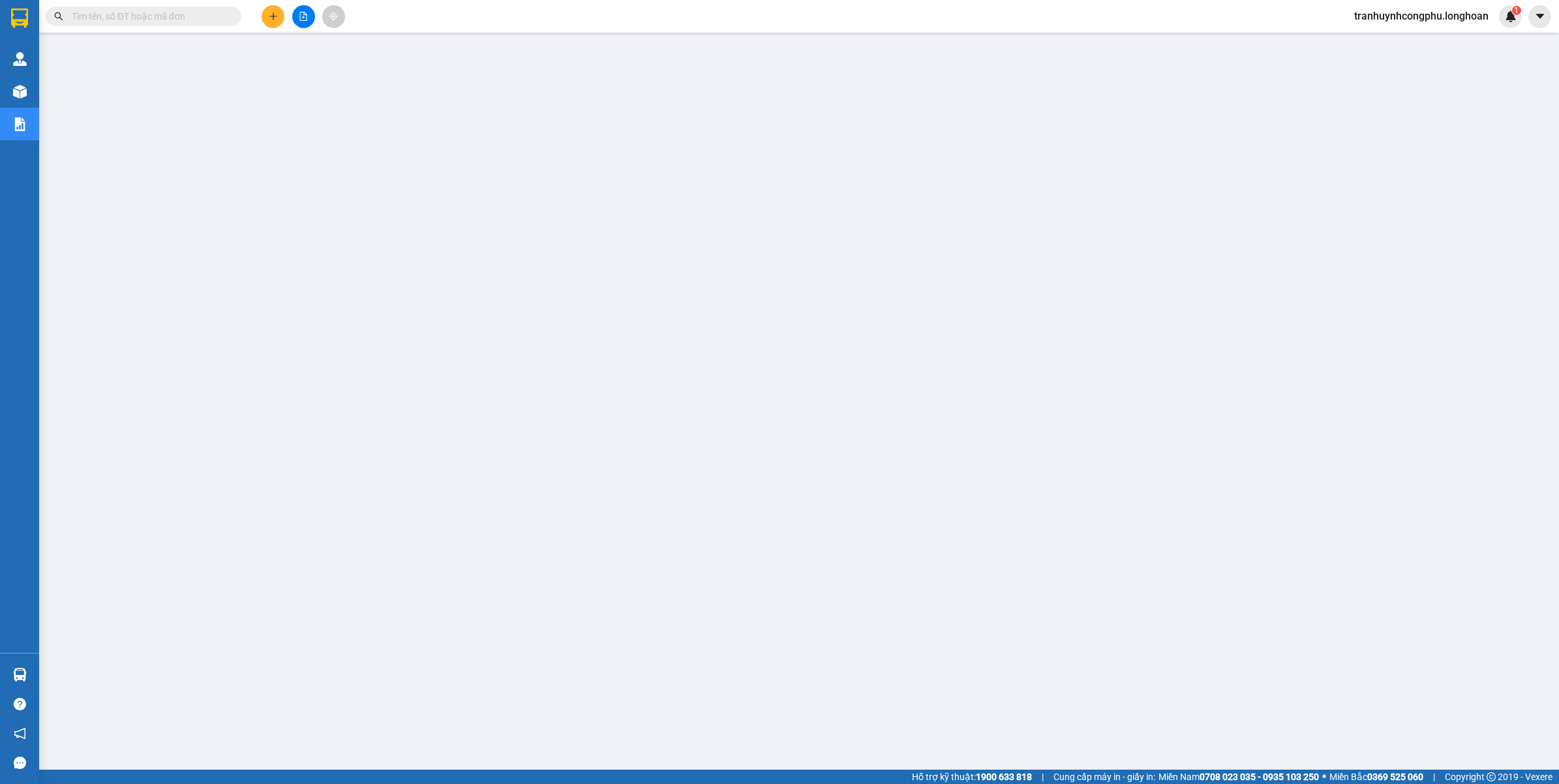
click at [1429, 11] on span "tranhuynhcongphu.longhoan" at bounding box center [1422, 16] width 156 height 17
click at [1395, 45] on span "Đăng xuất" at bounding box center [1426, 40] width 130 height 15
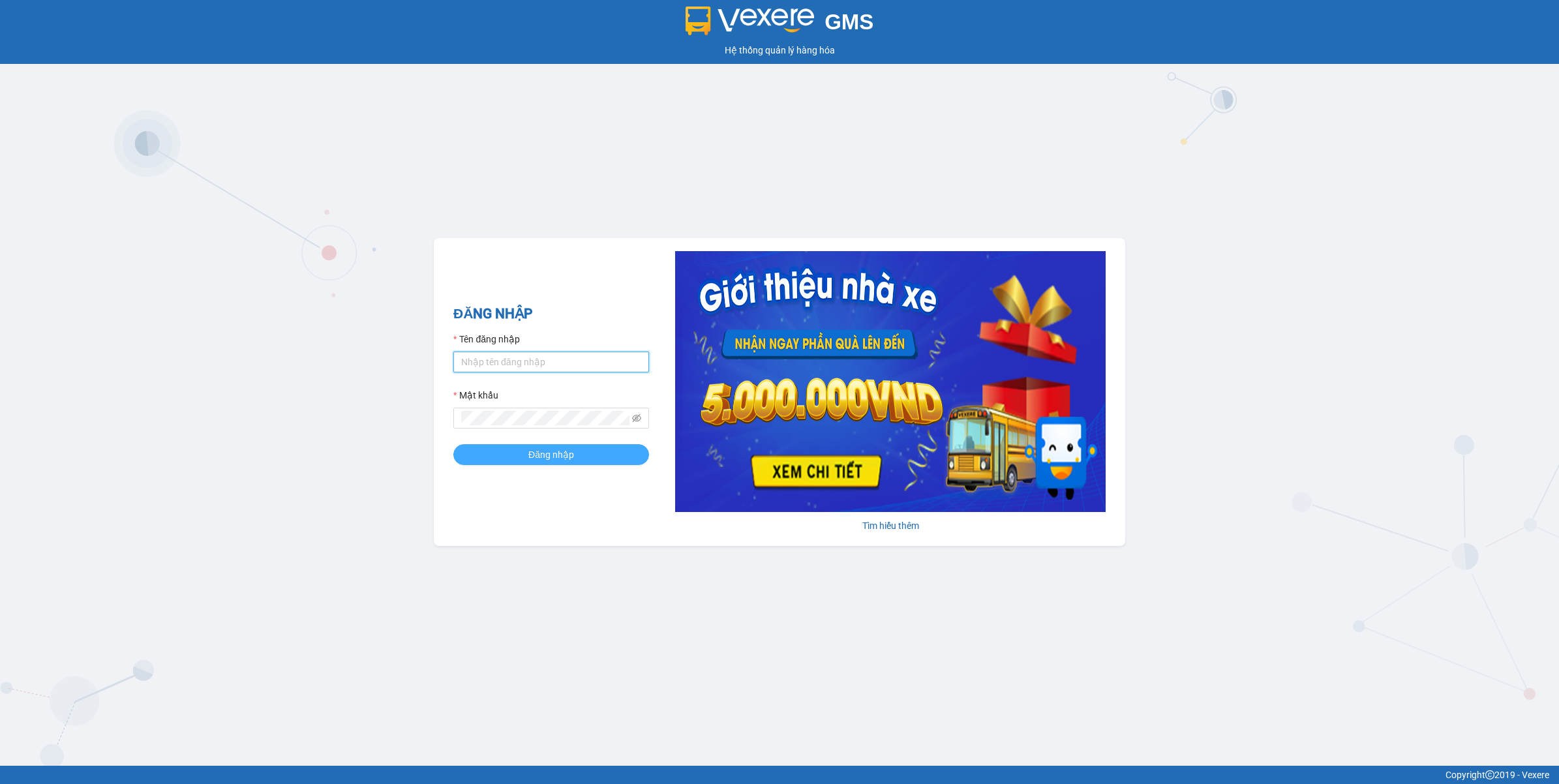
type input "tranhuynhcongphu.longhoan"
click at [520, 447] on button "Đăng nhập" at bounding box center [551, 454] width 196 height 20
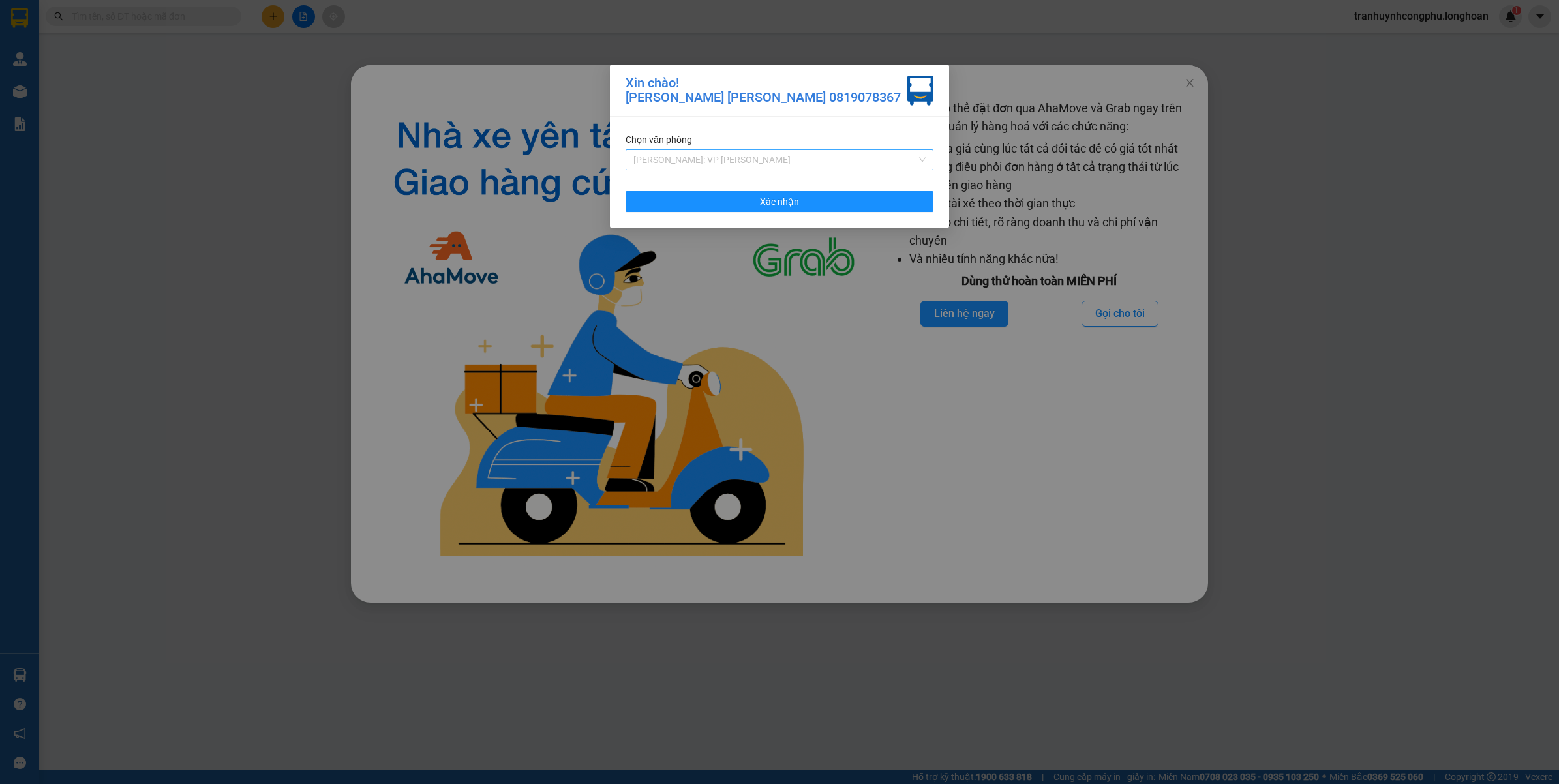
drag, startPoint x: 760, startPoint y: 161, endPoint x: 745, endPoint y: 168, distance: 16.6
click at [759, 160] on span "[PERSON_NAME]: VP [PERSON_NAME]" at bounding box center [780, 160] width 292 height 19
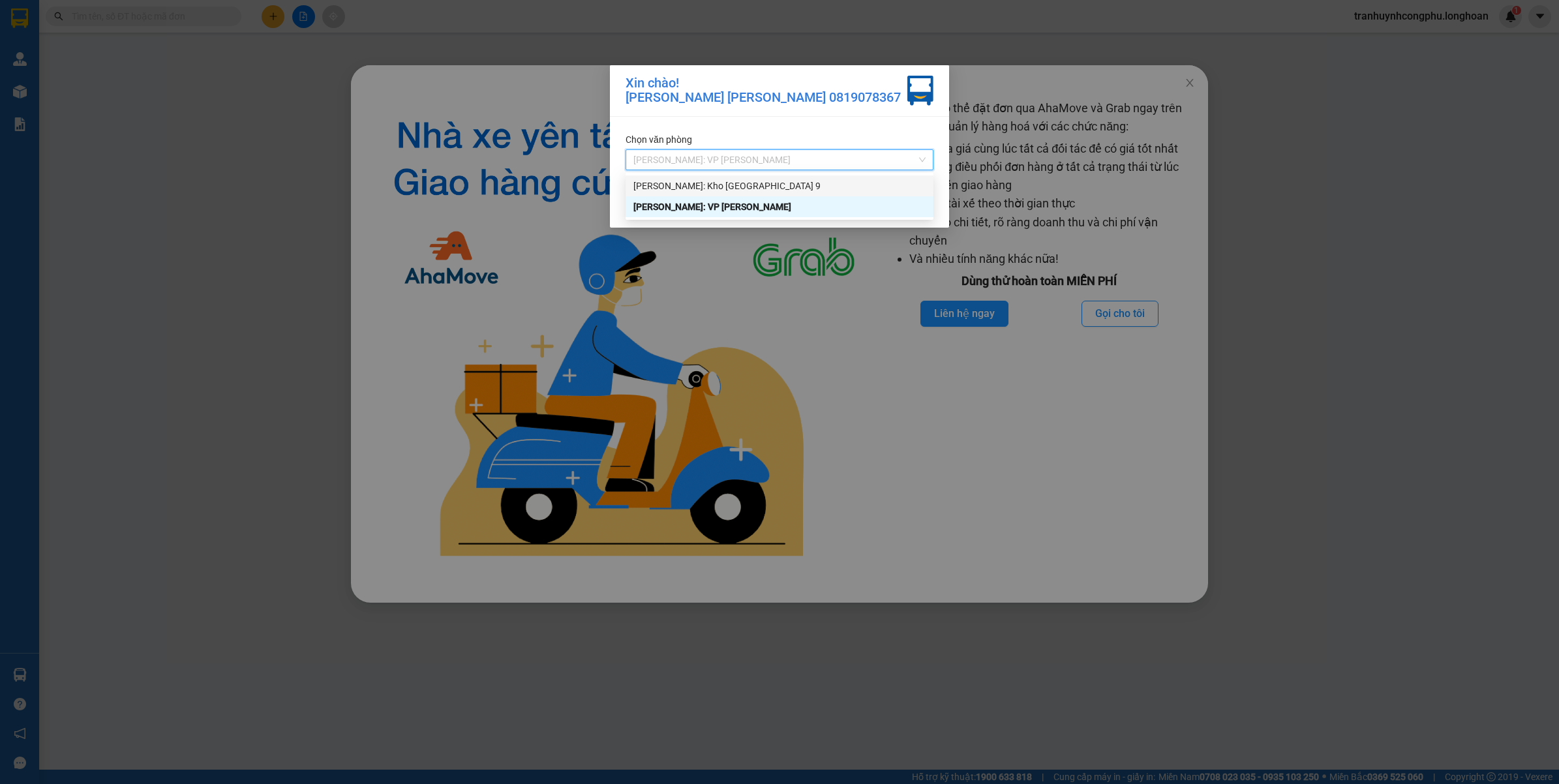
click at [729, 187] on div "[PERSON_NAME]: Kho [GEOGRAPHIC_DATA] 9" at bounding box center [780, 186] width 292 height 15
click at [722, 200] on button "Xác nhận" at bounding box center [780, 200] width 308 height 20
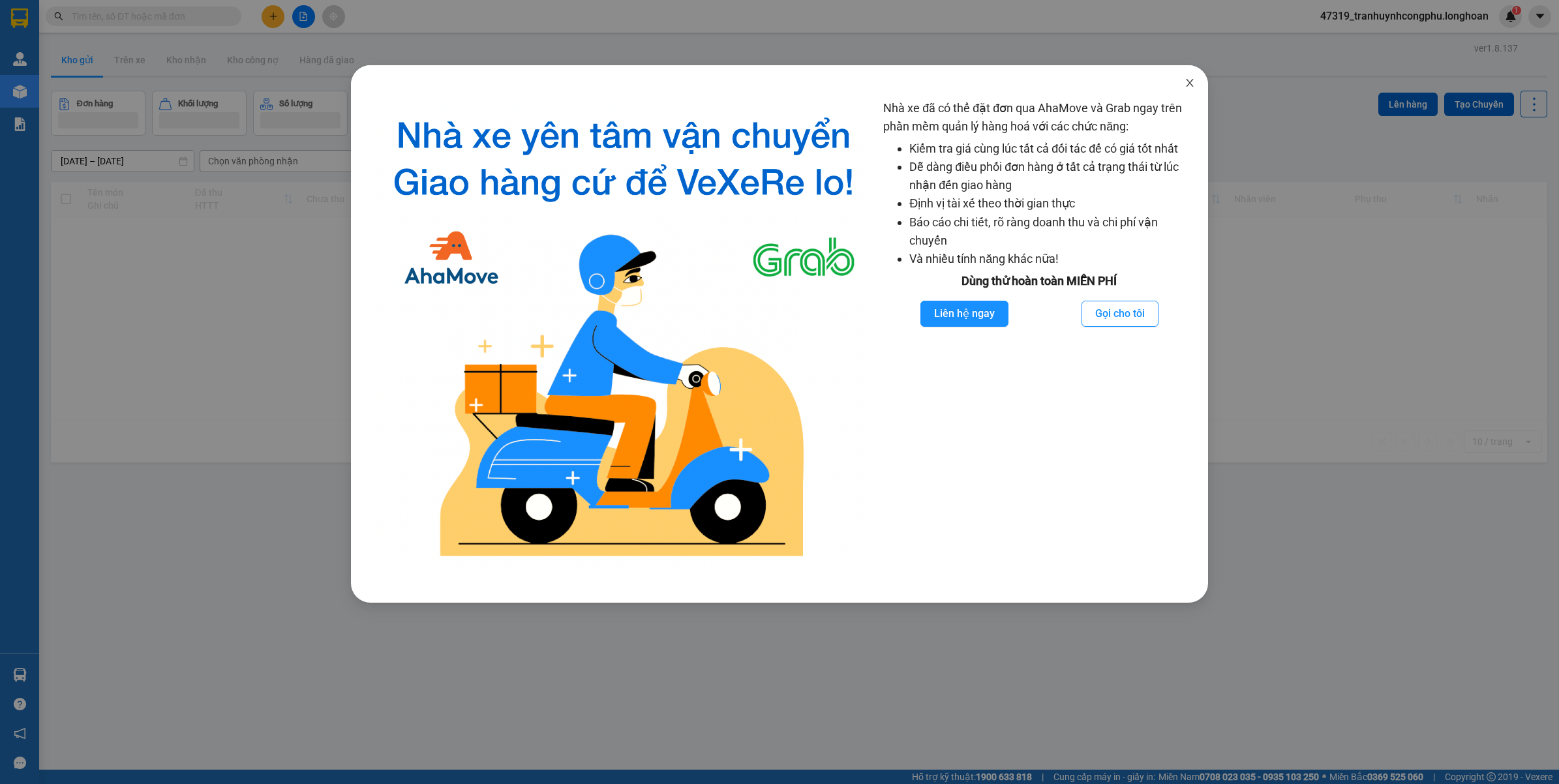
click at [1188, 89] on span "Close" at bounding box center [1190, 84] width 37 height 37
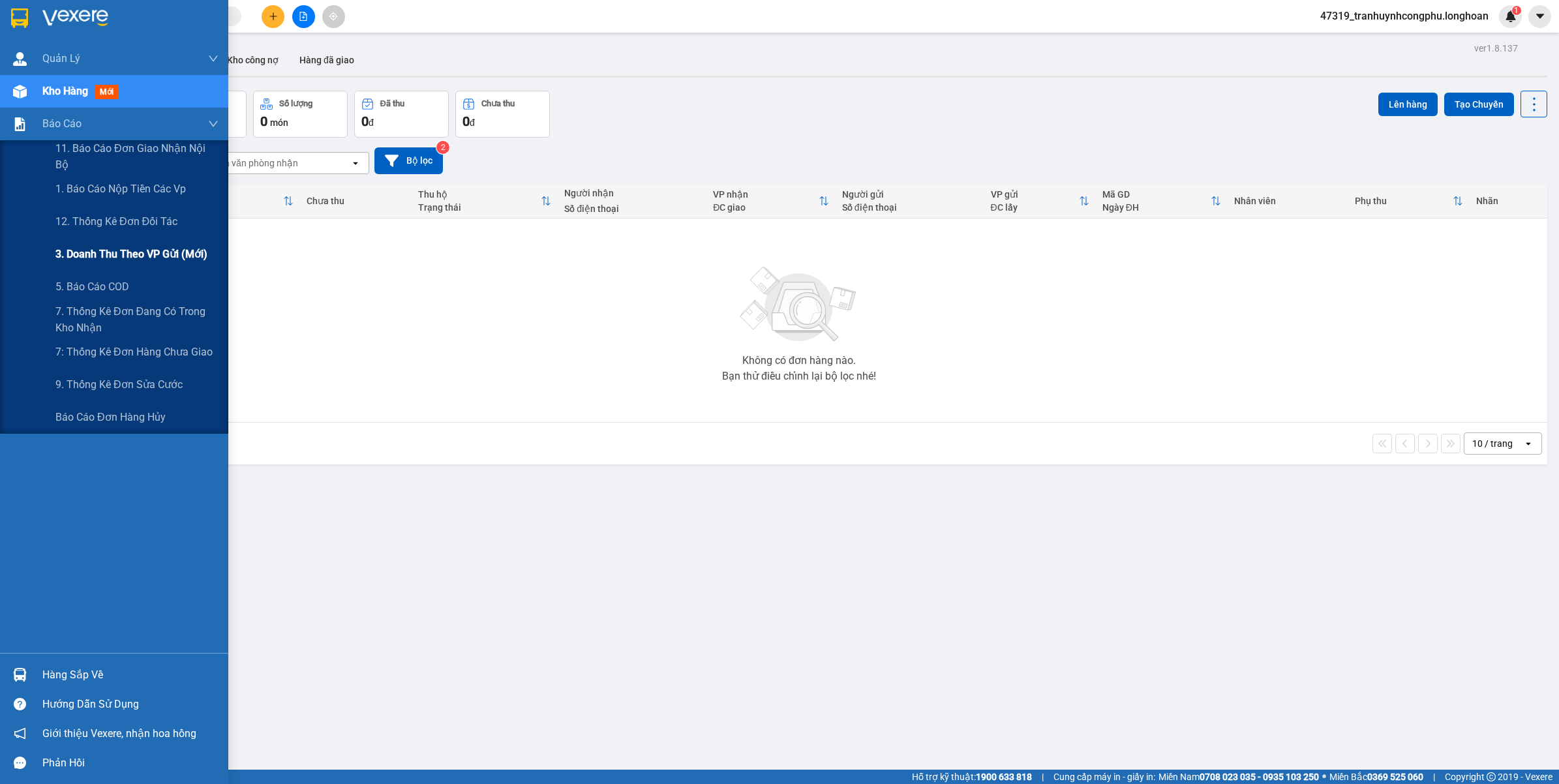
click at [96, 252] on span "3. Doanh Thu theo VP Gửi (mới)" at bounding box center [131, 254] width 152 height 17
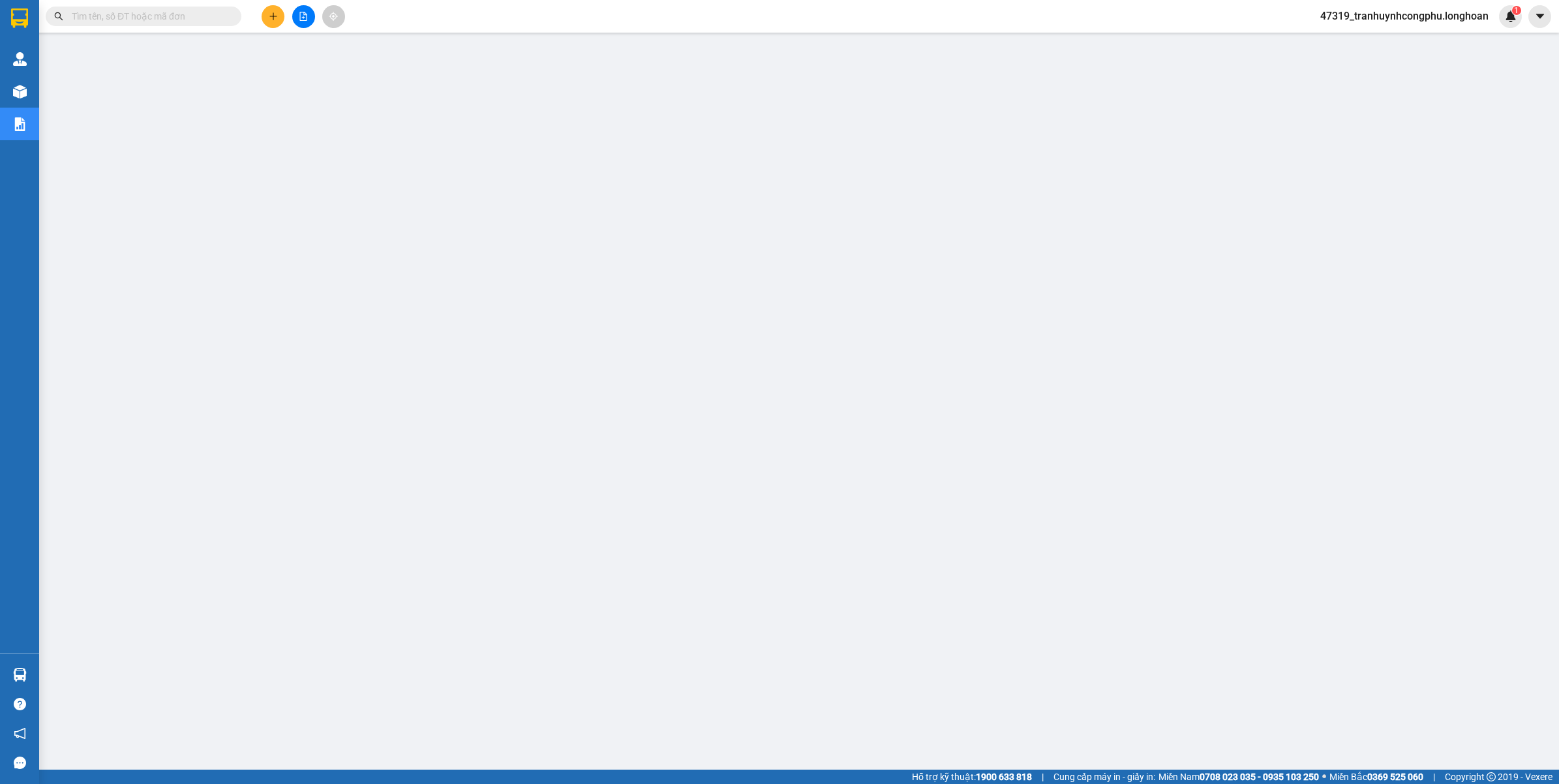
click at [1391, 19] on span "47319_tranhuynhcongphu.longhoan" at bounding box center [1404, 16] width 189 height 17
click at [1359, 45] on span "Đăng xuất" at bounding box center [1409, 40] width 163 height 15
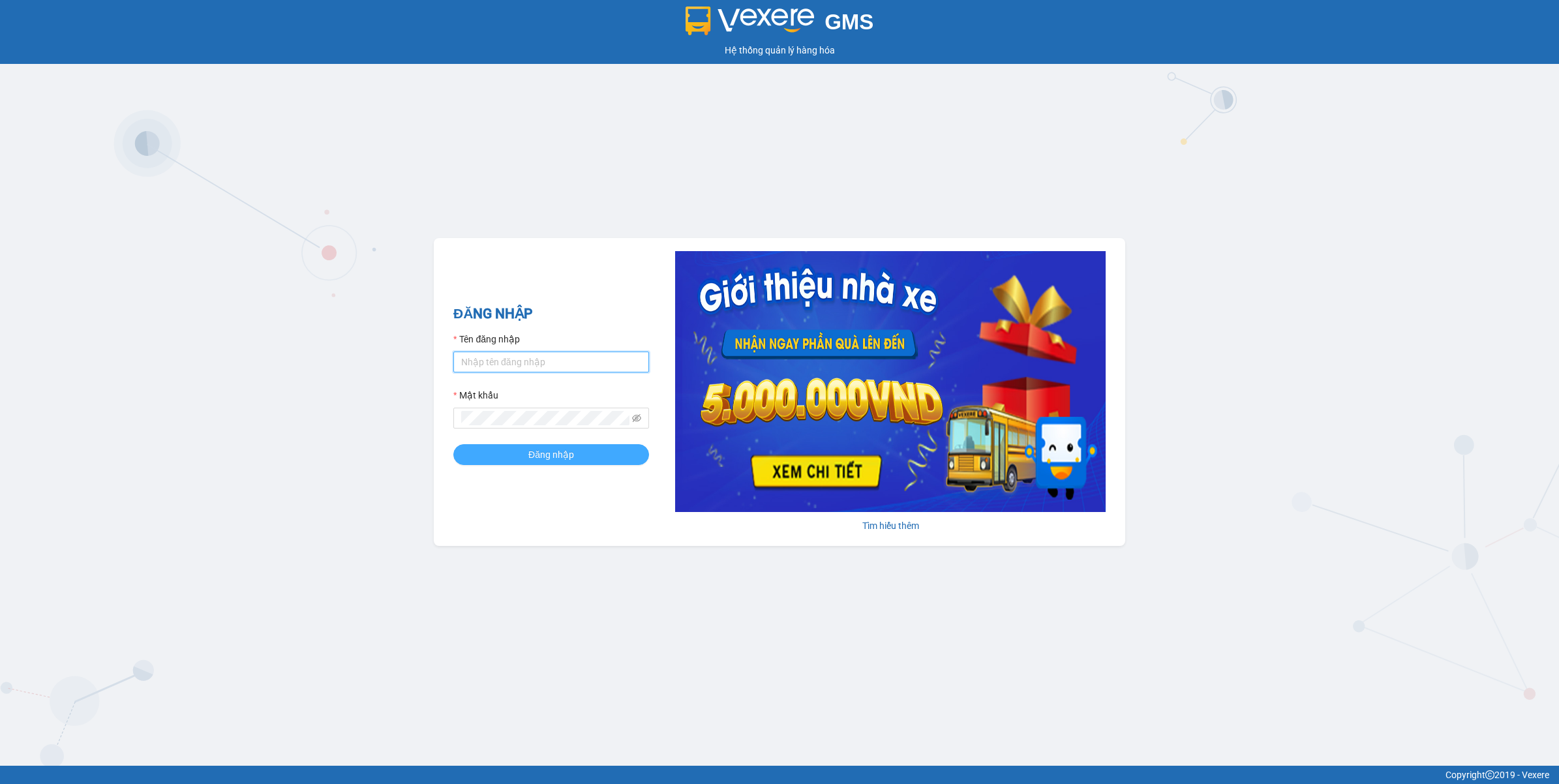
type input "tranhuynhcongphu.longhoan"
click at [532, 462] on span "Đăng nhập" at bounding box center [551, 454] width 46 height 15
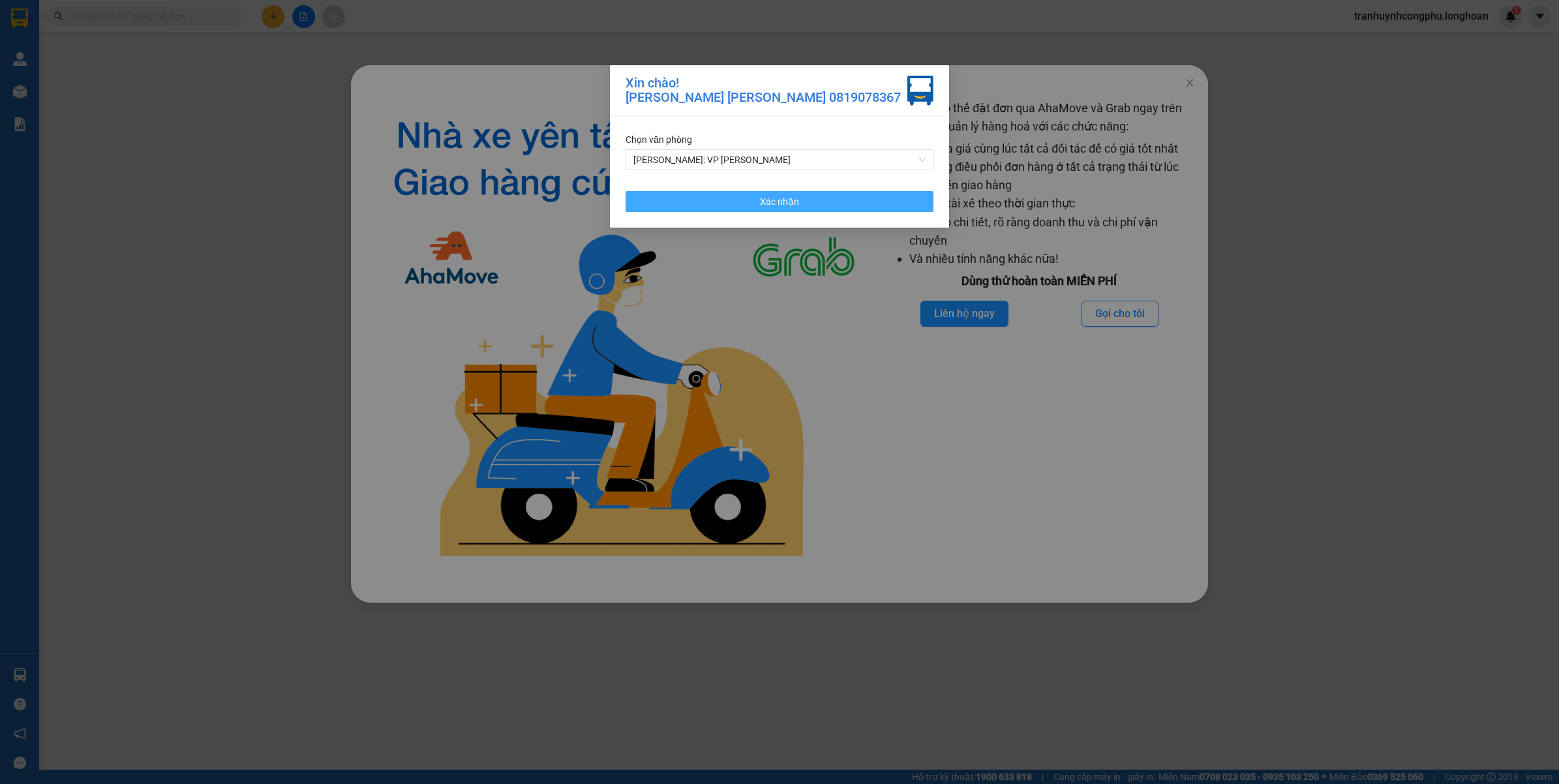
click at [688, 196] on button "Xác nhận" at bounding box center [780, 200] width 308 height 20
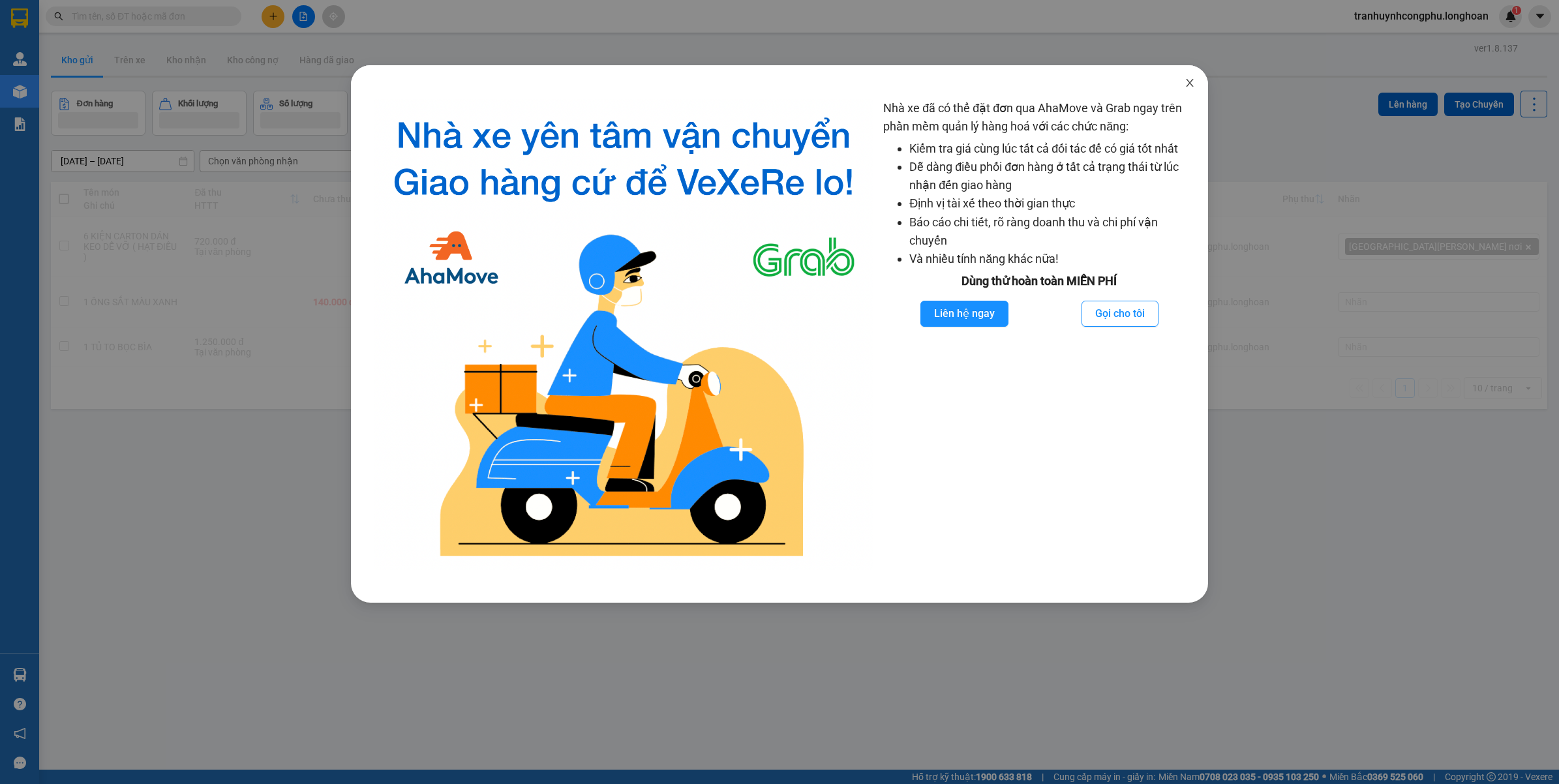
click at [1184, 80] on icon "close" at bounding box center [1189, 83] width 11 height 11
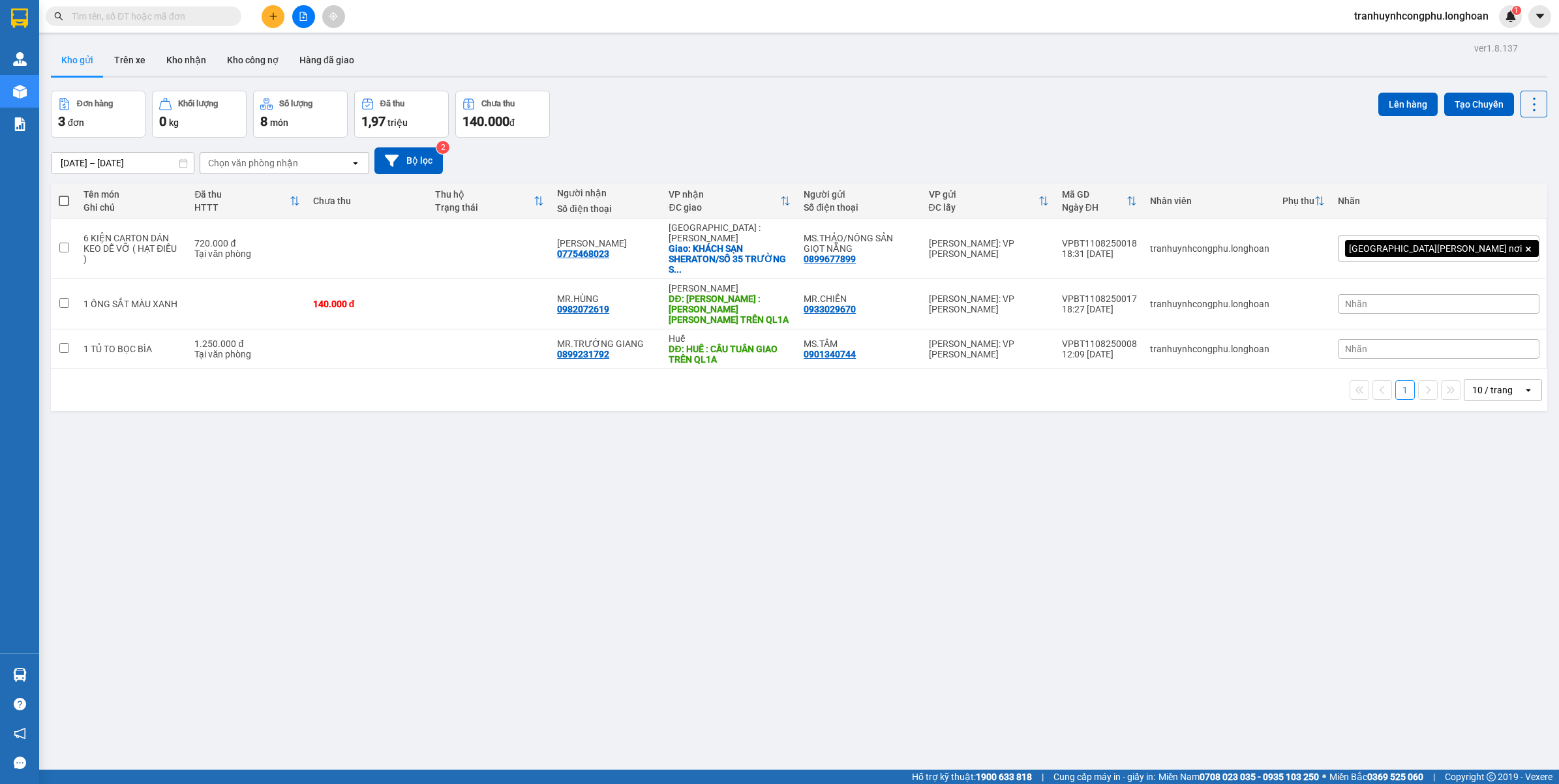
click at [1120, 447] on div "ver 1.8.137 Kho gửi Trên xe Kho [PERSON_NAME] công nợ Hàng đã [PERSON_NAME] hàn…" at bounding box center [799, 431] width 1507 height 784
